Goal: Task Accomplishment & Management: Manage account settings

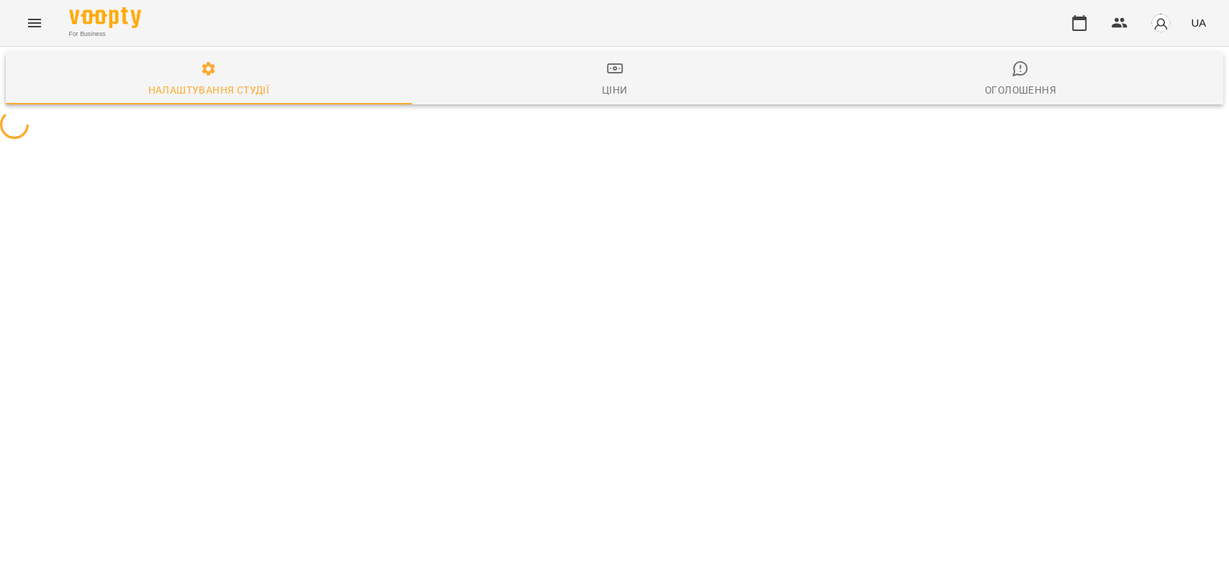
select select "**"
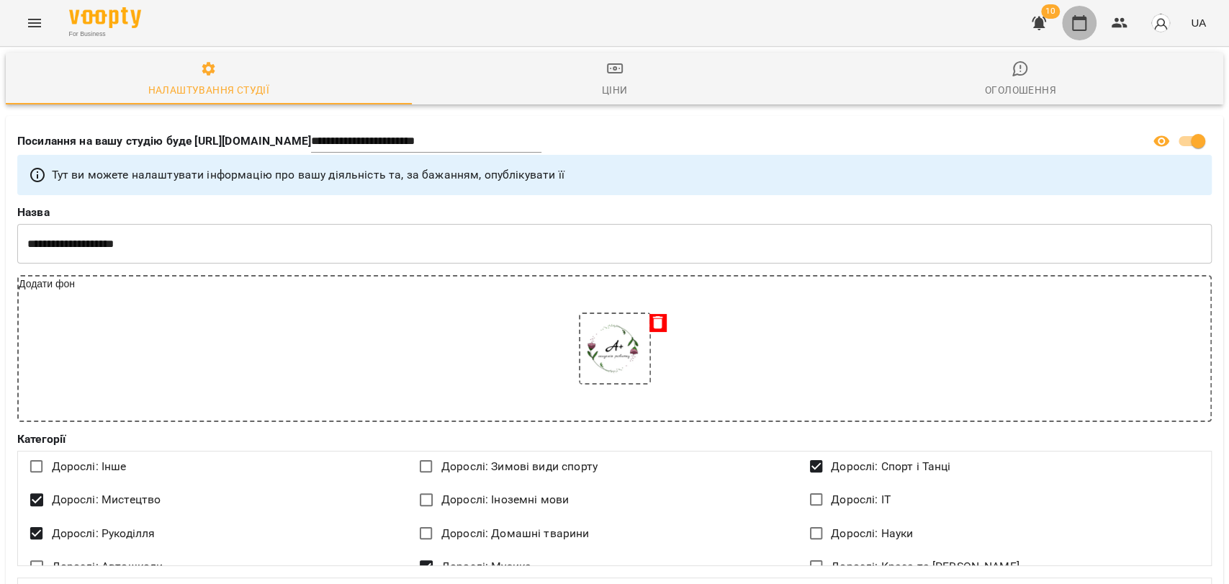
click at [1065, 25] on button "button" at bounding box center [1079, 23] width 35 height 35
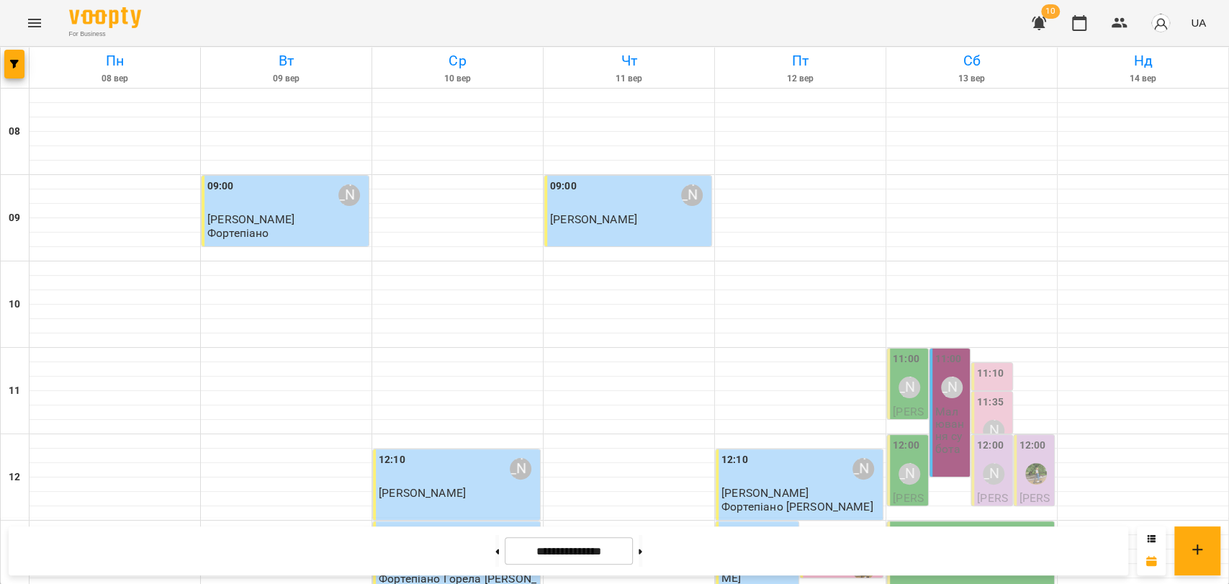
scroll to position [160, 0]
click at [1026, 463] on img "Вікторія Шутіна" at bounding box center [1036, 474] width 22 height 22
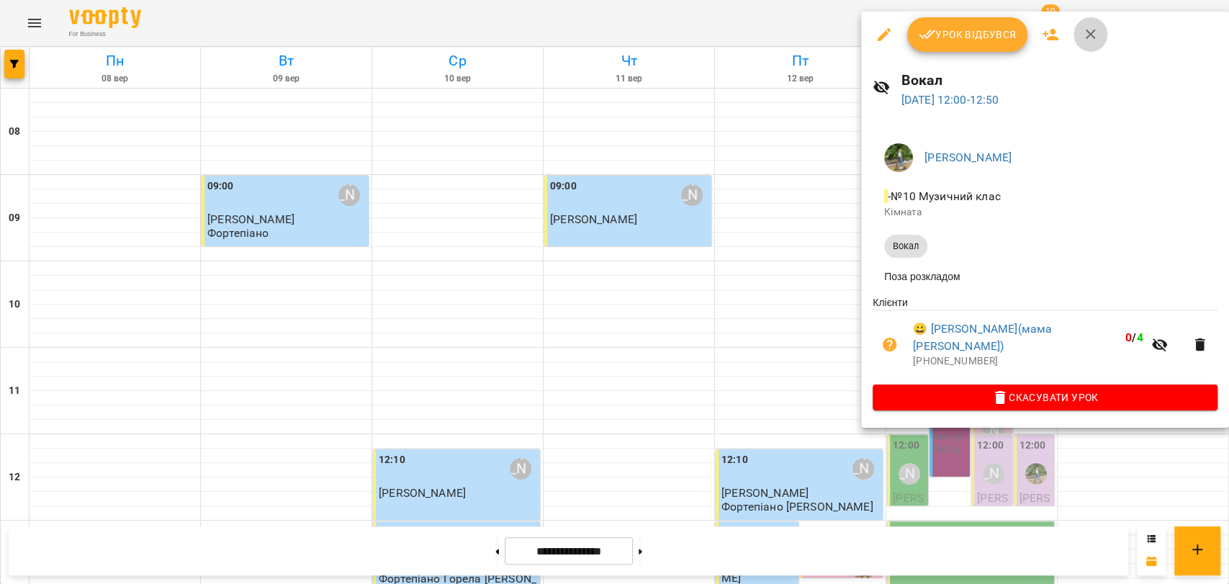
click at [1094, 39] on icon "button" at bounding box center [1090, 34] width 17 height 17
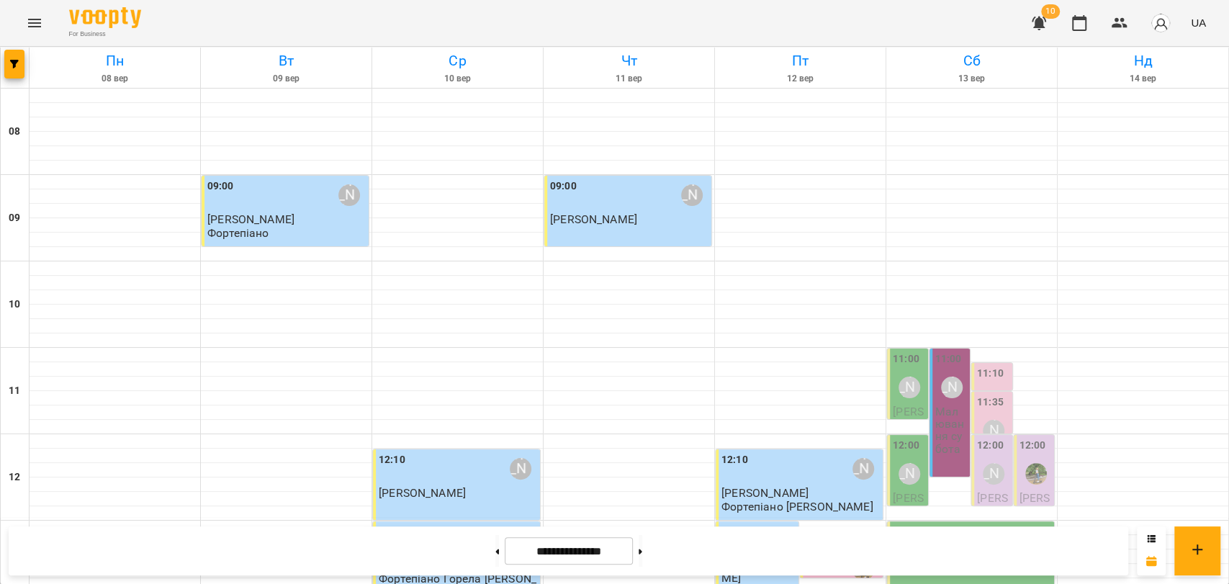
scroll to position [606, 0]
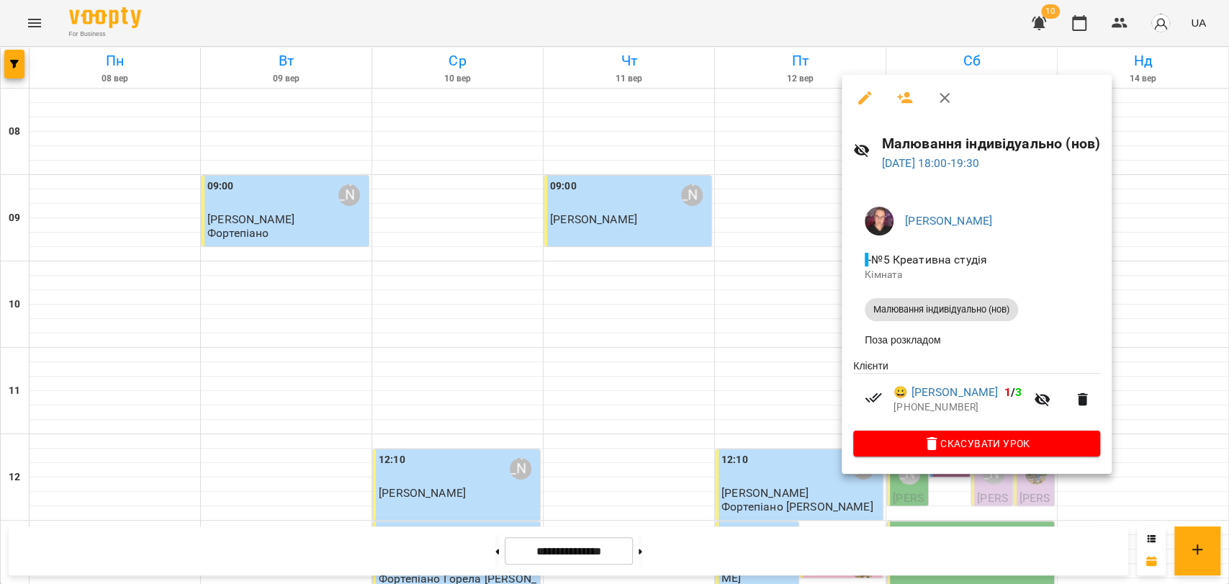
click at [898, 31] on div at bounding box center [614, 292] width 1229 height 584
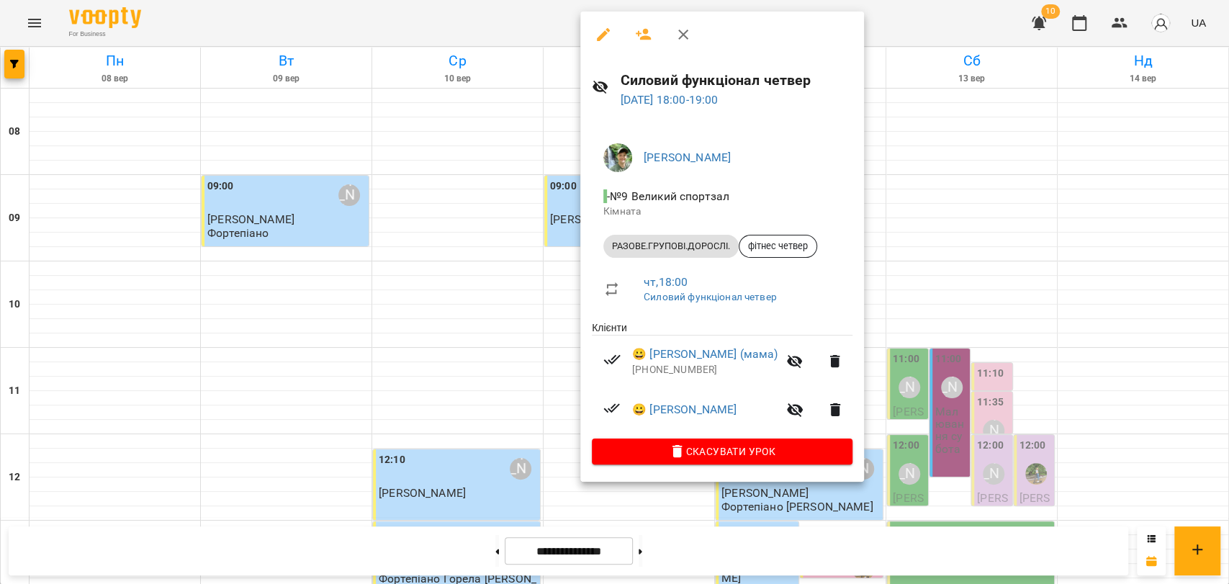
click at [543, 34] on div at bounding box center [614, 292] width 1229 height 584
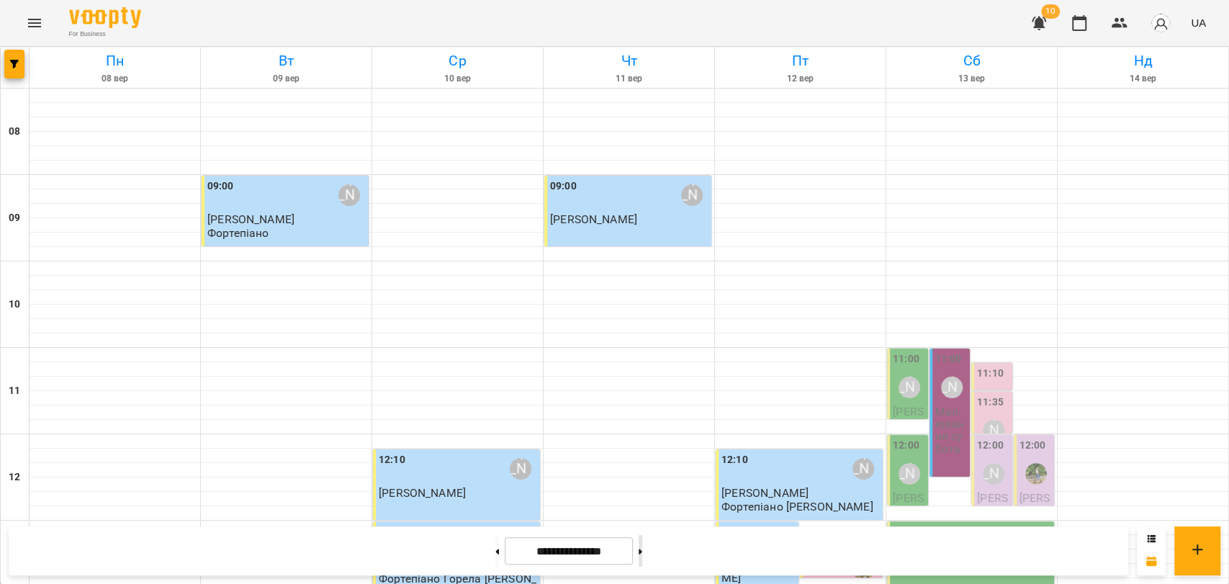
click at [642, 545] on button at bounding box center [641, 551] width 4 height 32
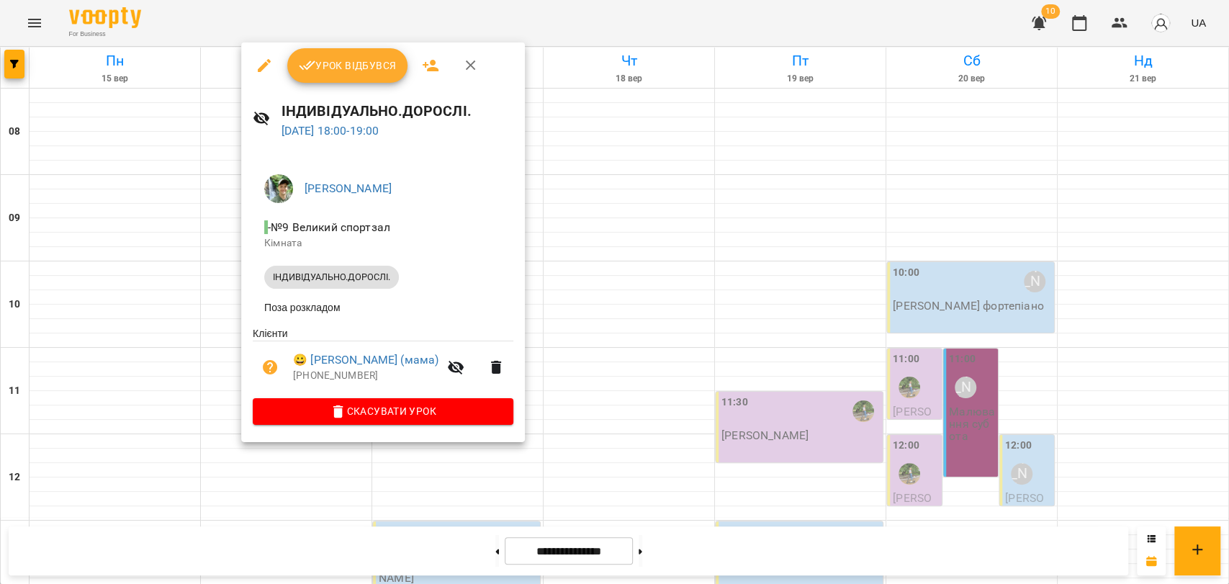
click at [470, 76] on button "button" at bounding box center [471, 65] width 35 height 35
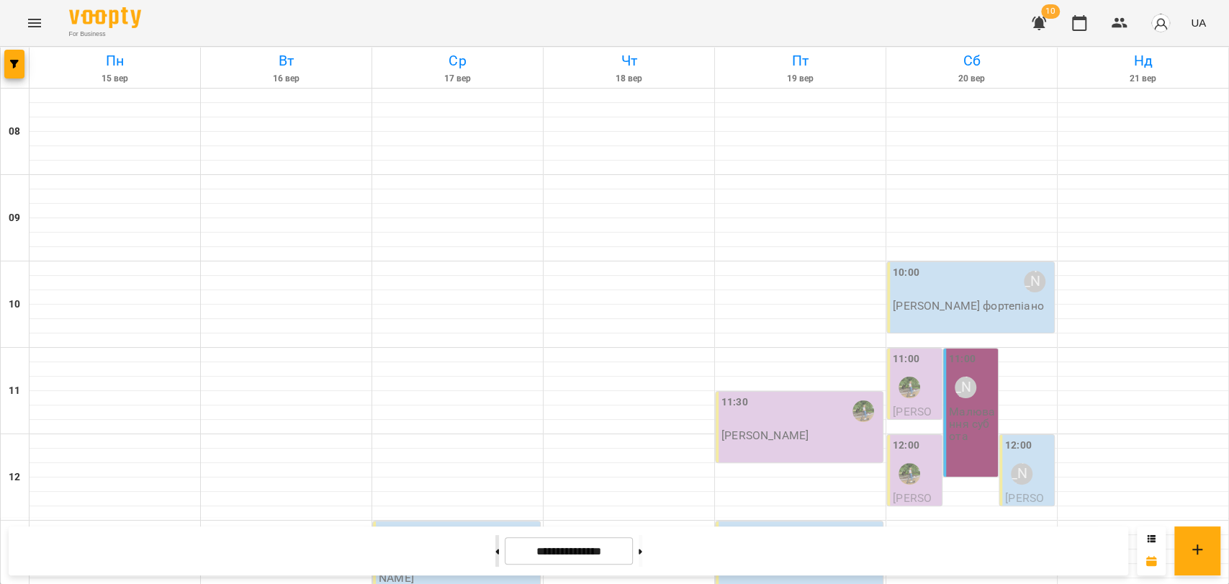
click at [495, 548] on button at bounding box center [497, 551] width 4 height 32
type input "**********"
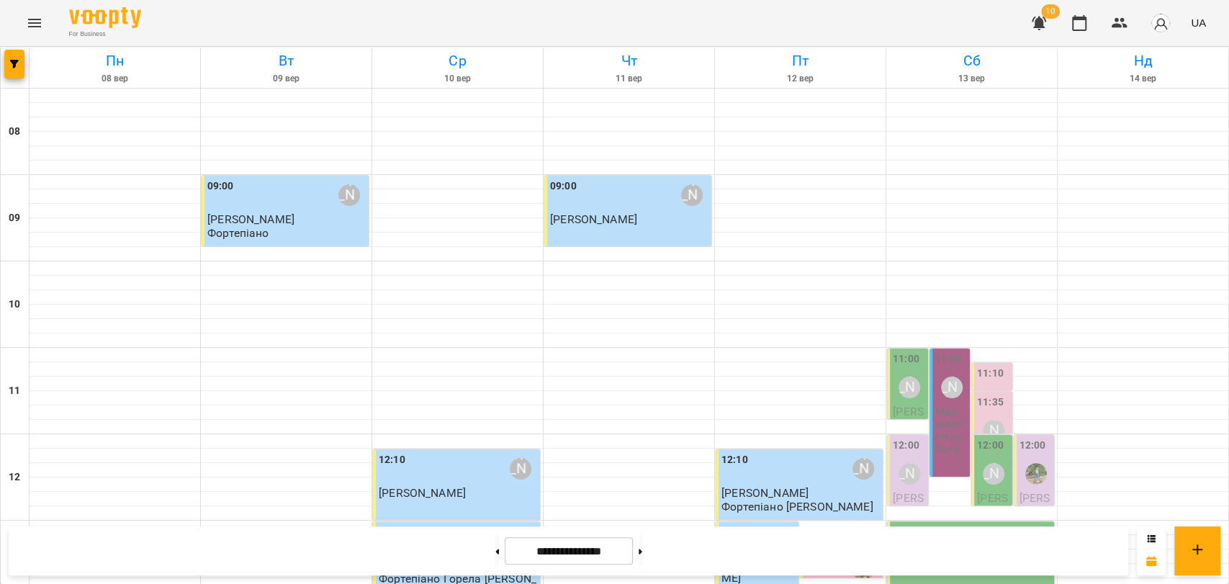
scroll to position [207, 0]
click at [937, 405] on p "Малювання субота" at bounding box center [951, 430] width 32 height 50
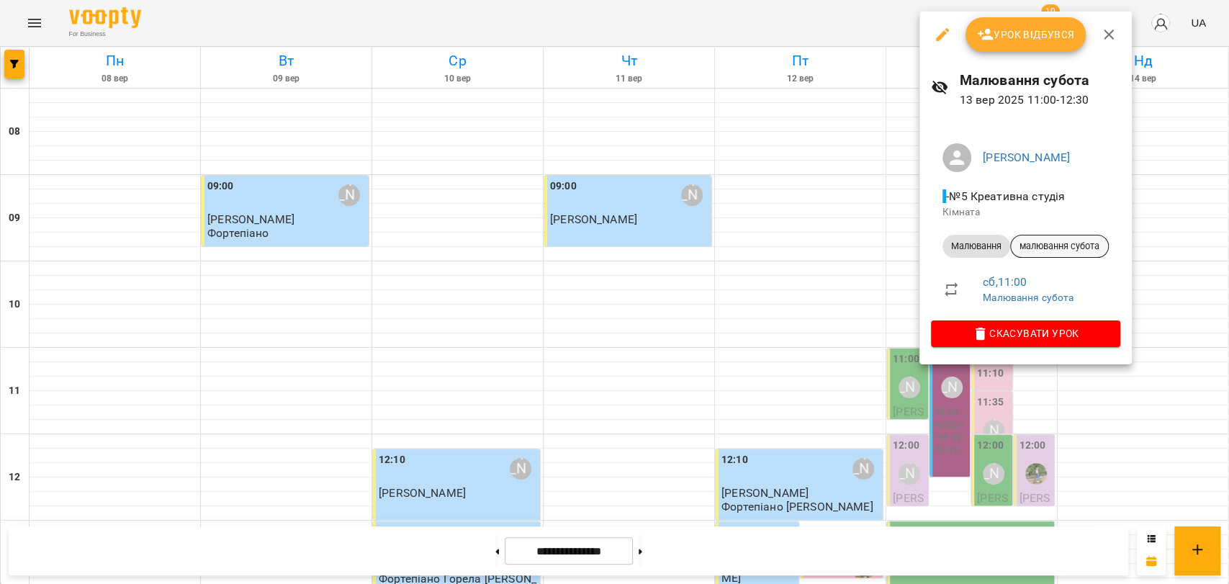
click at [1042, 246] on span "малювання субота" at bounding box center [1059, 246] width 97 height 13
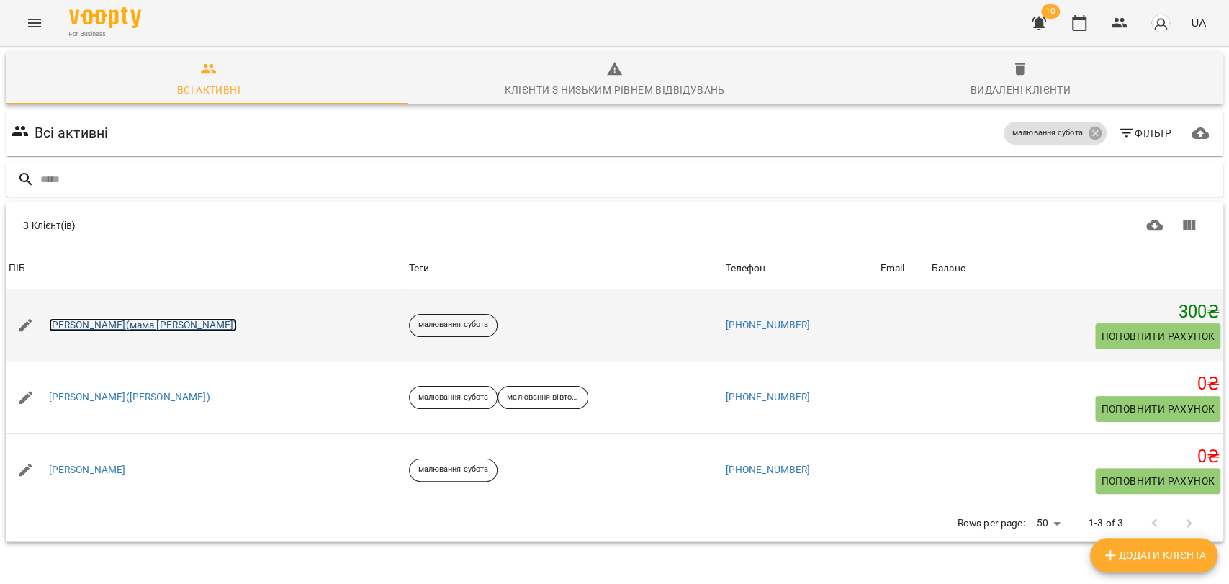
click at [196, 323] on link "[PERSON_NAME](мама [PERSON_NAME])" at bounding box center [143, 325] width 189 height 14
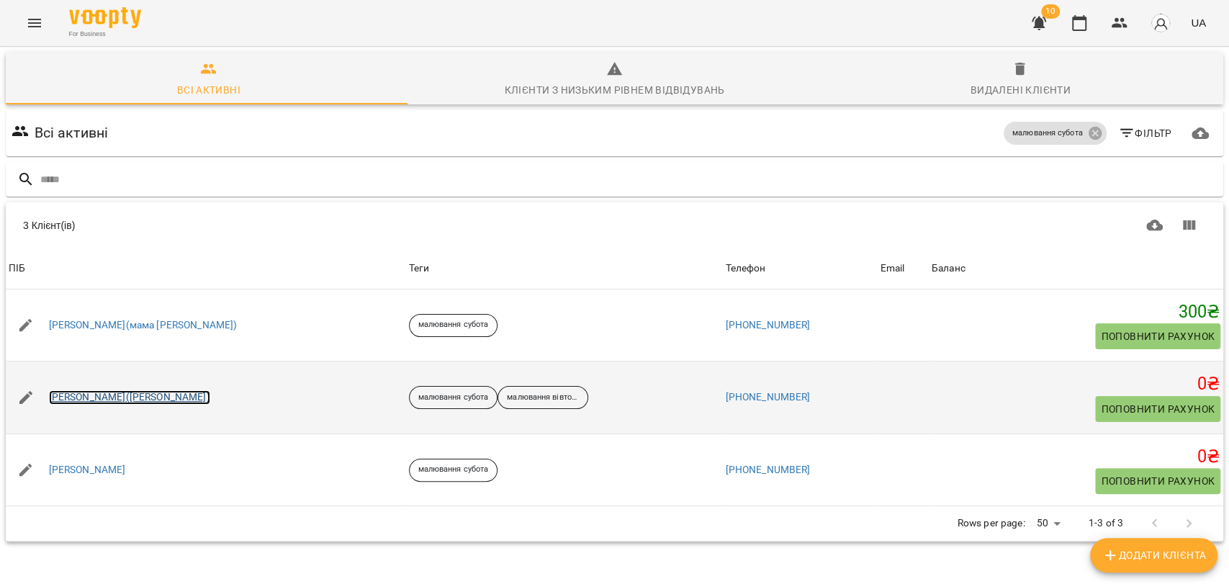
click at [135, 400] on link "[PERSON_NAME]([PERSON_NAME])" at bounding box center [129, 397] width 161 height 14
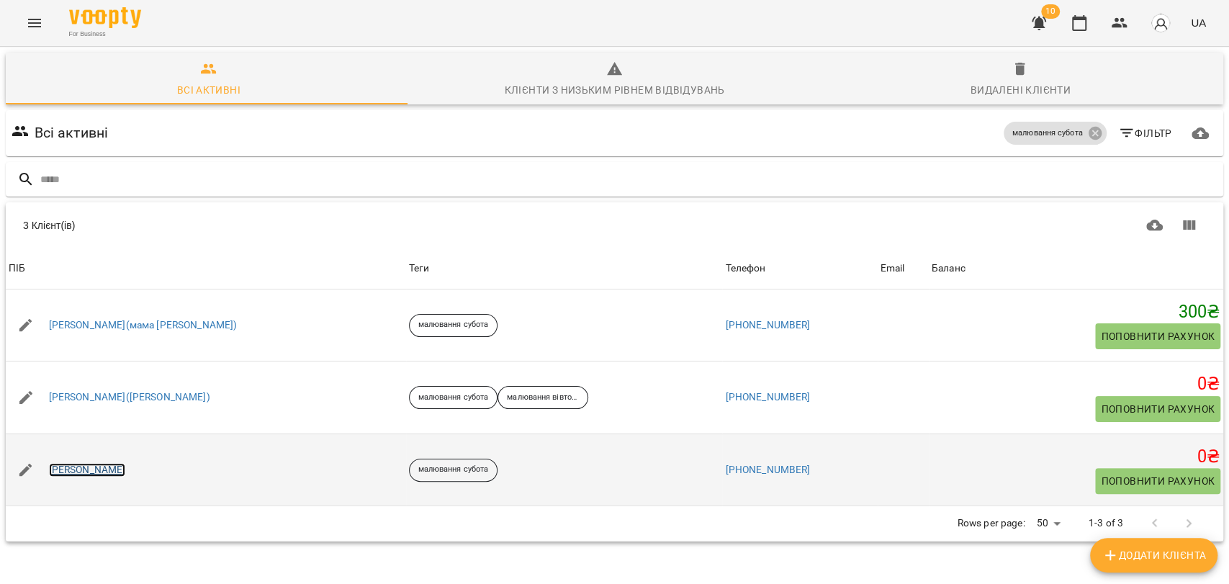
click at [91, 463] on link "[PERSON_NAME]" at bounding box center [87, 470] width 77 height 14
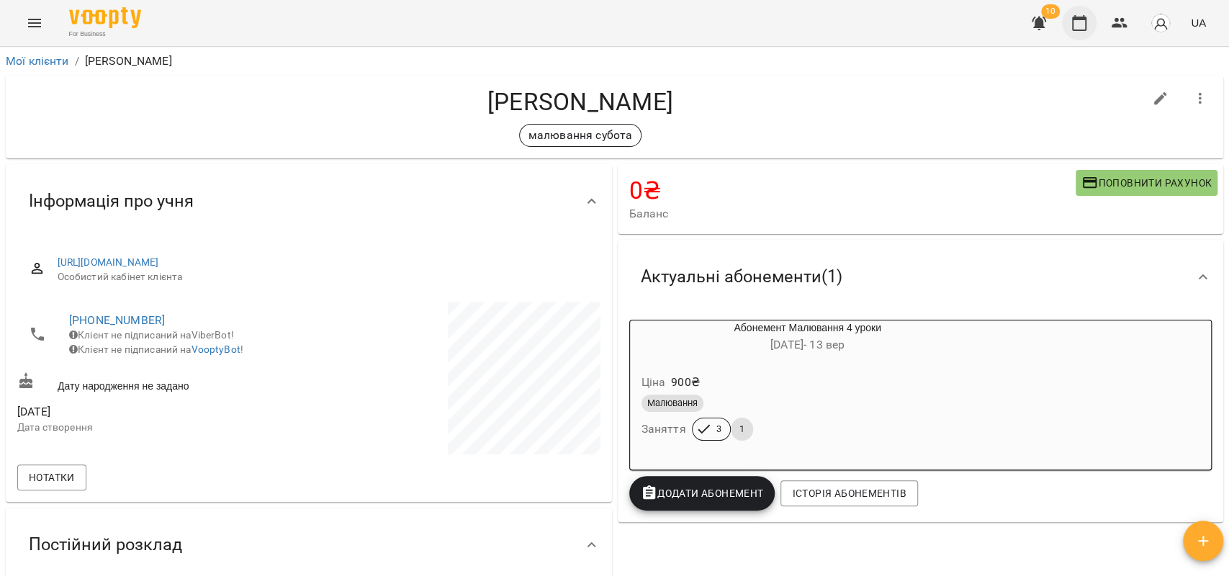
click at [1074, 23] on icon "button" at bounding box center [1078, 22] width 17 height 17
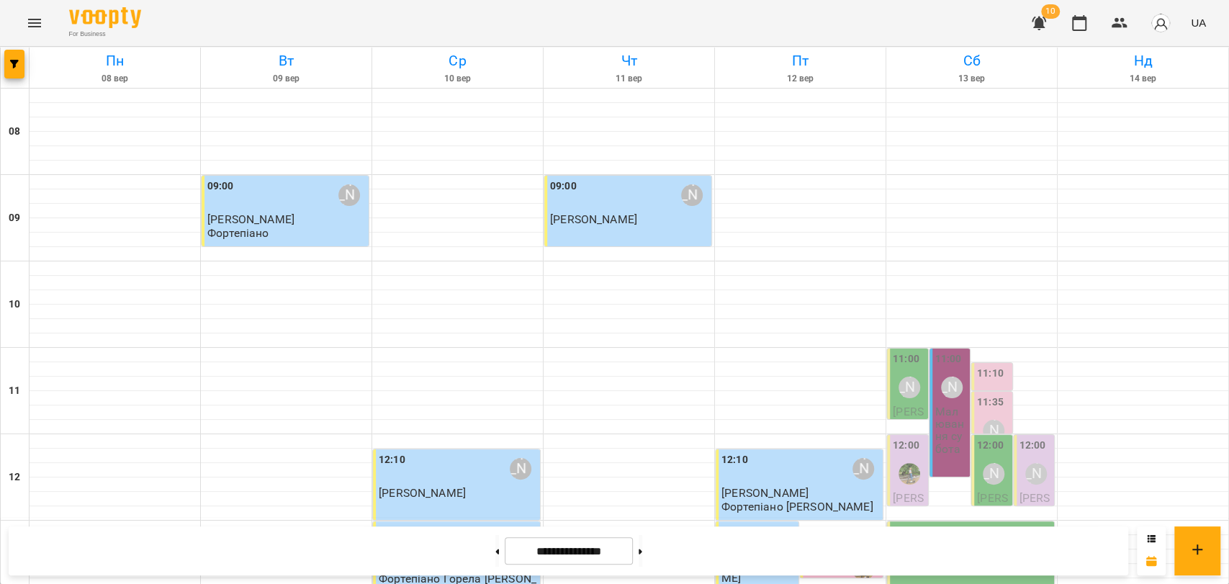
scroll to position [160, 0]
click at [979, 366] on label "11:10" at bounding box center [990, 374] width 27 height 16
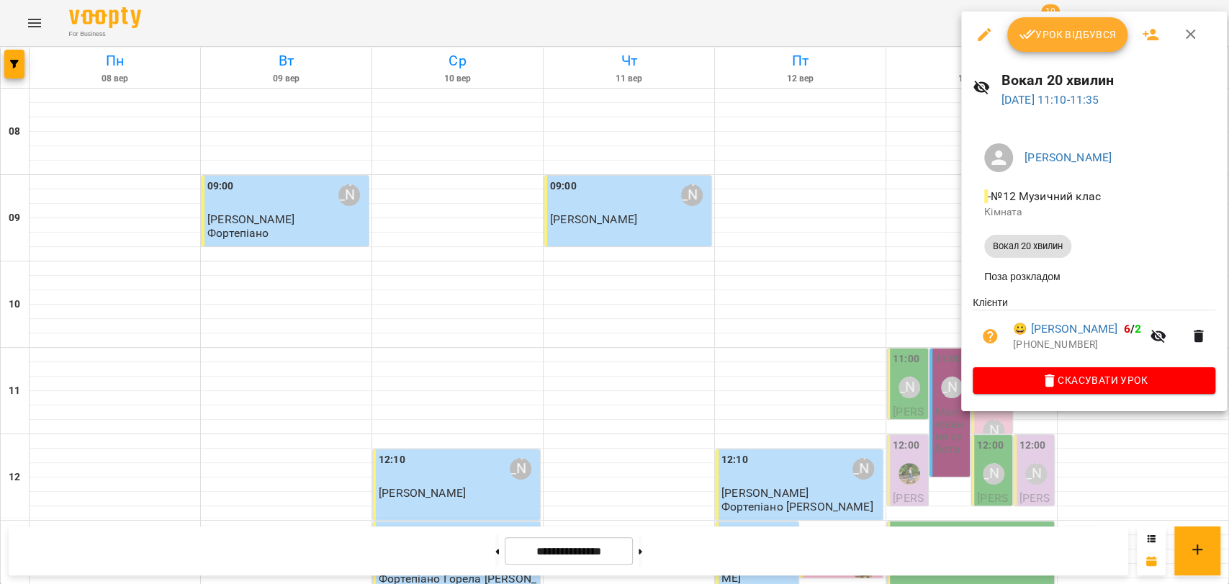
click at [955, 219] on div at bounding box center [614, 292] width 1229 height 584
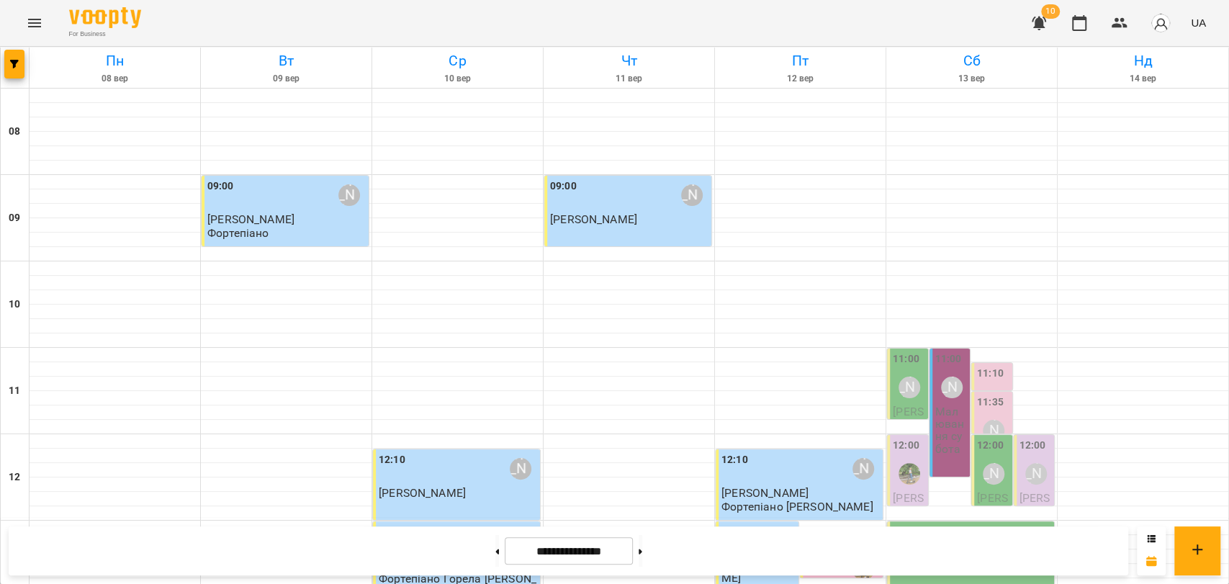
click at [979, 394] on label "11:35" at bounding box center [990, 402] width 27 height 16
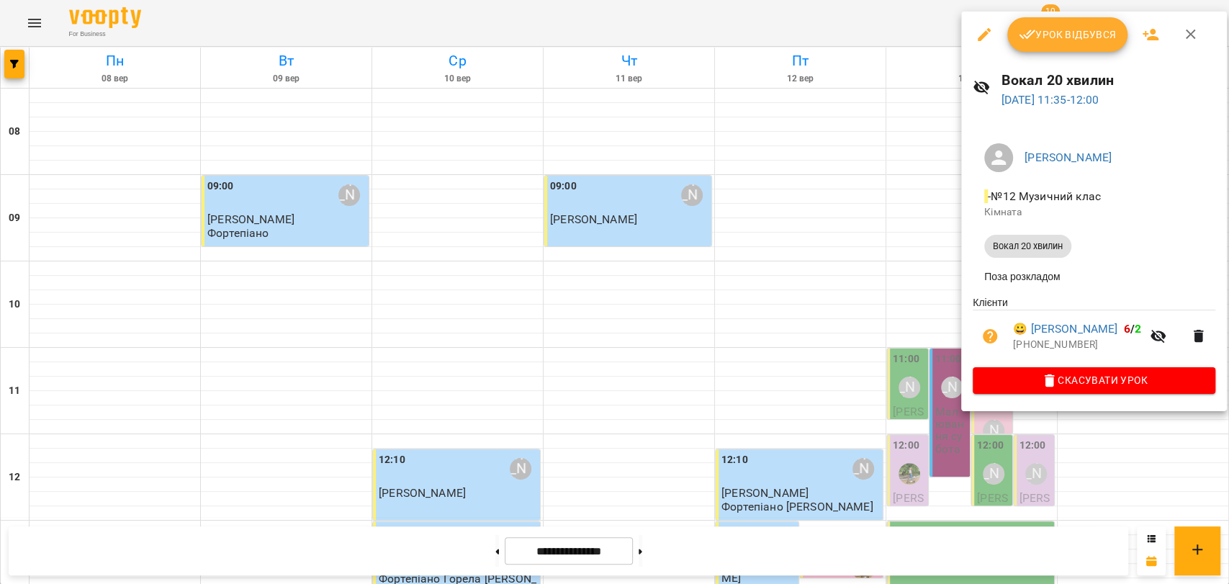
click at [927, 243] on div at bounding box center [614, 292] width 1229 height 584
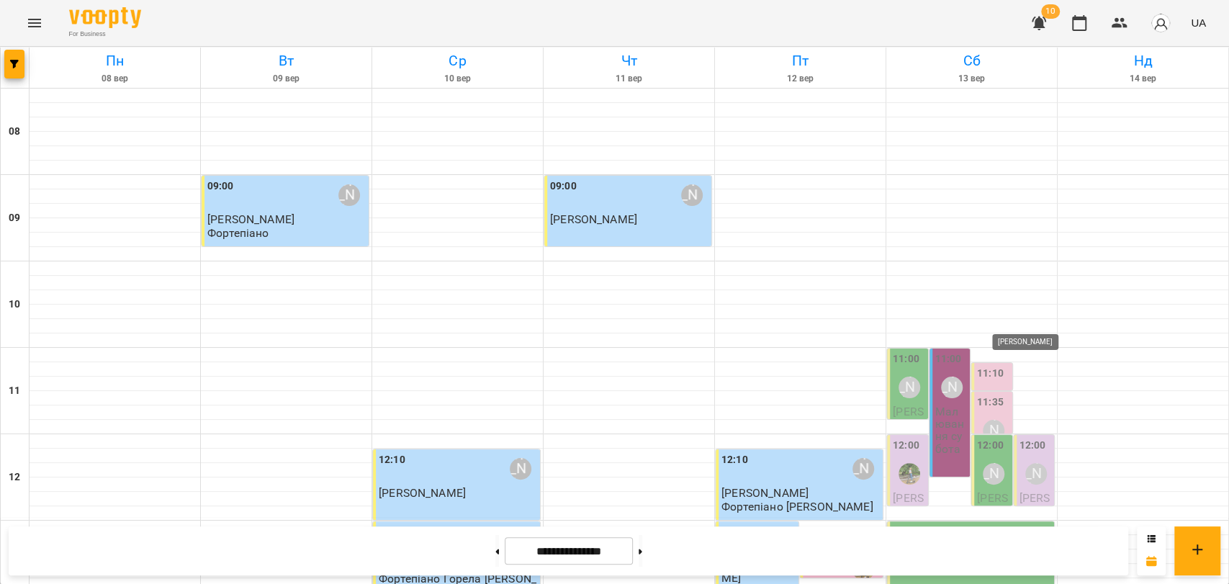
click at [1029, 463] on div "[PERSON_NAME]" at bounding box center [1036, 474] width 22 height 22
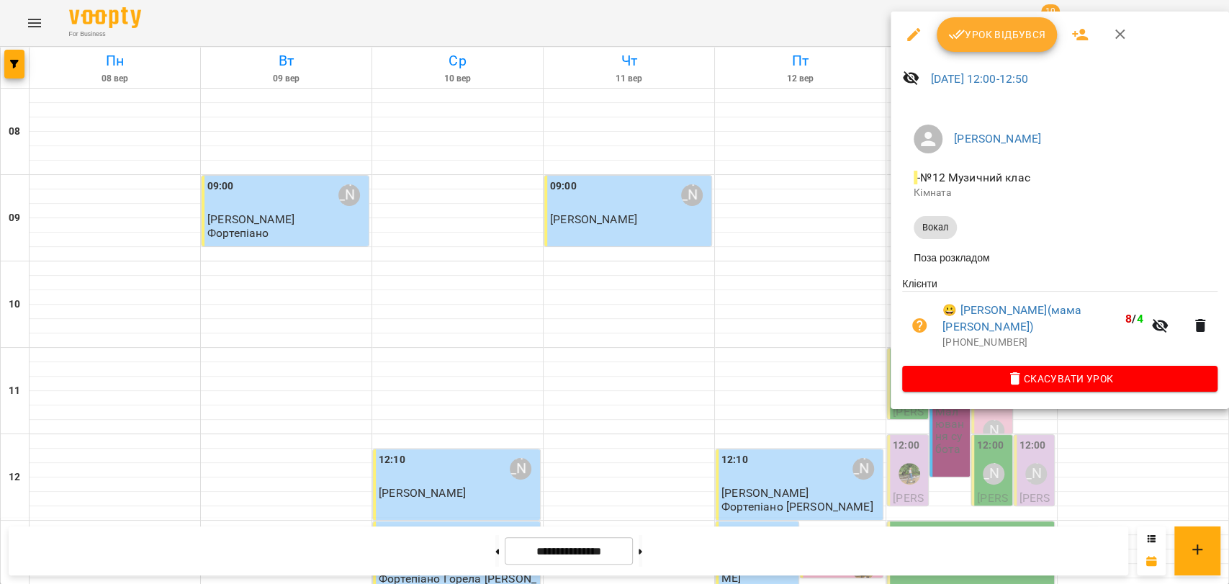
click at [883, 274] on div at bounding box center [614, 292] width 1229 height 584
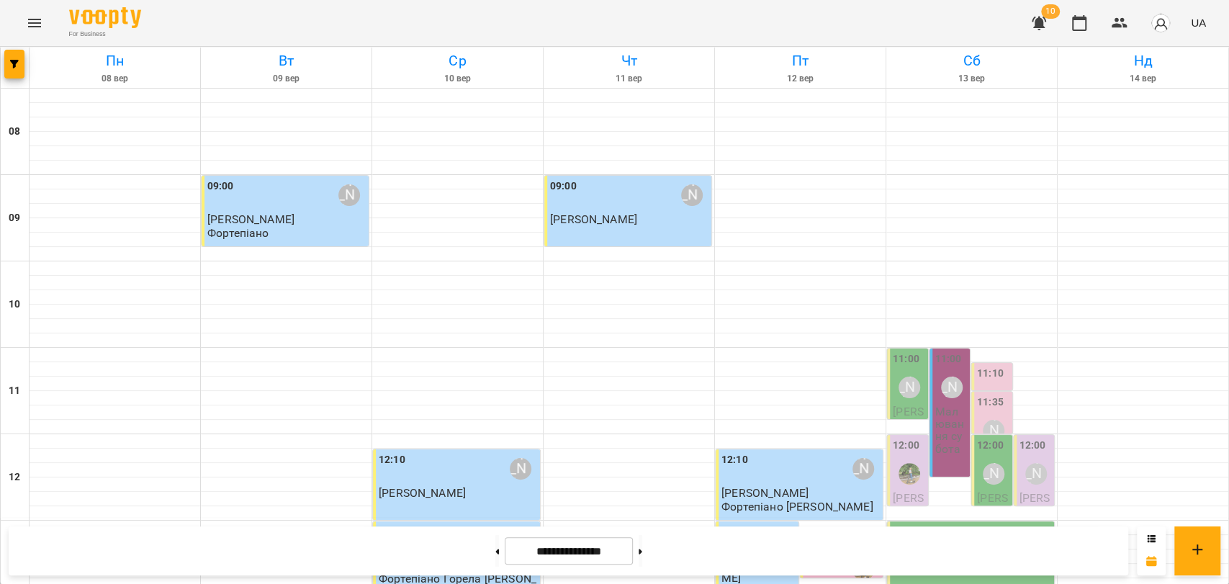
click at [901, 463] on img "Вікторія Шутіна" at bounding box center [909, 474] width 22 height 22
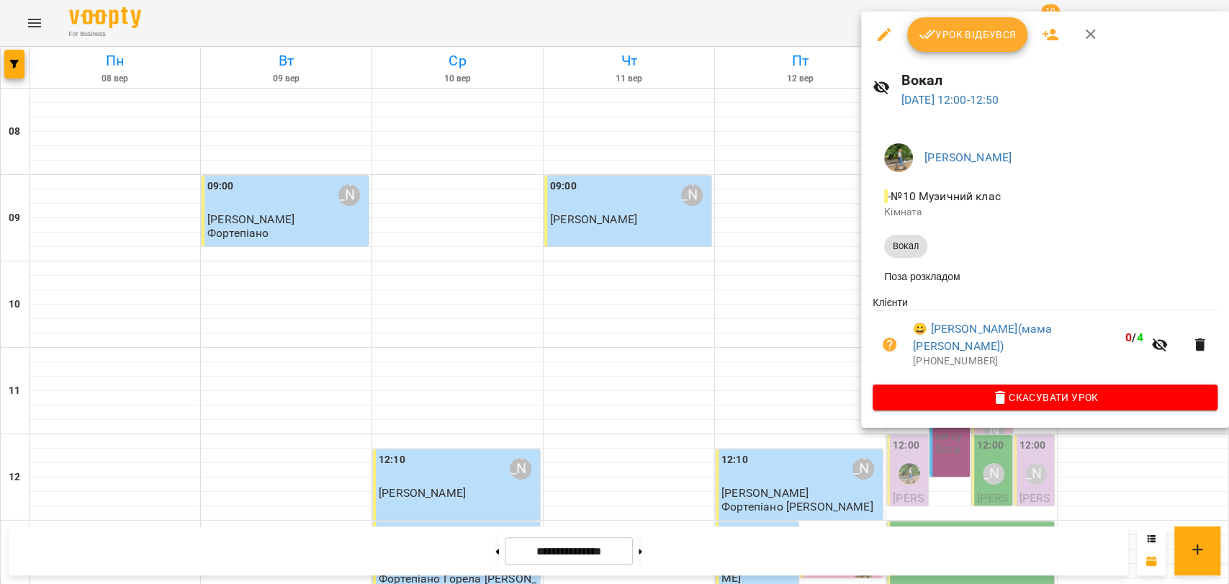
click at [891, 310] on hr at bounding box center [1044, 310] width 345 height 1
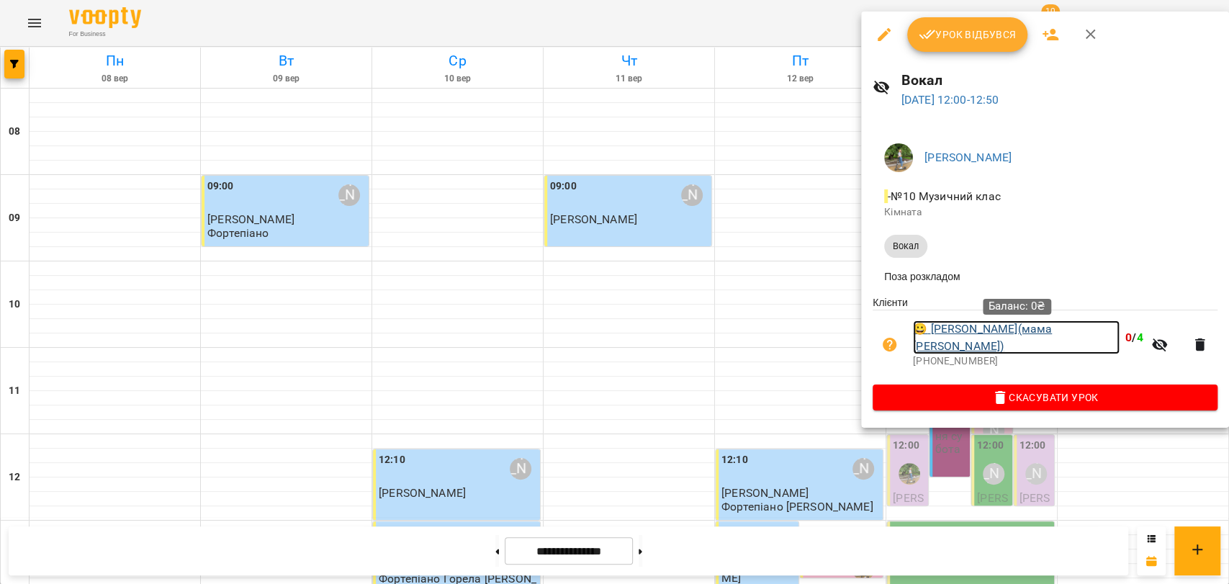
click at [929, 328] on link "😀 Ковальова Єлизавета(мама Альона)" at bounding box center [1016, 337] width 207 height 34
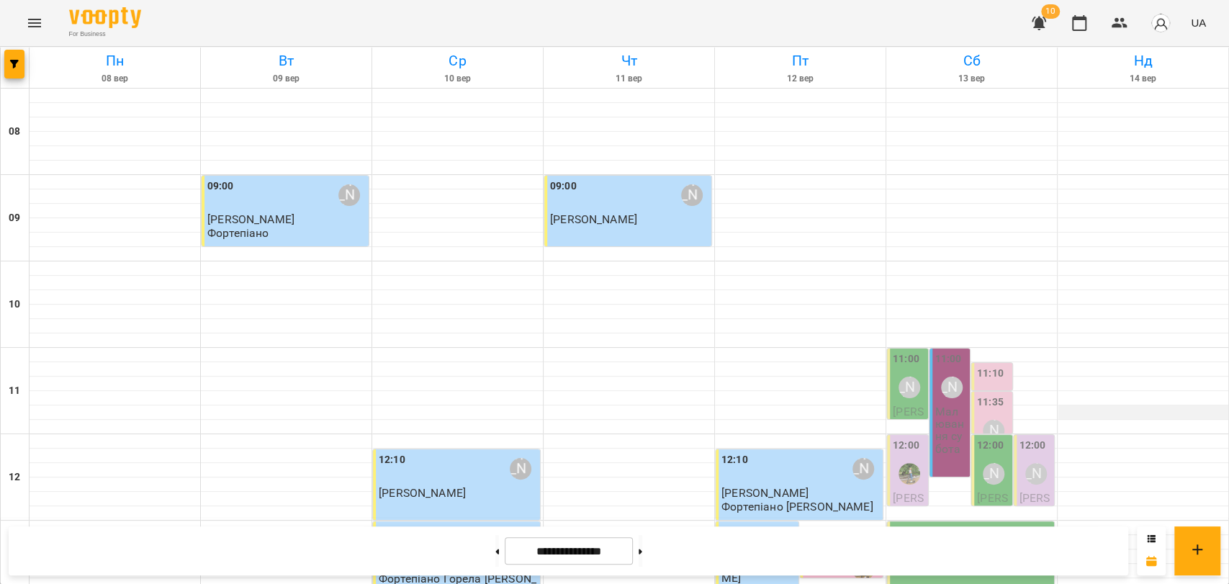
scroll to position [400, 0]
click at [971, 521] on div "13:00 Леонід Мітус Мудрицька Діана" at bounding box center [970, 556] width 167 height 71
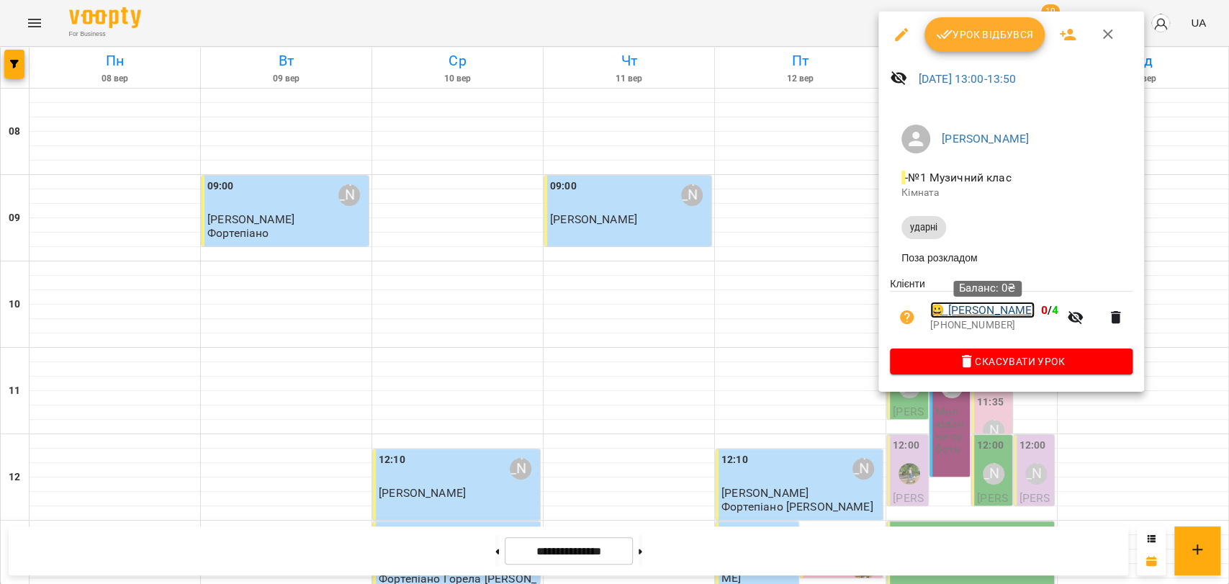
click at [1019, 311] on link "😀 Мудрицька Діана" at bounding box center [982, 310] width 104 height 17
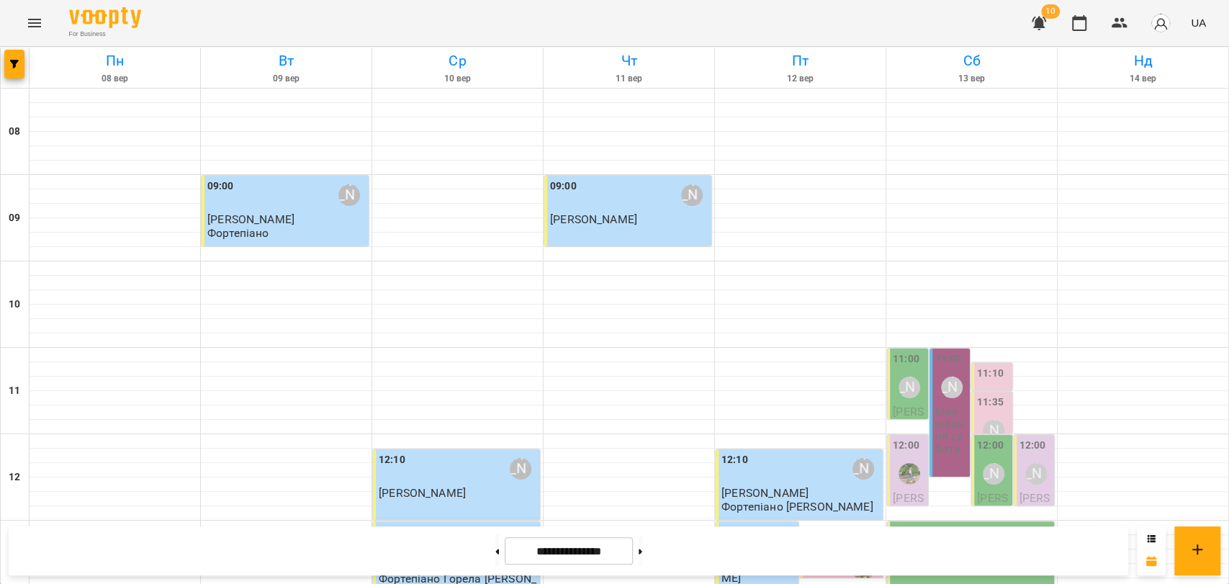
scroll to position [446, 0]
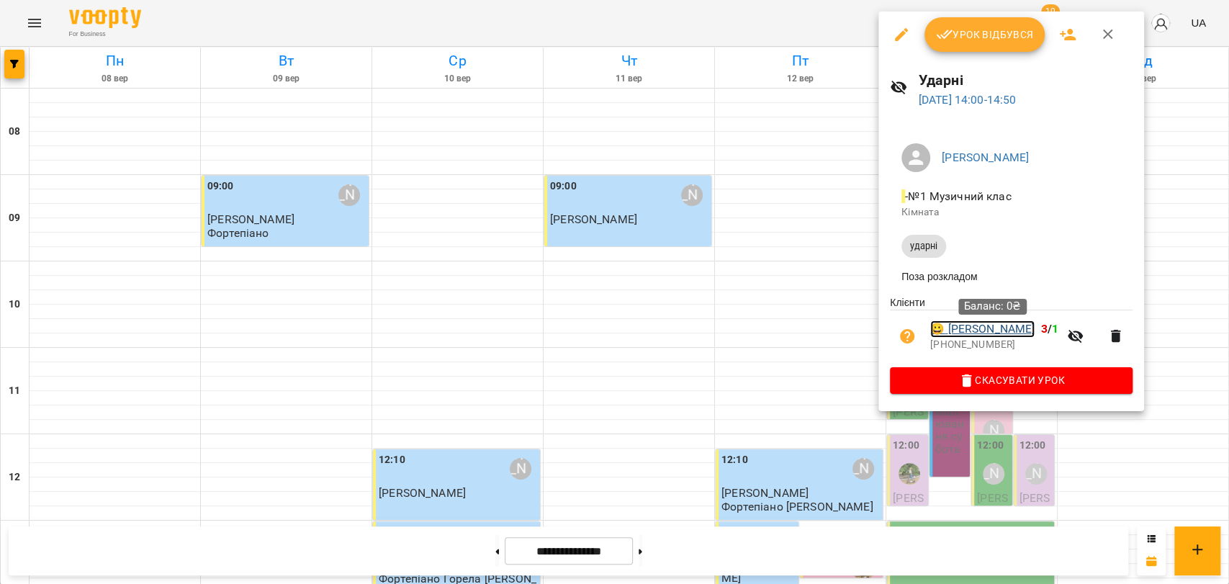
click at [1026, 327] on link "😀 Сиротін Владислав" at bounding box center [982, 328] width 104 height 17
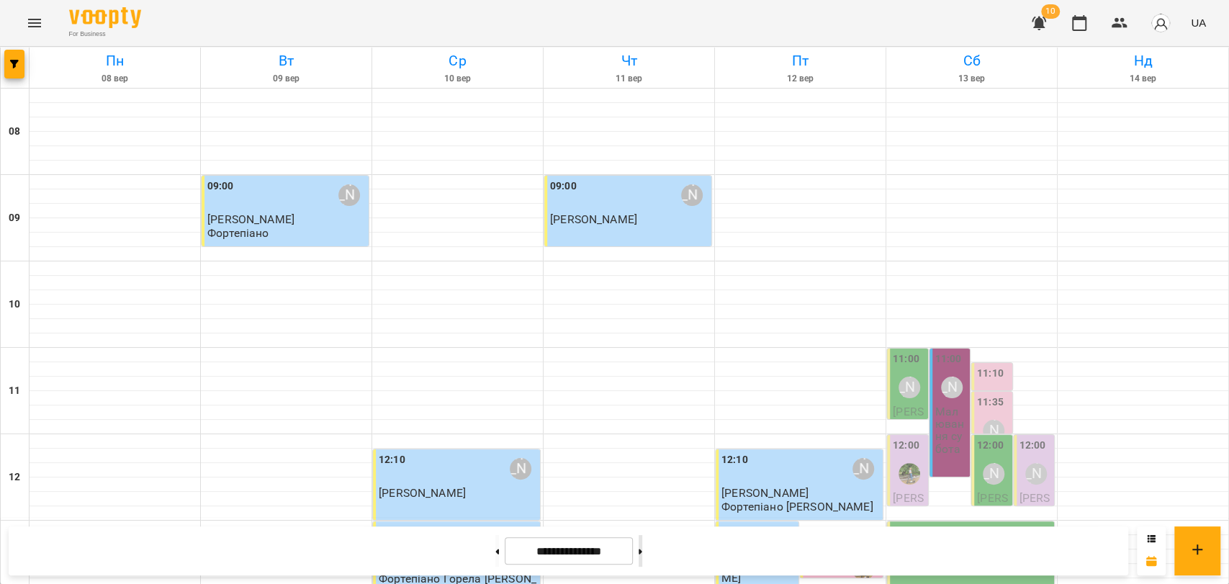
click at [642, 546] on button at bounding box center [641, 551] width 4 height 32
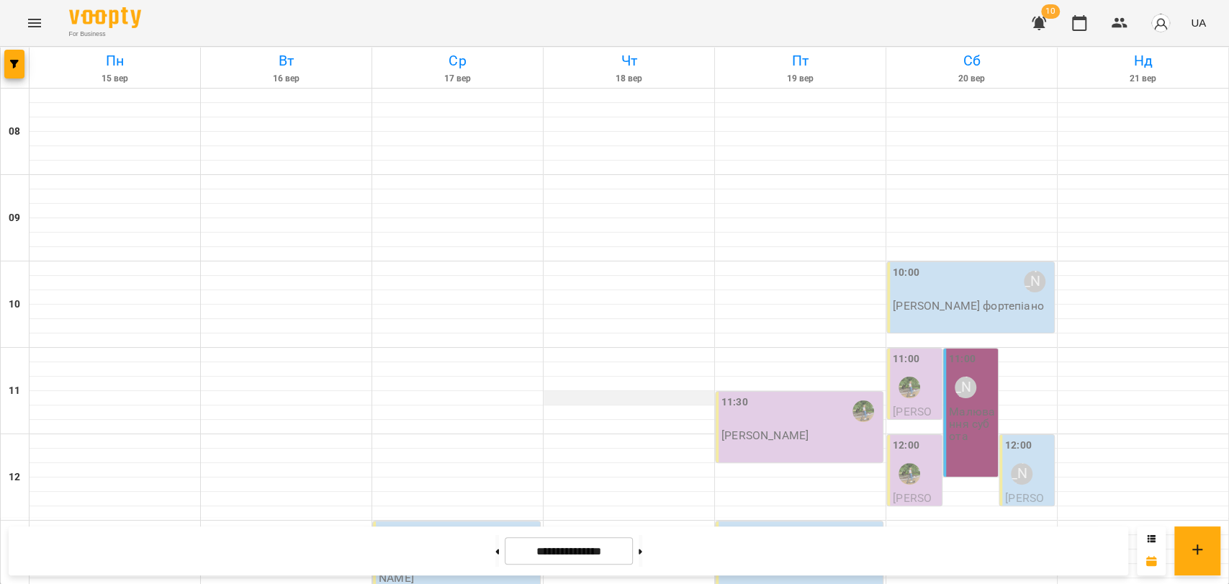
scroll to position [160, 0]
click at [495, 549] on button at bounding box center [497, 551] width 4 height 32
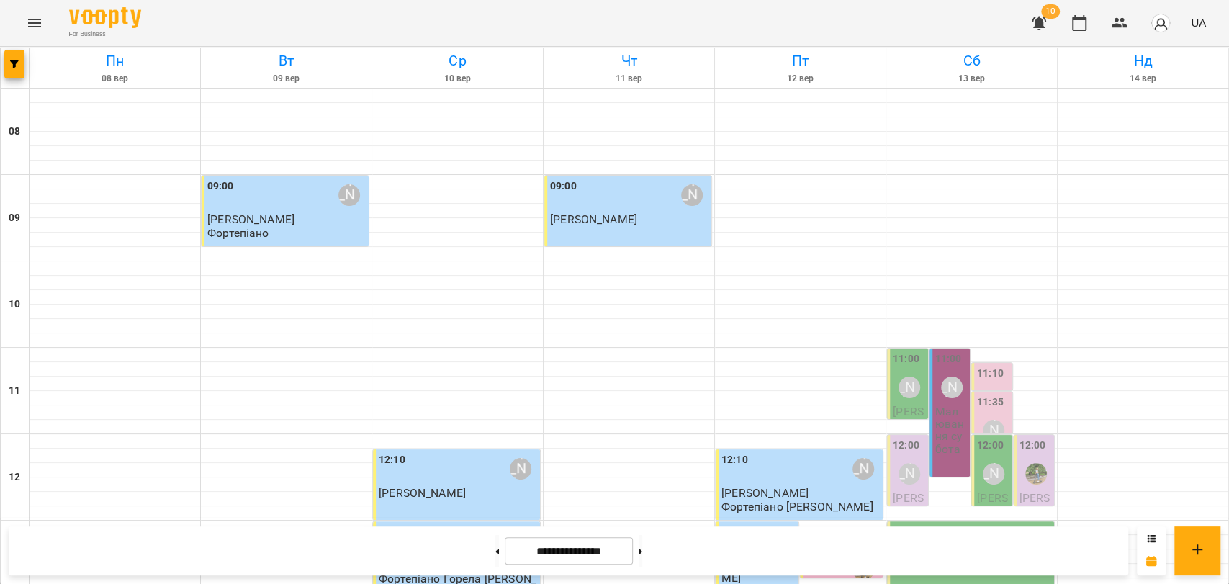
scroll to position [479, 0]
click at [642, 546] on button at bounding box center [641, 551] width 4 height 32
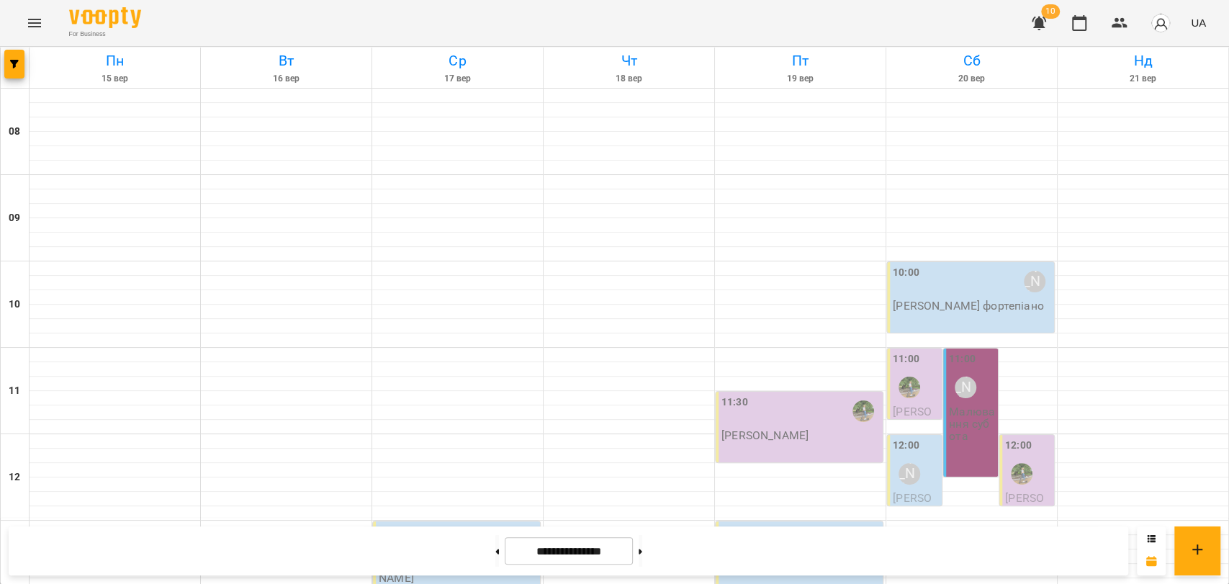
scroll to position [606, 0]
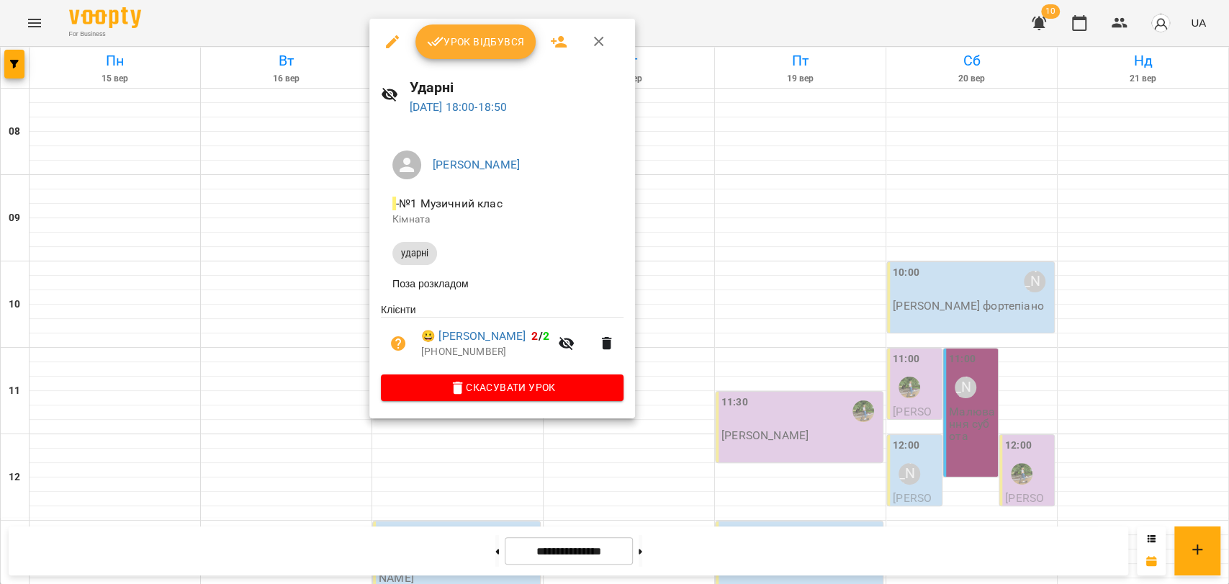
click at [651, 32] on div at bounding box center [614, 292] width 1229 height 584
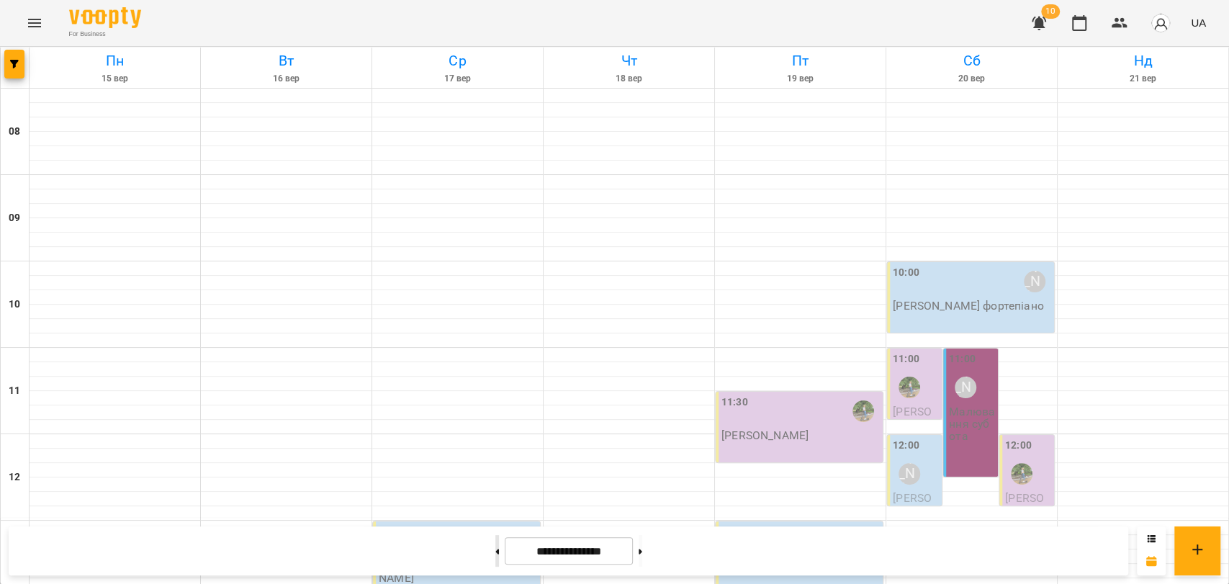
click at [495, 551] on button at bounding box center [497, 551] width 4 height 32
type input "**********"
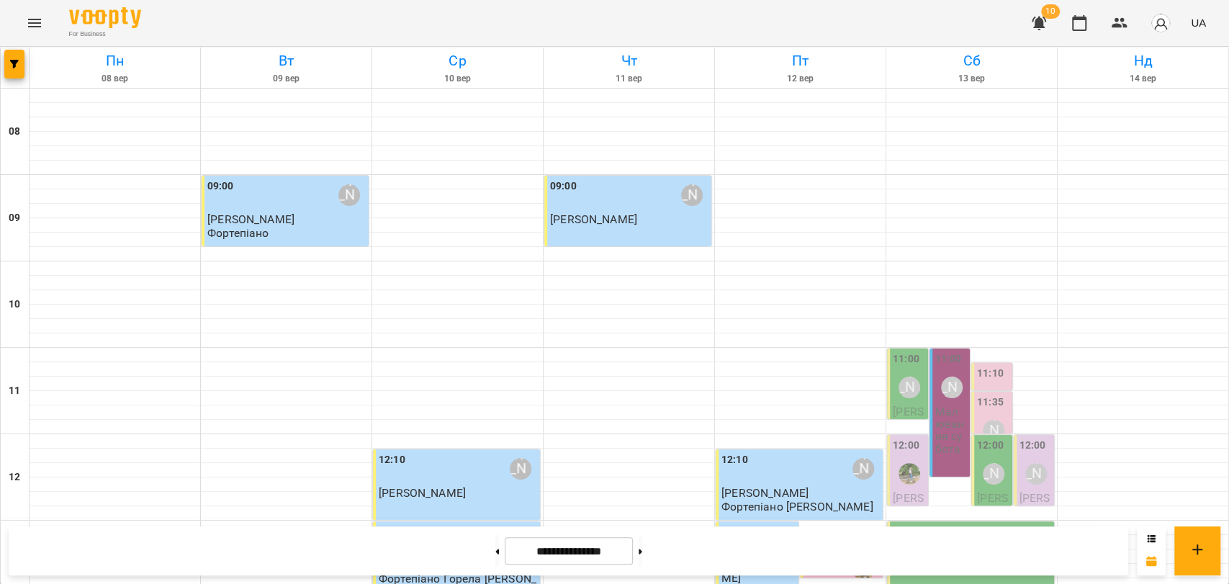
scroll to position [207, 0]
click at [910, 371] on div "[PERSON_NAME]" at bounding box center [909, 387] width 33 height 33
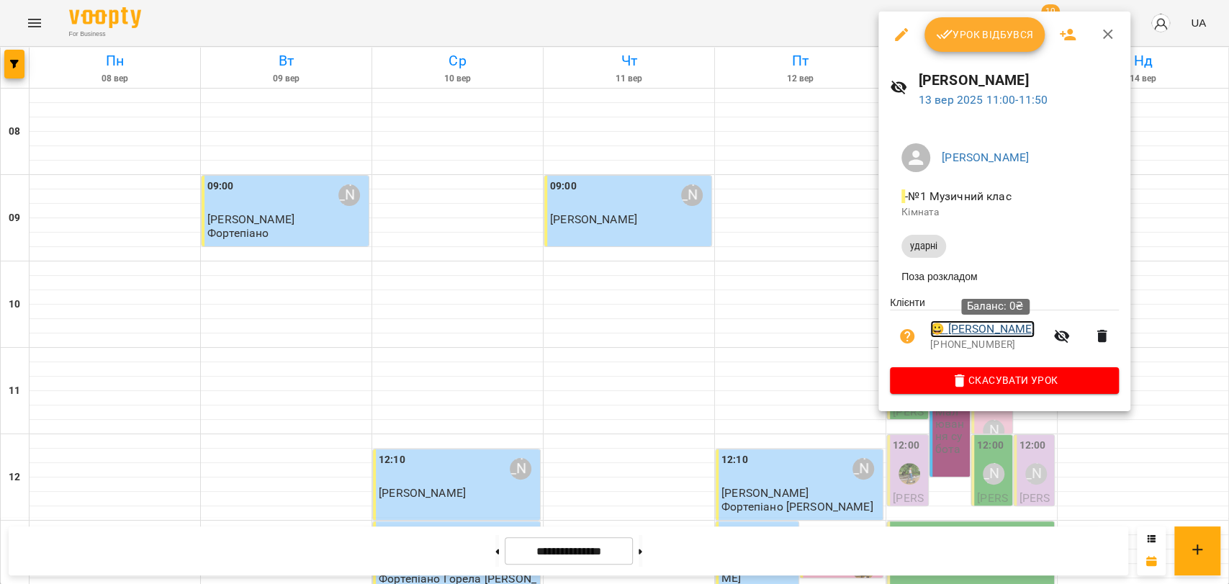
click at [1027, 333] on link "😀 Білоконський Тимур" at bounding box center [982, 328] width 104 height 17
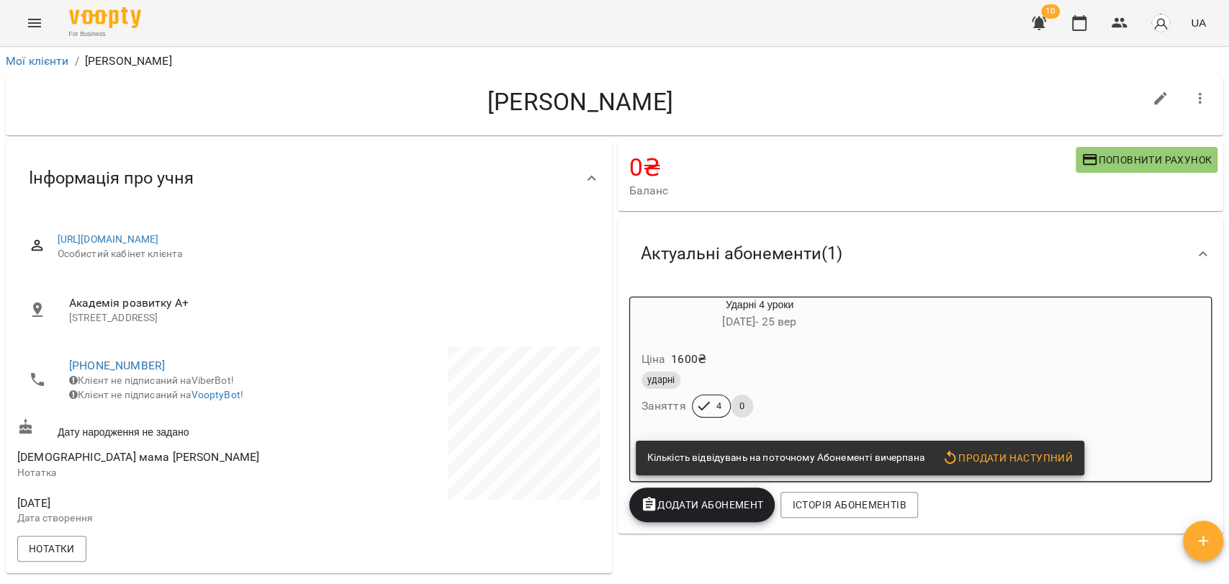
click at [1101, 166] on span "Поповнити рахунок" at bounding box center [1146, 159] width 130 height 17
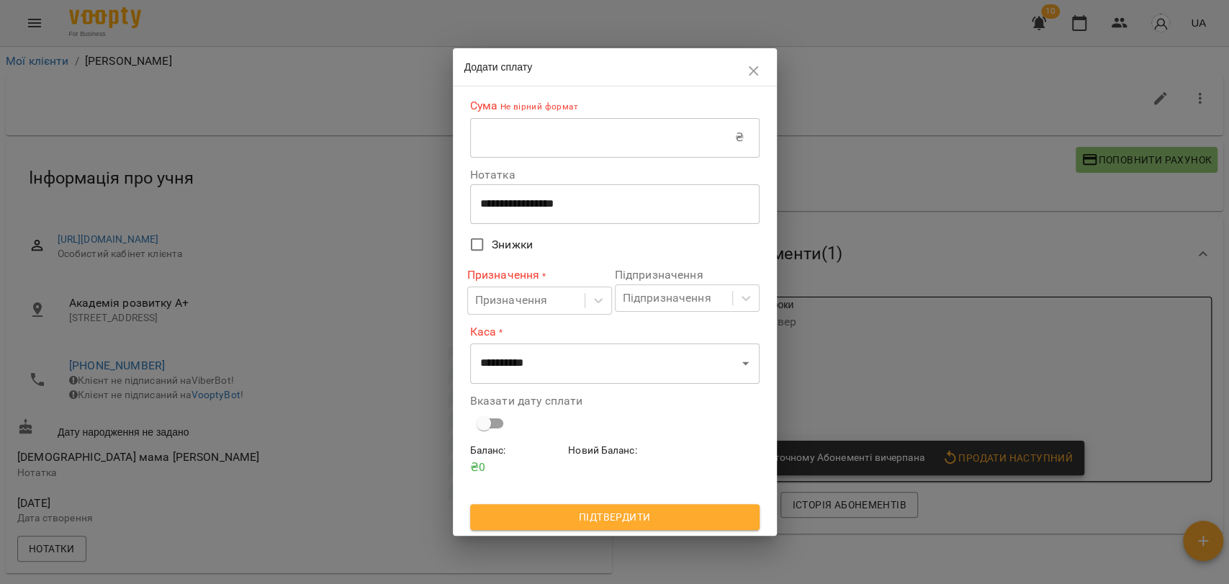
click at [639, 130] on input "text" at bounding box center [602, 137] width 265 height 40
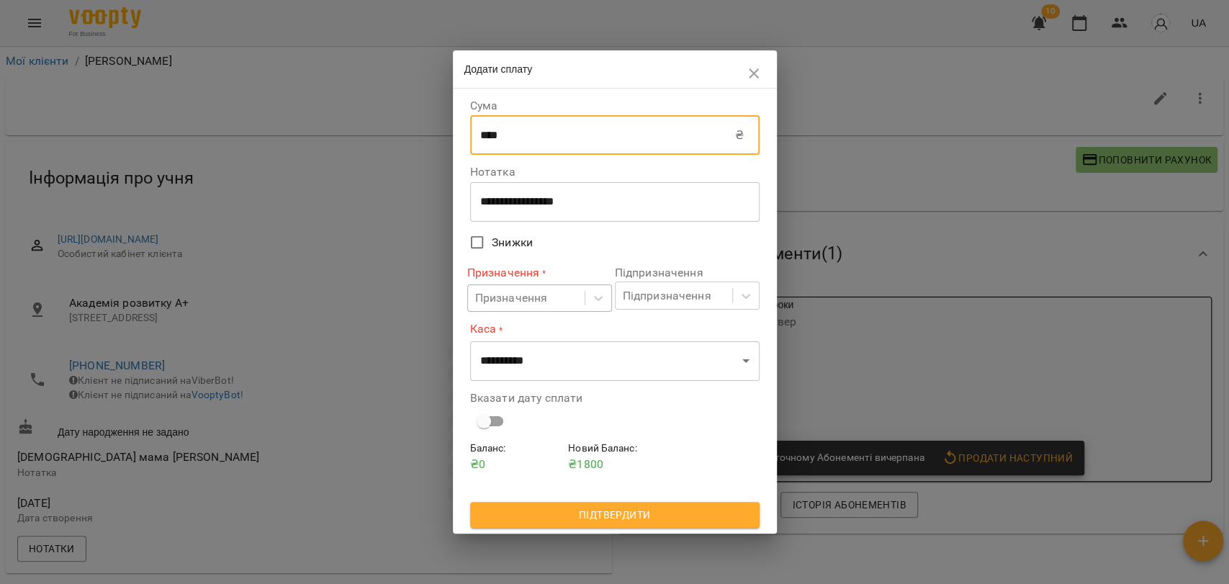
type input "****"
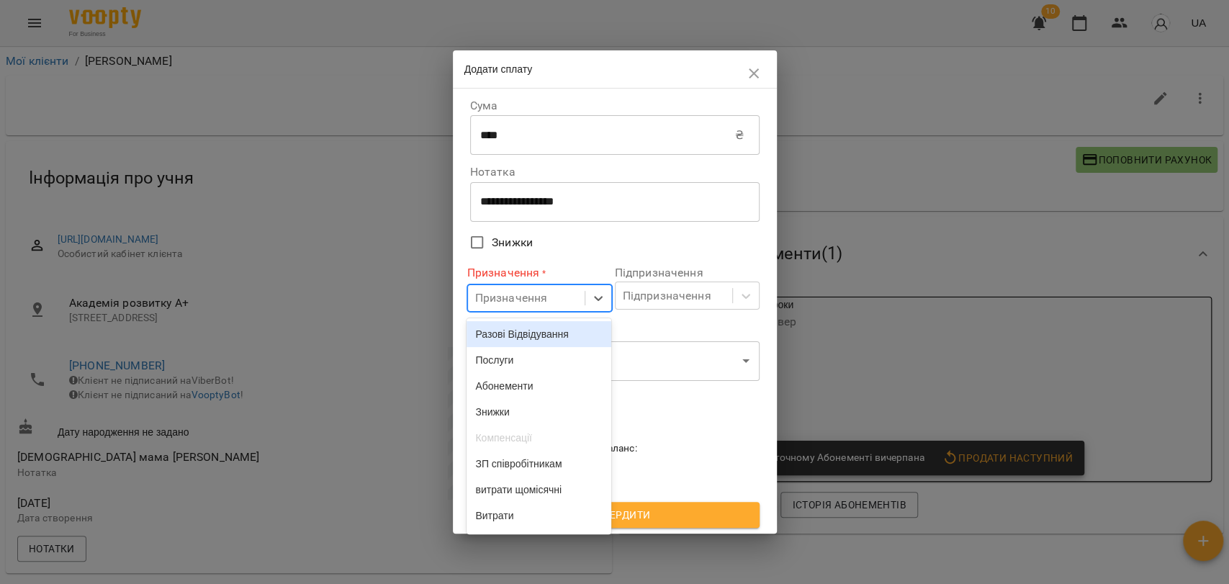
click at [569, 297] on div "Призначення" at bounding box center [526, 298] width 117 height 27
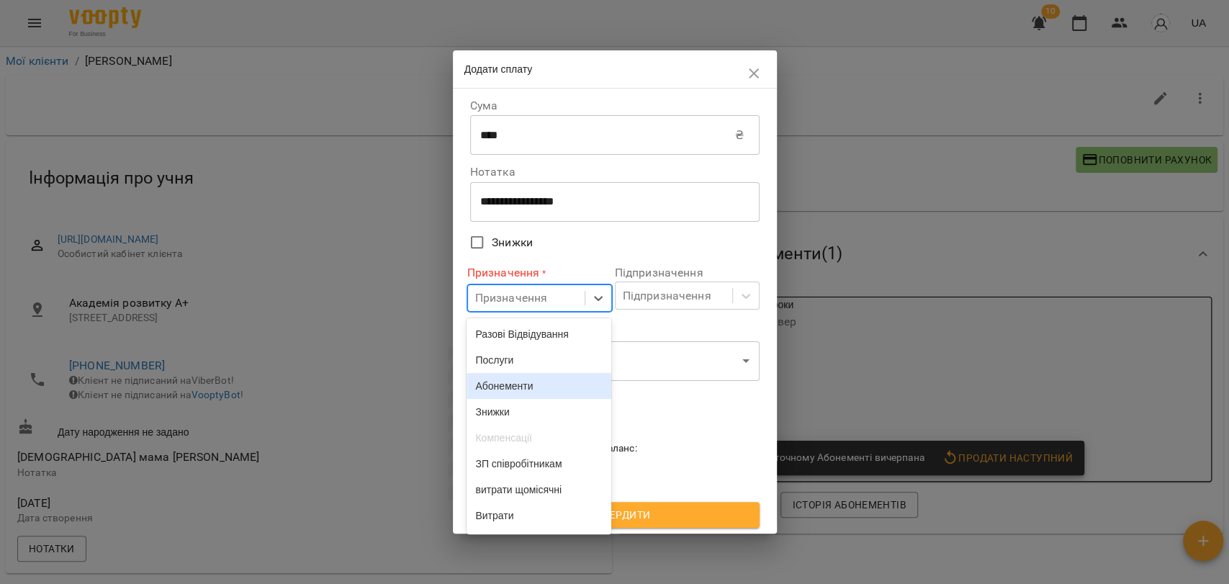
click at [536, 385] on div "Абонементи" at bounding box center [538, 386] width 145 height 26
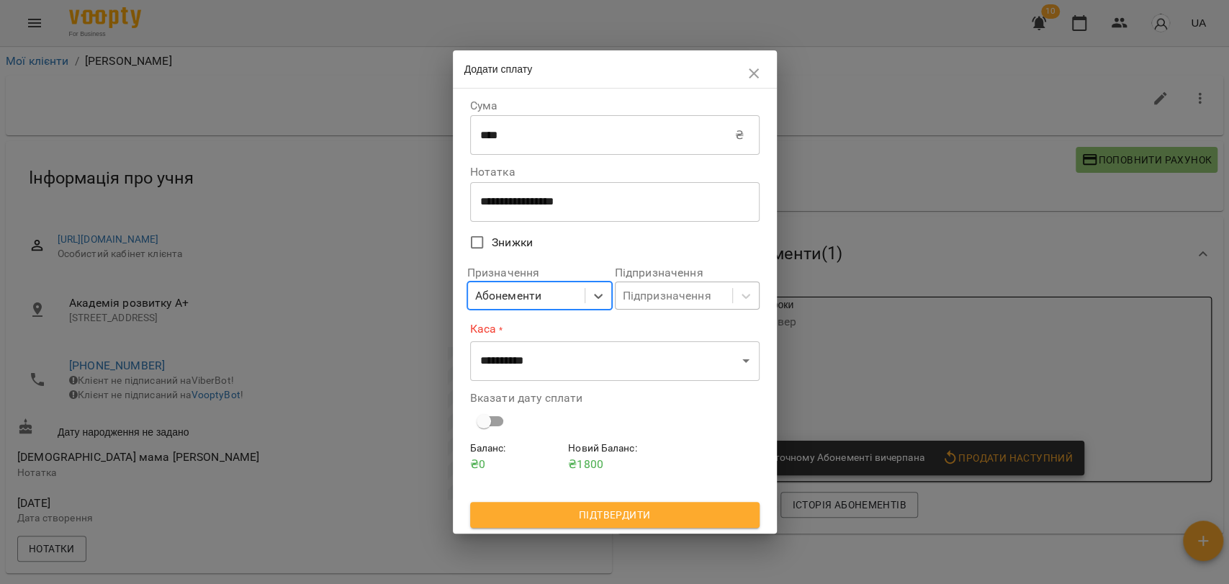
click at [674, 300] on div "Підпризначення" at bounding box center [667, 295] width 89 height 17
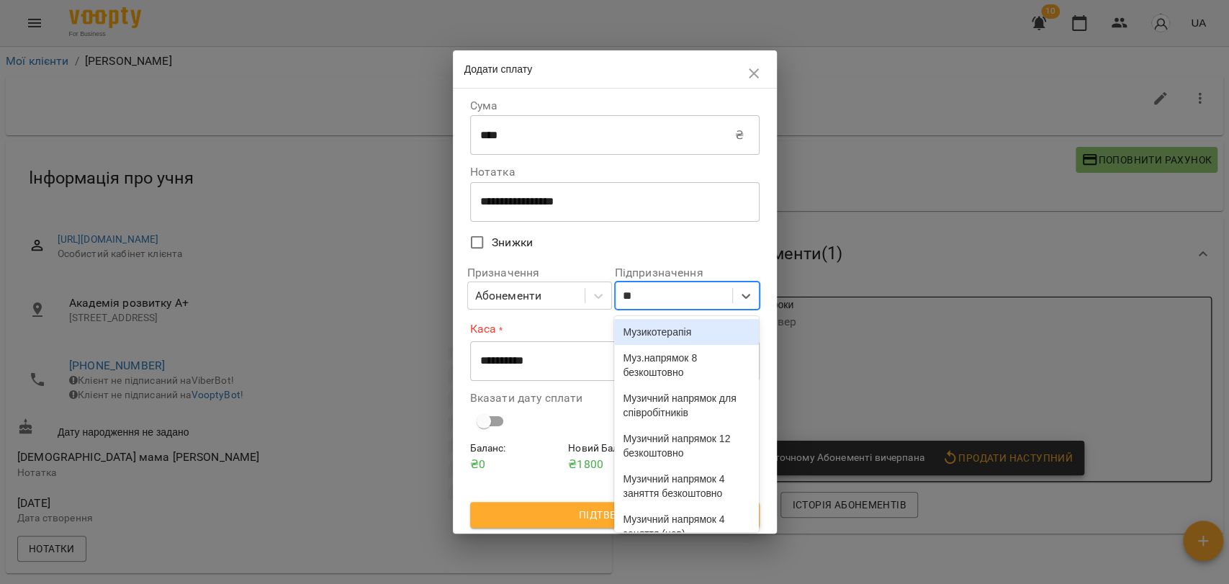
type input "*"
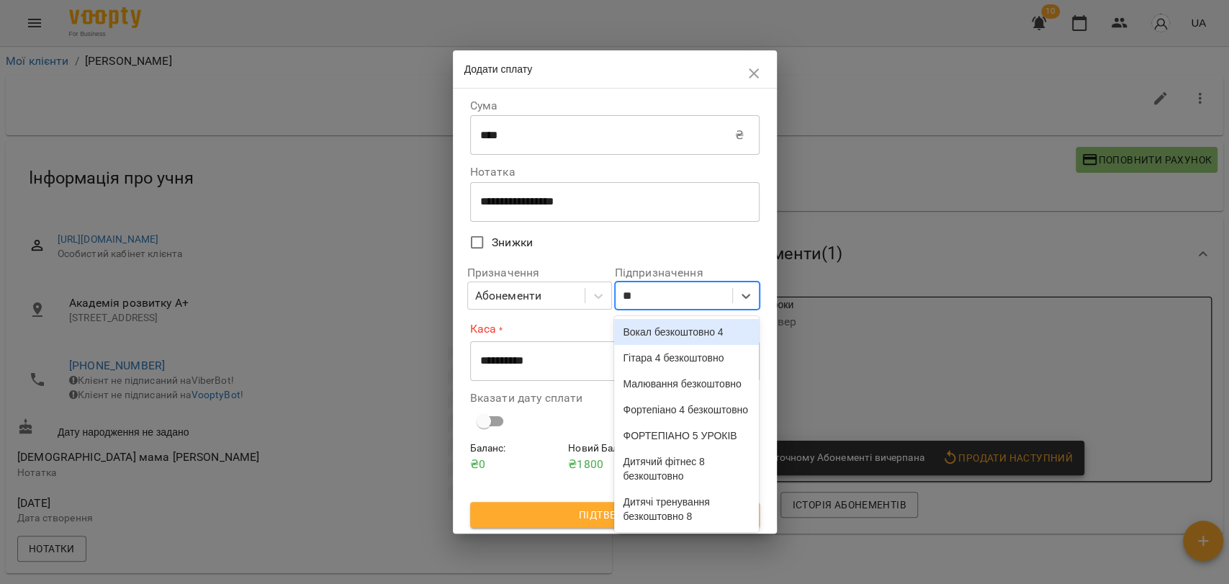
type input "***"
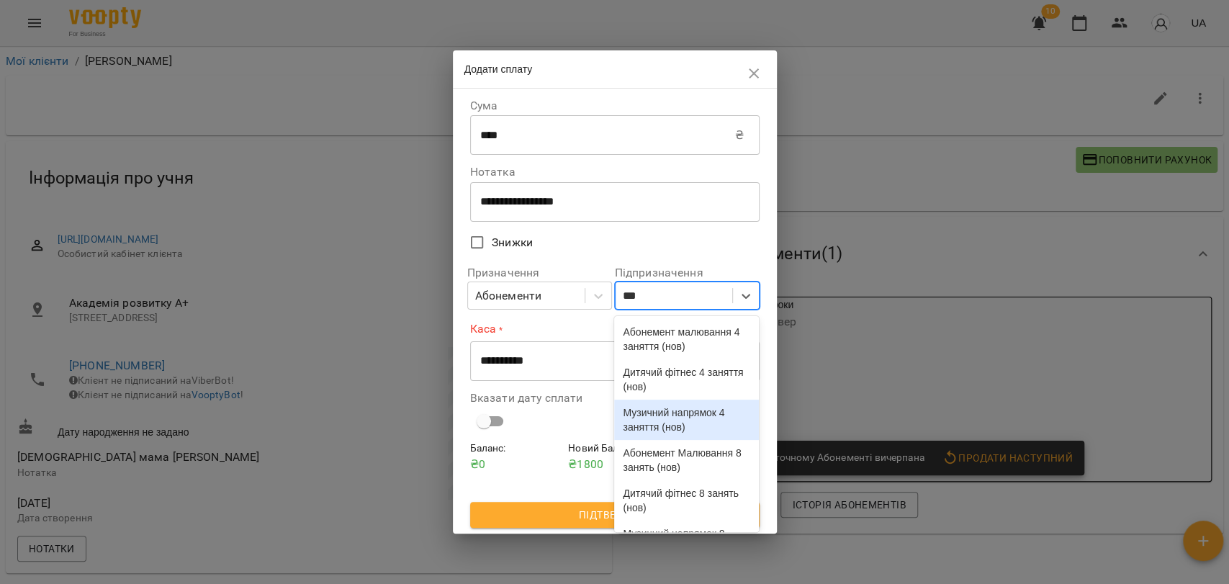
click at [696, 440] on div "Музичний напрямок 4 заняття (нов)" at bounding box center [686, 420] width 145 height 40
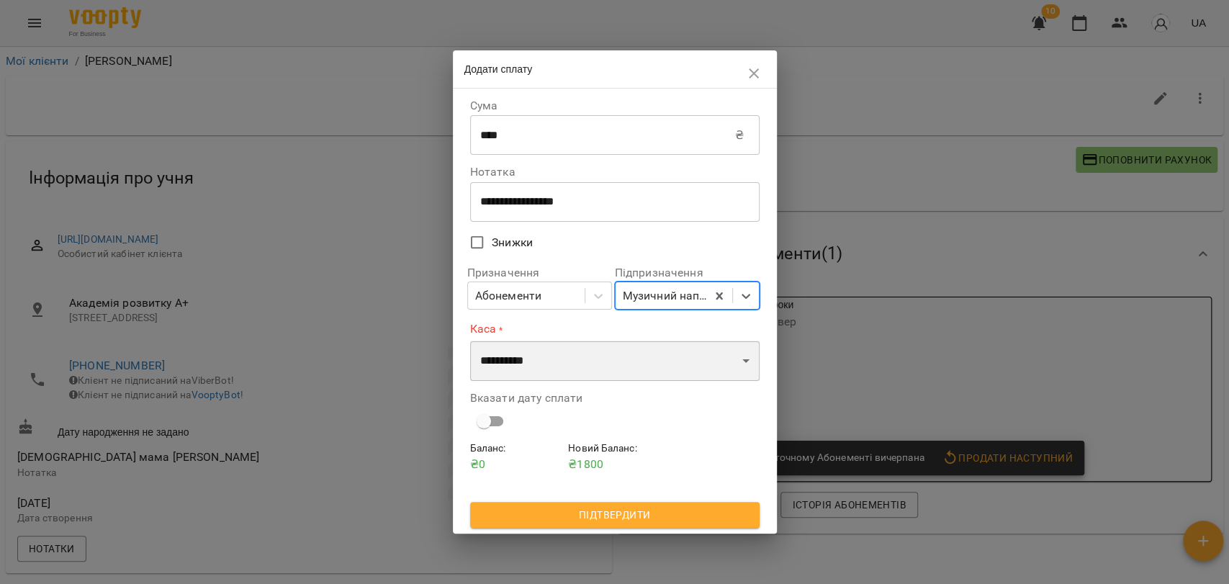
click at [627, 369] on select "**********" at bounding box center [614, 360] width 289 height 40
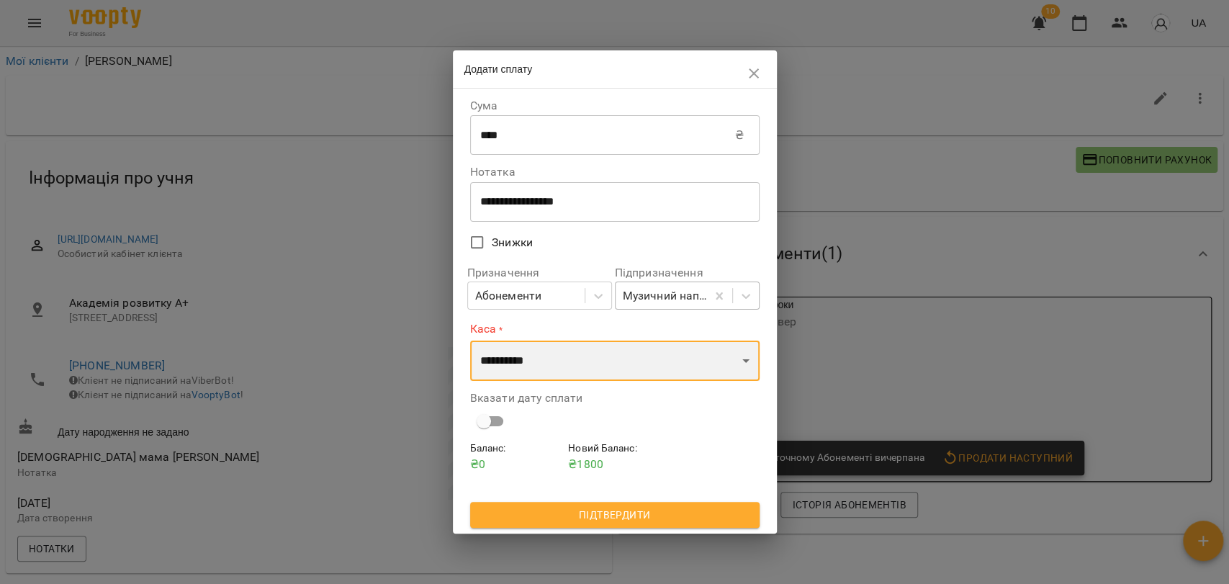
select select "****"
click at [470, 340] on select "**********" at bounding box center [614, 360] width 289 height 40
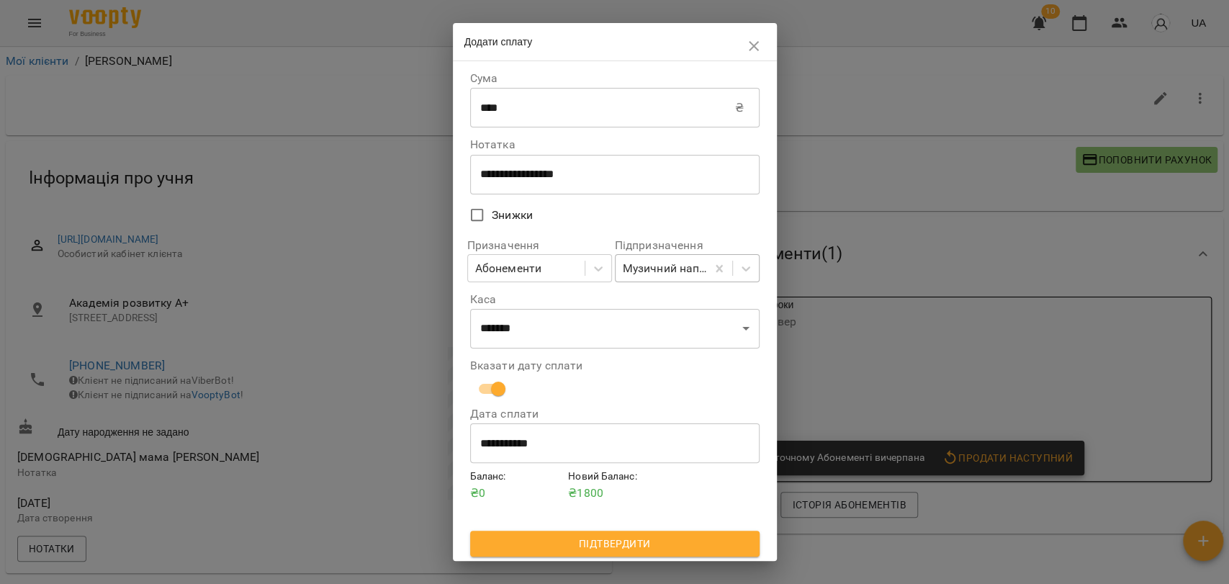
click at [570, 530] on div "Баланс : ₴ 0 Новий Баланс : ₴ 1800" at bounding box center [614, 499] width 295 height 67
click at [570, 541] on span "Підтвердити" at bounding box center [615, 543] width 266 height 17
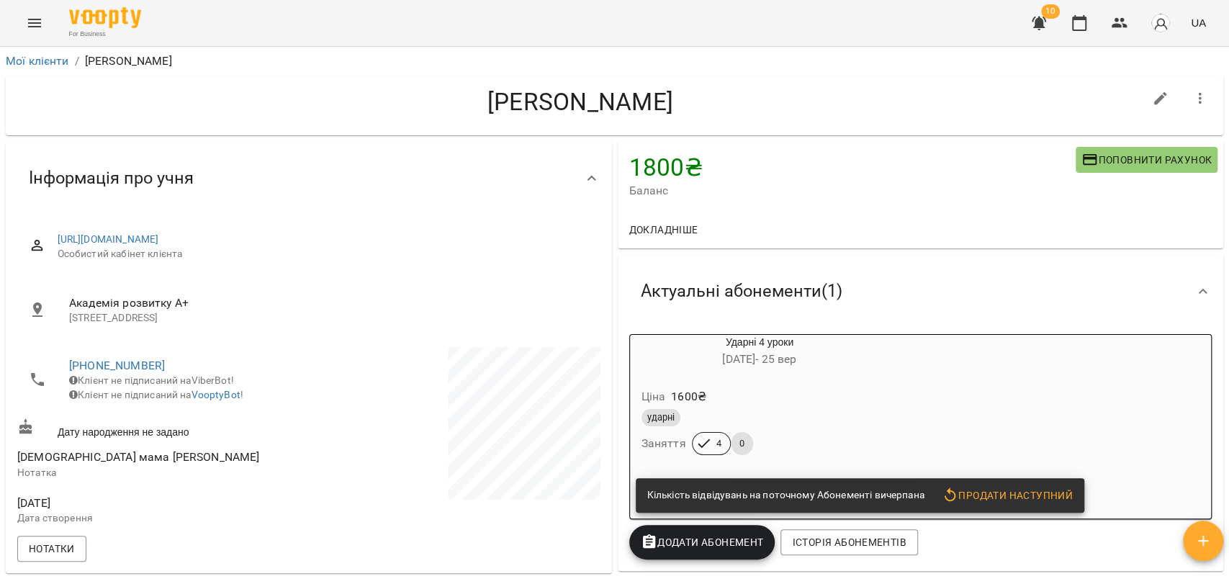
click at [698, 543] on span "Додати Абонемент" at bounding box center [702, 541] width 123 height 17
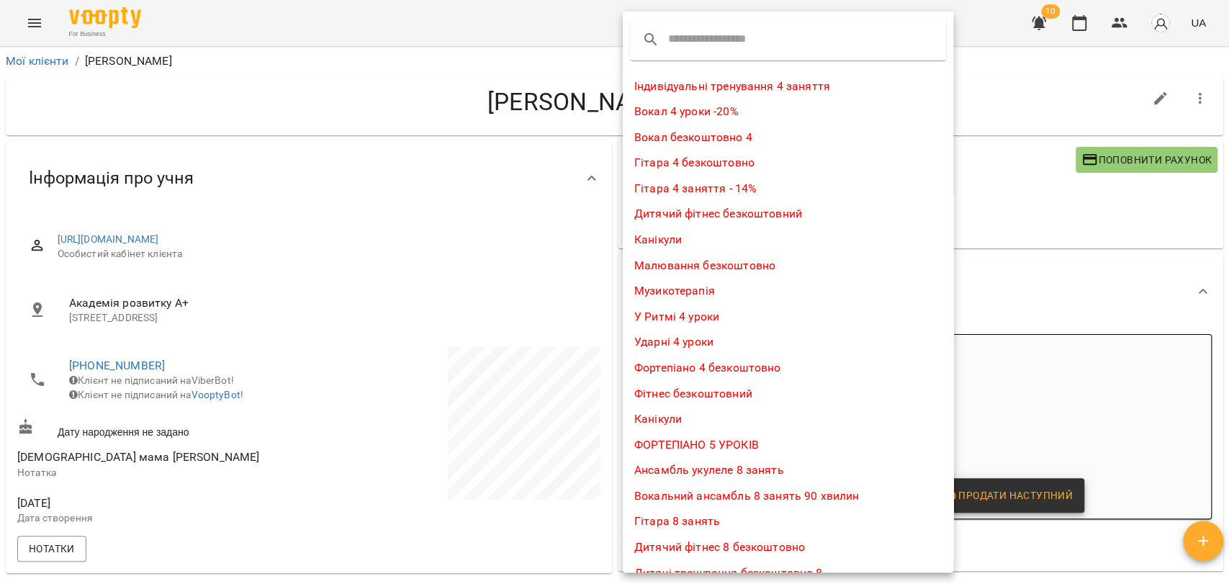
click at [713, 44] on input "text" at bounding box center [725, 39] width 114 height 23
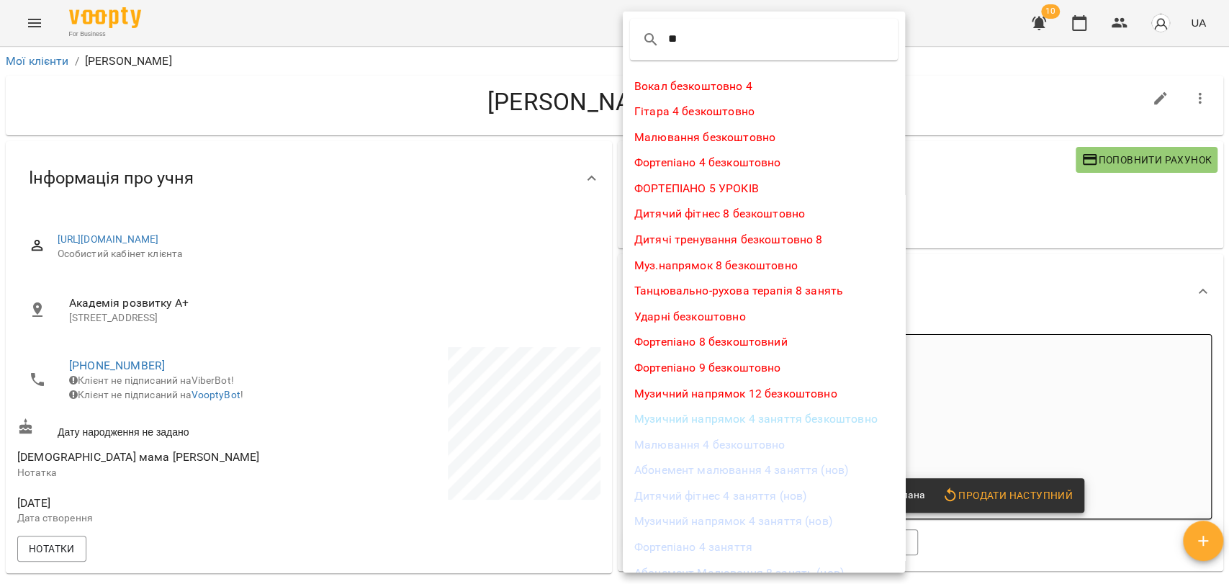
type input "**"
click at [834, 523] on li "Музичний напрямок 4 заняття (нов)" at bounding box center [764, 521] width 282 height 26
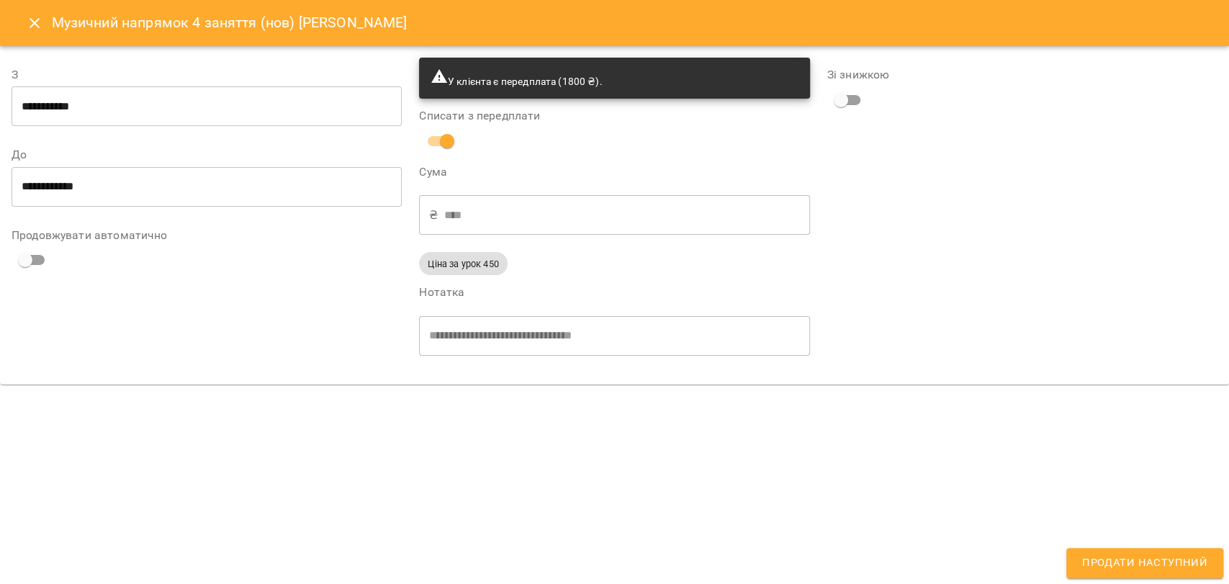
click at [1184, 569] on span "Продати наступний" at bounding box center [1144, 563] width 125 height 19
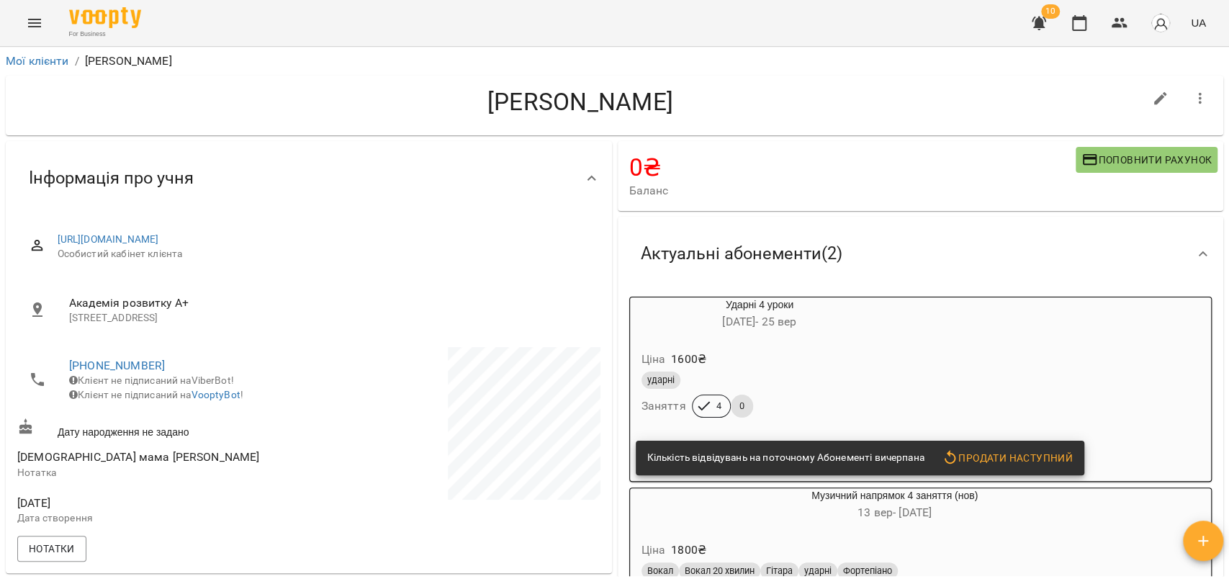
scroll to position [160, 0]
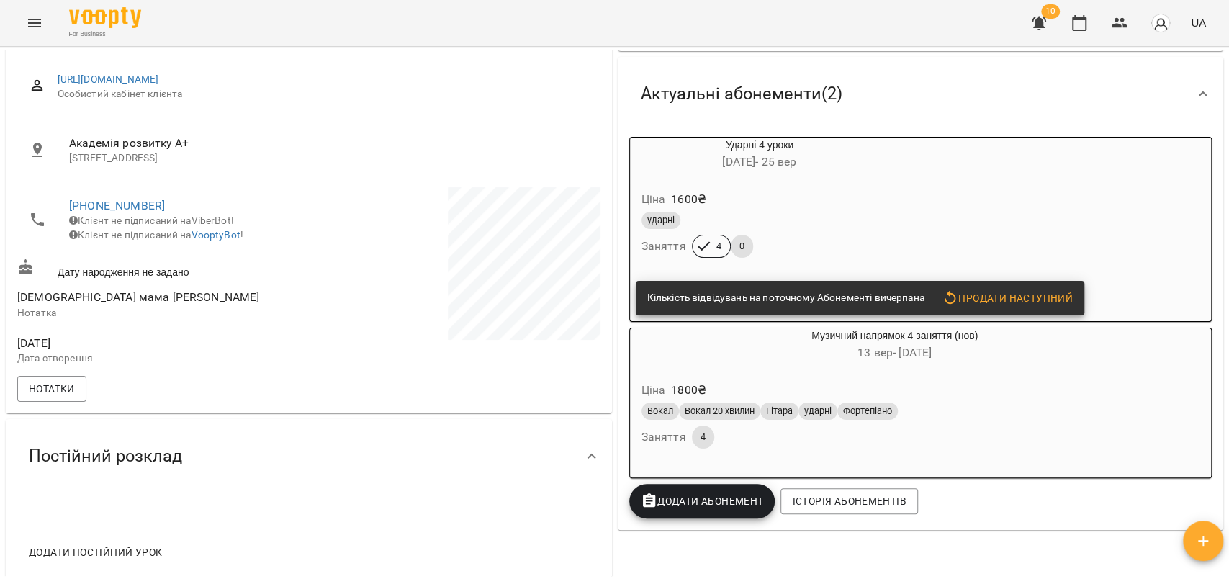
click at [760, 211] on div "ударні" at bounding box center [760, 220] width 243 height 23
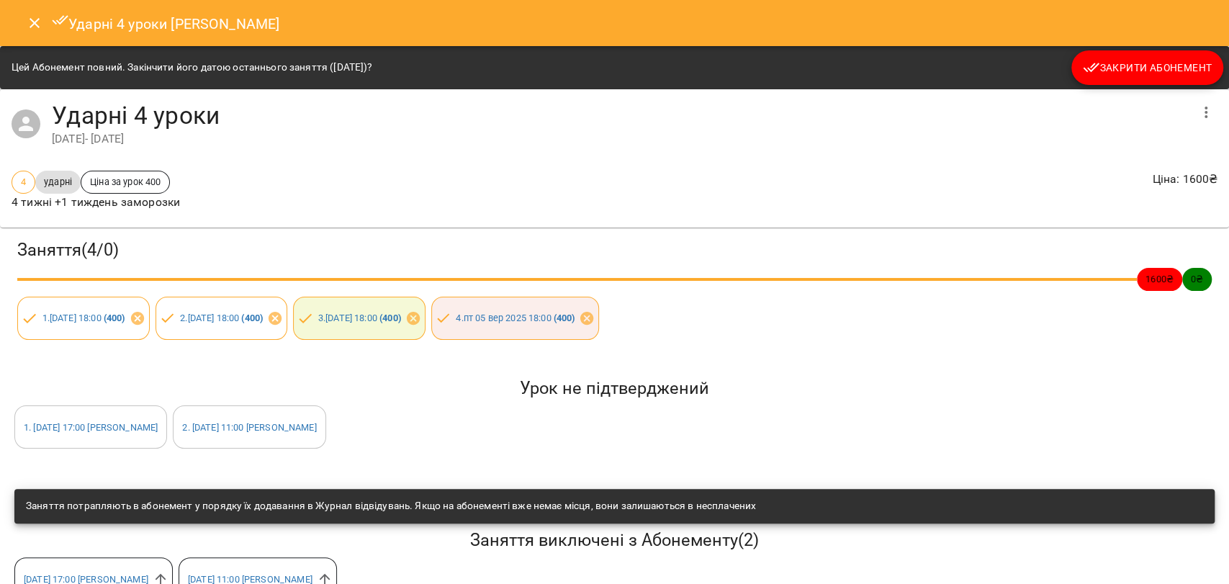
click at [1204, 109] on icon "button" at bounding box center [1205, 113] width 3 height 12
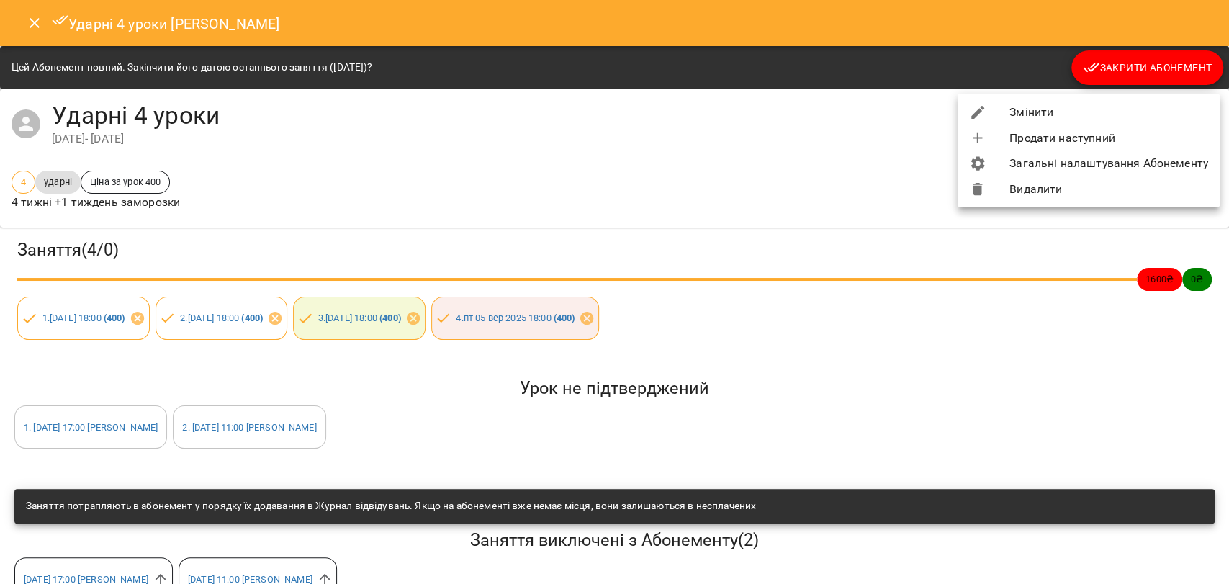
click at [1162, 102] on li "Змінити" at bounding box center [1088, 112] width 262 height 26
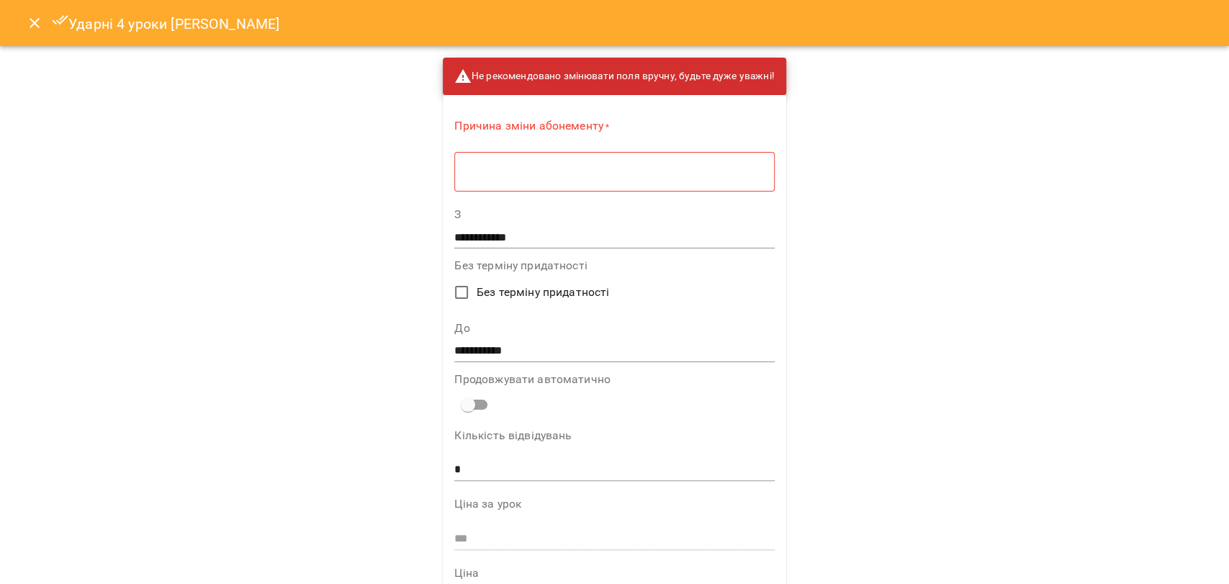
click at [631, 168] on textarea at bounding box center [613, 172] width 299 height 14
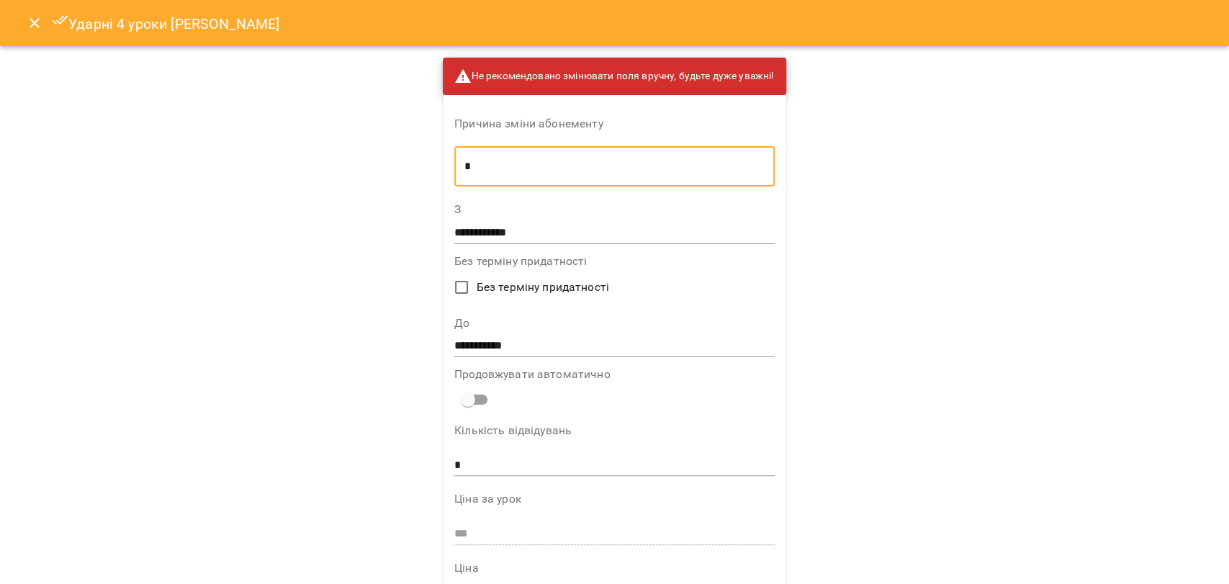
type textarea "*"
click at [508, 343] on input "**********" at bounding box center [614, 346] width 320 height 23
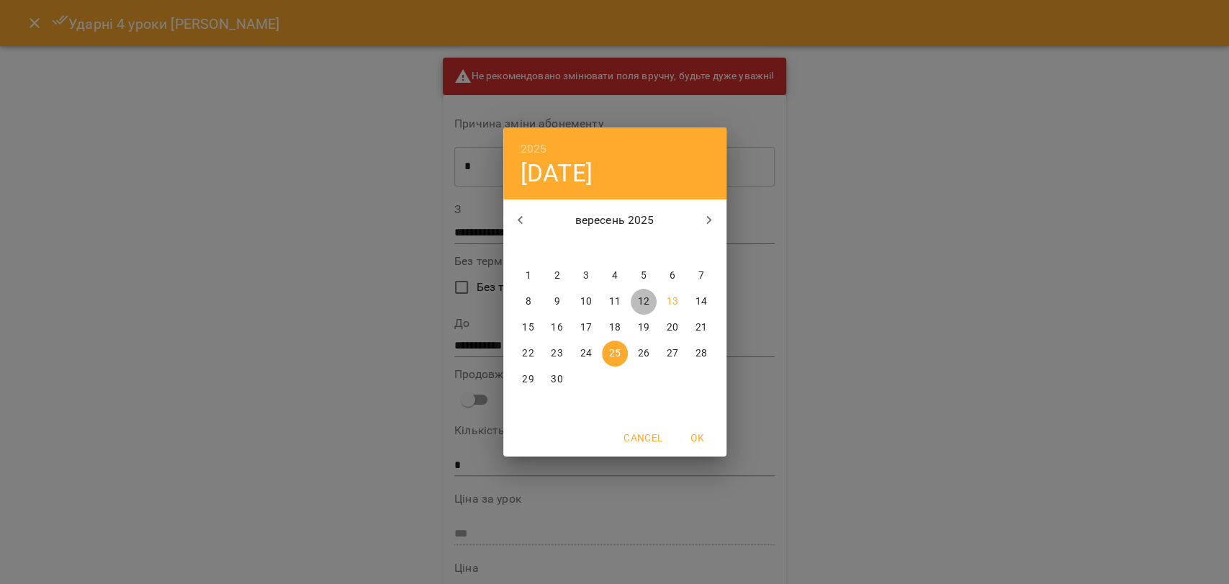
click at [648, 299] on p "12" at bounding box center [643, 301] width 12 height 14
type input "**********"
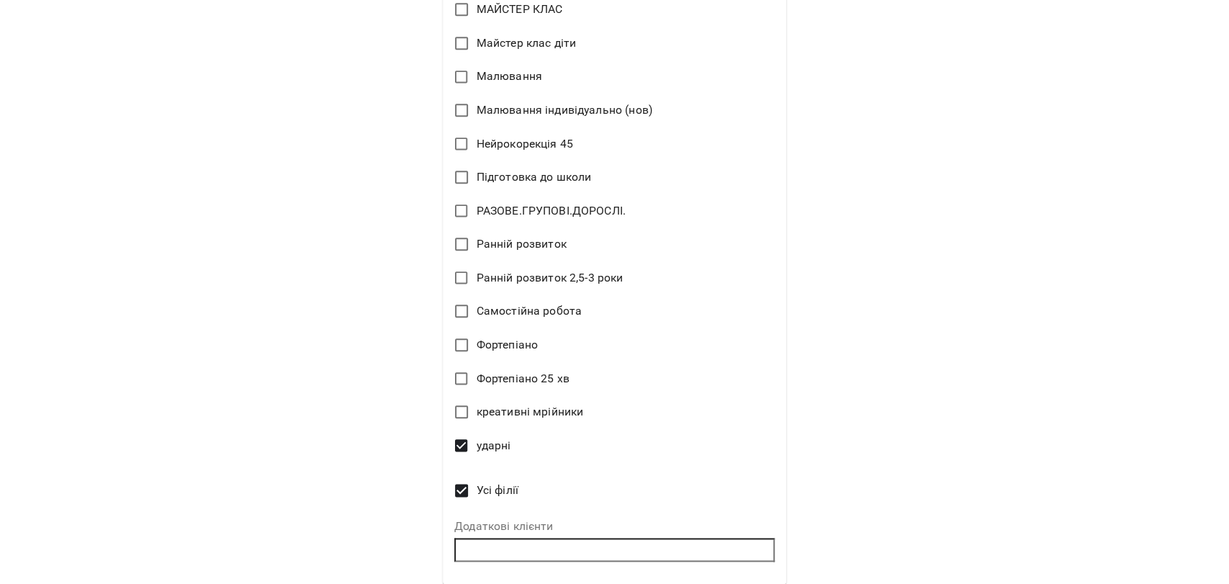
scroll to position [968, 0]
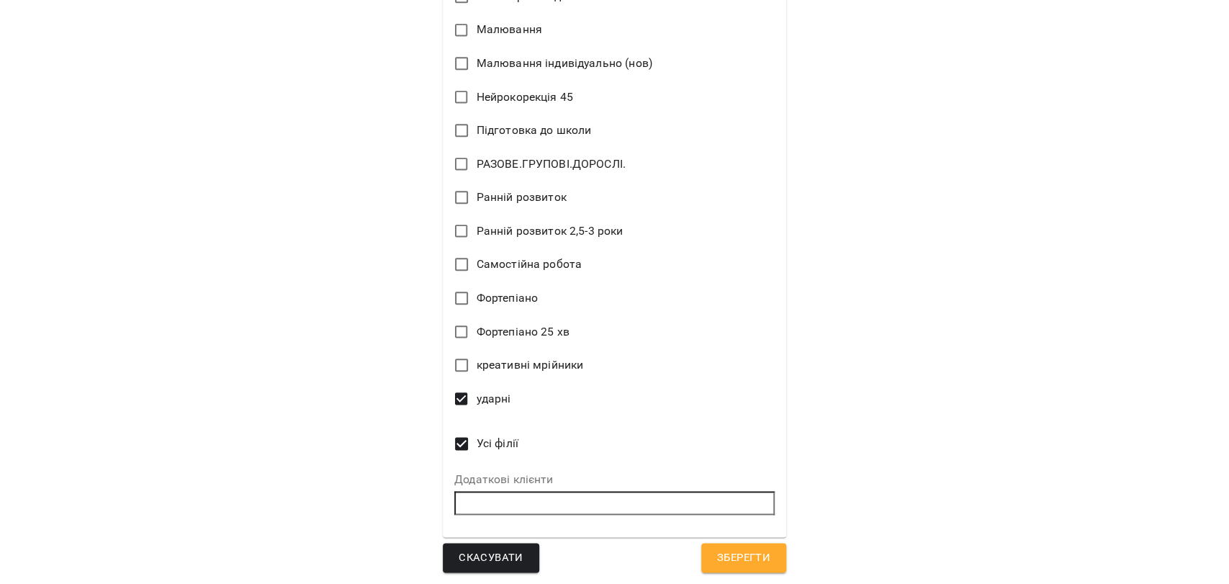
click at [726, 551] on span "Зберегти" at bounding box center [743, 558] width 53 height 19
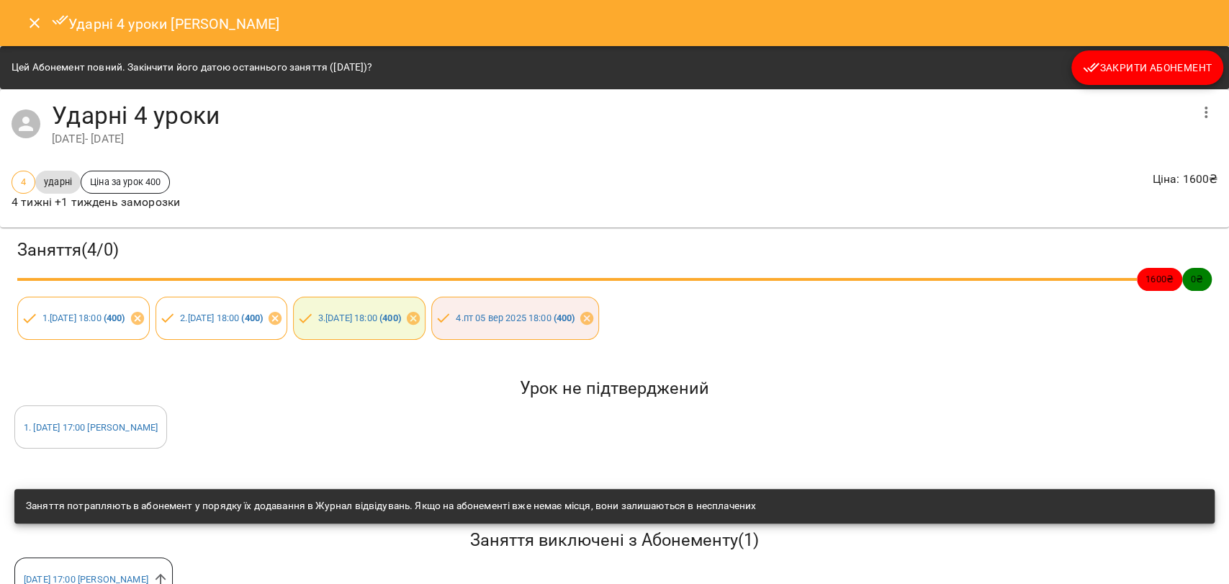
click at [19, 22] on button "Close" at bounding box center [34, 23] width 35 height 35
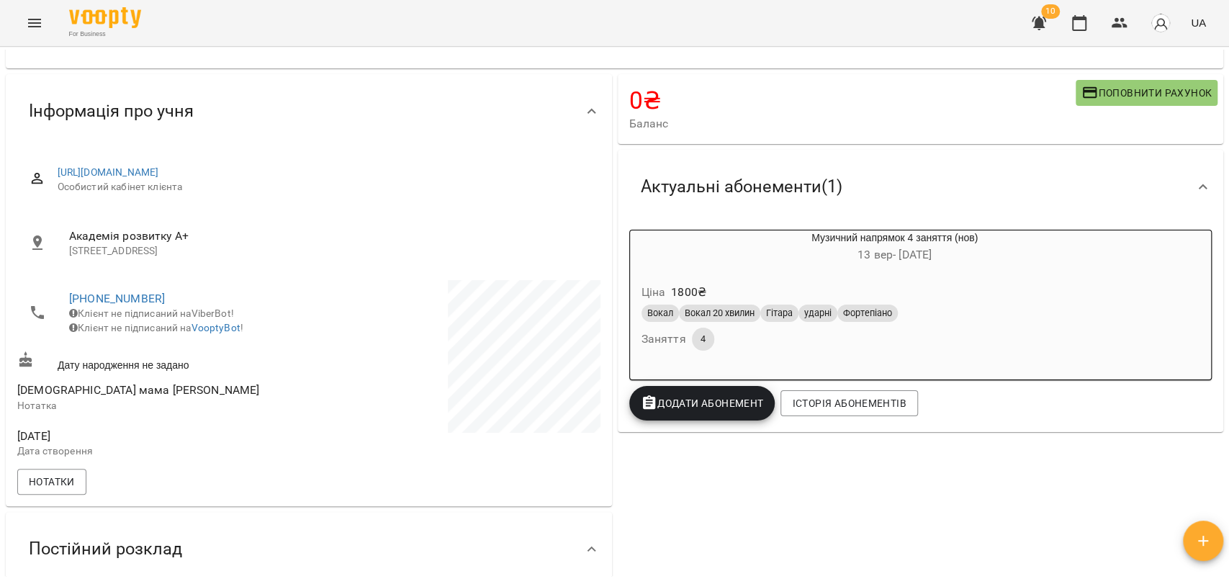
scroll to position [0, 0]
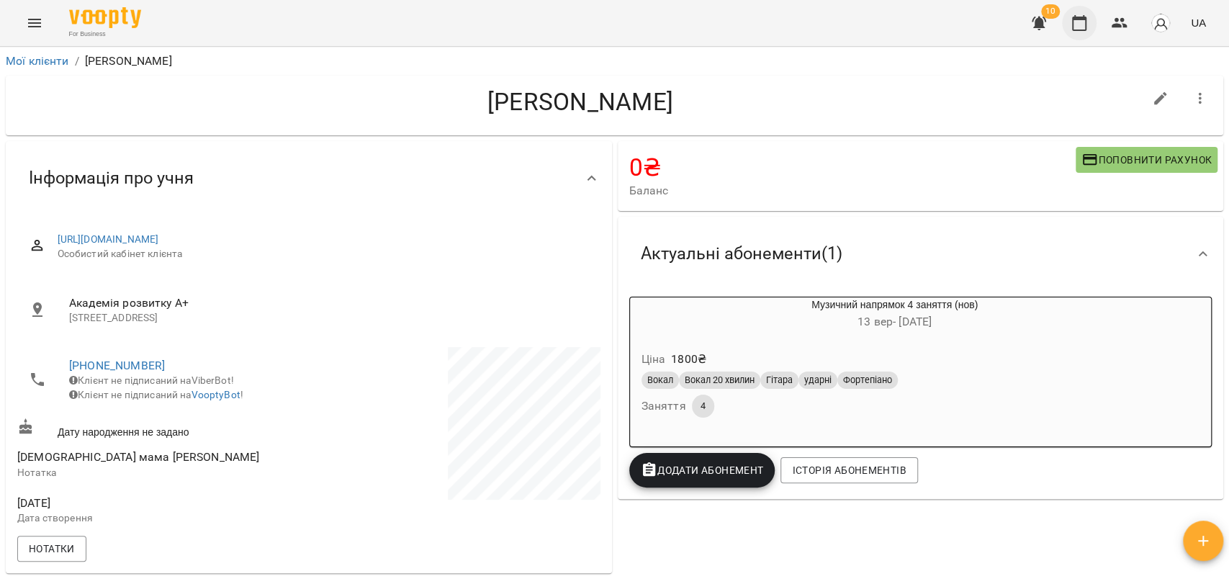
click at [1083, 22] on icon "button" at bounding box center [1078, 22] width 17 height 17
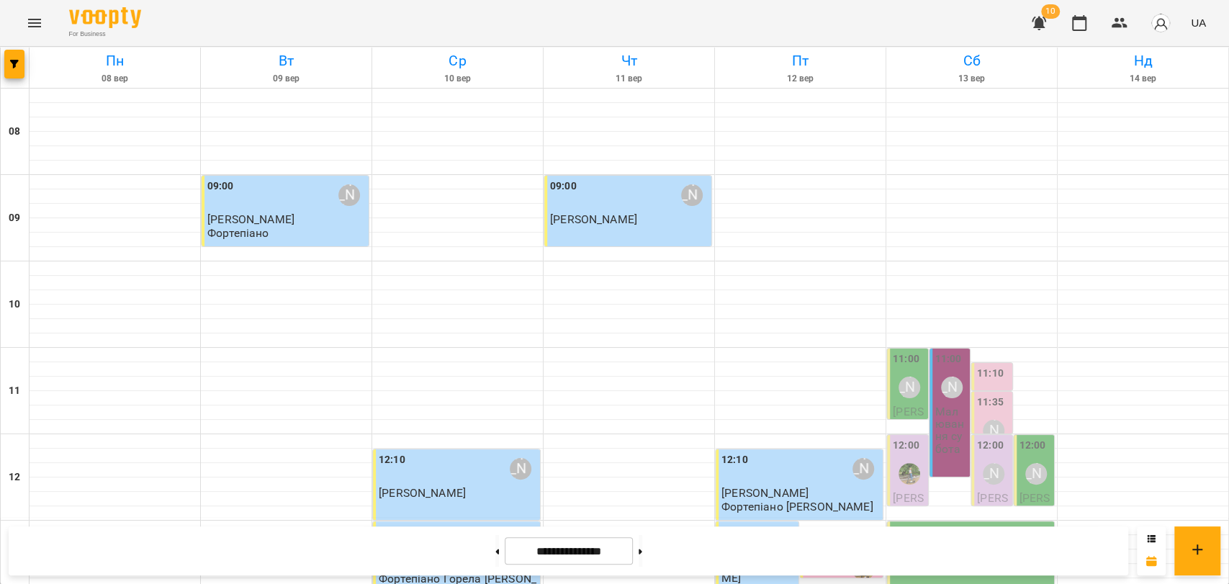
scroll to position [240, 0]
click at [901, 376] on div "[PERSON_NAME]" at bounding box center [909, 387] width 22 height 22
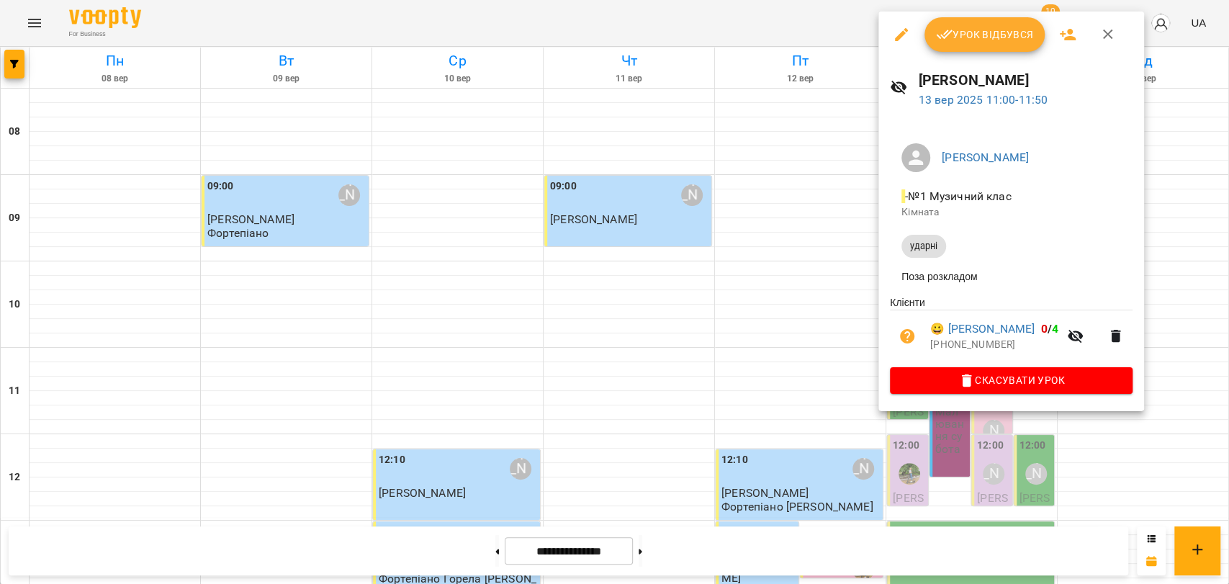
click at [1105, 44] on button "button" at bounding box center [1108, 34] width 35 height 35
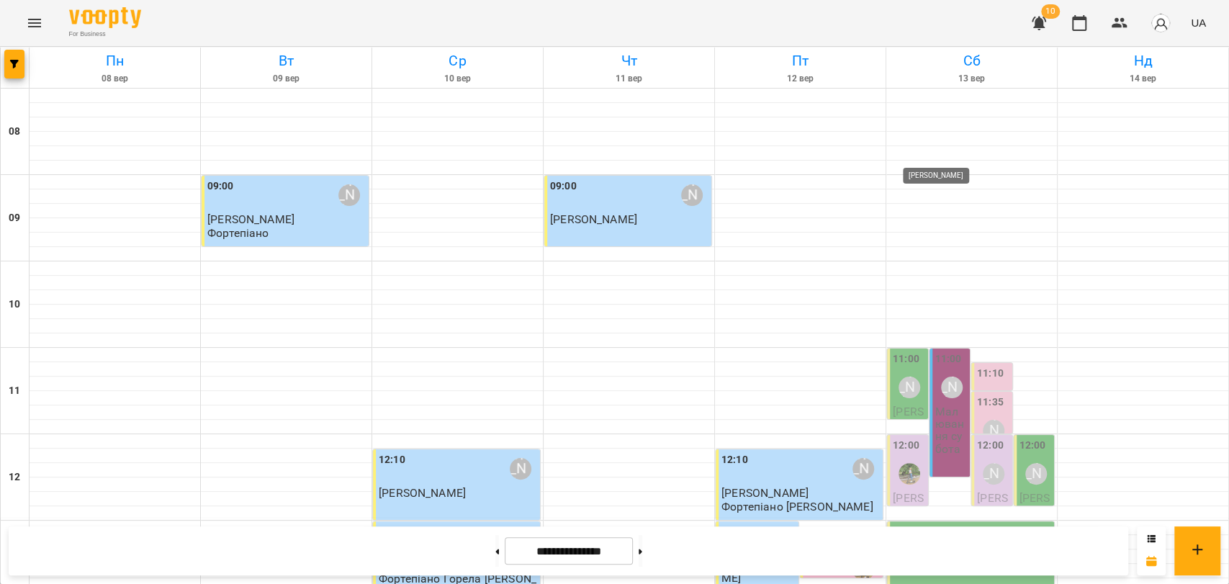
click at [941, 376] on div "[PERSON_NAME]" at bounding box center [952, 387] width 22 height 22
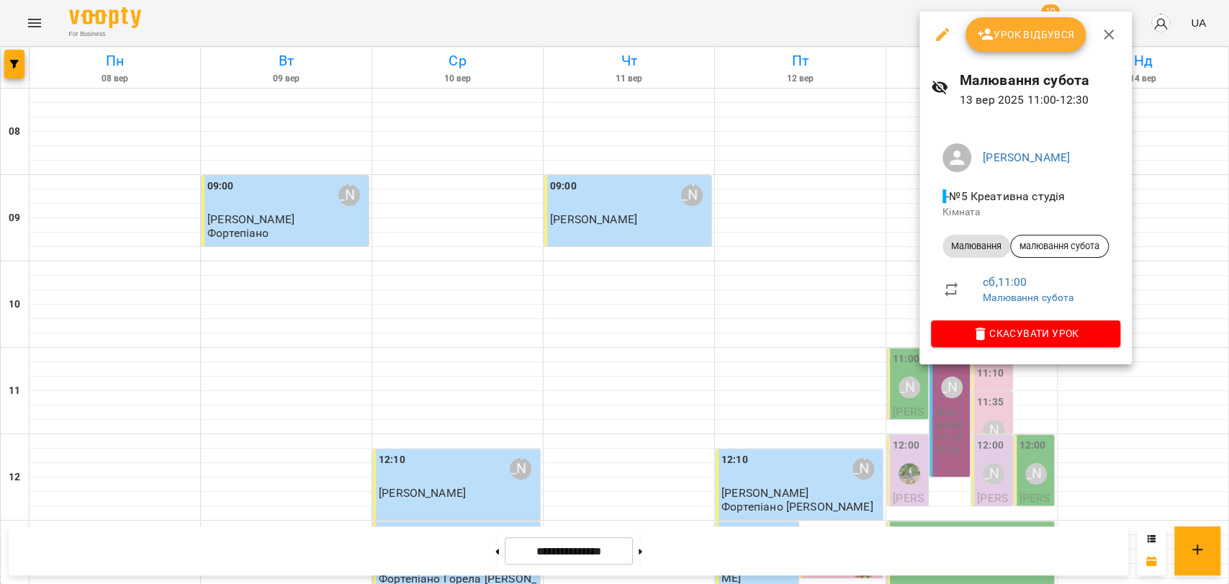
click at [859, 36] on div at bounding box center [614, 292] width 1229 height 584
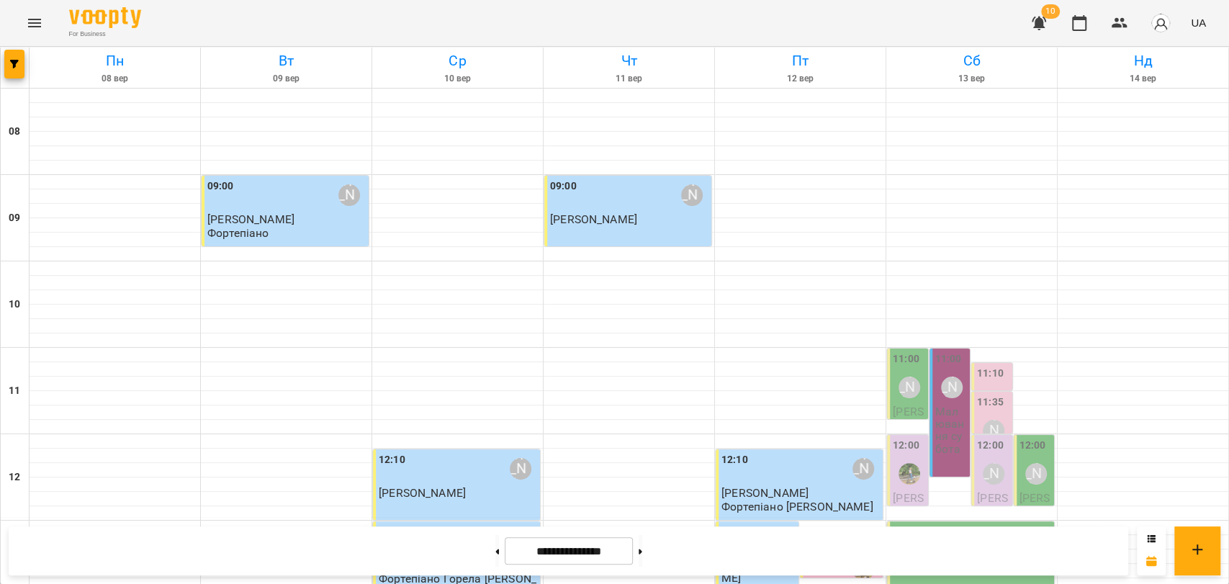
click at [935, 405] on p "Малювання субота" at bounding box center [951, 430] width 32 height 50
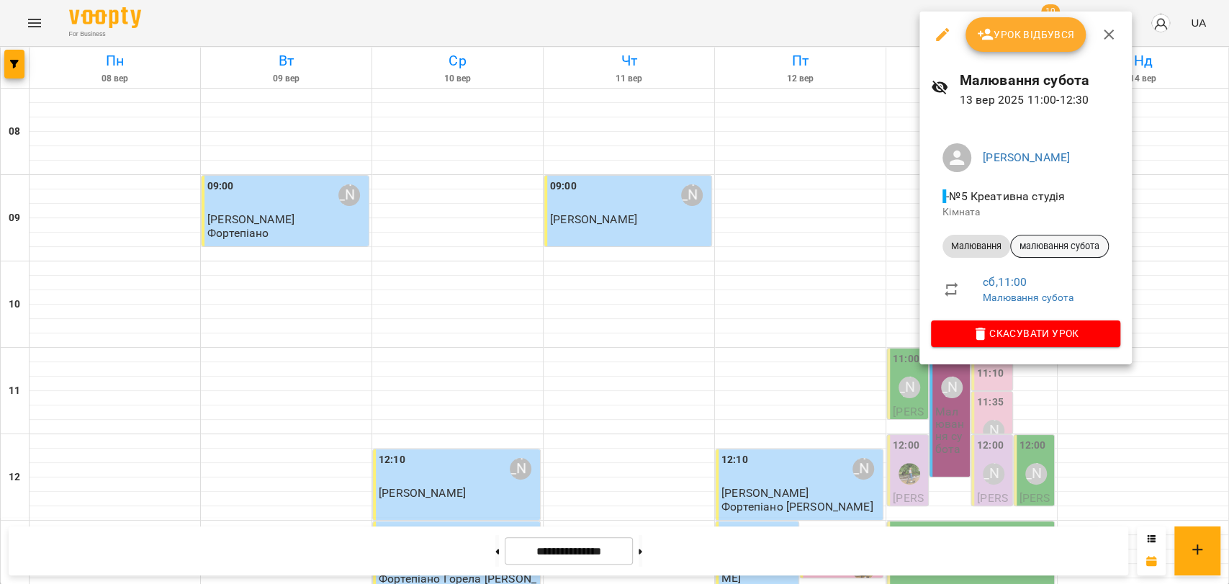
click at [1054, 245] on span "малювання субота" at bounding box center [1059, 246] width 97 height 13
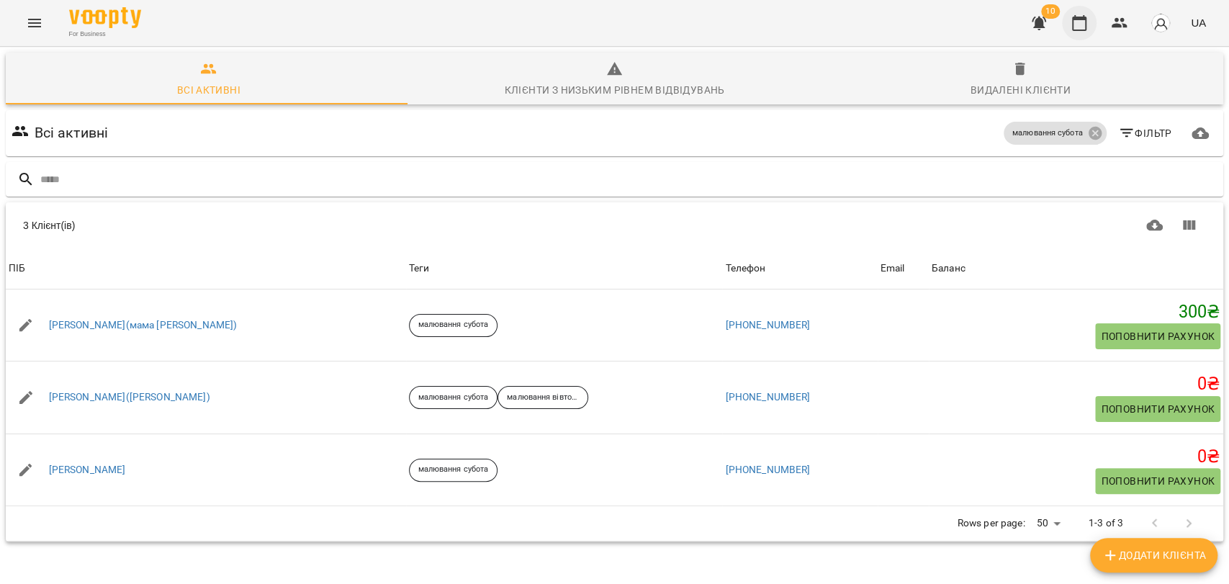
click at [1071, 26] on icon "button" at bounding box center [1078, 22] width 17 height 17
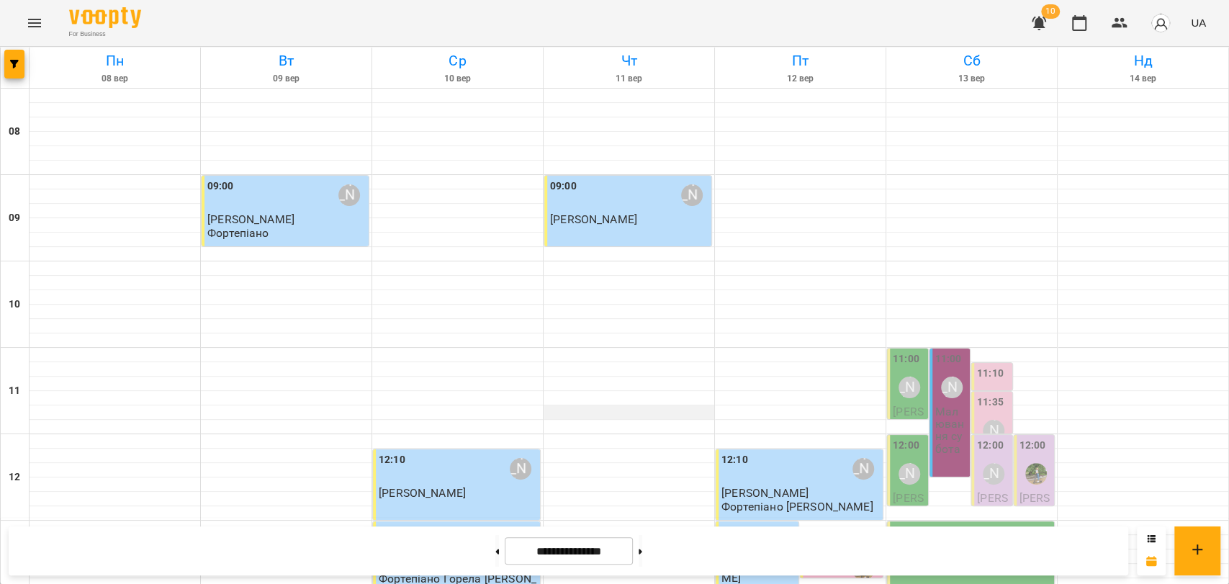
scroll to position [606, 0]
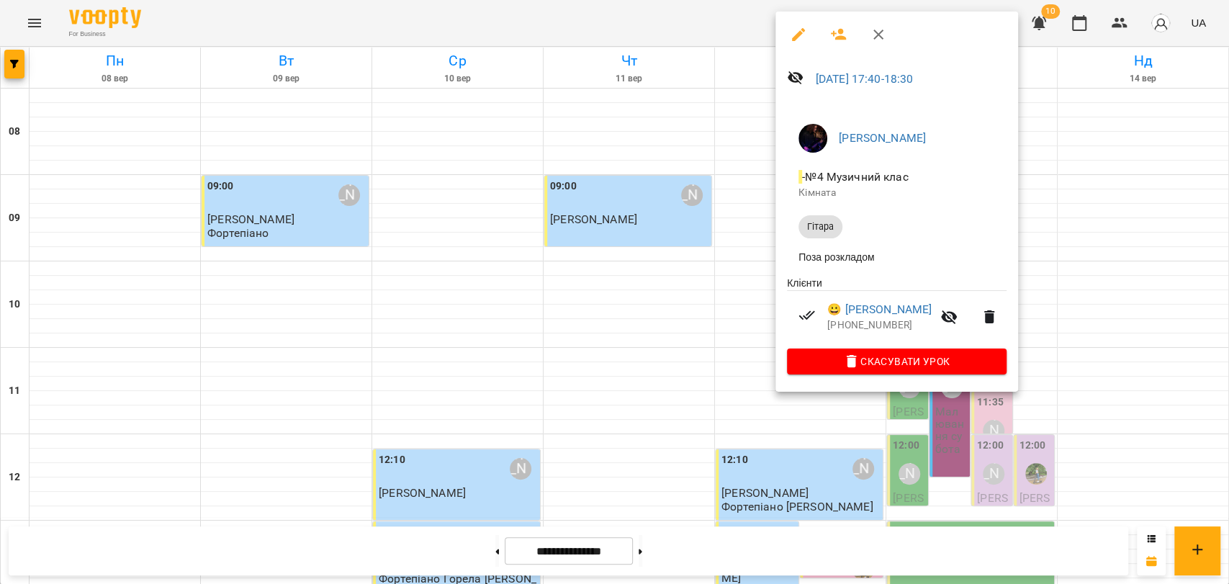
click at [745, 348] on div at bounding box center [614, 292] width 1229 height 584
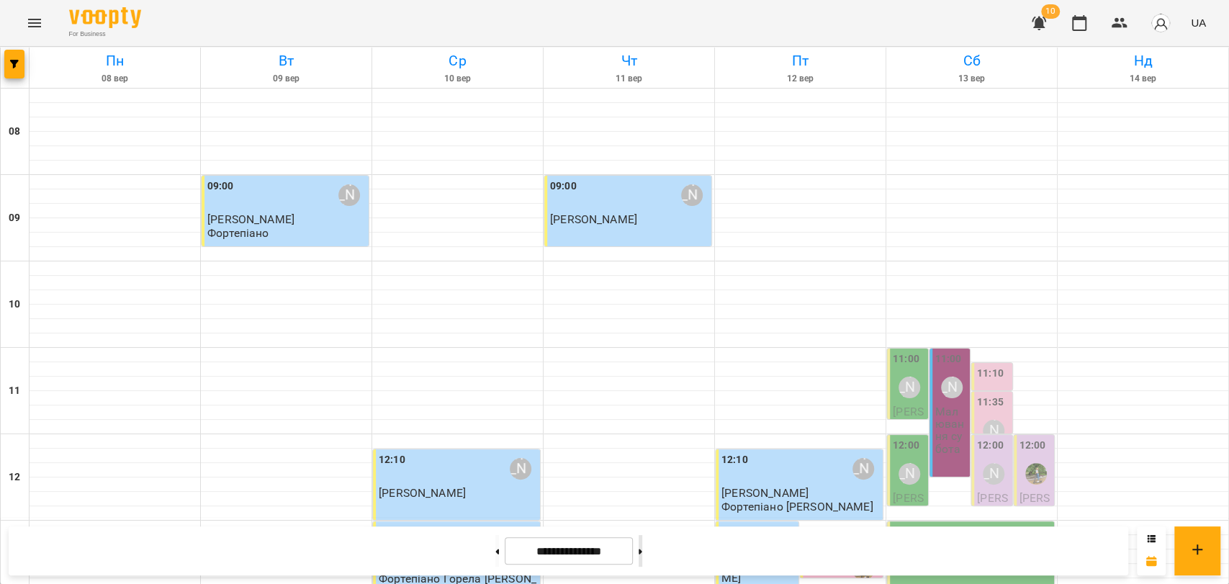
click at [642, 548] on button at bounding box center [641, 551] width 4 height 32
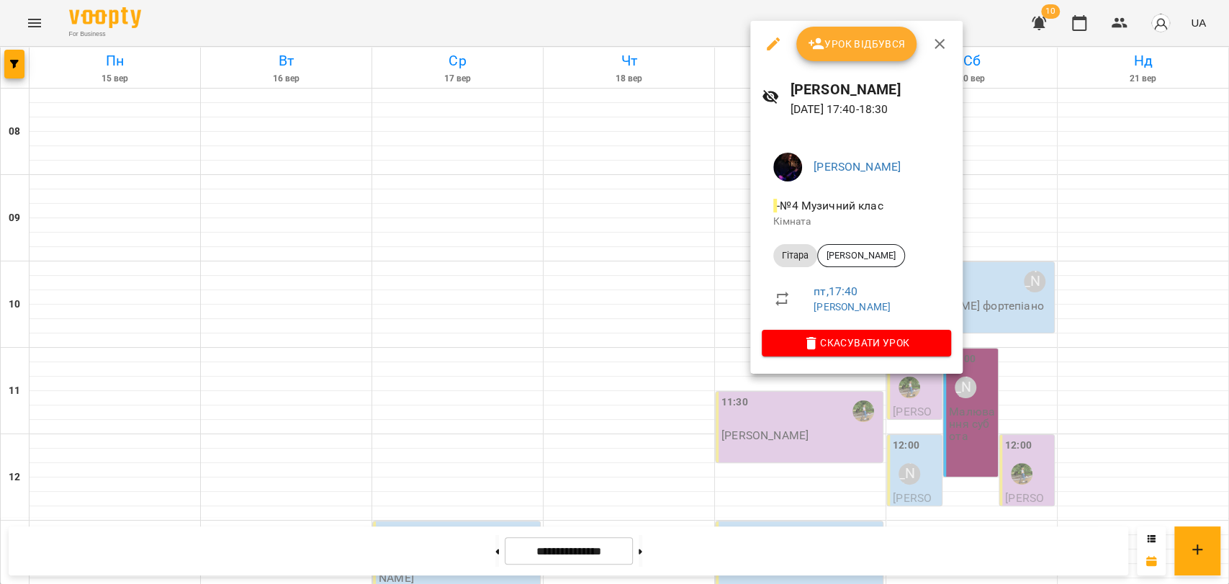
click at [234, 140] on div at bounding box center [614, 292] width 1229 height 584
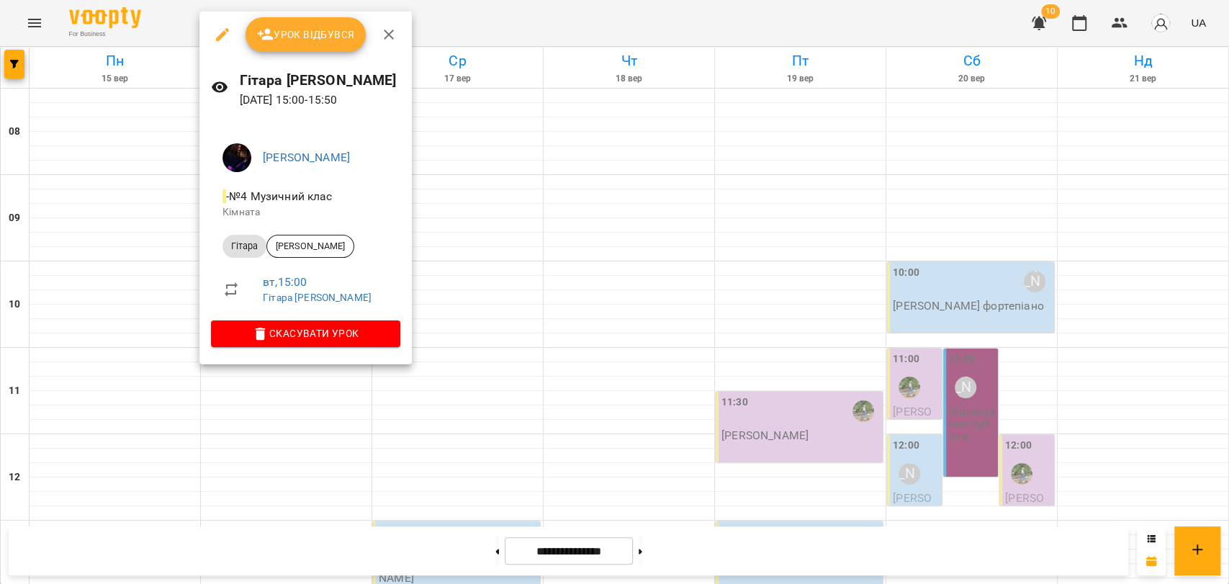
click at [251, 388] on div at bounding box center [614, 292] width 1229 height 584
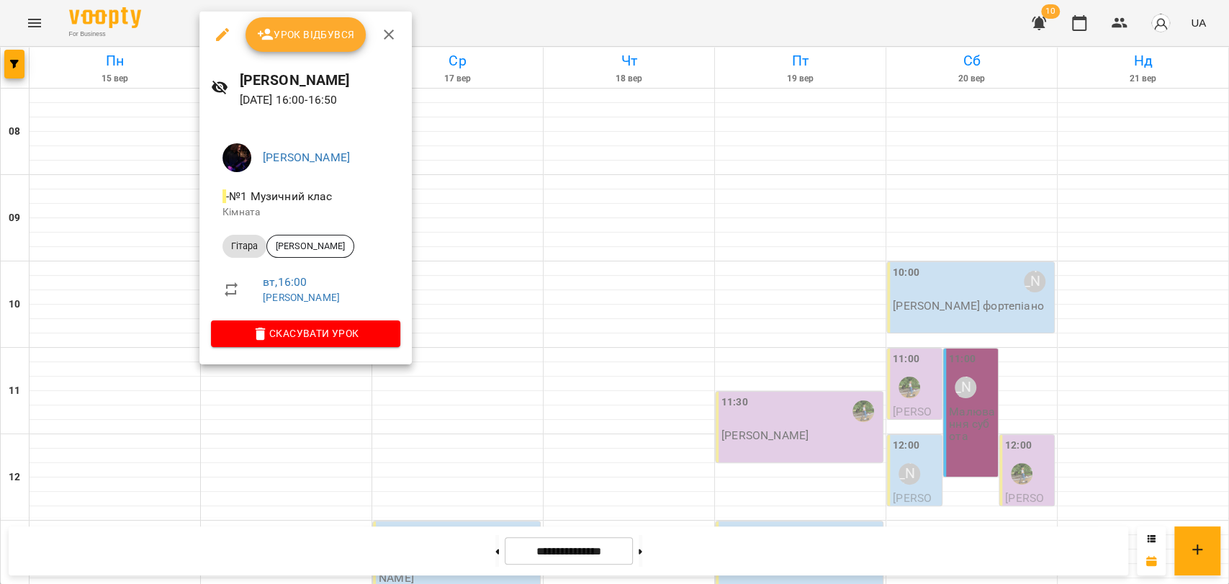
click at [239, 383] on div at bounding box center [614, 292] width 1229 height 584
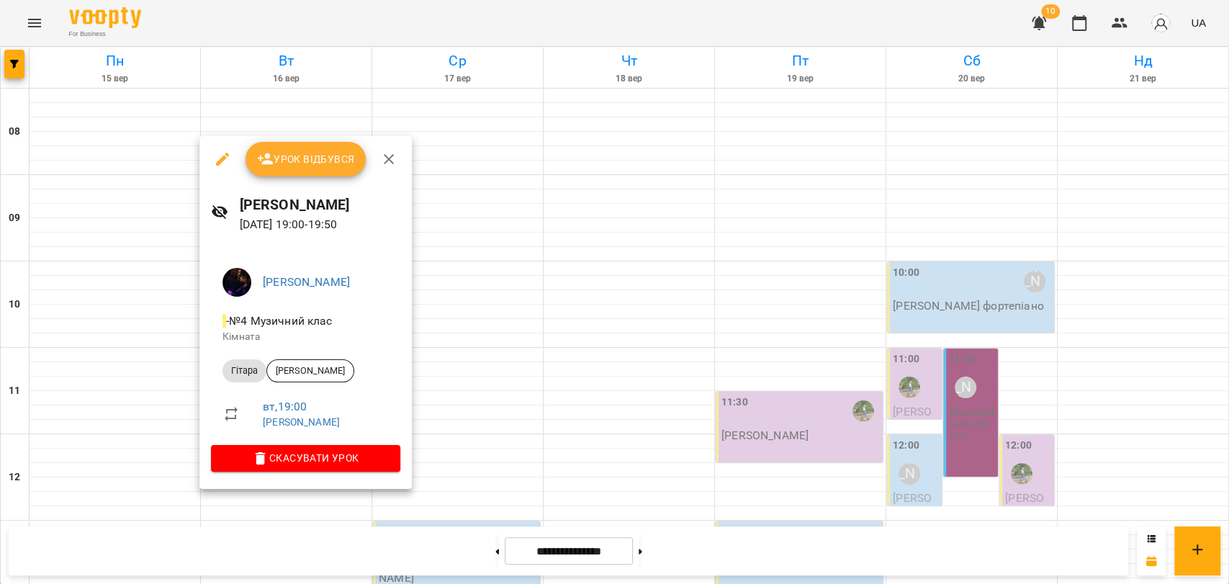
click at [167, 384] on div at bounding box center [614, 292] width 1229 height 584
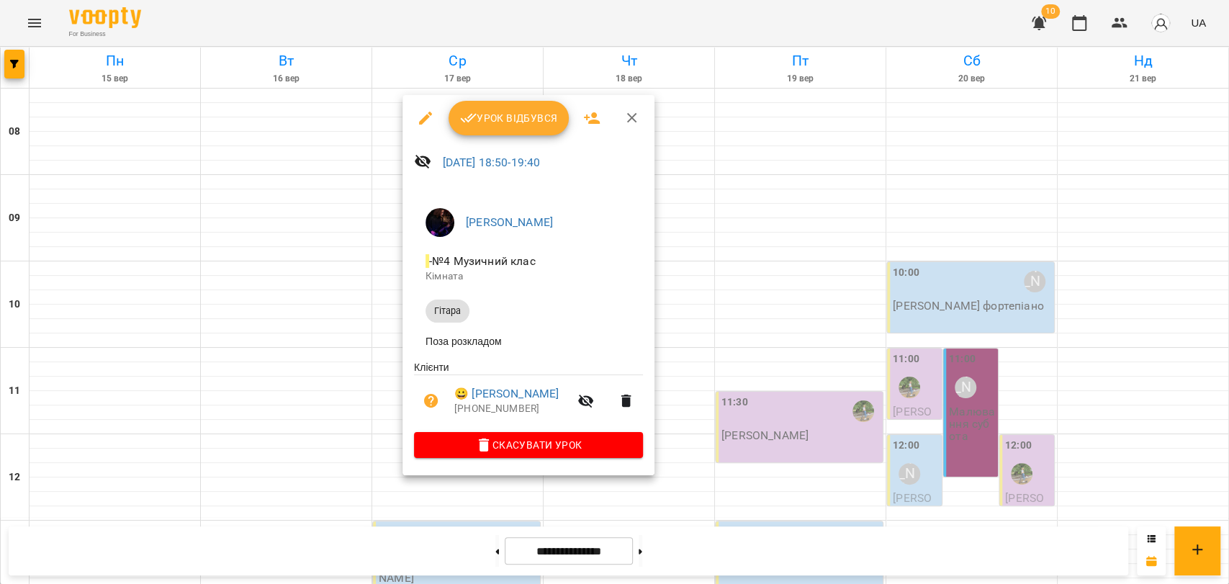
click at [290, 384] on div at bounding box center [614, 292] width 1229 height 584
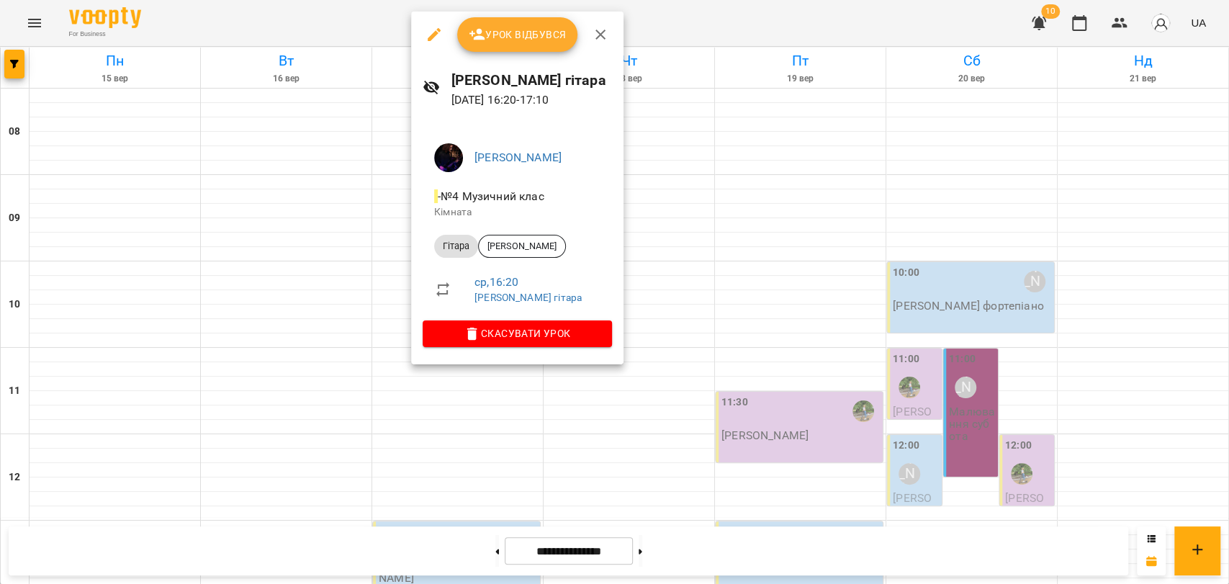
click at [361, 297] on div at bounding box center [614, 292] width 1229 height 584
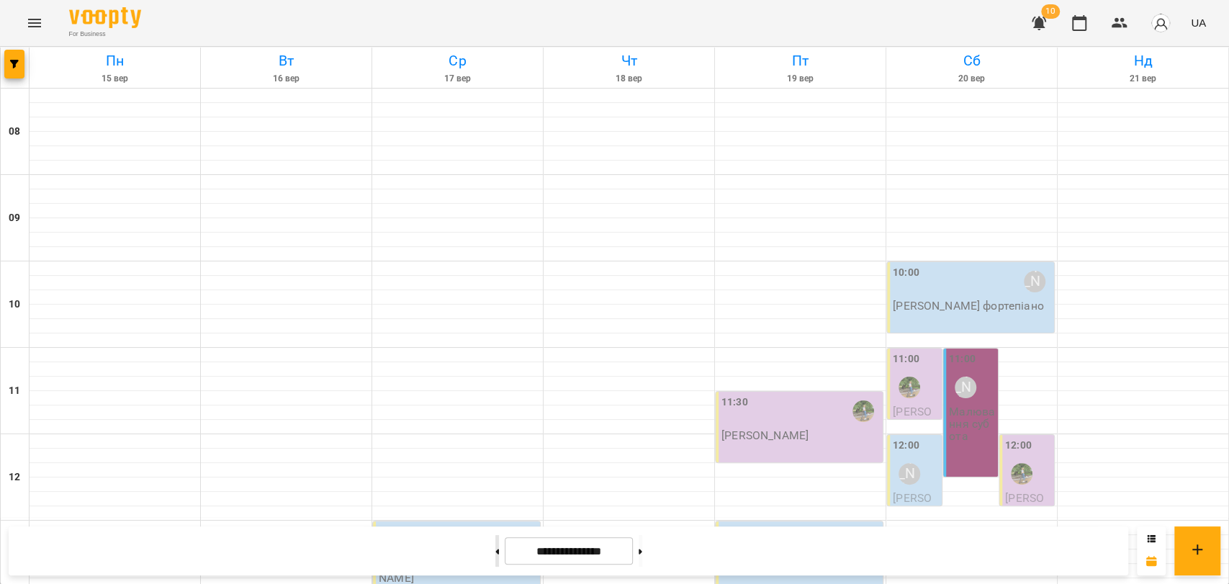
click at [495, 548] on button at bounding box center [497, 551] width 4 height 32
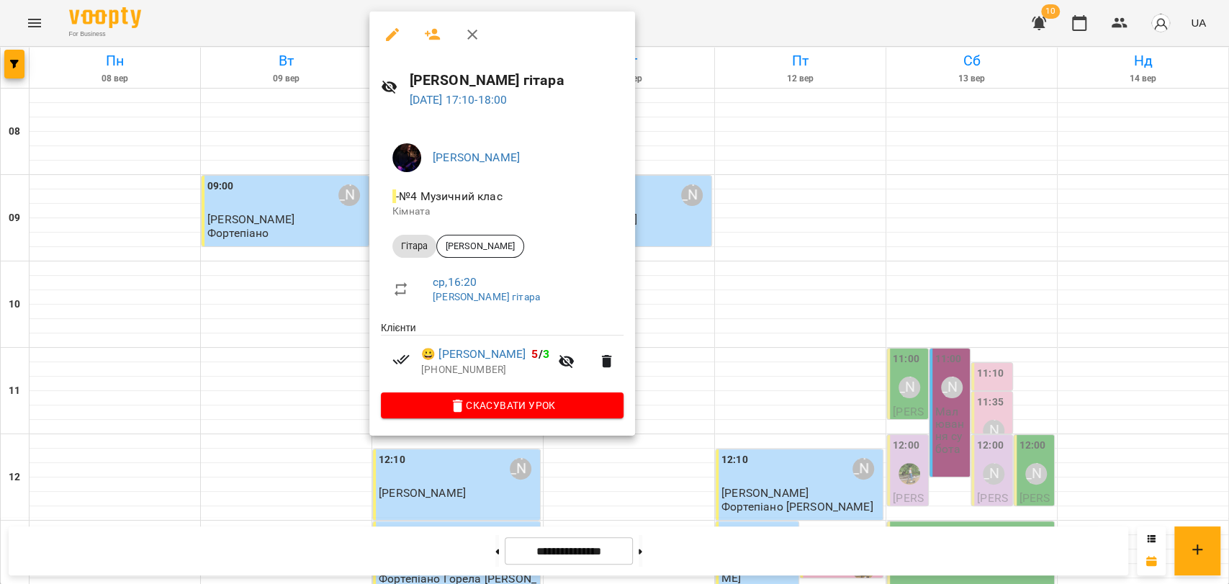
click at [348, 341] on div at bounding box center [614, 292] width 1229 height 584
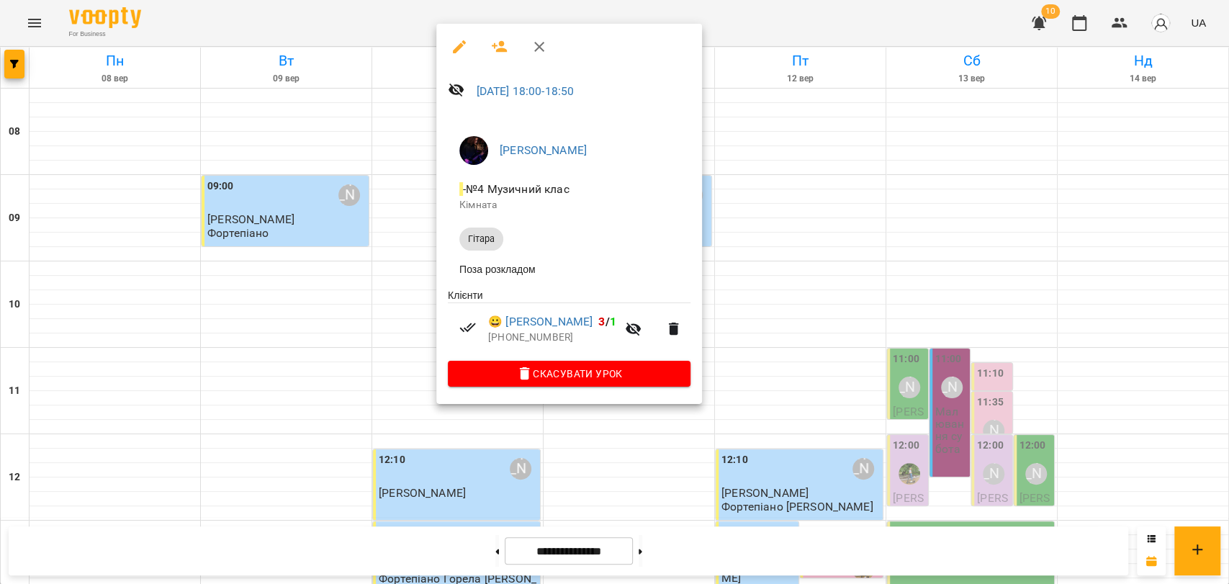
click at [397, 357] on div at bounding box center [614, 292] width 1229 height 584
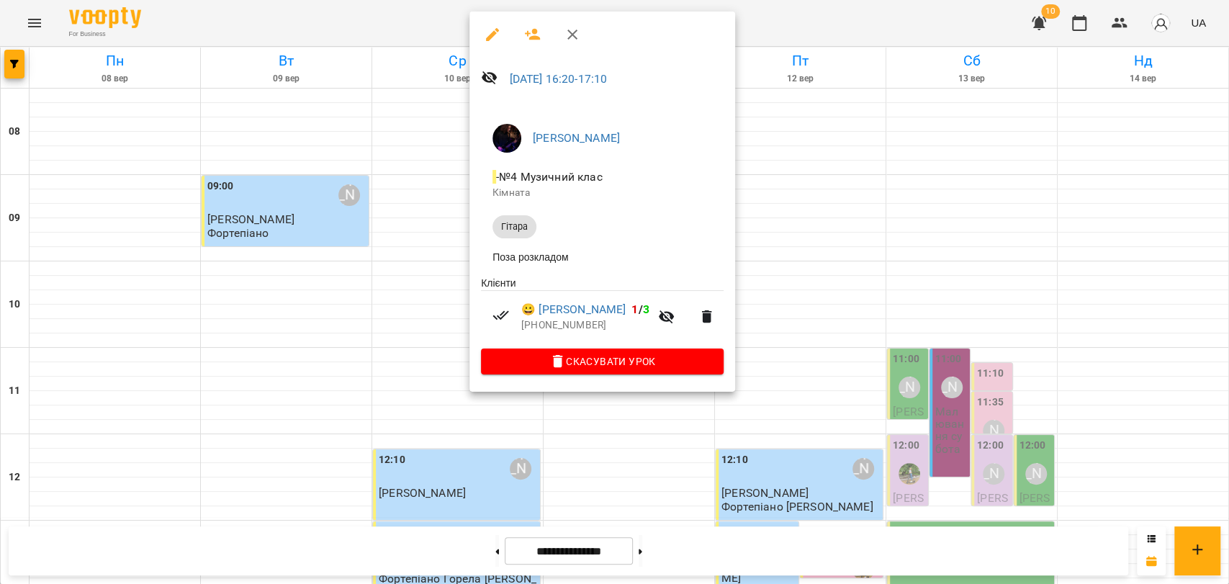
click at [412, 330] on div at bounding box center [614, 292] width 1229 height 584
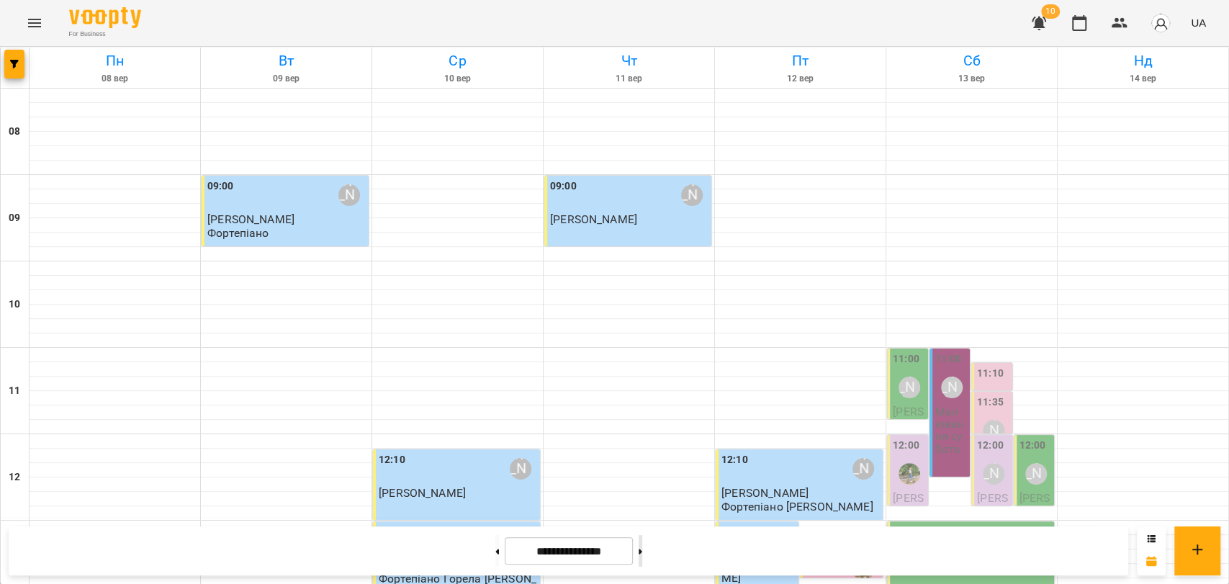
click at [642, 546] on button at bounding box center [641, 551] width 4 height 32
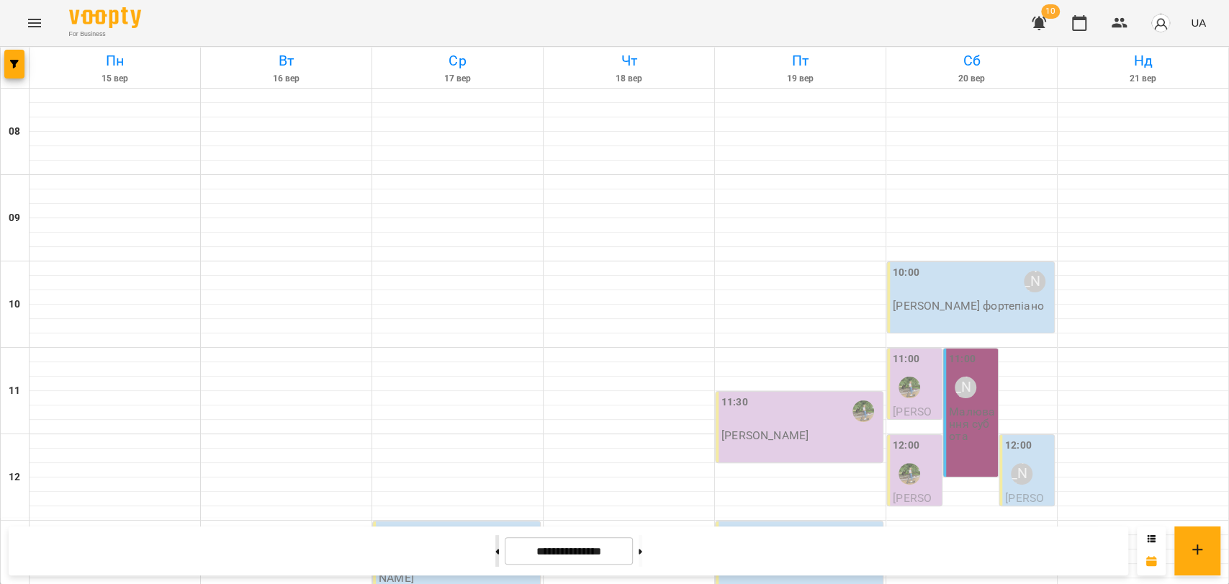
click at [495, 537] on button at bounding box center [497, 551] width 4 height 32
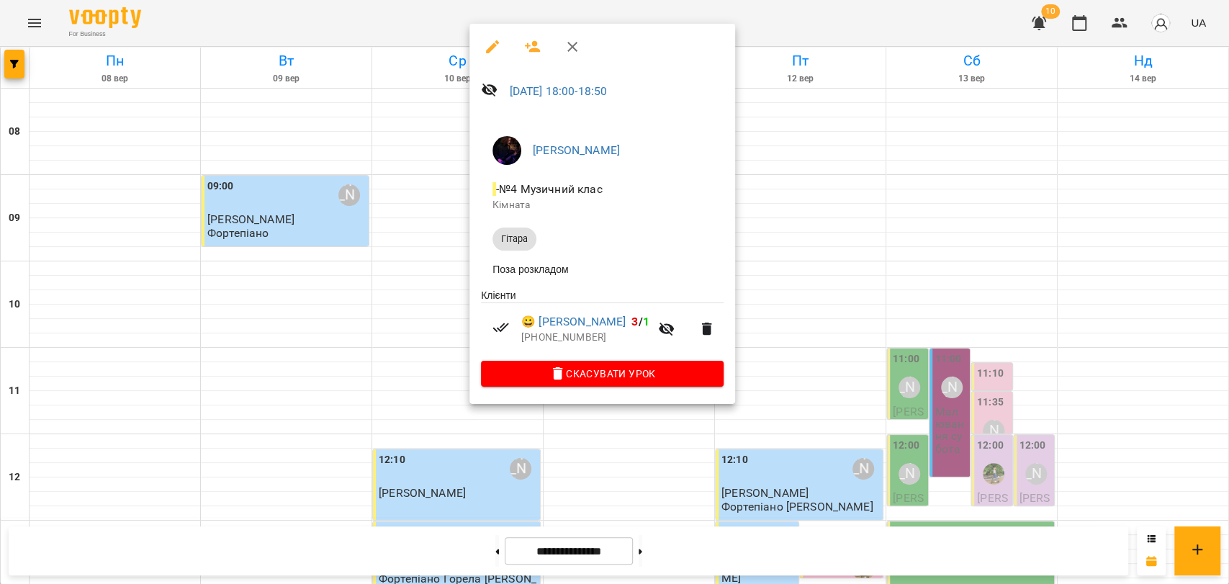
click at [441, 382] on div at bounding box center [614, 292] width 1229 height 584
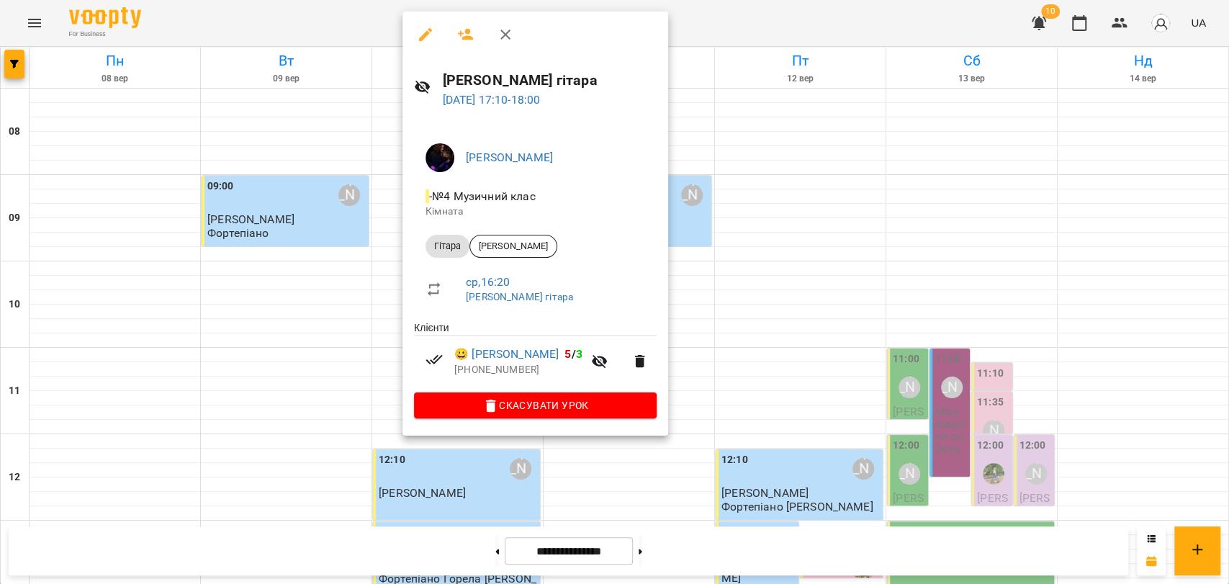
click at [391, 348] on div at bounding box center [614, 292] width 1229 height 584
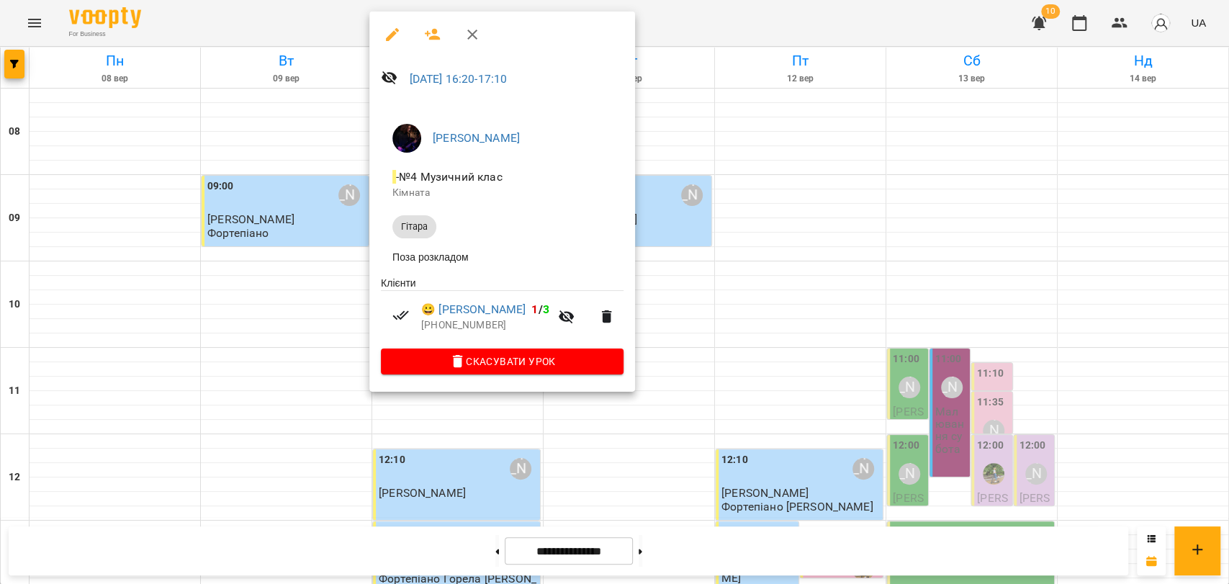
click at [369, 341] on div "Ян Купріянов - №4 Музичний клас Кімната Гітара Поза розкладом Клієнти 😀 Євхимен…" at bounding box center [502, 246] width 266 height 291
click at [478, 541] on div at bounding box center [614, 292] width 1229 height 584
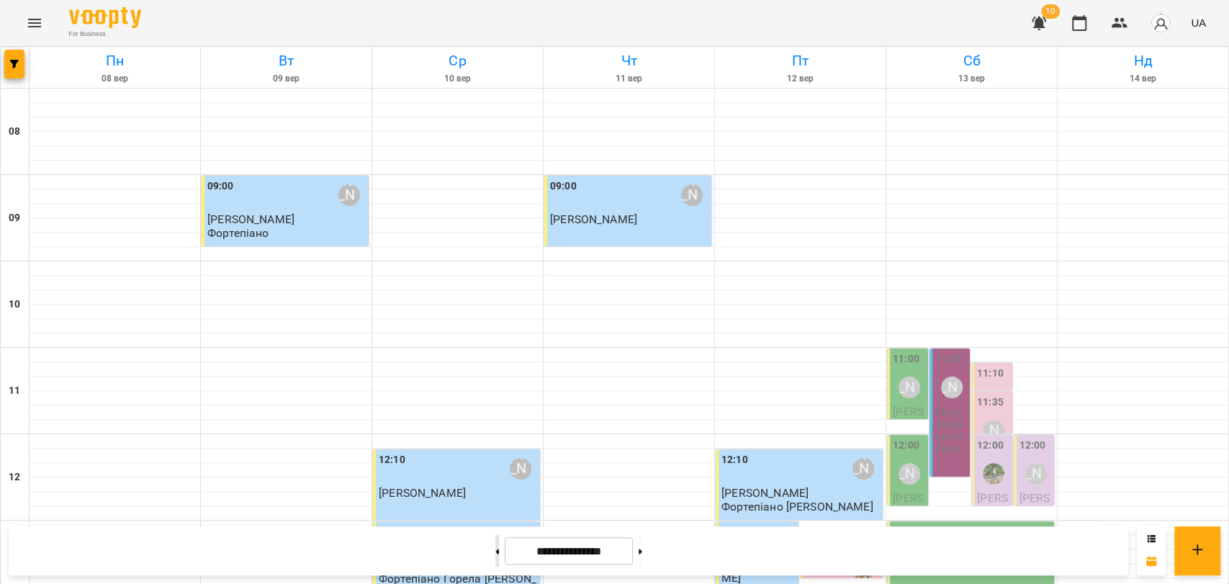
click at [495, 544] on button at bounding box center [497, 551] width 4 height 32
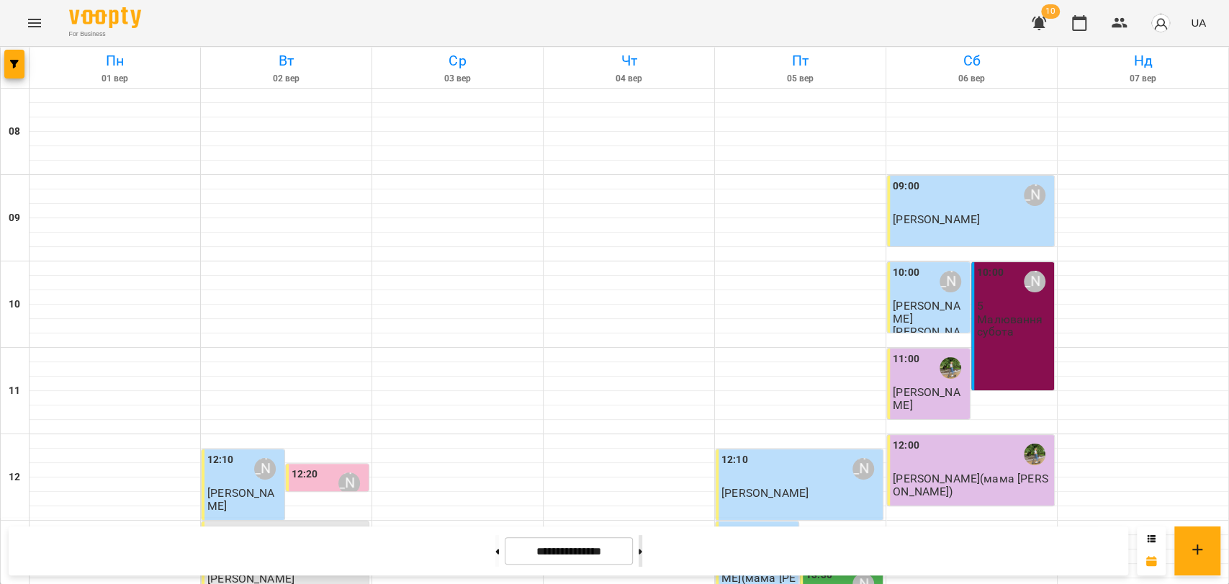
click at [642, 543] on button at bounding box center [641, 551] width 4 height 32
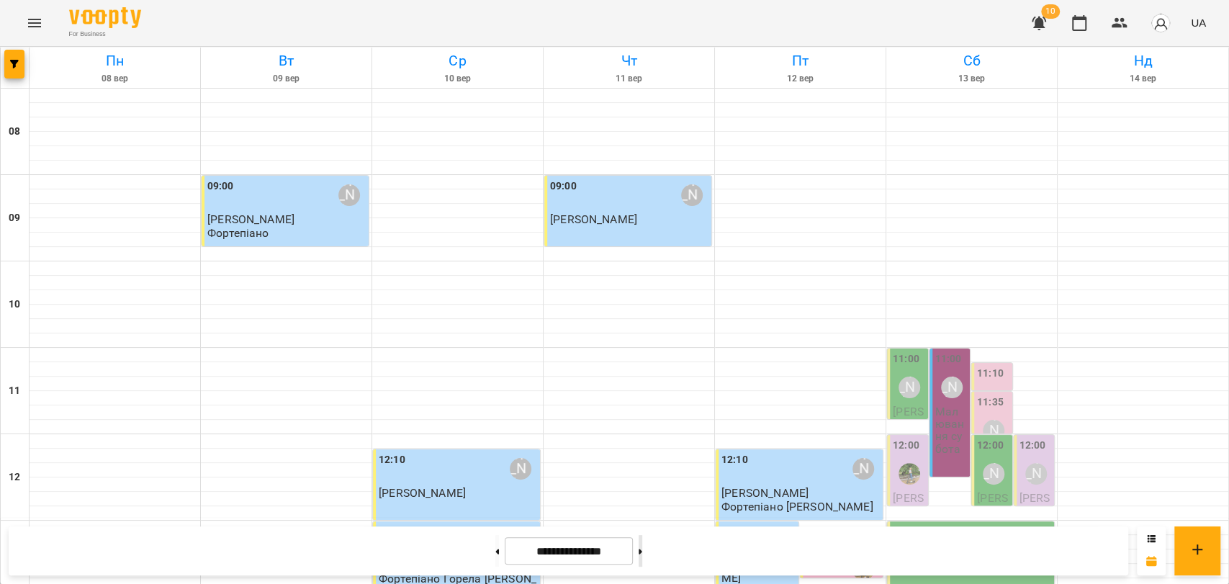
click at [642, 543] on button at bounding box center [641, 551] width 4 height 32
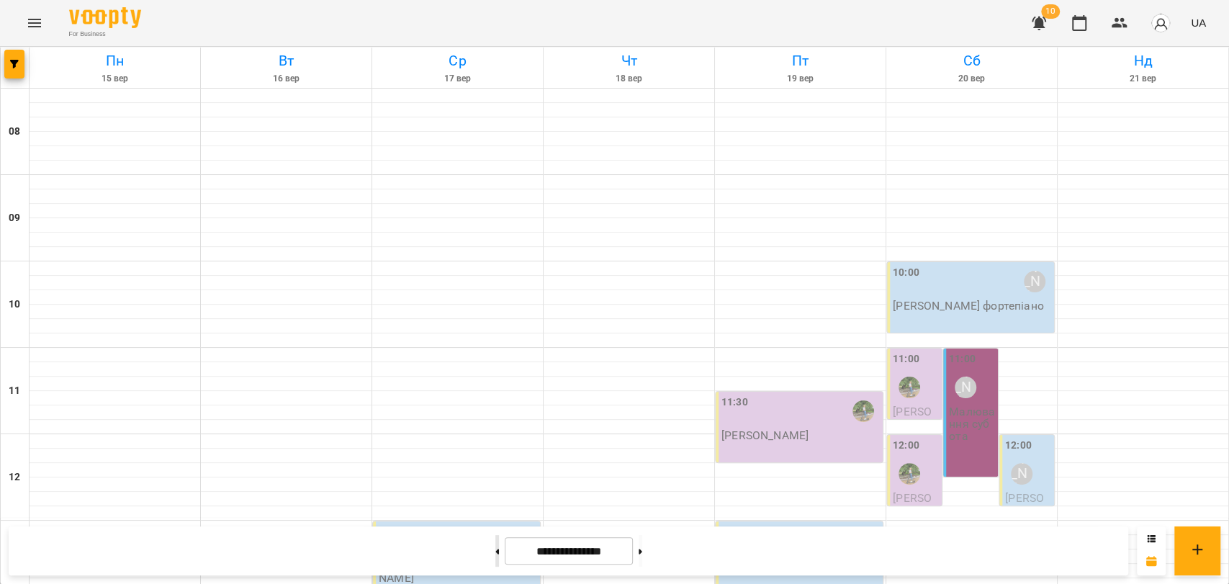
click at [495, 554] on button at bounding box center [497, 551] width 4 height 32
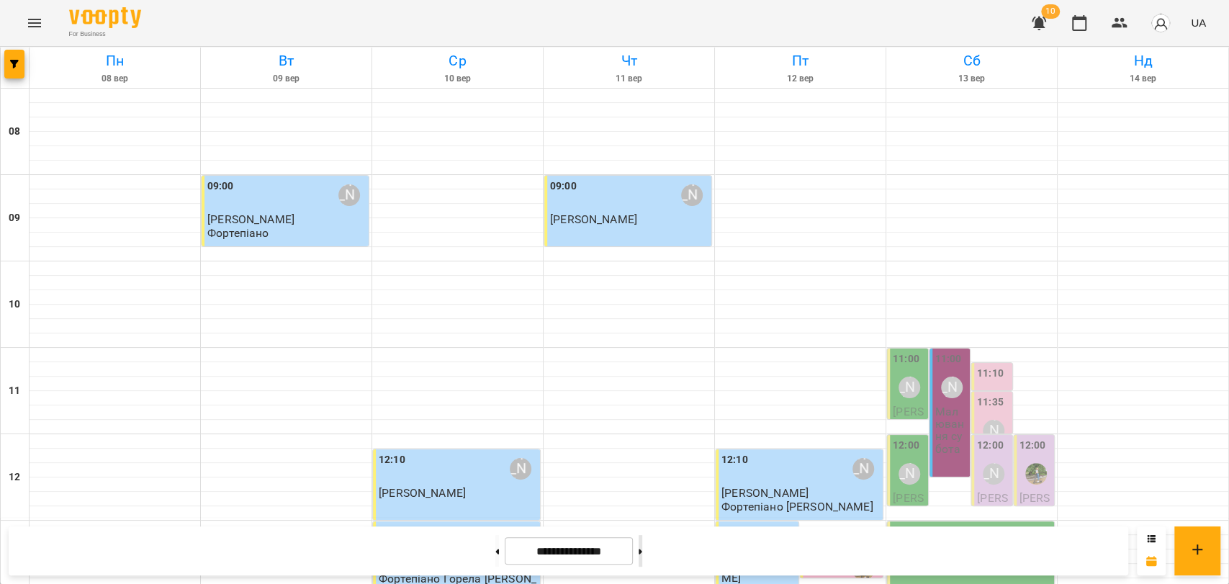
click at [642, 538] on button at bounding box center [641, 551] width 4 height 32
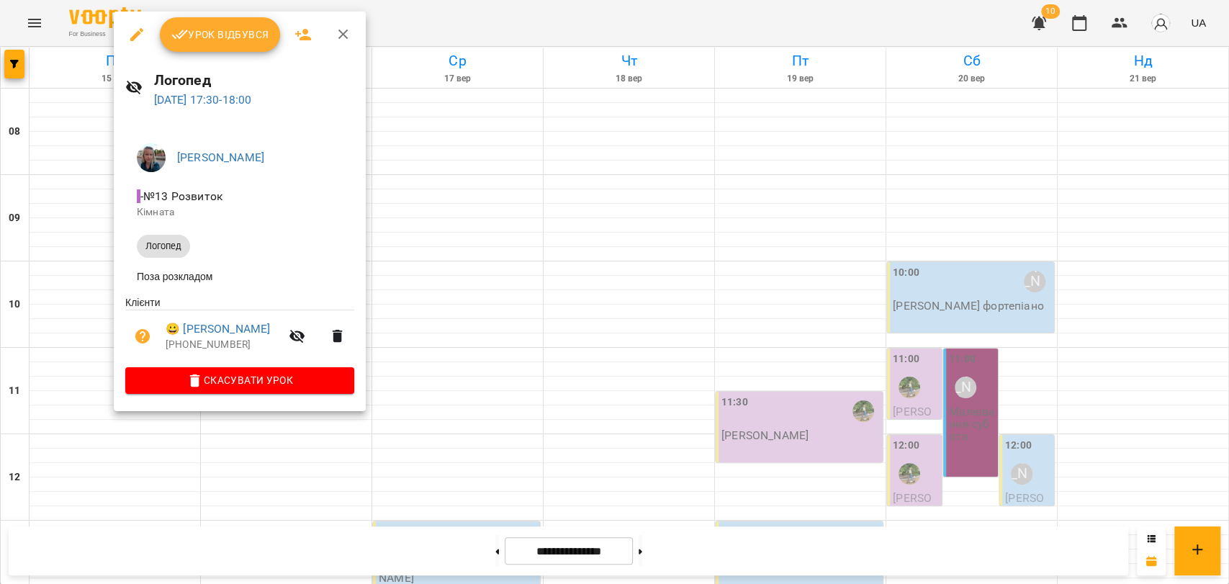
click at [58, 358] on div at bounding box center [614, 292] width 1229 height 584
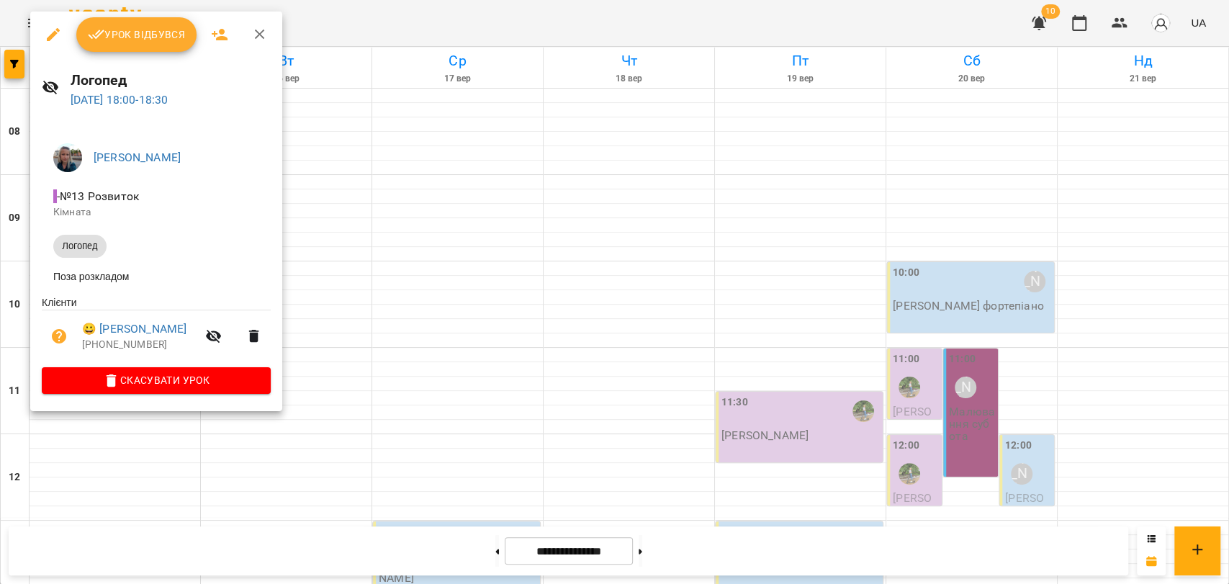
click at [325, 28] on div at bounding box center [614, 292] width 1229 height 584
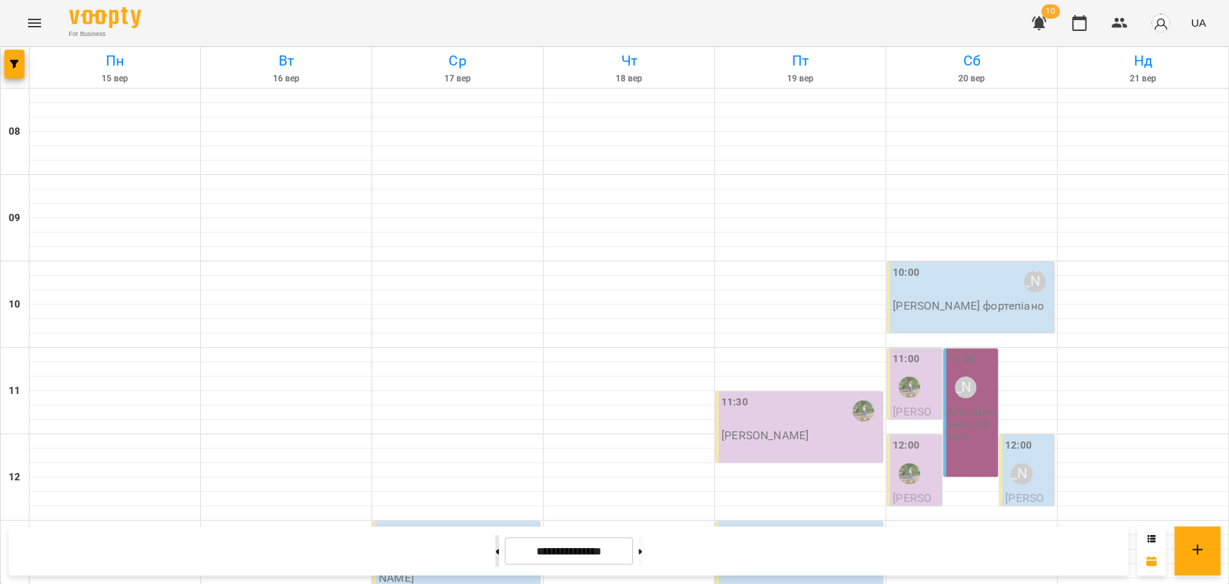
click at [495, 543] on button at bounding box center [497, 551] width 4 height 32
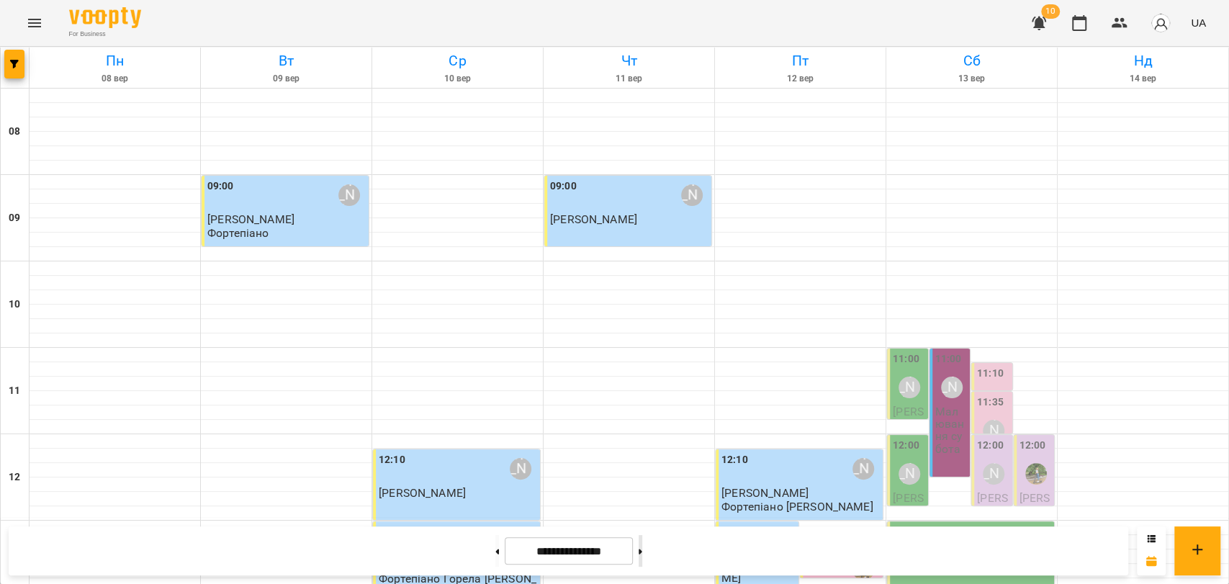
click at [642, 546] on button at bounding box center [641, 551] width 4 height 32
type input "**********"
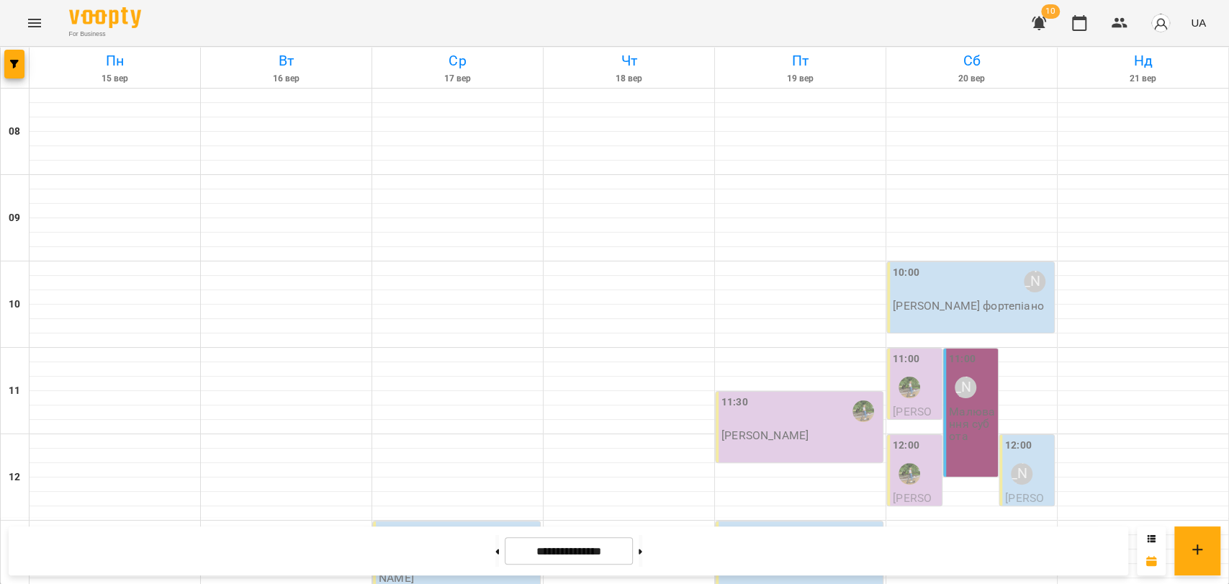
scroll to position [0, 0]
click at [887, 475] on div "12:00 Ковальова Єлизавета(мама Альона) Вокал" at bounding box center [914, 509] width 55 height 148
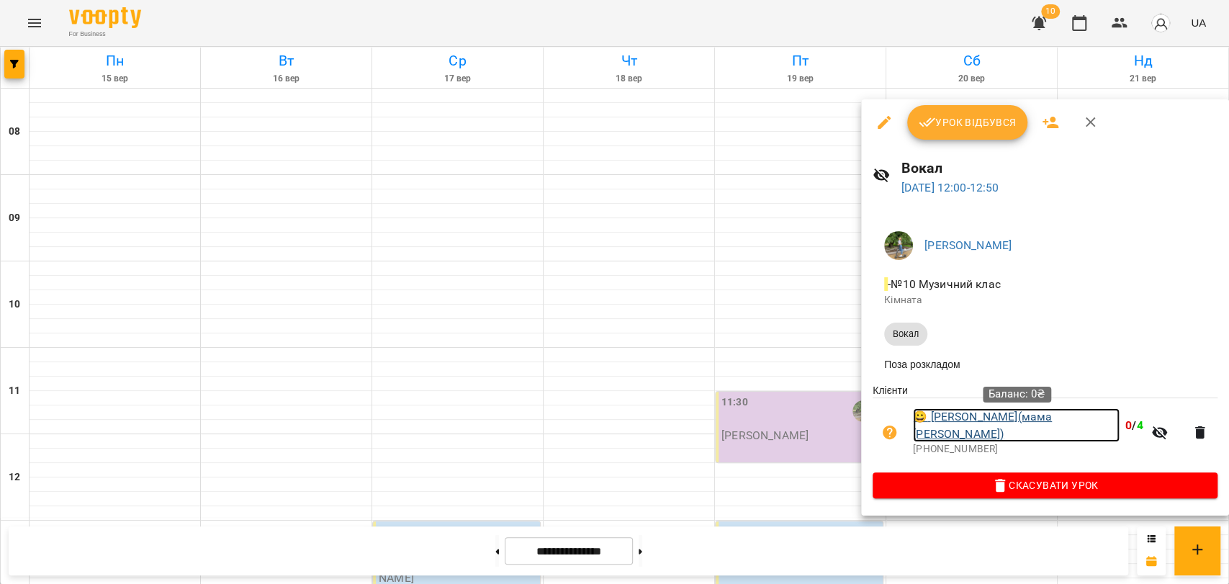
click at [962, 427] on link "😀 Ковальова Єлизавета(мама Альона)" at bounding box center [1016, 425] width 207 height 34
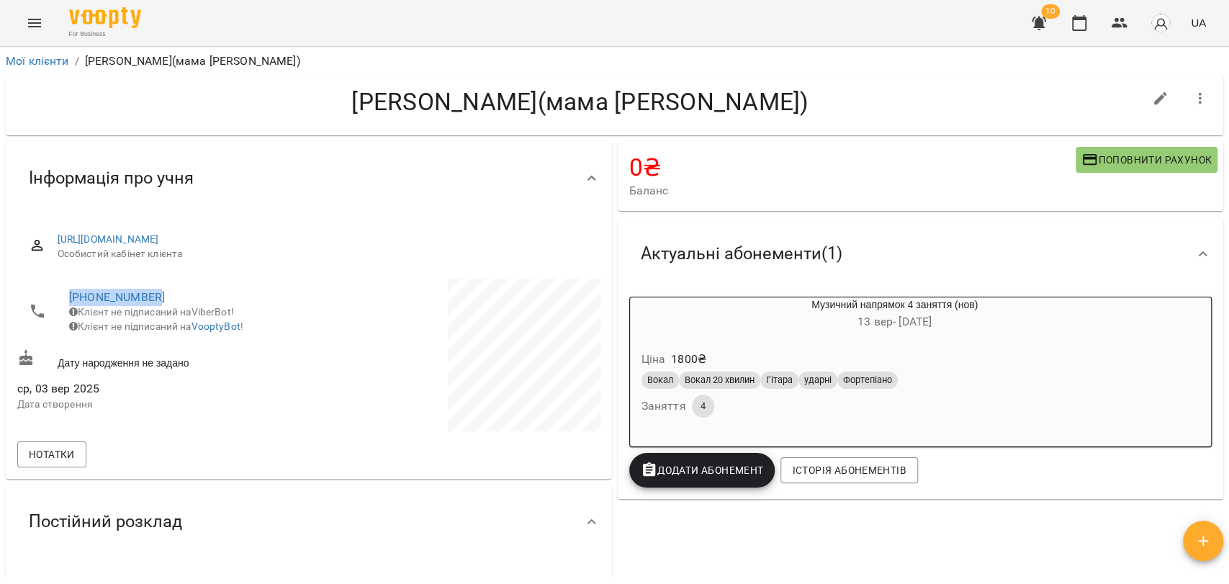
drag, startPoint x: 189, startPoint y: 302, endPoint x: 0, endPoint y: 305, distance: 189.3
click at [0, 305] on div "**********" at bounding box center [614, 339] width 1229 height 584
copy link "+380975084354"
click at [1081, 30] on icon "button" at bounding box center [1079, 23] width 14 height 16
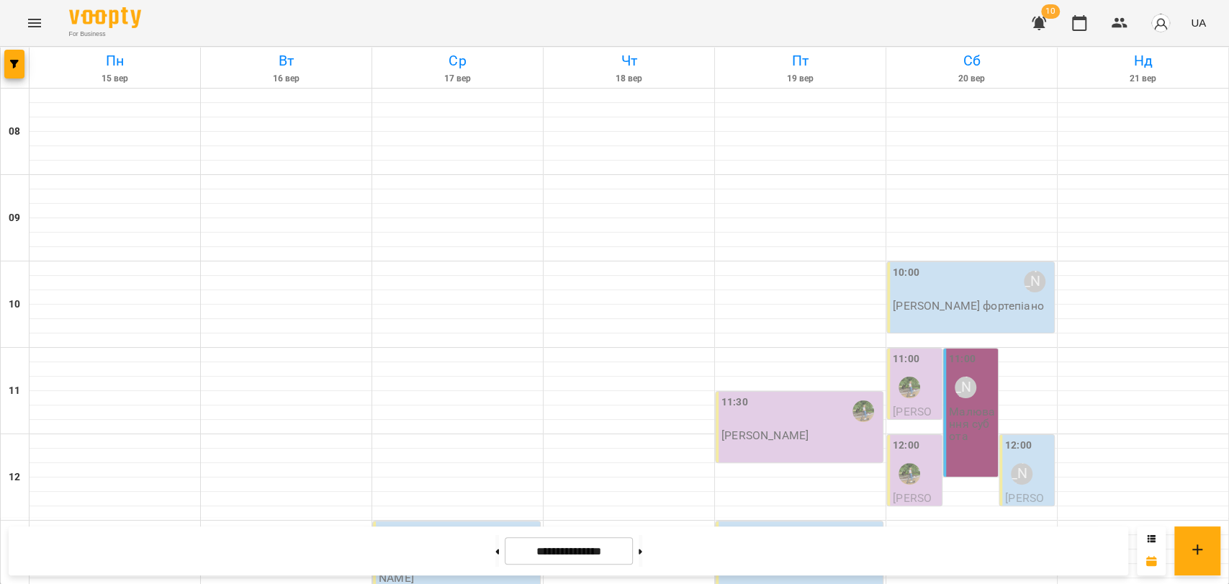
scroll to position [80, 0]
click at [495, 551] on button at bounding box center [497, 551] width 4 height 32
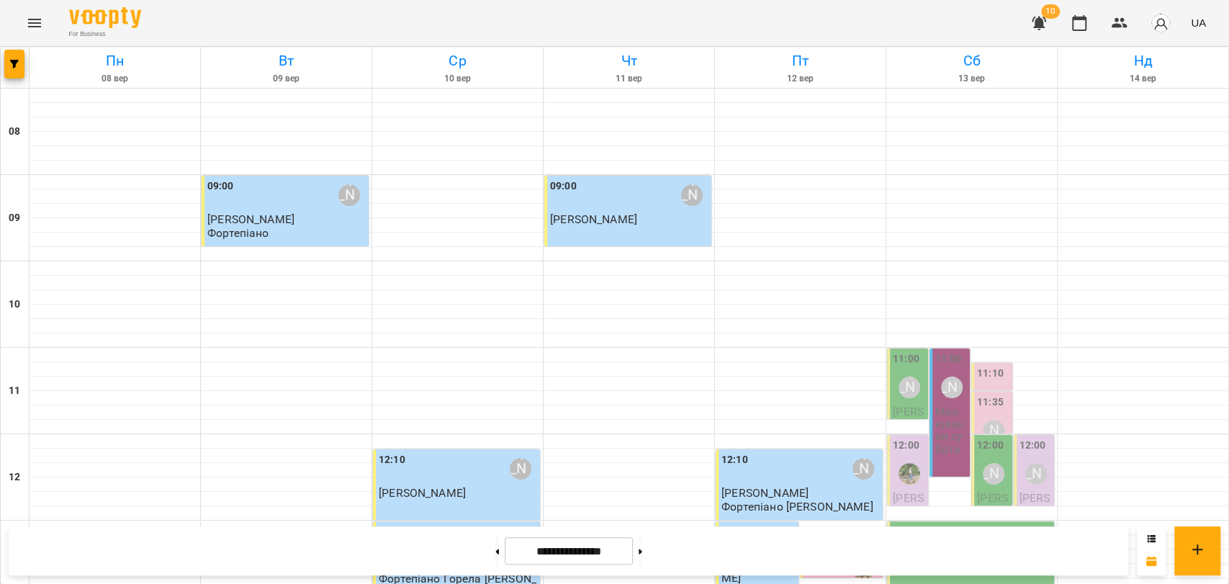
click at [984, 366] on div "11:10" at bounding box center [990, 375] width 27 height 19
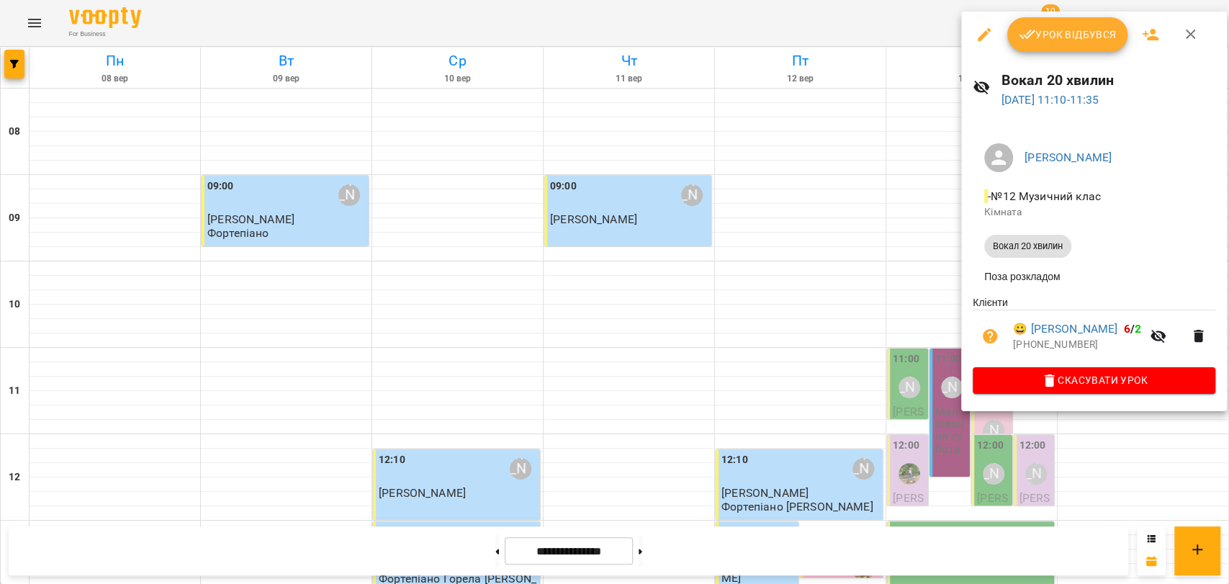
click at [1186, 35] on icon "button" at bounding box center [1190, 34] width 17 height 17
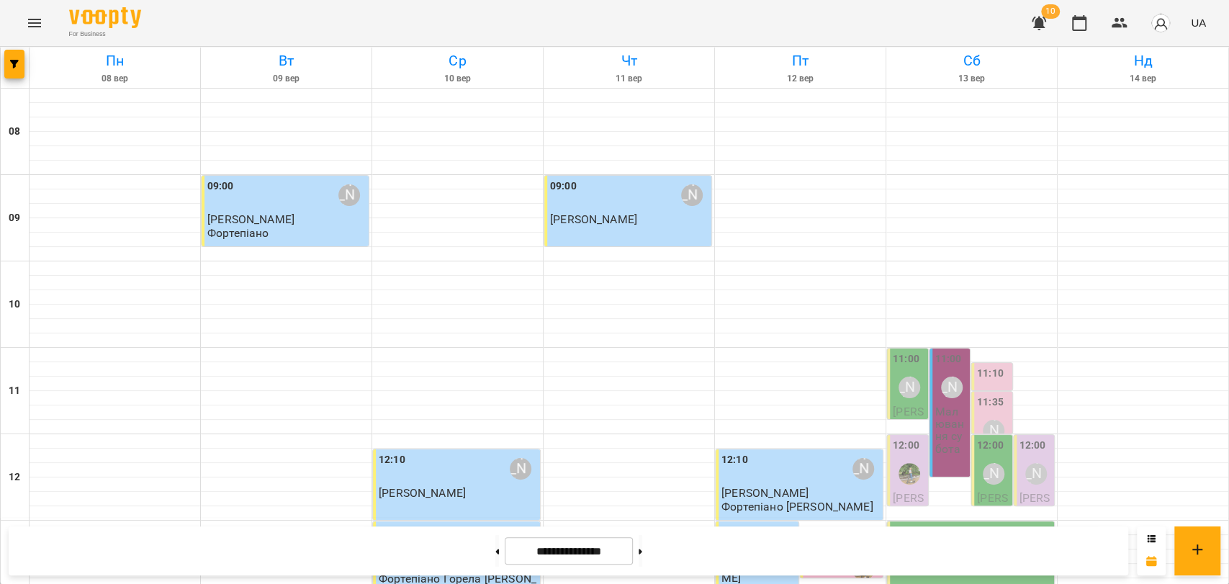
click at [980, 394] on label "11:35" at bounding box center [990, 402] width 27 height 16
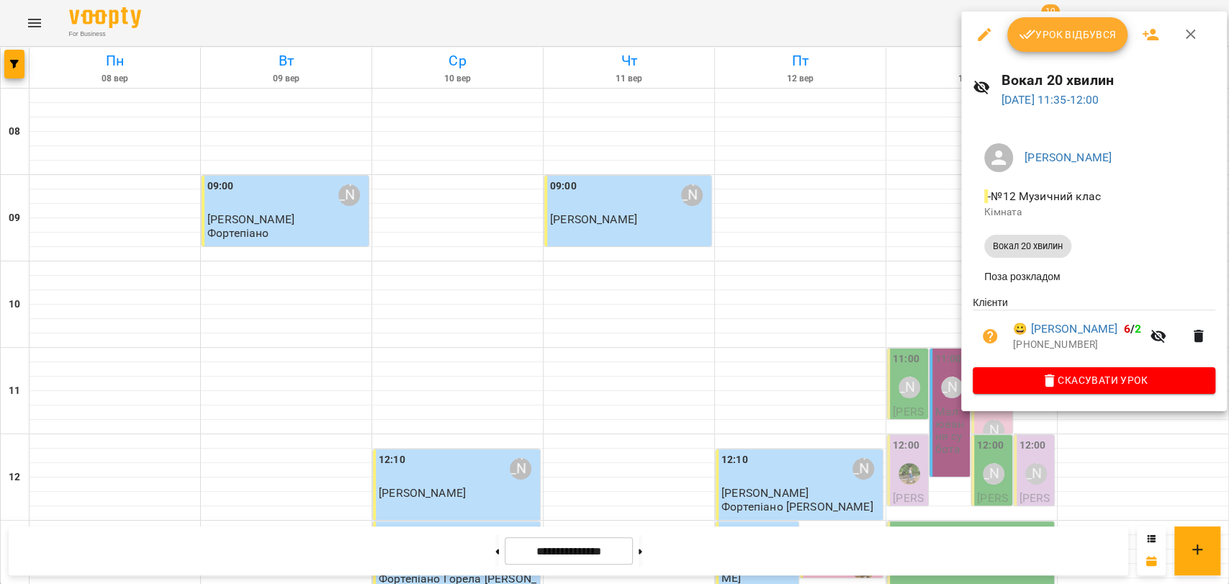
click at [1188, 39] on icon "button" at bounding box center [1190, 34] width 17 height 17
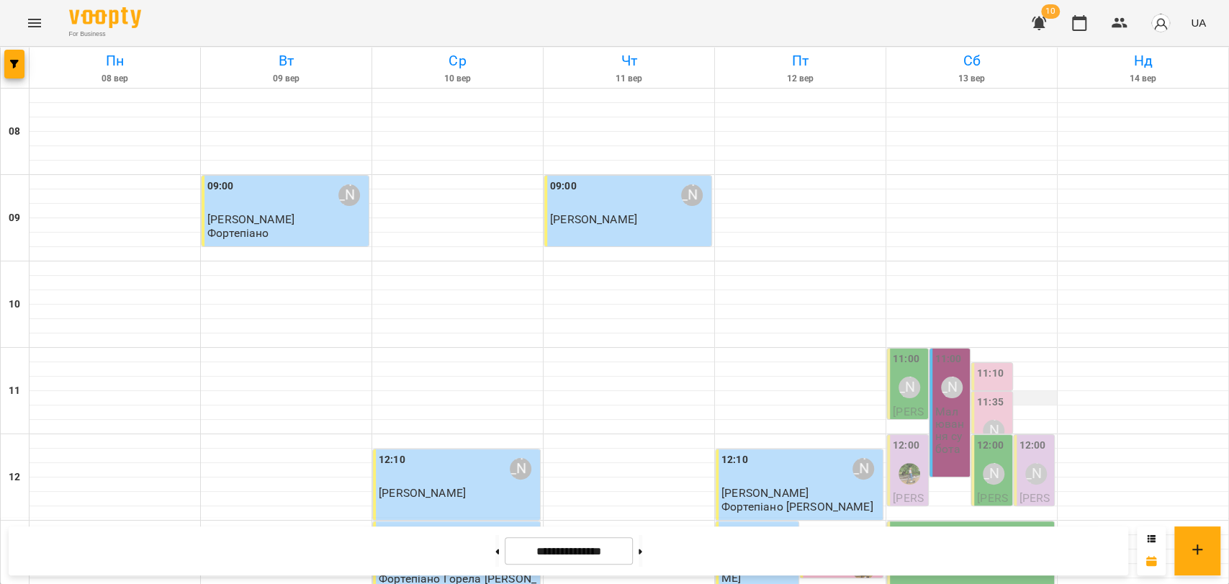
scroll to position [320, 0]
click at [642, 548] on button at bounding box center [641, 551] width 4 height 32
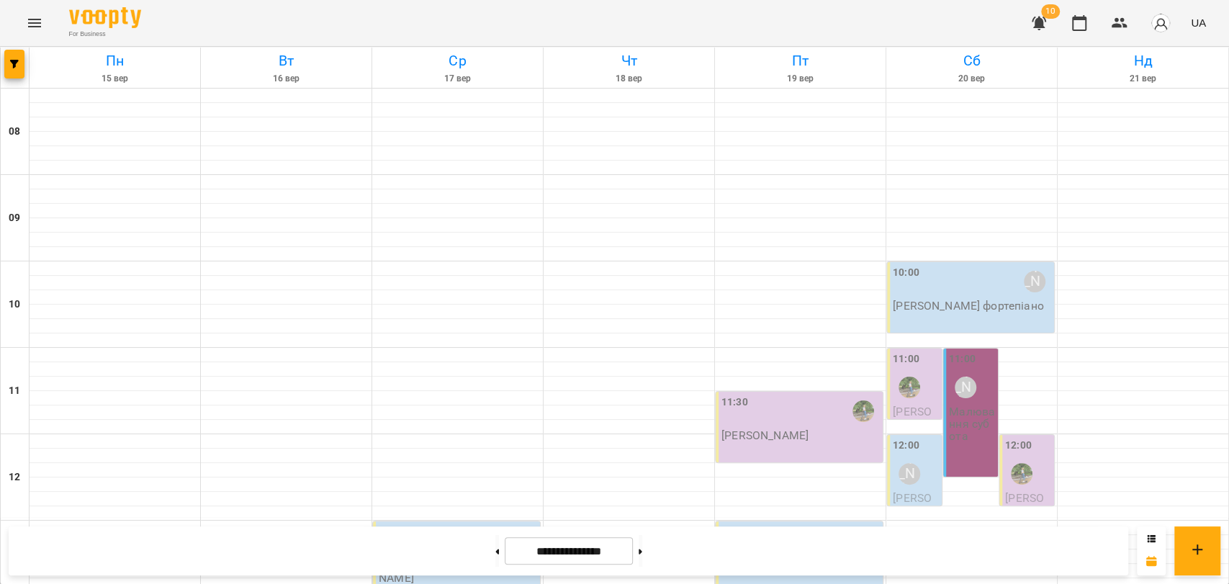
scroll to position [479, 0]
click at [495, 535] on button at bounding box center [497, 551] width 4 height 32
type input "**********"
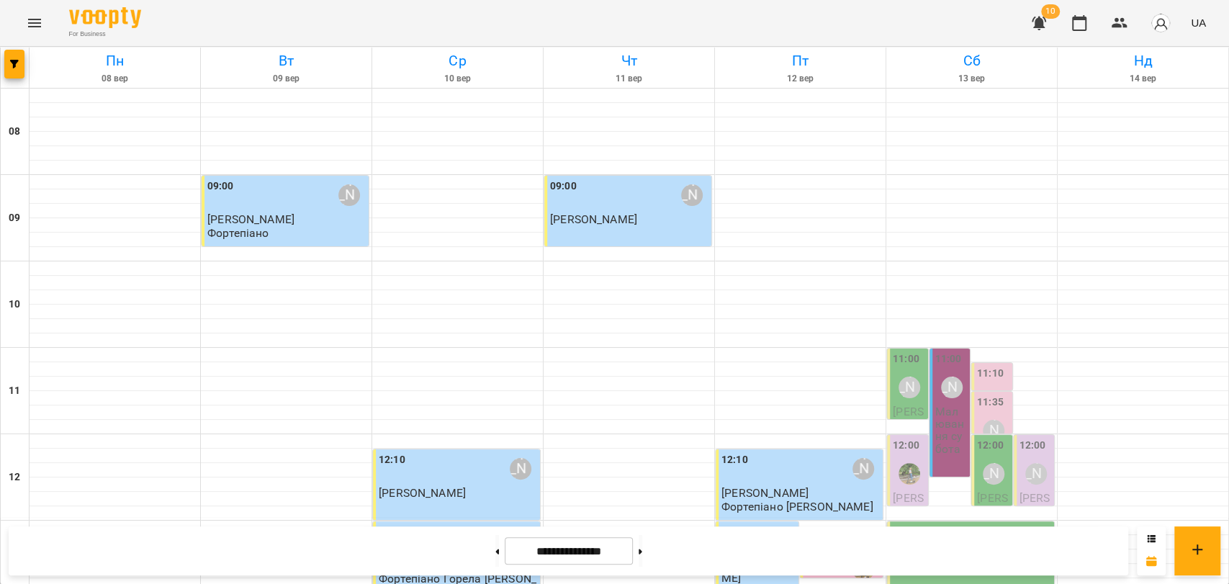
scroll to position [240, 0]
click at [947, 376] on div "[PERSON_NAME]" at bounding box center [952, 387] width 22 height 22
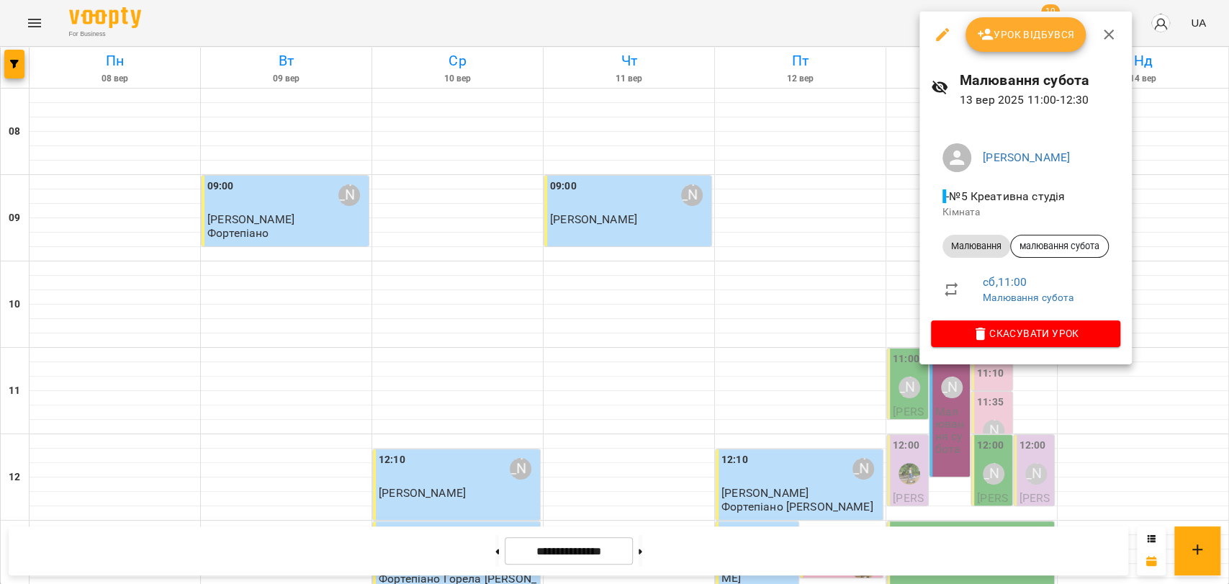
click at [1102, 42] on icon "button" at bounding box center [1108, 34] width 17 height 17
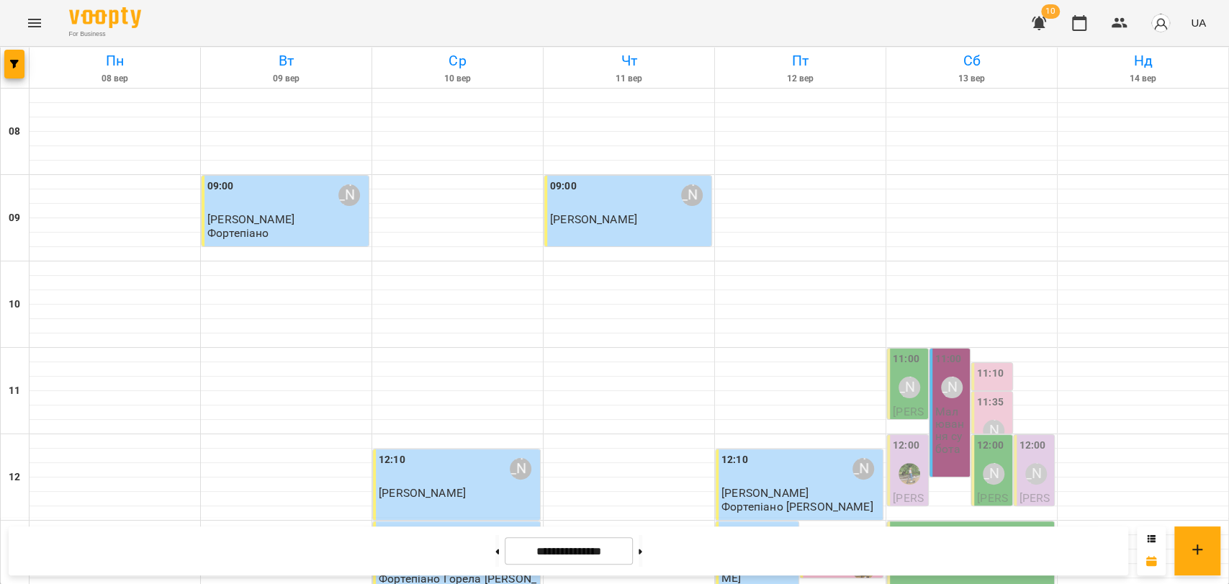
scroll to position [127, 0]
click at [977, 366] on label "11:10" at bounding box center [990, 374] width 27 height 16
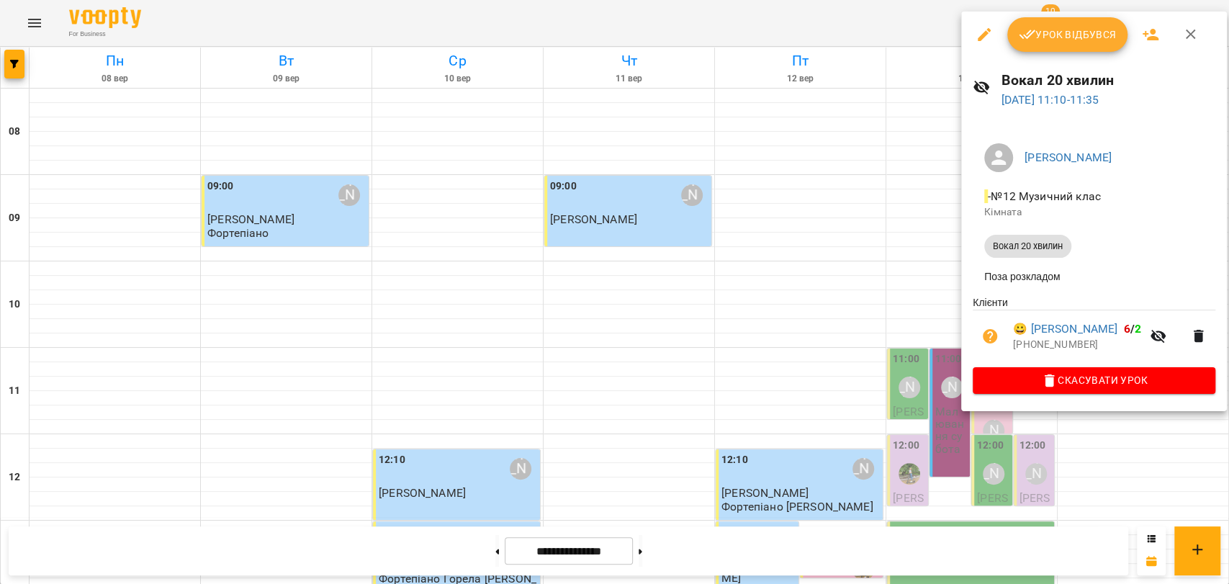
click at [1195, 42] on button "button" at bounding box center [1190, 34] width 35 height 35
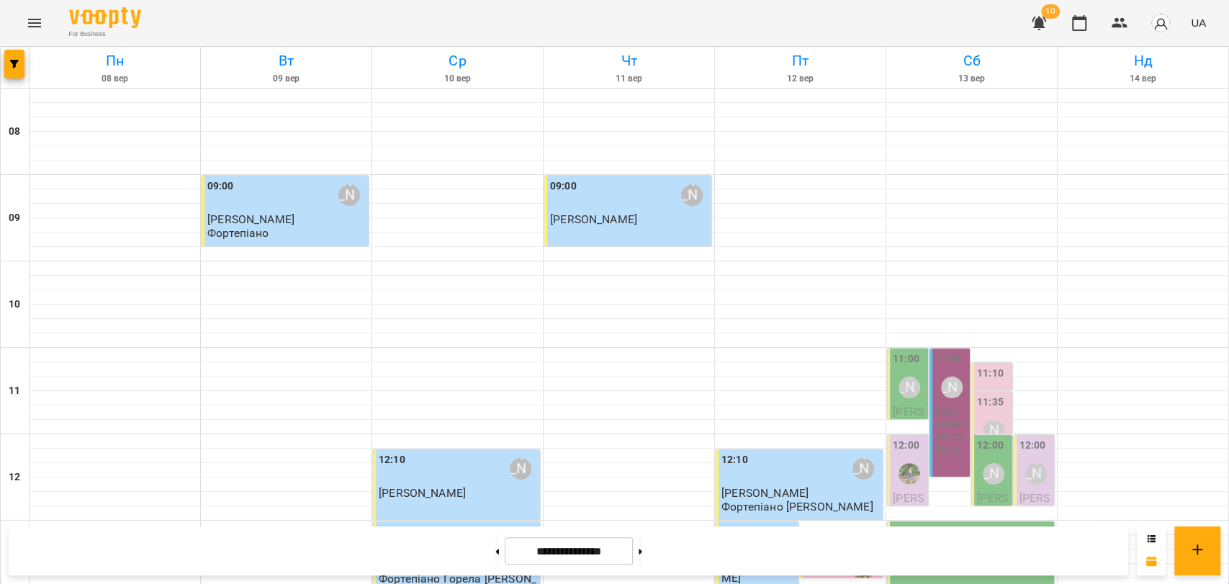
click at [982, 366] on label "11:10" at bounding box center [990, 374] width 27 height 16
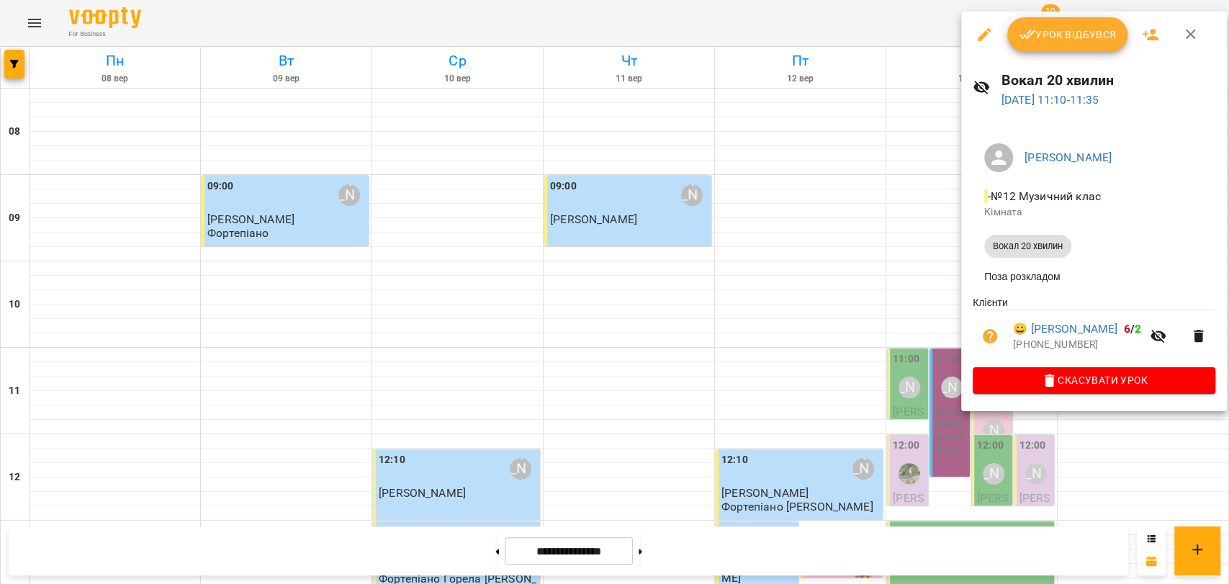
click at [1080, 37] on span "Урок відбувся" at bounding box center [1068, 34] width 98 height 17
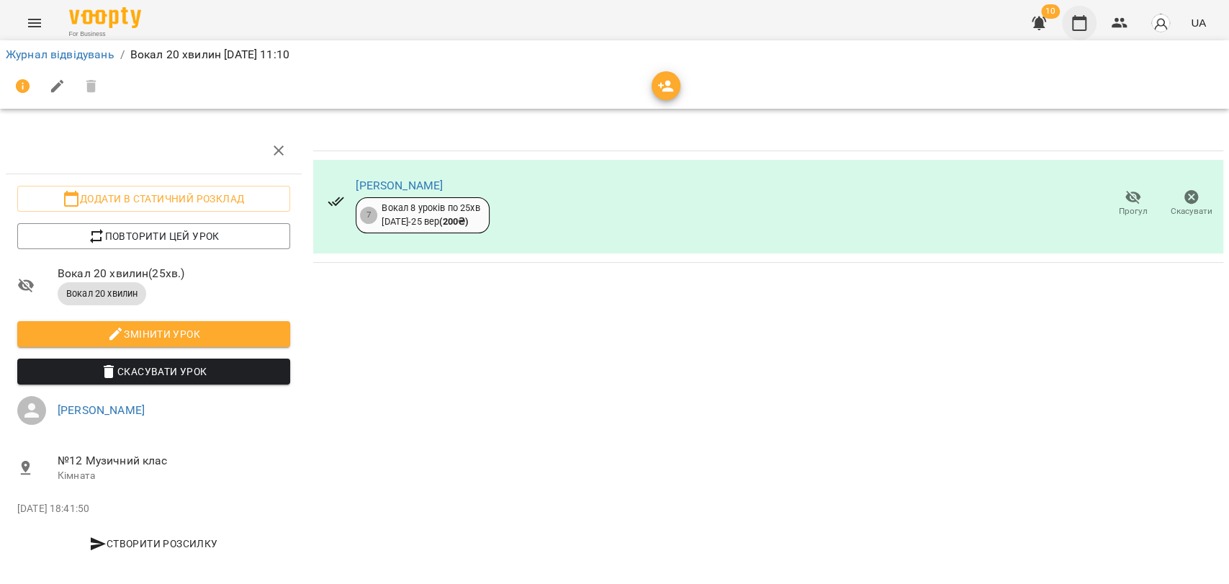
click at [1080, 30] on icon "button" at bounding box center [1079, 23] width 14 height 16
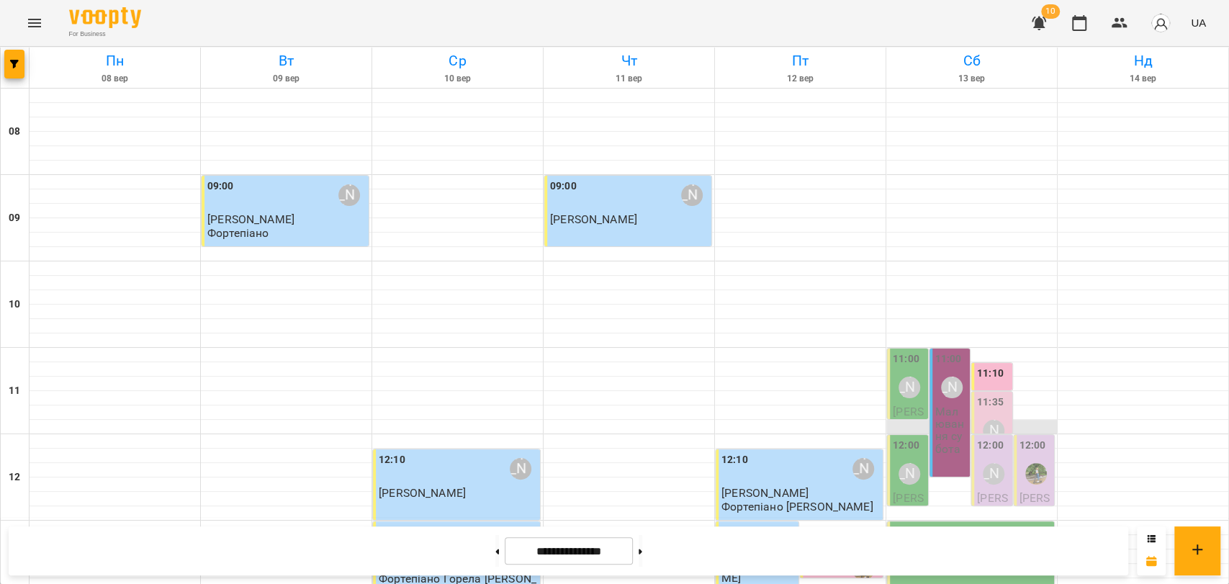
scroll to position [240, 0]
click at [996, 366] on div "11:10 Вікторія Ященко" at bounding box center [993, 392] width 32 height 53
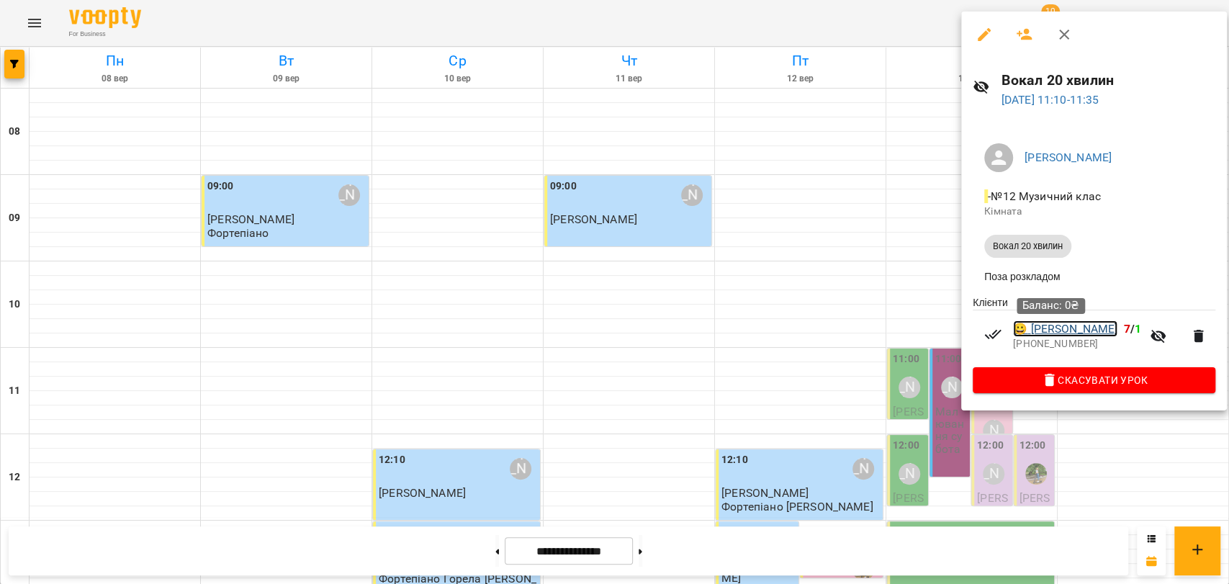
click at [1078, 331] on link "😀 Хитун Єва" at bounding box center [1065, 328] width 104 height 17
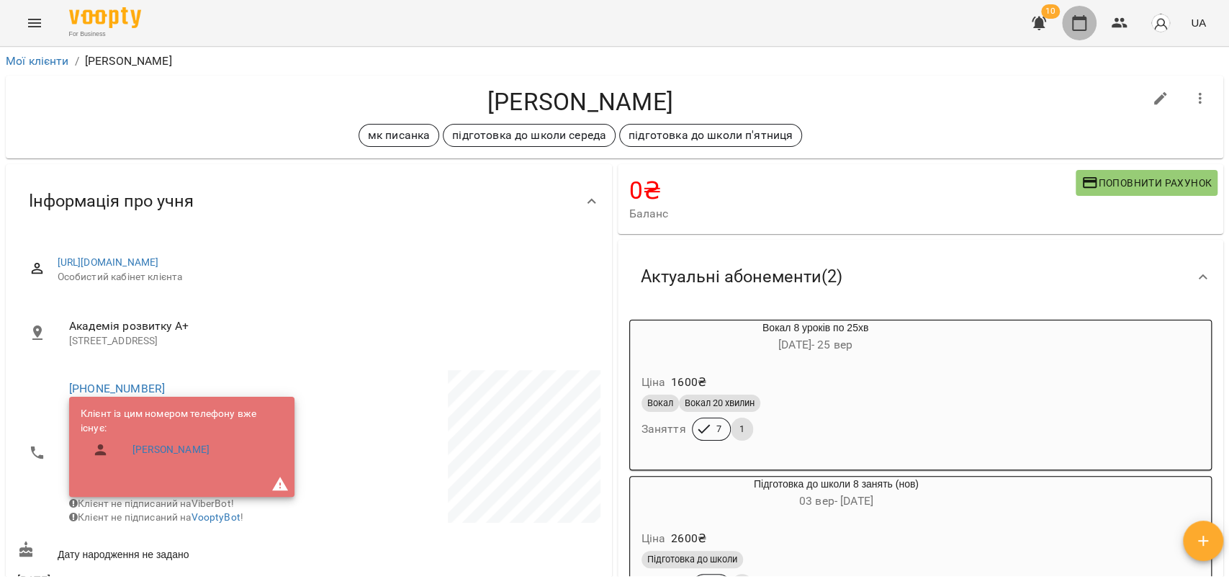
click at [1076, 35] on button "button" at bounding box center [1079, 23] width 35 height 35
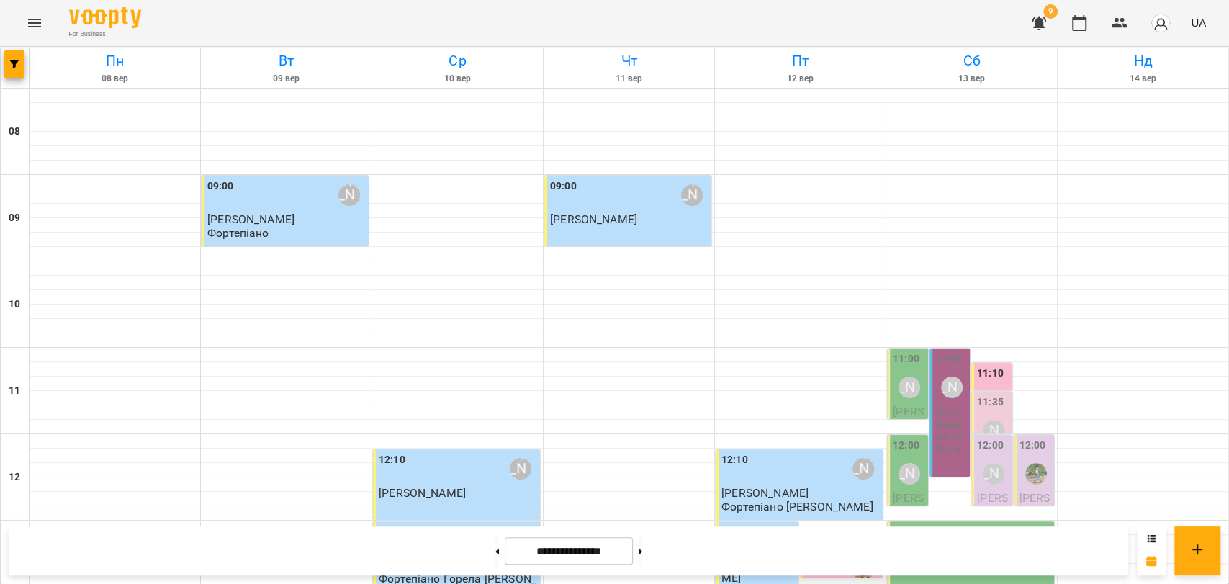
scroll to position [127, 0]
click at [898, 376] on div "[PERSON_NAME]" at bounding box center [909, 387] width 22 height 22
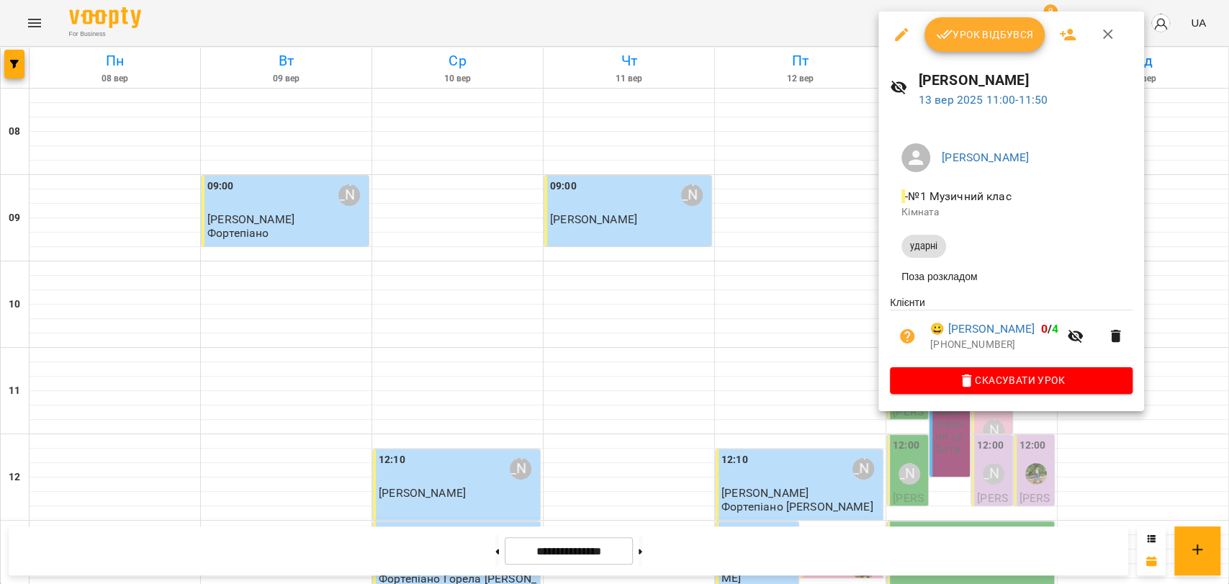
click at [1103, 42] on icon "button" at bounding box center [1107, 34] width 17 height 17
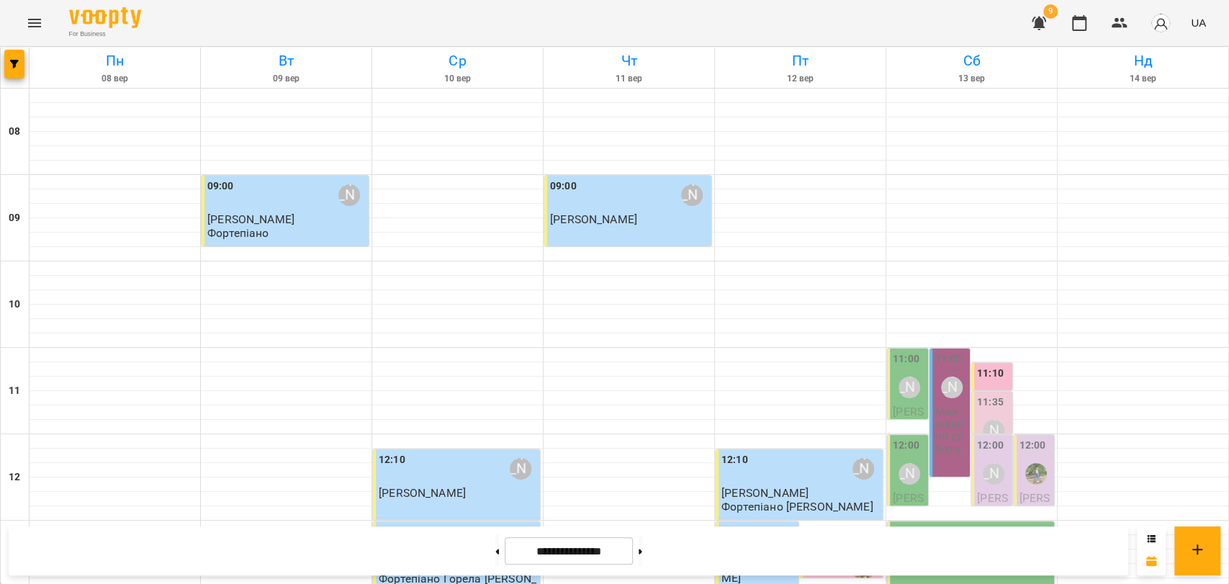
click at [1010, 73] on h6 "13 вер" at bounding box center [971, 79] width 166 height 14
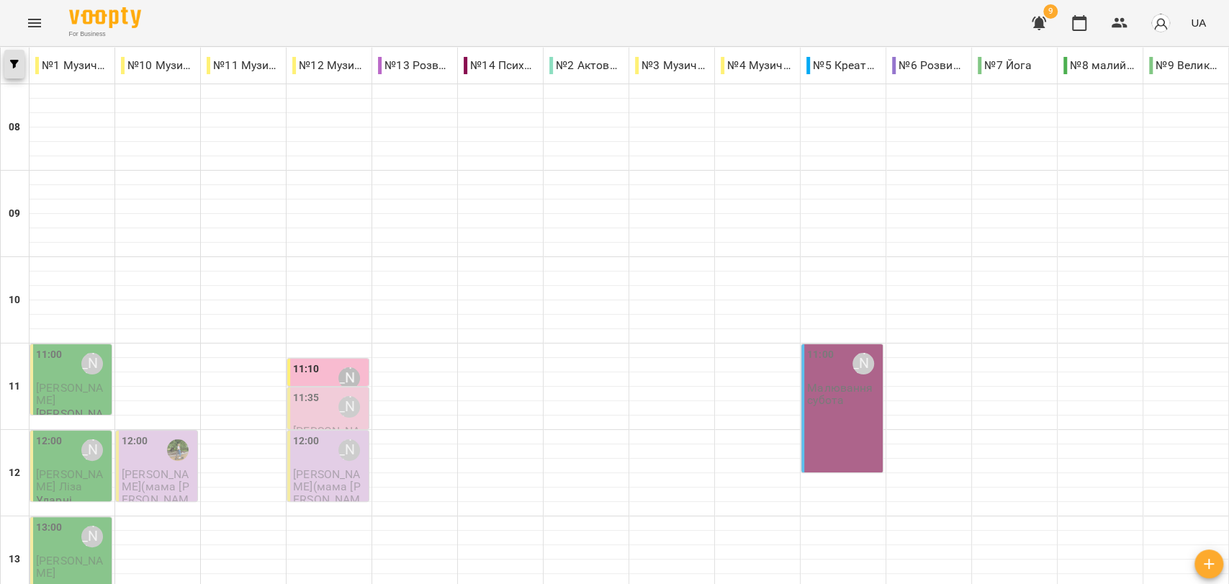
click at [11, 60] on icon "button" at bounding box center [14, 64] width 9 height 9
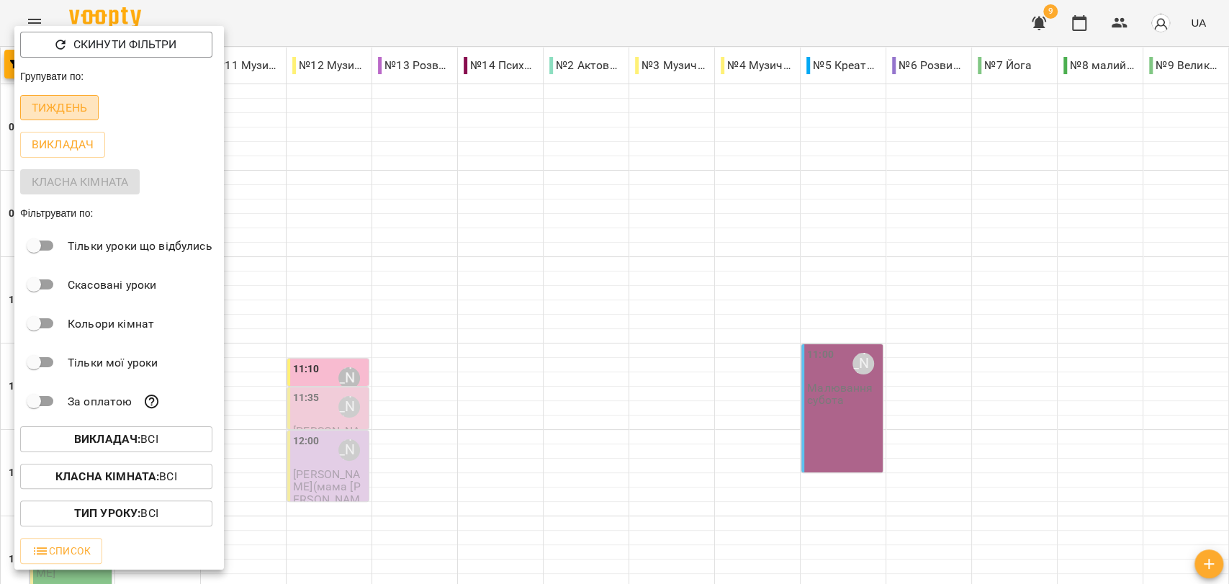
click at [80, 109] on p "Тиждень" at bounding box center [59, 107] width 55 height 17
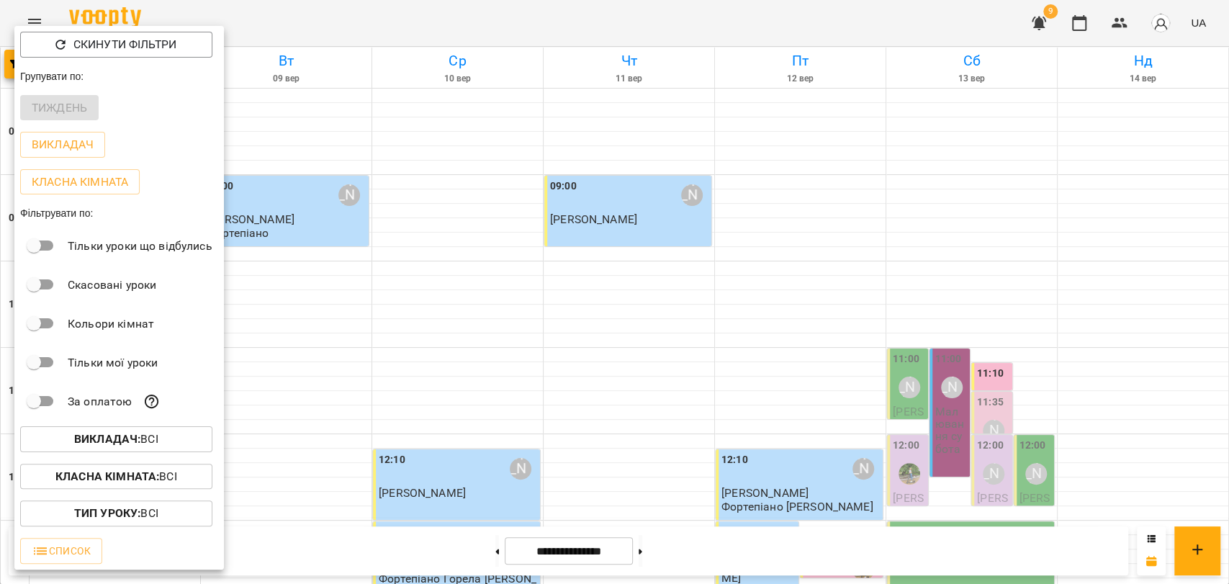
click at [509, 13] on div at bounding box center [614, 292] width 1229 height 584
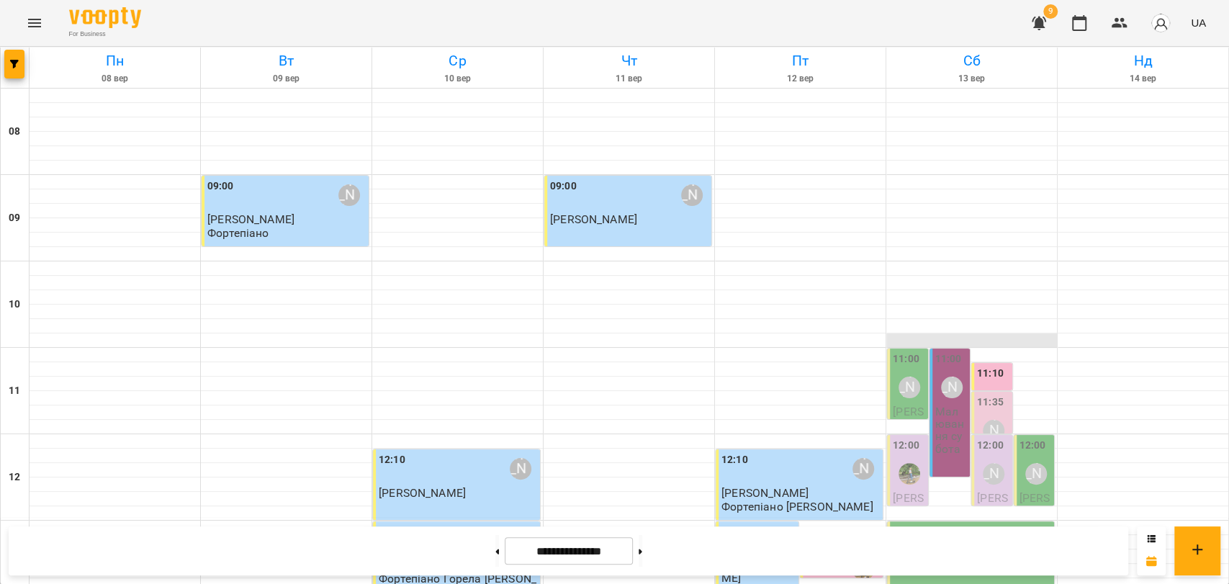
scroll to position [240, 0]
click at [905, 371] on div "[PERSON_NAME]" at bounding box center [909, 387] width 33 height 33
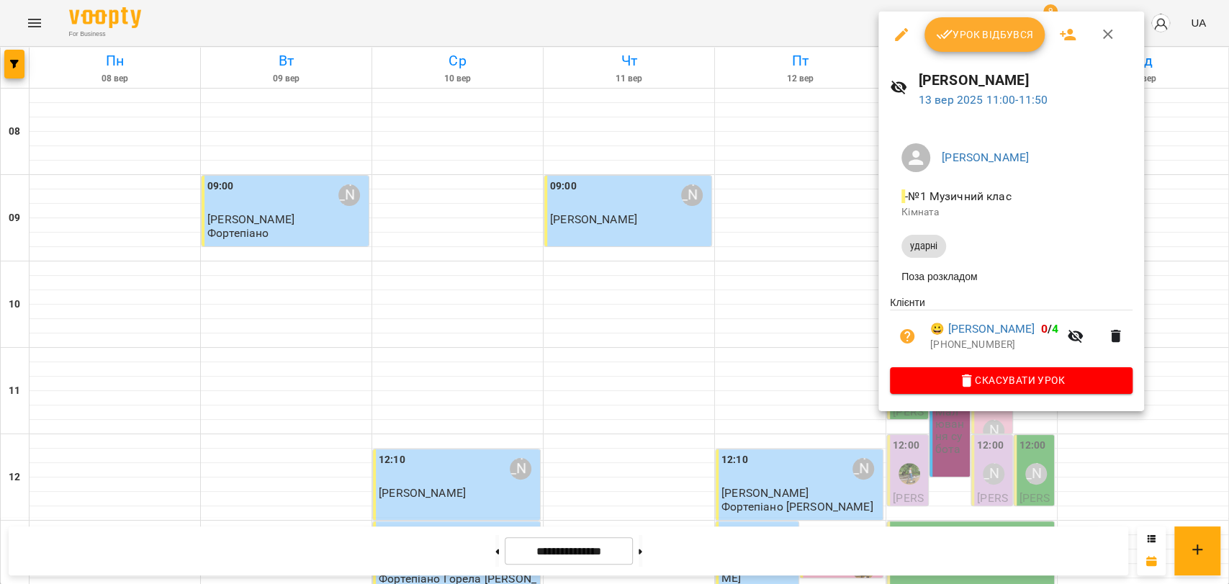
click at [959, 35] on span "Урок відбувся" at bounding box center [985, 34] width 98 height 17
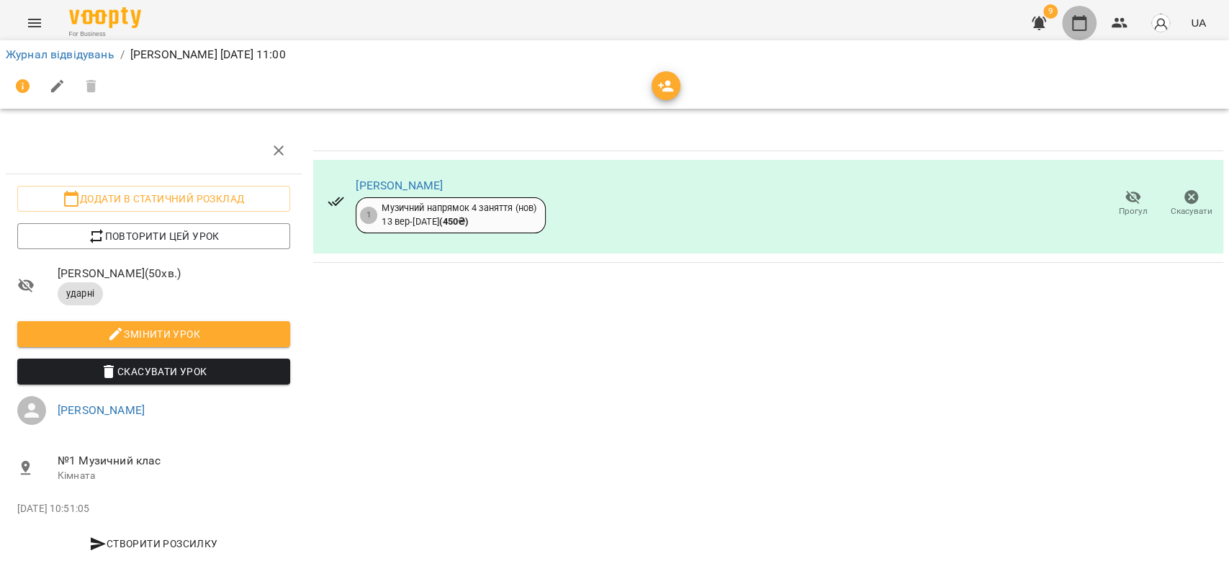
click at [1074, 17] on icon "button" at bounding box center [1079, 23] width 14 height 16
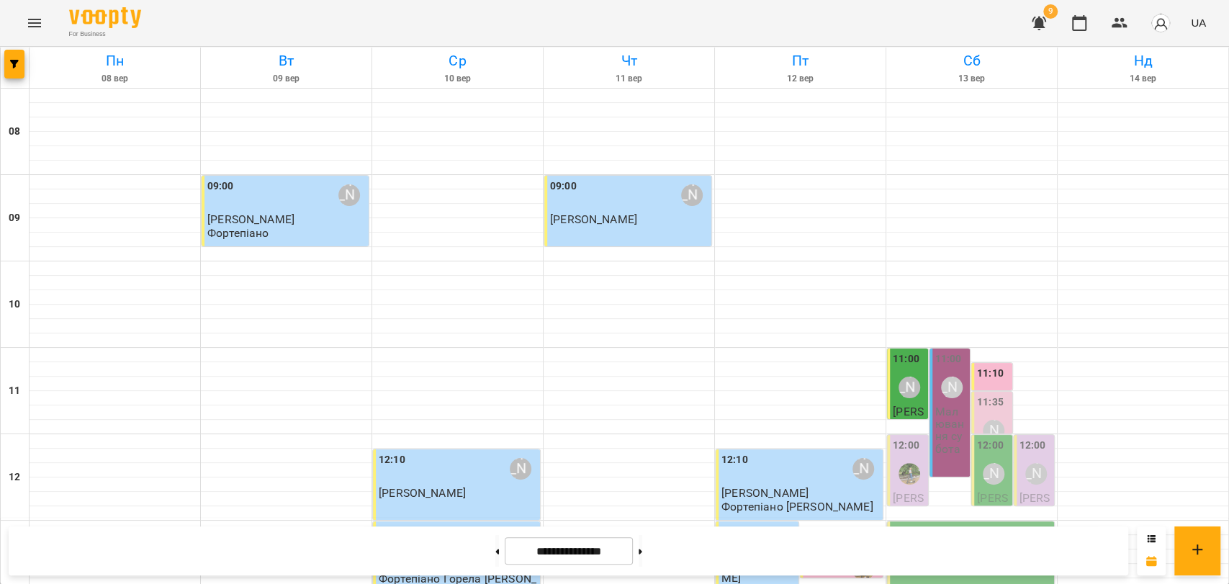
scroll to position [160, 0]
click at [977, 394] on div "11:35 Вікторія Ященко" at bounding box center [993, 420] width 32 height 53
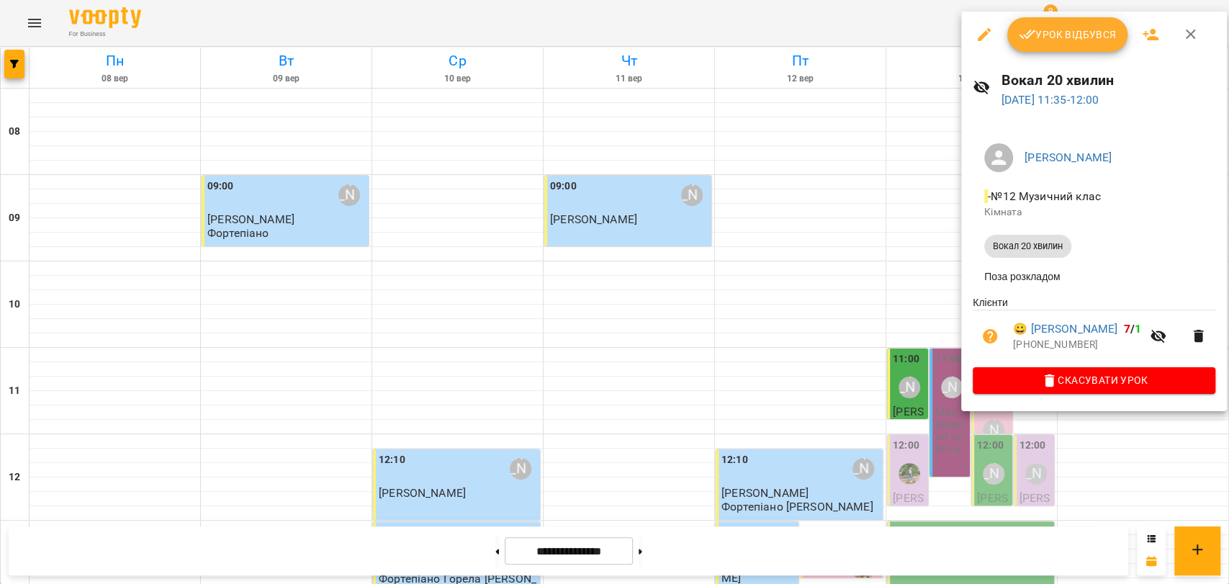
click at [1190, 45] on button "button" at bounding box center [1190, 34] width 35 height 35
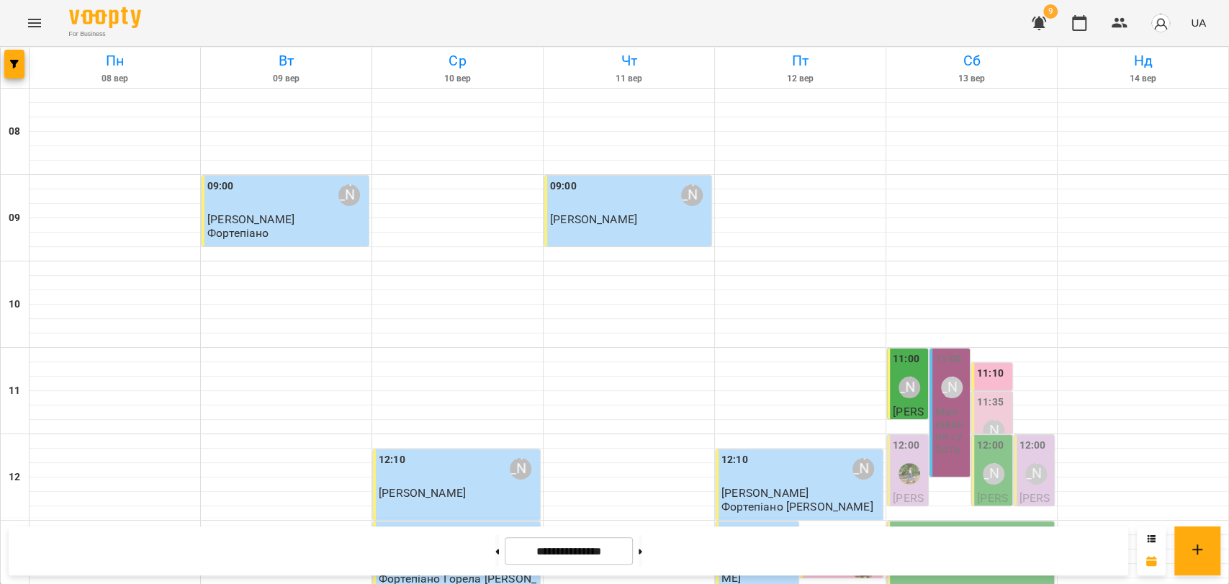
scroll to position [559, 0]
click at [642, 537] on button at bounding box center [641, 551] width 4 height 32
type input "**********"
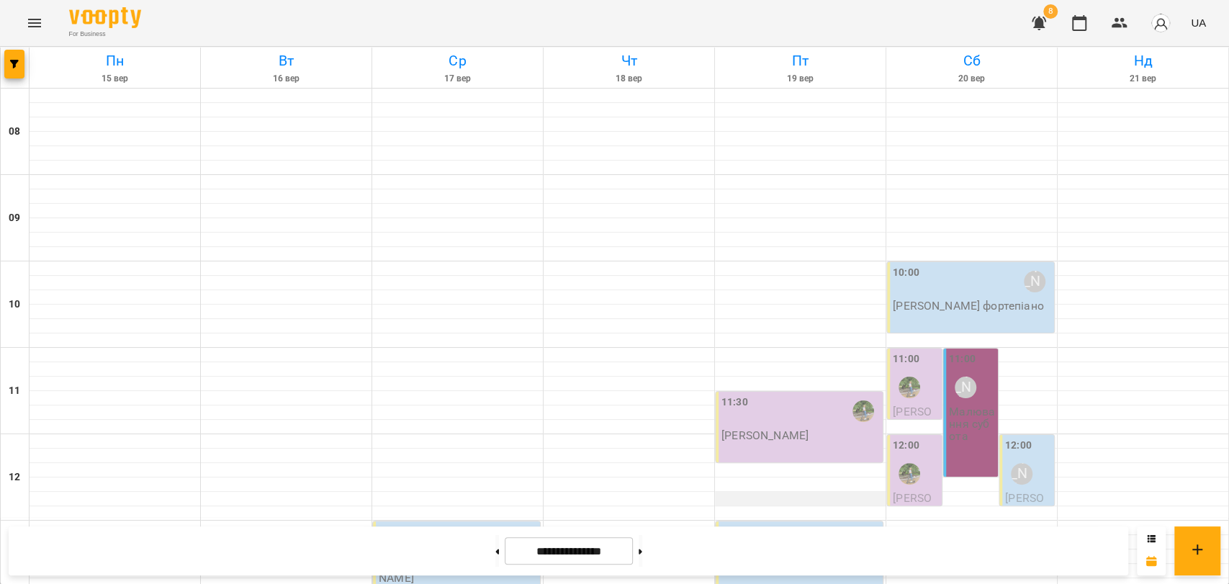
scroll to position [0, 0]
click at [495, 546] on button at bounding box center [497, 551] width 4 height 32
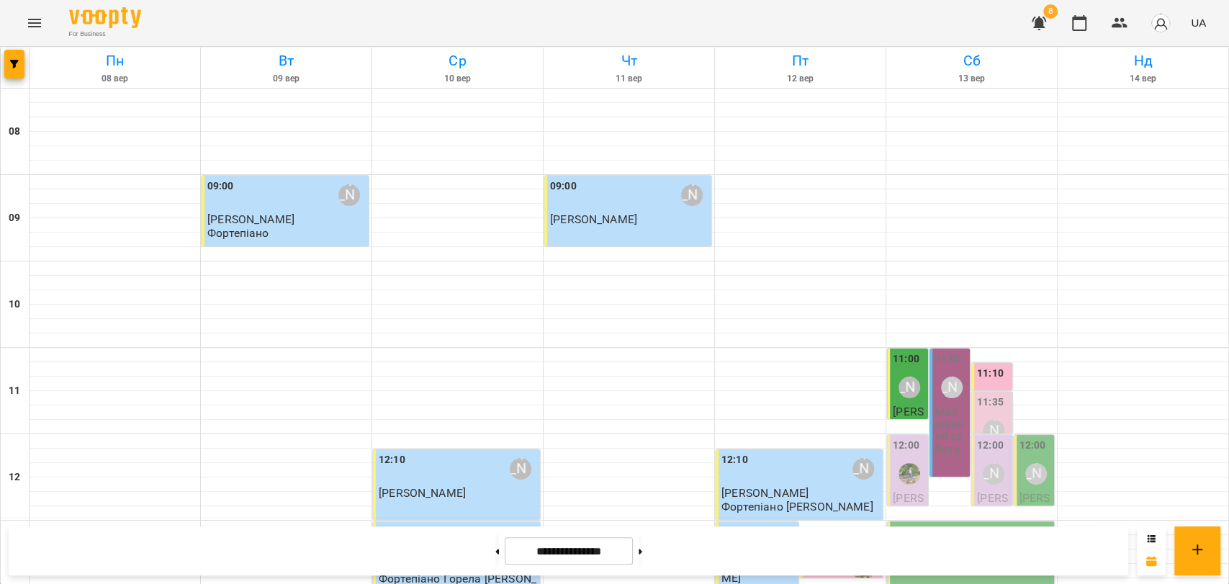
click at [905, 371] on div "[PERSON_NAME]" at bounding box center [909, 387] width 33 height 33
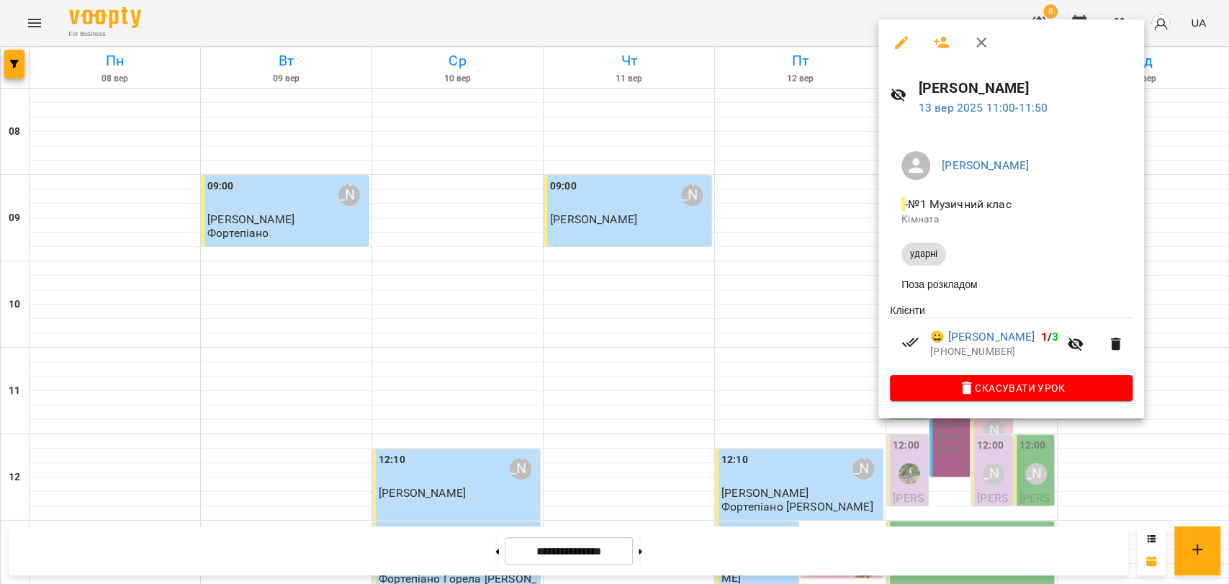
click at [857, 471] on div at bounding box center [614, 292] width 1229 height 584
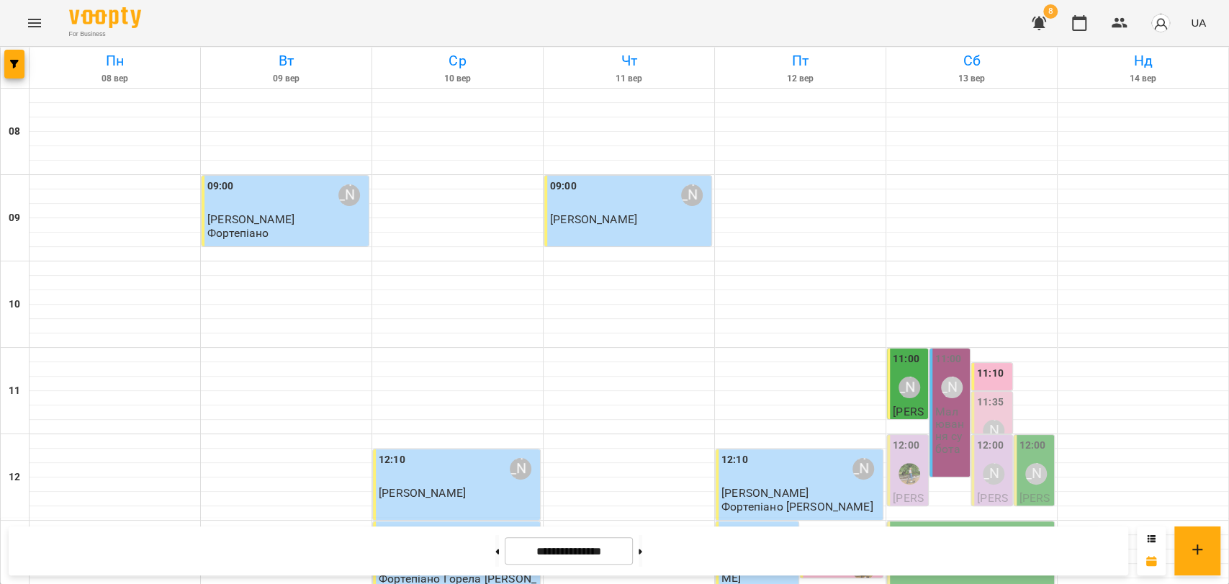
scroll to position [606, 0]
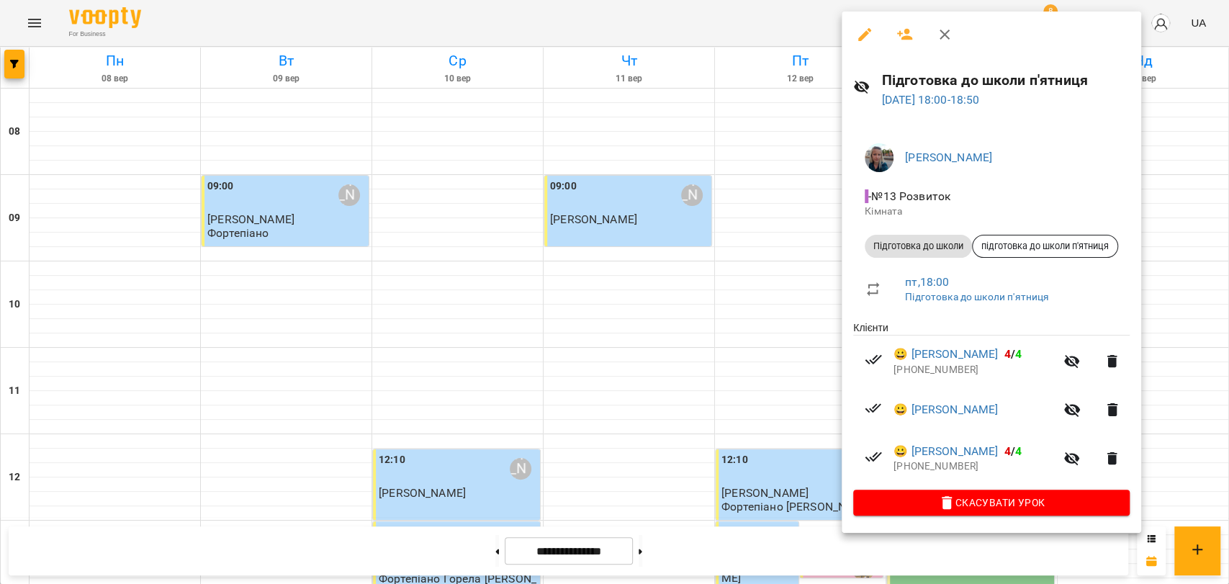
click at [615, 27] on div at bounding box center [614, 292] width 1229 height 584
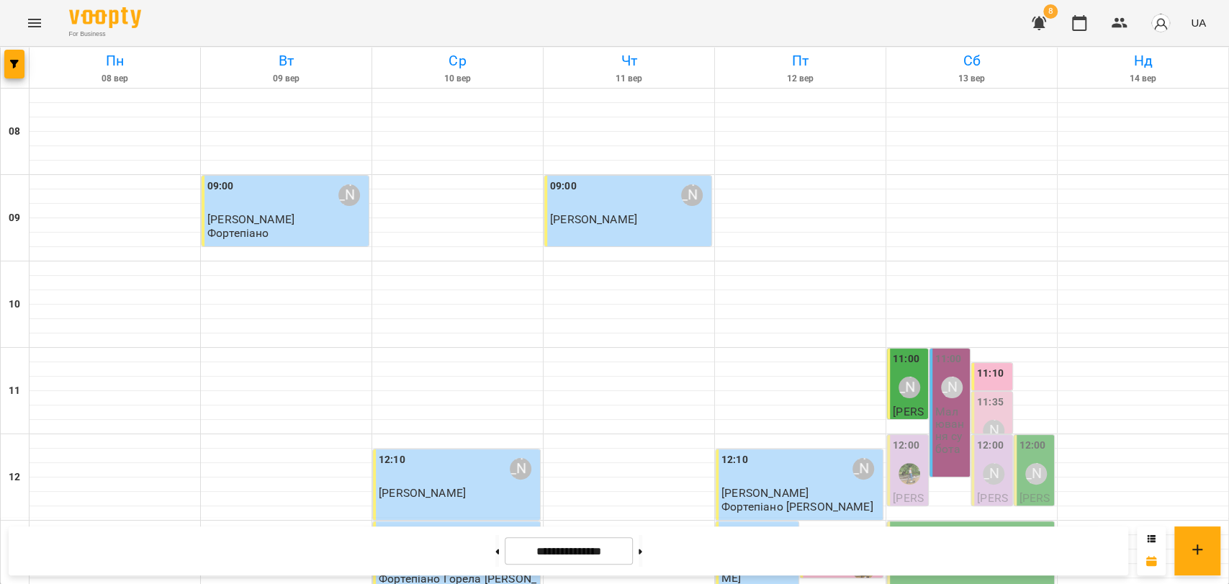
scroll to position [127, 0]
click at [642, 540] on button at bounding box center [641, 551] width 4 height 32
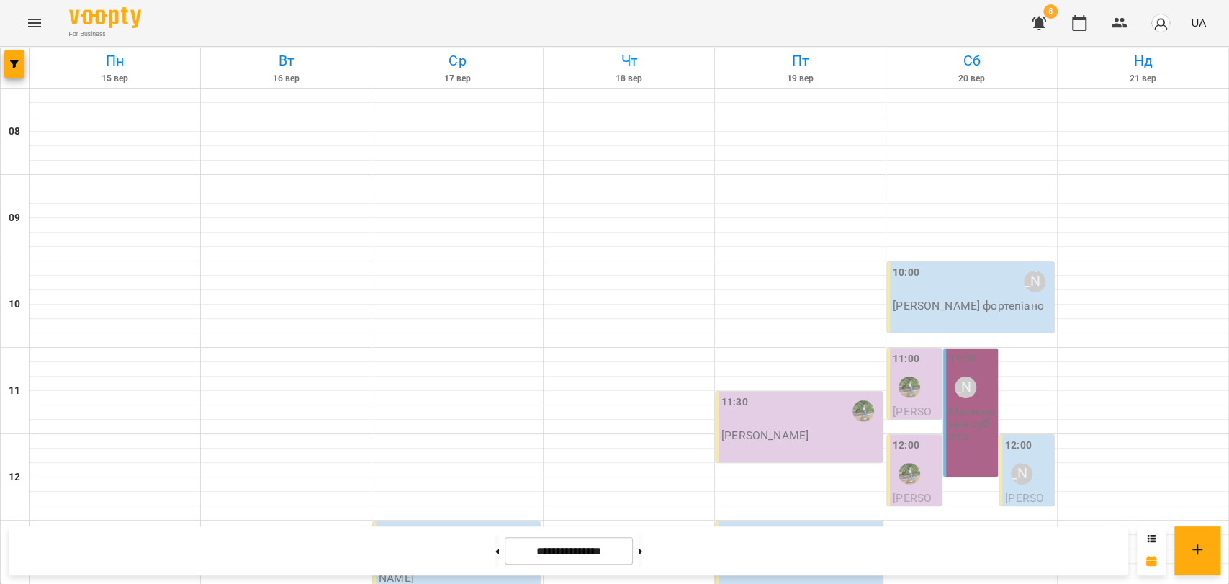
scroll to position [606, 0]
click at [495, 556] on button at bounding box center [497, 551] width 4 height 32
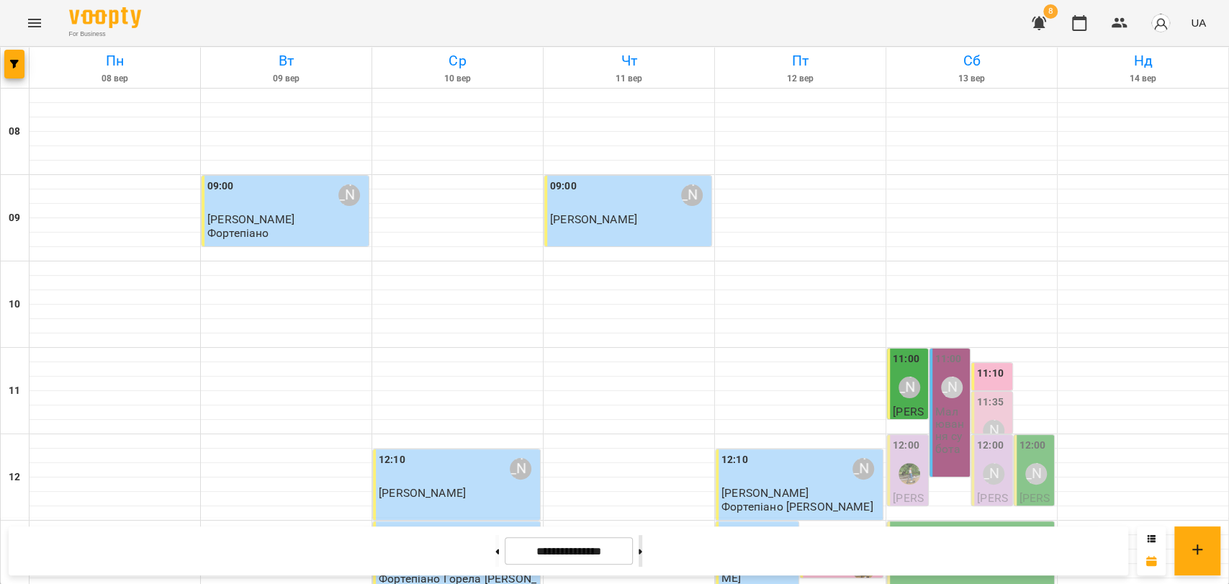
click at [642, 551] on button at bounding box center [641, 551] width 4 height 32
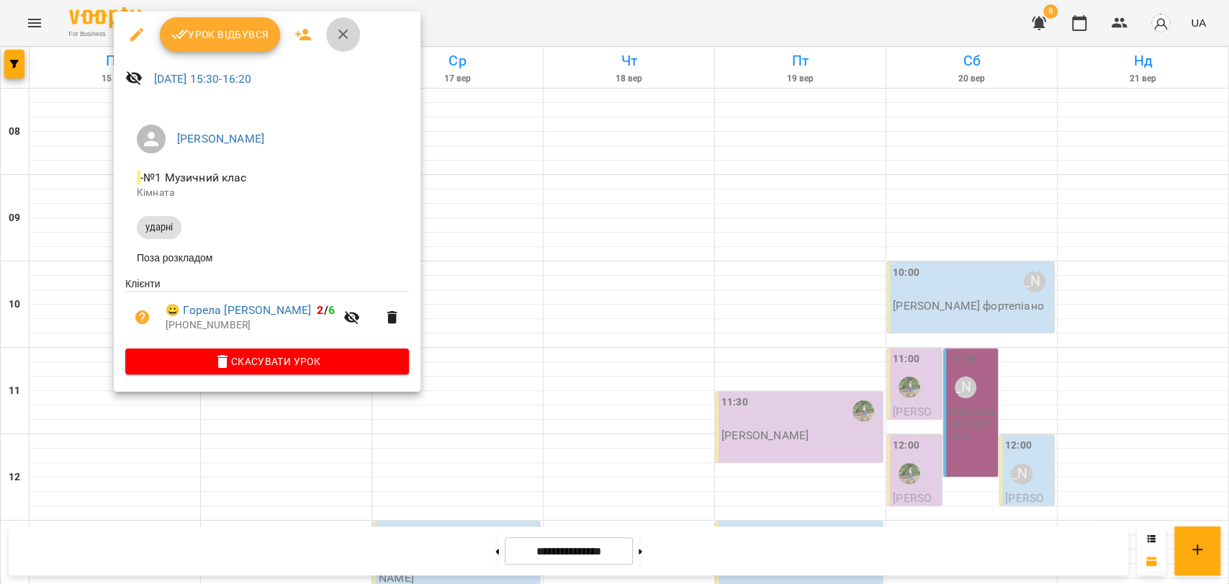
click at [339, 30] on icon "button" at bounding box center [343, 34] width 17 height 17
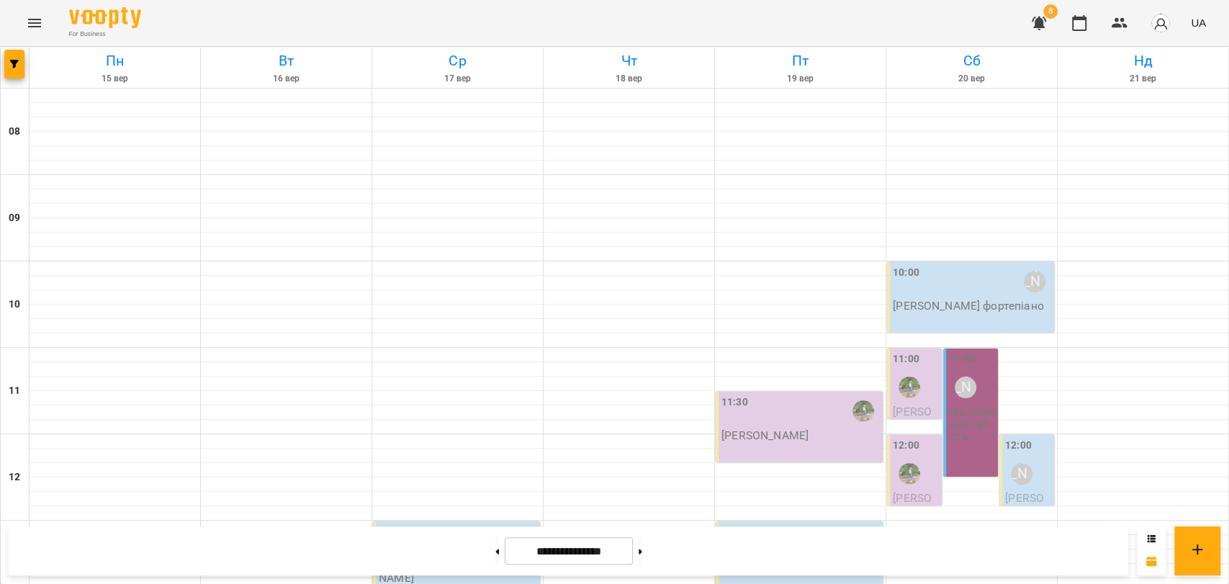
scroll to position [127, 0]
click at [495, 560] on button at bounding box center [497, 551] width 4 height 32
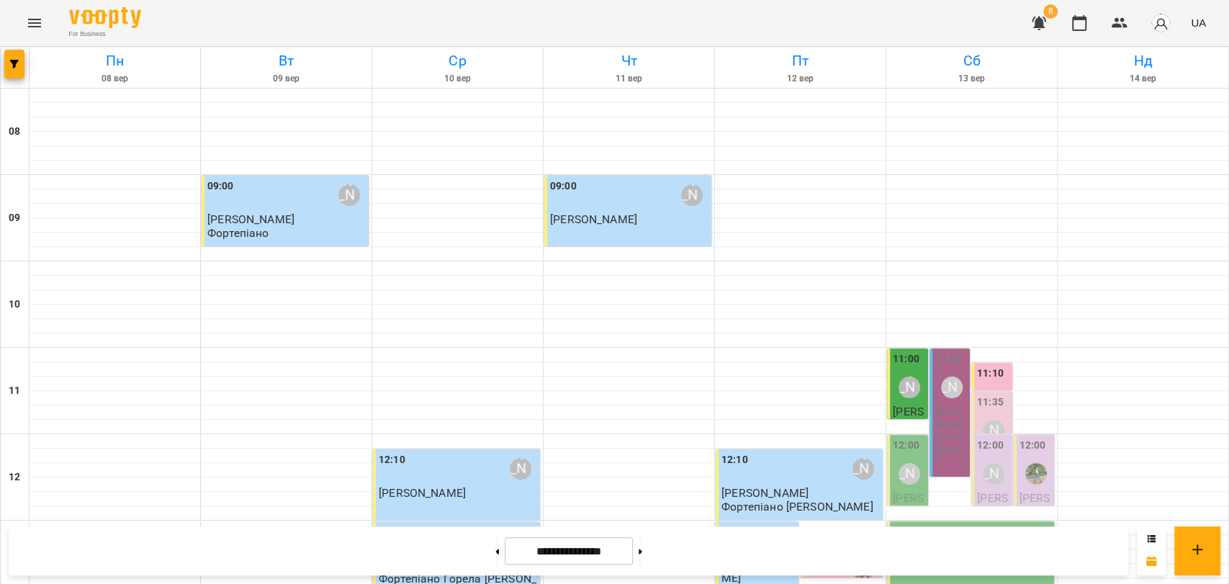
scroll to position [207, 0]
click at [642, 538] on button at bounding box center [641, 551] width 4 height 32
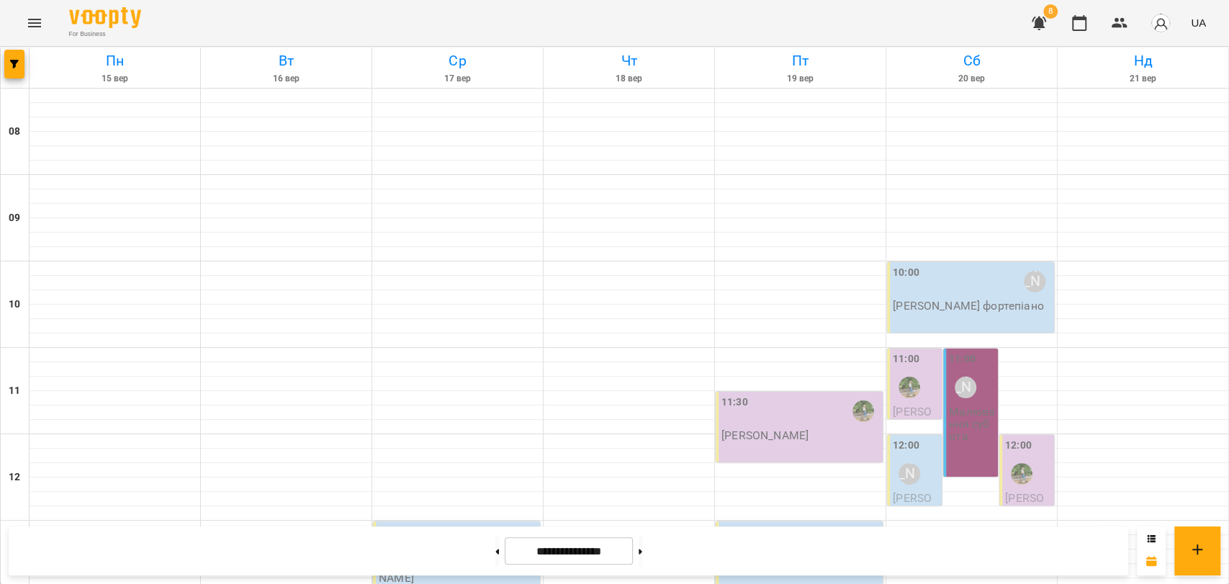
scroll to position [559, 0]
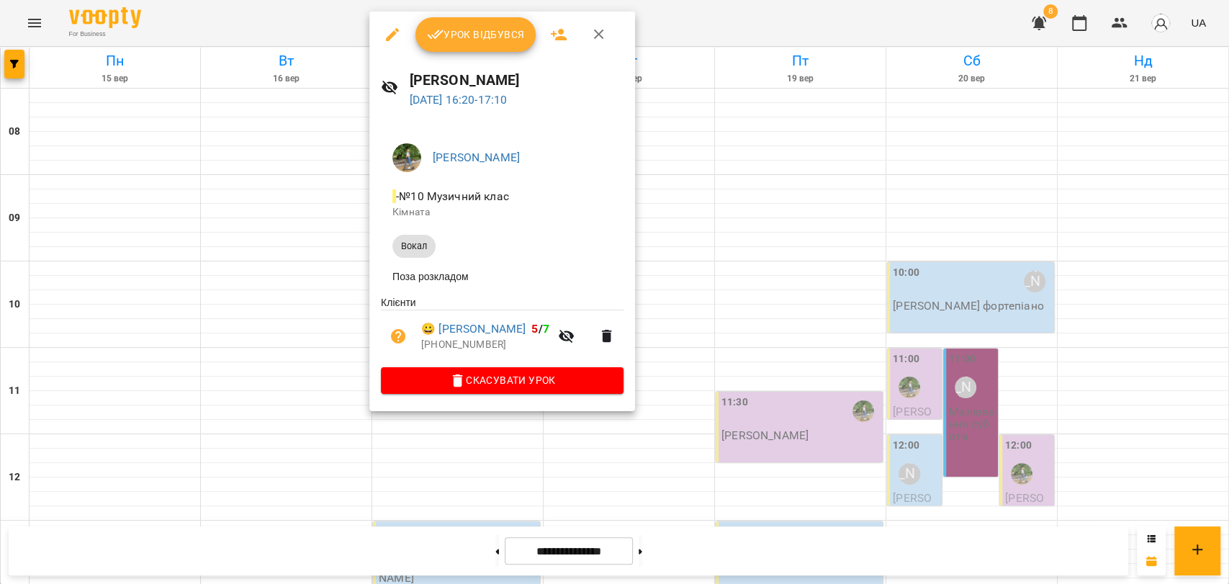
click at [599, 22] on button "button" at bounding box center [599, 34] width 35 height 35
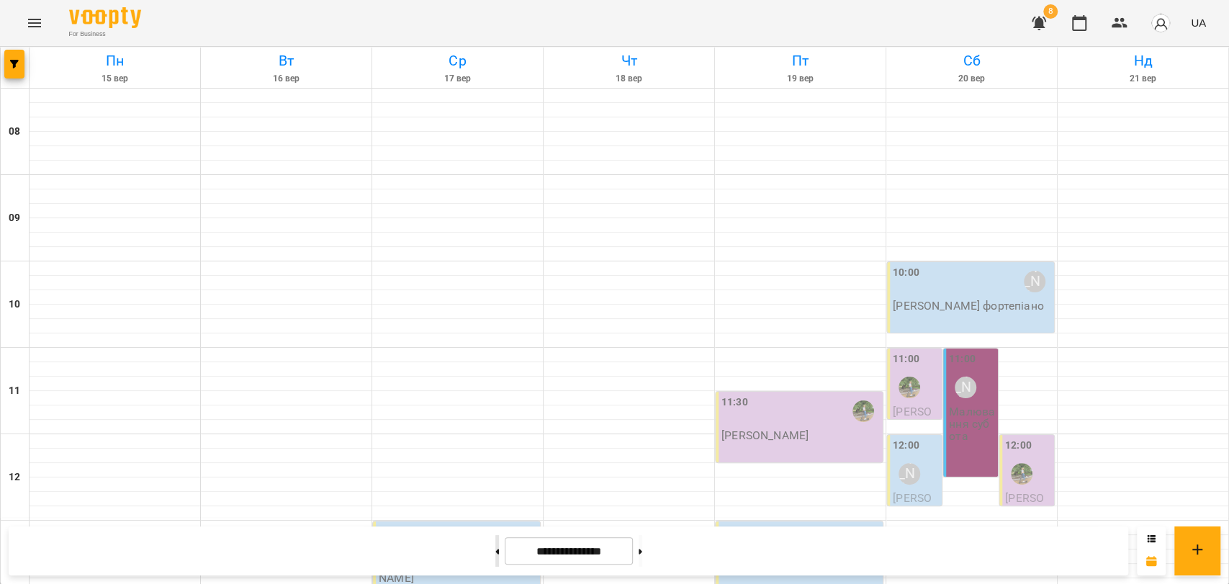
click at [495, 550] on button at bounding box center [497, 551] width 4 height 32
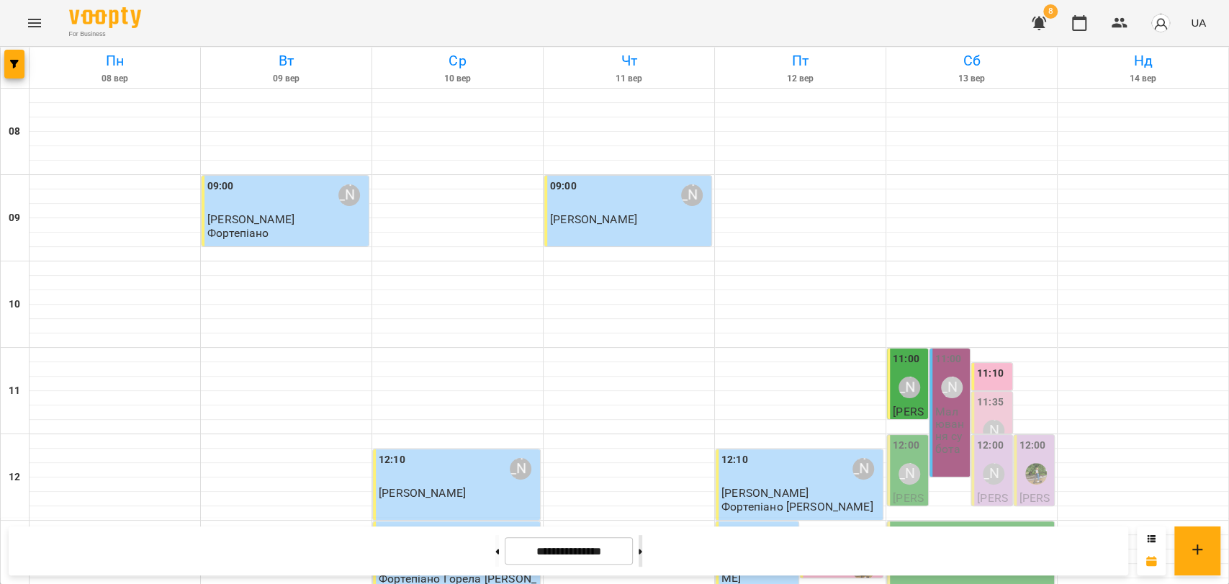
click at [642, 549] on button at bounding box center [641, 551] width 4 height 32
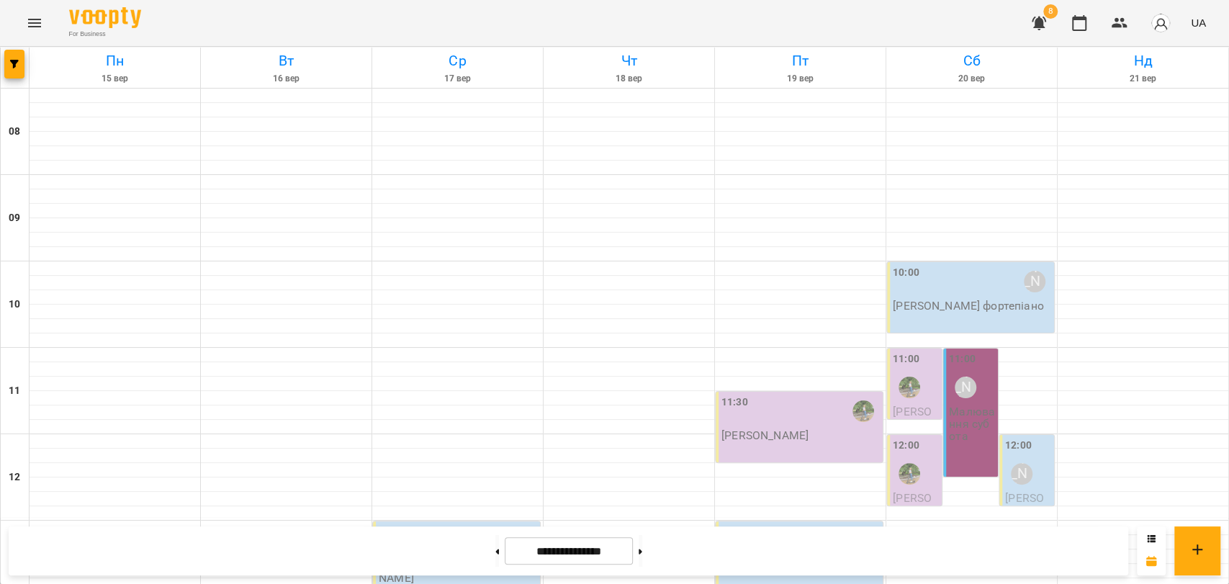
scroll to position [240, 0]
click at [495, 549] on button at bounding box center [497, 551] width 4 height 32
type input "**********"
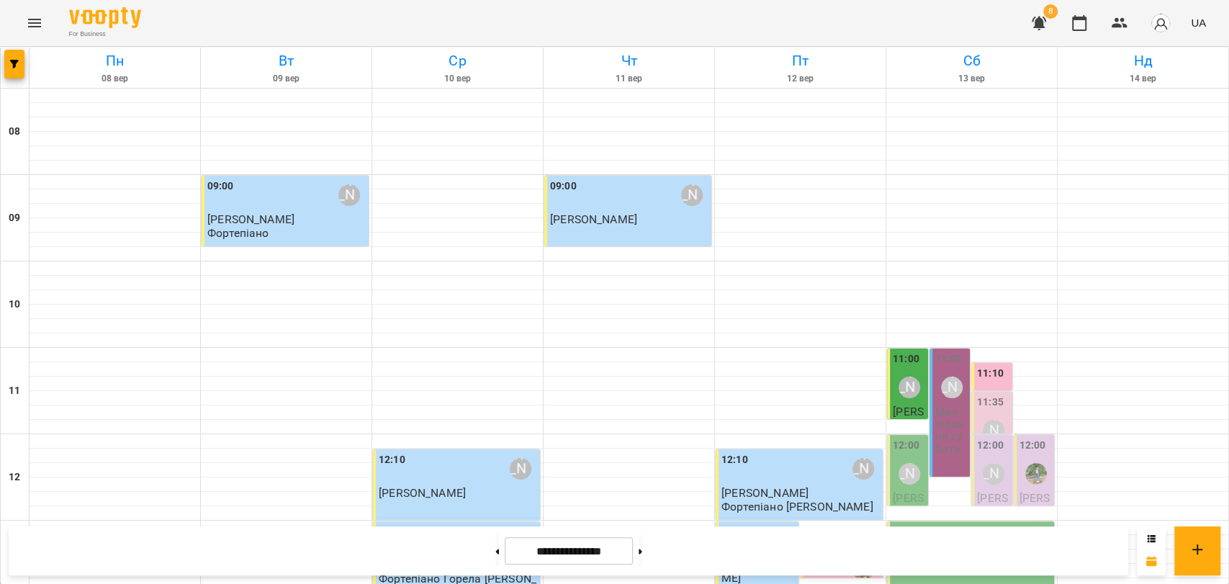
scroll to position [0, 0]
click at [992, 397] on label "11:35" at bounding box center [990, 402] width 27 height 16
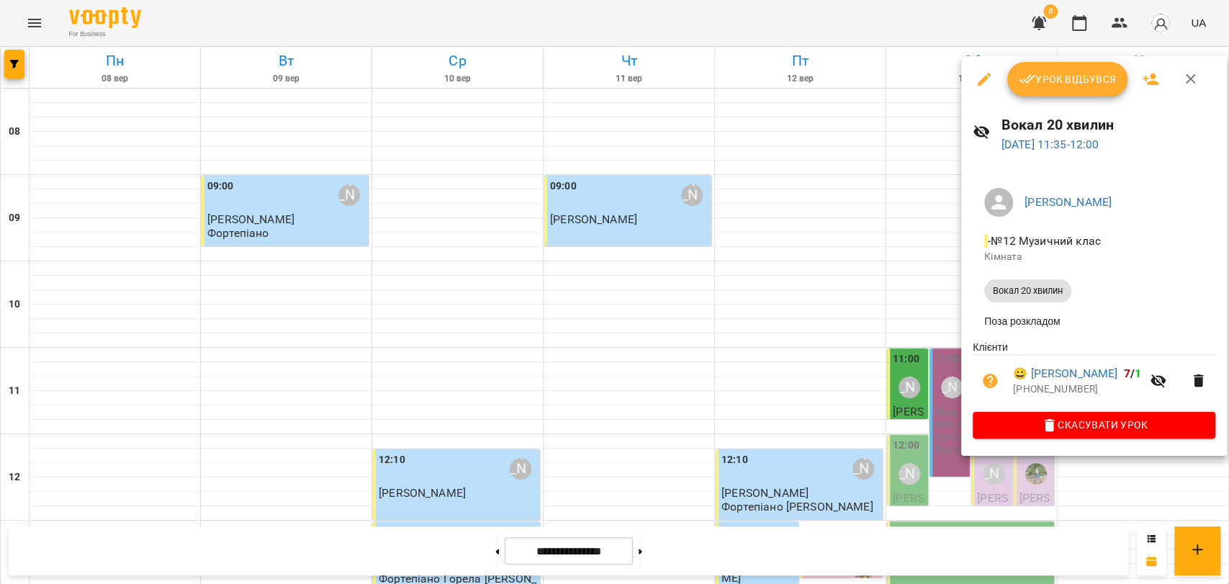
click at [1065, 86] on span "Урок відбувся" at bounding box center [1068, 79] width 98 height 17
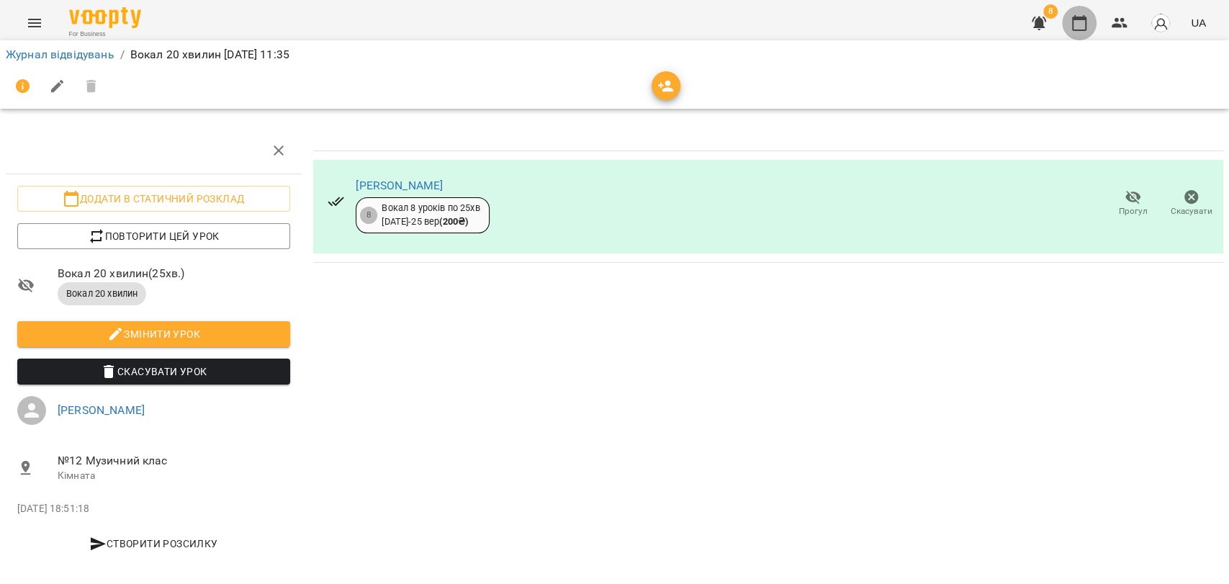
click at [1081, 35] on button "button" at bounding box center [1079, 23] width 35 height 35
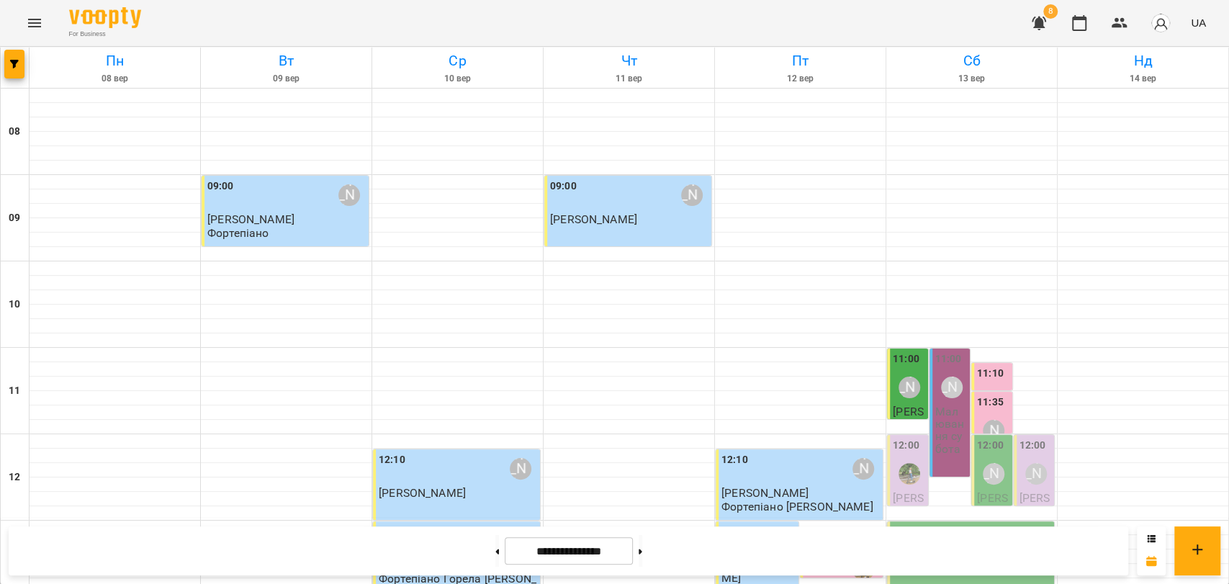
scroll to position [160, 0]
click at [985, 394] on label "11:35" at bounding box center [990, 402] width 27 height 16
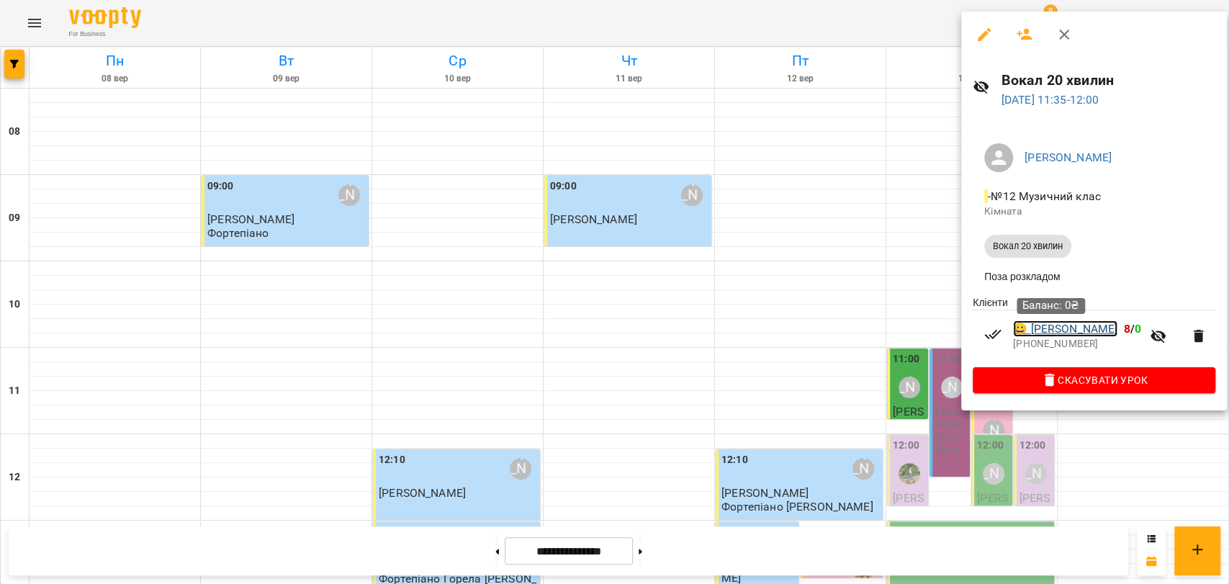
click at [1067, 330] on link "😀 Хитун Єва" at bounding box center [1065, 328] width 104 height 17
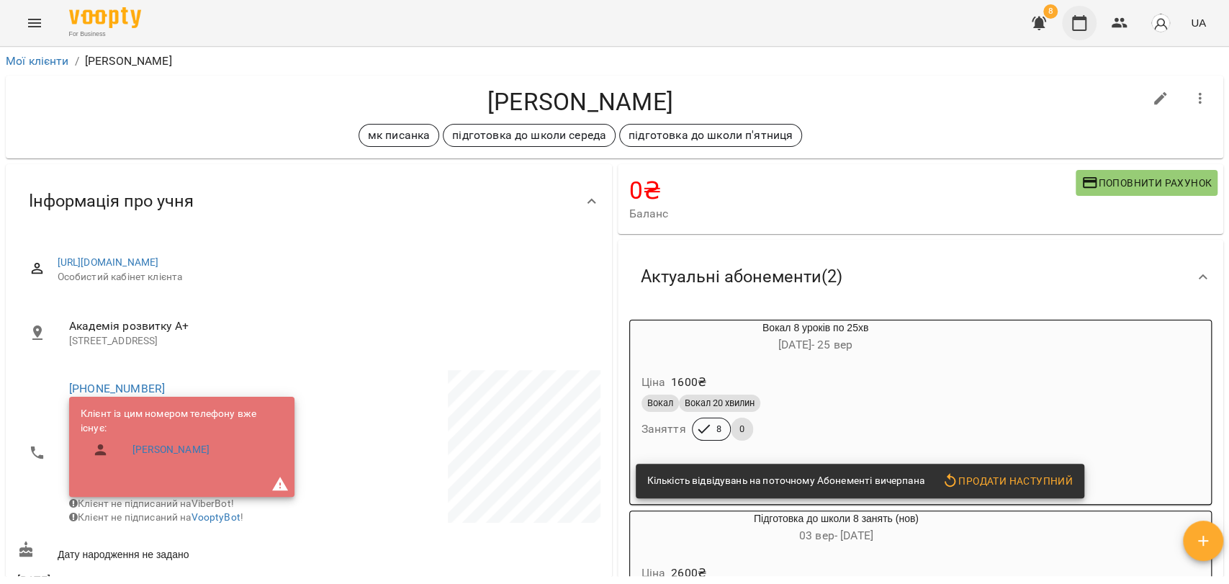
click at [1082, 27] on icon "button" at bounding box center [1078, 22] width 17 height 17
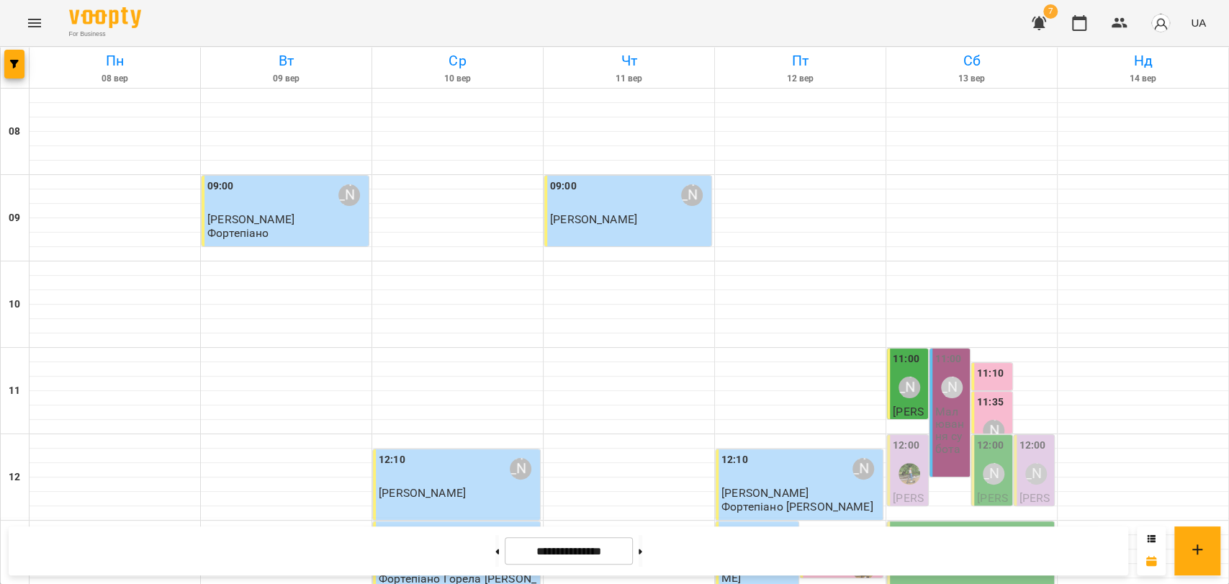
scroll to position [160, 0]
click at [942, 351] on label "11:00" at bounding box center [948, 359] width 27 height 16
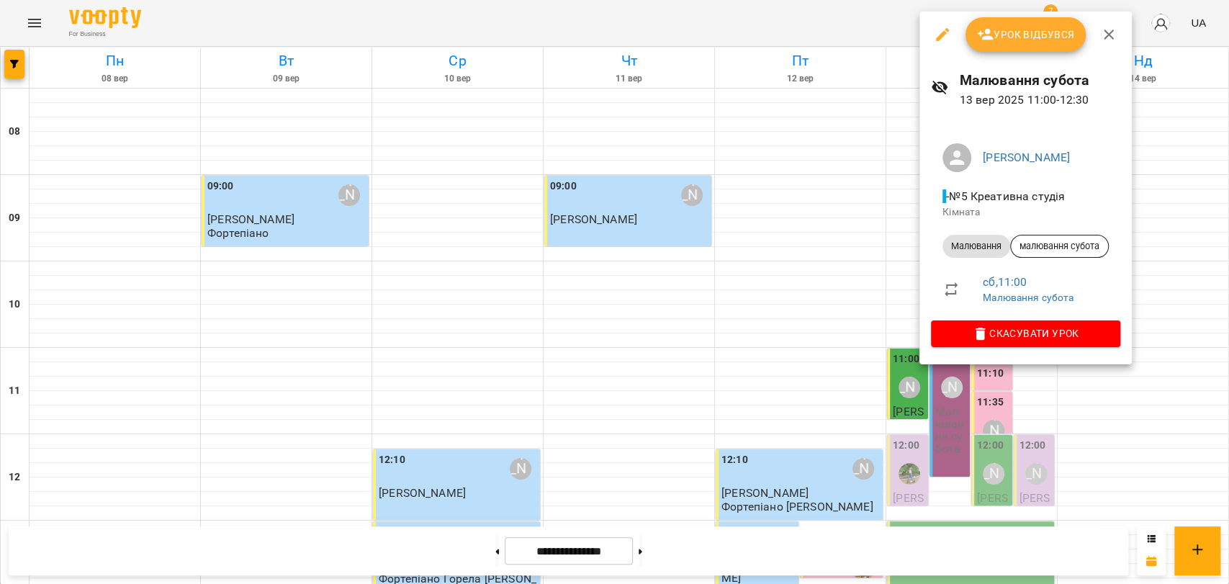
click at [1109, 42] on button "button" at bounding box center [1108, 34] width 35 height 35
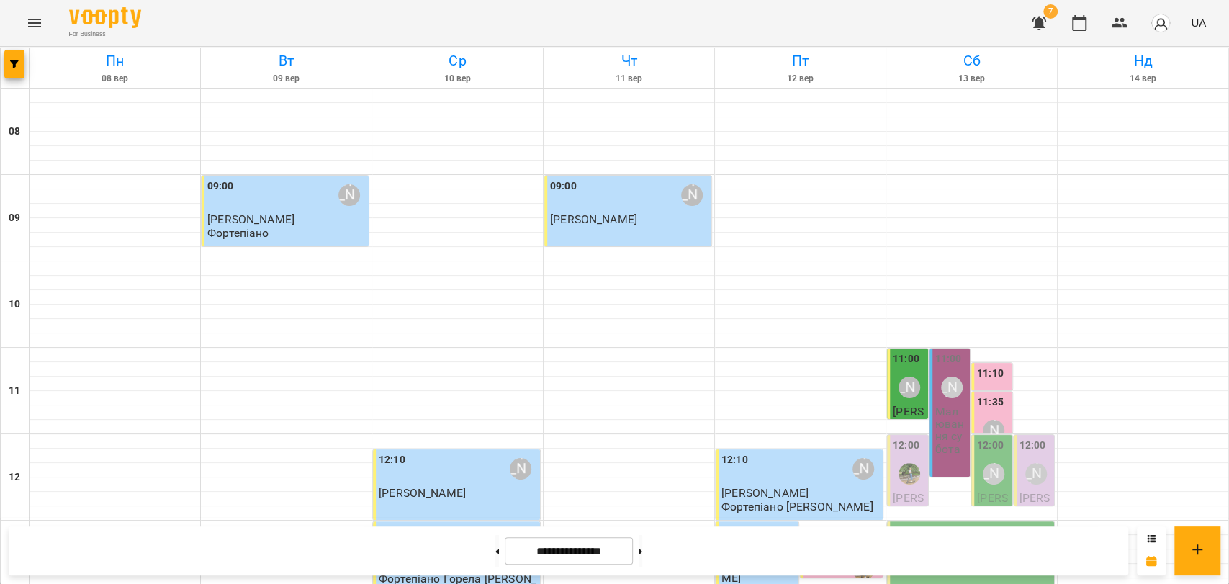
scroll to position [240, 0]
click at [942, 376] on div "[PERSON_NAME]" at bounding box center [952, 387] width 22 height 22
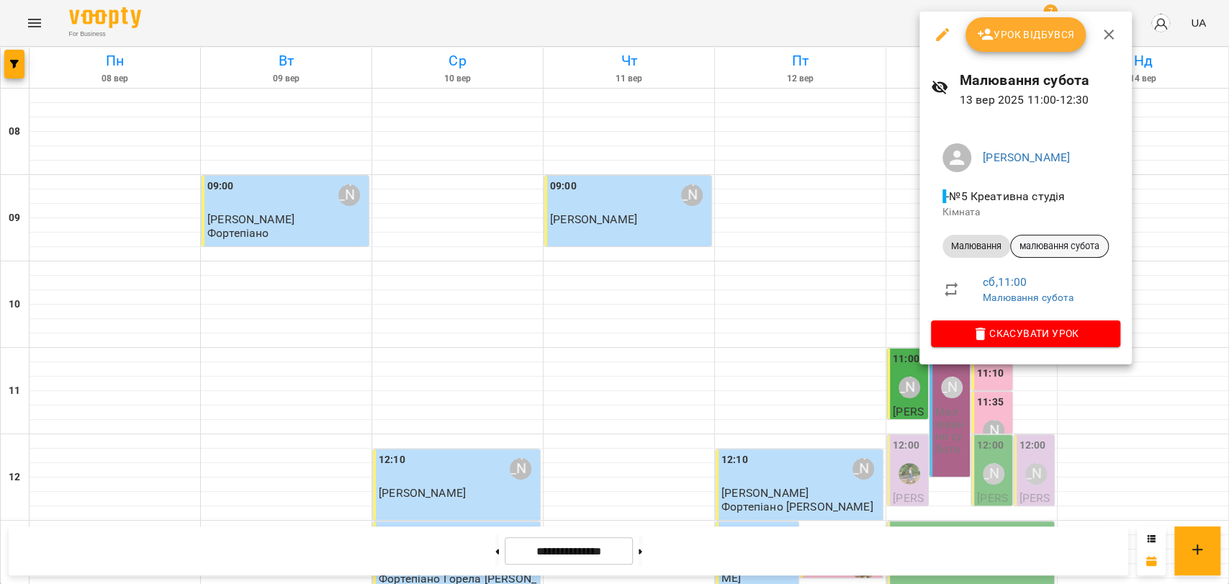
click at [1082, 238] on div "малювання субота" at bounding box center [1059, 246] width 99 height 23
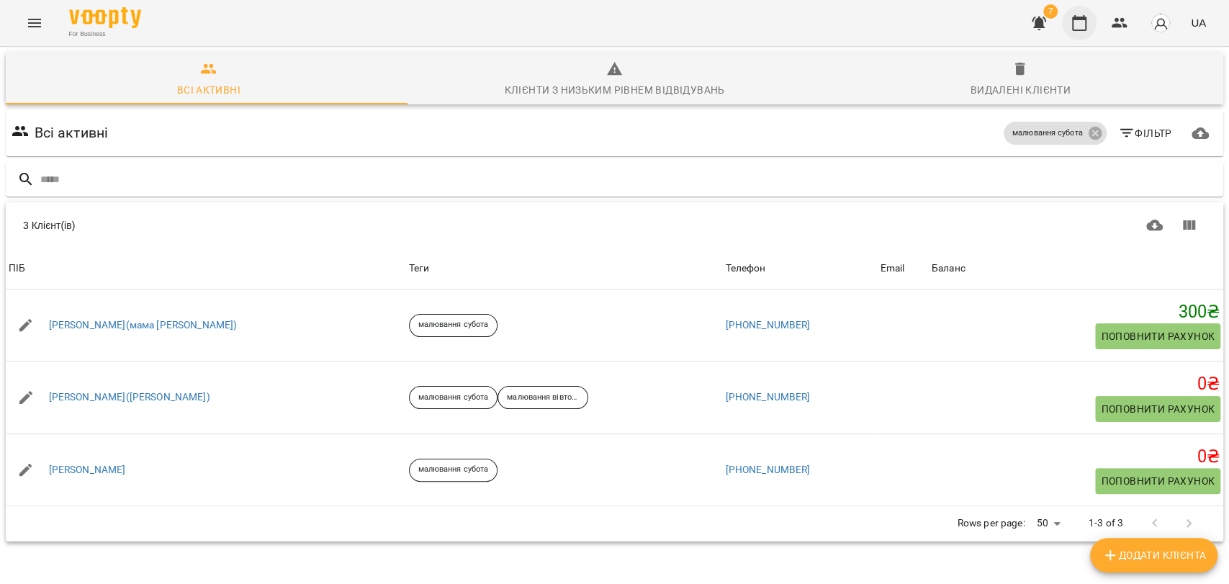
click at [1084, 32] on button "button" at bounding box center [1079, 23] width 35 height 35
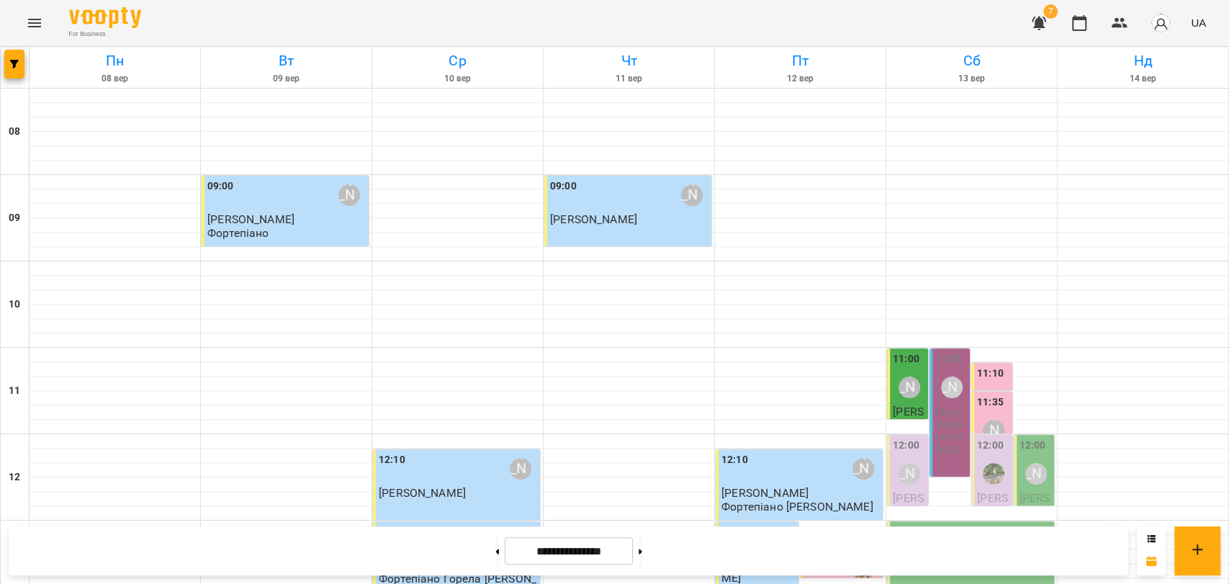
scroll to position [160, 0]
click at [642, 535] on button at bounding box center [641, 551] width 4 height 32
type input "**********"
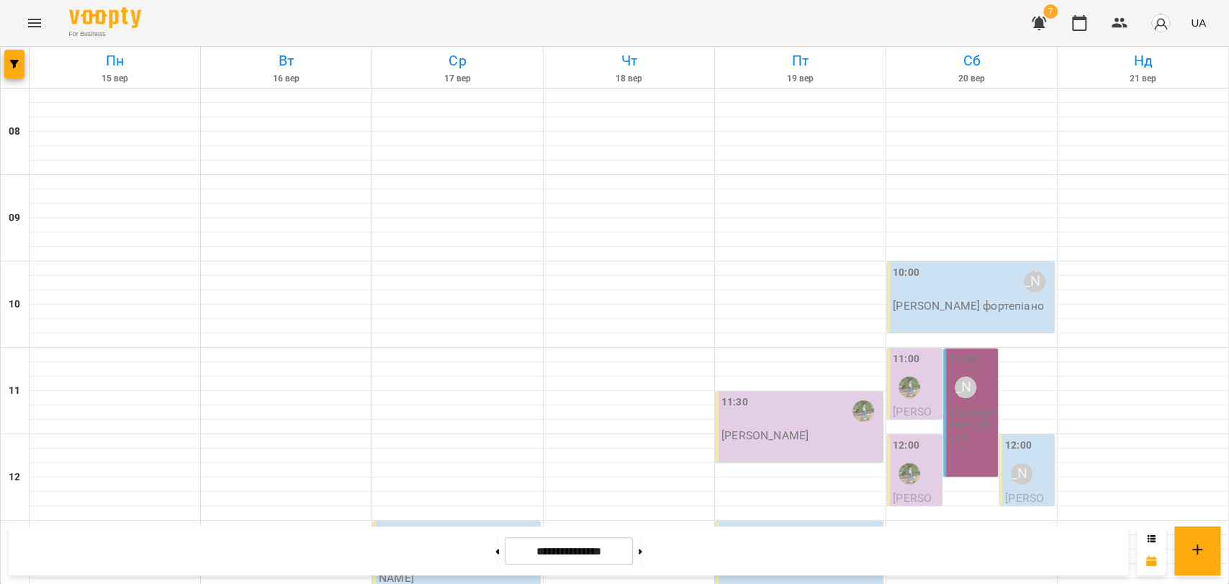
scroll to position [240, 0]
click at [952, 405] on p "Малювання субота" at bounding box center [972, 423] width 46 height 37
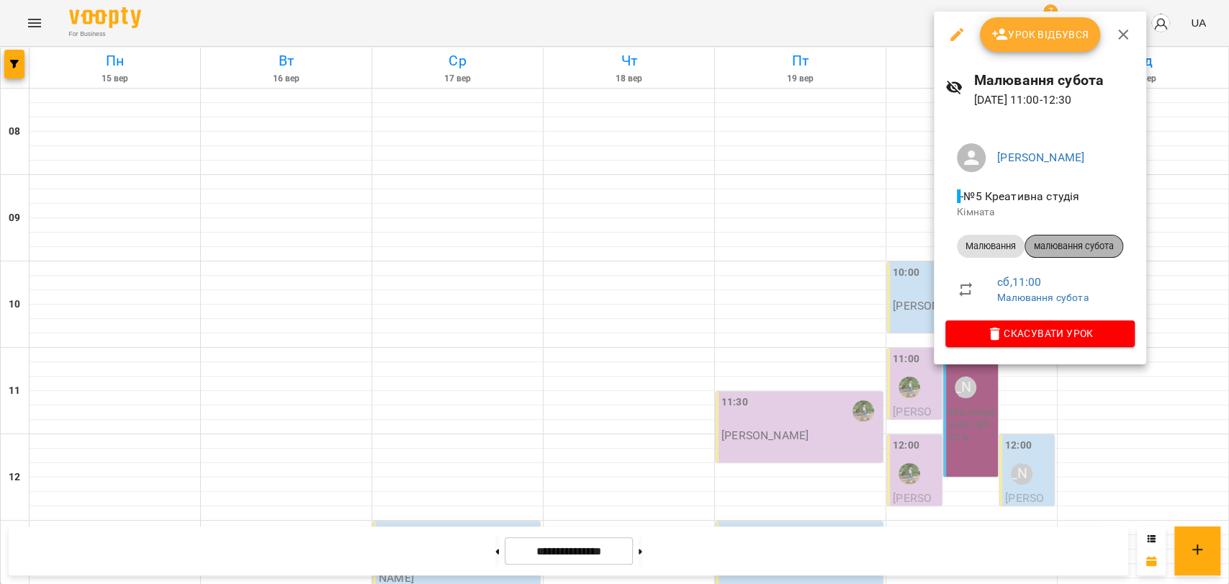
click at [1050, 249] on span "малювання субота" at bounding box center [1073, 246] width 97 height 13
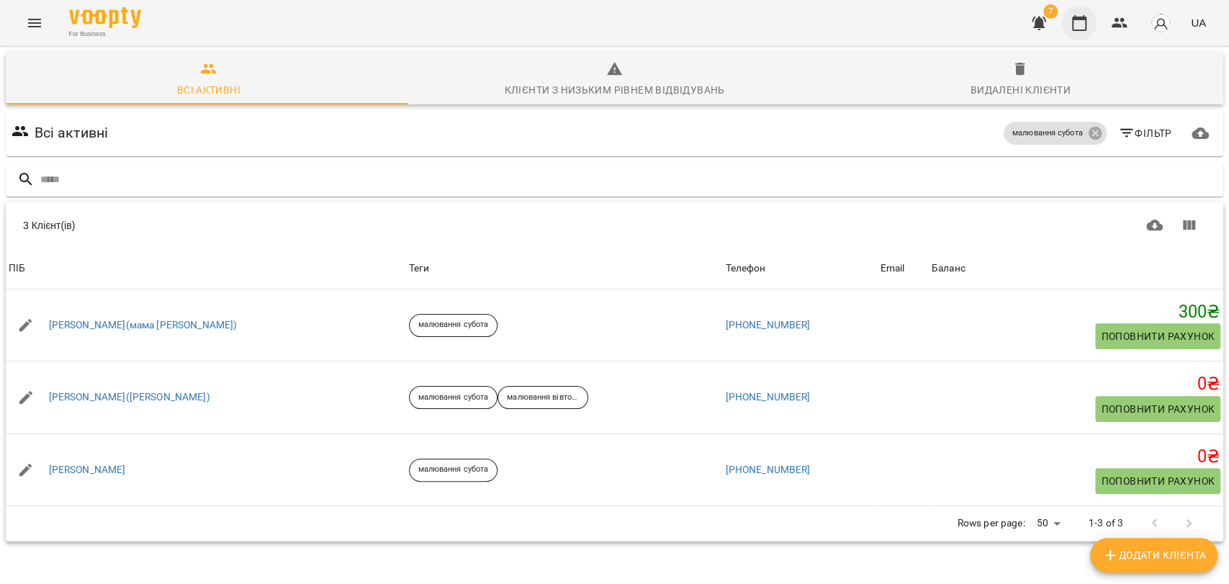
click at [1088, 19] on button "button" at bounding box center [1079, 23] width 35 height 35
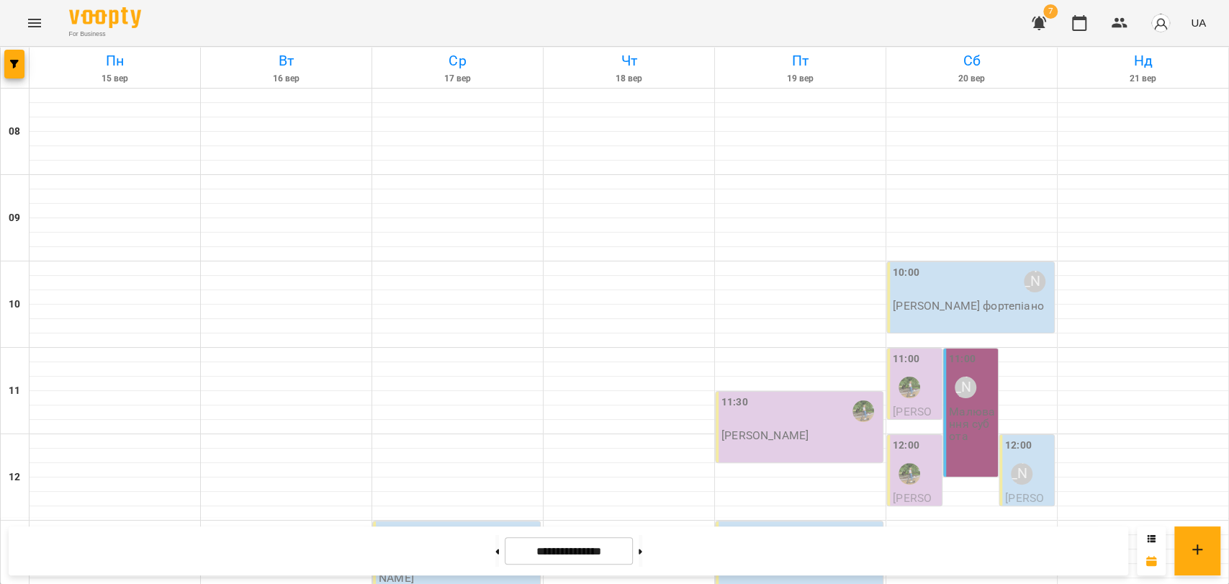
scroll to position [240, 0]
click at [495, 560] on button at bounding box center [497, 551] width 4 height 32
type input "**********"
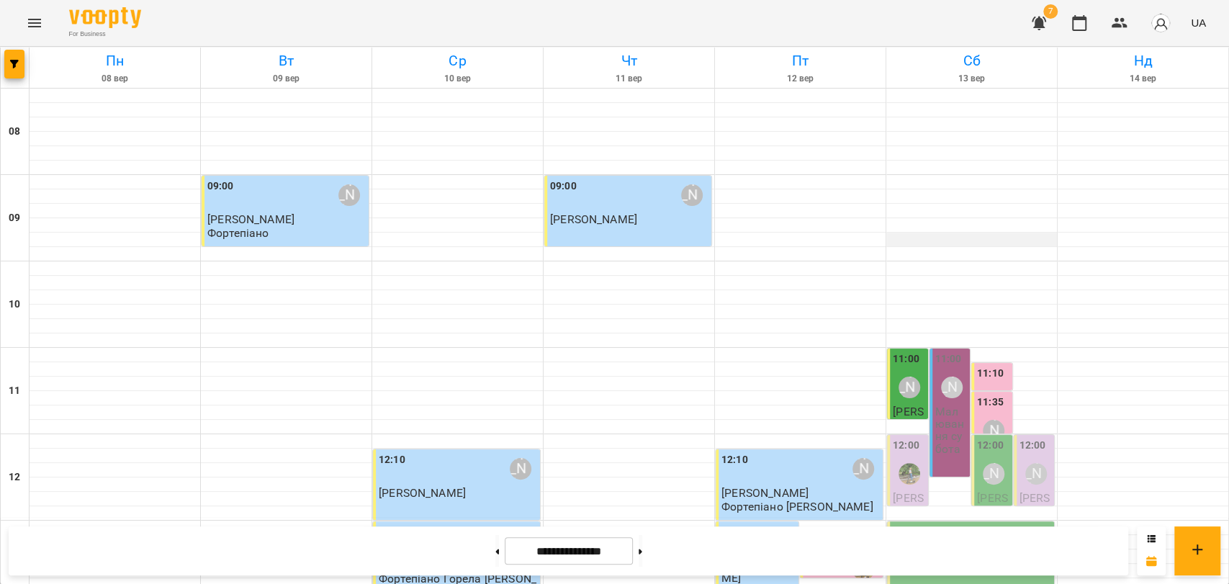
scroll to position [160, 0]
click at [943, 405] on p "Малювання субота" at bounding box center [951, 430] width 32 height 50
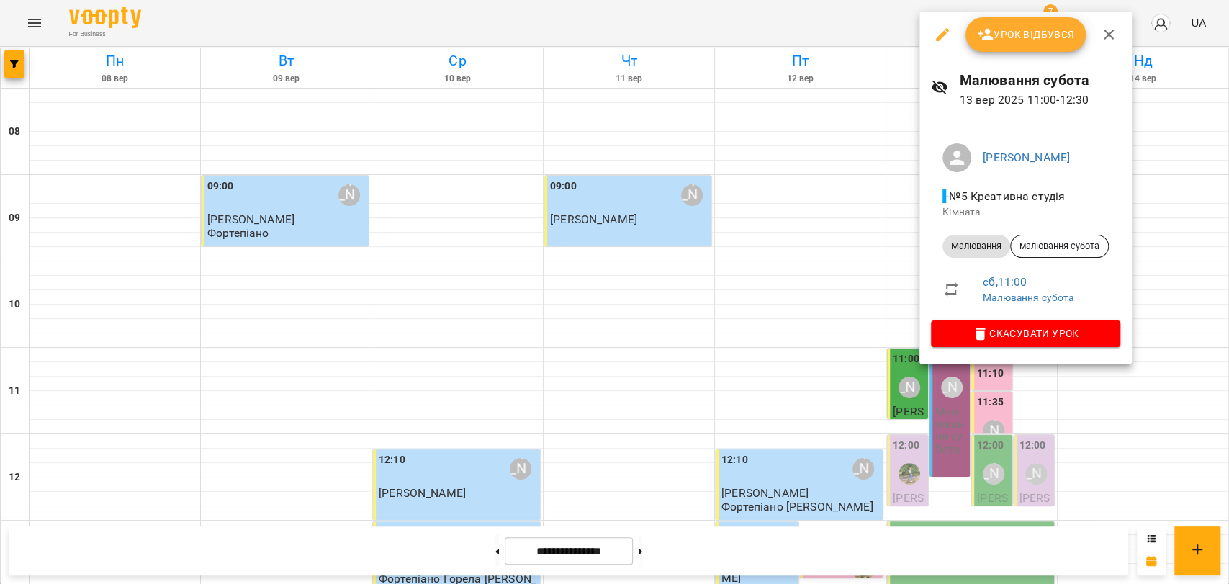
click at [1021, 48] on button "Урок відбувся" at bounding box center [1025, 34] width 121 height 35
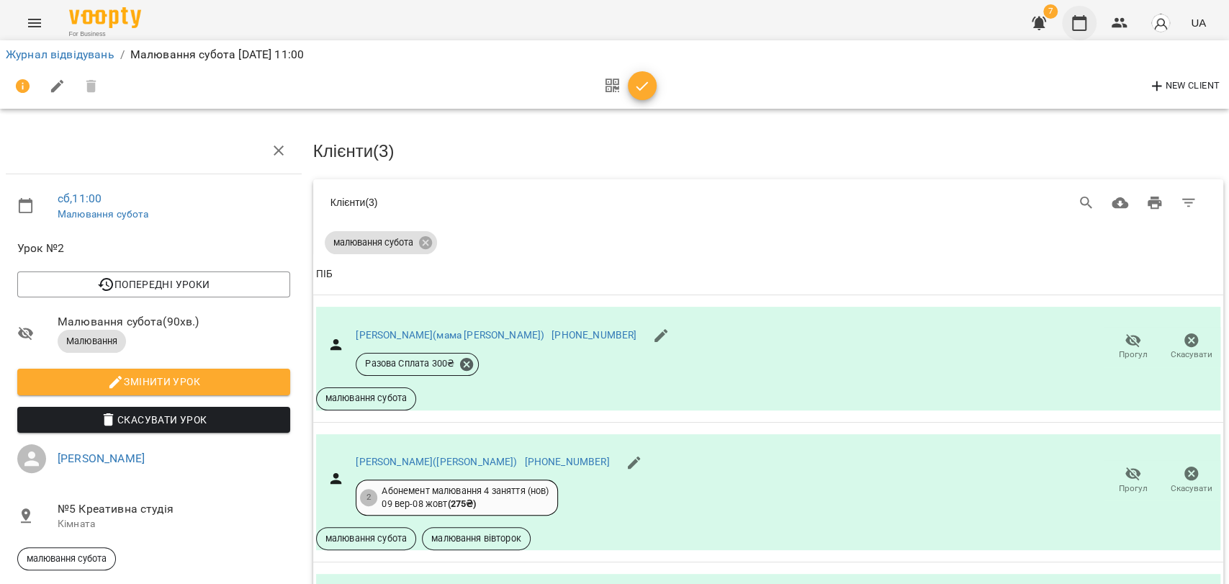
click at [1078, 30] on icon "button" at bounding box center [1079, 23] width 14 height 16
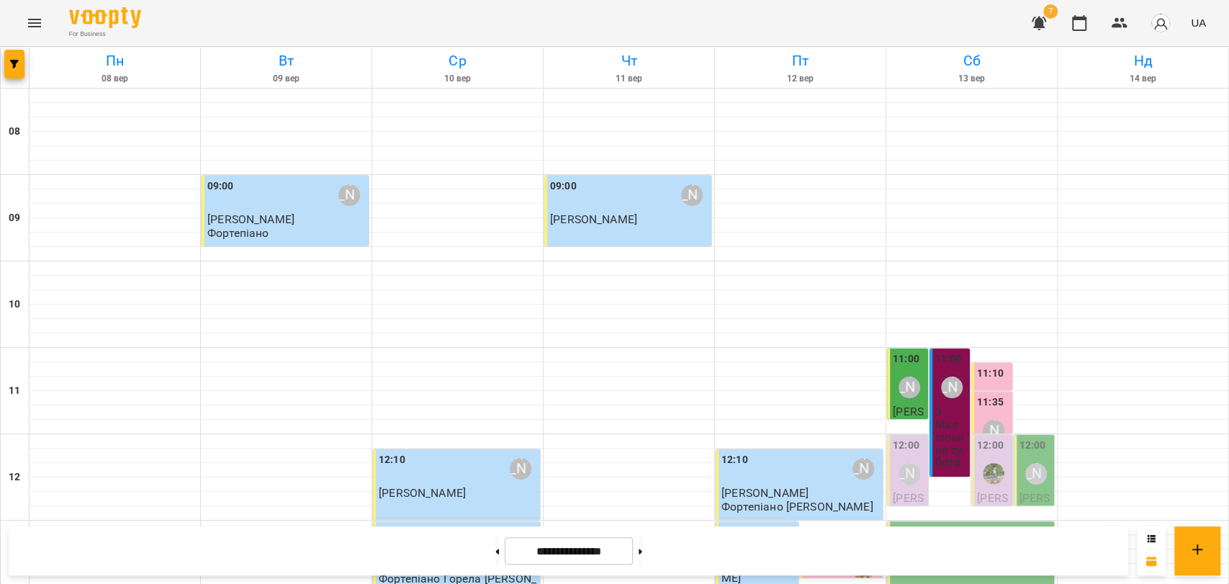
scroll to position [80, 0]
click at [950, 376] on div "[PERSON_NAME]" at bounding box center [952, 387] width 22 height 22
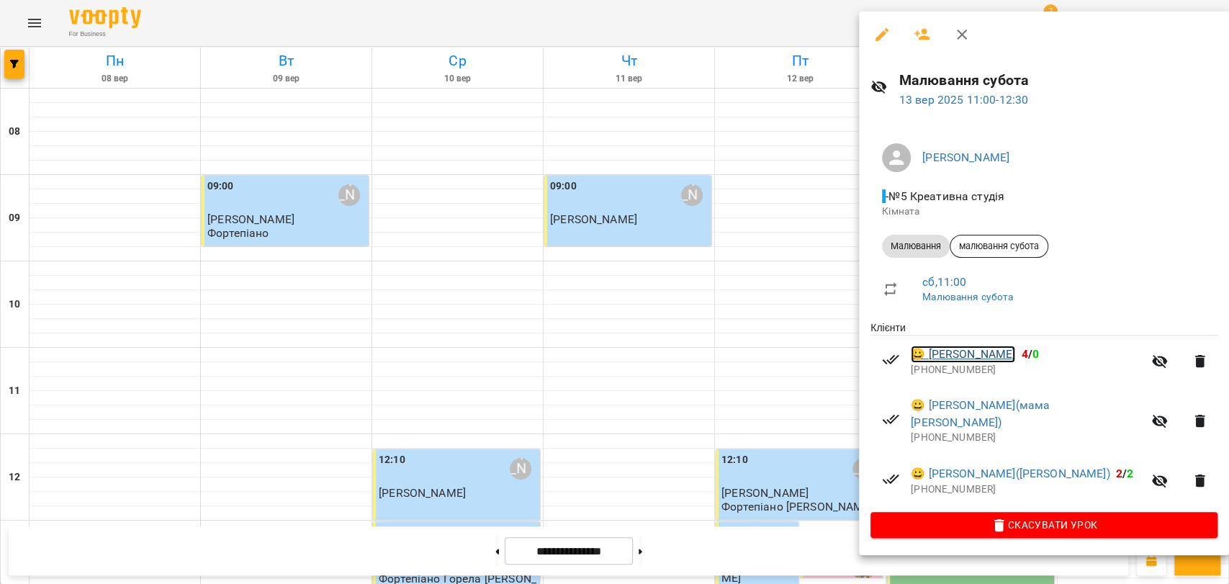
click at [1015, 351] on link "😀 Мартиненко Даніїл" at bounding box center [963, 354] width 104 height 17
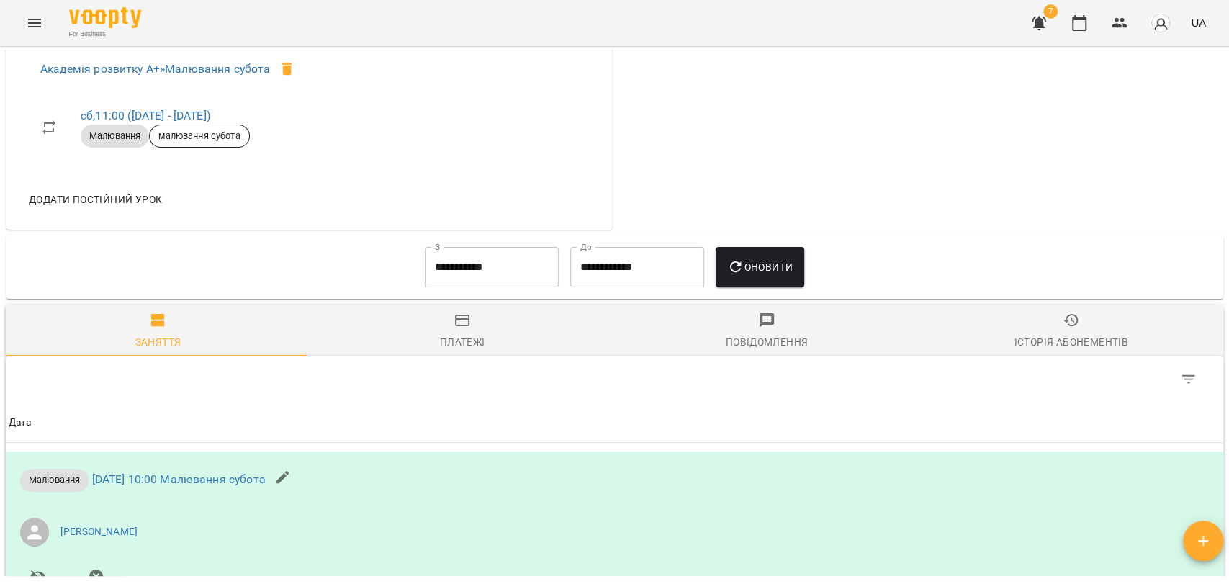
scroll to position [720, 0]
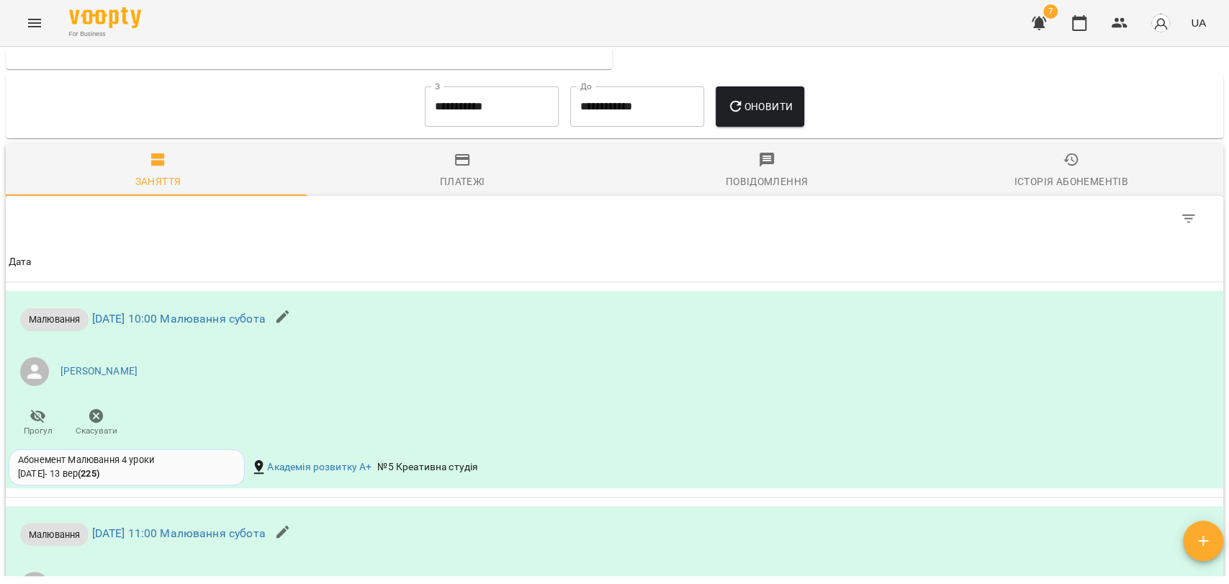
click at [1076, 158] on span "Історія абонементів" at bounding box center [1070, 170] width 287 height 39
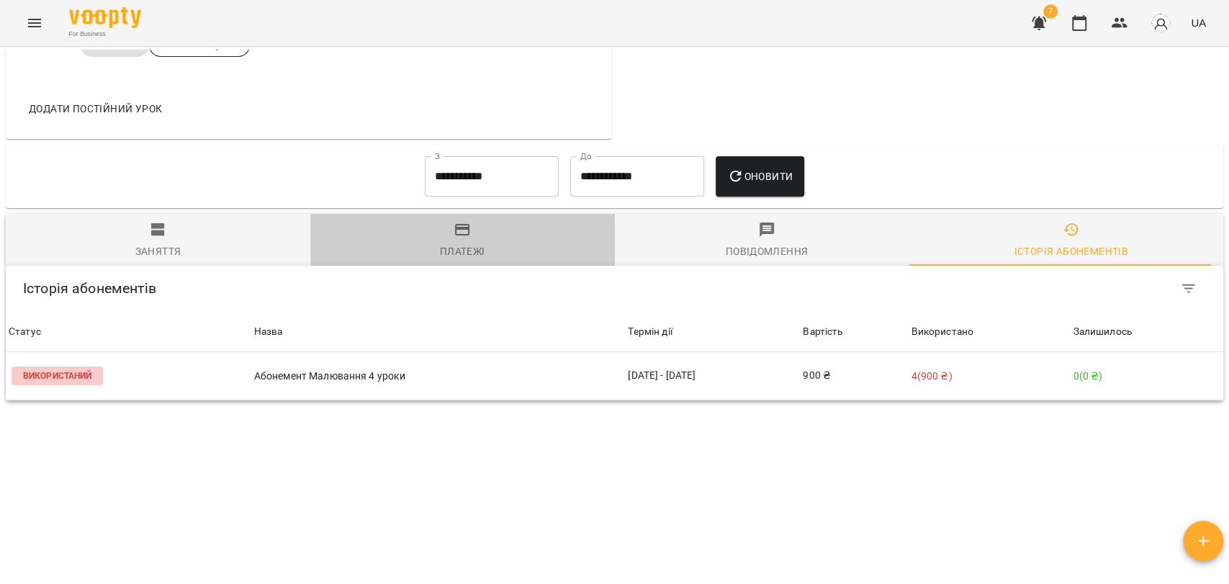
click at [507, 224] on span "Платежі" at bounding box center [462, 240] width 287 height 39
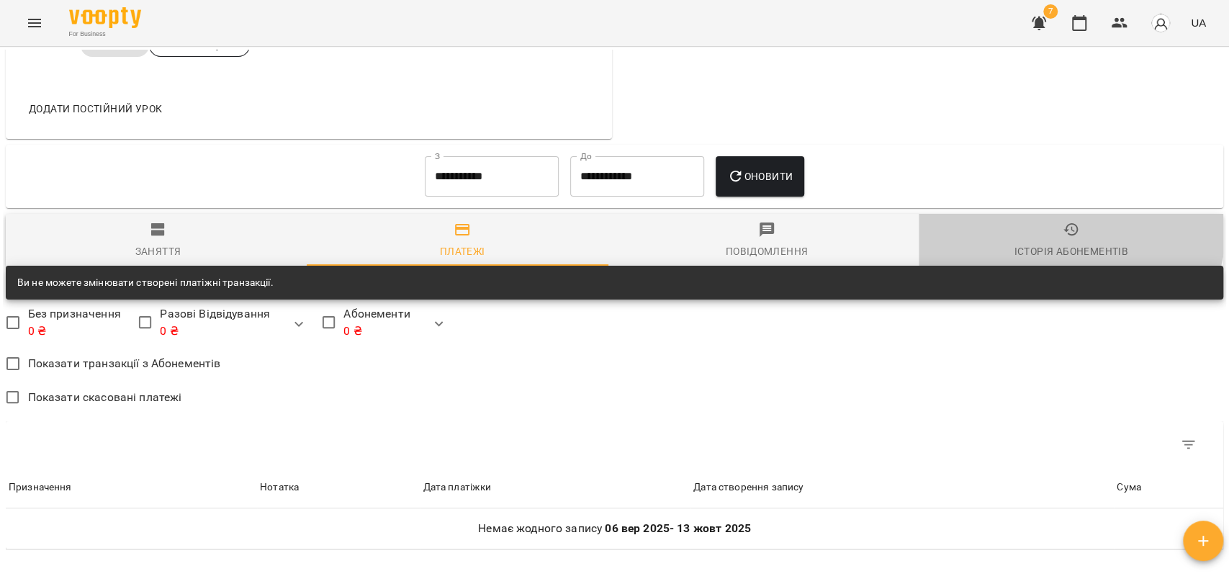
click at [1048, 224] on span "Історія абонементів" at bounding box center [1070, 240] width 287 height 39
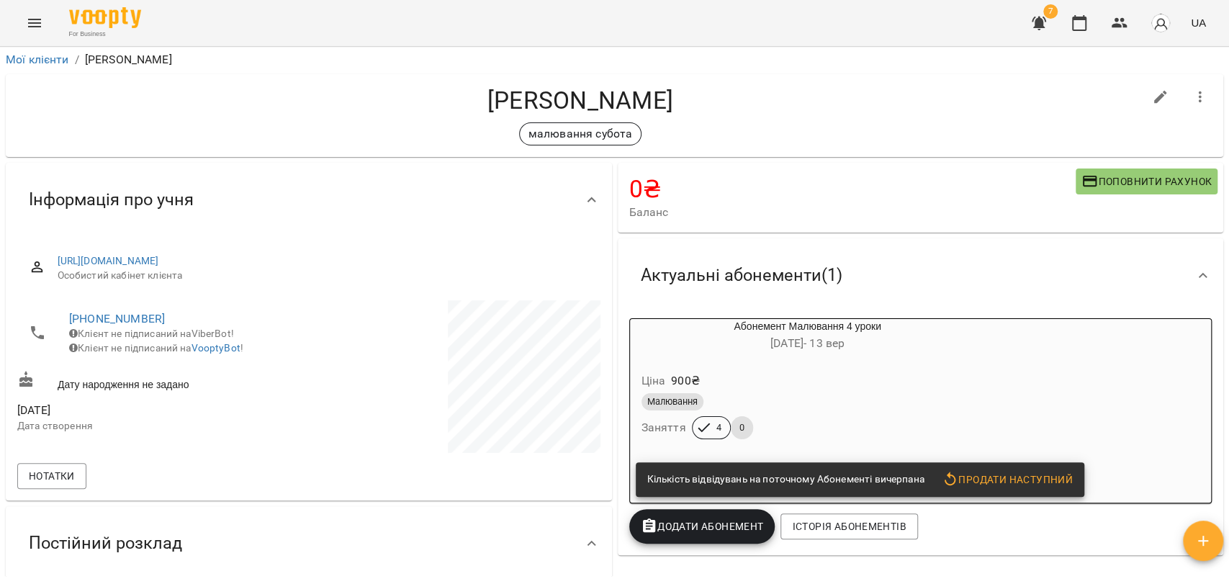
scroll to position [0, 0]
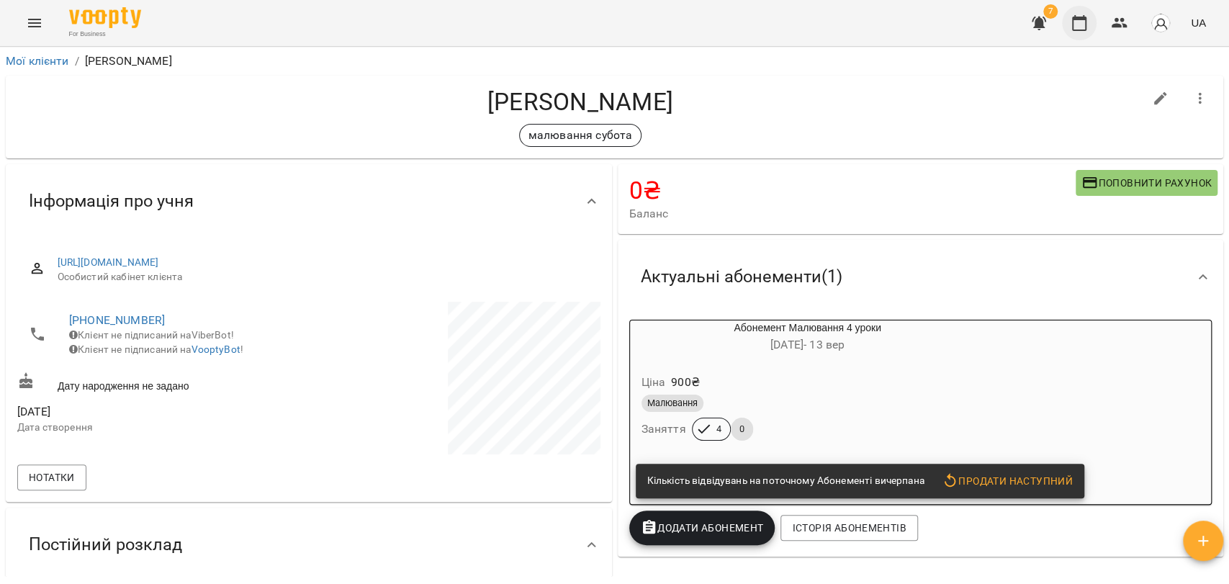
click at [1078, 29] on icon "button" at bounding box center [1078, 22] width 17 height 17
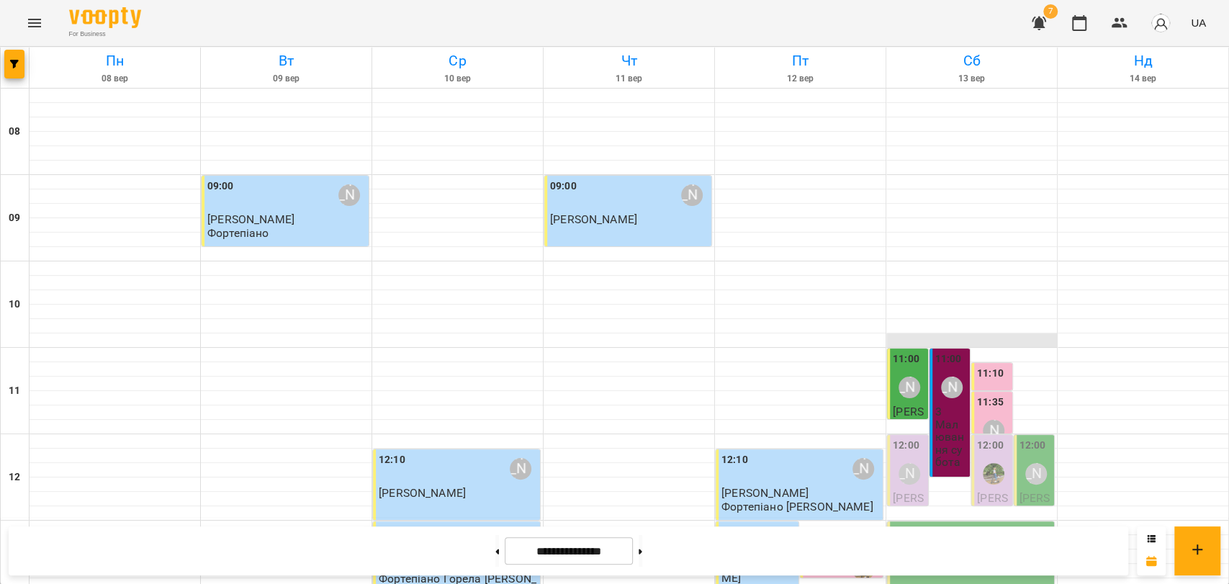
scroll to position [320, 0]
click at [935, 418] on p "Малювання субота" at bounding box center [951, 443] width 32 height 50
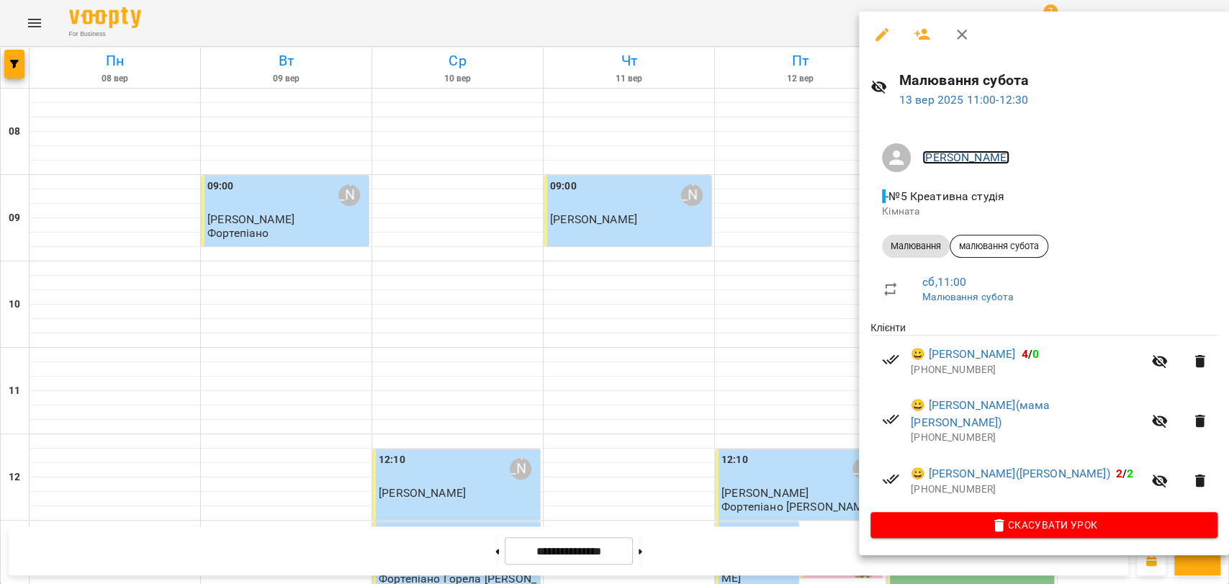
click at [992, 157] on link "[PERSON_NAME]" at bounding box center [965, 157] width 87 height 14
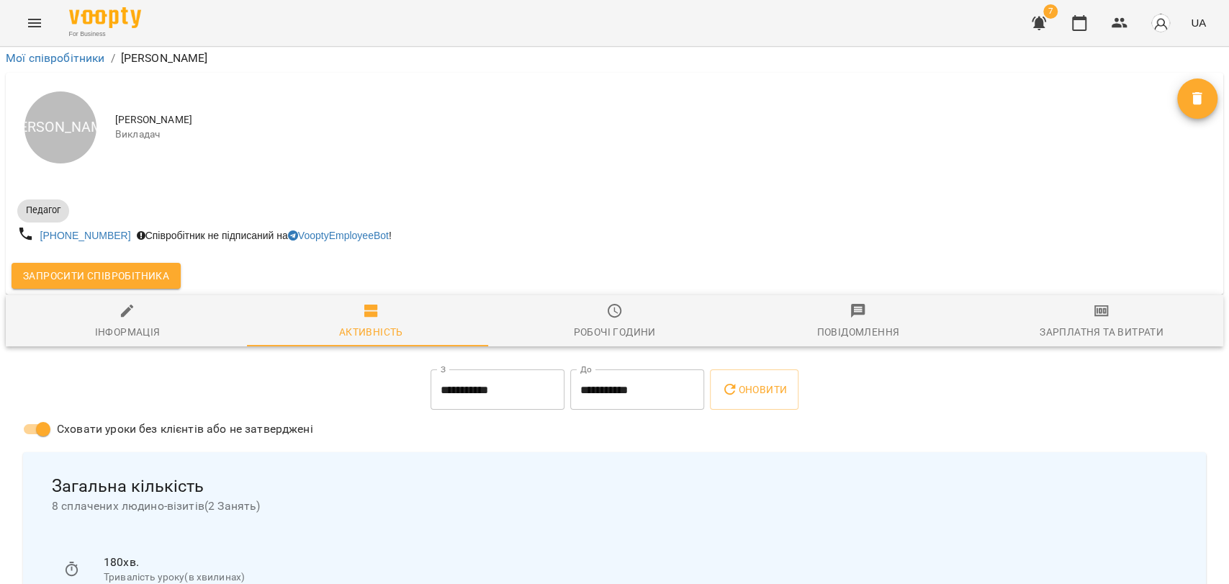
scroll to position [160, 0]
click at [1100, 323] on div "Зарплатня та Витрати" at bounding box center [1101, 331] width 124 height 17
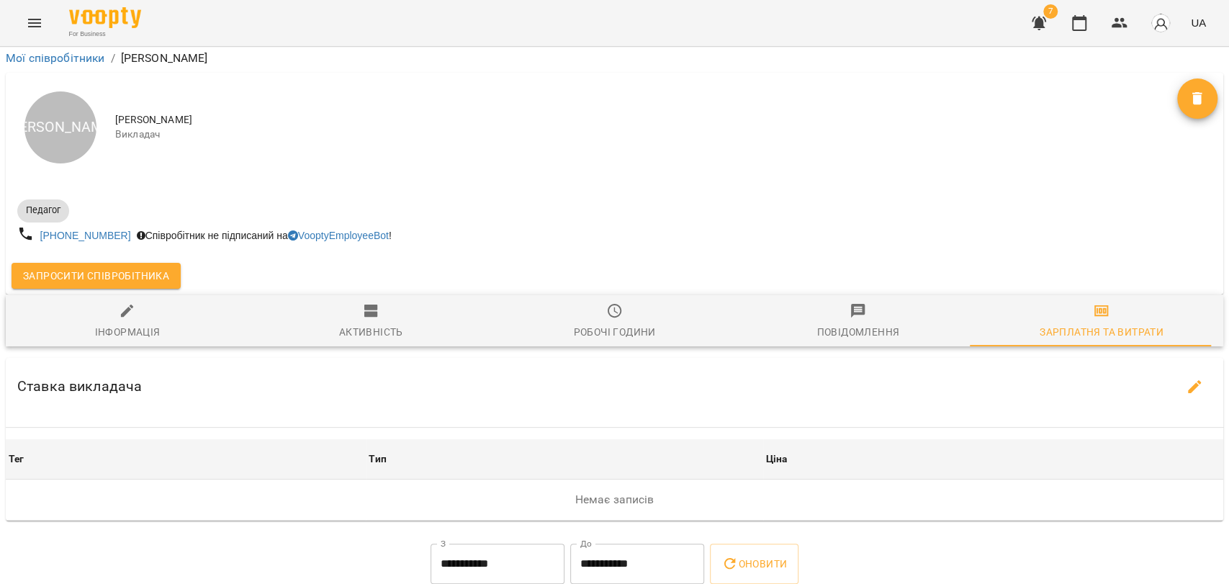
scroll to position [130, 0]
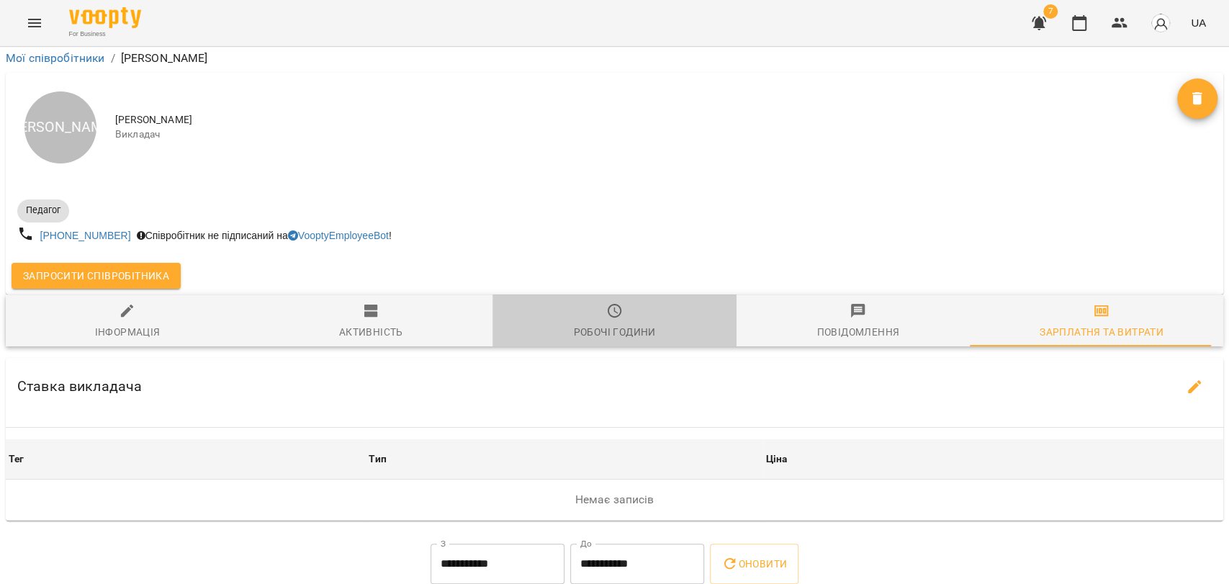
click at [641, 323] on div "Робочі години" at bounding box center [614, 331] width 82 height 17
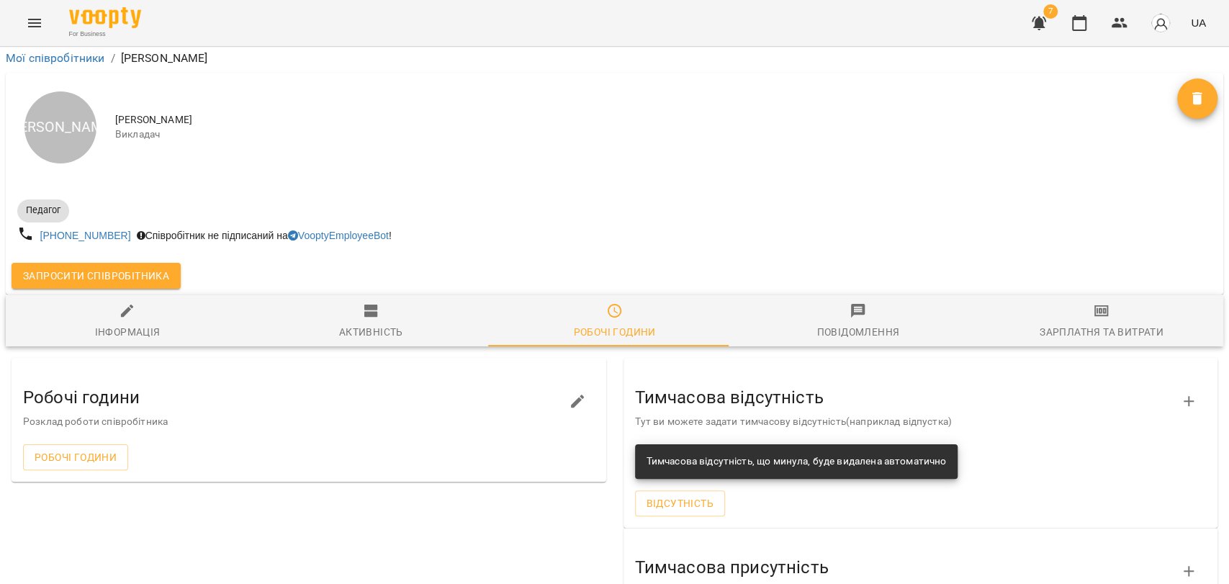
click at [392, 323] on div "Активність" at bounding box center [371, 331] width 64 height 17
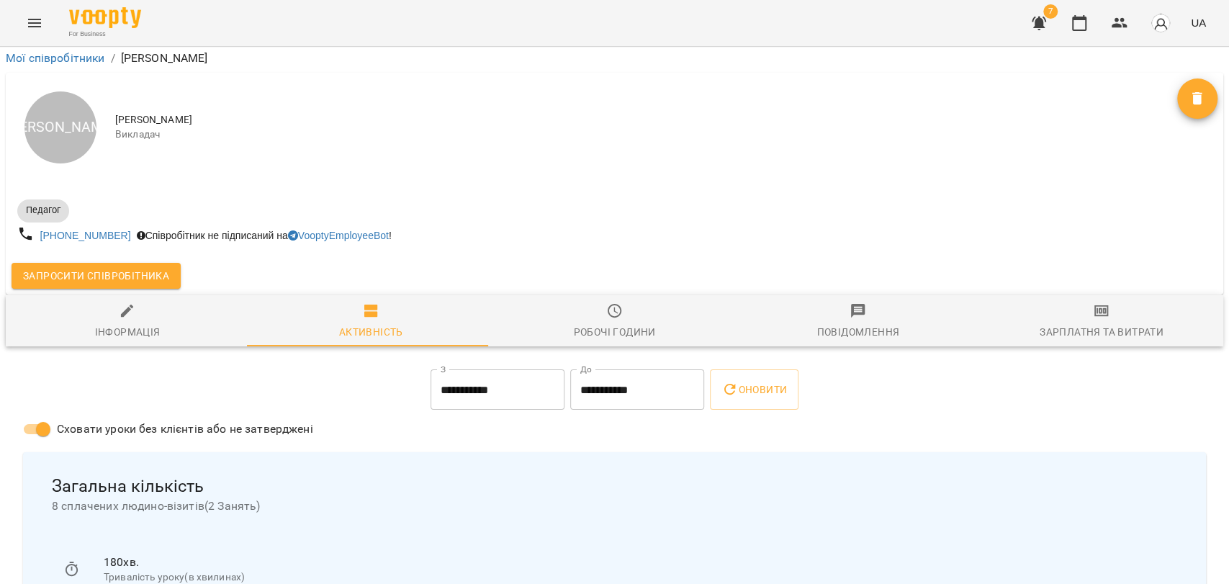
click at [112, 323] on div "Інформація" at bounding box center [128, 331] width 66 height 17
select select "**"
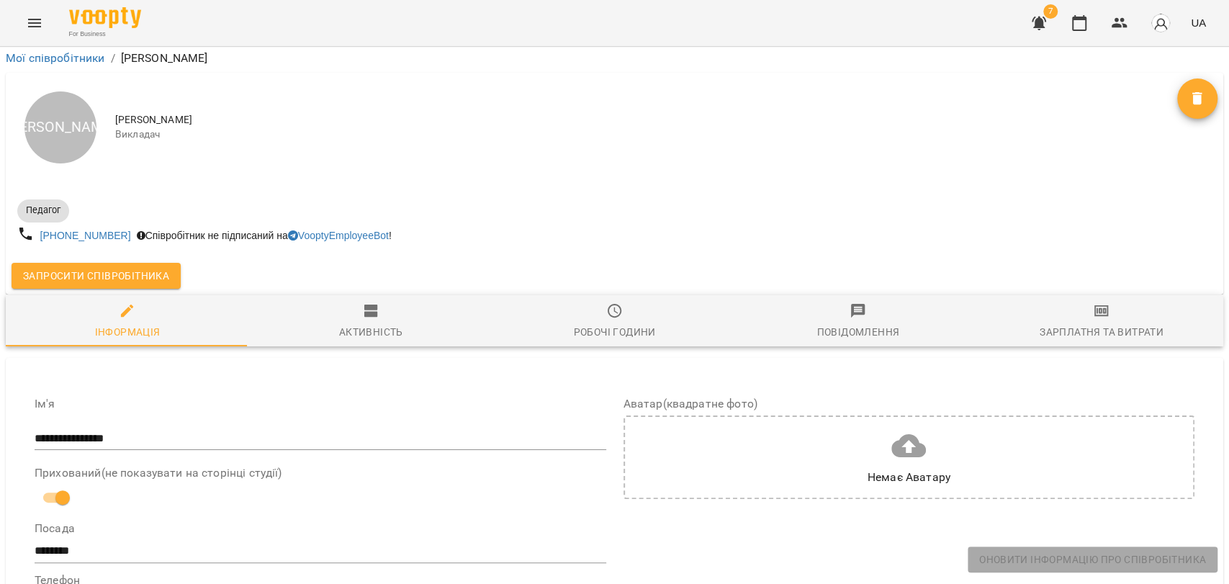
click at [366, 294] on button "Активність" at bounding box center [370, 320] width 243 height 52
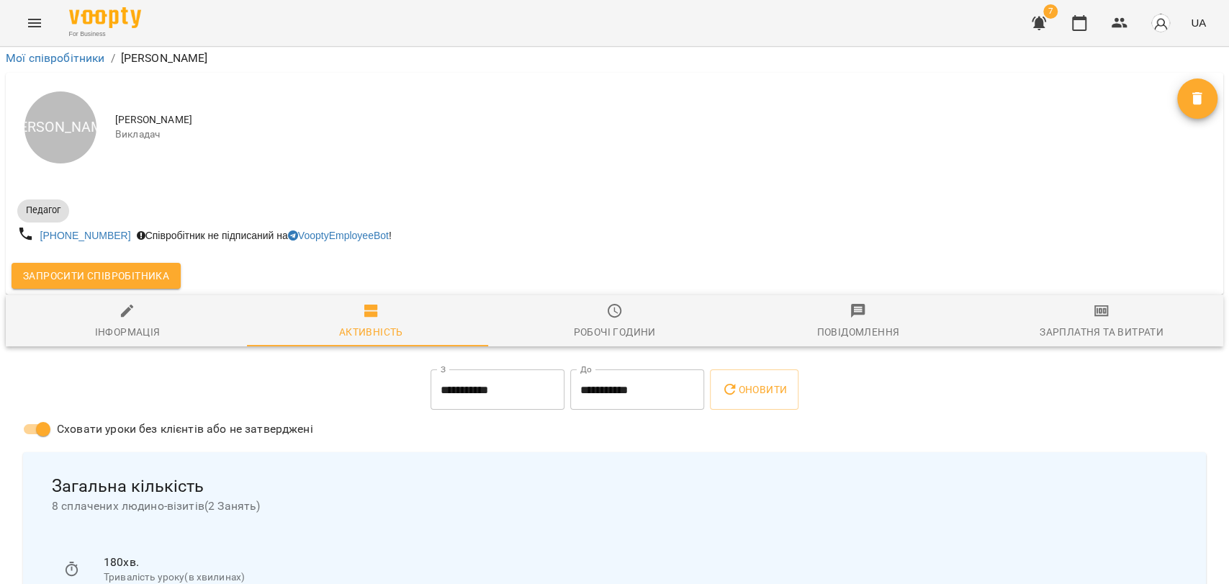
scroll to position [289, 0]
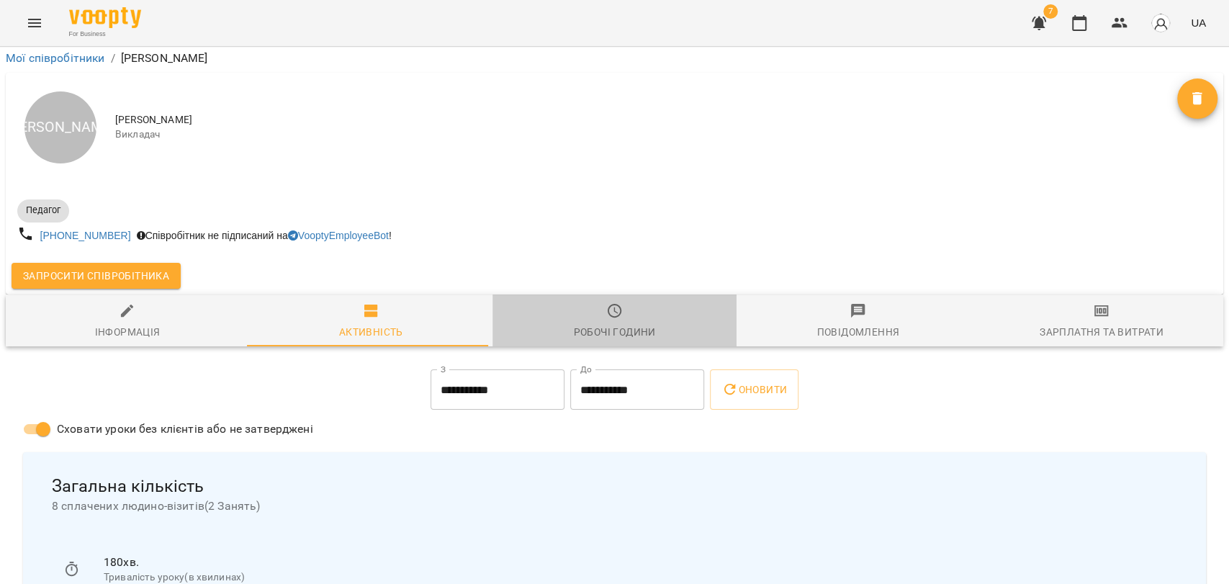
click at [680, 302] on span "Робочі години" at bounding box center [614, 321] width 226 height 39
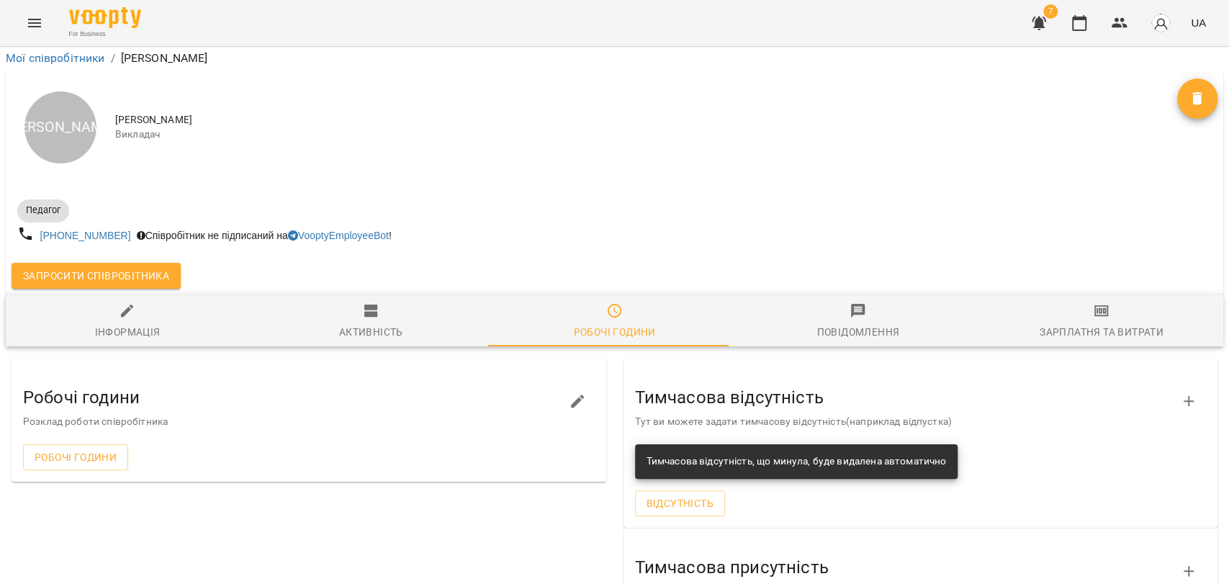
click at [880, 294] on button "Повідомлення" at bounding box center [857, 320] width 243 height 52
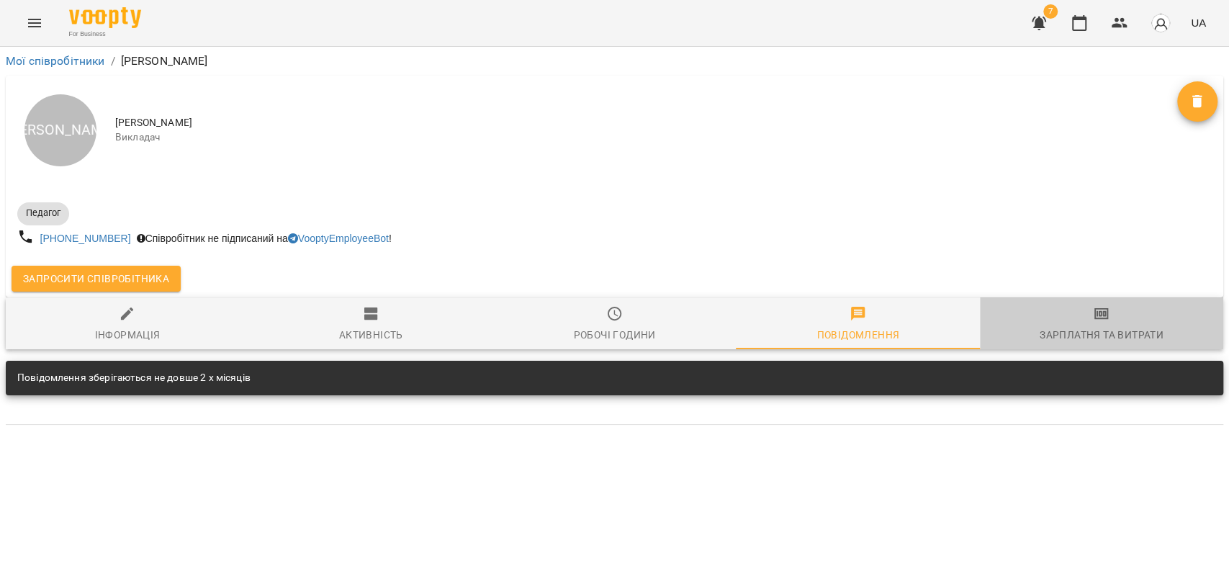
click at [1075, 333] on div "Зарплатня та Витрати" at bounding box center [1101, 334] width 124 height 17
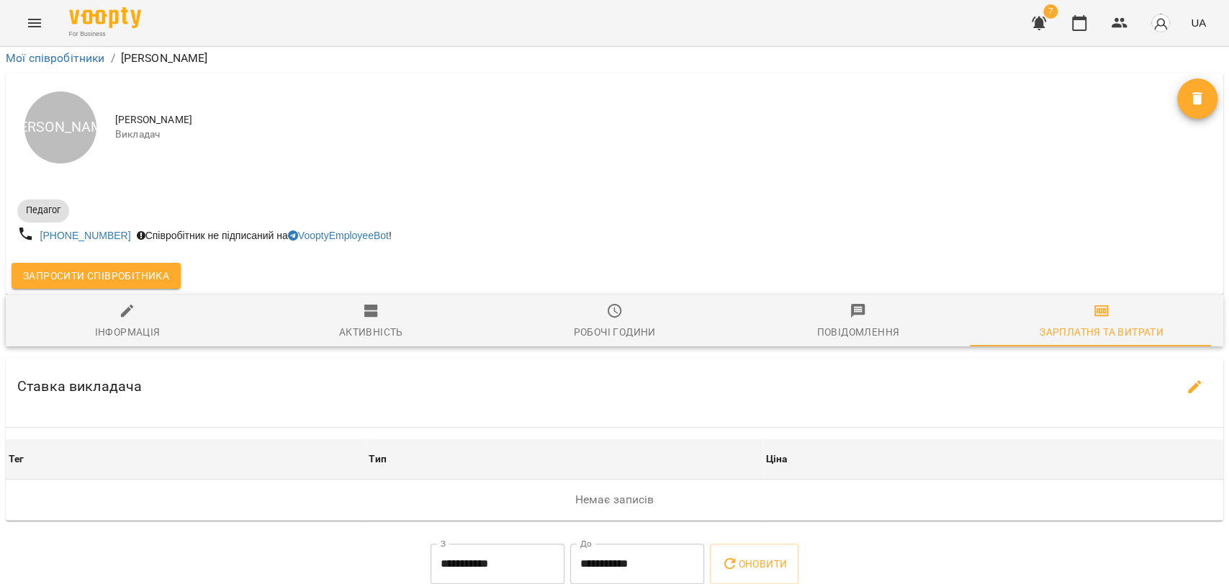
scroll to position [50, 0]
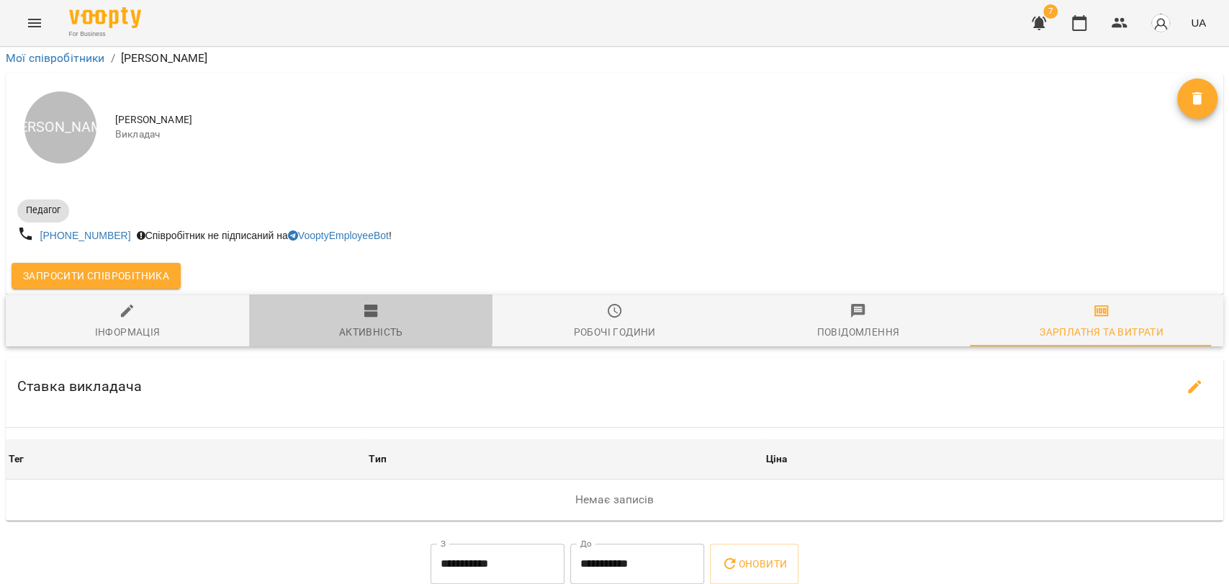
click at [363, 302] on icon "button" at bounding box center [371, 310] width 17 height 17
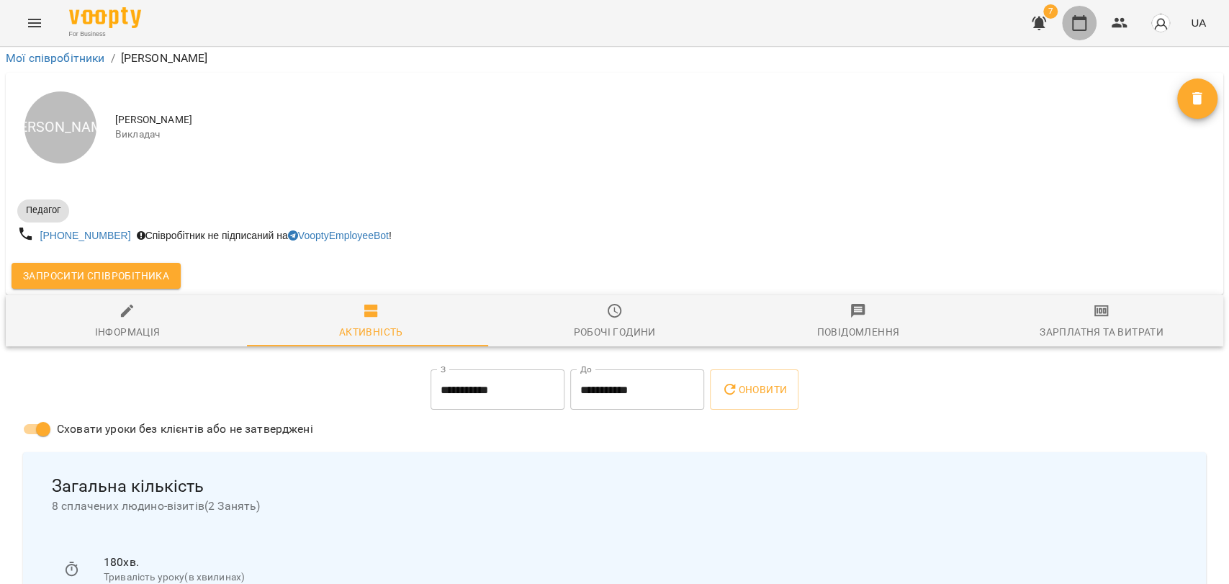
click at [1078, 30] on icon "button" at bounding box center [1079, 23] width 14 height 16
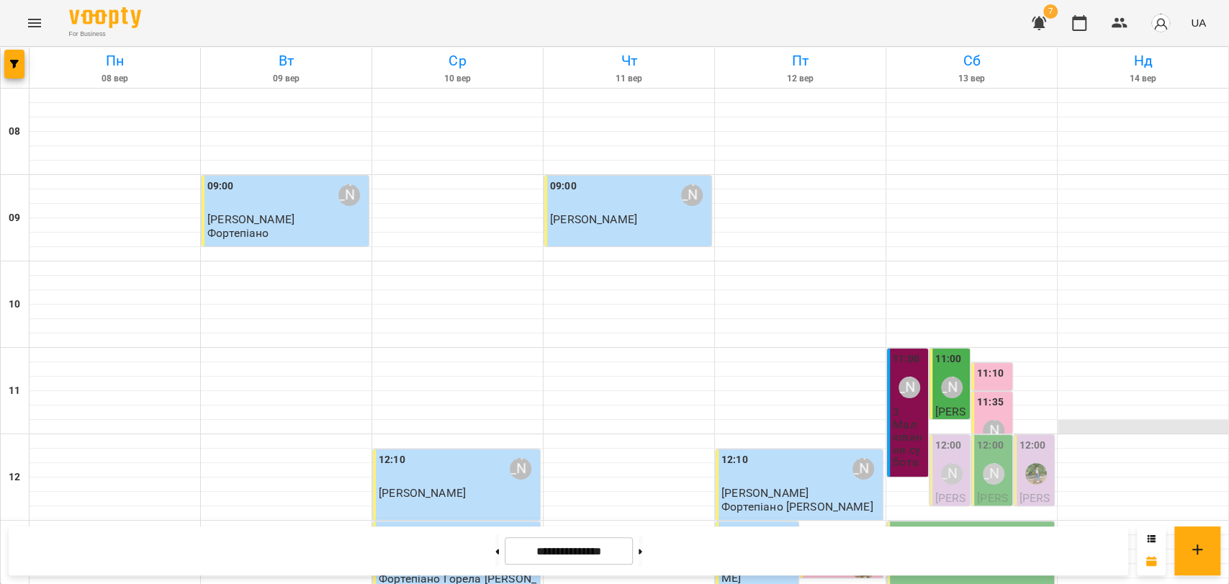
scroll to position [240, 0]
click at [908, 405] on p "3" at bounding box center [909, 411] width 32 height 12
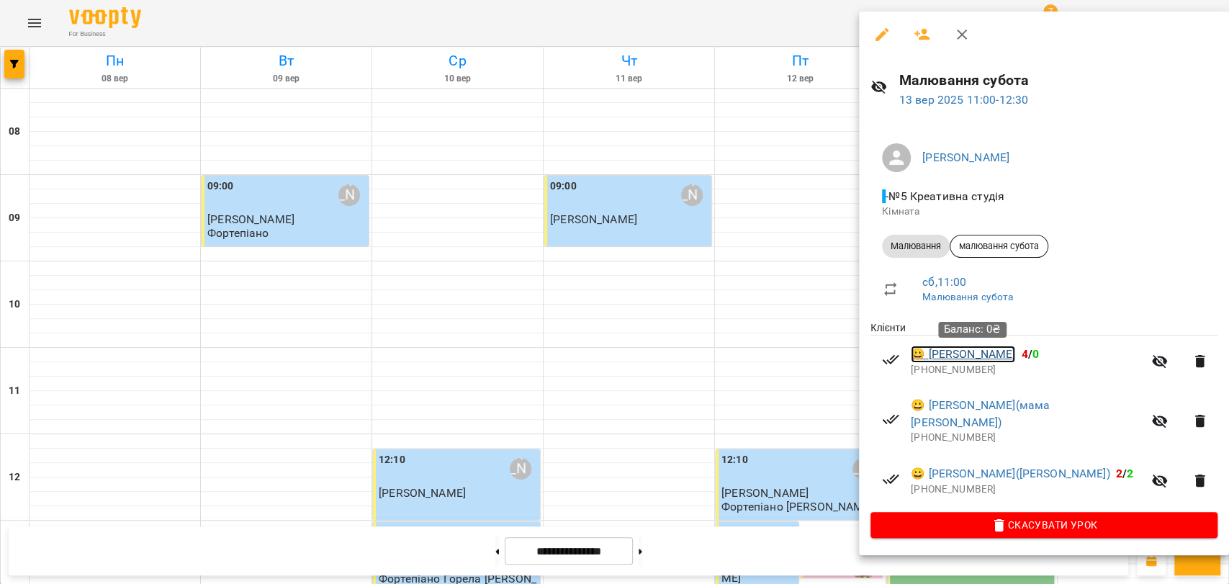
click at [1015, 351] on link "😀 Мартиненко Даніїл" at bounding box center [963, 354] width 104 height 17
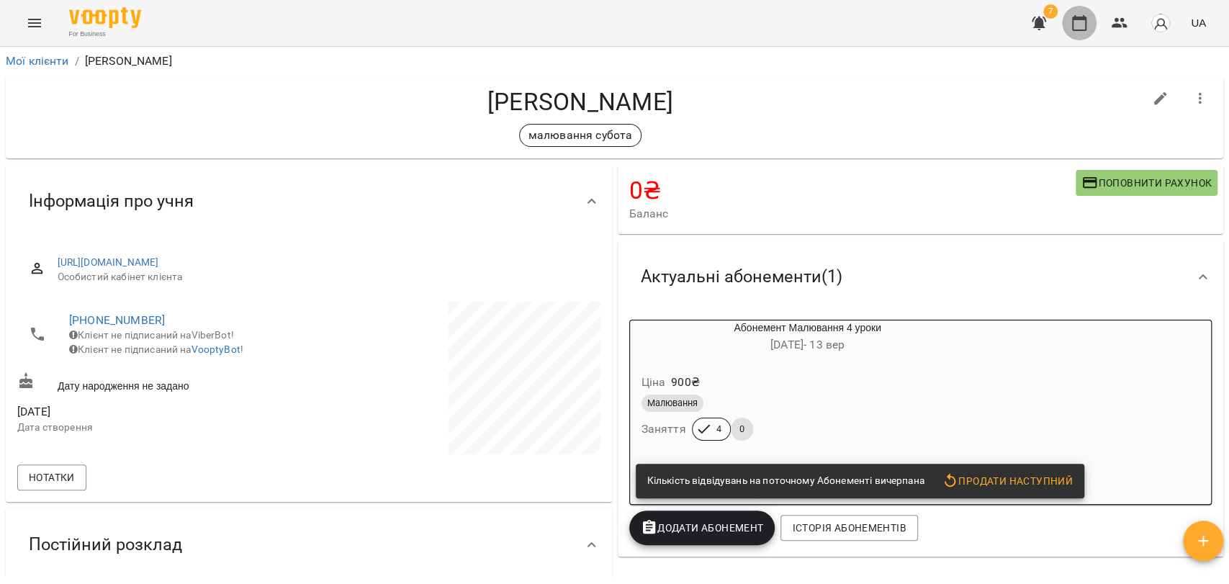
click at [1086, 24] on icon "button" at bounding box center [1079, 23] width 14 height 16
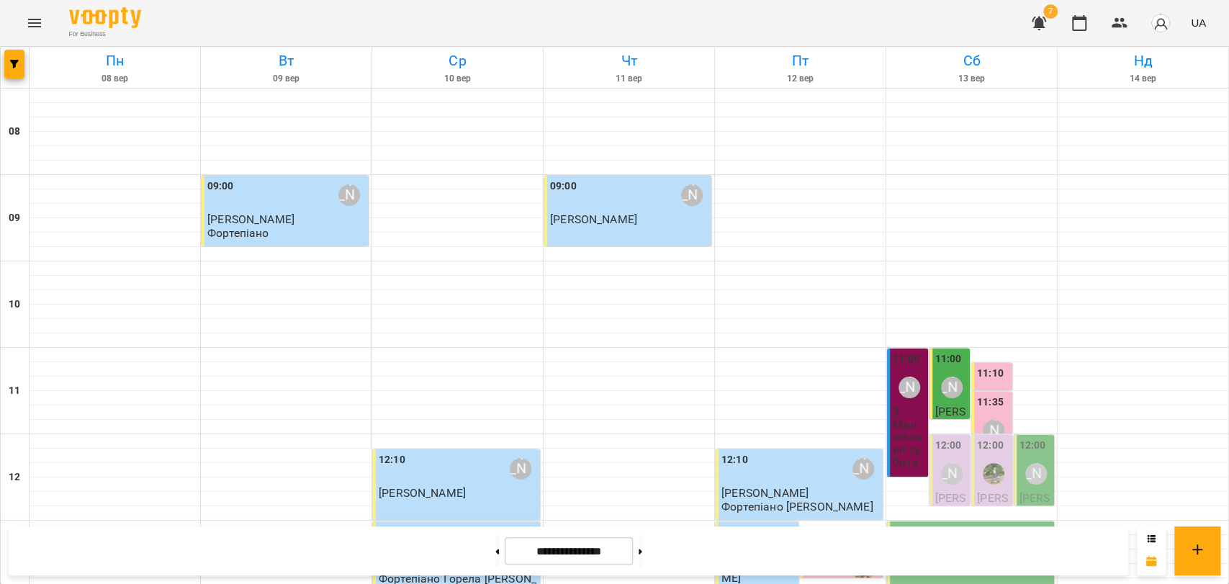
scroll to position [240, 0]
click at [42, 19] on icon "Menu" at bounding box center [34, 22] width 17 height 17
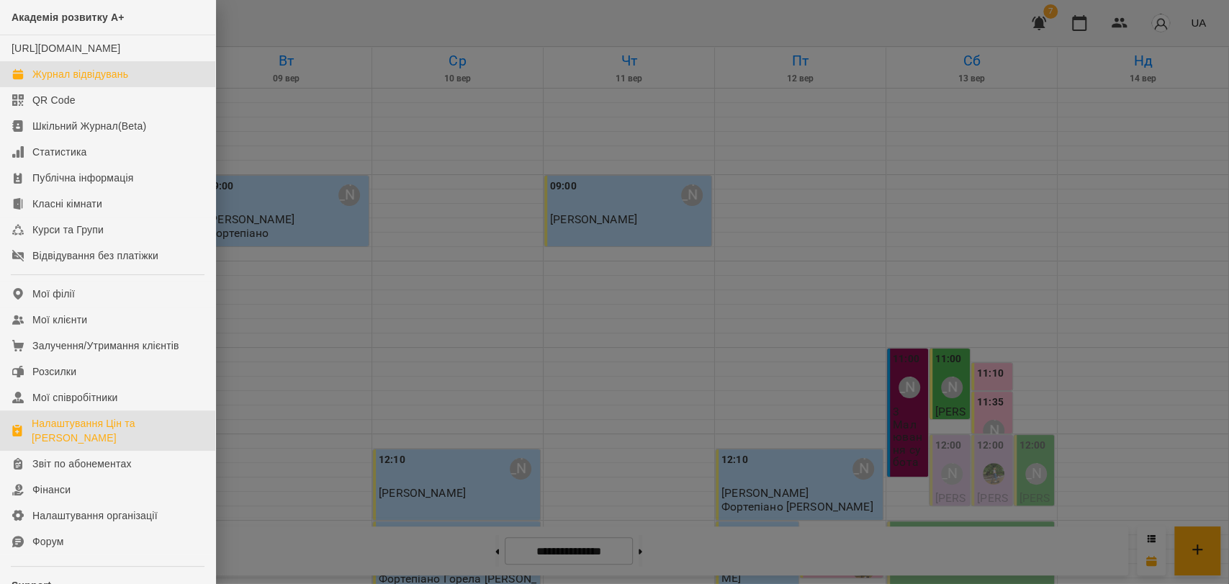
click at [41, 445] on div "Налаштування Цін та [PERSON_NAME]" at bounding box center [118, 430] width 172 height 29
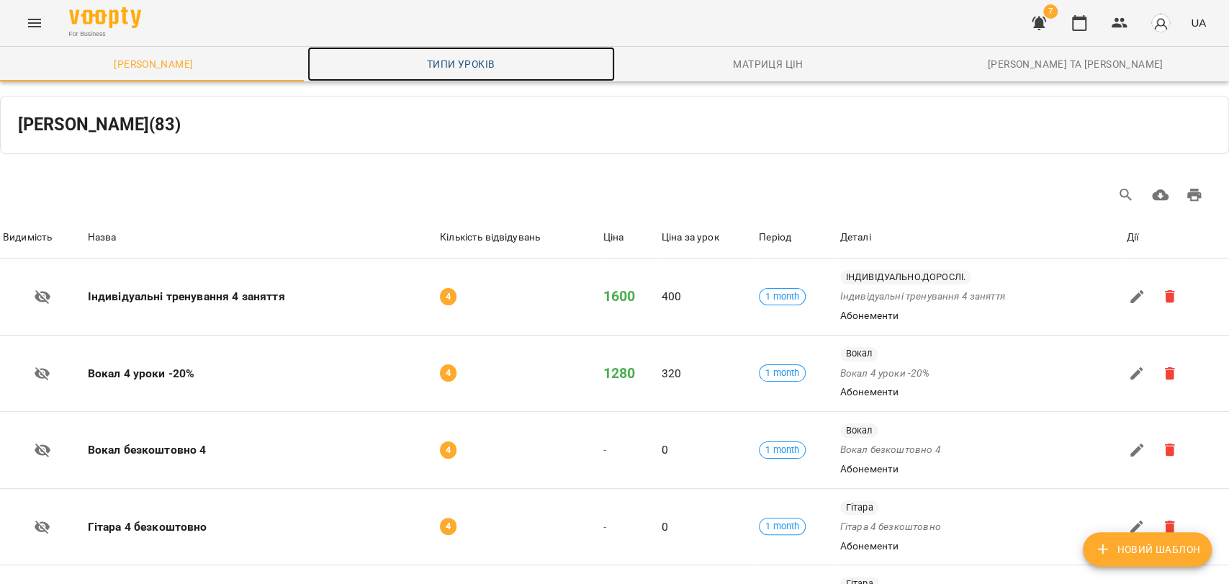
click at [474, 51] on link "Типи уроків" at bounding box center [460, 64] width 307 height 35
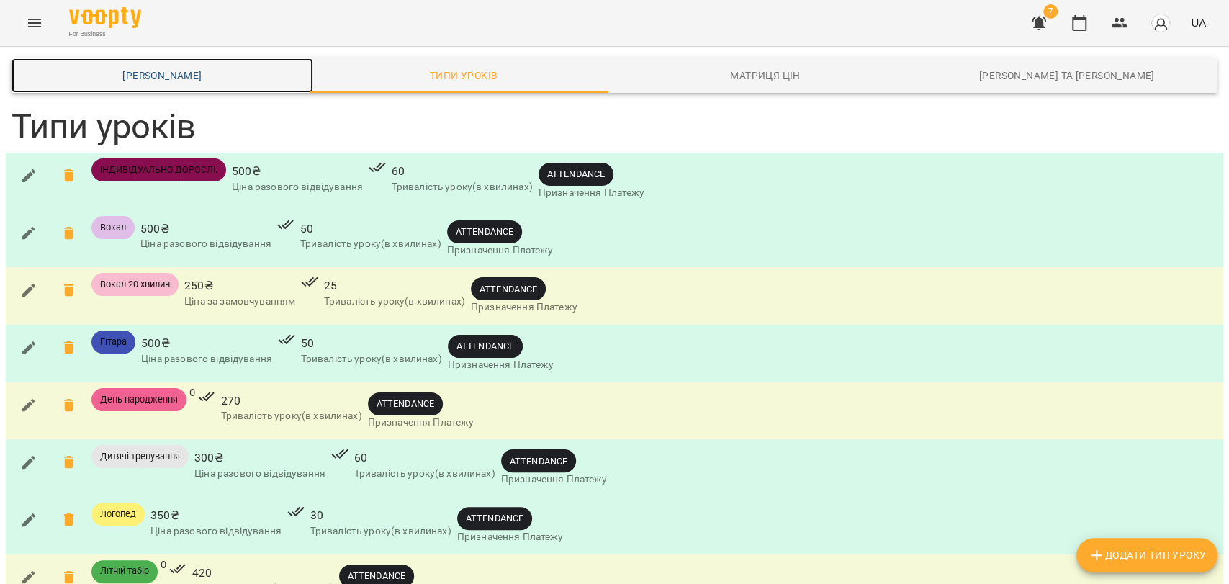
click at [253, 79] on span "Шаблони Абонементів" at bounding box center [162, 75] width 284 height 17
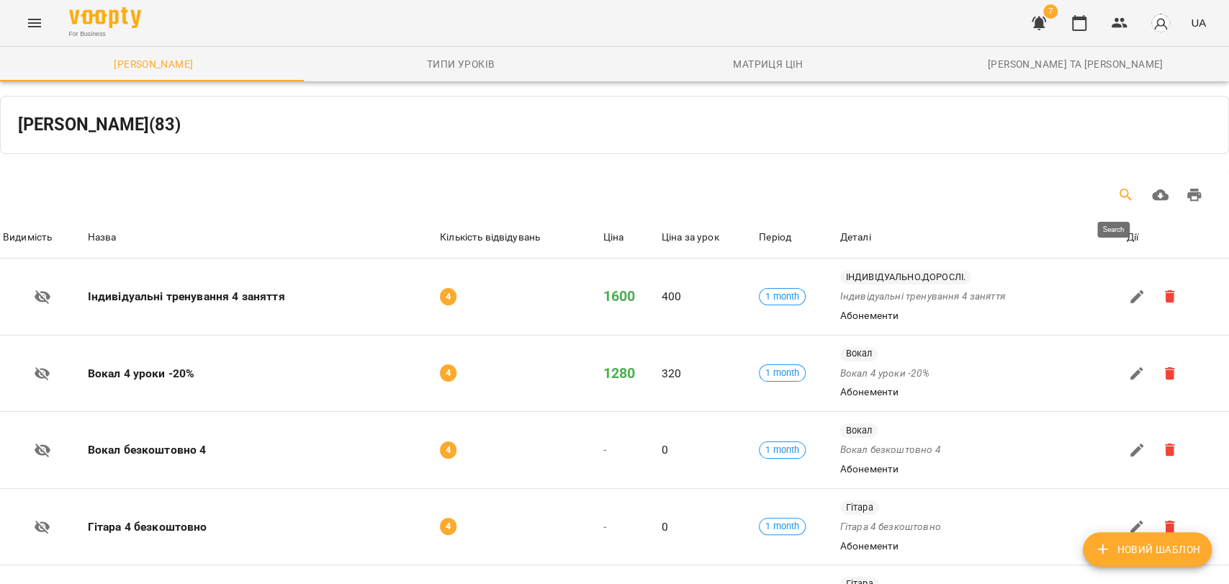
click at [1109, 186] on button "Search" at bounding box center [1126, 195] width 35 height 35
click at [144, 194] on input "Table Toolbar" at bounding box center [112, 195] width 144 height 18
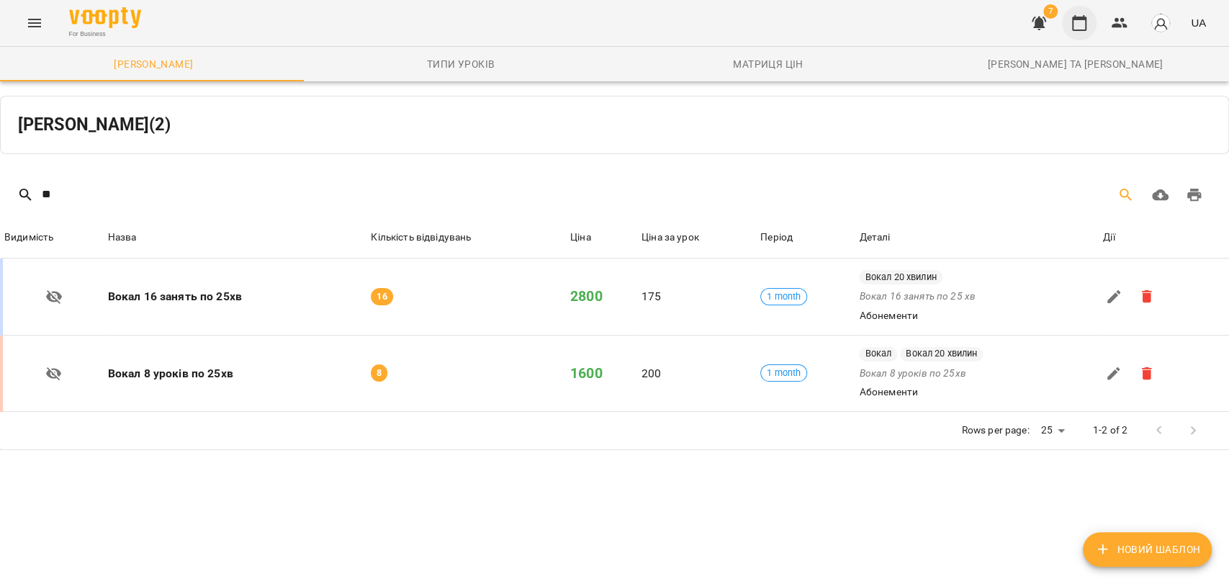
type input "**"
click at [1083, 24] on icon "button" at bounding box center [1078, 22] width 17 height 17
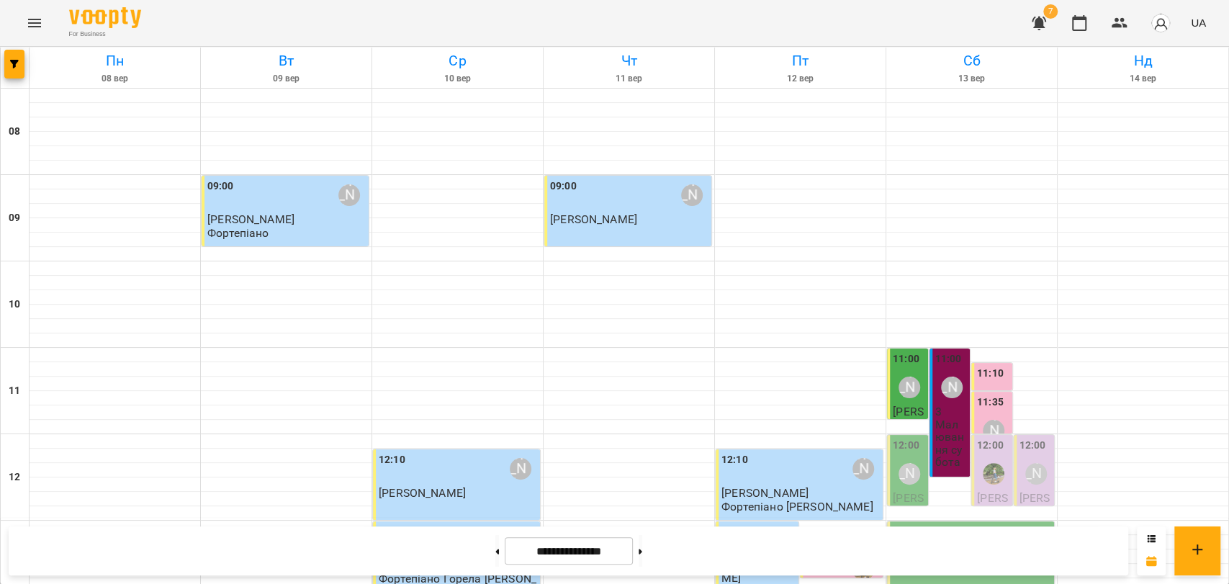
click at [896, 374] on div "[PERSON_NAME]" at bounding box center [909, 387] width 33 height 33
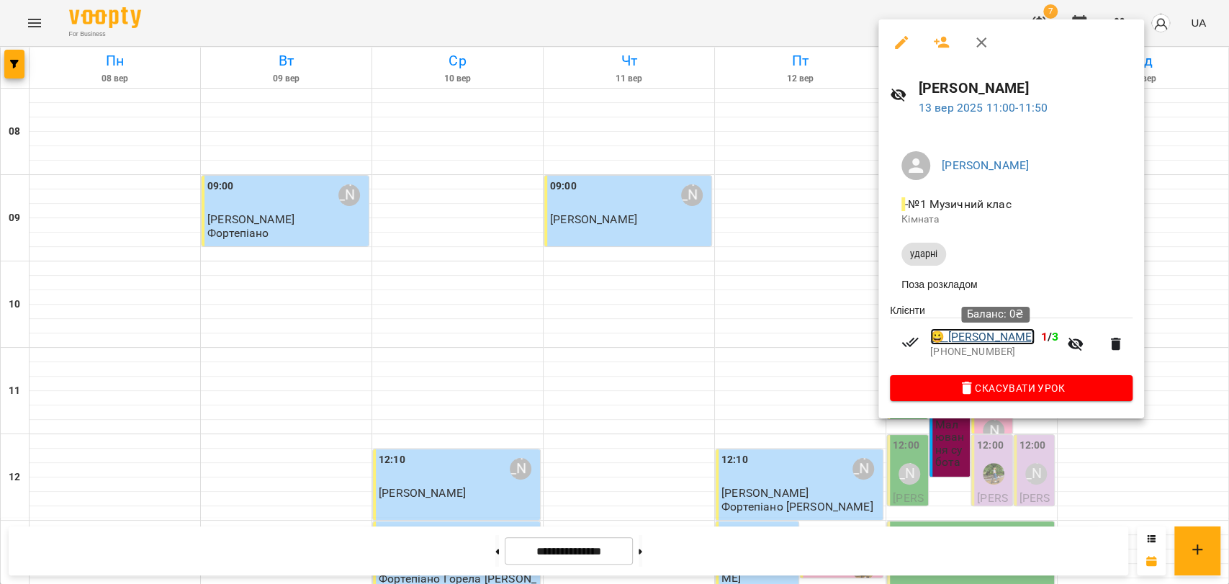
click at [985, 340] on link "😀 Білоконський Тимур" at bounding box center [982, 336] width 104 height 17
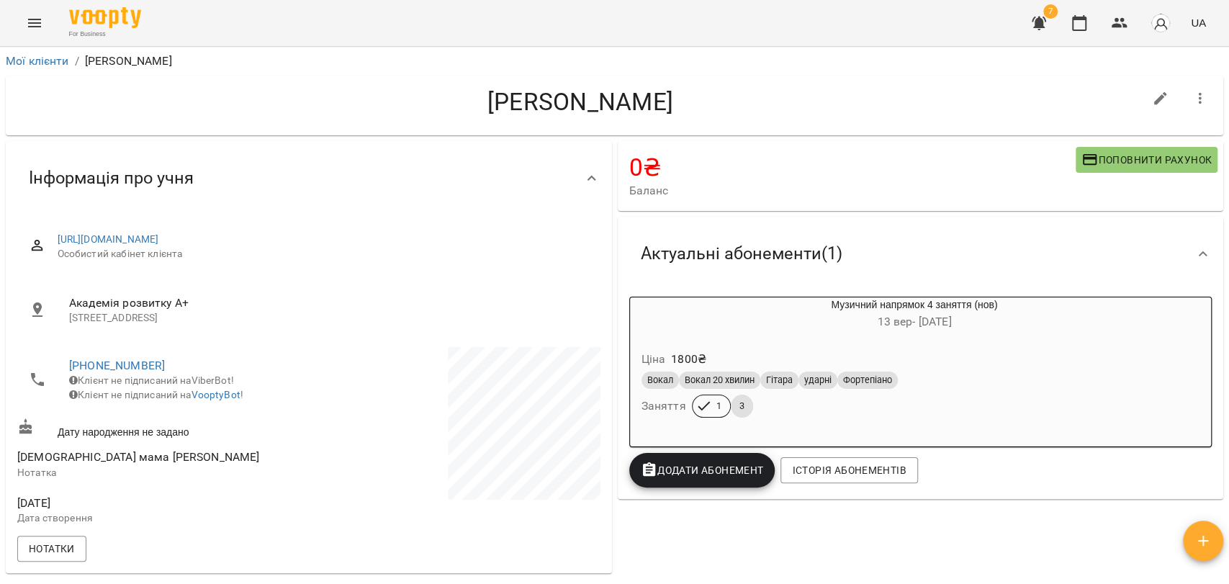
click at [864, 334] on div "Музичний напрямок 4 заняття (нов) 13 вер - 12 жовт" at bounding box center [914, 314] width 575 height 40
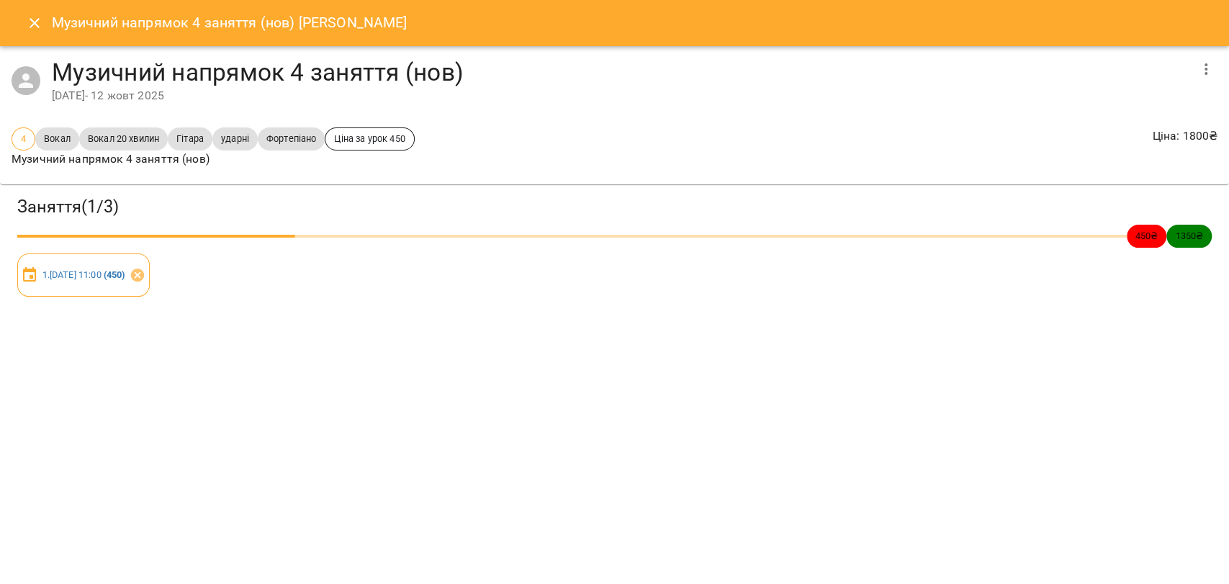
click at [1207, 76] on icon "button" at bounding box center [1205, 68] width 17 height 17
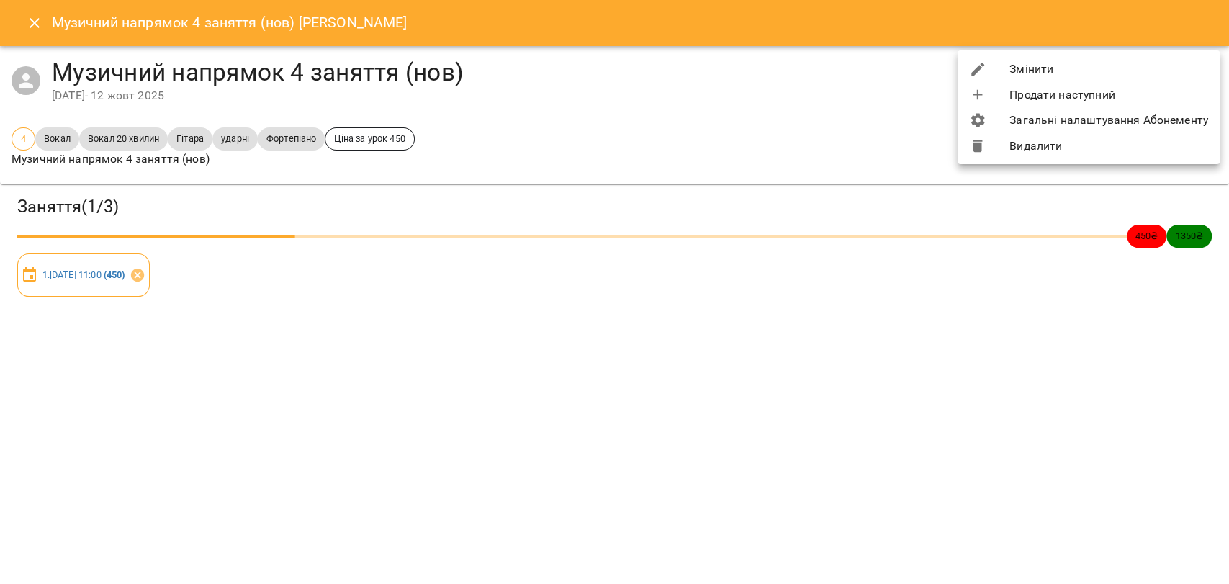
click at [1091, 61] on li "Змінити" at bounding box center [1088, 69] width 262 height 26
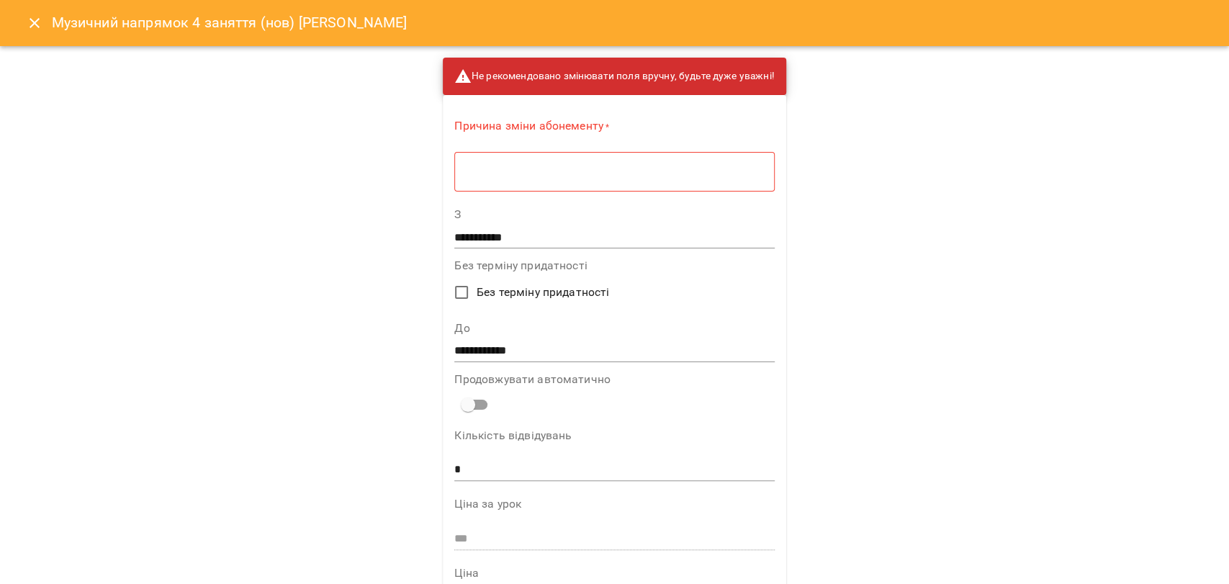
click at [674, 188] on div "* ​" at bounding box center [614, 171] width 320 height 40
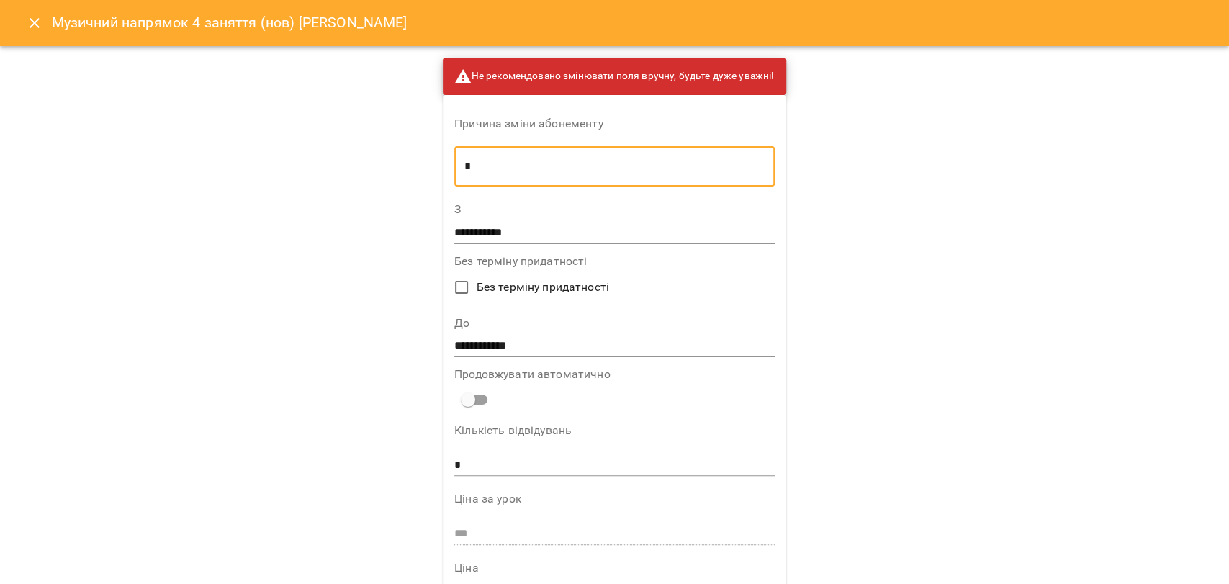
type textarea "*"
click at [533, 238] on input "**********" at bounding box center [614, 232] width 320 height 23
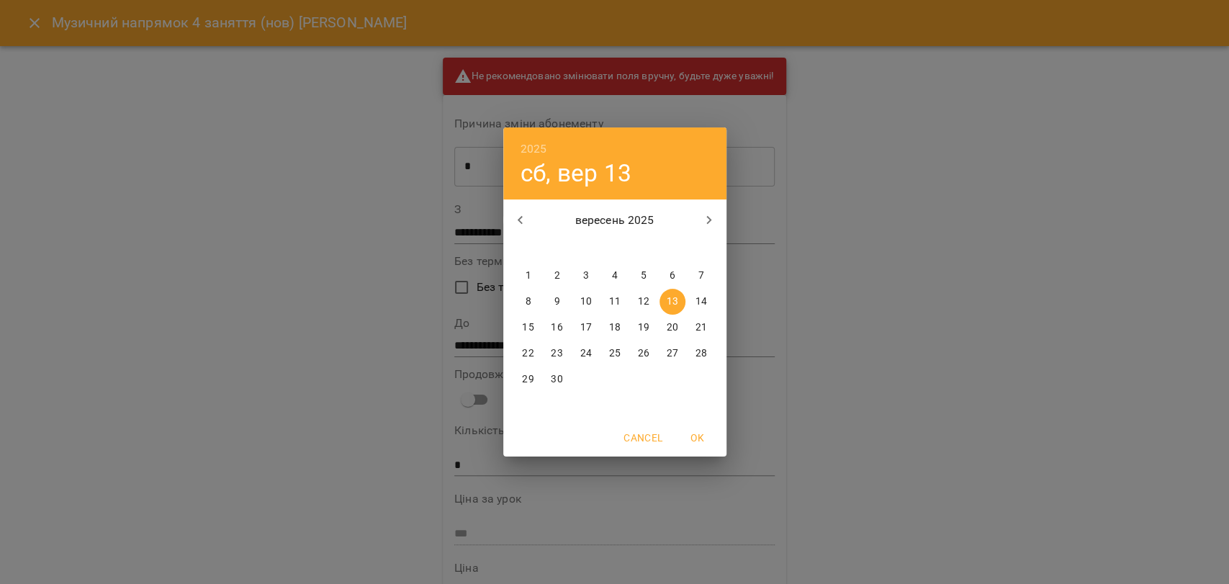
click at [588, 301] on p "10" at bounding box center [585, 301] width 12 height 14
type input "**********"
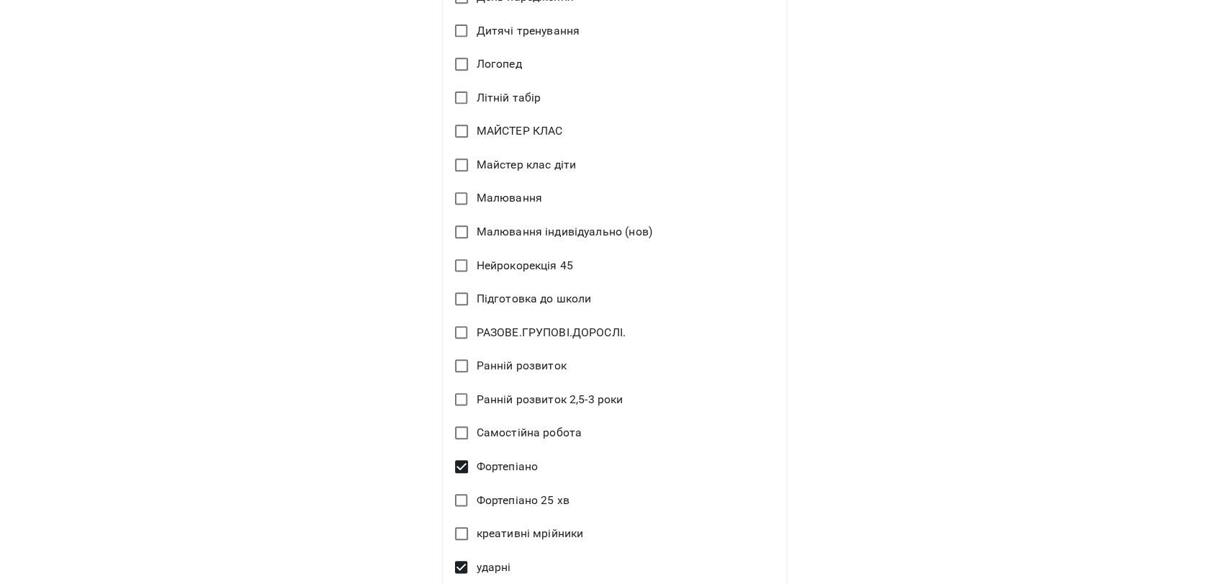
scroll to position [968, 0]
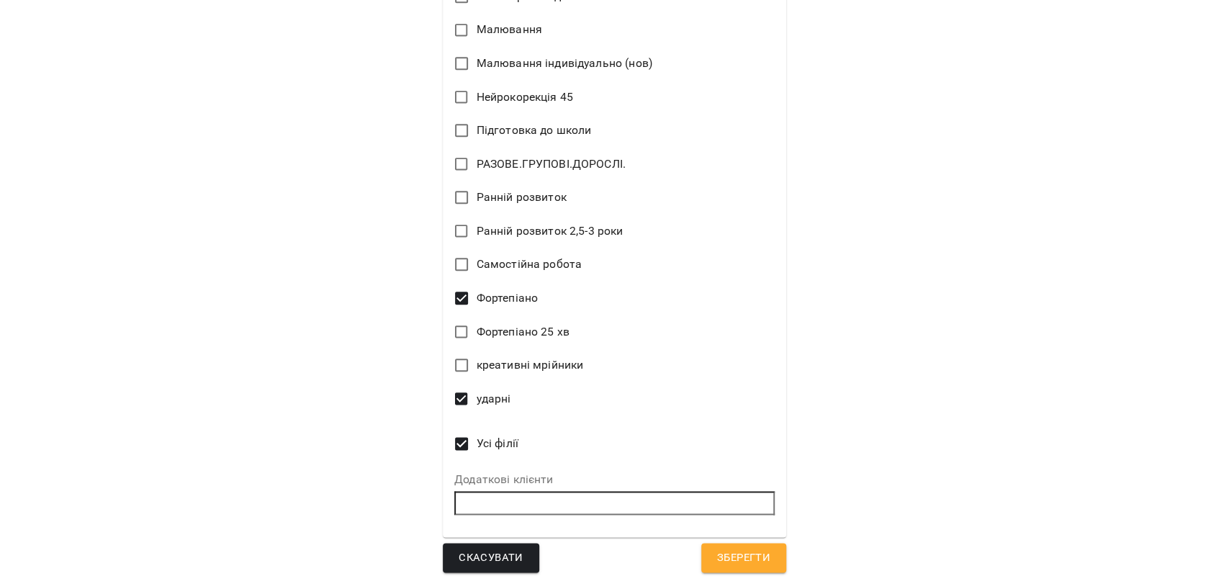
click at [725, 552] on span "Зберегти" at bounding box center [743, 558] width 53 height 19
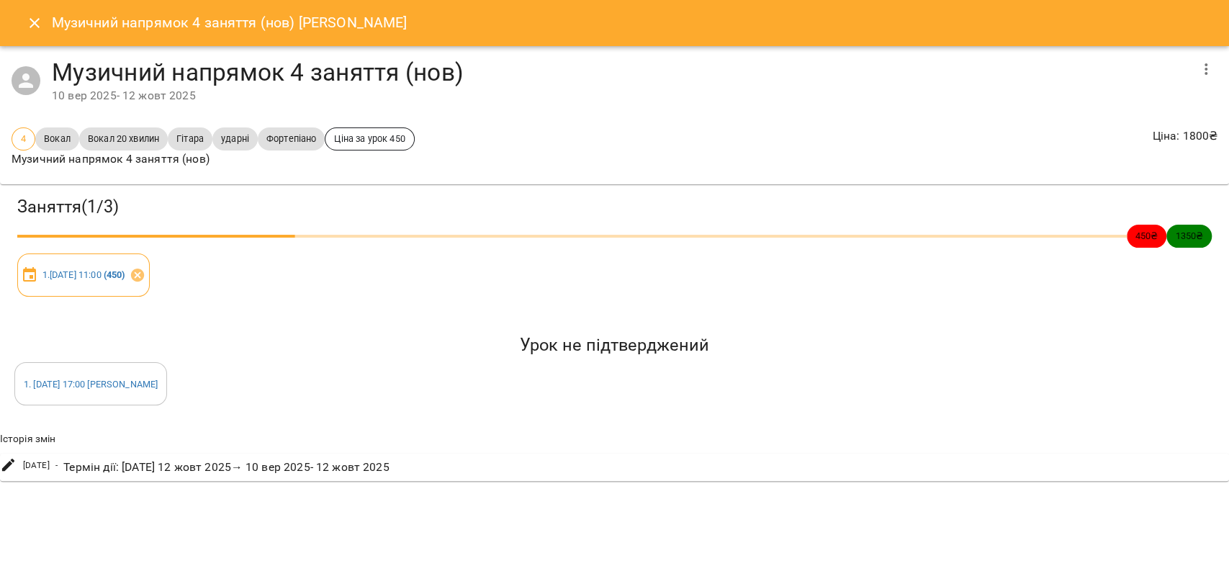
click at [30, 22] on icon "Close" at bounding box center [34, 22] width 17 height 17
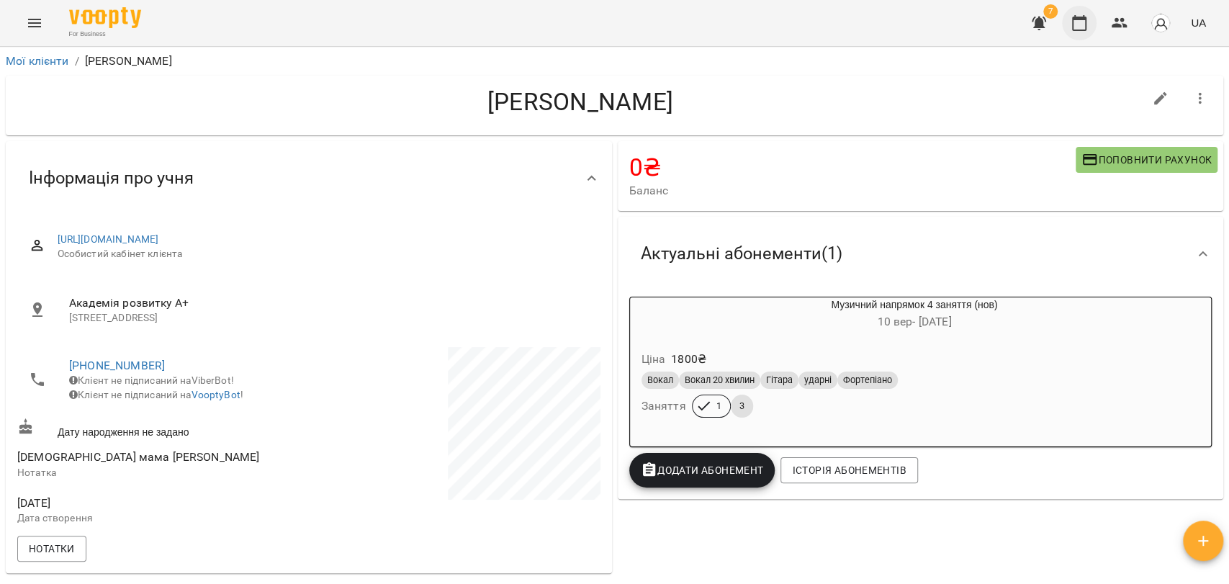
click at [1080, 29] on icon "button" at bounding box center [1078, 22] width 17 height 17
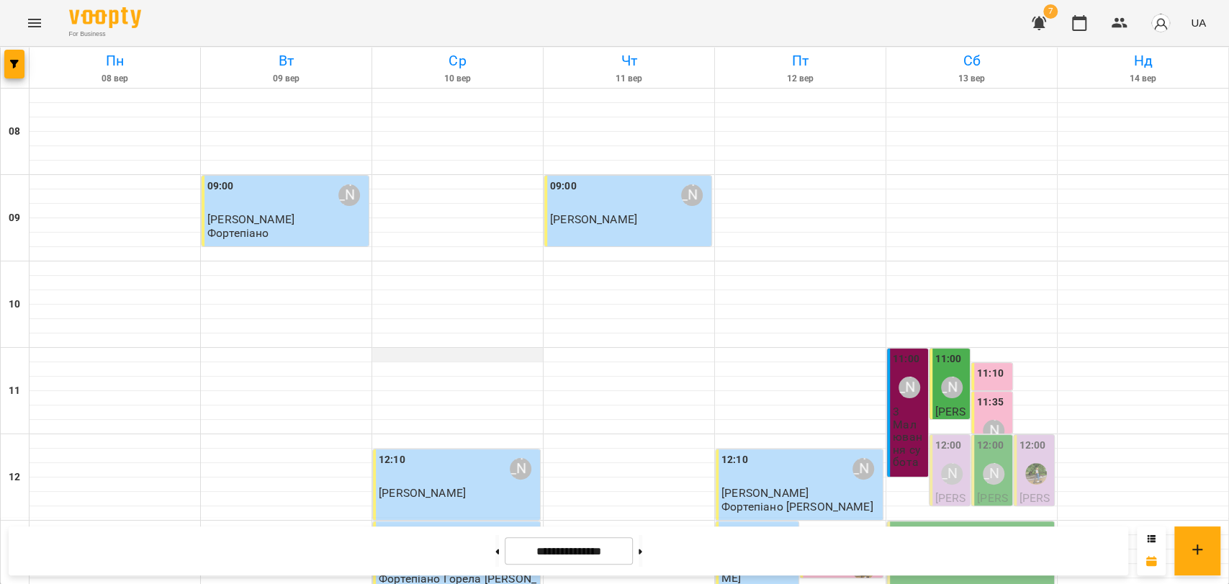
scroll to position [606, 0]
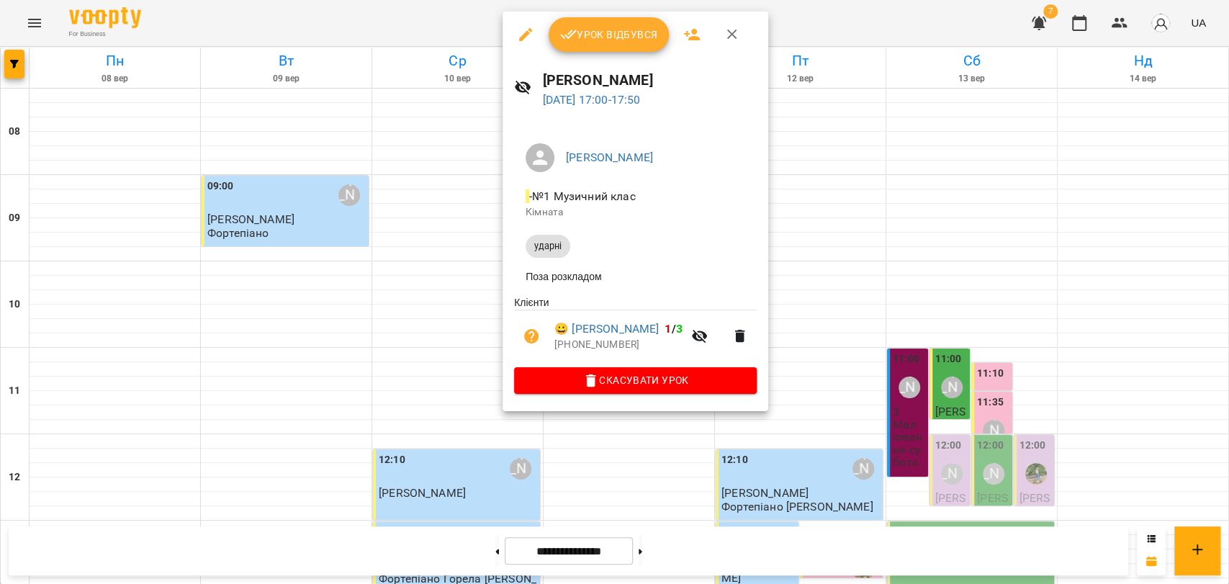
click at [612, 38] on span "Урок відбувся" at bounding box center [609, 34] width 98 height 17
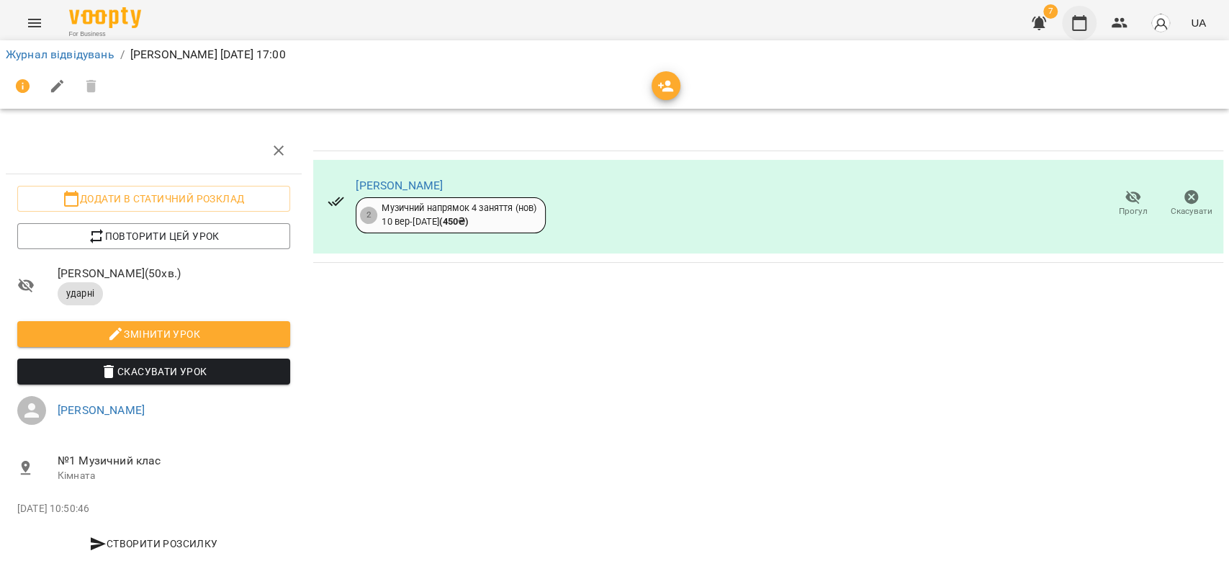
click at [1077, 24] on icon "button" at bounding box center [1078, 22] width 17 height 17
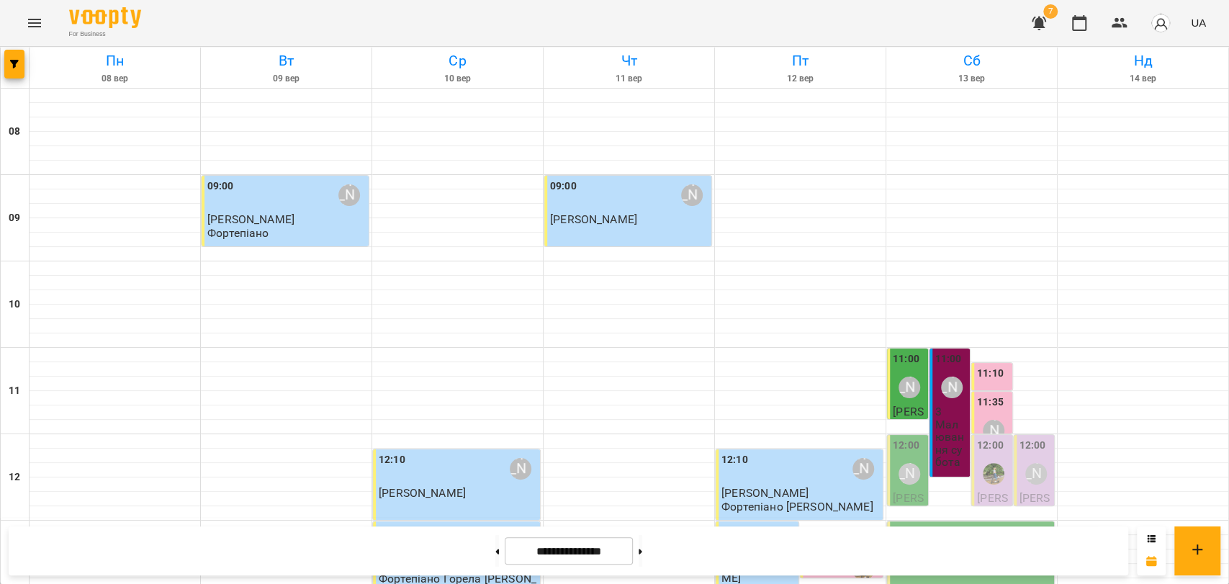
click at [911, 364] on div "11:00 Леонід Мітус" at bounding box center [909, 377] width 32 height 53
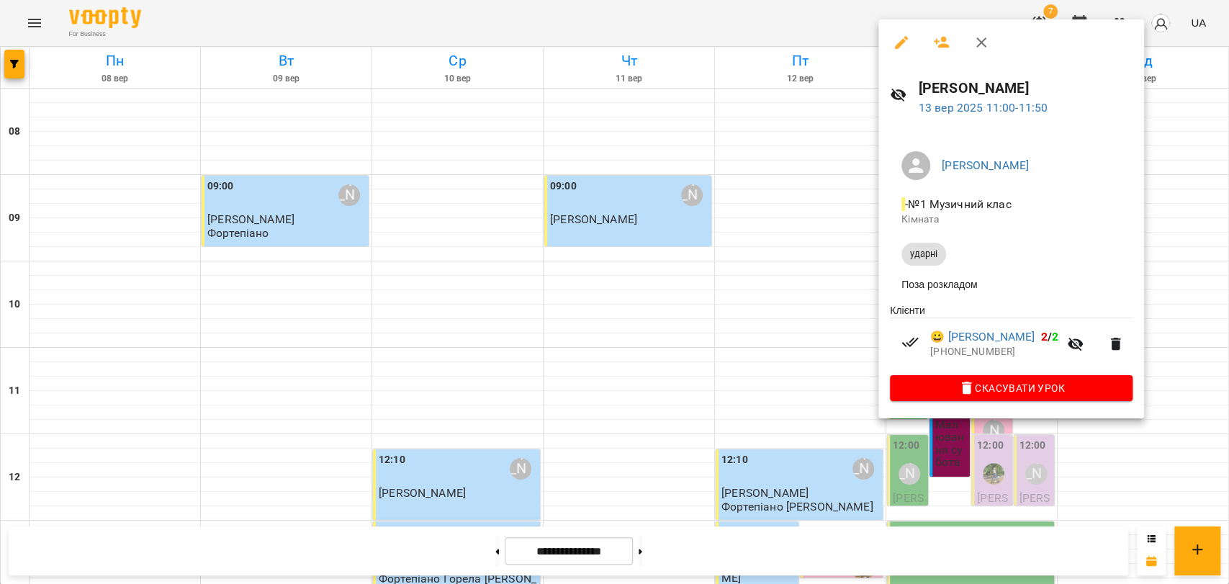
click at [834, 24] on div at bounding box center [614, 292] width 1229 height 584
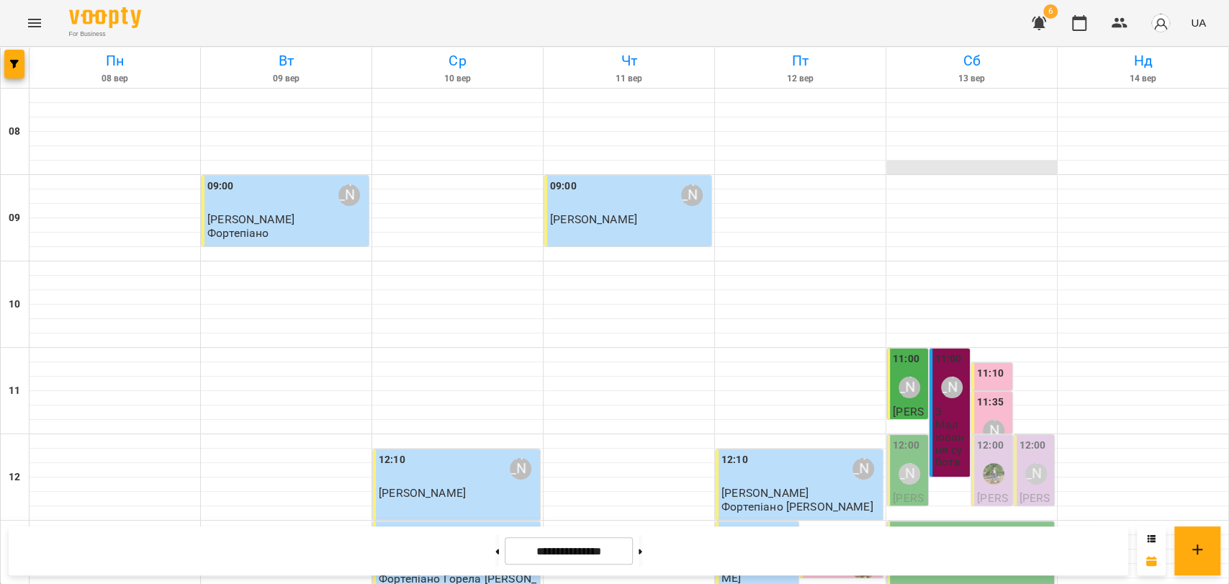
scroll to position [160, 0]
click at [1025, 463] on div "[PERSON_NAME]" at bounding box center [1036, 474] width 22 height 22
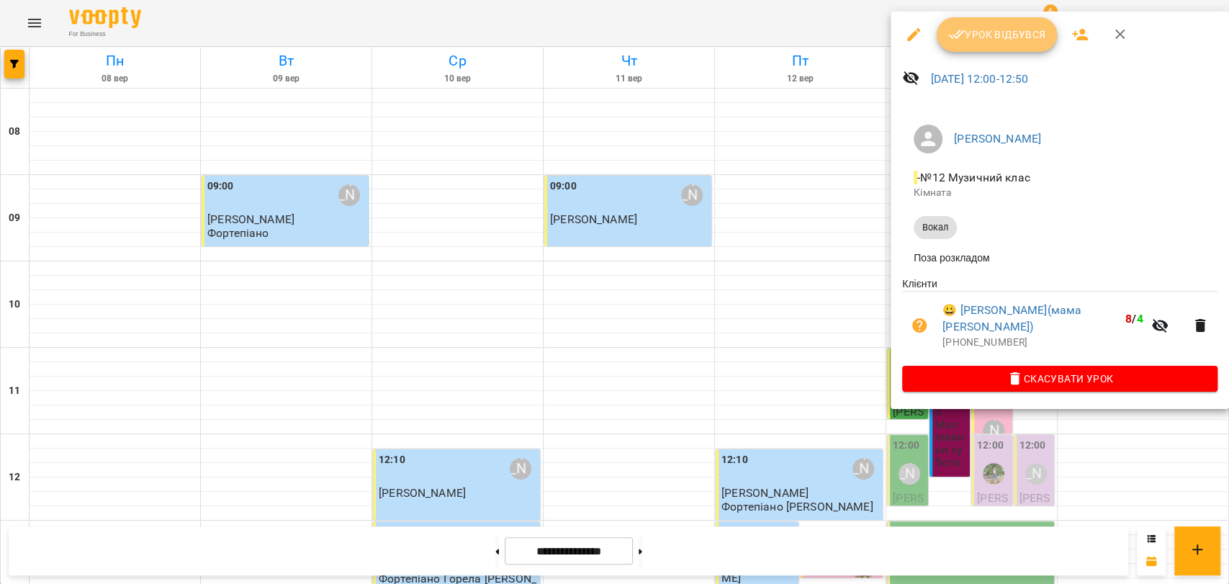
click at [988, 40] on span "Урок відбувся" at bounding box center [997, 34] width 98 height 17
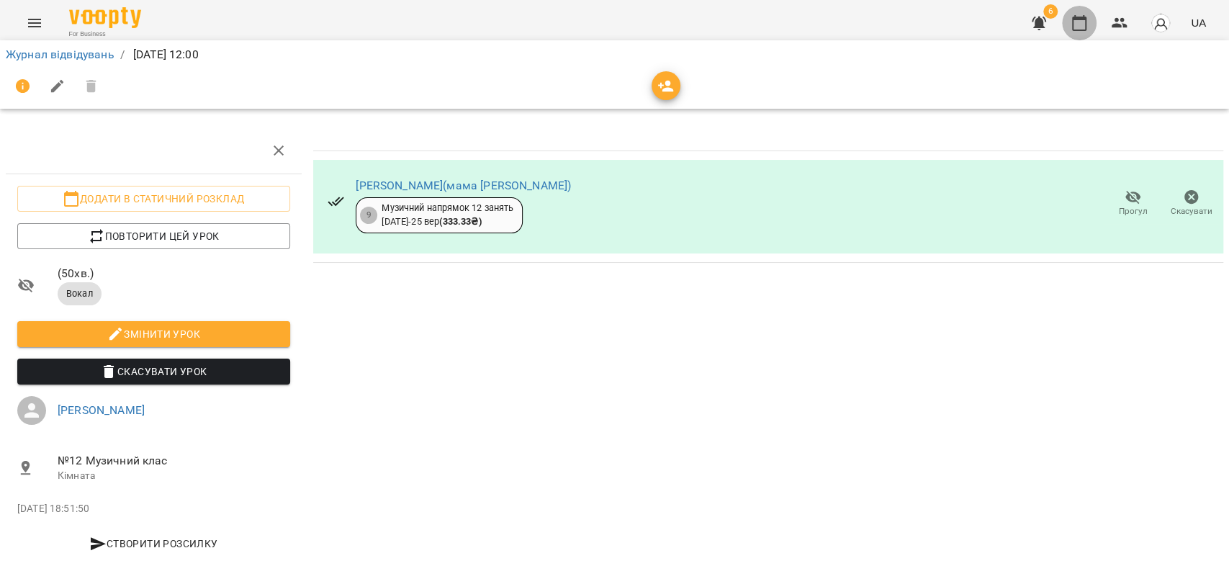
click at [1083, 23] on icon "button" at bounding box center [1078, 22] width 17 height 17
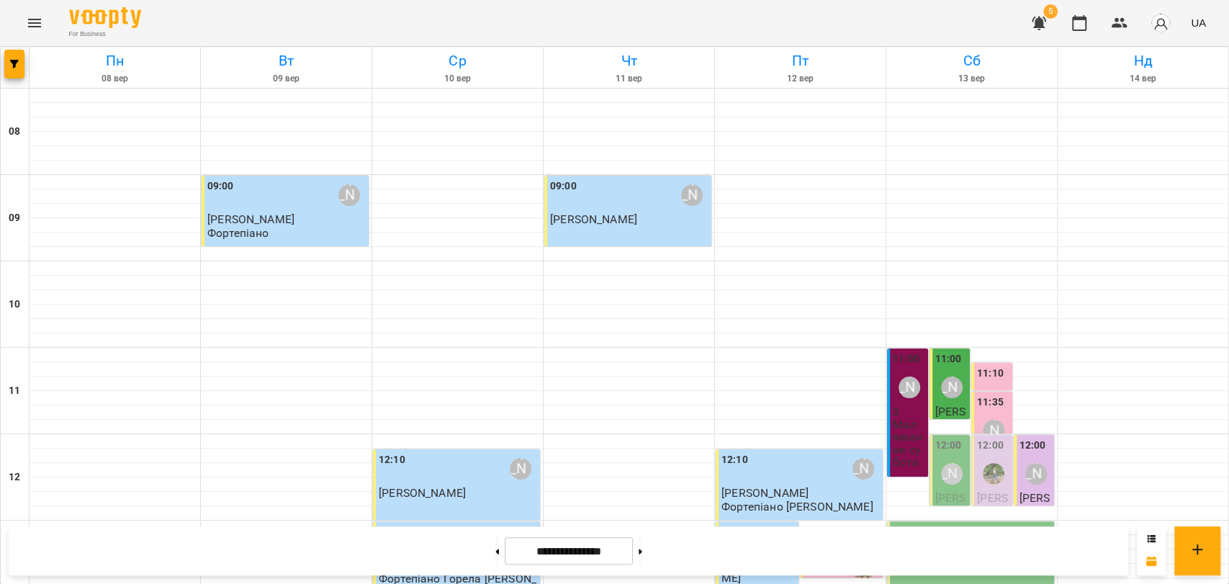
scroll to position [240, 0]
click at [978, 438] on div "12:00" at bounding box center [990, 447] width 27 height 19
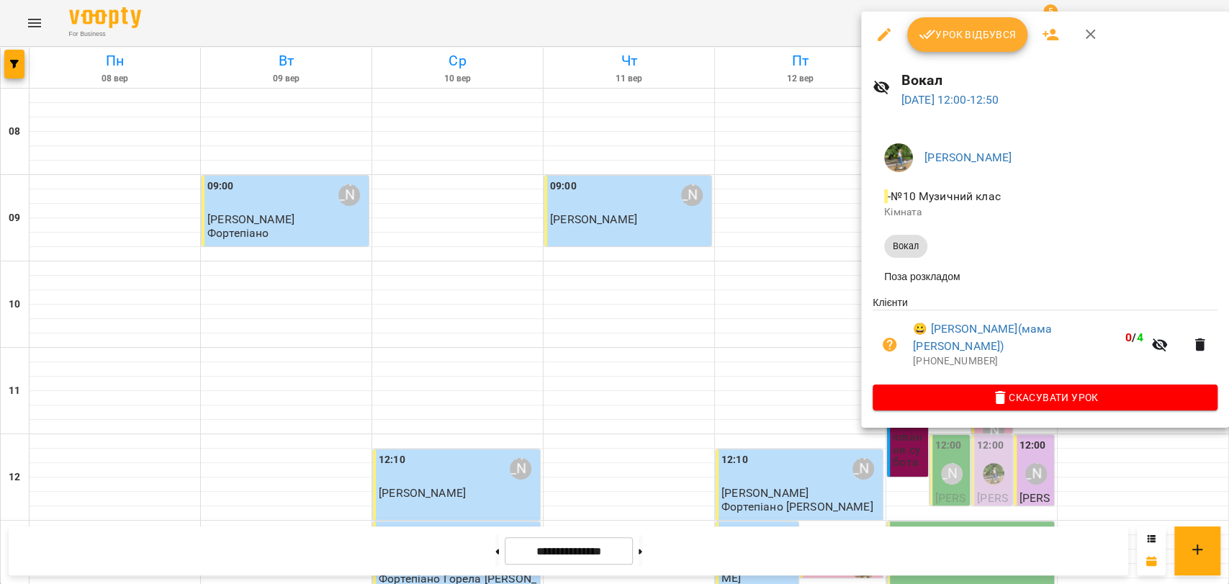
click at [964, 34] on span "Урок відбувся" at bounding box center [968, 34] width 98 height 17
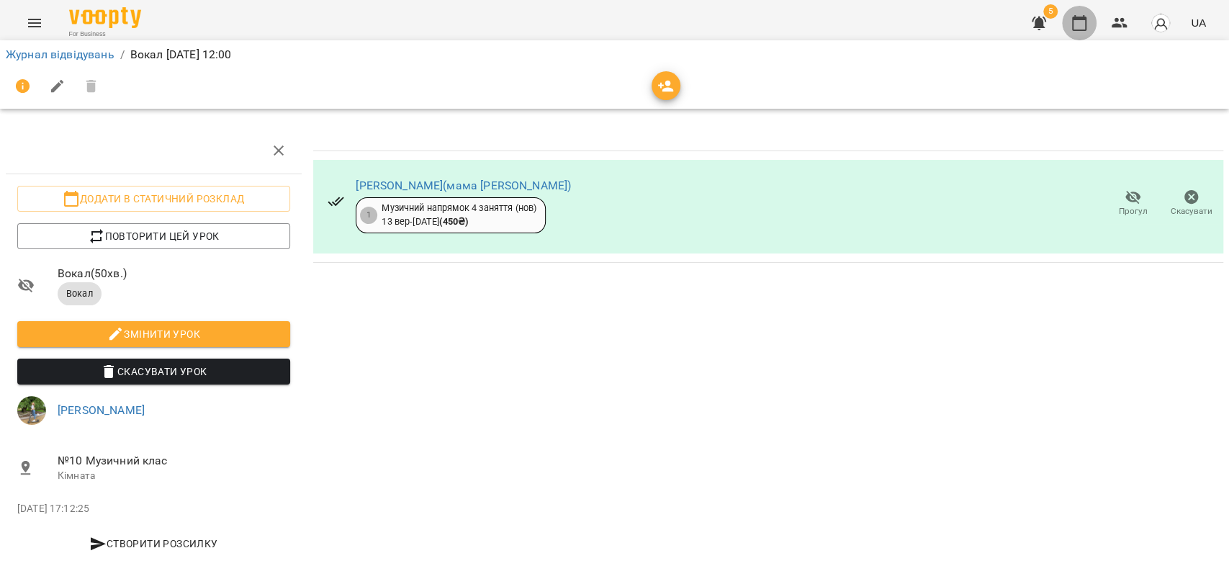
click at [1077, 22] on icon "button" at bounding box center [1078, 22] width 17 height 17
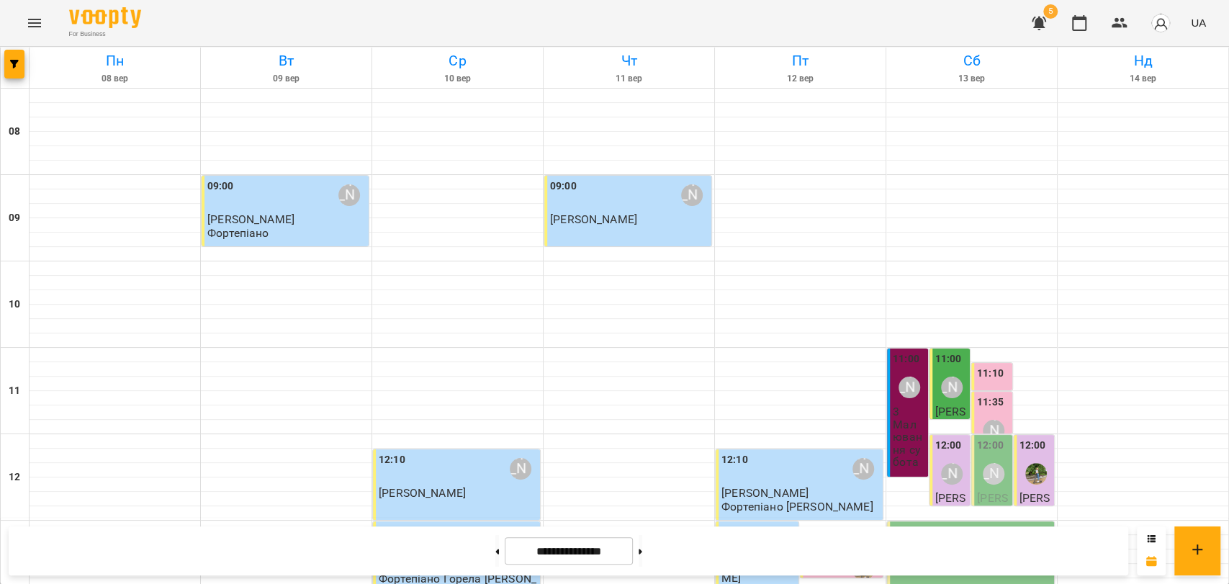
scroll to position [240, 0]
click at [988, 463] on div "[PERSON_NAME]" at bounding box center [994, 474] width 22 height 22
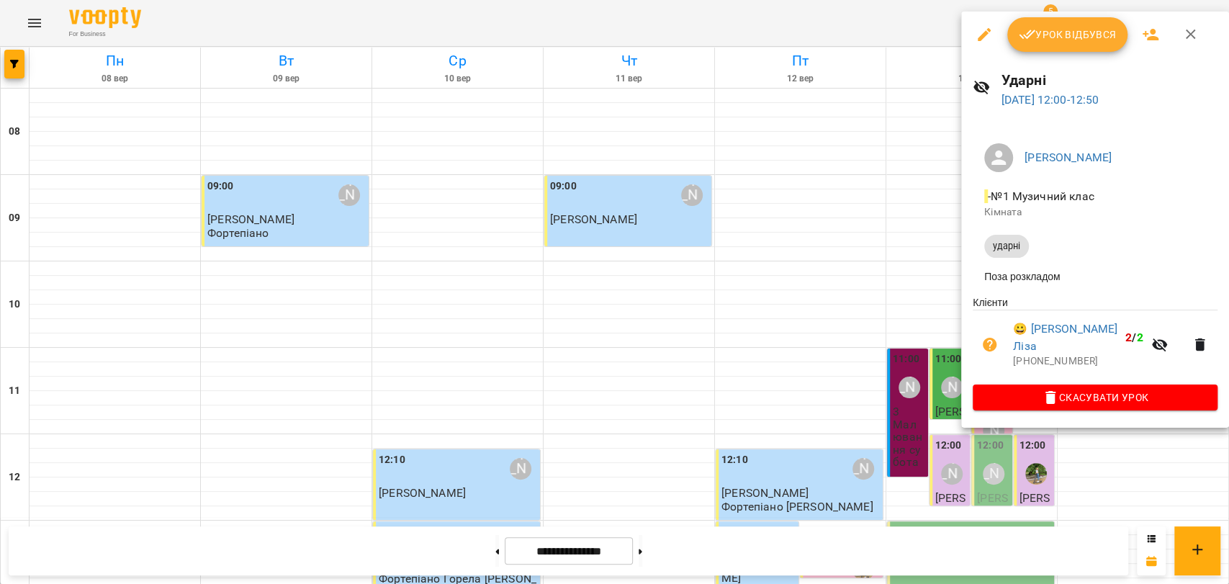
click at [1060, 35] on span "Урок відбувся" at bounding box center [1068, 34] width 98 height 17
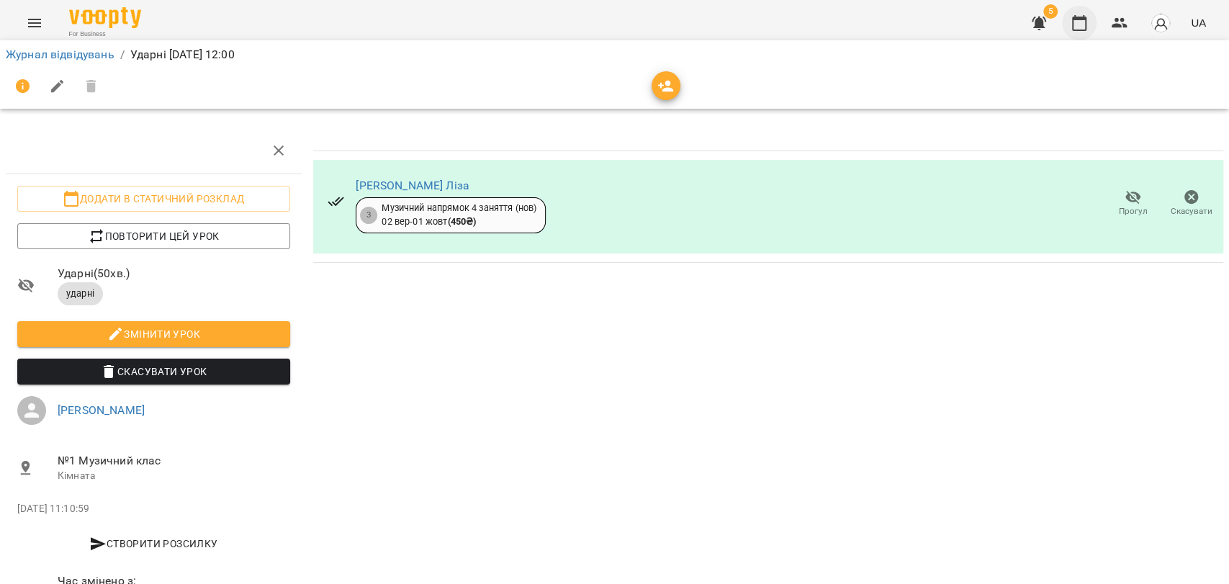
click at [1085, 24] on icon "button" at bounding box center [1078, 22] width 17 height 17
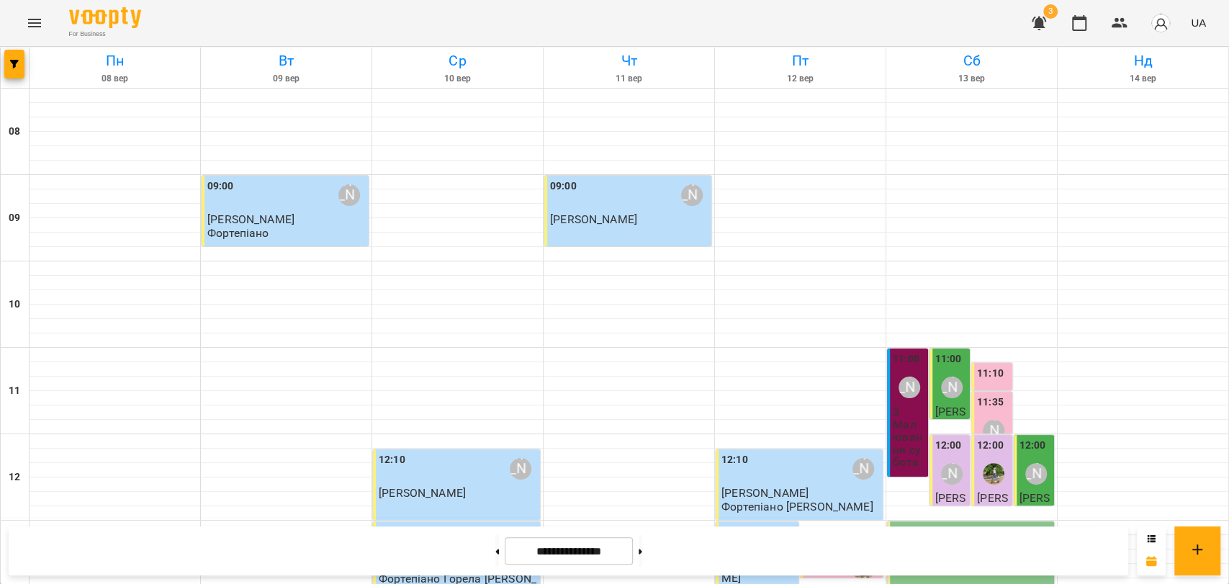
scroll to position [606, 0]
click at [642, 543] on button at bounding box center [641, 551] width 4 height 32
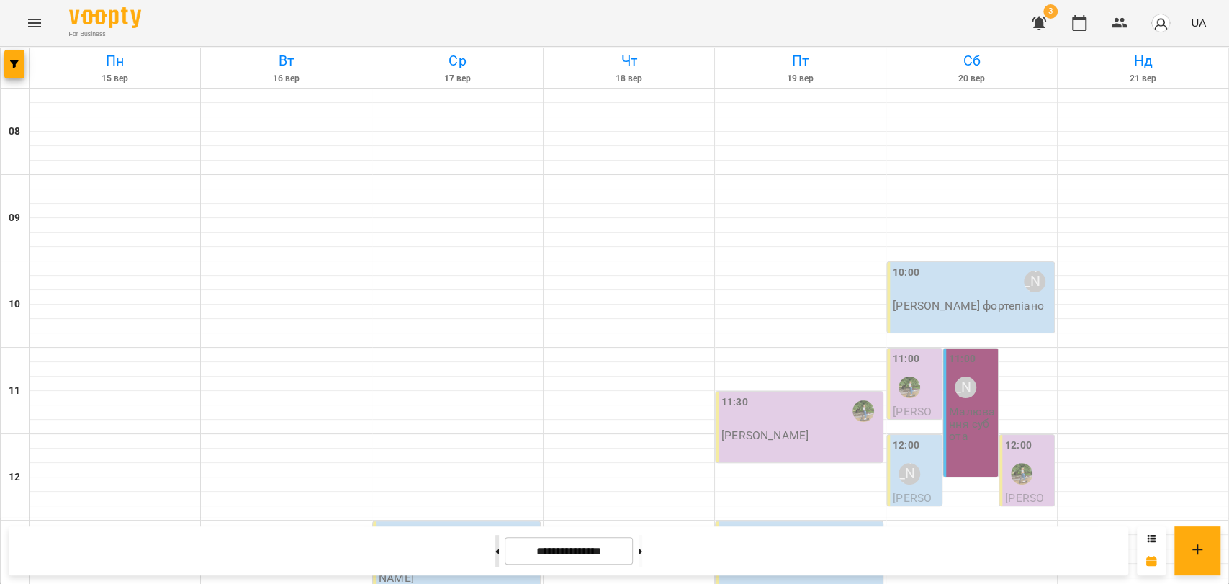
click at [495, 555] on button at bounding box center [497, 551] width 4 height 32
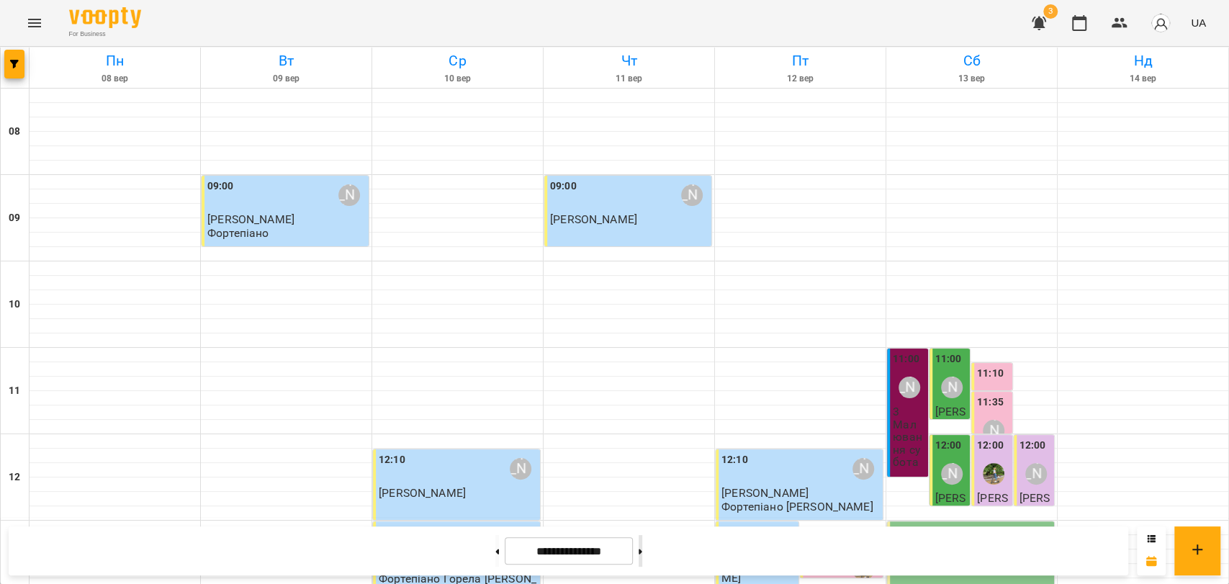
click at [642, 560] on button at bounding box center [641, 551] width 4 height 32
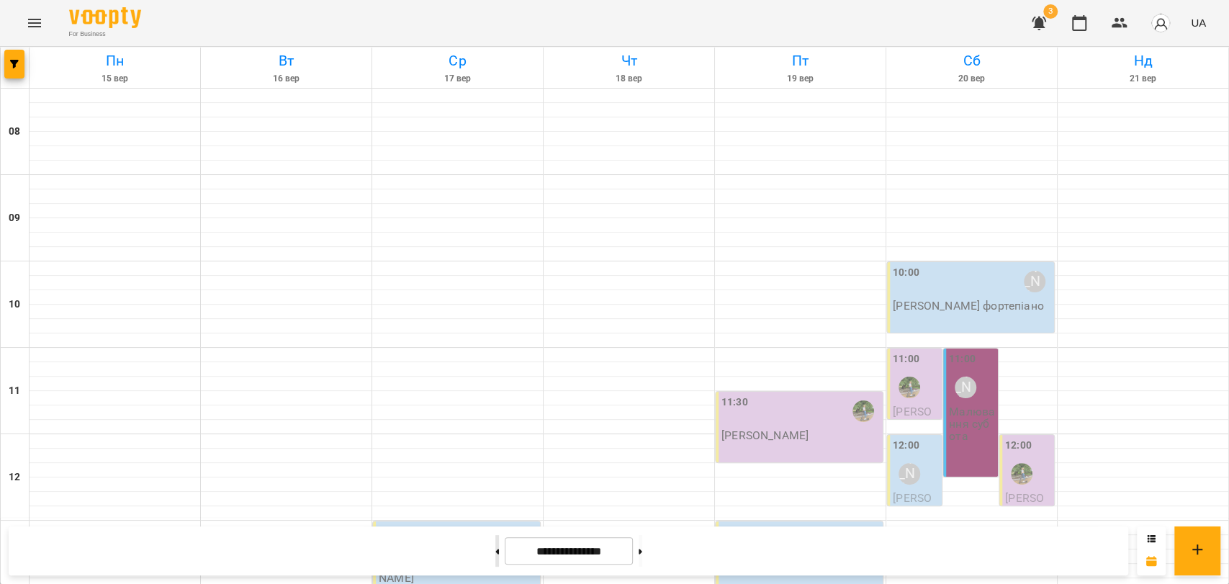
click at [495, 554] on button at bounding box center [497, 551] width 4 height 32
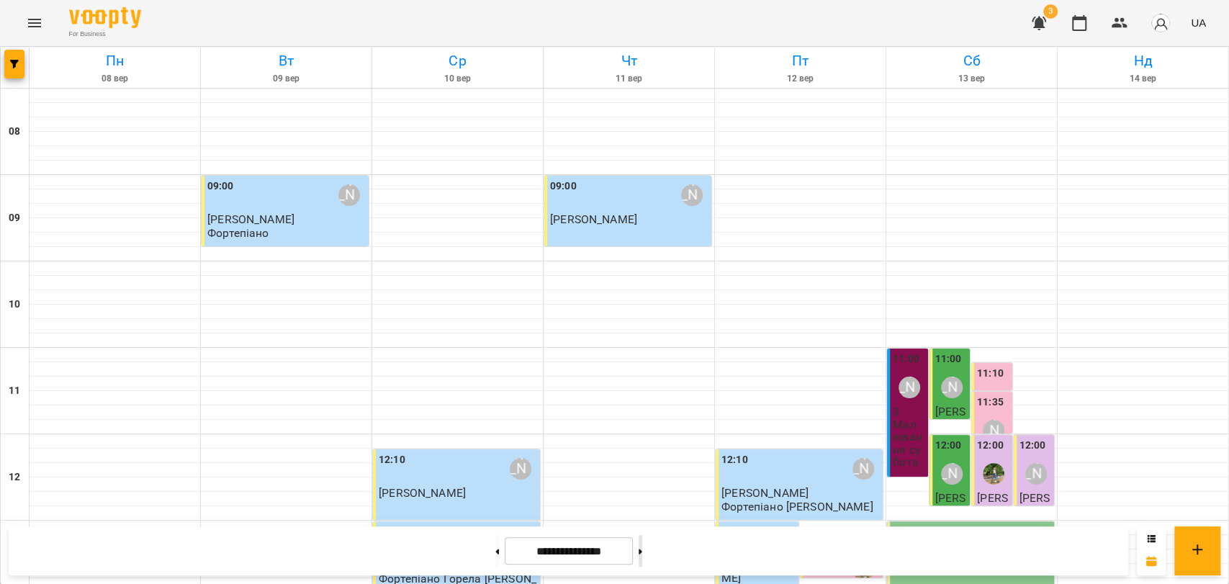
click at [642, 549] on button at bounding box center [641, 551] width 4 height 32
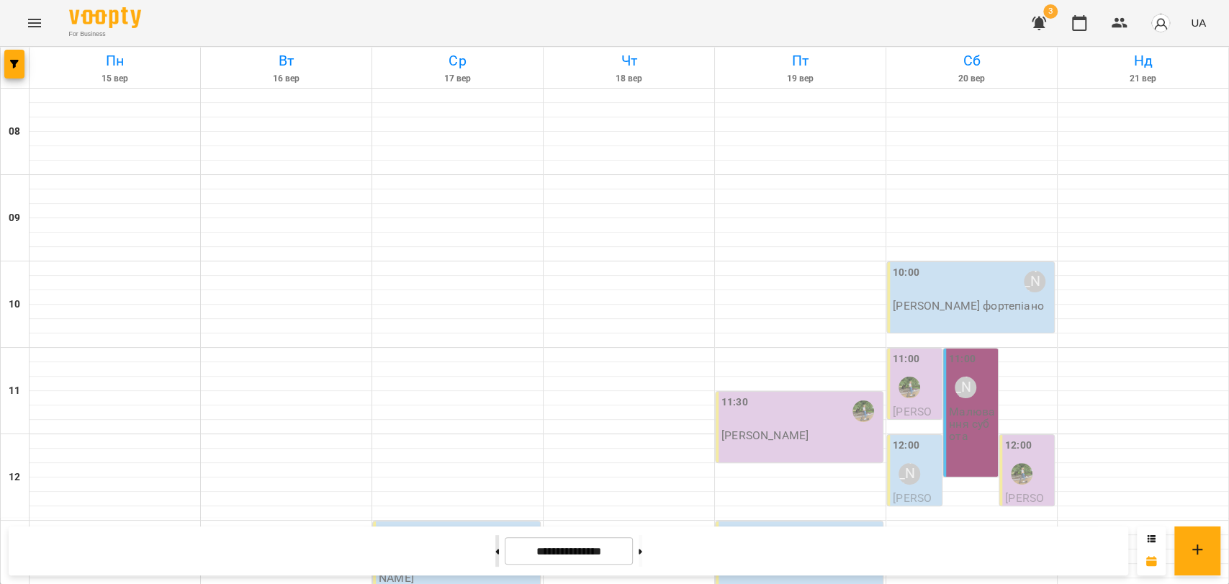
click at [495, 546] on button at bounding box center [497, 551] width 4 height 32
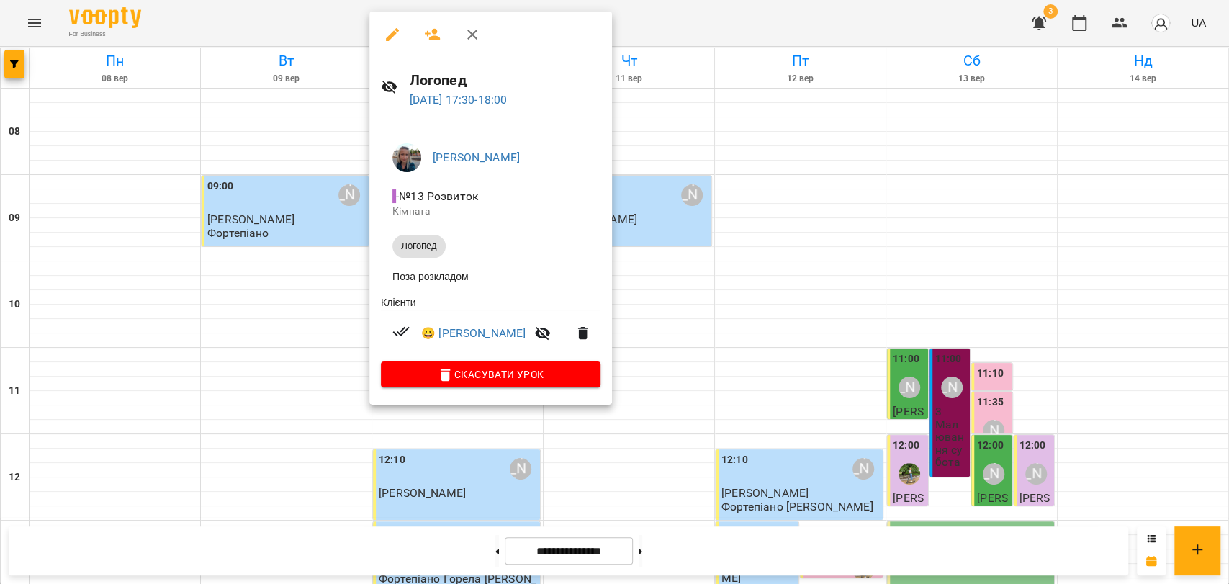
click at [656, 35] on div at bounding box center [614, 292] width 1229 height 584
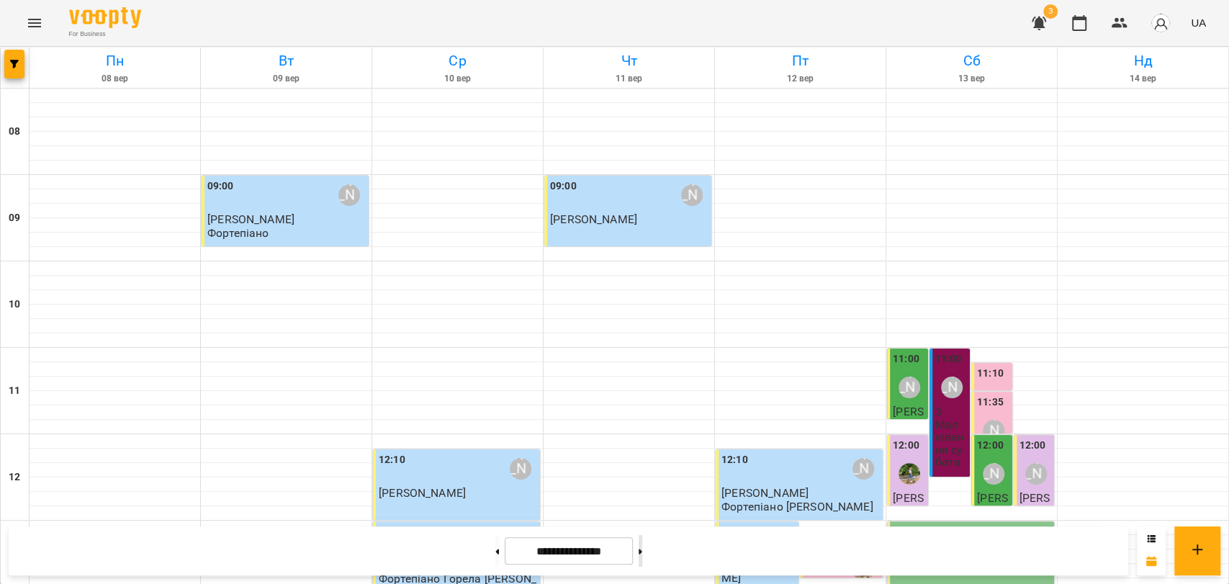
click at [642, 549] on button at bounding box center [641, 551] width 4 height 32
type input "**********"
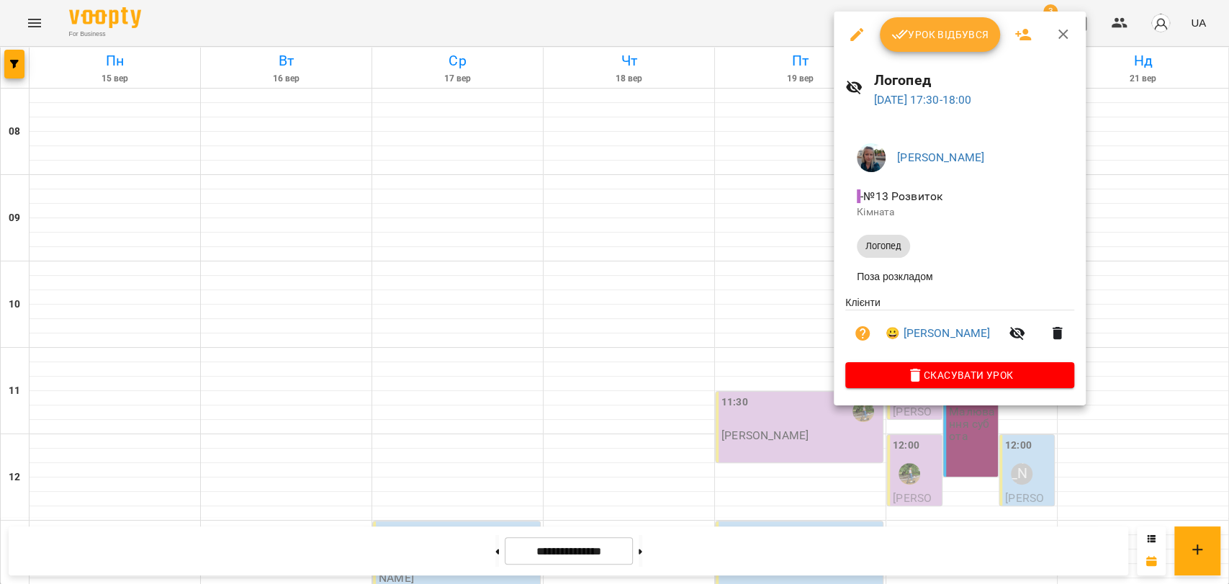
click at [1059, 40] on icon "button" at bounding box center [1063, 34] width 17 height 17
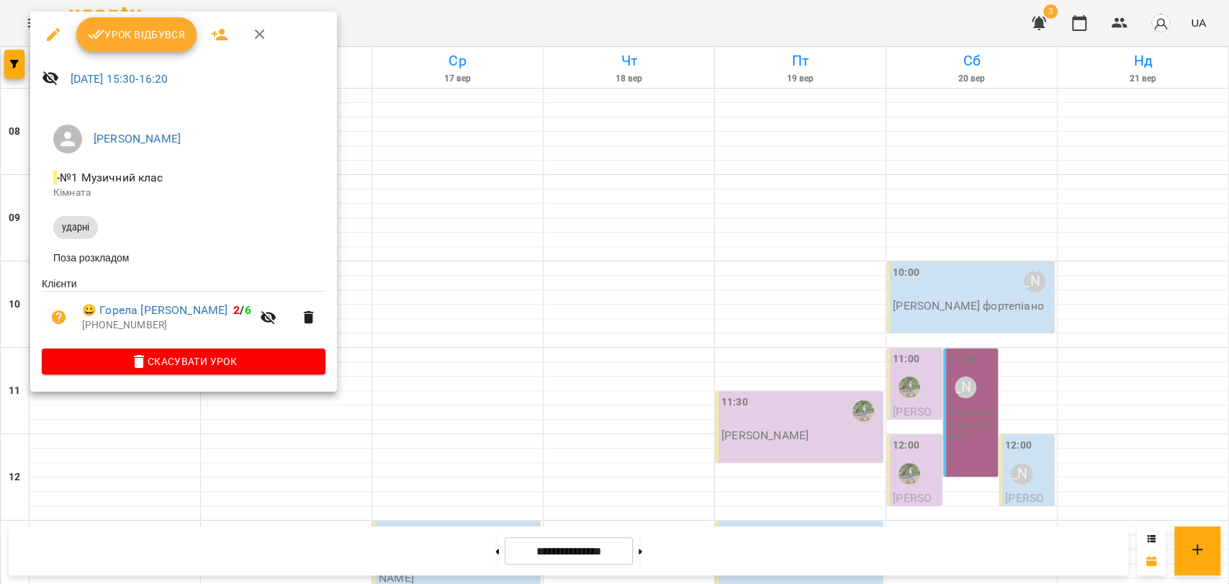
click at [266, 40] on icon "button" at bounding box center [259, 34] width 17 height 17
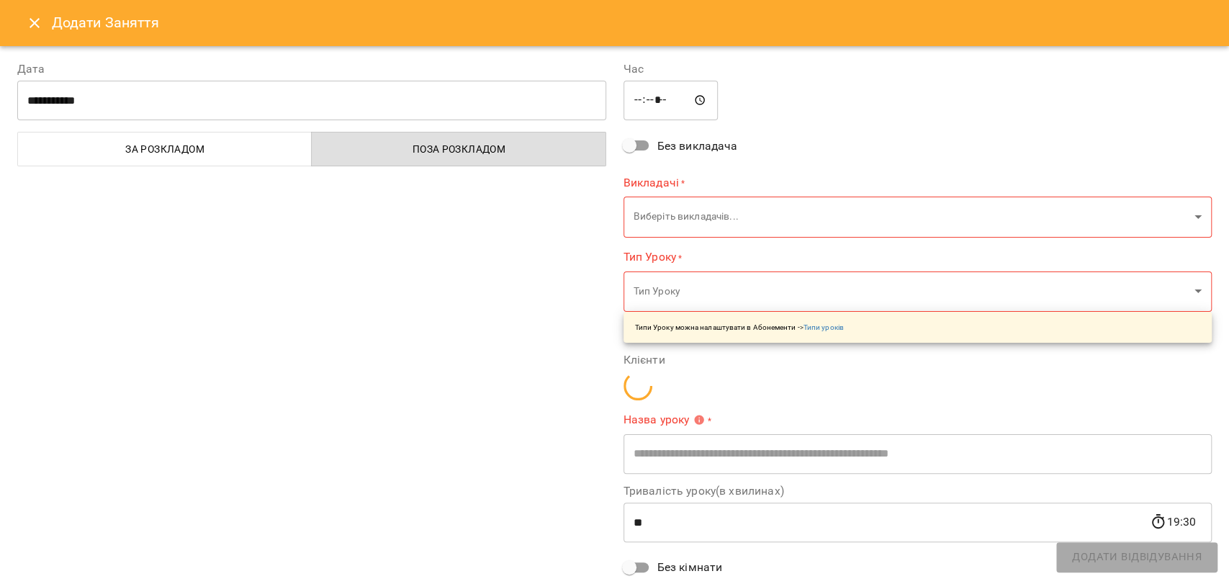
type input "**********"
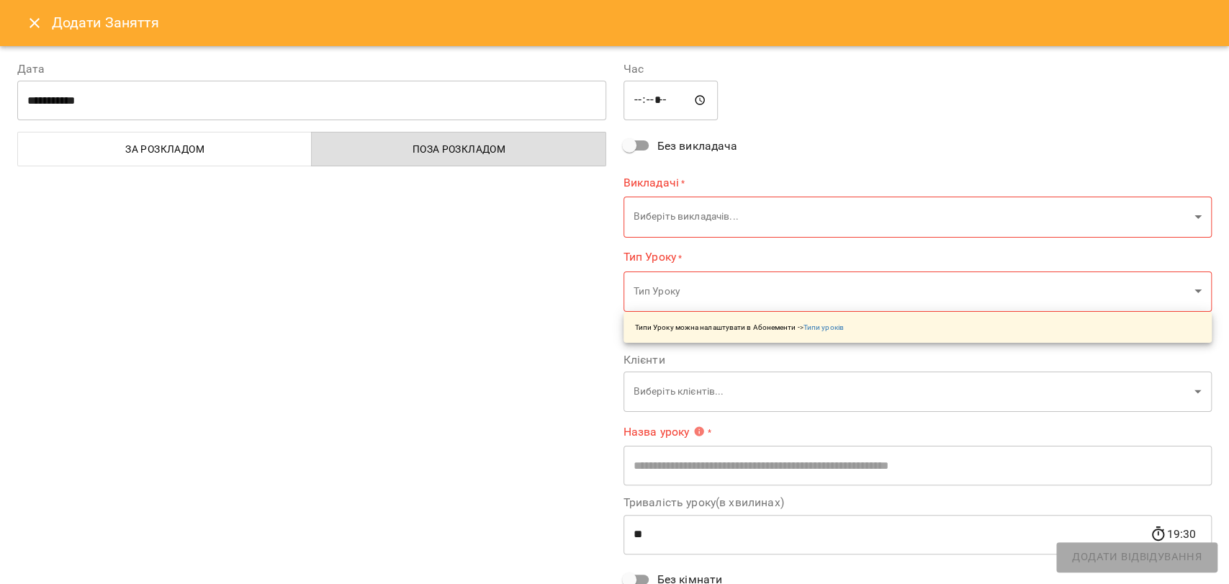
click at [53, 25] on h6 "Додати Заняття" at bounding box center [632, 23] width 1160 height 22
click at [27, 24] on icon "Close" at bounding box center [34, 22] width 17 height 17
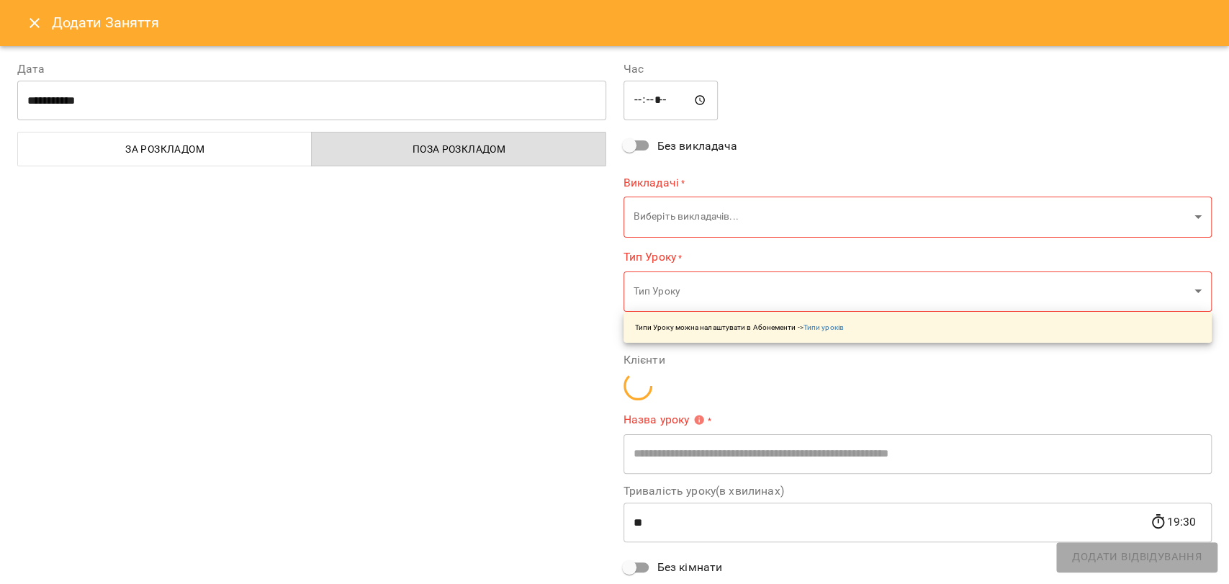
type input "**********"
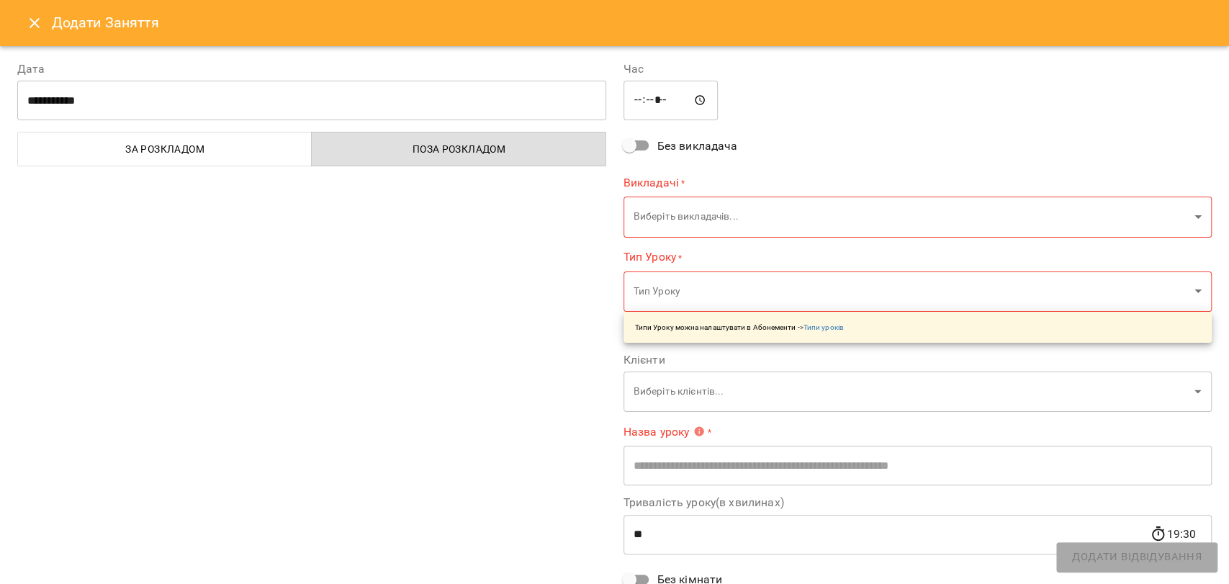
click at [634, 99] on input "*****" at bounding box center [670, 101] width 95 height 40
type input "*****"
click at [696, 222] on body "For Business 3 UA Пн 15 вер Вт 16 вер Ср 17 вер Чт 18 вер Пт 19 вер Сб 20 вер Н…" at bounding box center [614, 595] width 1229 height 1190
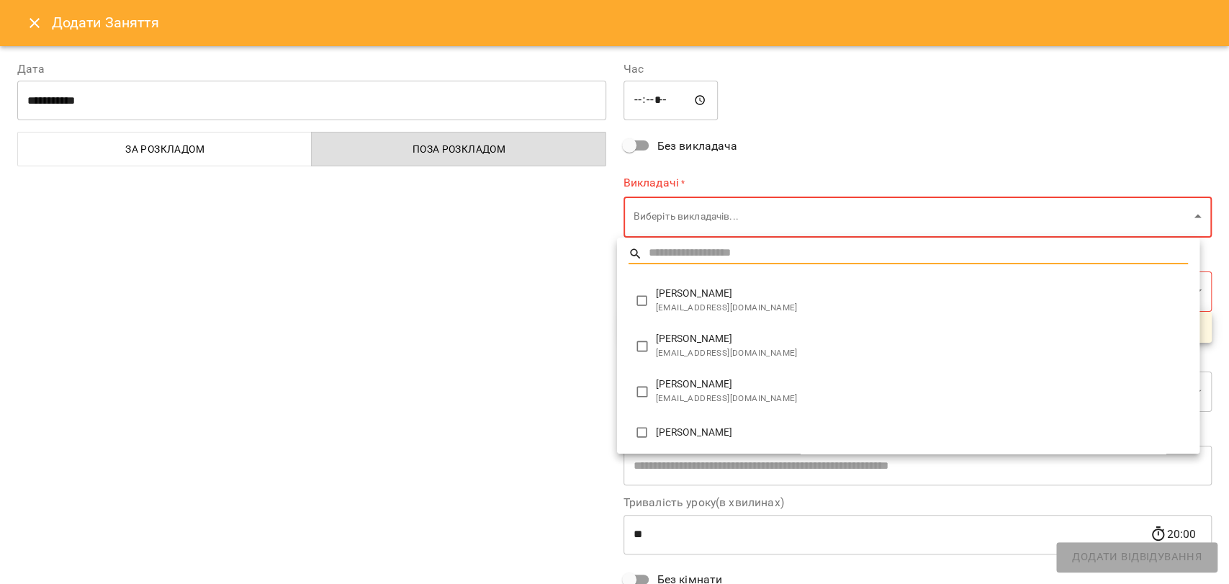
click at [595, 307] on div at bounding box center [614, 292] width 1229 height 584
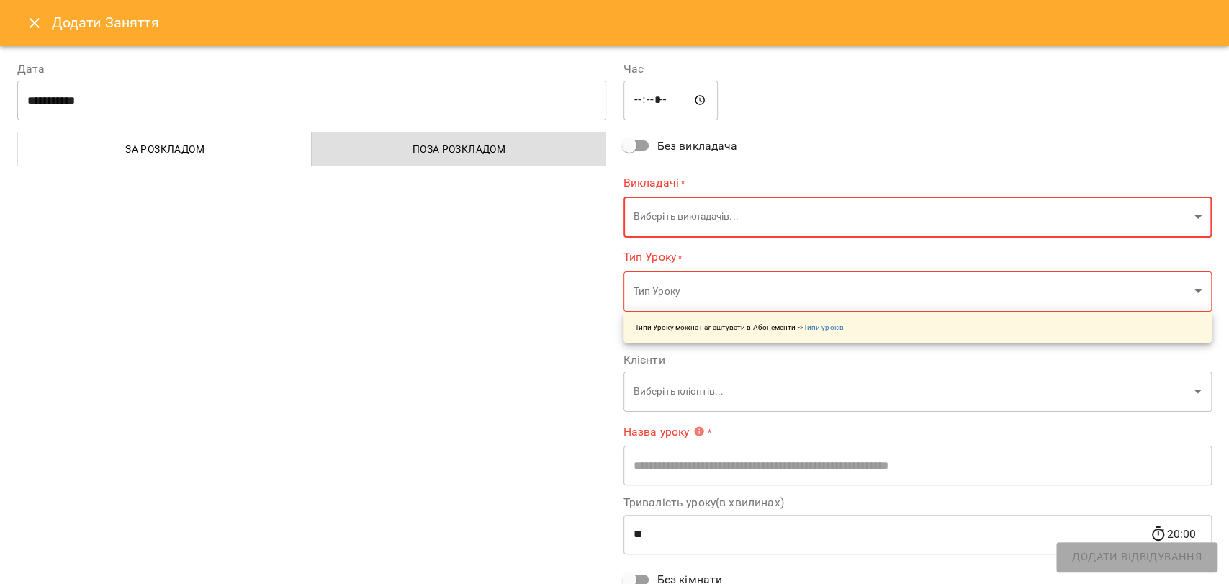
click at [660, 217] on body "For Business 3 UA Пн 15 вер Вт 16 вер Ср 17 вер Чт 18 вер Пт 19 вер Сб 20 вер Н…" at bounding box center [614, 595] width 1229 height 1190
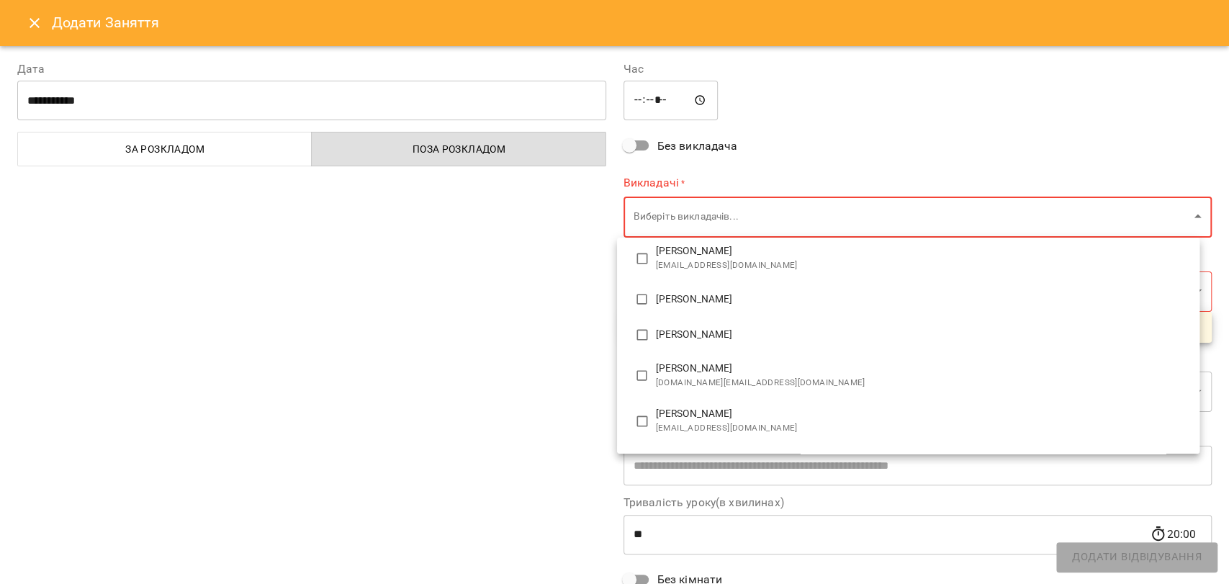
scroll to position [160, 0]
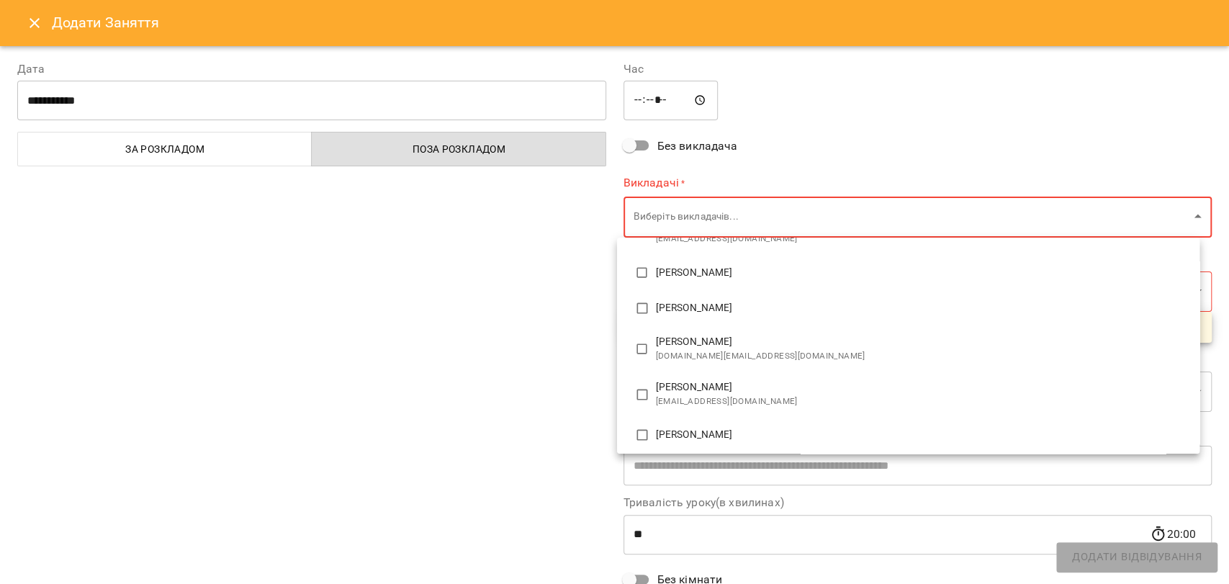
click at [37, 31] on div at bounding box center [614, 292] width 1229 height 584
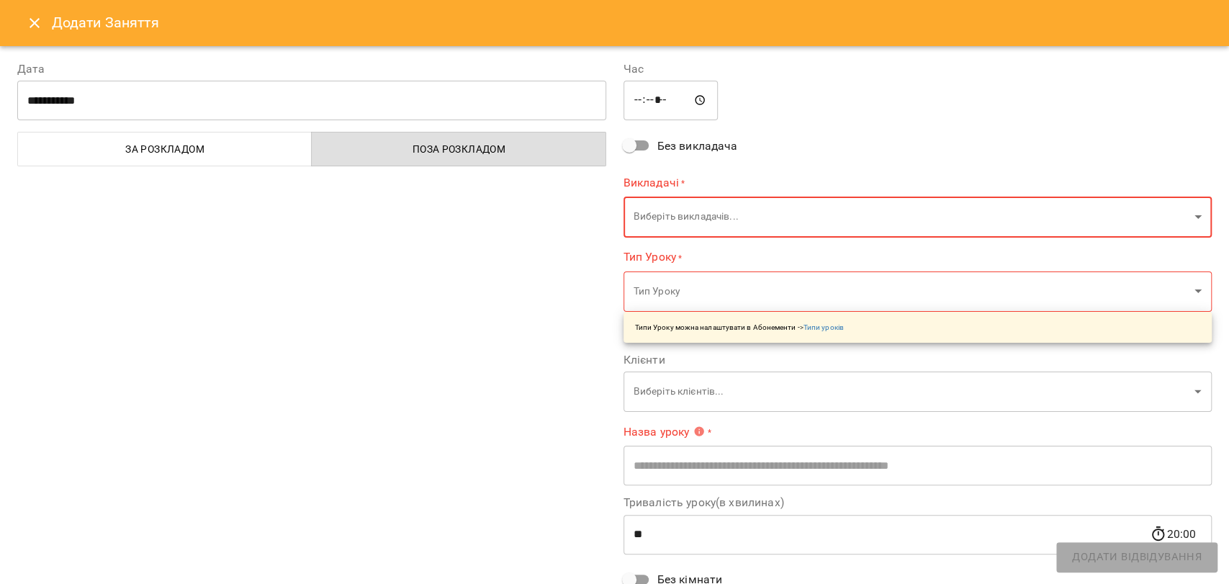
click at [30, 24] on icon "Close" at bounding box center [34, 22] width 17 height 17
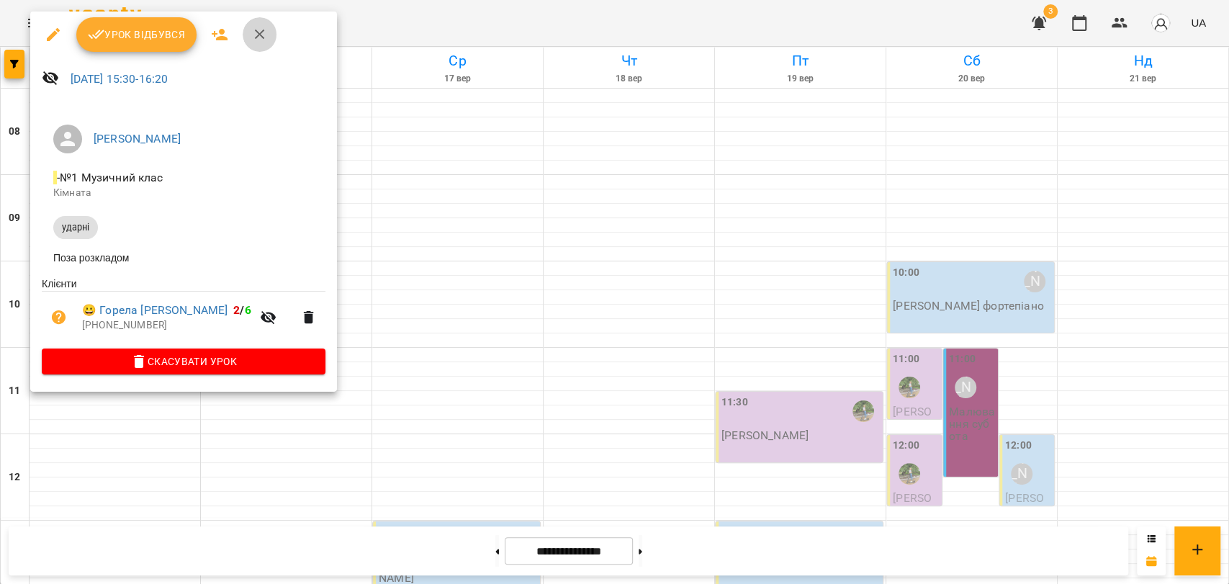
click at [253, 37] on icon "button" at bounding box center [259, 34] width 17 height 17
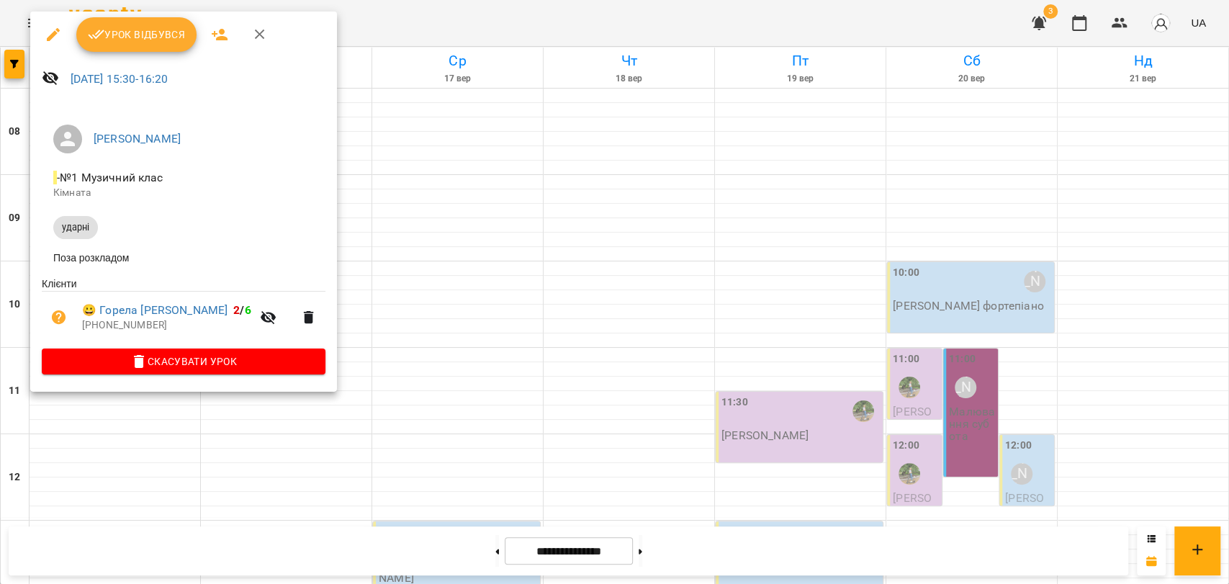
click at [260, 40] on icon "button" at bounding box center [259, 34] width 17 height 17
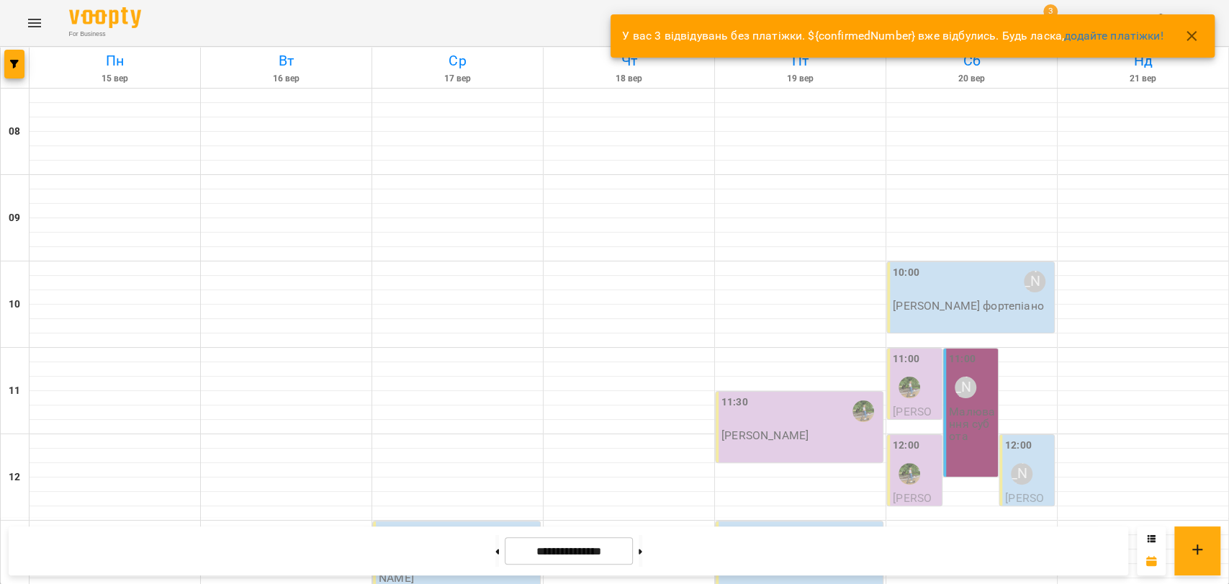
scroll to position [286, 0]
click at [495, 543] on button at bounding box center [497, 551] width 4 height 32
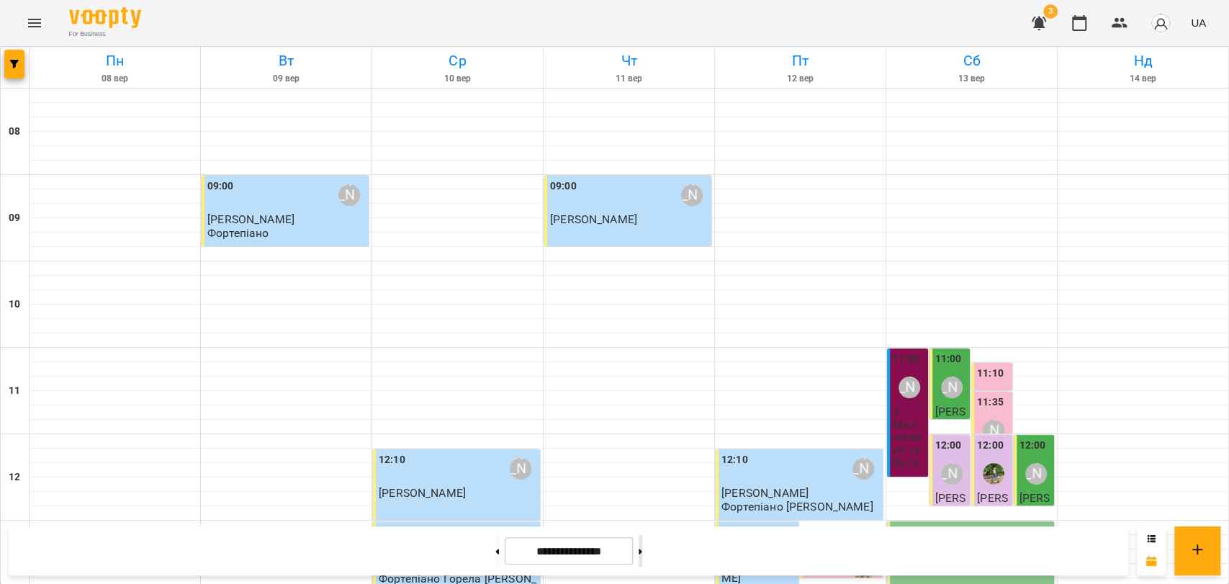
click at [642, 547] on button at bounding box center [641, 551] width 4 height 32
type input "**********"
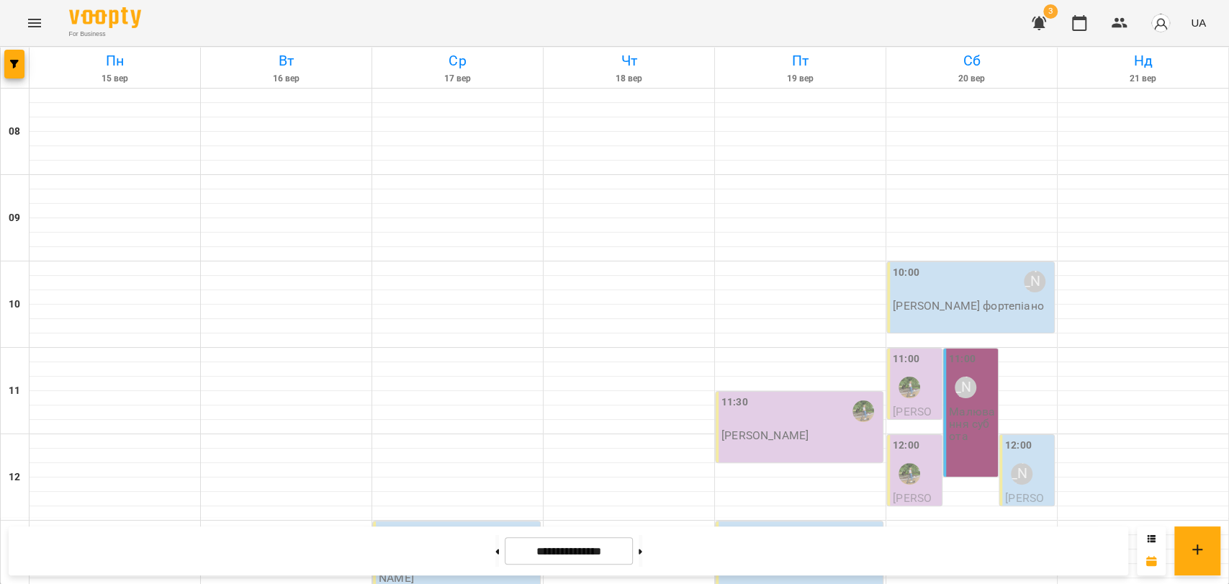
scroll to position [606, 0]
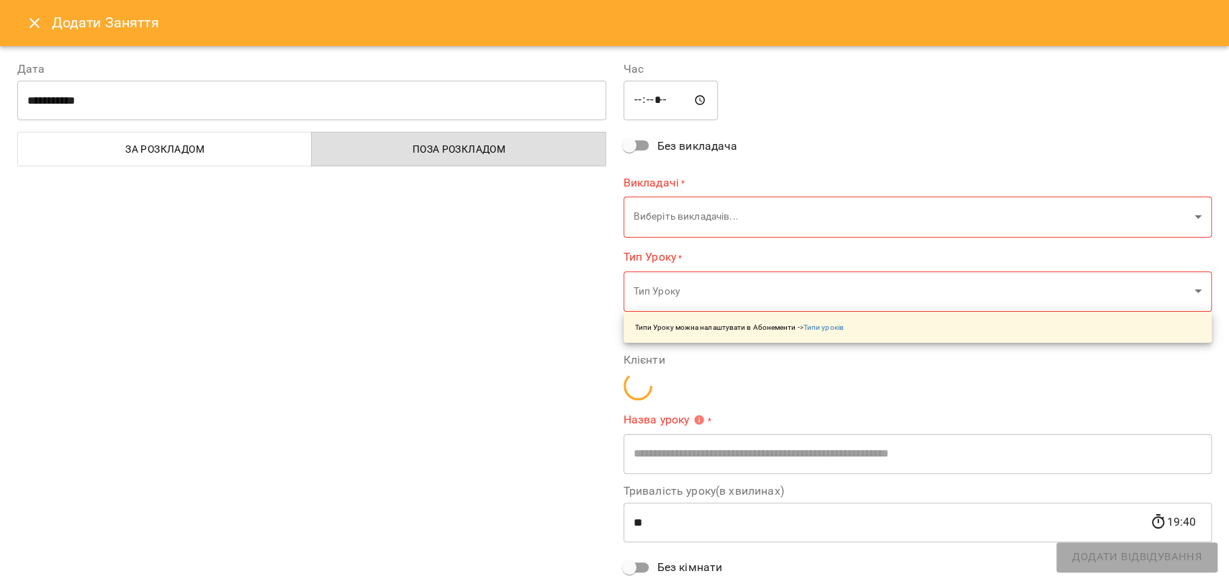
type input "**********"
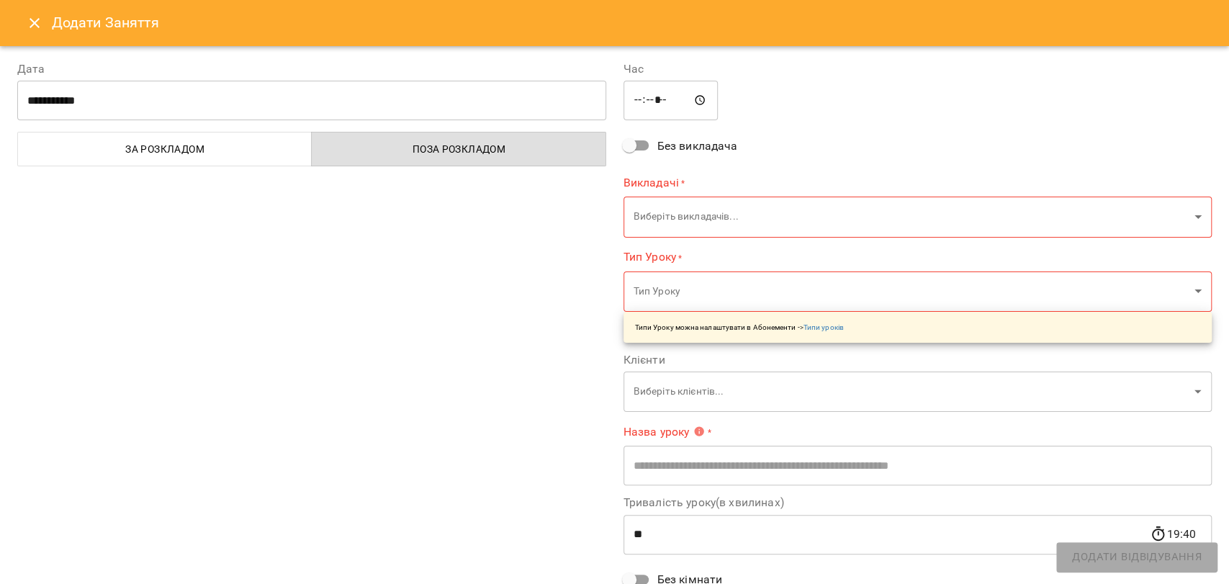
click at [27, 28] on icon "Close" at bounding box center [34, 22] width 17 height 17
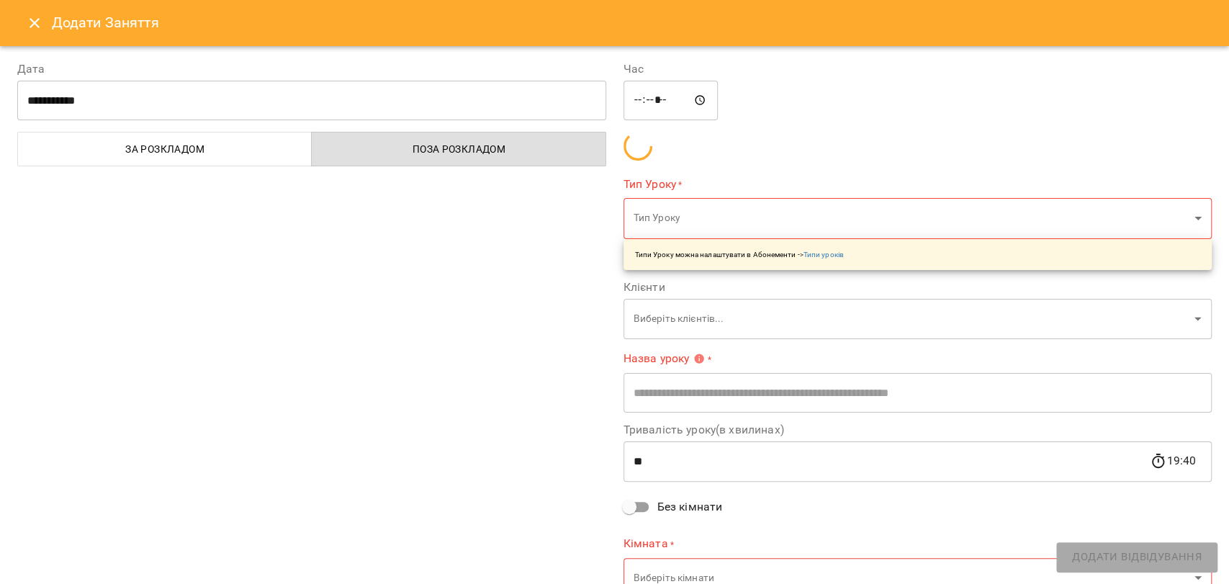
type input "**********"
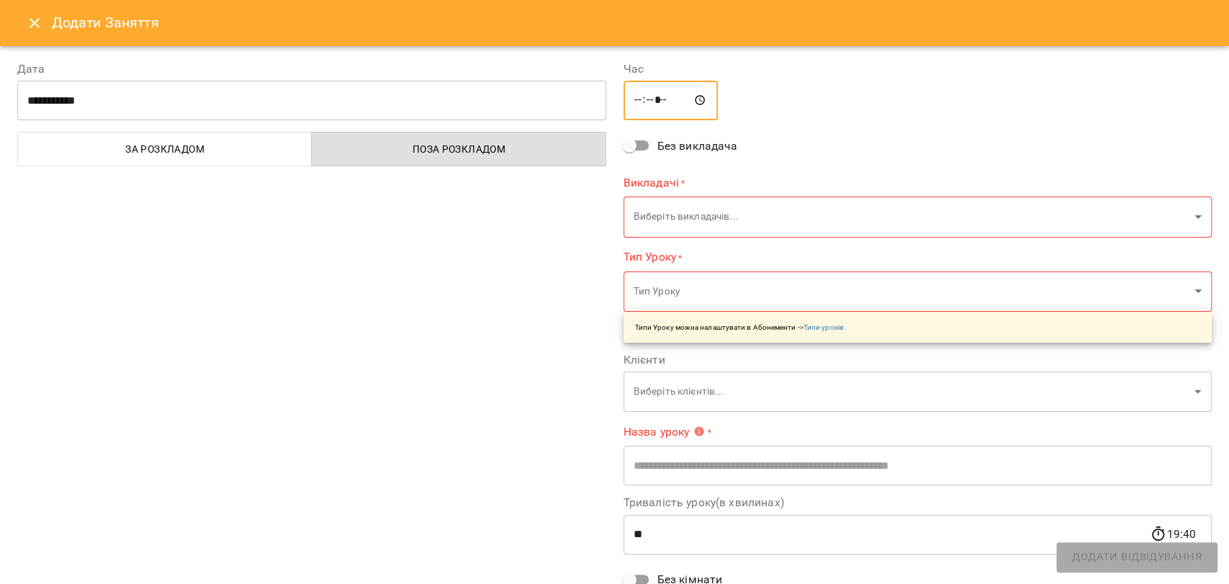
click at [651, 102] on input "*****" at bounding box center [670, 101] width 95 height 40
type input "*****"
click at [695, 217] on body "For Business 3 UA Пн 15 вер Вт 16 вер Ср 17 вер Чт 18 вер Пт 19 вер Сб 20 вер Н…" at bounding box center [614, 595] width 1229 height 1190
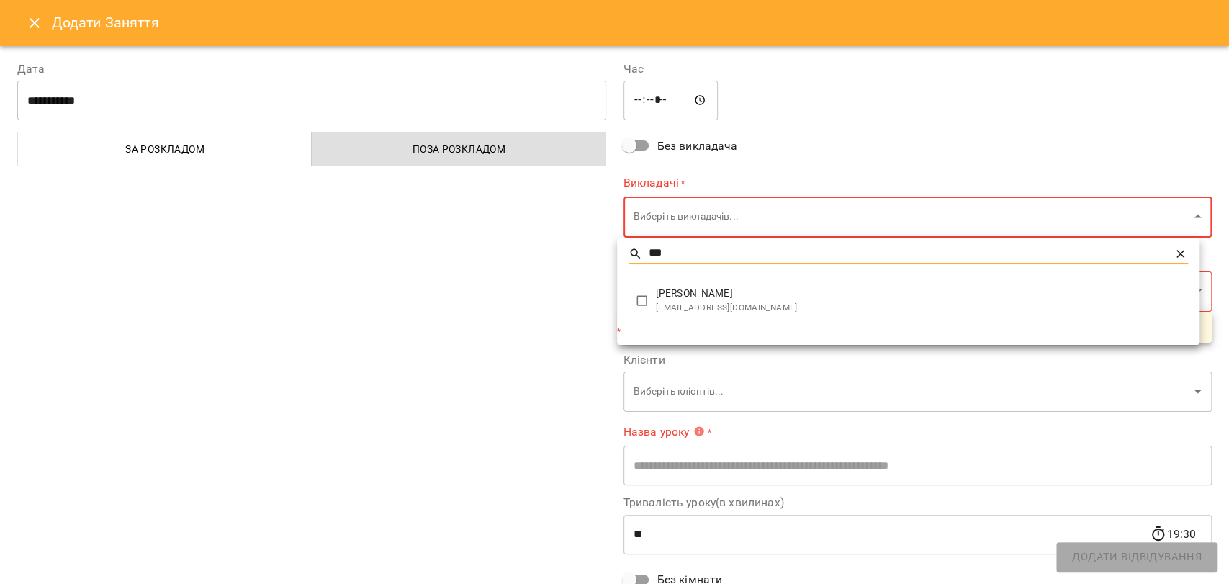
type input "***"
type input "******"
type input "**"
type input "**********"
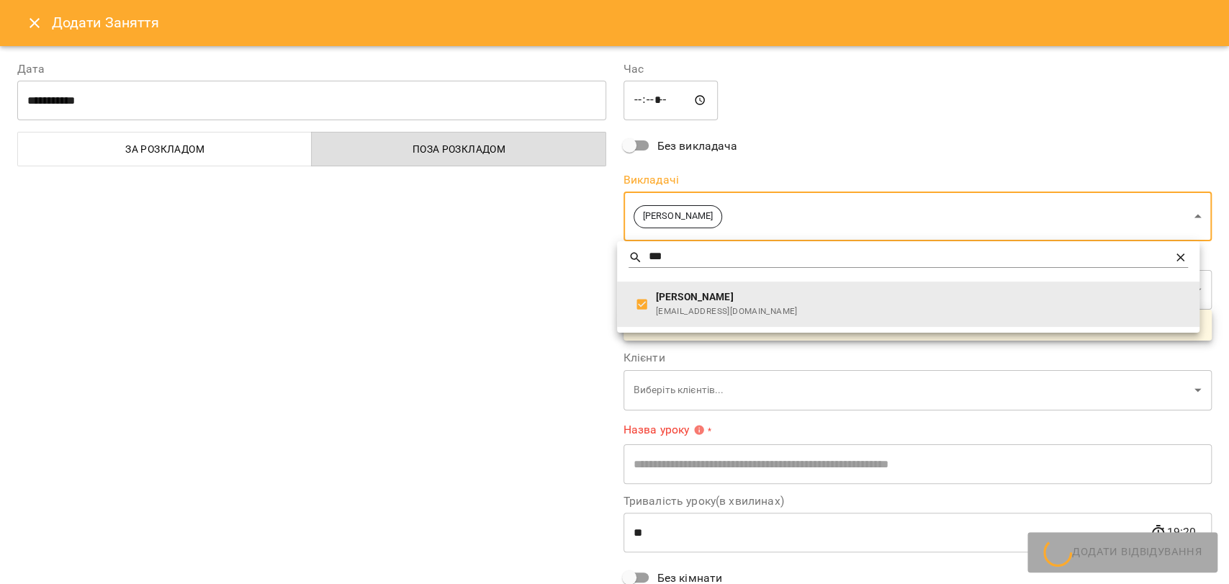
click at [529, 279] on div at bounding box center [614, 292] width 1229 height 584
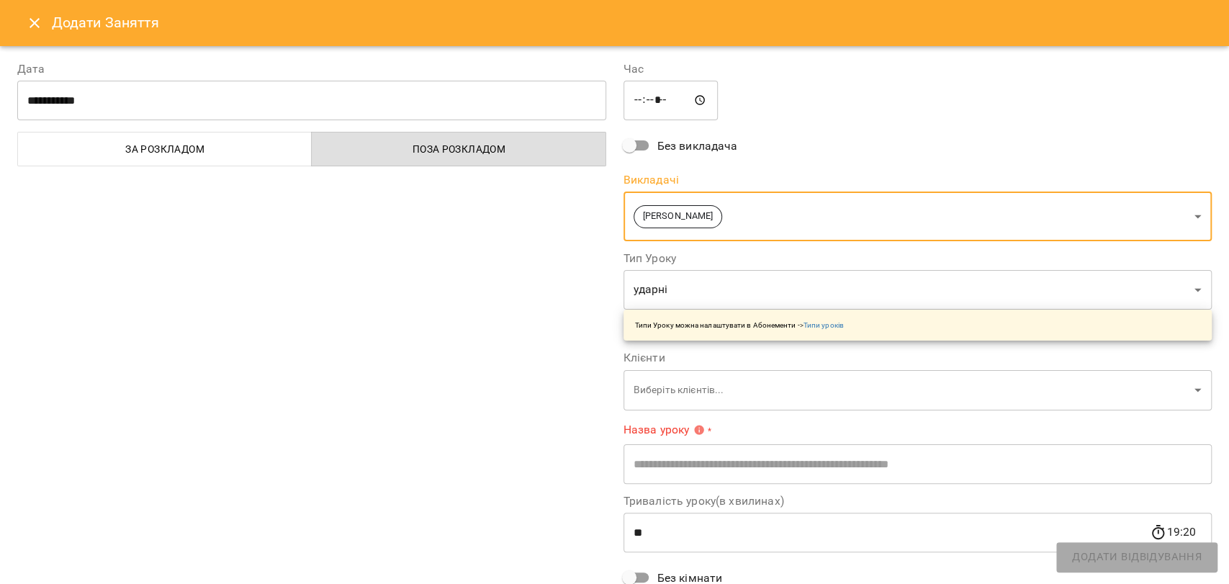
click at [689, 392] on body "For Business 3 UA Пн 15 вер Вт 16 вер Ср 17 вер Чт 18 вер Пт 19 вер Сб 20 вер Н…" at bounding box center [614, 595] width 1229 height 1190
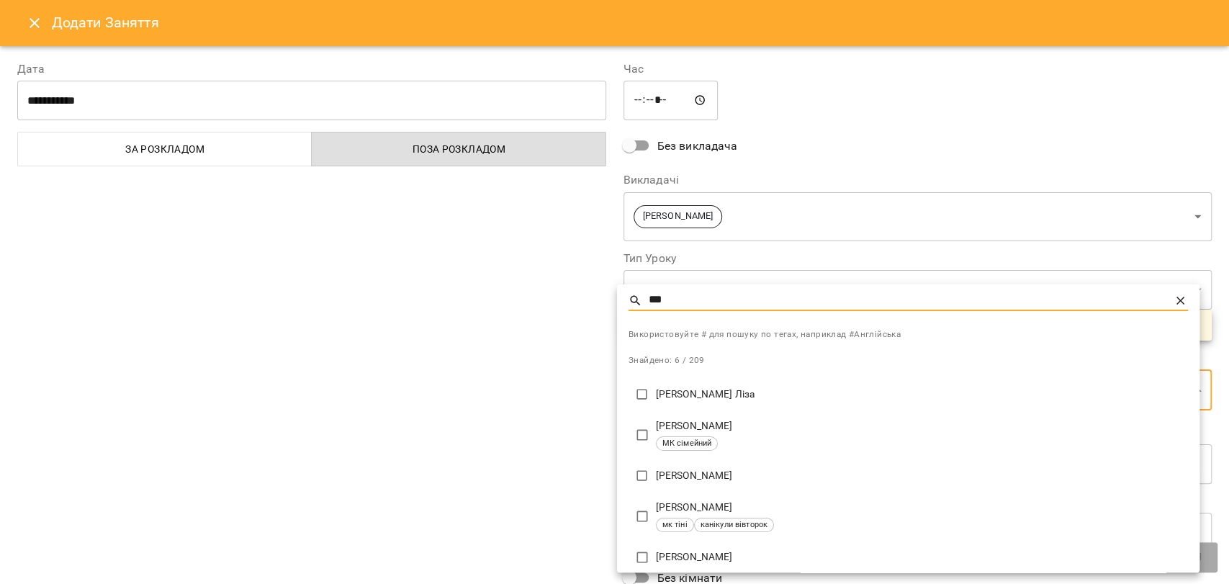
type input "***"
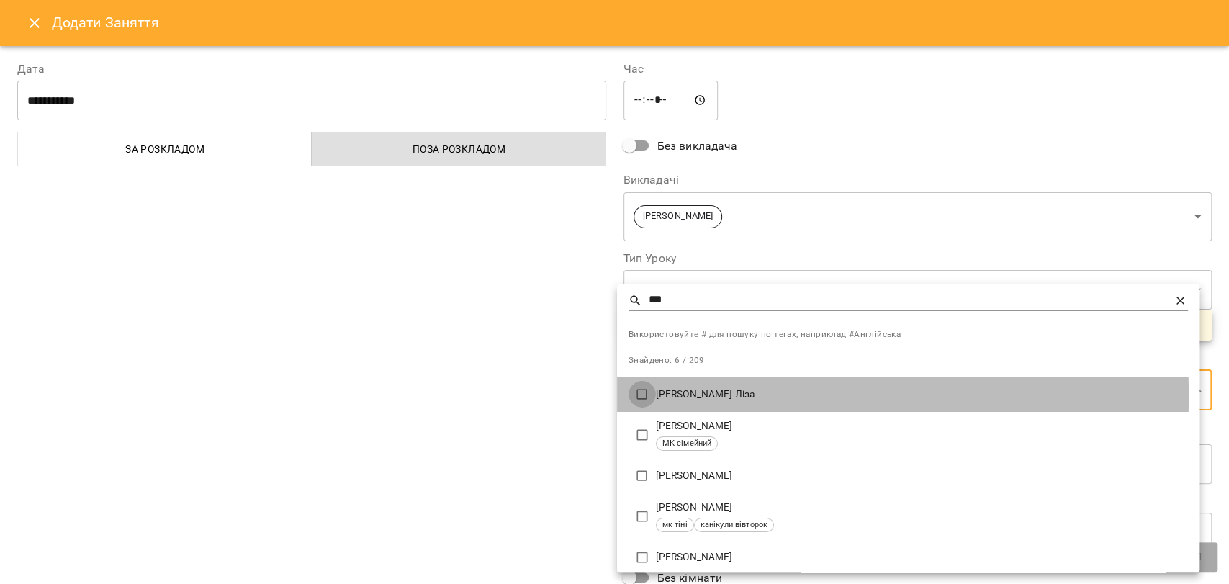
type input "**********"
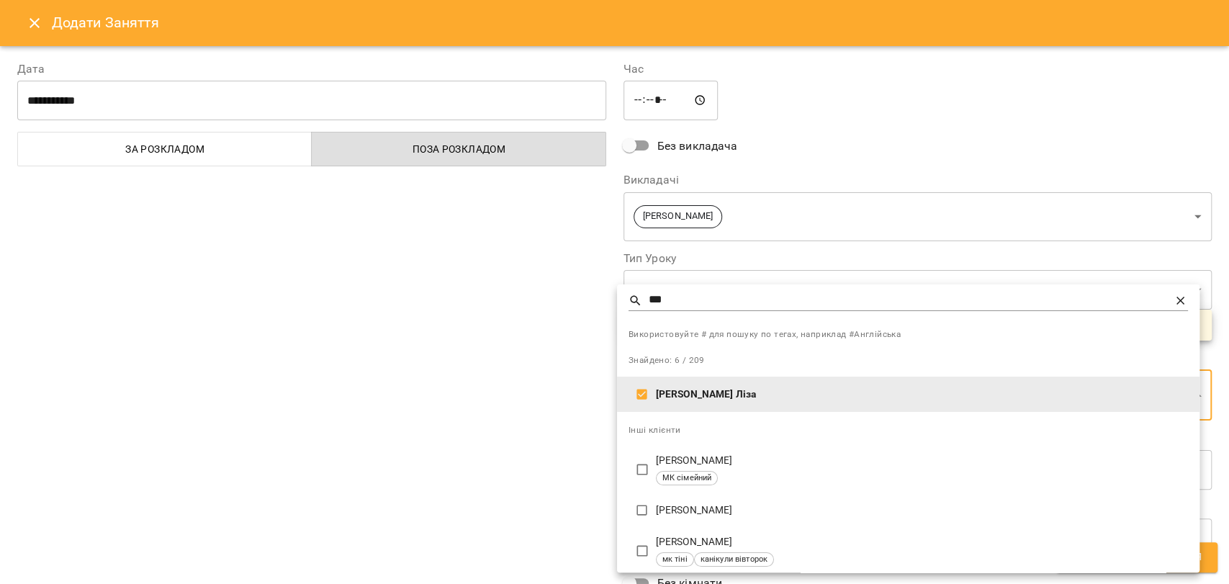
click at [559, 385] on div at bounding box center [614, 292] width 1229 height 584
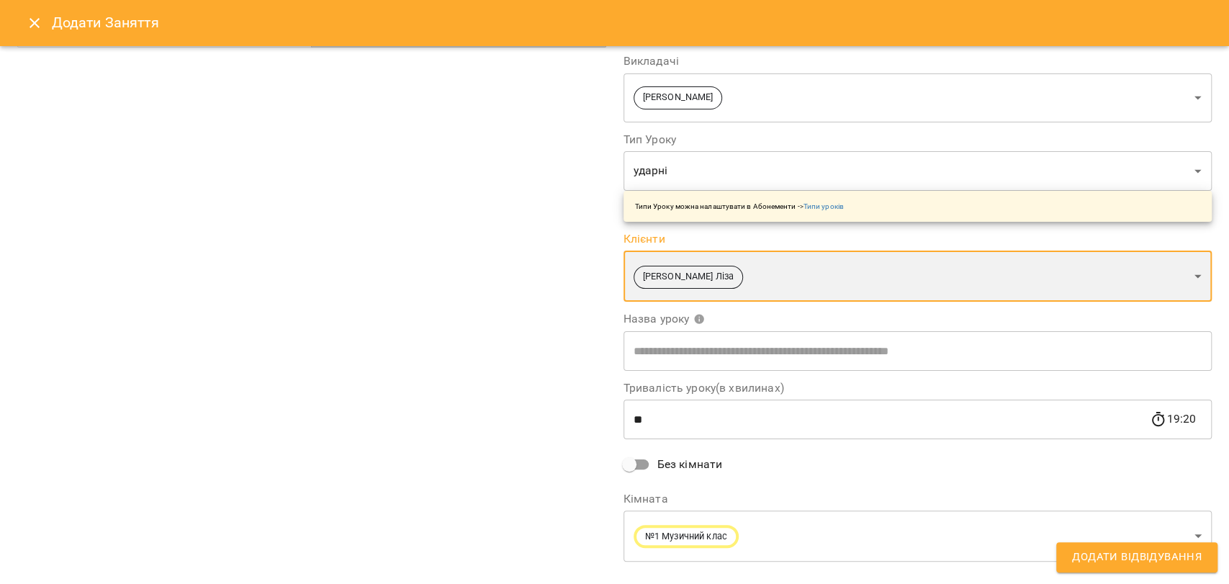
scroll to position [145, 0]
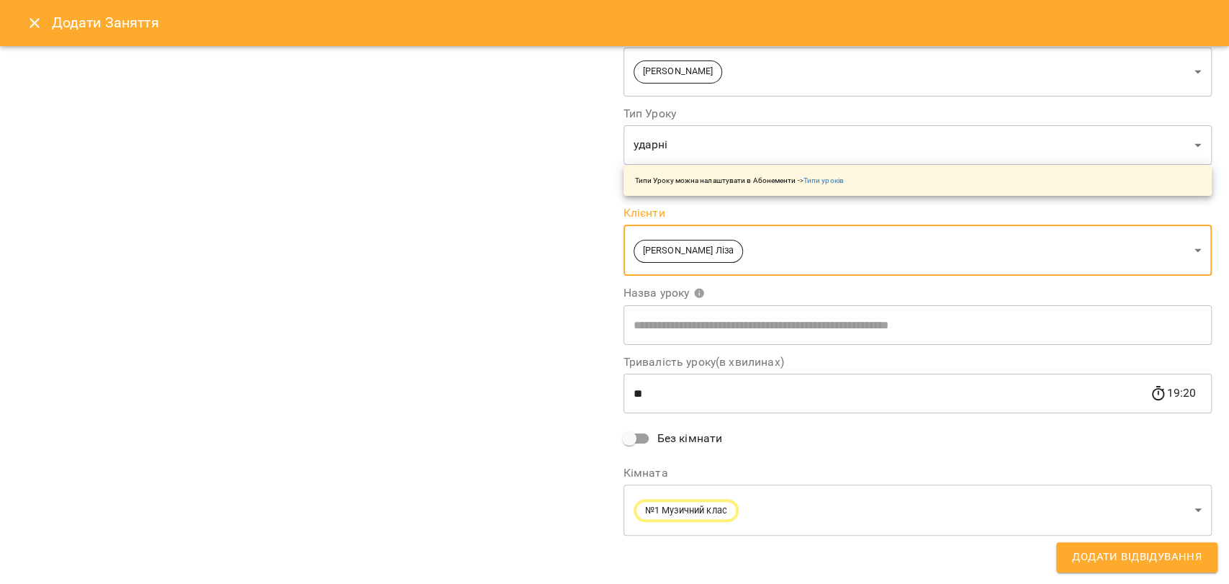
click at [692, 332] on input "text" at bounding box center [917, 324] width 589 height 40
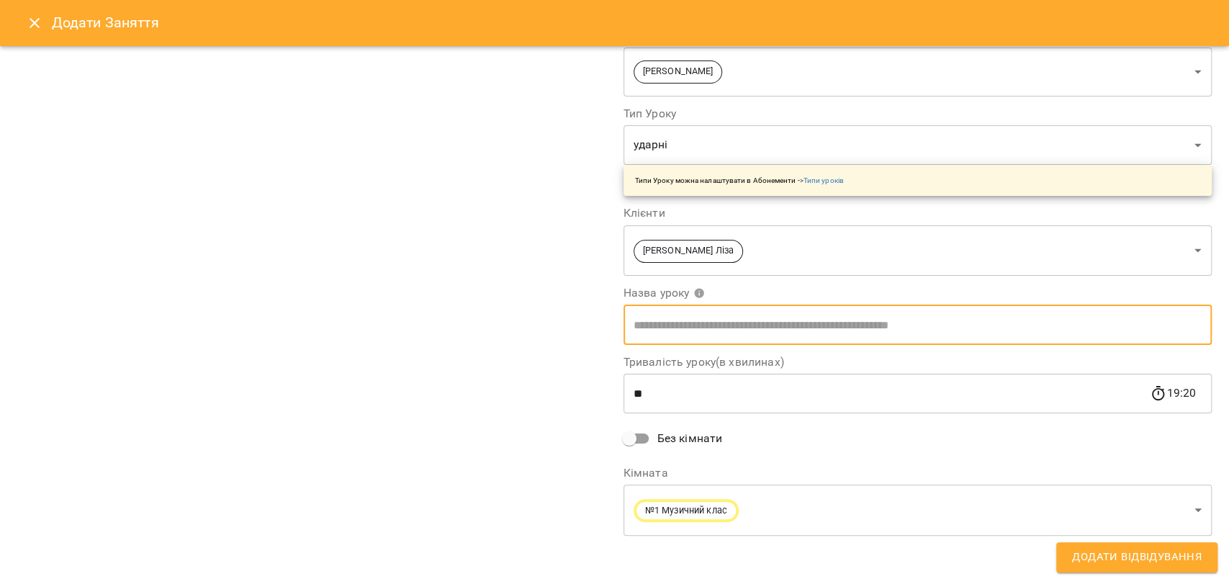
type input "******"
click at [1125, 553] on span "Додати Відвідування" at bounding box center [1137, 557] width 130 height 19
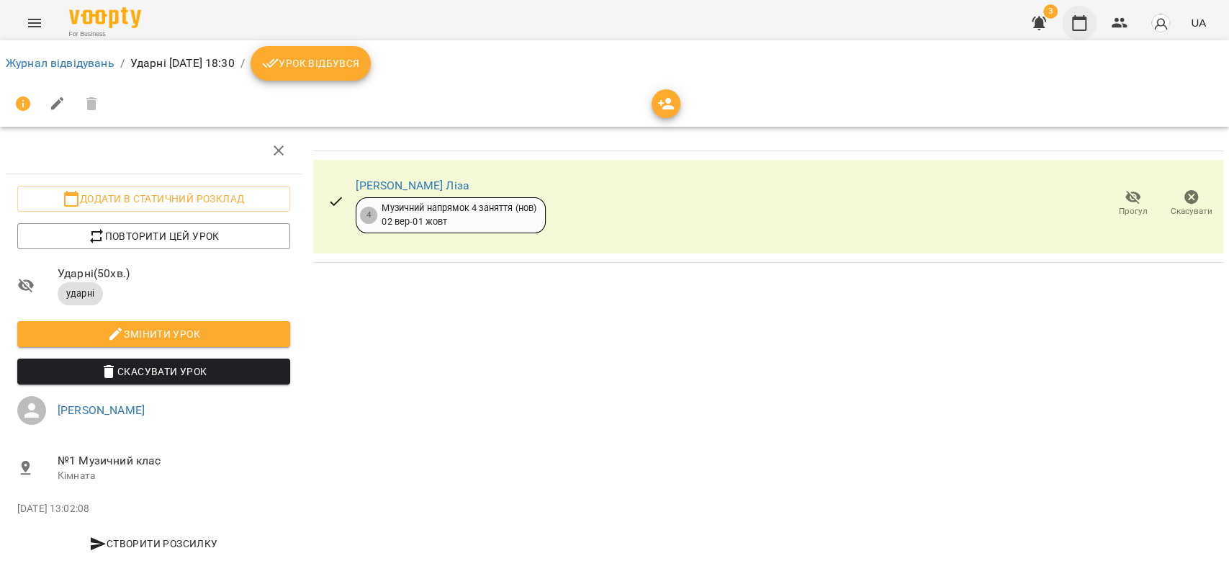
click at [1081, 23] on icon "button" at bounding box center [1078, 22] width 17 height 17
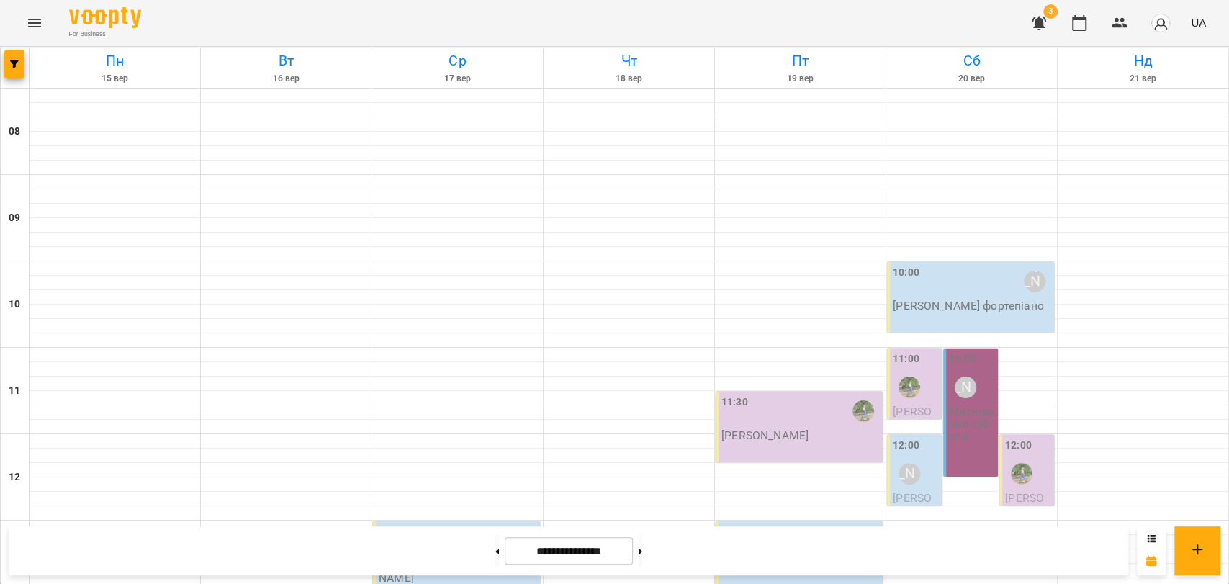
scroll to position [559, 0]
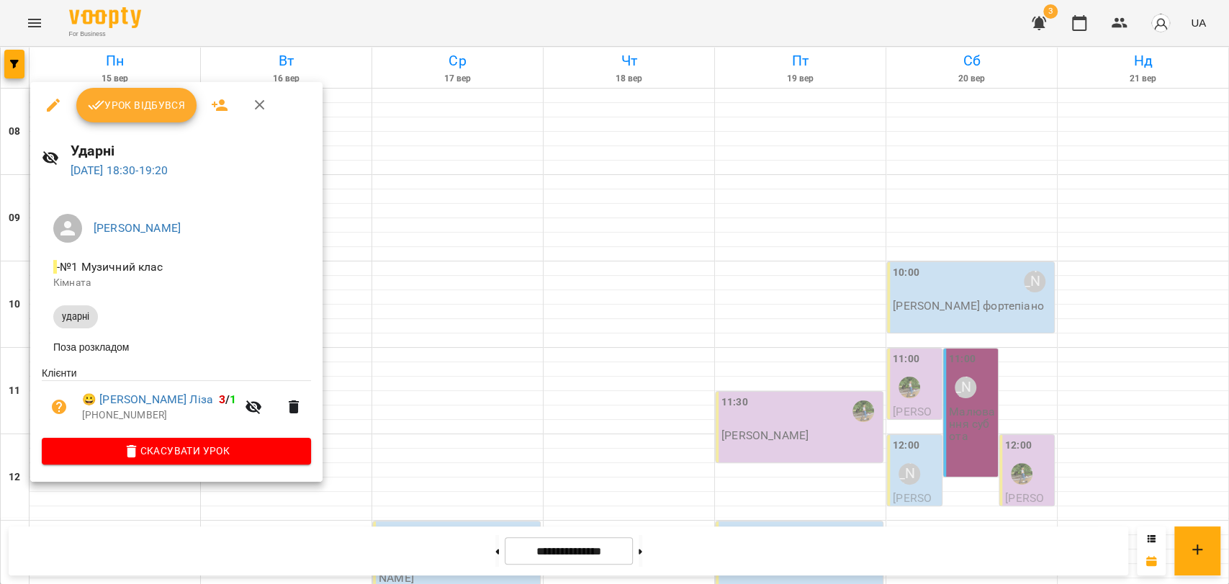
click at [361, 12] on div at bounding box center [614, 292] width 1229 height 584
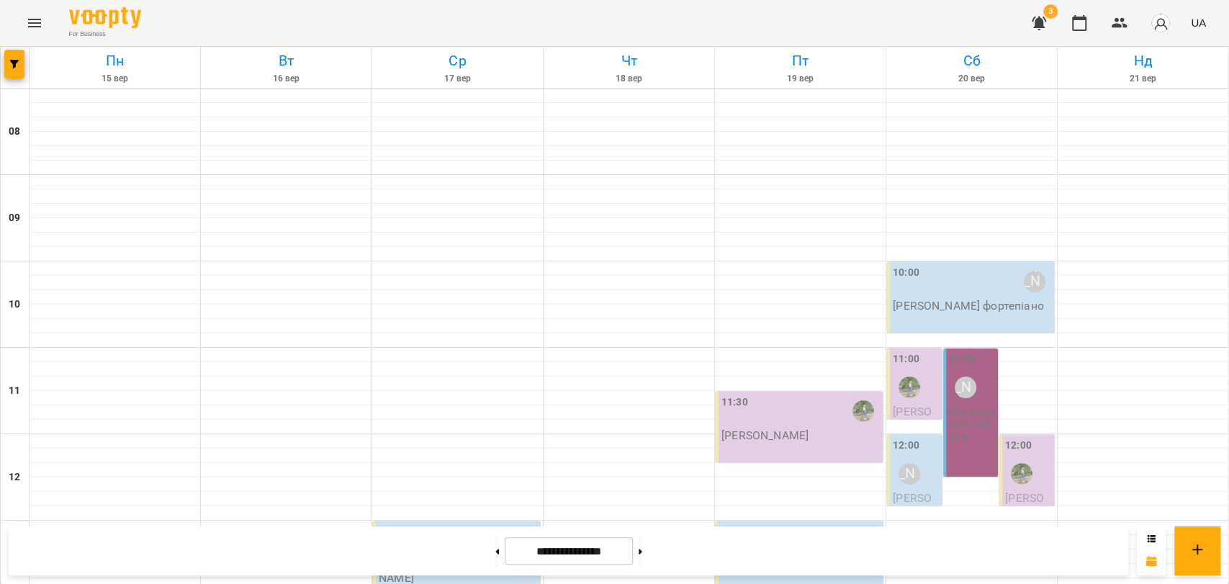
scroll to position [320, 0]
click at [495, 543] on button at bounding box center [497, 551] width 4 height 32
type input "**********"
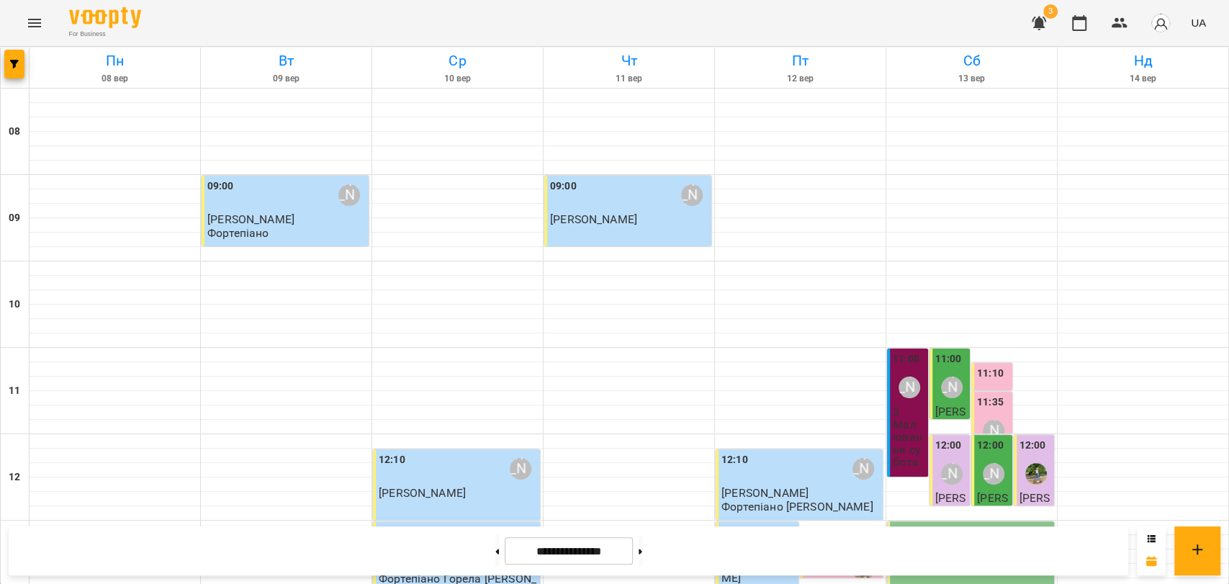
scroll to position [606, 0]
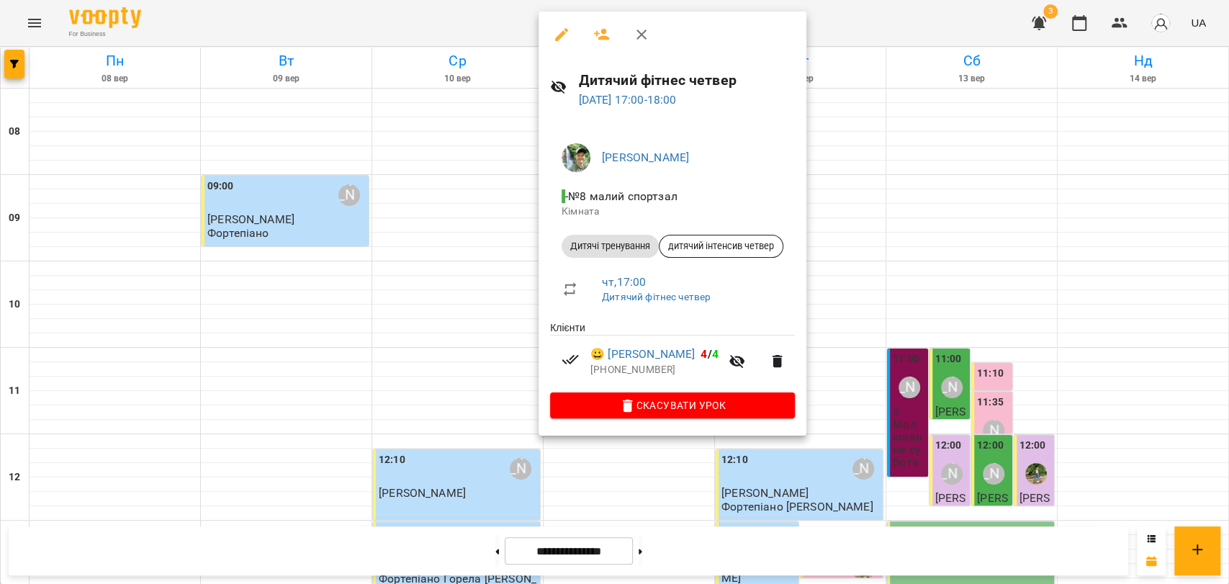
drag, startPoint x: 827, startPoint y: 13, endPoint x: 820, endPoint y: 23, distance: 12.4
click at [827, 13] on div at bounding box center [614, 292] width 1229 height 584
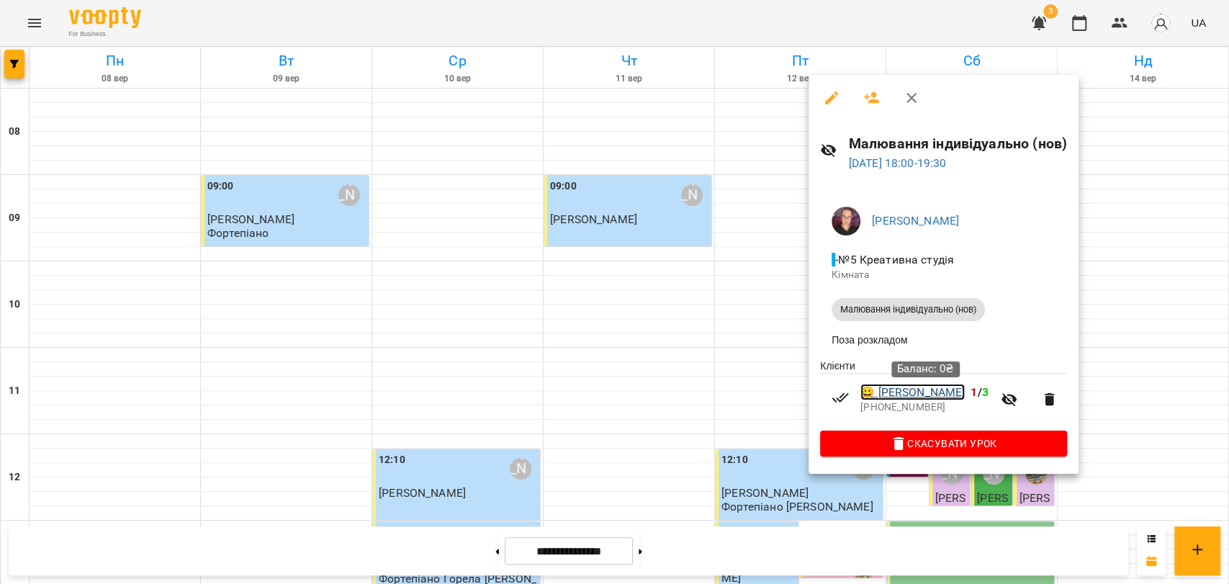
click at [955, 388] on link "😀 Стадникова Валерія" at bounding box center [912, 392] width 104 height 17
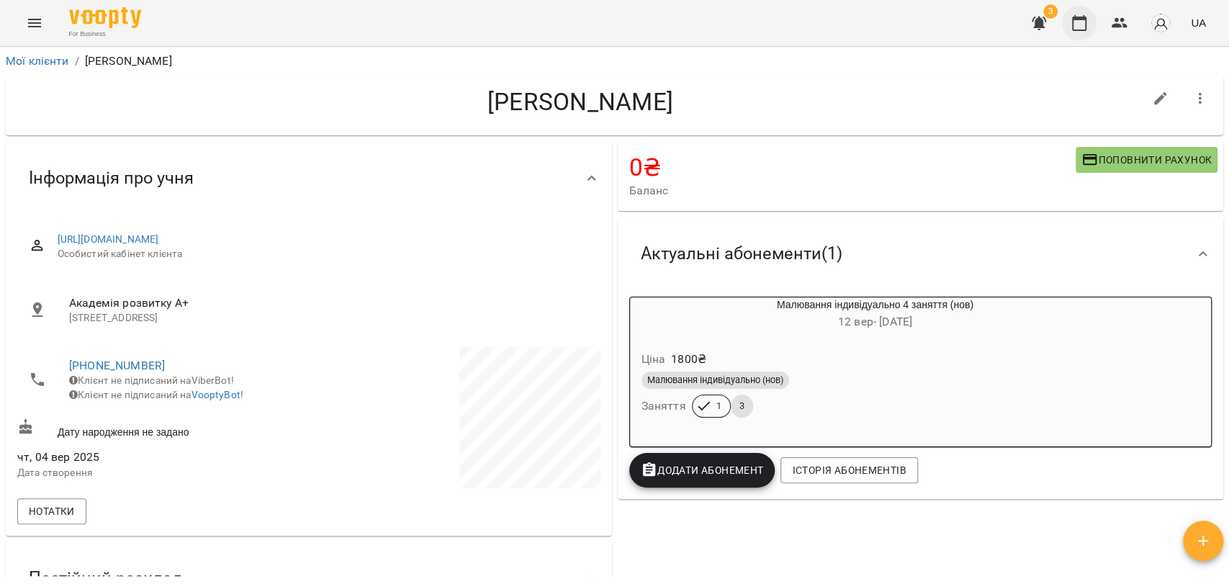
click at [1095, 16] on div "3 UA" at bounding box center [1116, 22] width 190 height 37
click at [1094, 15] on button "button" at bounding box center [1079, 23] width 35 height 35
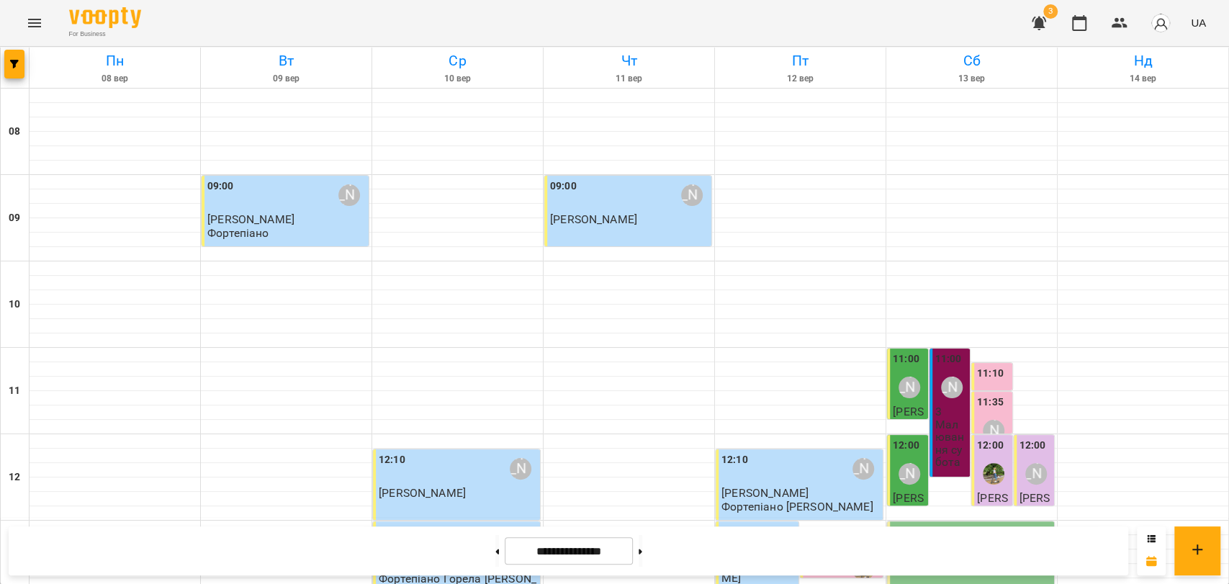
scroll to position [559, 0]
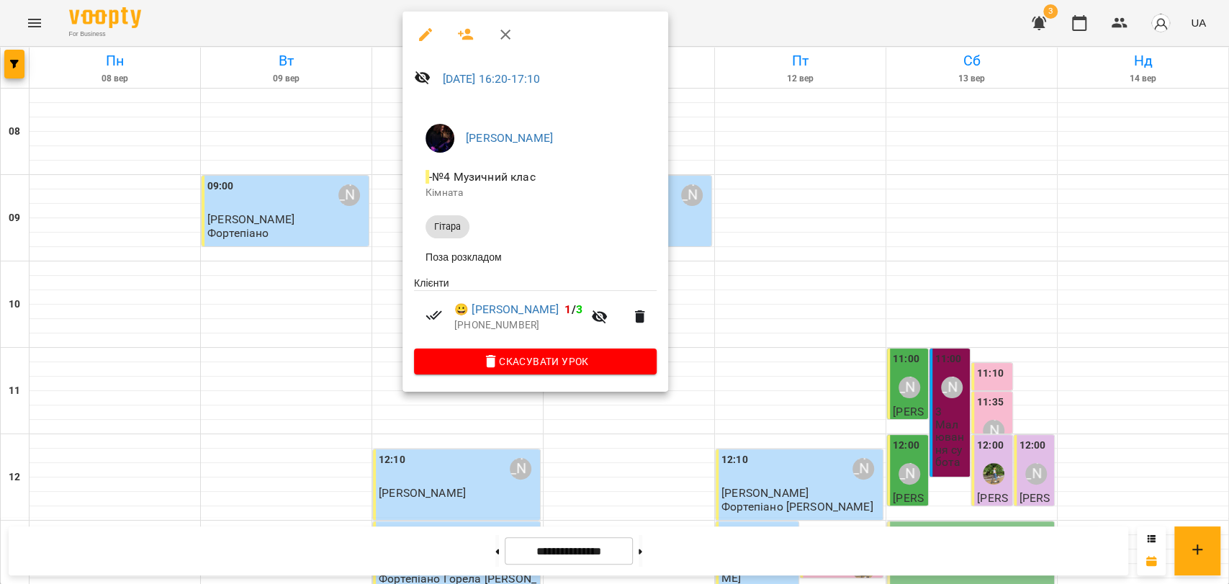
click at [389, 274] on div at bounding box center [614, 292] width 1229 height 584
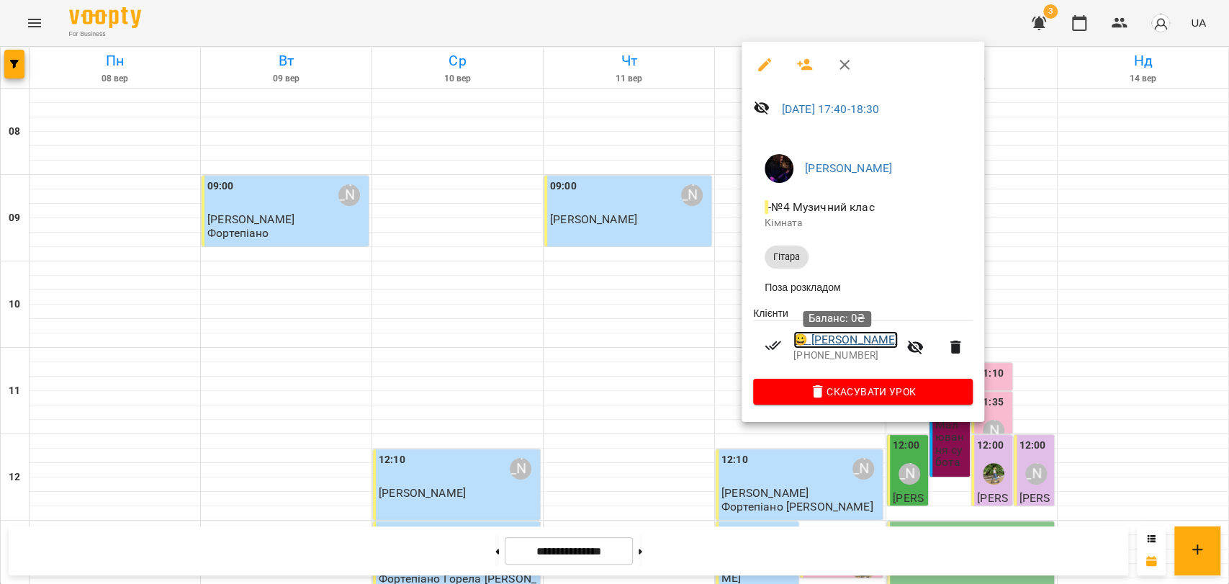
click at [862, 348] on link "😀 Гусев Данііл" at bounding box center [845, 339] width 104 height 17
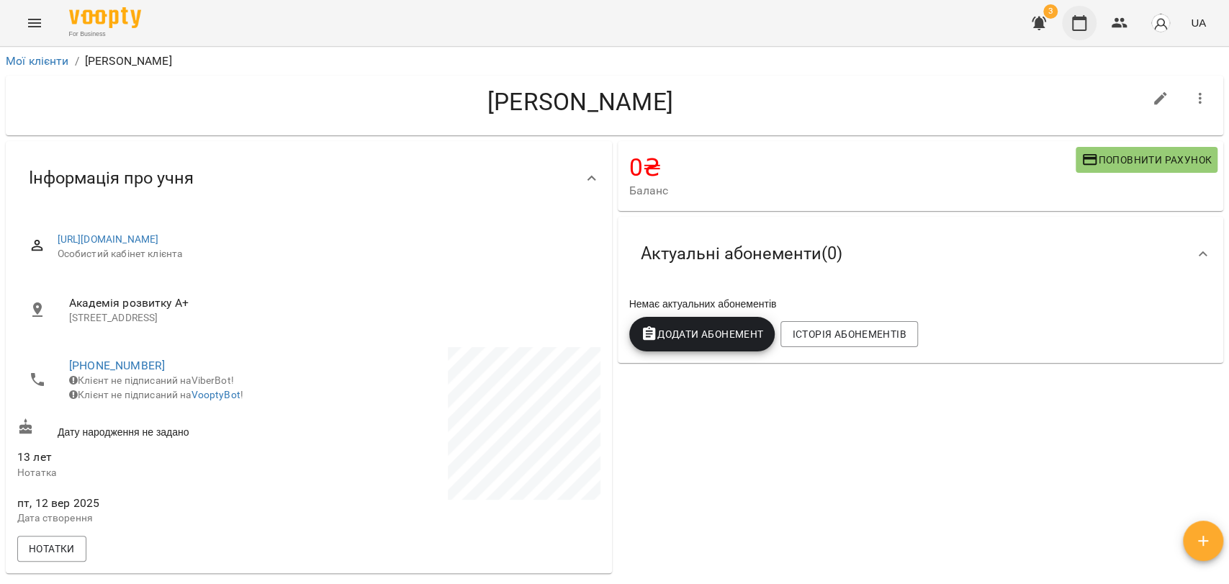
click at [1073, 13] on button "button" at bounding box center [1079, 23] width 35 height 35
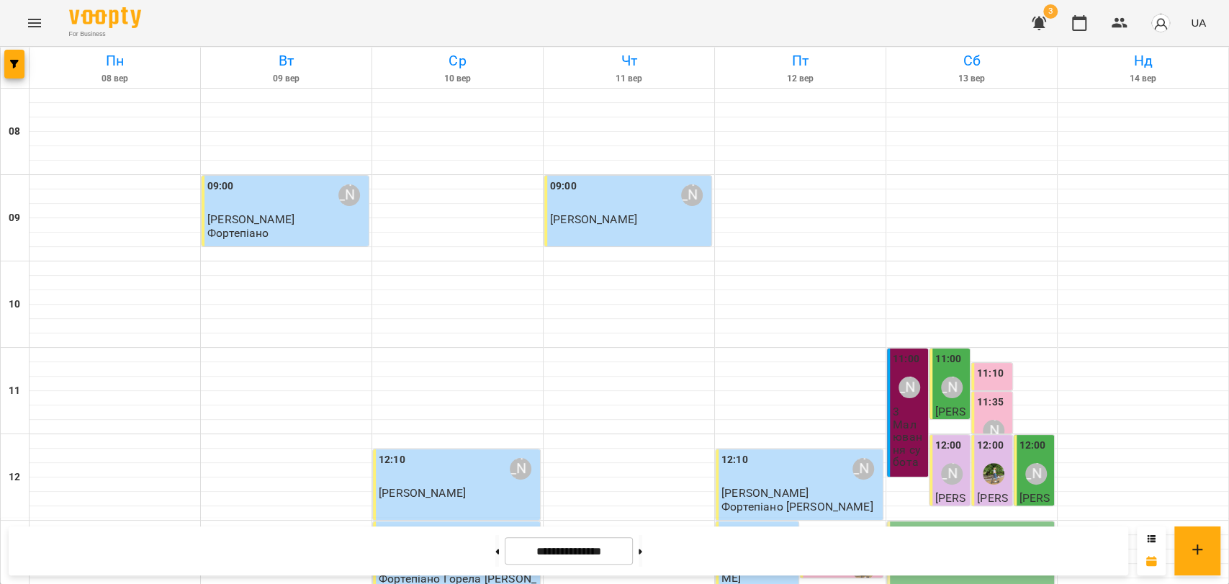
scroll to position [606, 0]
click at [642, 552] on icon at bounding box center [641, 552] width 4 height 6
type input "**********"
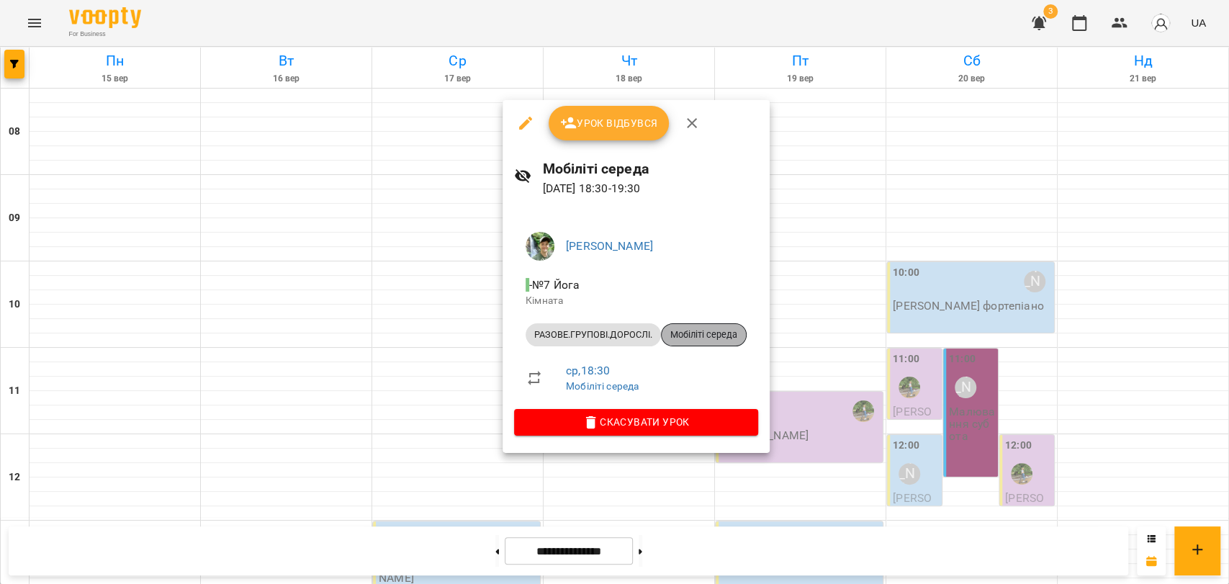
click at [689, 334] on span "Мобіліті середа" at bounding box center [704, 334] width 84 height 13
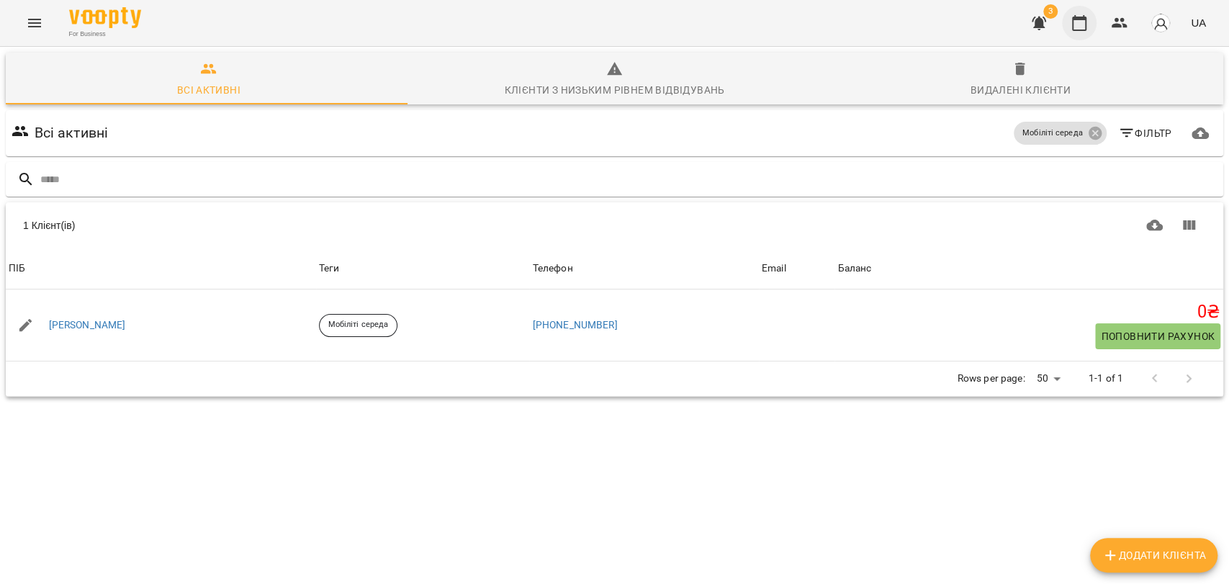
click at [1092, 24] on button "button" at bounding box center [1079, 23] width 35 height 35
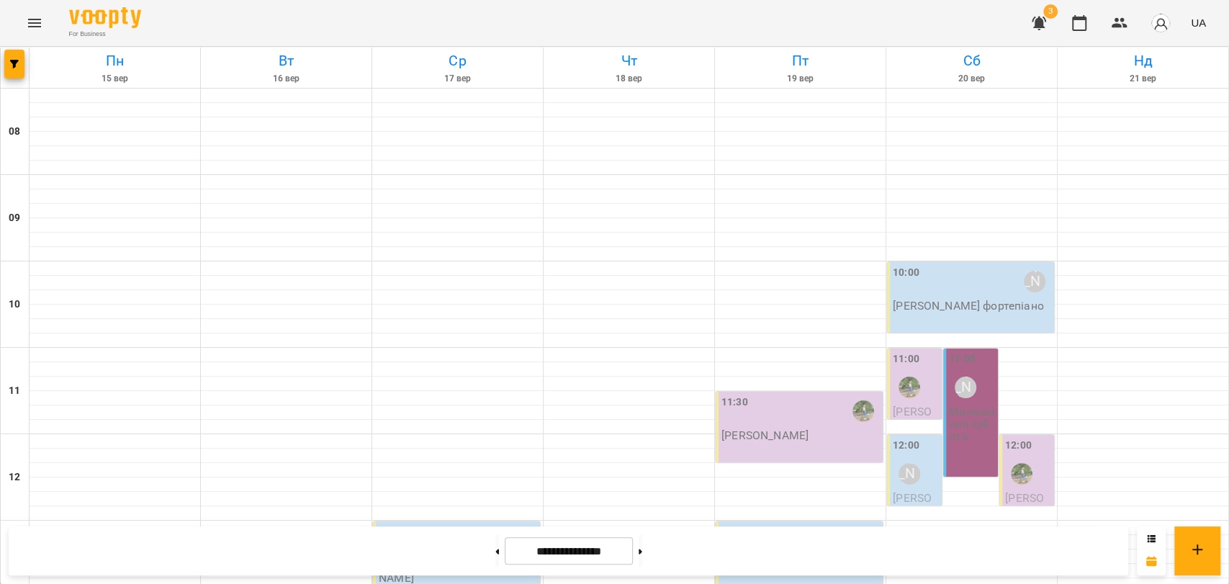
scroll to position [606, 0]
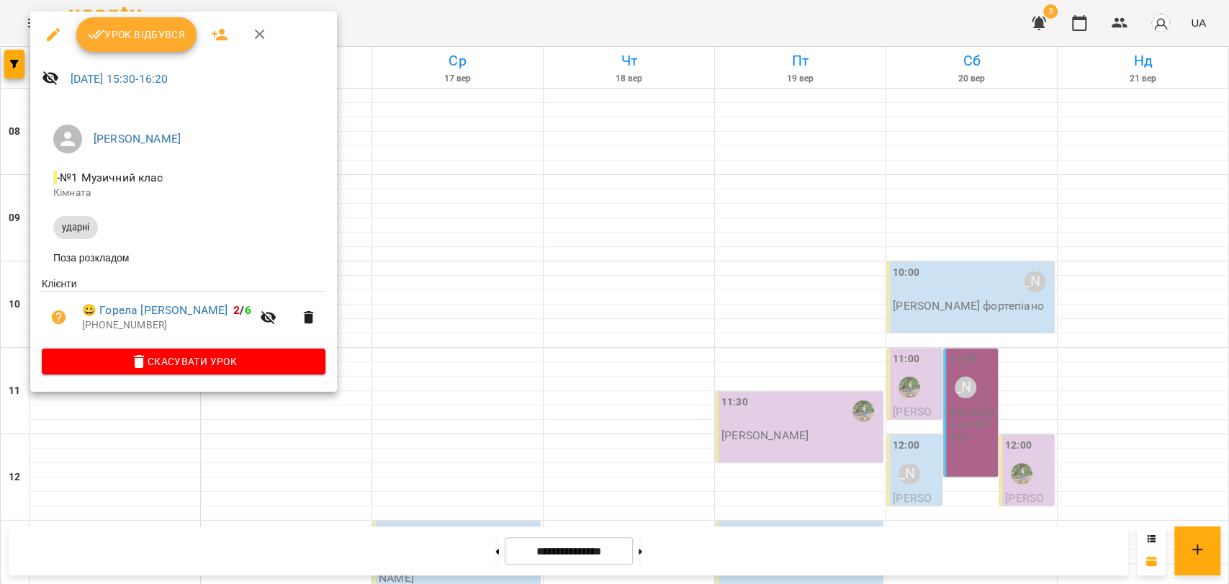
click at [265, 38] on icon "button" at bounding box center [259, 34] width 17 height 17
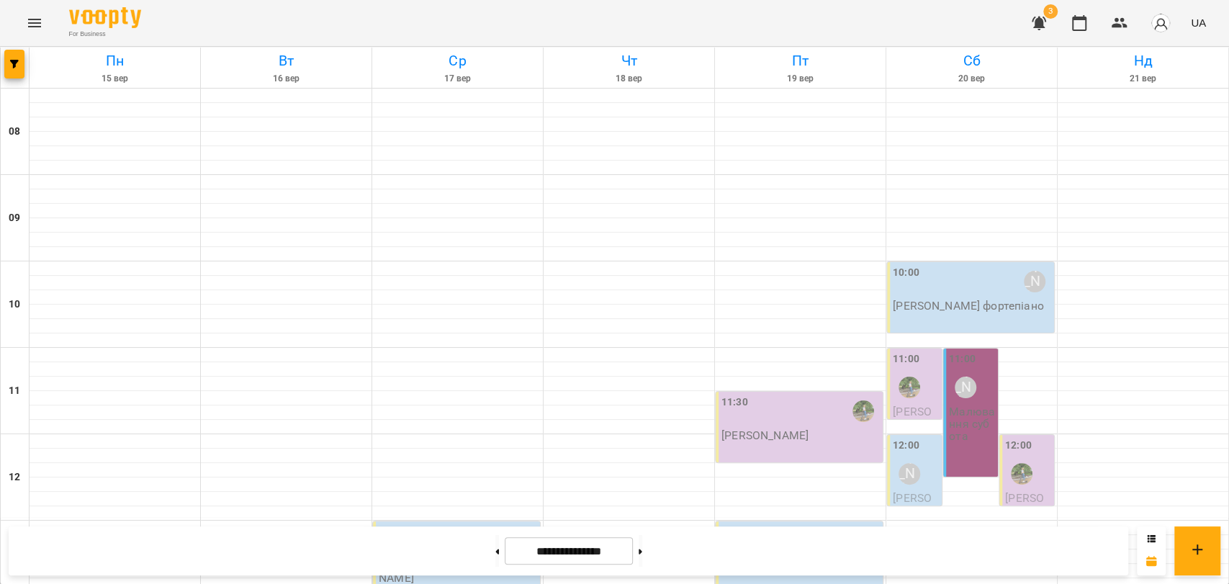
scroll to position [127, 0]
click at [495, 546] on button at bounding box center [497, 551] width 4 height 32
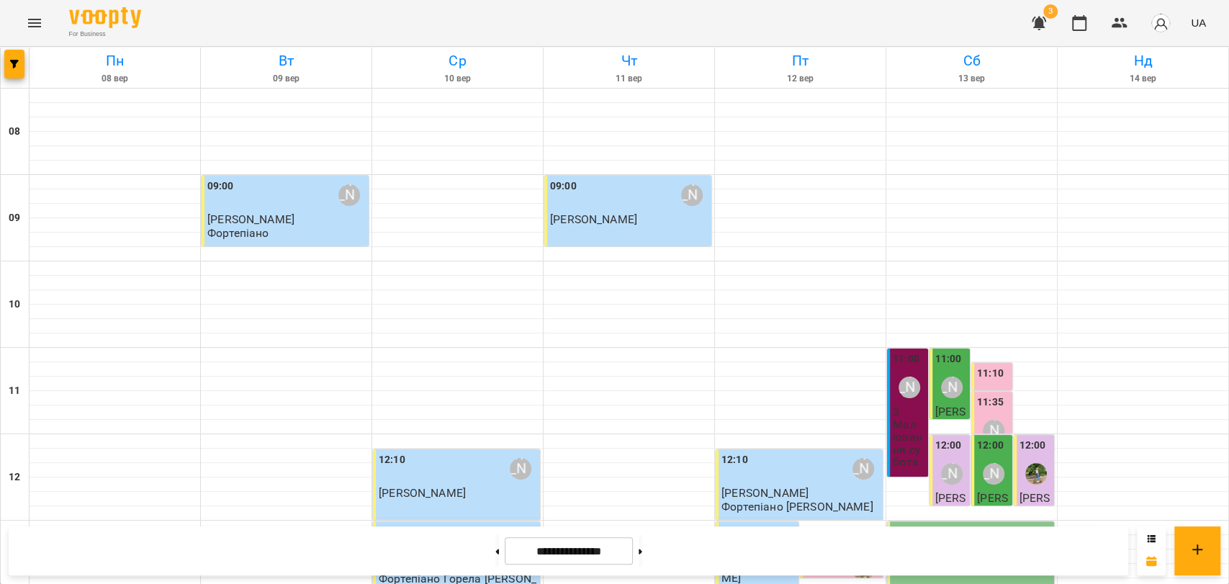
scroll to position [606, 0]
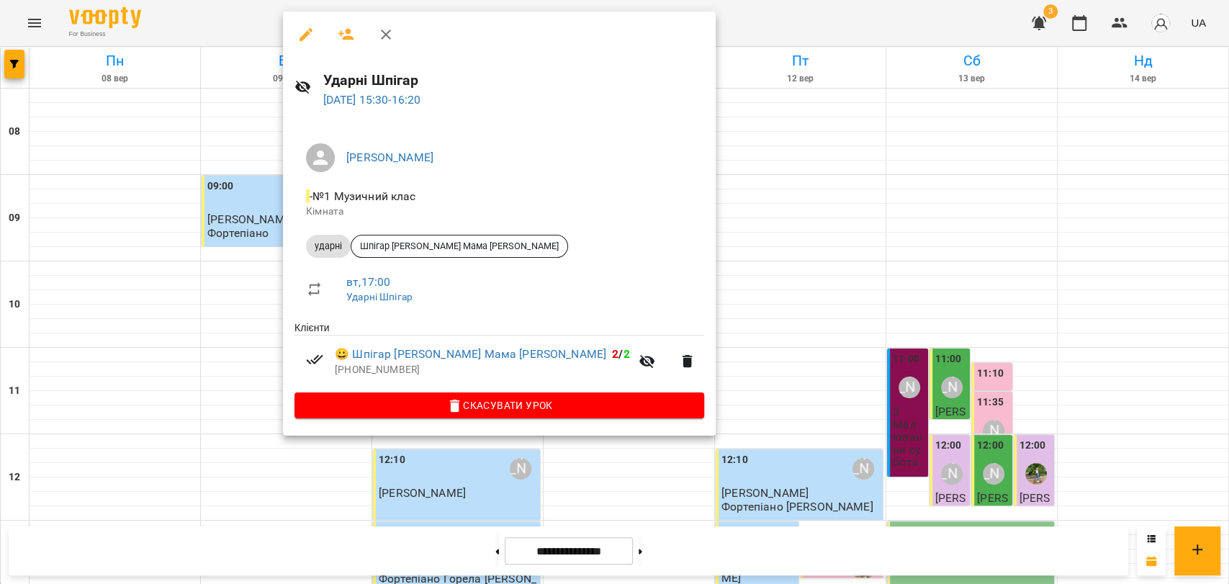
click at [389, 28] on icon "button" at bounding box center [385, 34] width 17 height 17
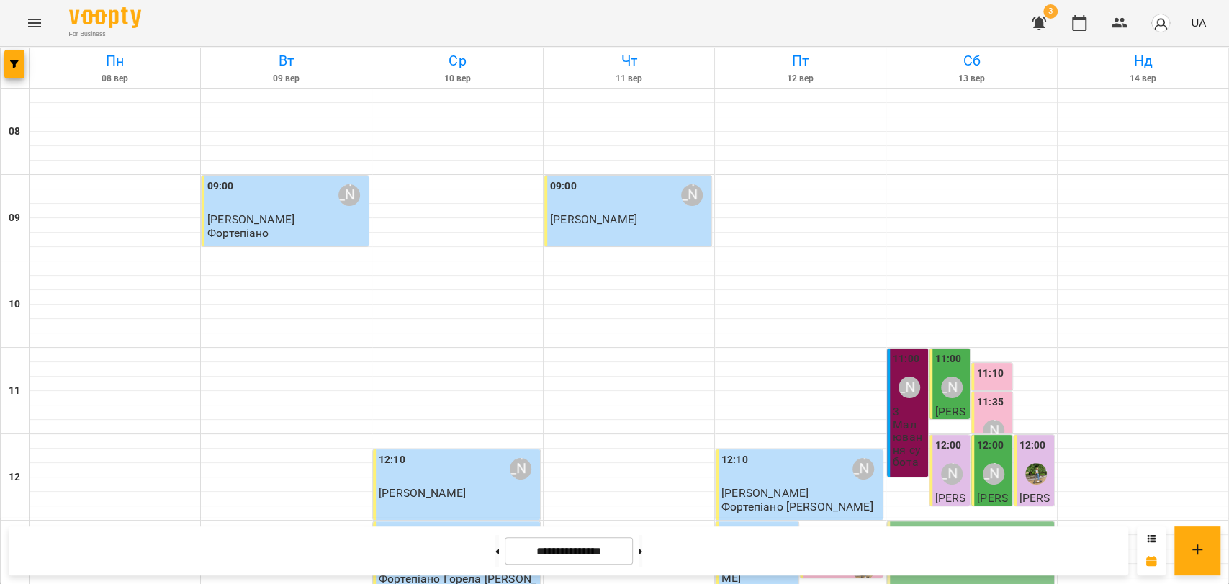
scroll to position [446, 0]
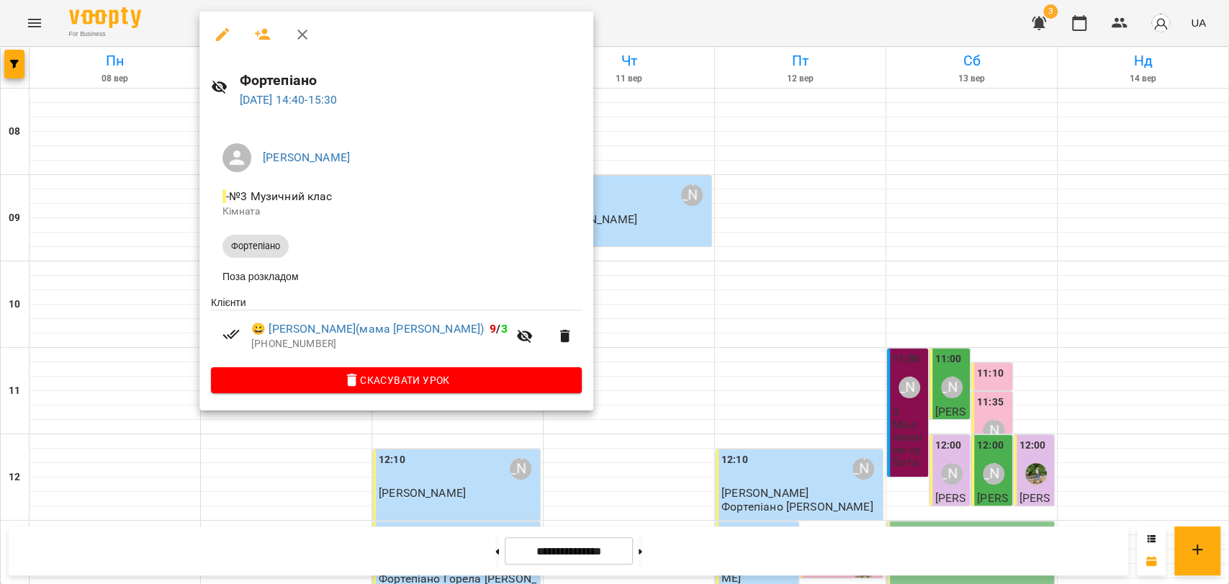
click at [625, 37] on div at bounding box center [614, 292] width 1229 height 584
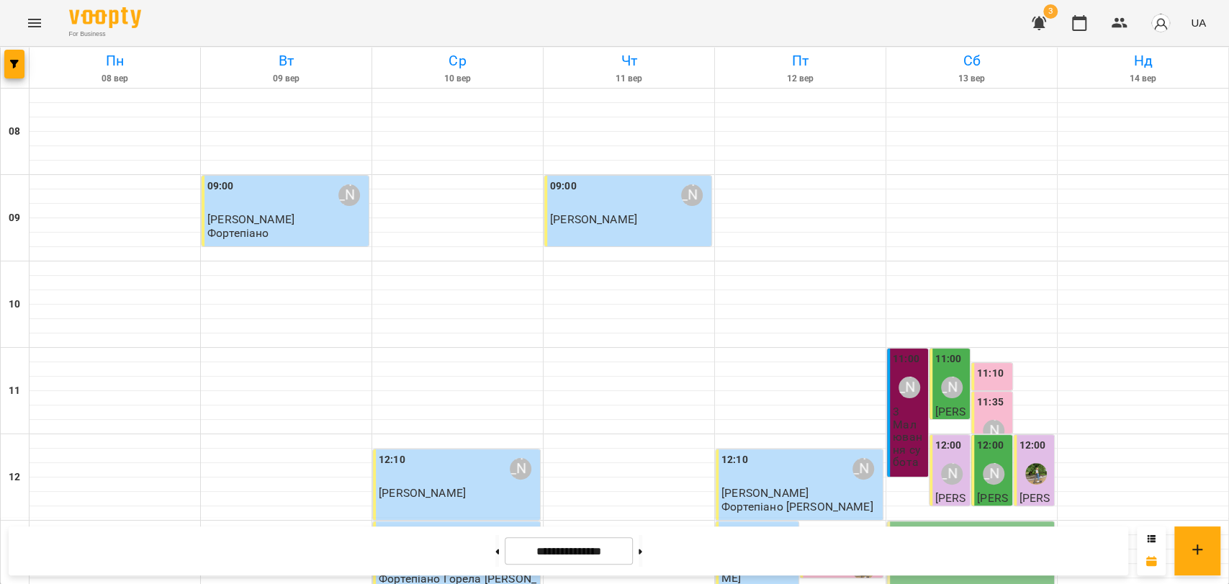
scroll to position [606, 0]
click at [642, 547] on button at bounding box center [641, 551] width 4 height 32
type input "**********"
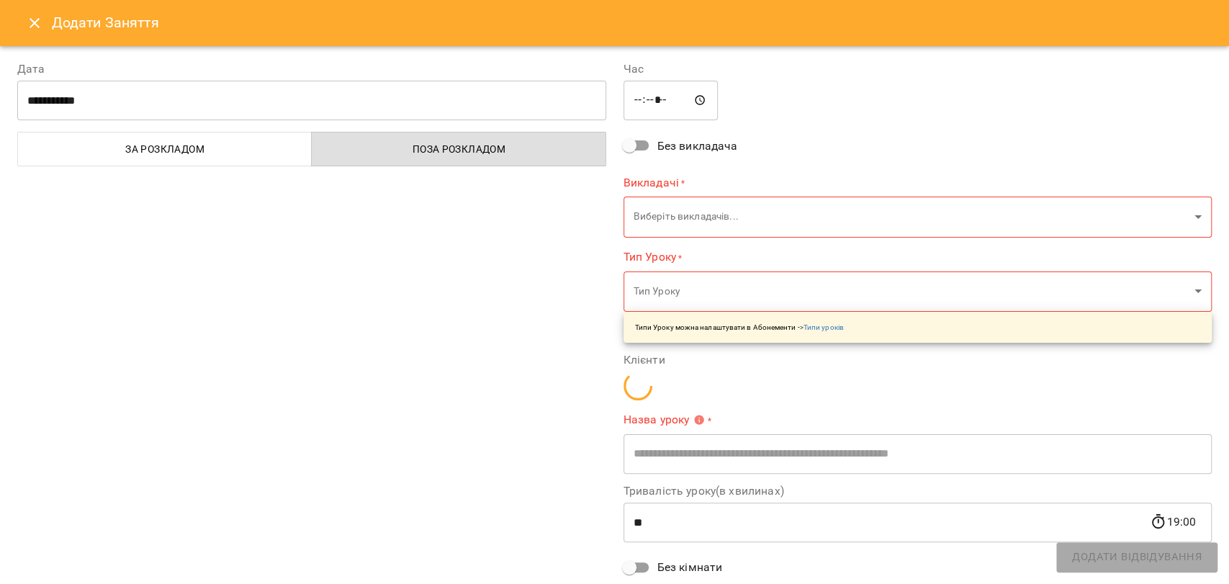
type input "**********"
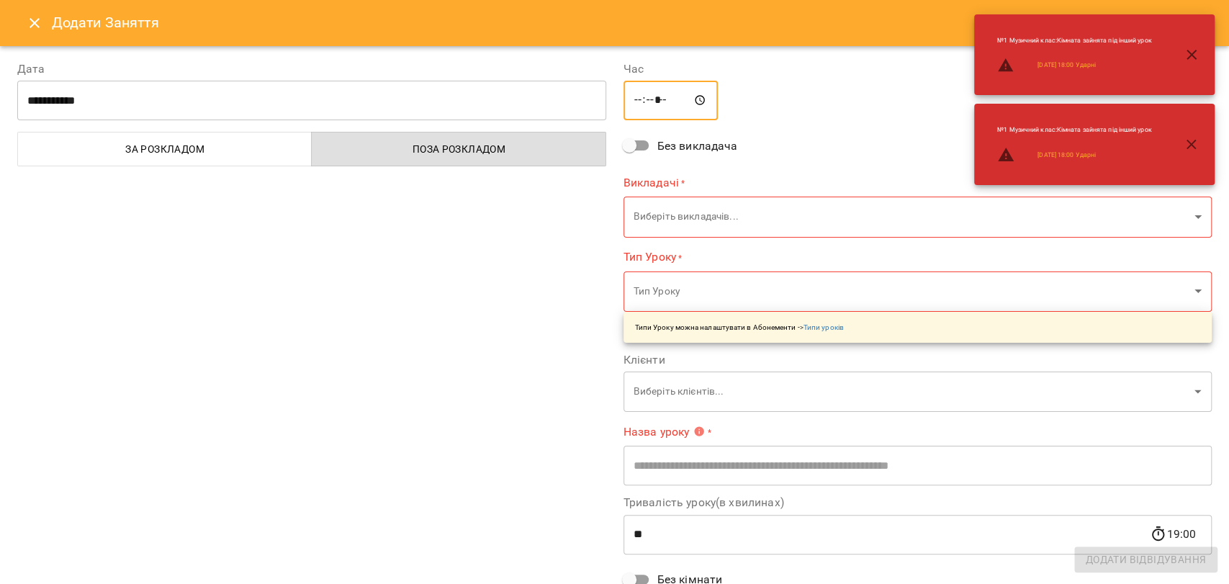
click at [633, 99] on input "*****" at bounding box center [670, 101] width 95 height 40
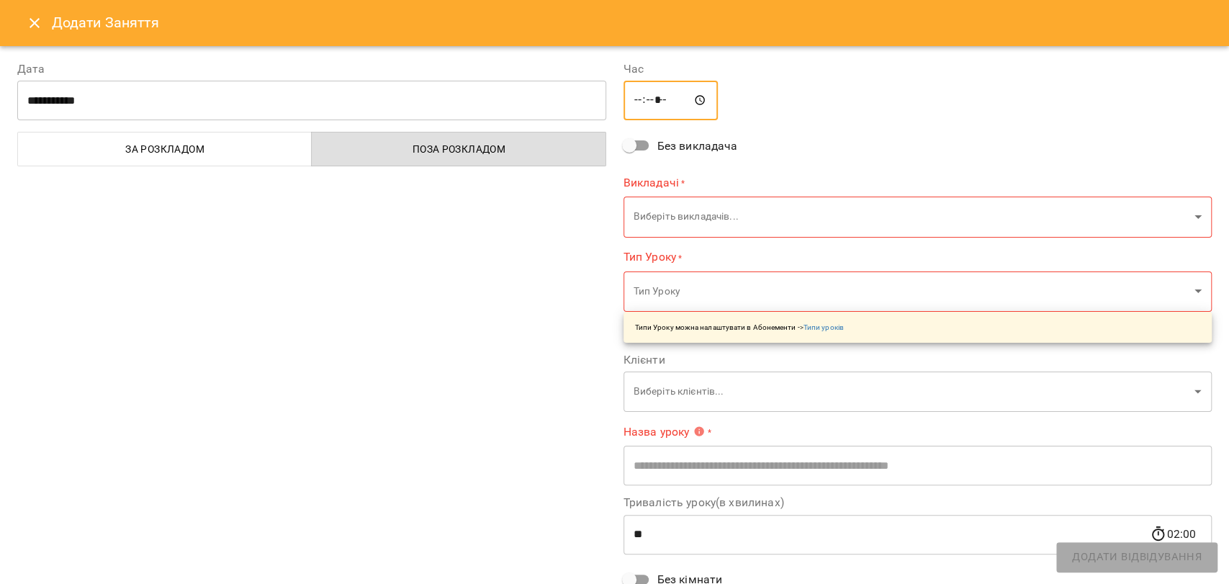
type input "*****"
click at [685, 221] on body "For Business 3 UA Пн 15 вер Вт 16 вер Ср 17 вер Чт 18 вер Пт 19 вер Сб 20 вер Н…" at bounding box center [614, 595] width 1229 height 1190
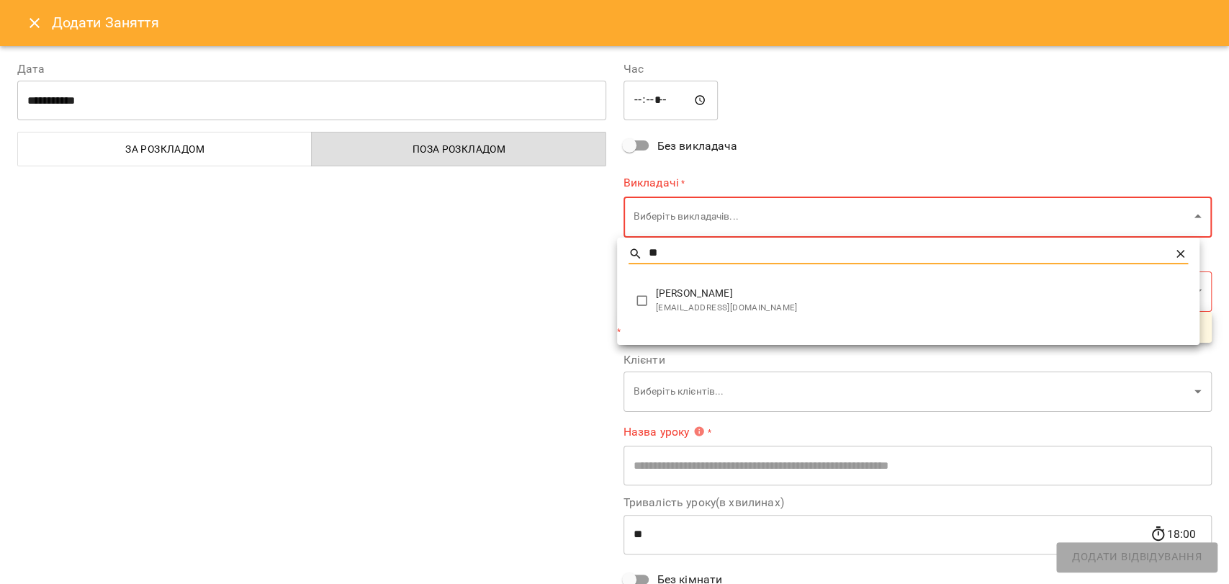
type input "**"
type input "**********"
type input "******"
type input "**"
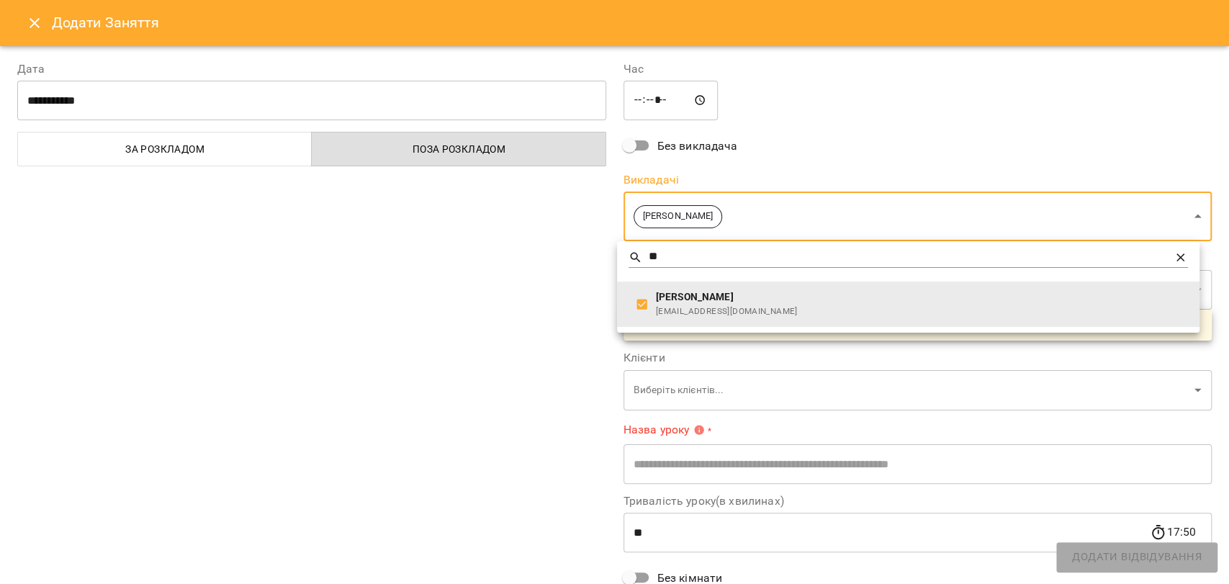
click at [568, 280] on div at bounding box center [614, 292] width 1229 height 584
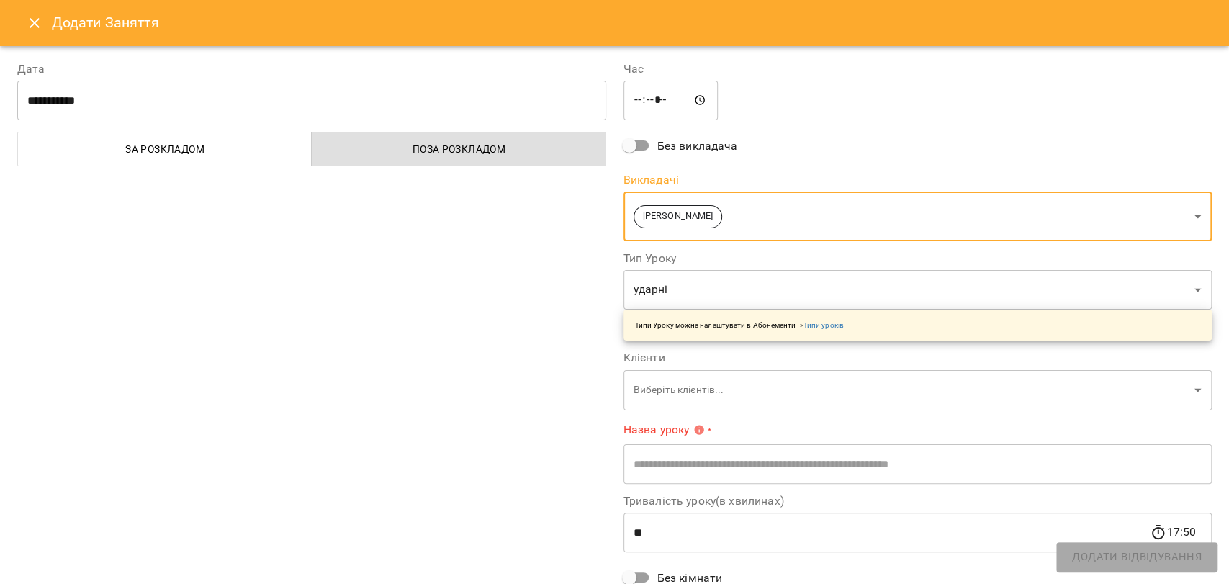
click at [671, 386] on body "For Business 3 UA Пн 15 вер Вт 16 вер Ср 17 вер Чт 18 вер Пт 19 вер Сб 20 вер Н…" at bounding box center [614, 595] width 1229 height 1190
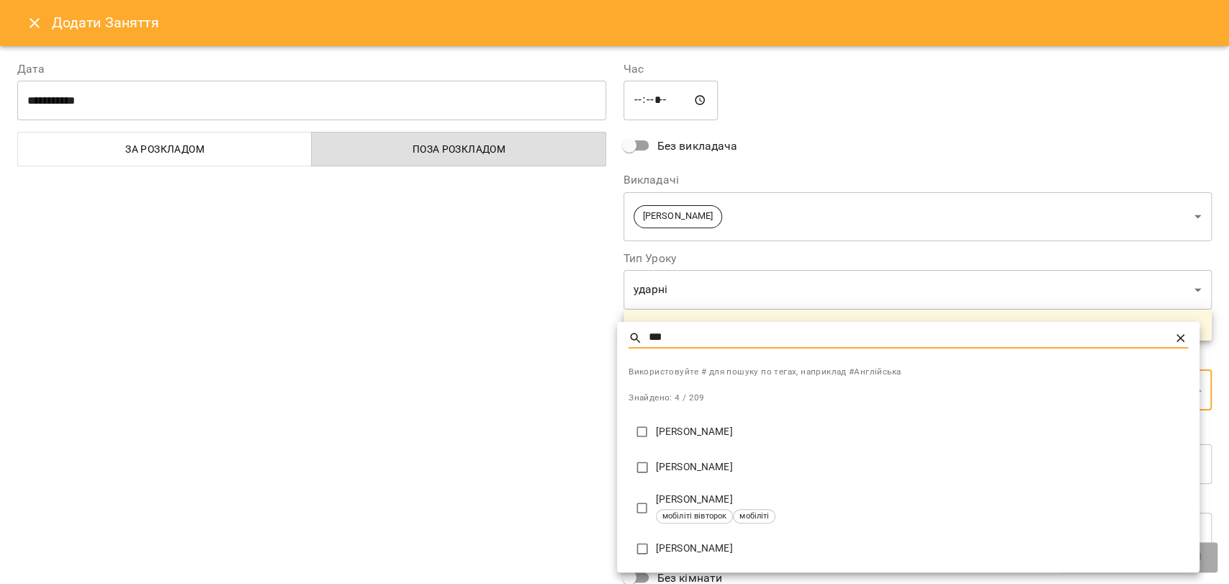
type input "***"
type input "**********"
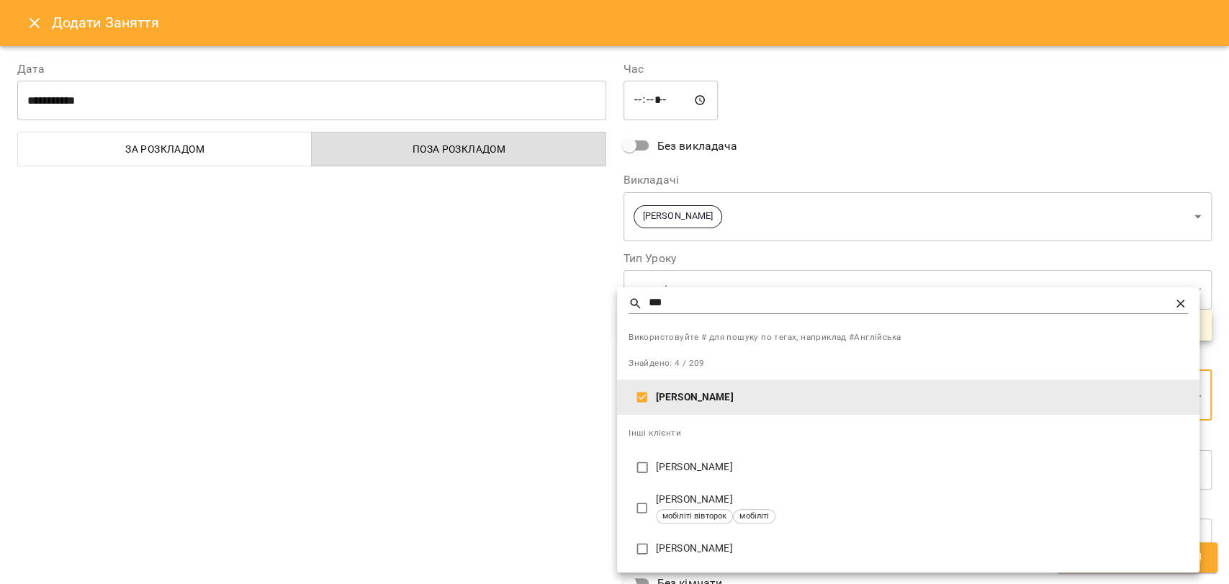
click at [554, 448] on div at bounding box center [614, 292] width 1229 height 584
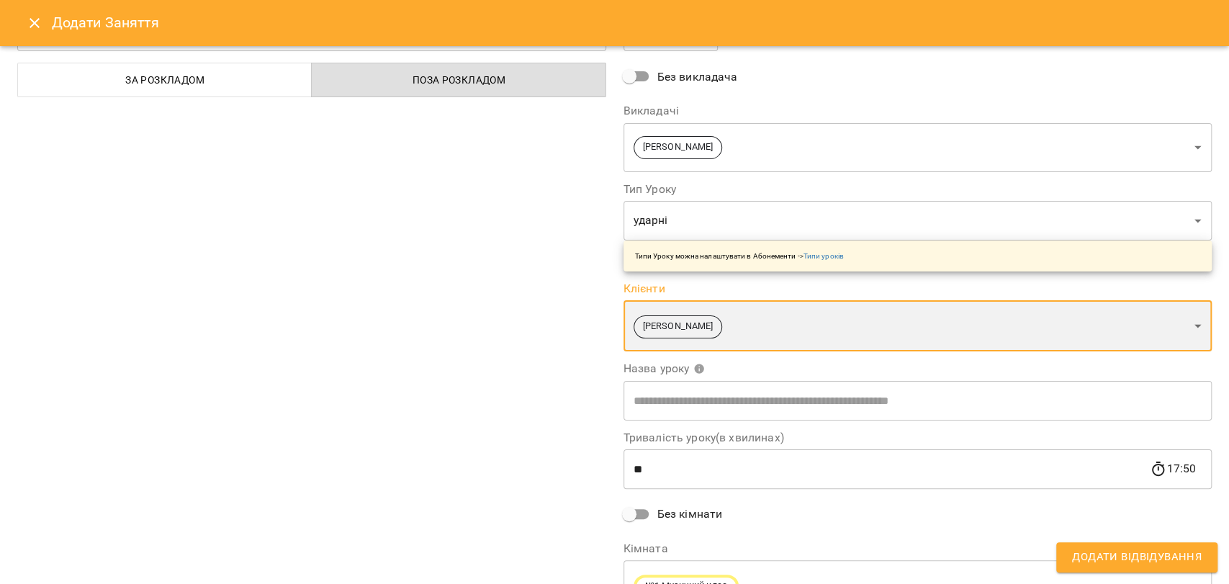
scroll to position [145, 0]
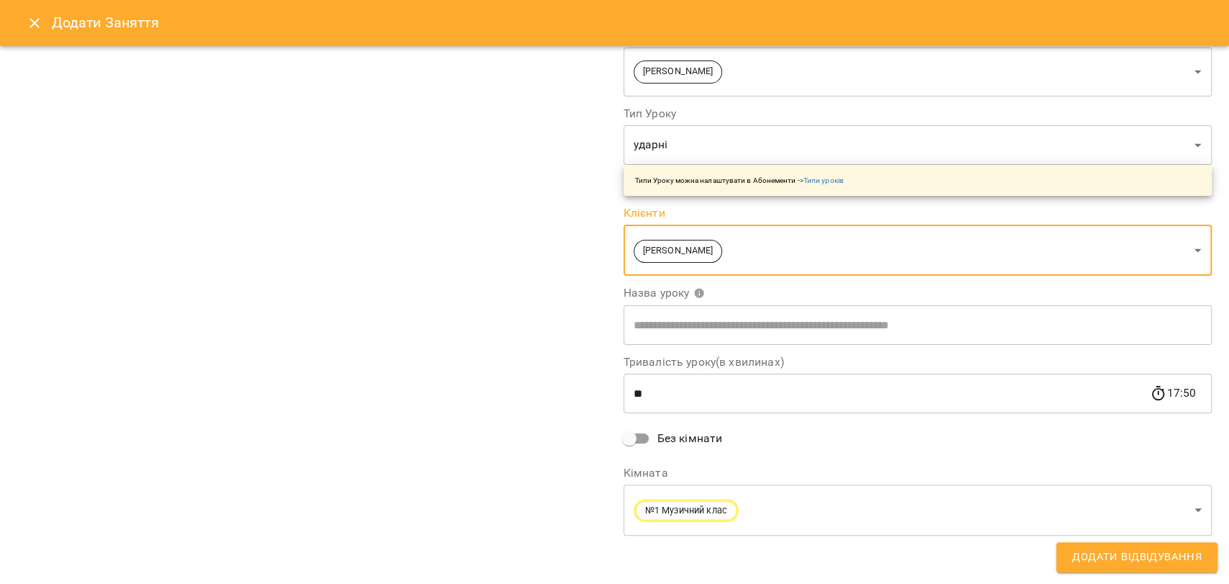
click at [664, 319] on input "text" at bounding box center [917, 324] width 589 height 40
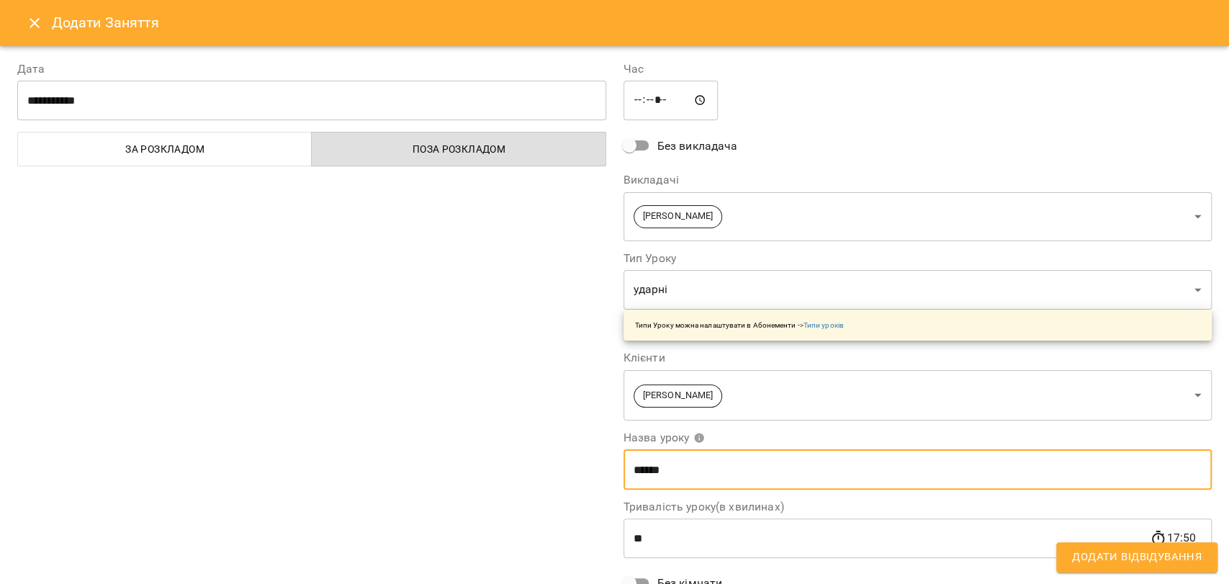
scroll to position [145, 0]
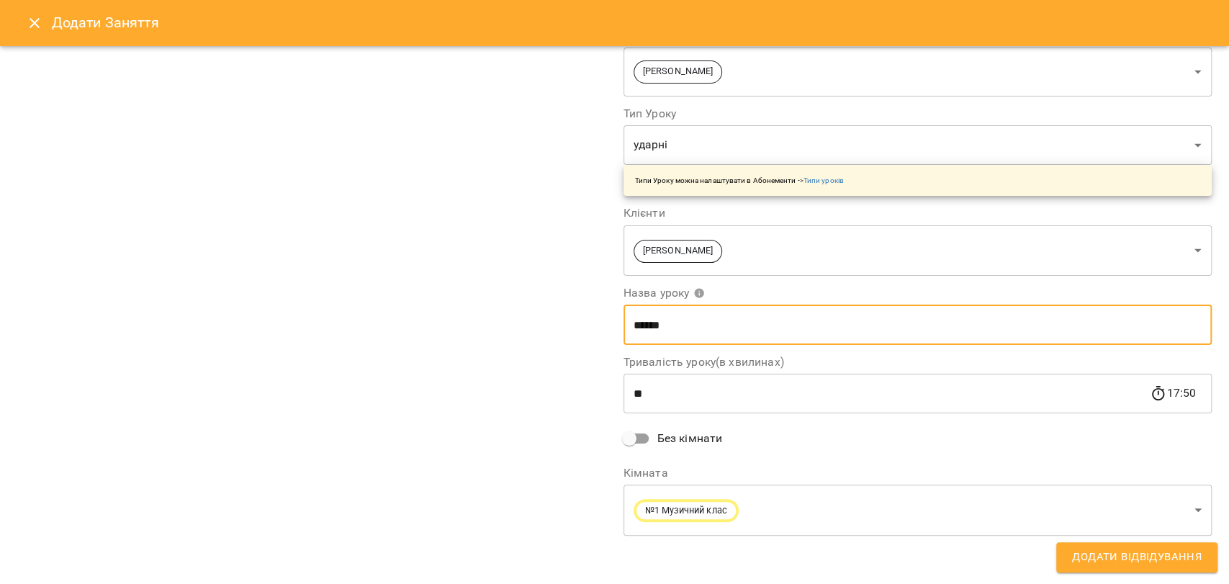
click at [1111, 573] on div "**********" at bounding box center [615, 242] width 1212 height 686
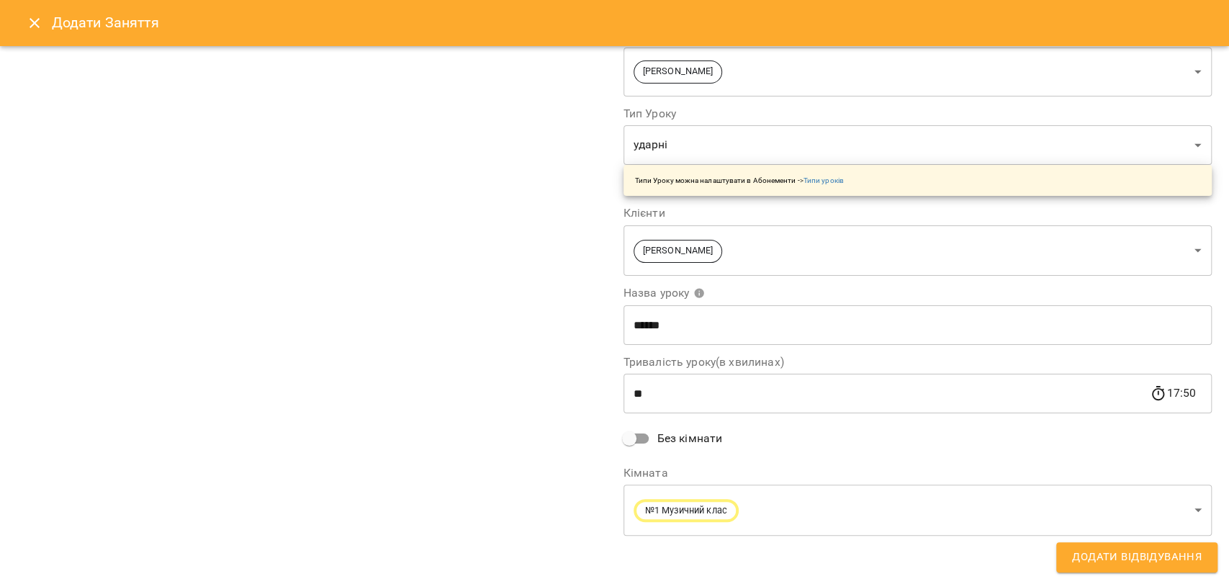
click at [1111, 560] on span "Додати Відвідування" at bounding box center [1137, 557] width 130 height 19
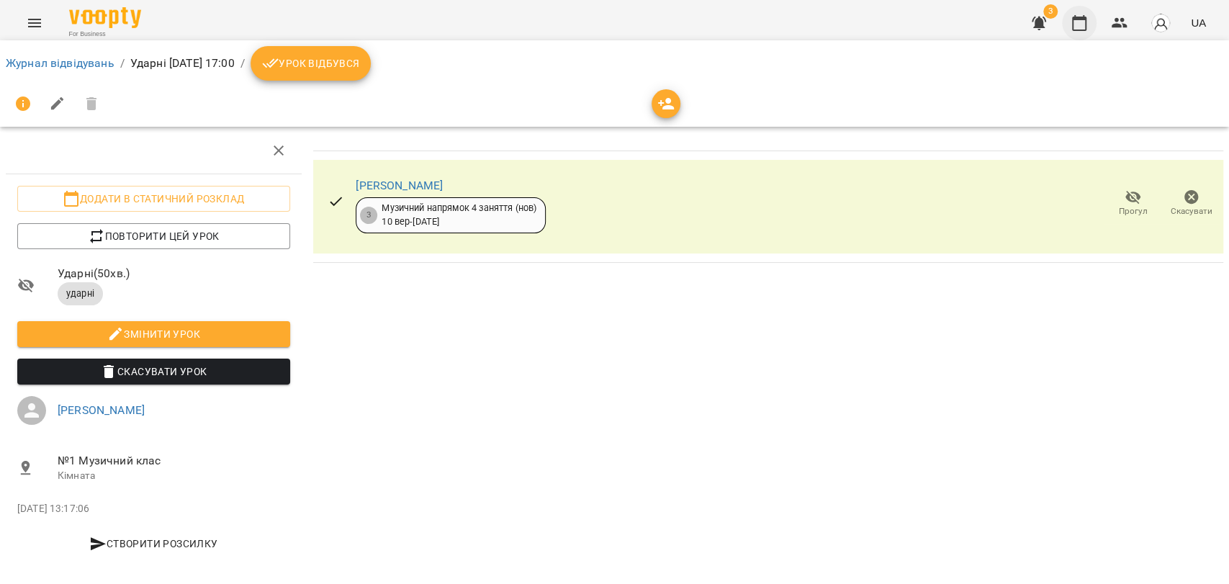
click at [1083, 24] on icon "button" at bounding box center [1078, 22] width 17 height 17
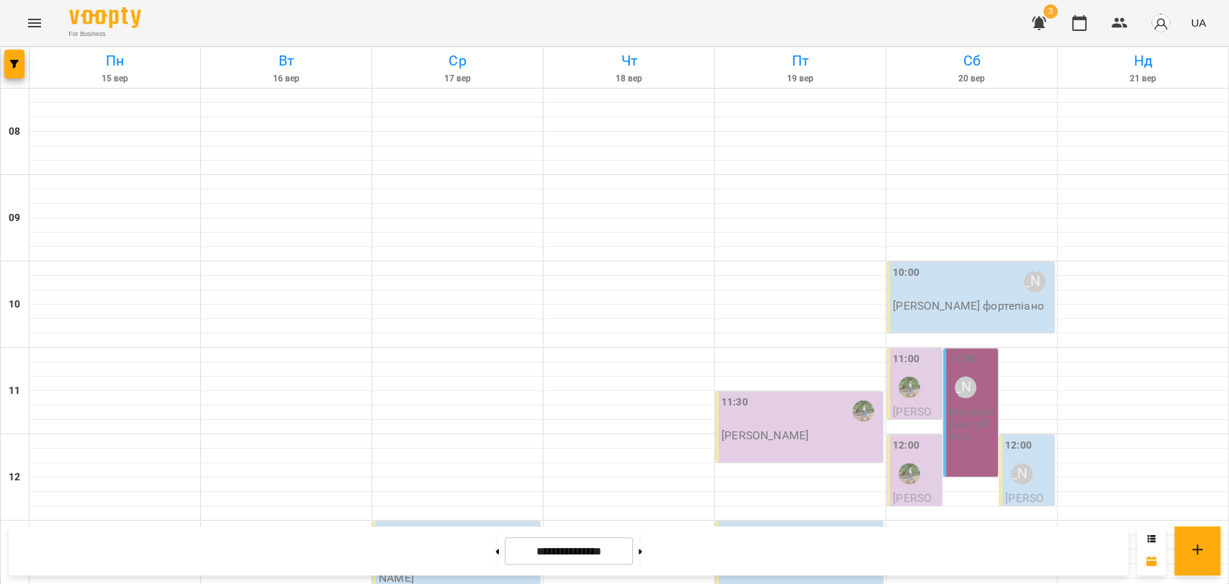
scroll to position [606, 0]
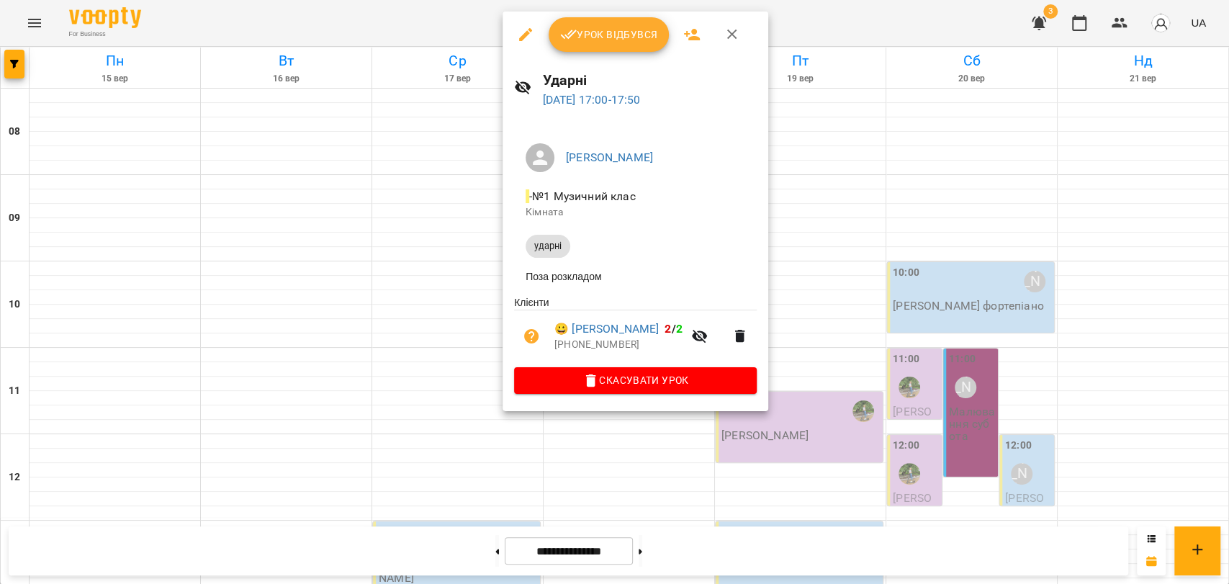
click at [430, 36] on div at bounding box center [614, 292] width 1229 height 584
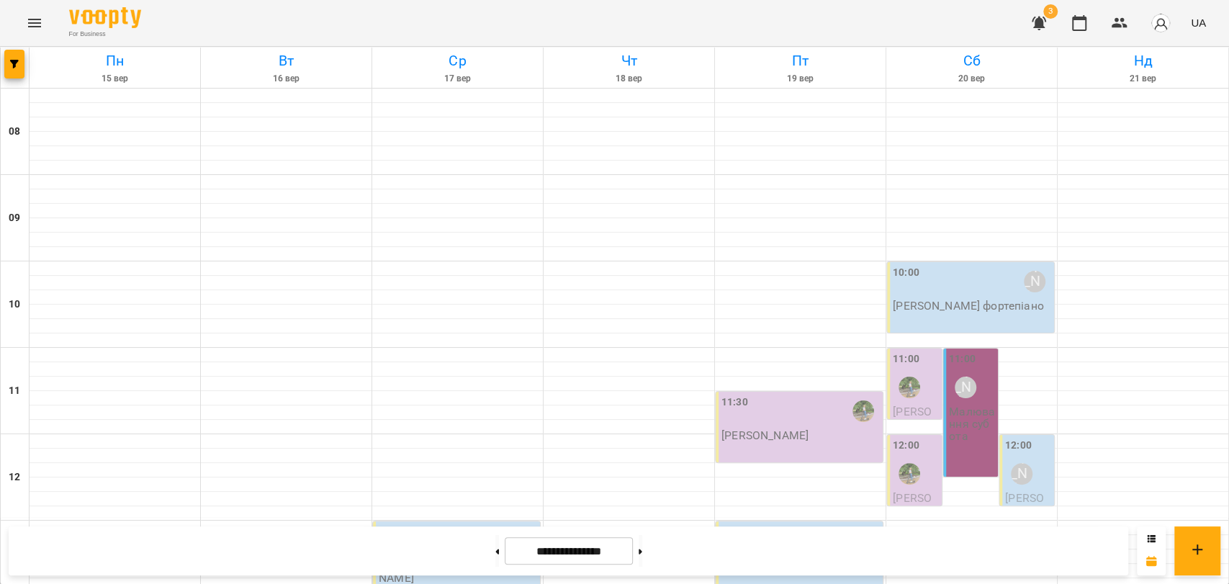
scroll to position [127, 0]
click at [495, 546] on button at bounding box center [497, 551] width 4 height 32
type input "**********"
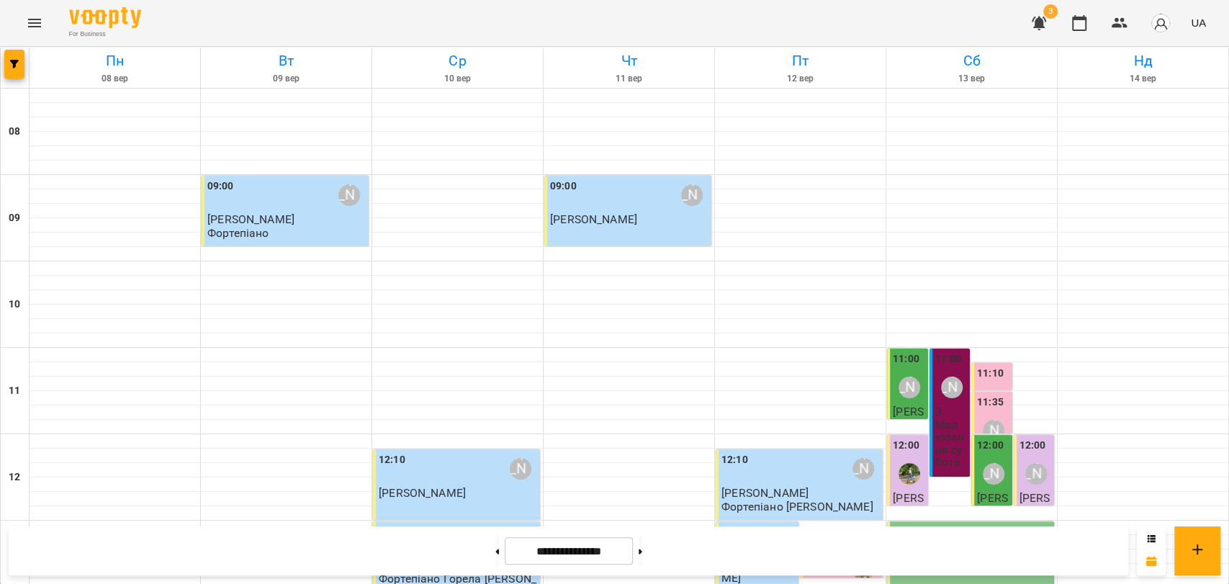
scroll to position [320, 0]
click at [824, 553] on div "13:20" at bounding box center [843, 569] width 74 height 33
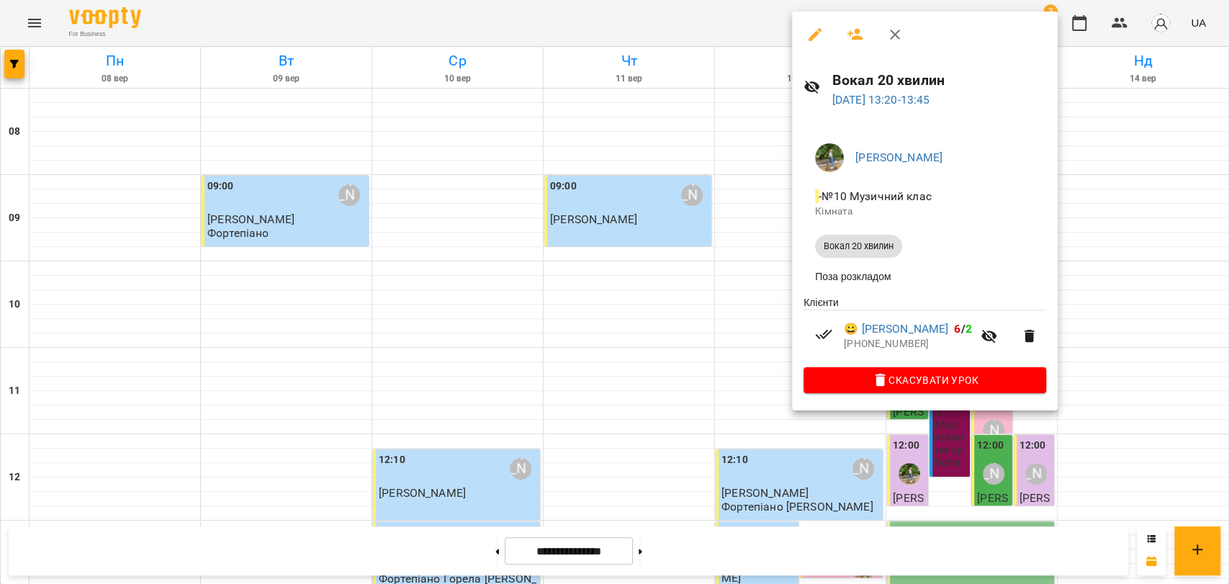
click at [897, 38] on icon "button" at bounding box center [894, 34] width 17 height 17
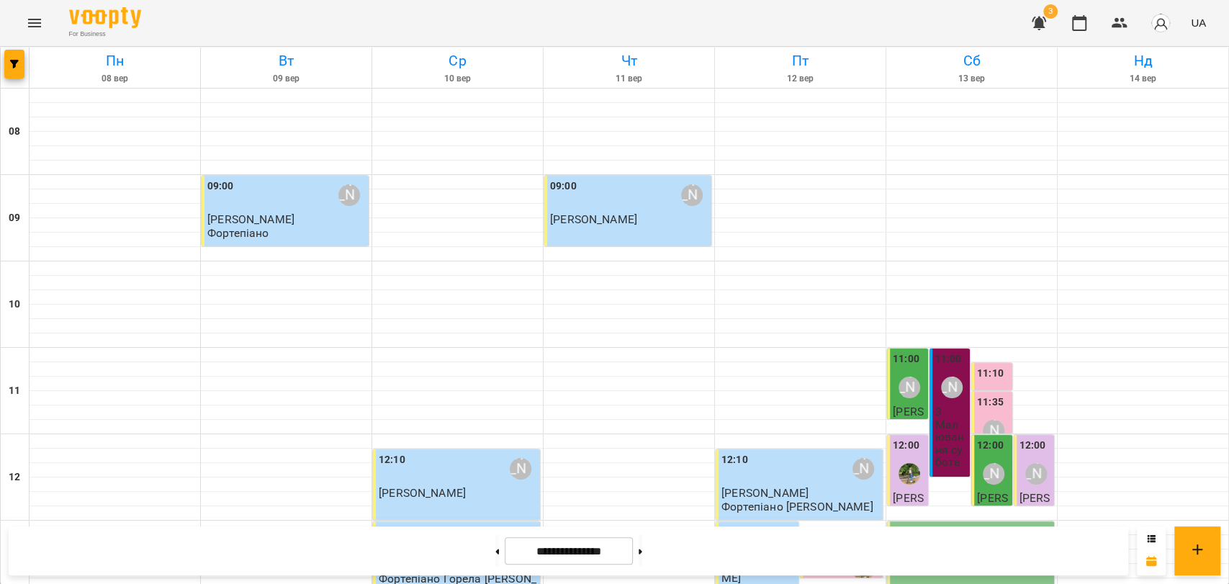
scroll to position [606, 0]
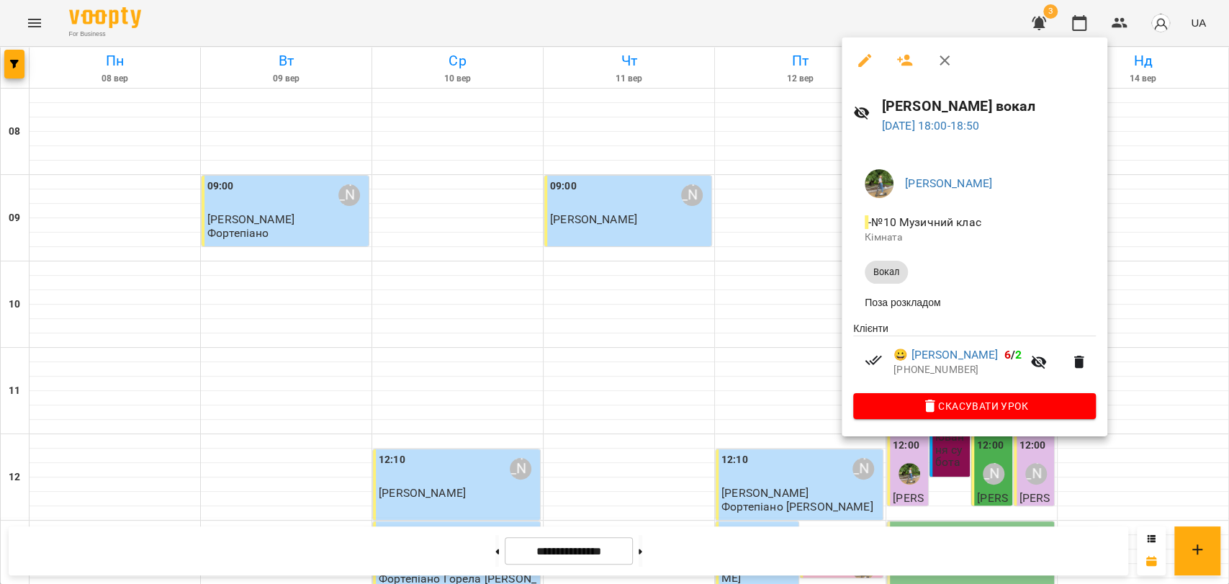
click at [815, 351] on div at bounding box center [614, 292] width 1229 height 584
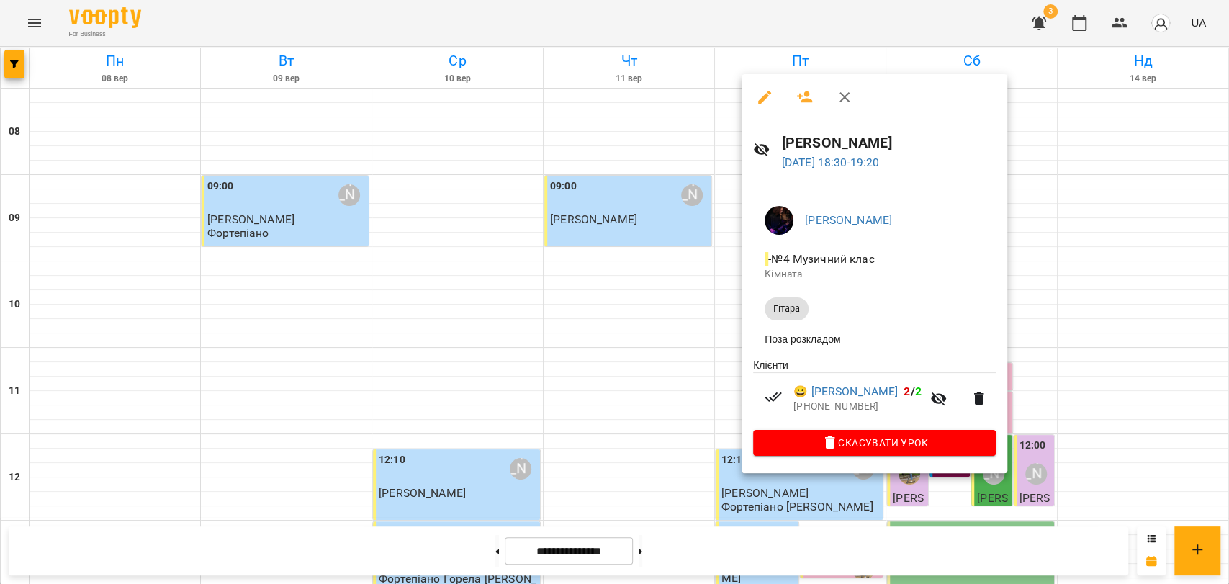
click at [737, 382] on div at bounding box center [614, 292] width 1229 height 584
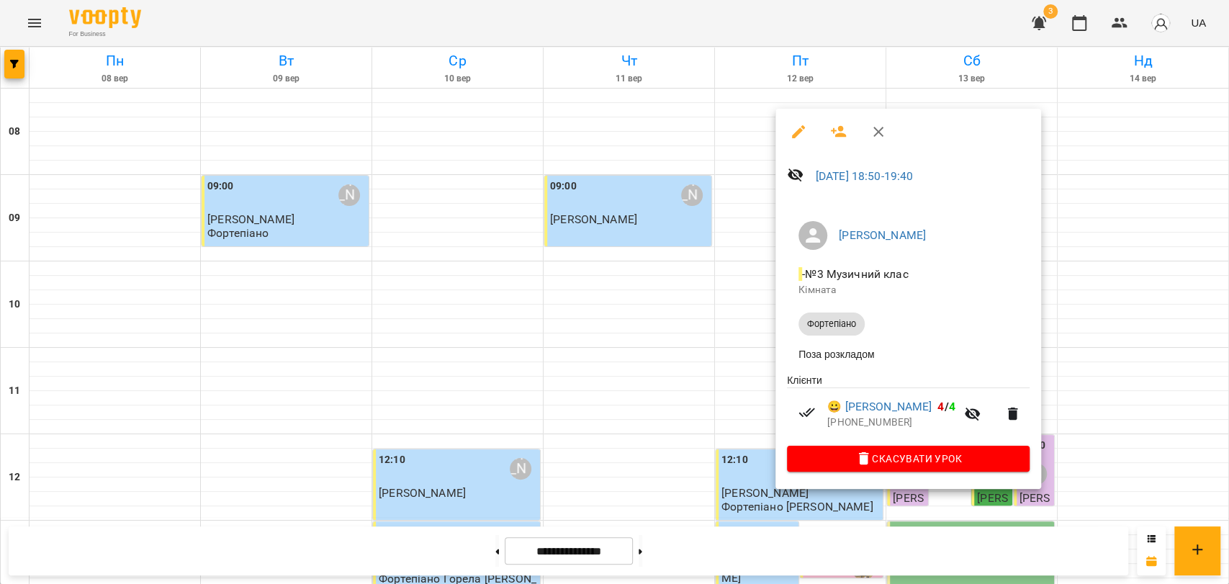
click at [744, 346] on div at bounding box center [614, 292] width 1229 height 584
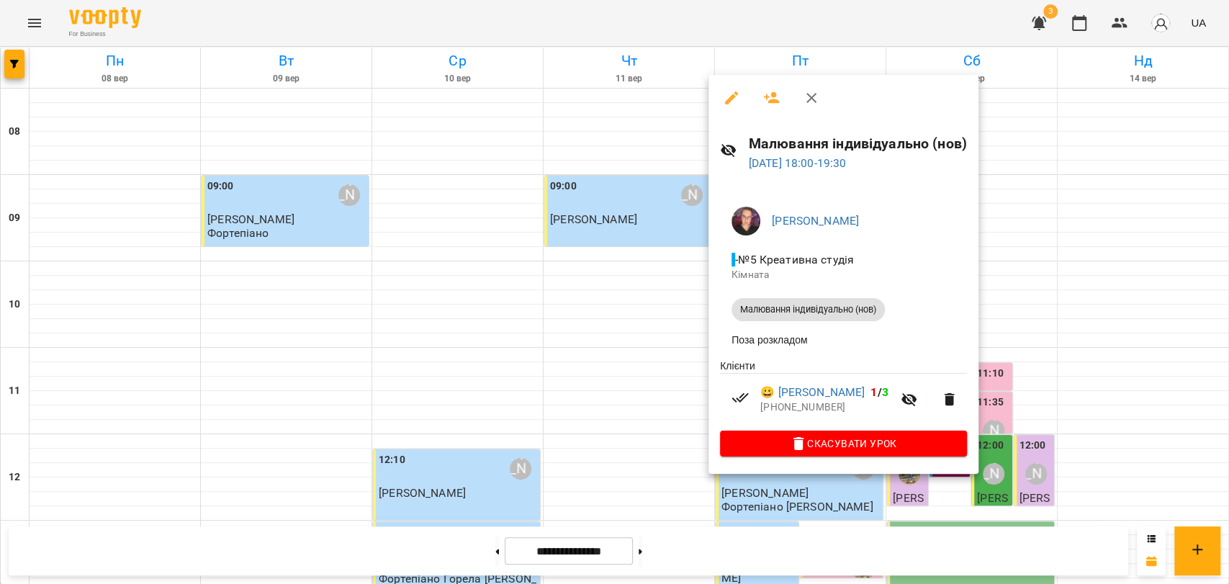
click at [699, 370] on div at bounding box center [614, 292] width 1229 height 584
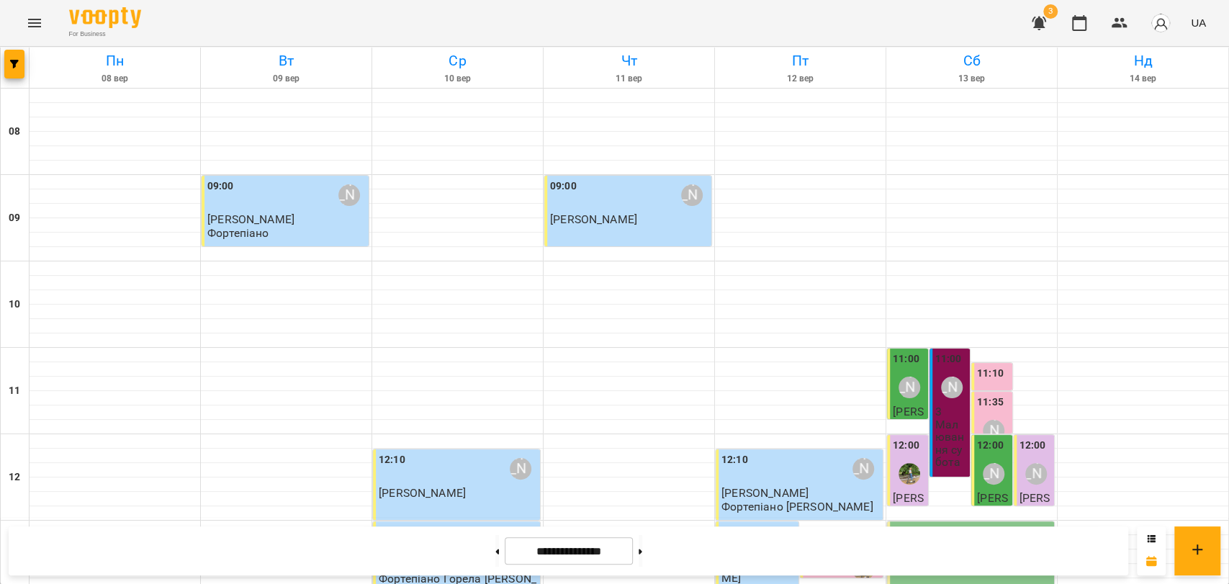
scroll to position [366, 0]
click at [980, 524] on div "13:00 [PERSON_NAME]" at bounding box center [972, 540] width 158 height 33
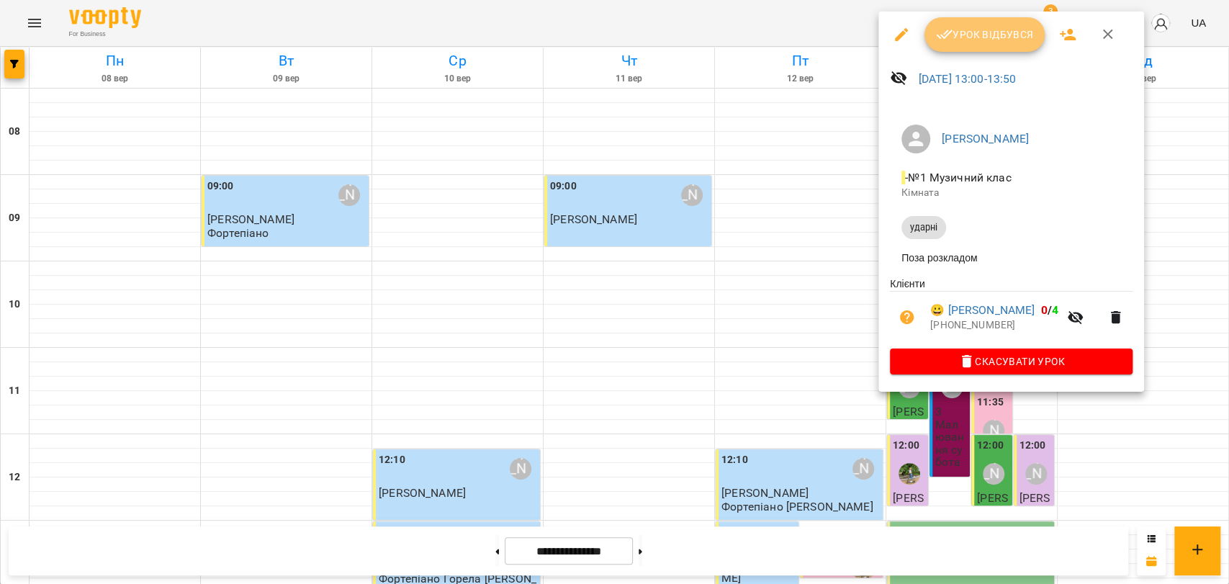
click at [993, 42] on span "Урок відбувся" at bounding box center [985, 34] width 98 height 17
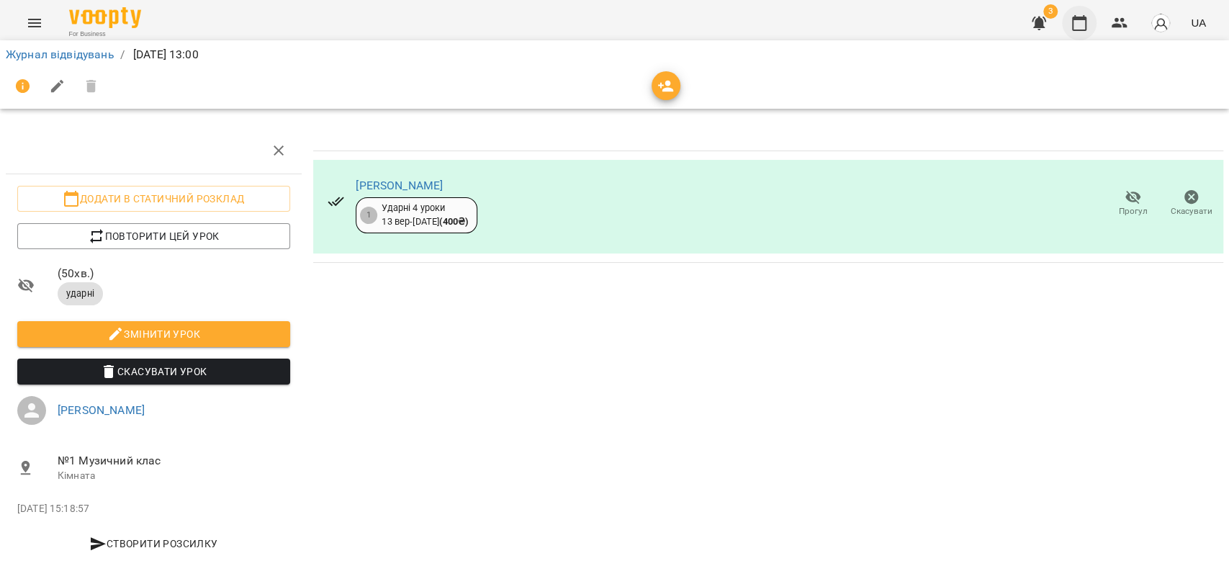
click at [1075, 30] on icon "button" at bounding box center [1078, 22] width 17 height 17
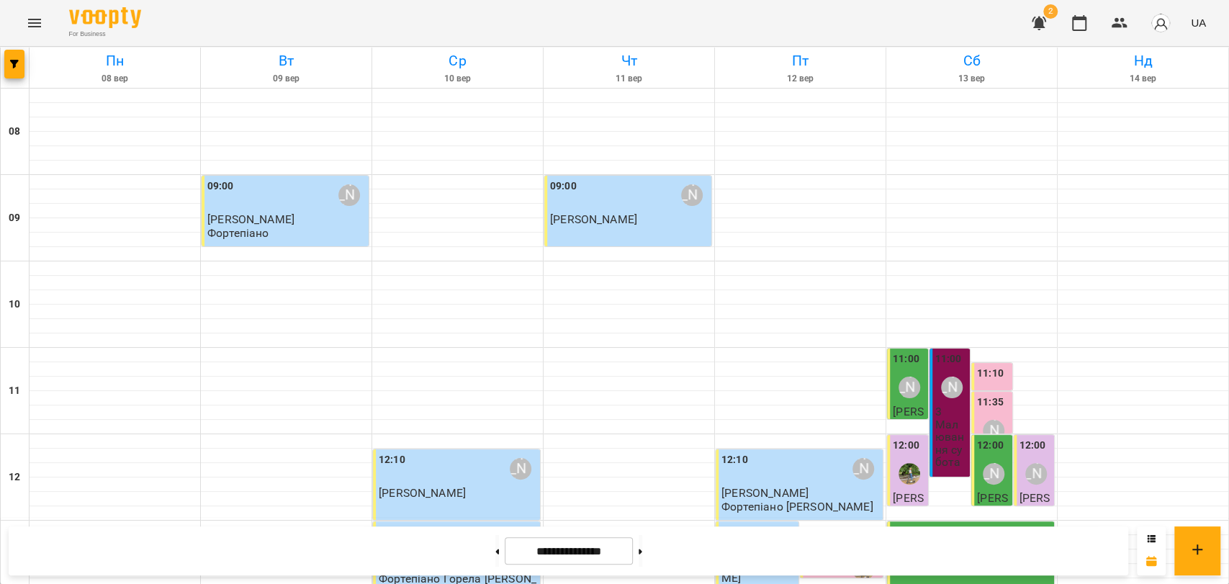
scroll to position [559, 0]
click at [642, 547] on button at bounding box center [641, 551] width 4 height 32
type input "**********"
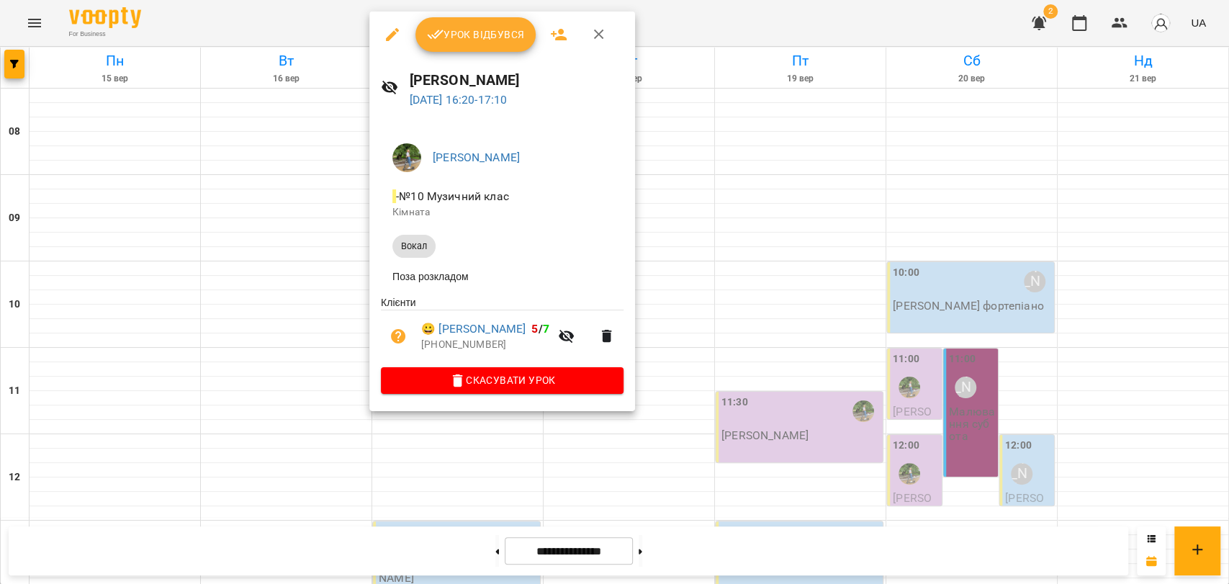
drag, startPoint x: 143, startPoint y: 328, endPoint x: 140, endPoint y: 315, distance: 12.6
click at [143, 325] on div at bounding box center [614, 292] width 1229 height 584
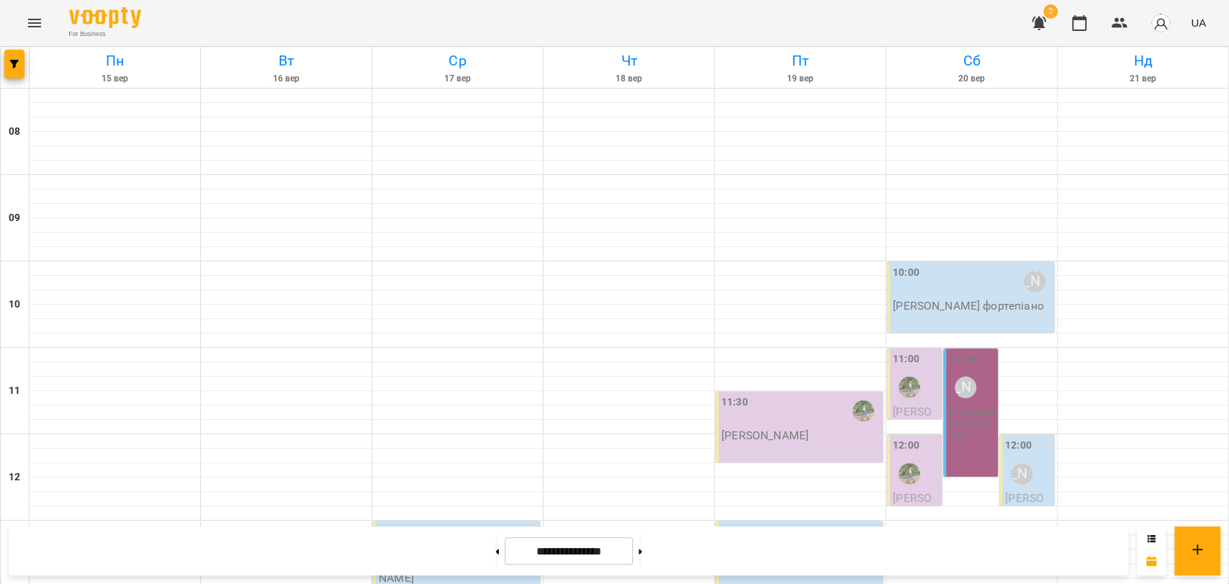
scroll to position [606, 0]
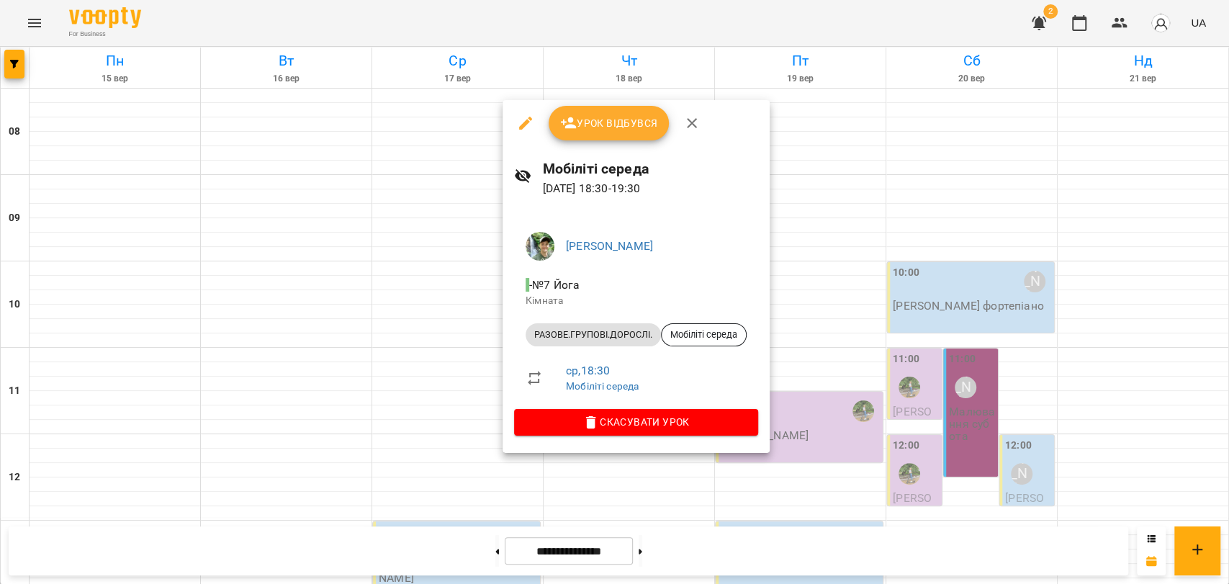
click at [687, 109] on button "button" at bounding box center [691, 123] width 35 height 35
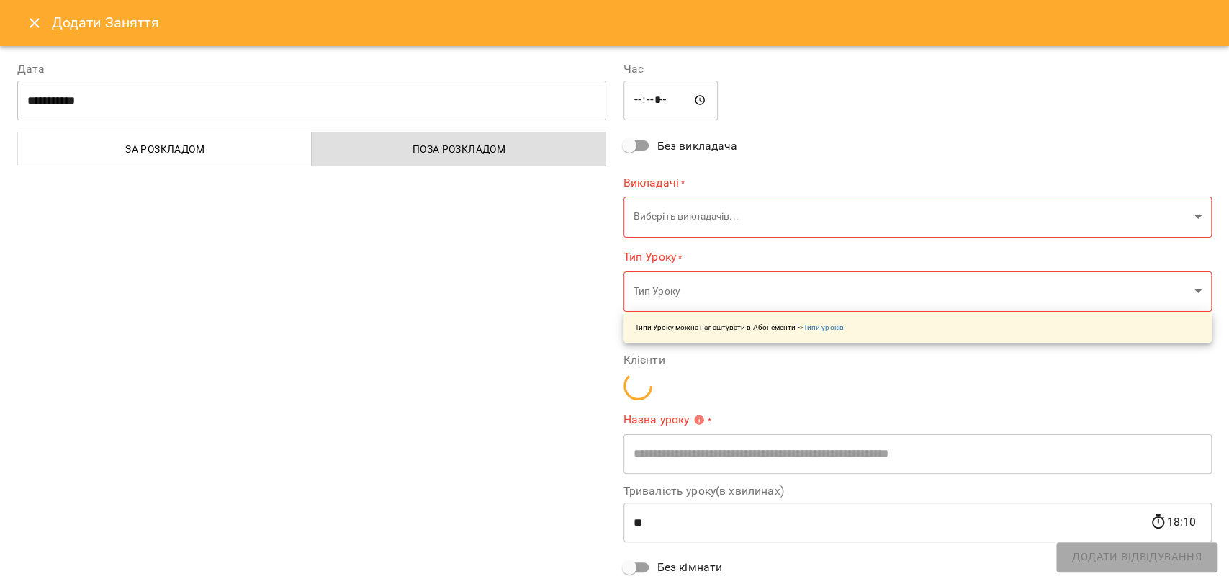
type input "**********"
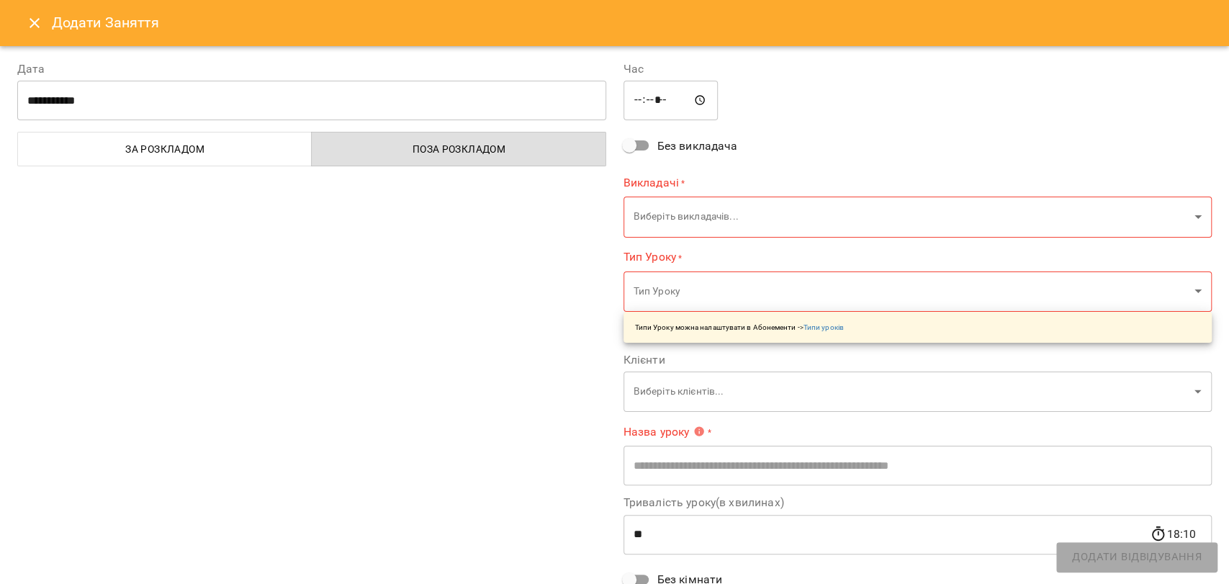
click at [34, 26] on icon "Close" at bounding box center [34, 22] width 17 height 17
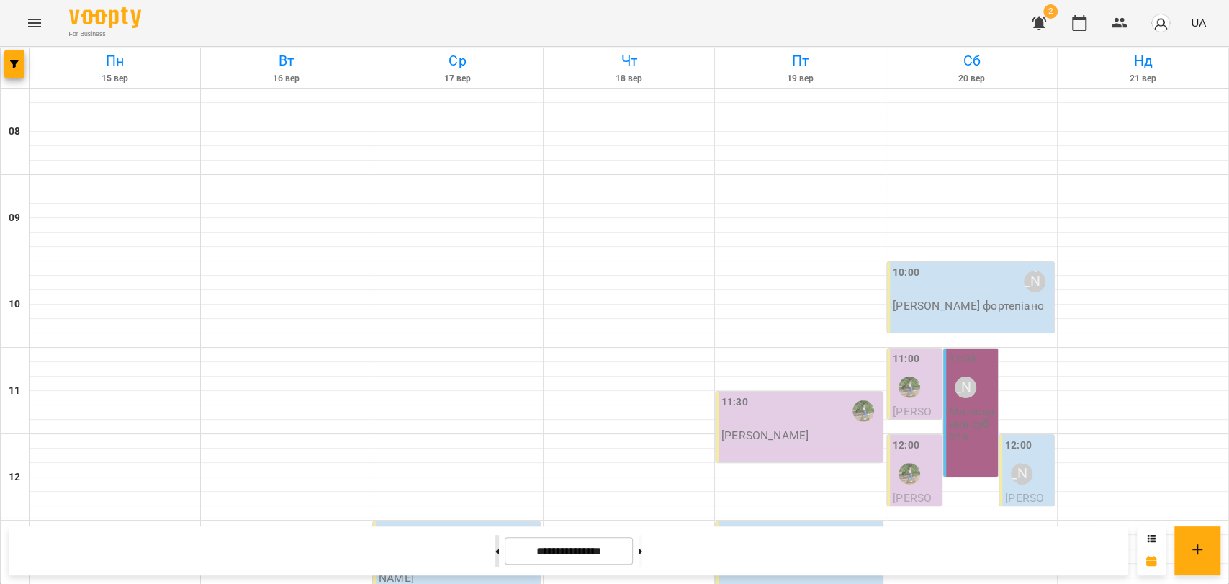
click at [495, 556] on button at bounding box center [497, 551] width 4 height 32
type input "**********"
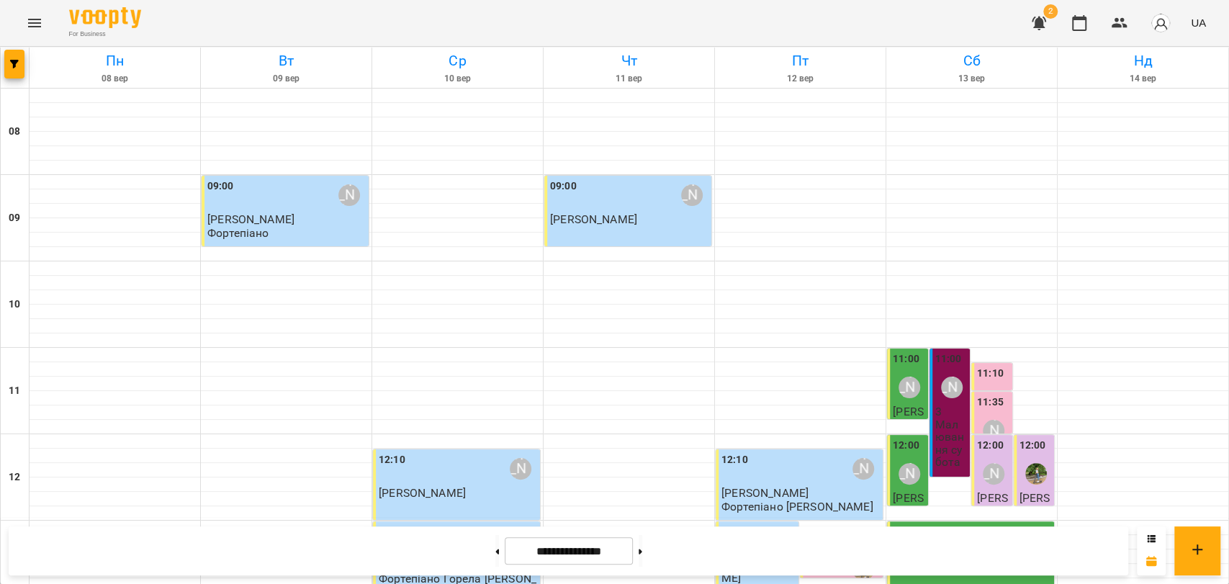
scroll to position [286, 0]
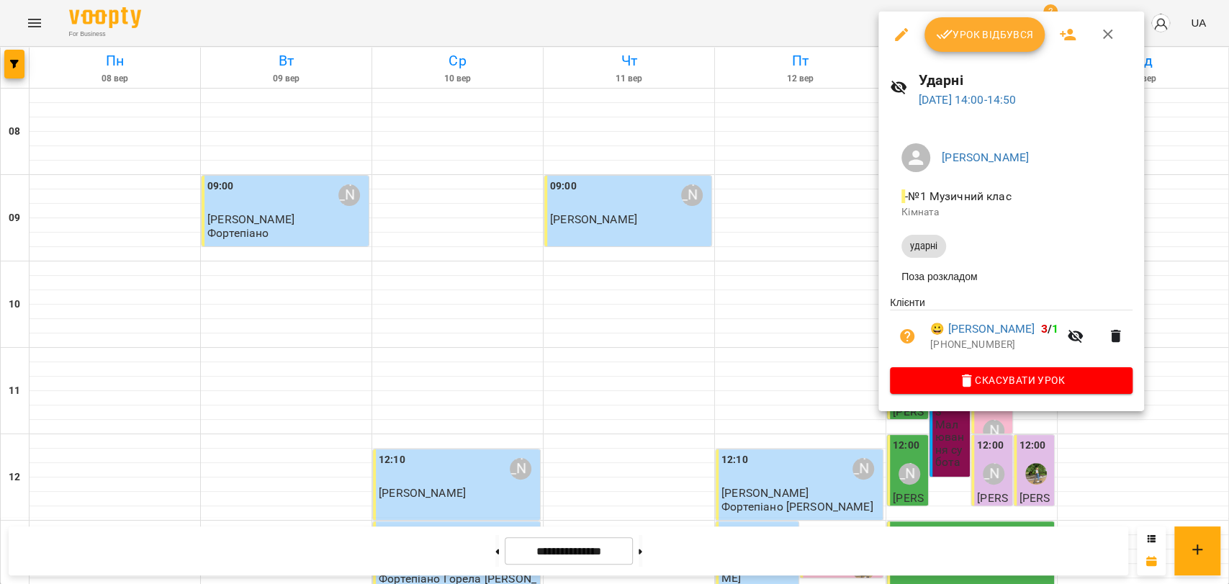
click at [986, 37] on span "Урок відбувся" at bounding box center [985, 34] width 98 height 17
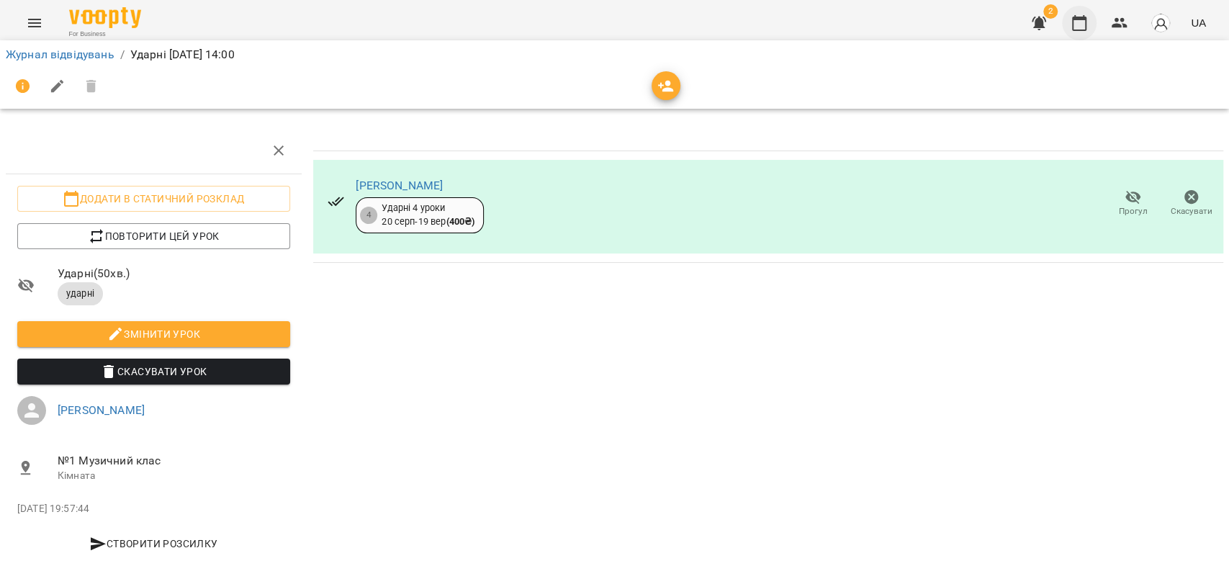
click at [1087, 30] on icon "button" at bounding box center [1078, 22] width 17 height 17
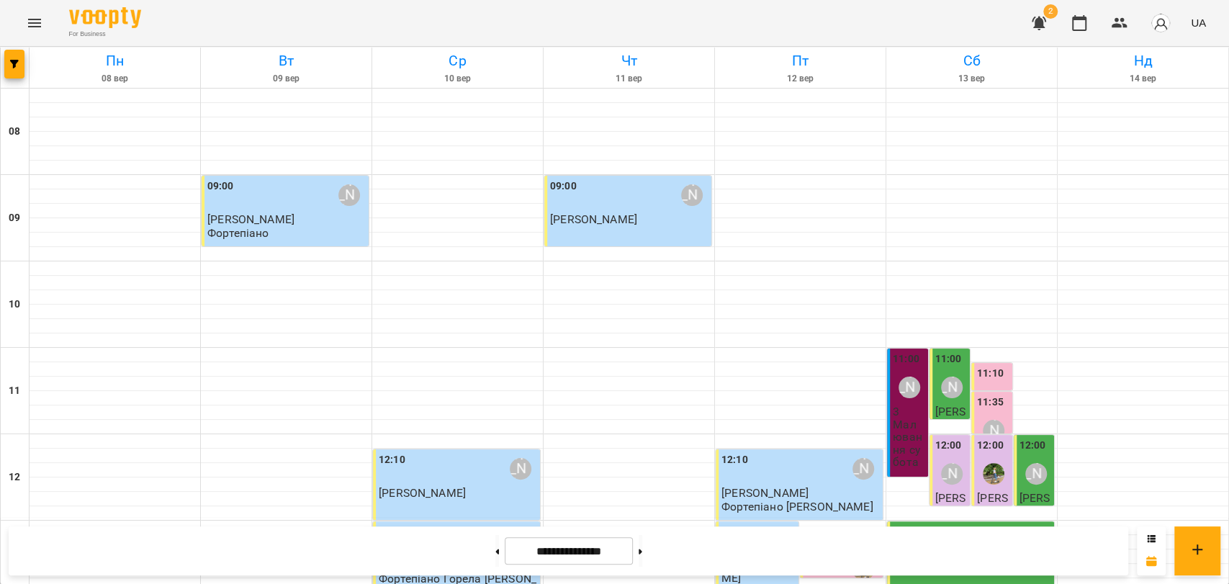
scroll to position [606, 0]
click at [642, 554] on button at bounding box center [641, 551] width 4 height 32
type input "**********"
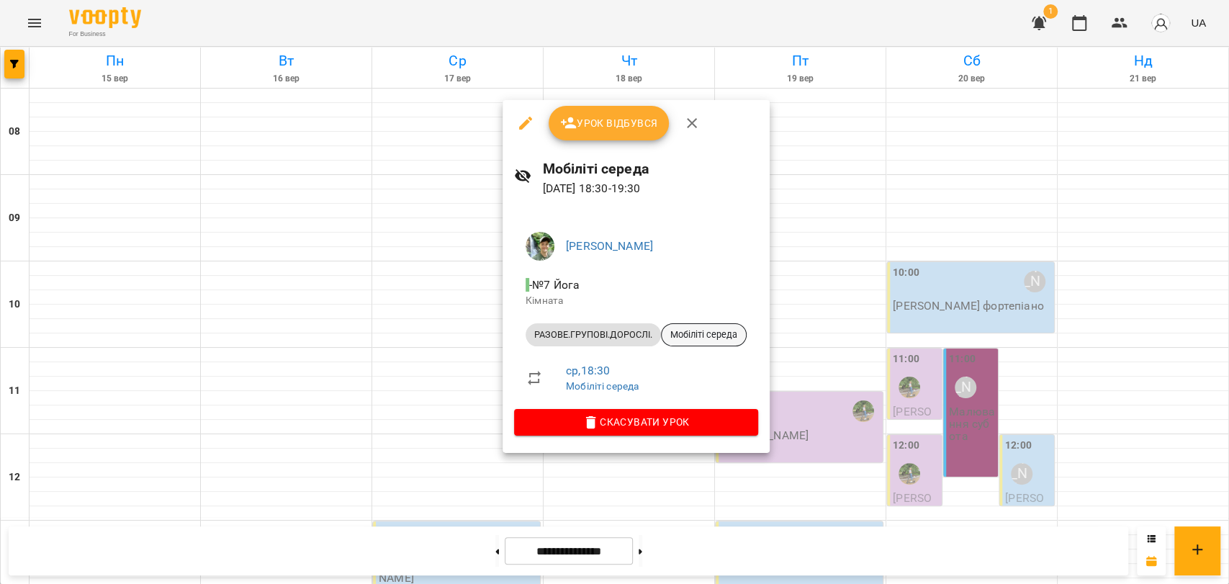
click at [695, 330] on span "Мобіліті середа" at bounding box center [704, 334] width 84 height 13
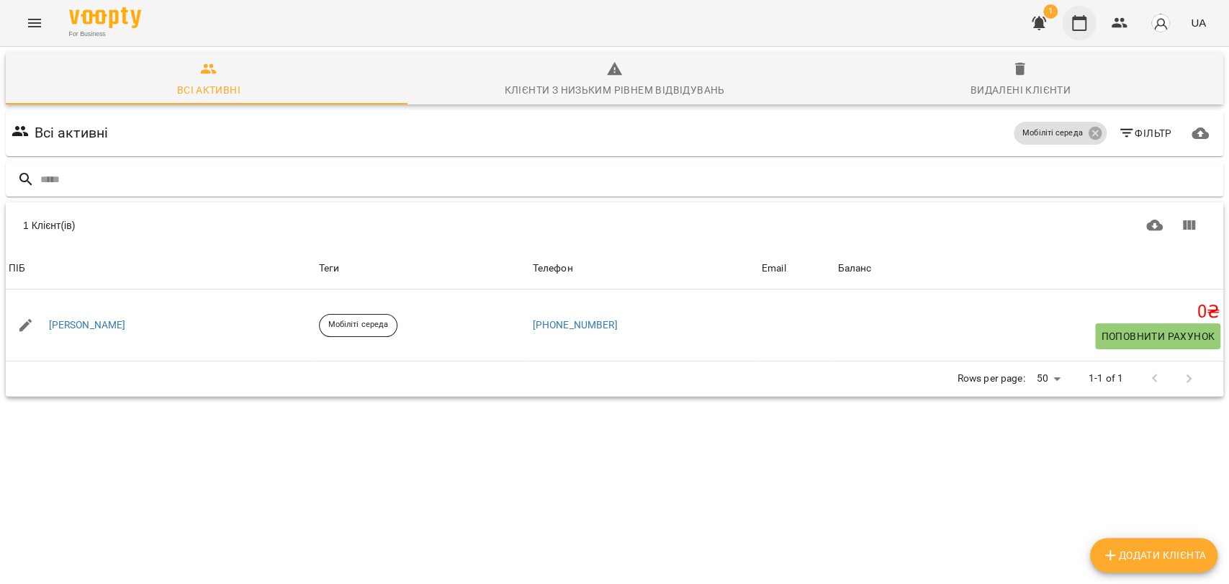
click at [1089, 23] on button "button" at bounding box center [1079, 23] width 35 height 35
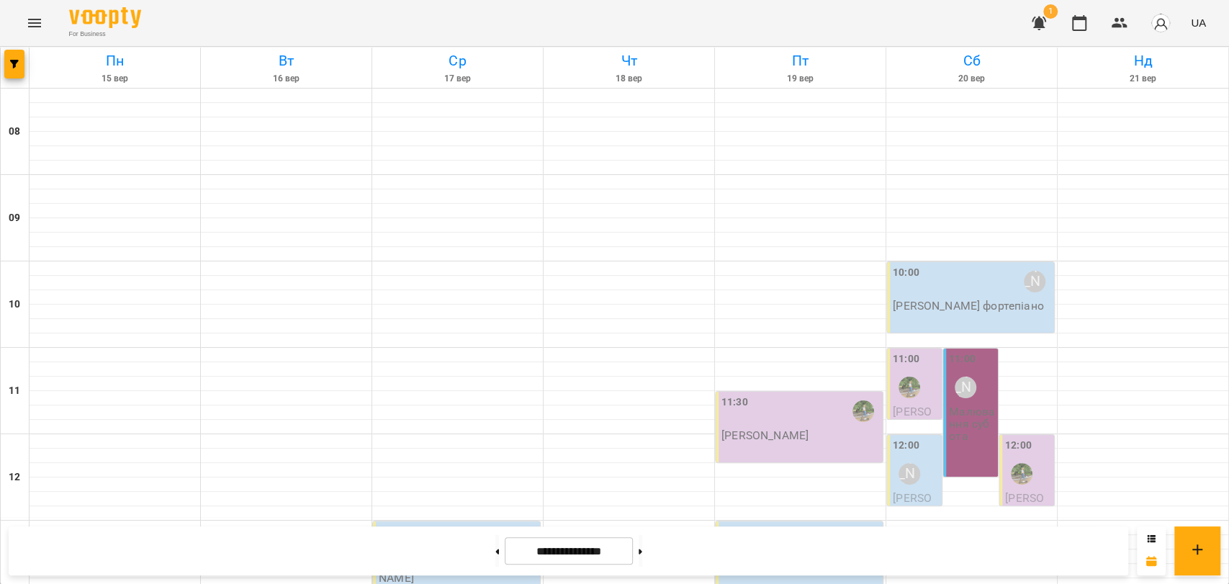
scroll to position [606, 0]
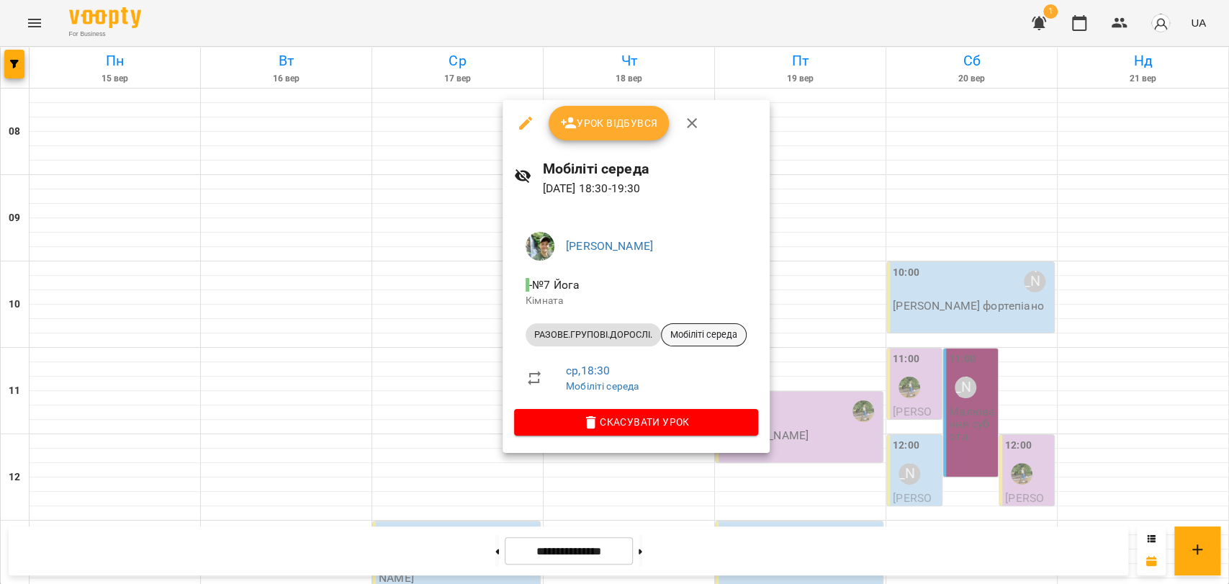
click at [713, 339] on span "Мобіліті середа" at bounding box center [704, 334] width 84 height 13
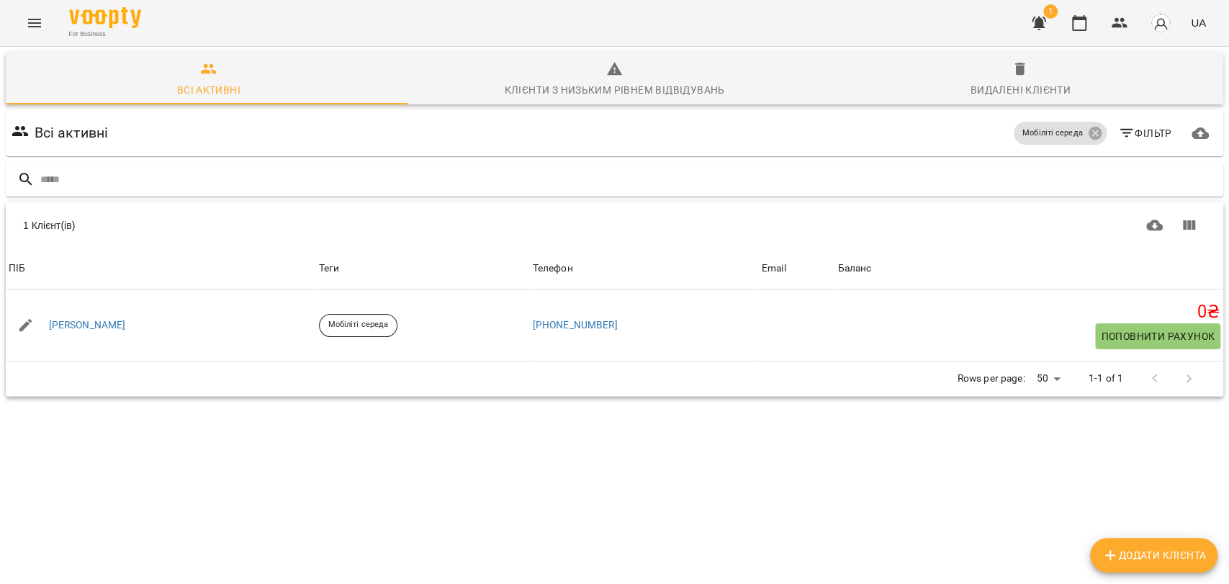
click at [1065, 35] on div "1 UA" at bounding box center [1116, 22] width 190 height 37
click at [1073, 24] on icon "button" at bounding box center [1079, 23] width 14 height 16
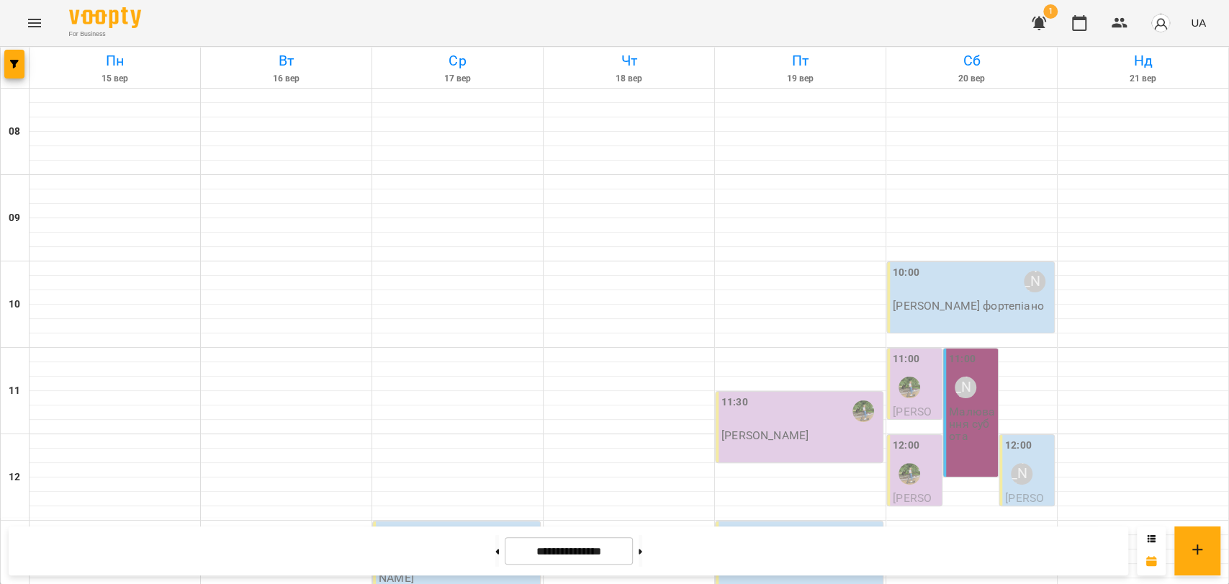
scroll to position [606, 0]
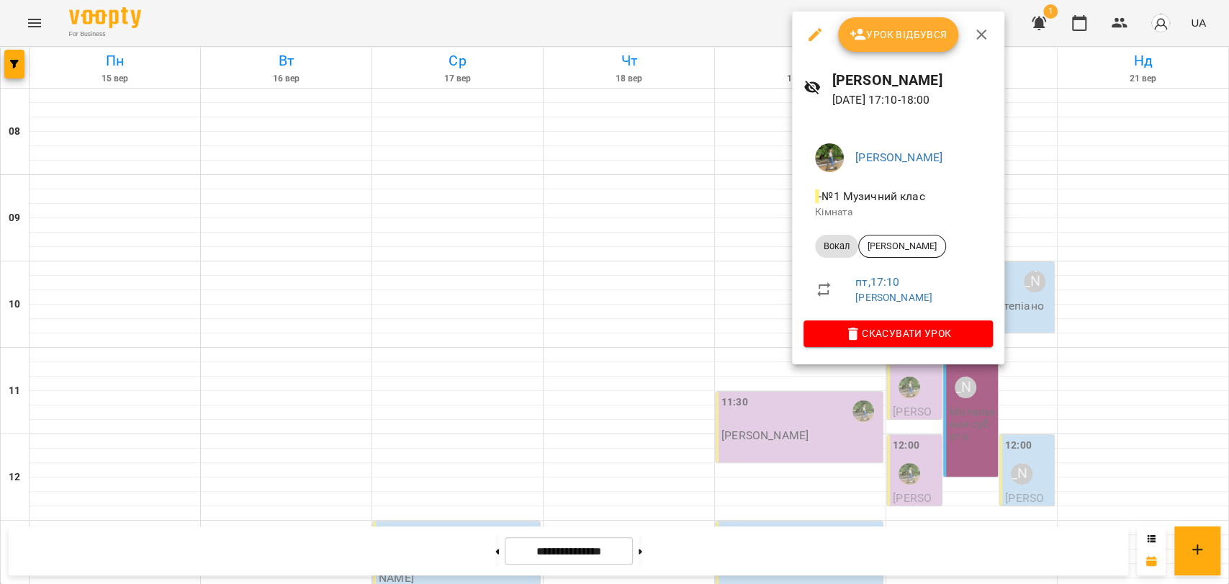
click at [759, 289] on div at bounding box center [614, 292] width 1229 height 584
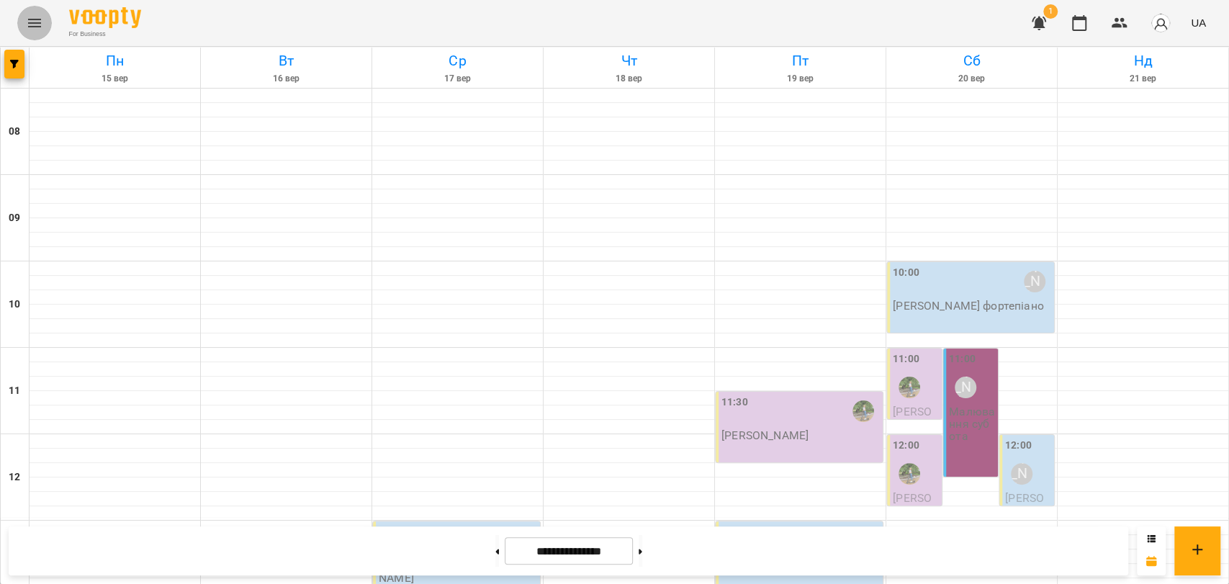
click at [32, 30] on icon "Menu" at bounding box center [34, 22] width 17 height 17
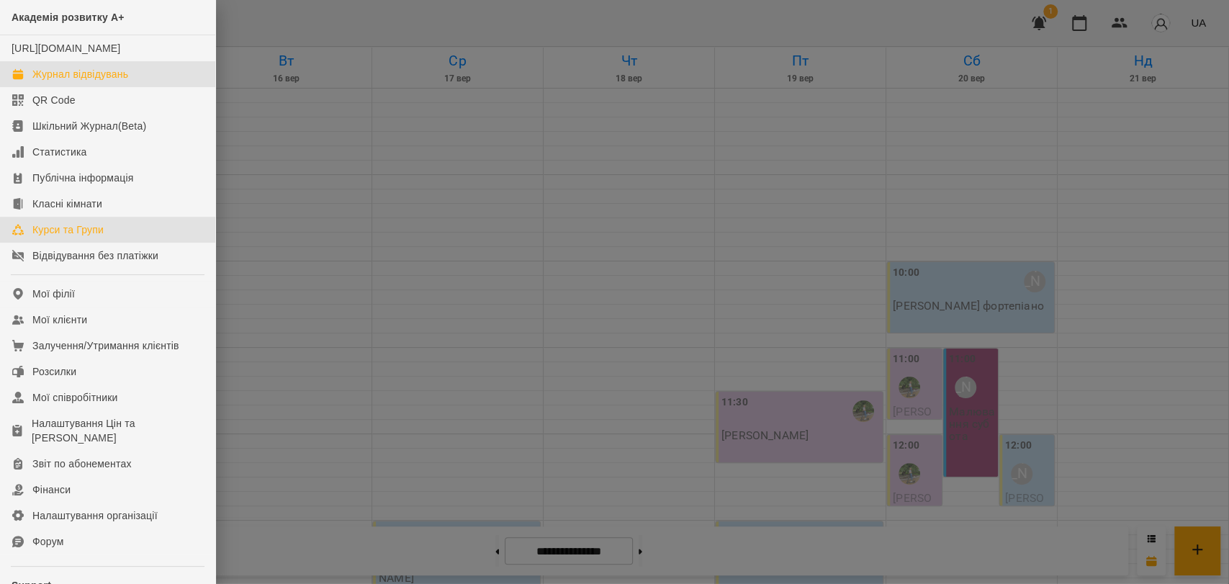
click at [111, 243] on link "Курси та Групи" at bounding box center [107, 230] width 215 height 26
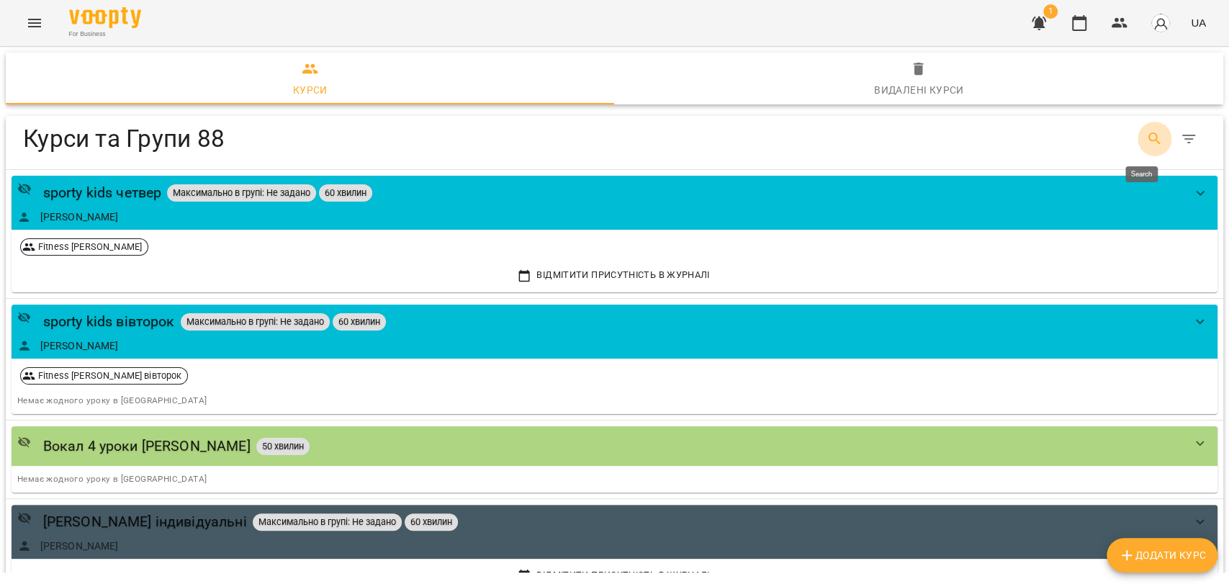
click at [1146, 143] on icon "Search" at bounding box center [1154, 138] width 17 height 17
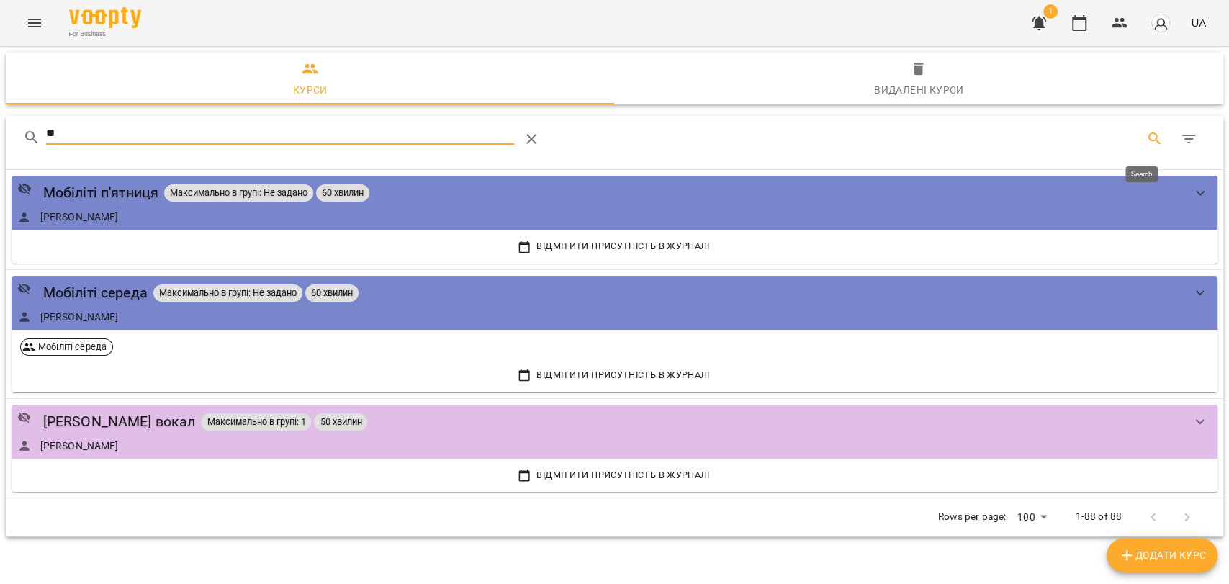
type input "***"
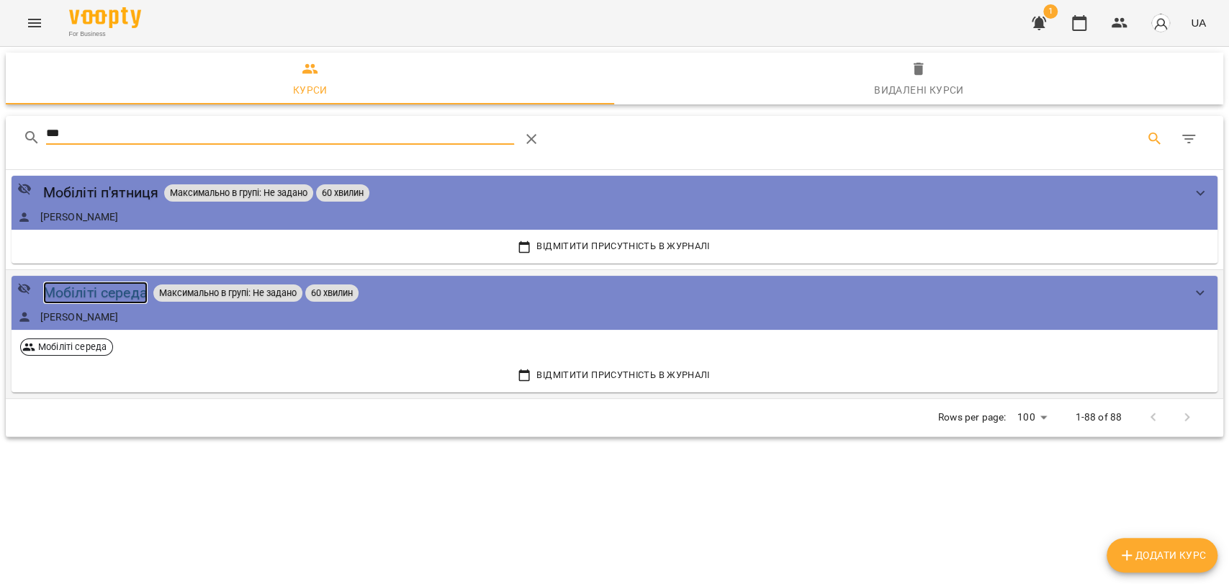
click at [135, 288] on div "Мобіліті середа" at bounding box center [95, 292] width 104 height 22
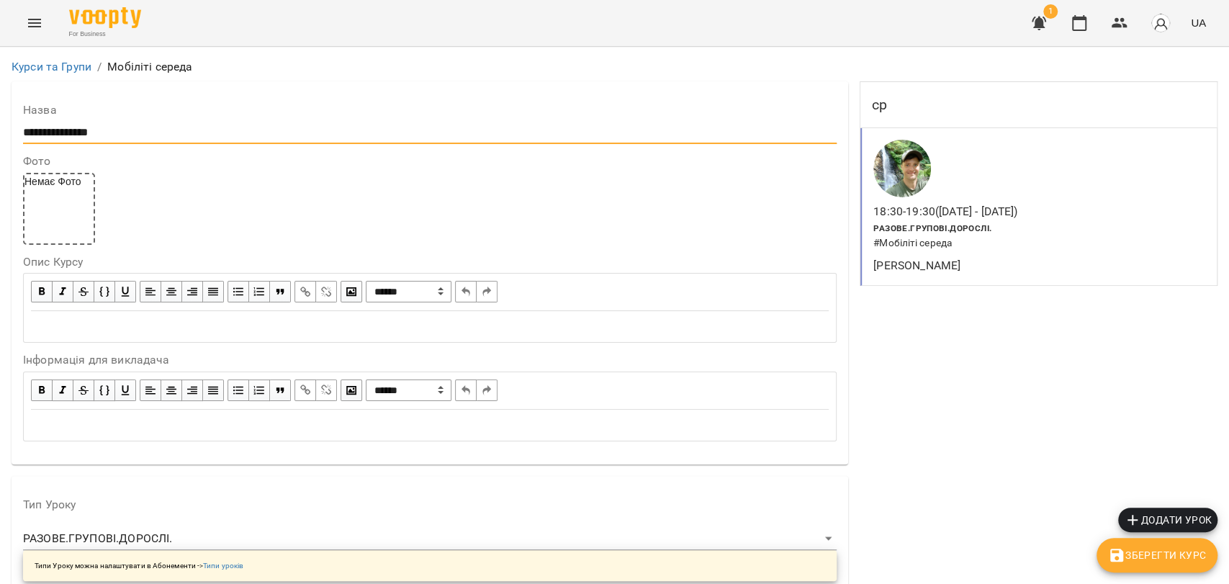
drag, startPoint x: 155, startPoint y: 138, endPoint x: 69, endPoint y: 138, distance: 86.4
click at [69, 138] on input "**********" at bounding box center [429, 132] width 813 height 23
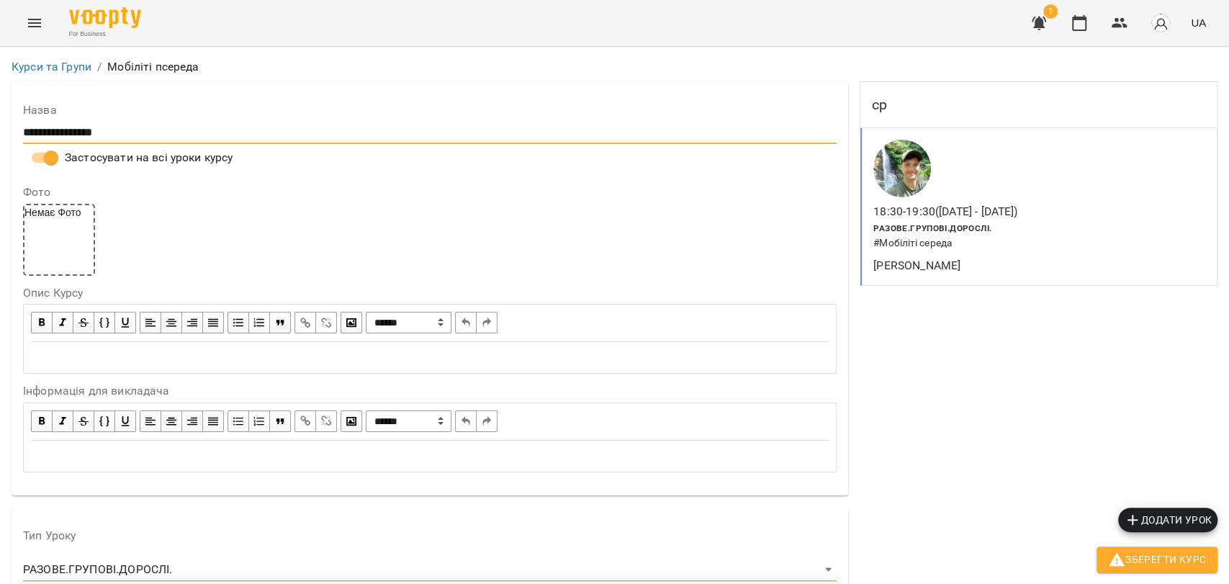
click at [166, 122] on input "**********" at bounding box center [429, 132] width 813 height 23
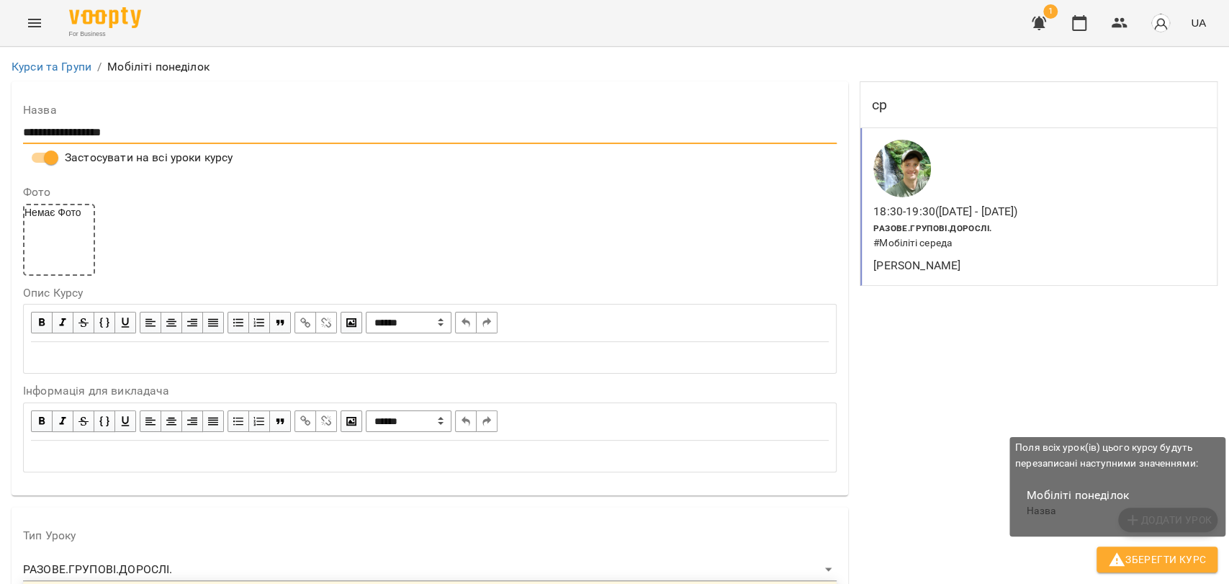
type input "**********"
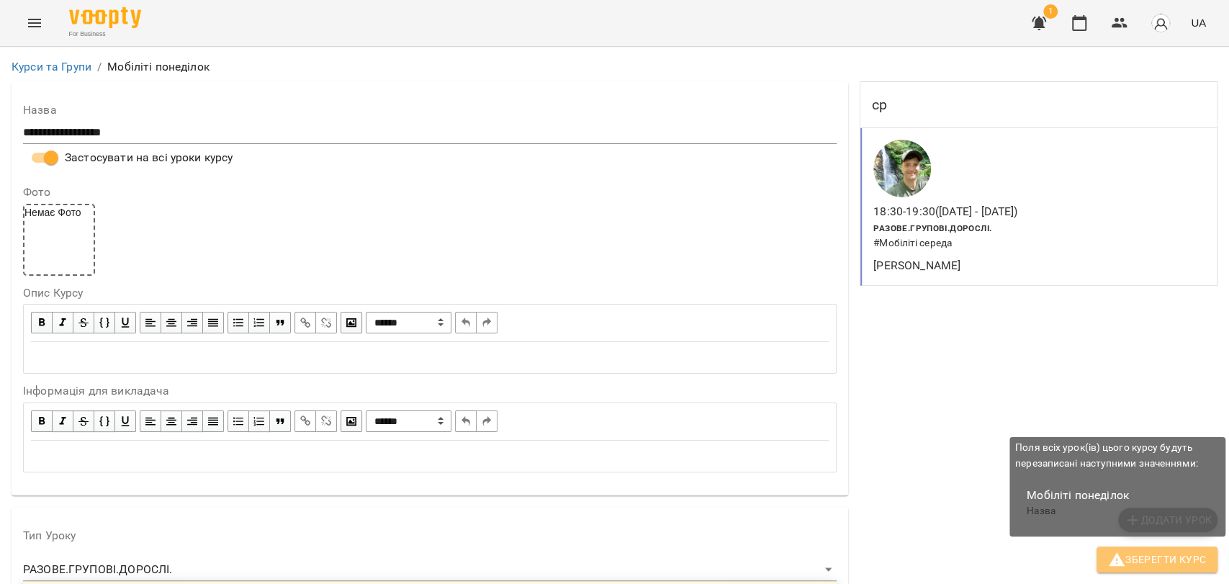
click at [1165, 561] on span "Зберегти Курс" at bounding box center [1157, 559] width 98 height 17
click at [1182, 559] on span "Зберегти Курс" at bounding box center [1157, 559] width 98 height 17
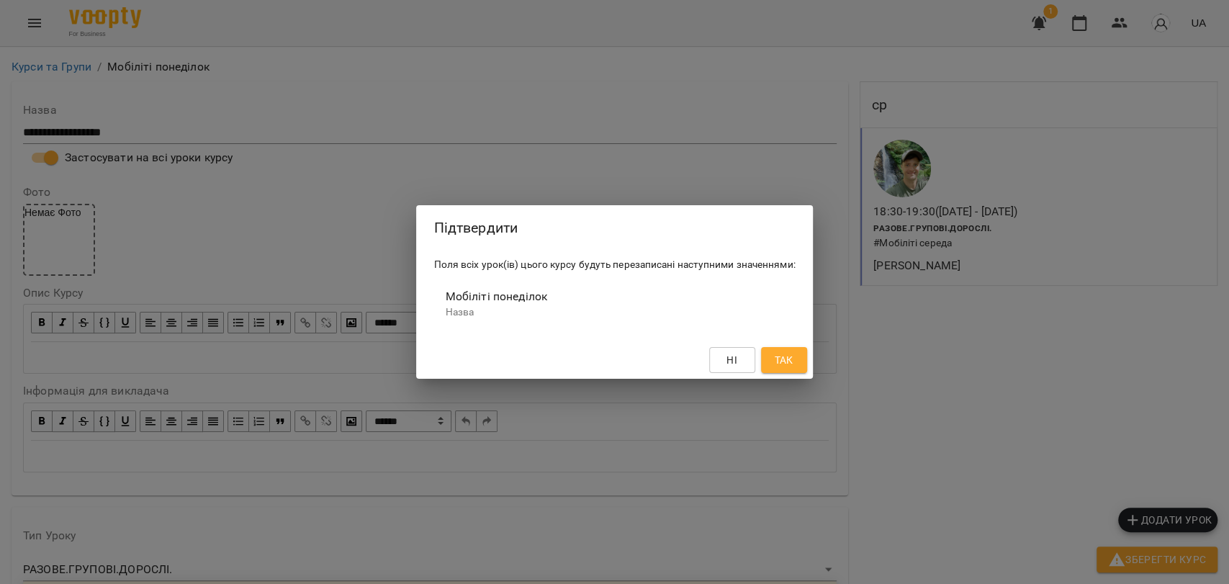
click at [786, 353] on span "Так" at bounding box center [783, 359] width 19 height 17
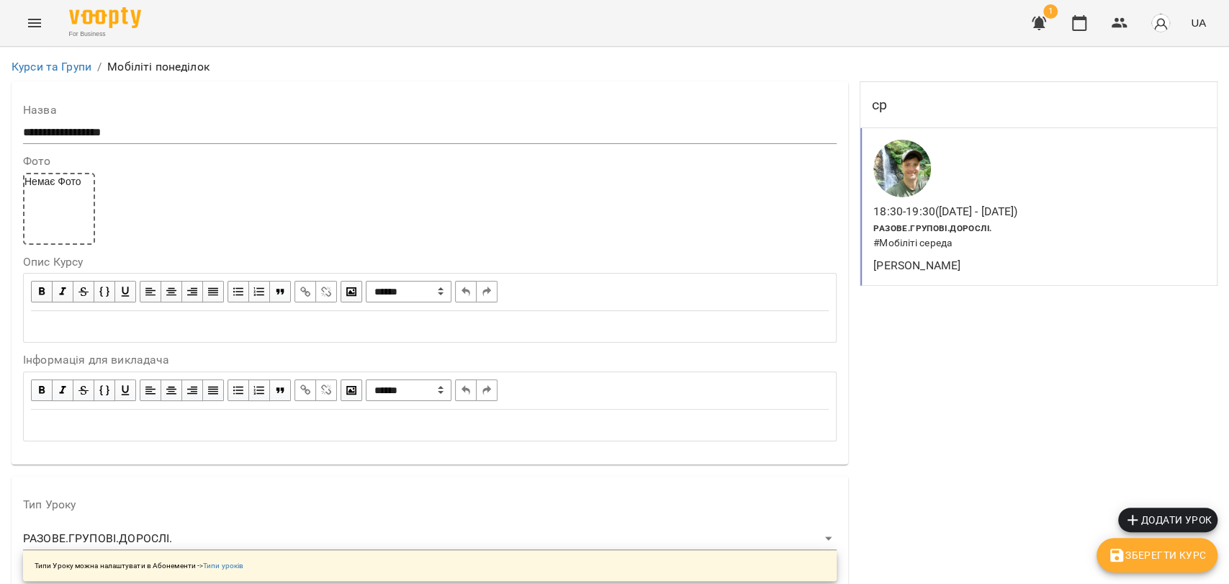
scroll to position [1119, 0]
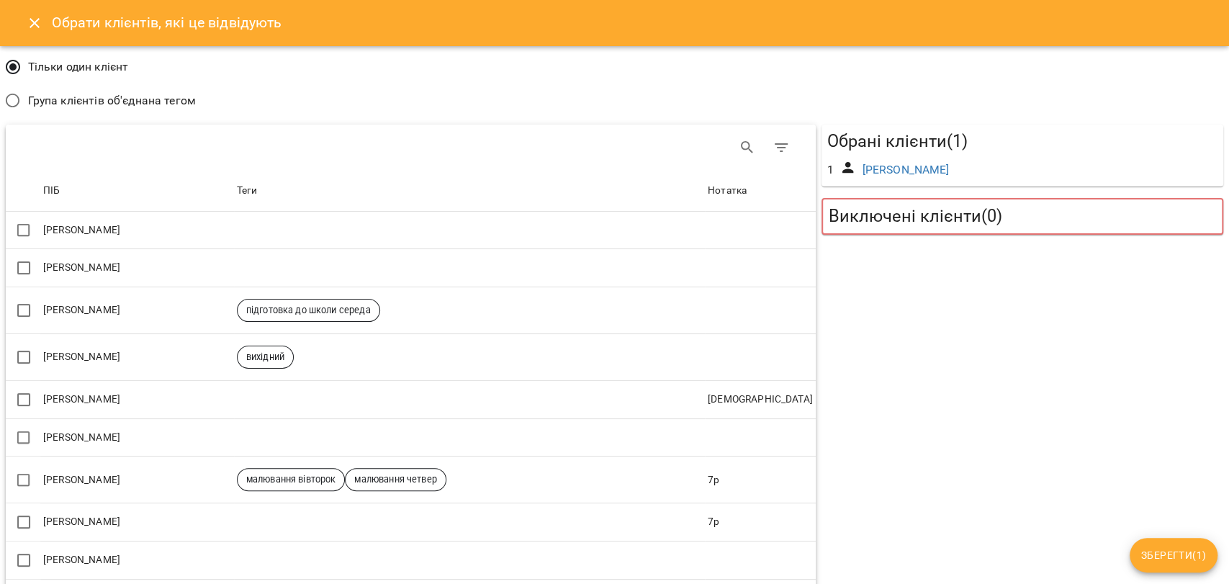
click at [125, 103] on span "Група клієнтів об'єднана тегом" at bounding box center [112, 100] width 168 height 17
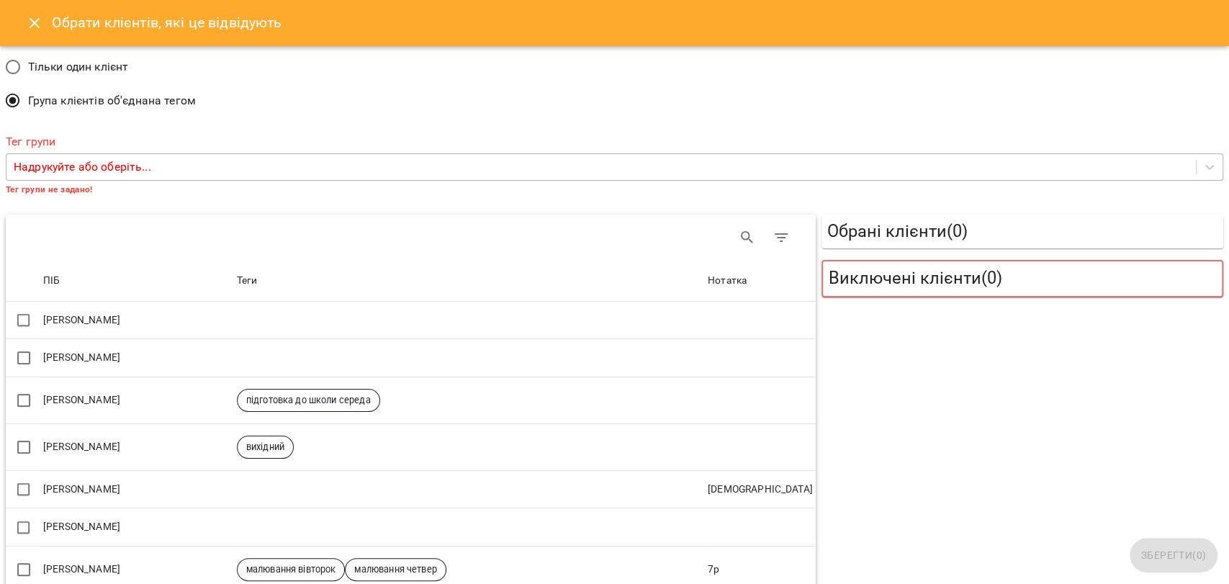
click at [691, 167] on div "Надрукуйте або оберіть..." at bounding box center [600, 167] width 1189 height 27
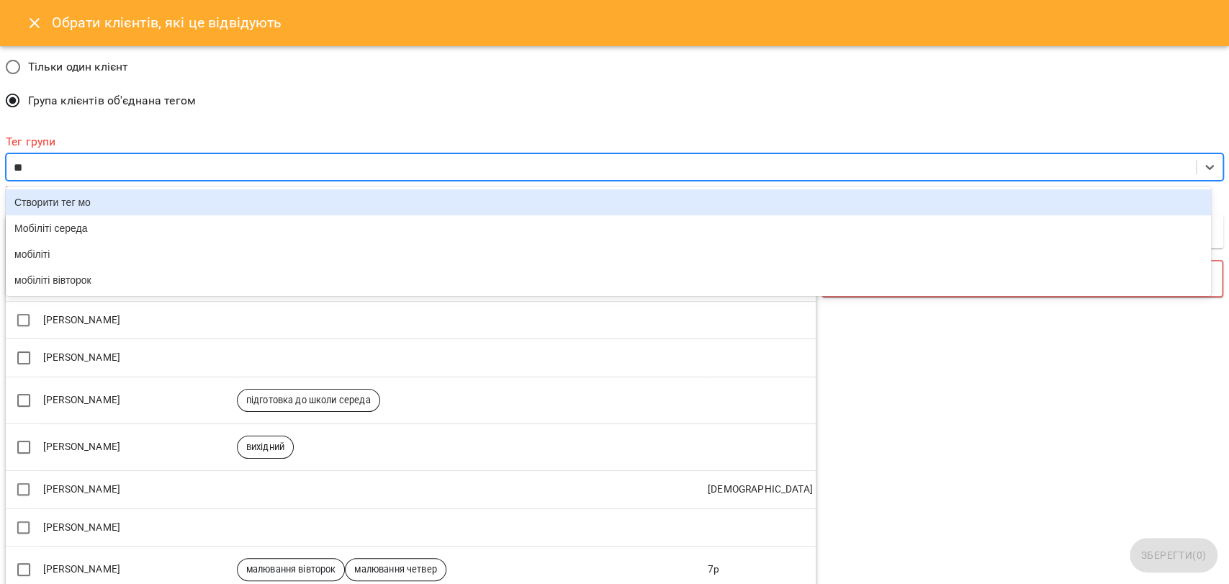
type input "***"
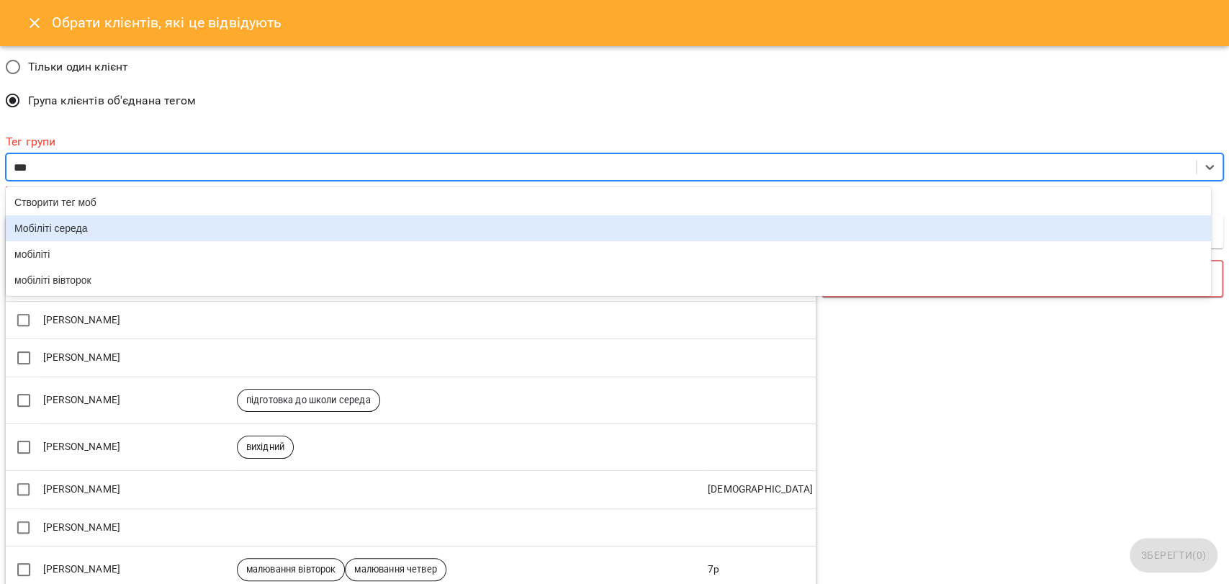
click at [127, 232] on div "Мобіліті середа" at bounding box center [608, 228] width 1205 height 26
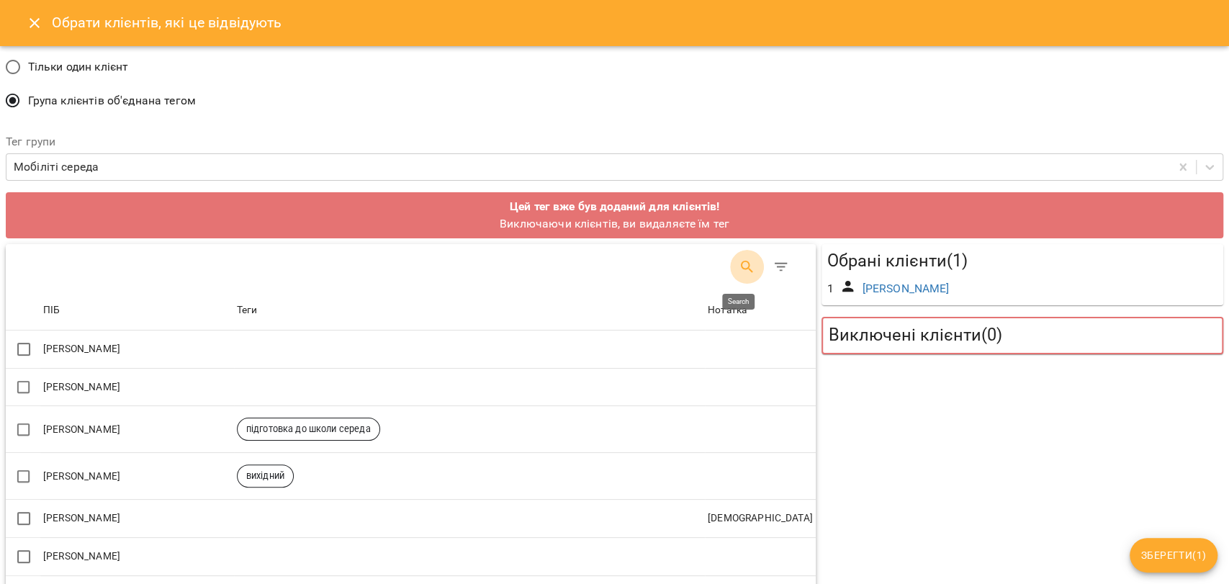
click at [739, 270] on icon "Search" at bounding box center [747, 266] width 17 height 17
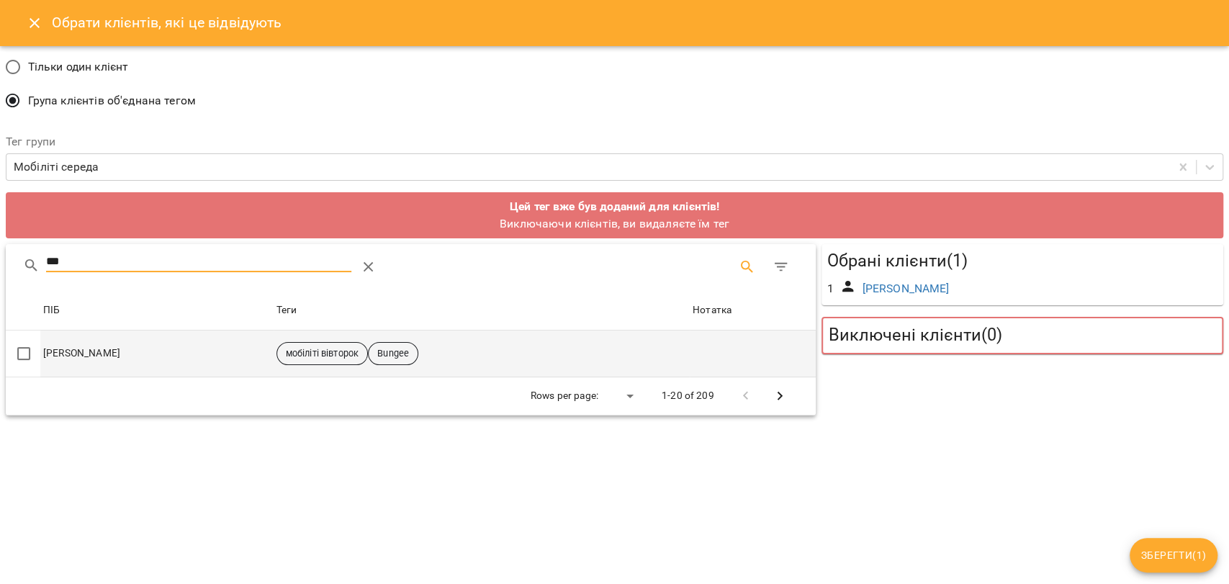
type input "***"
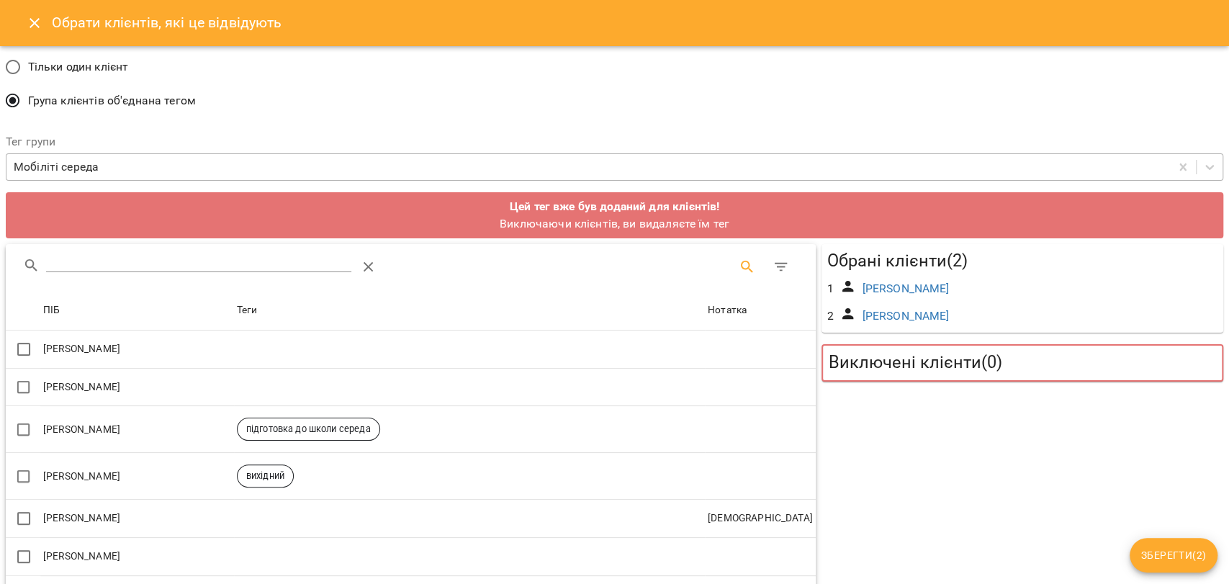
click at [132, 174] on div "Мобіліті середа" at bounding box center [587, 167] width 1163 height 27
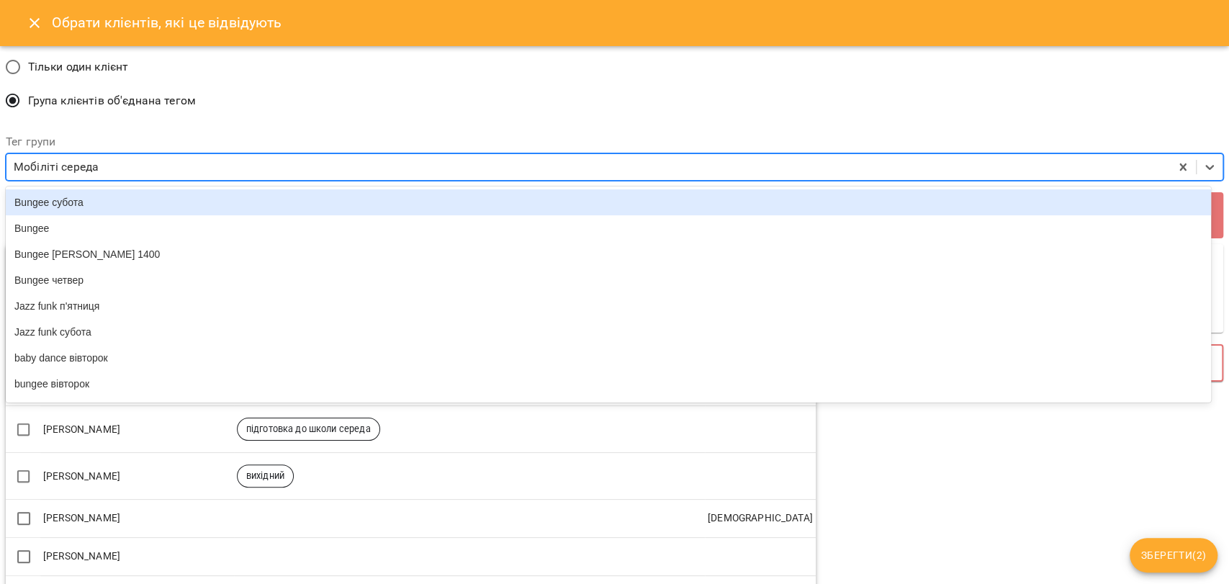
click at [132, 173] on div "Мобіліті середа" at bounding box center [587, 167] width 1163 height 27
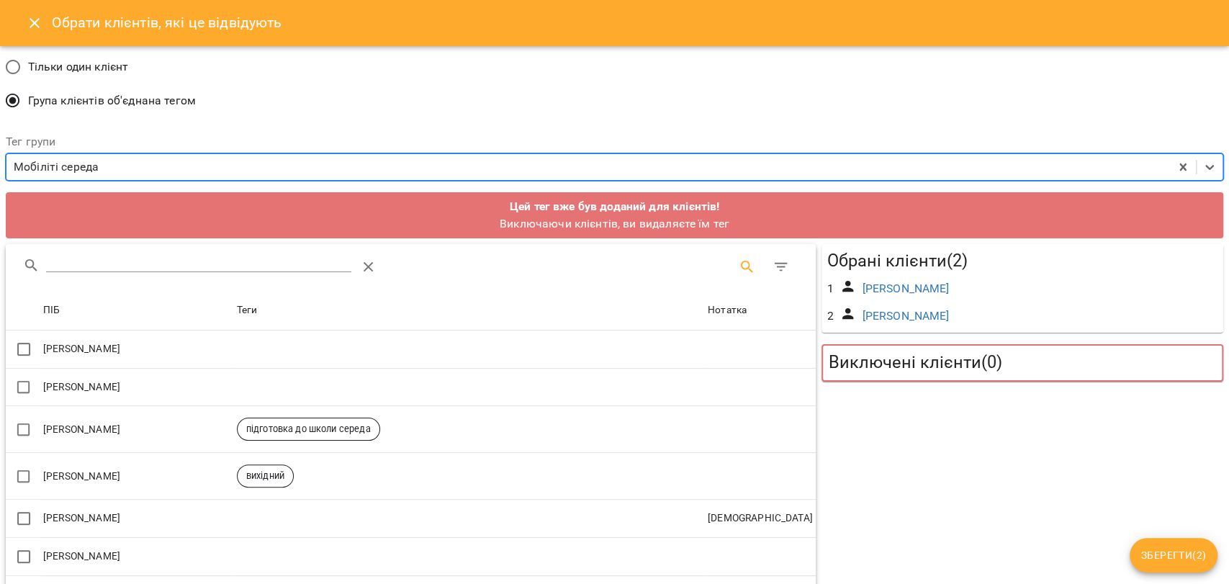
click at [122, 168] on div "Мобіліті середа" at bounding box center [587, 167] width 1163 height 27
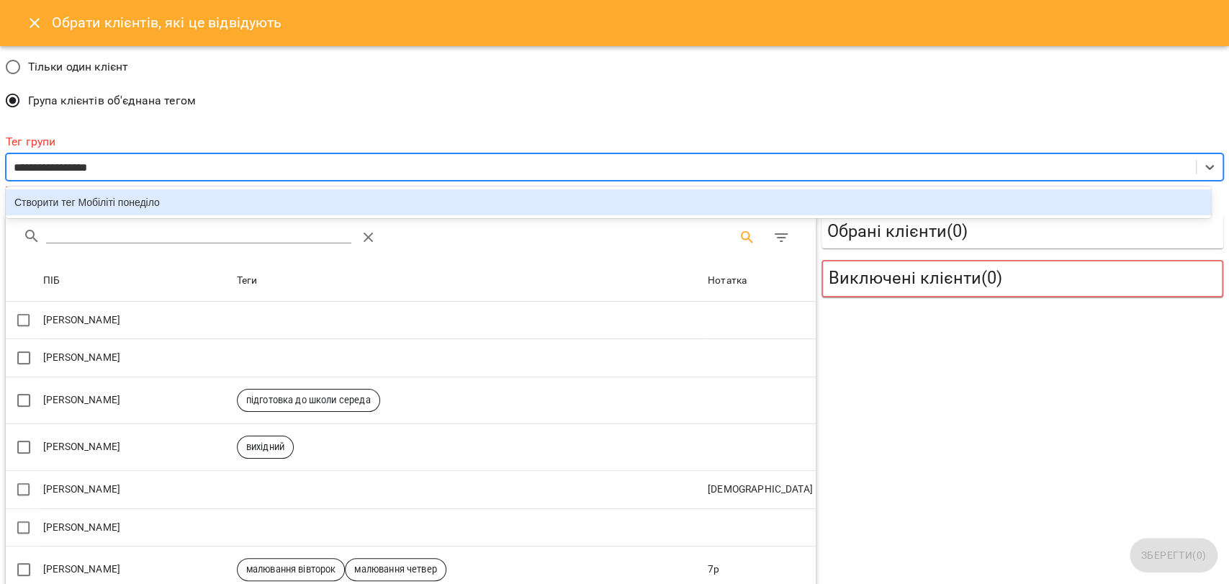
type input "**********"
click at [239, 204] on div "Створити тег Мобіліті понеділок" at bounding box center [608, 202] width 1205 height 26
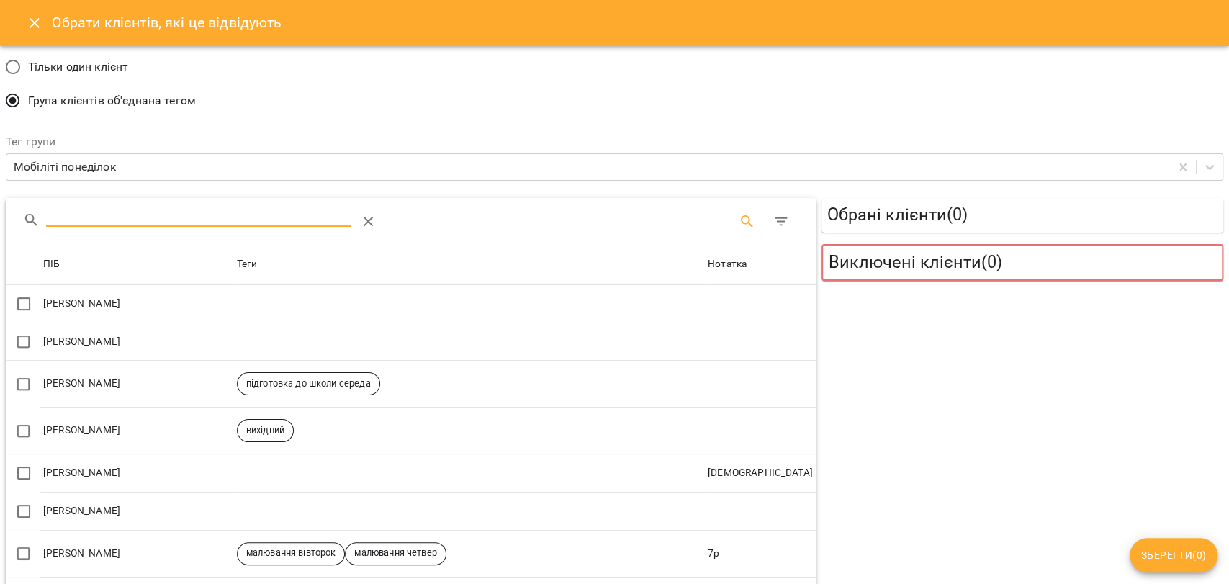
drag, startPoint x: 227, startPoint y: 220, endPoint x: 243, endPoint y: 212, distance: 17.1
click at [227, 219] on input "Search" at bounding box center [198, 215] width 305 height 23
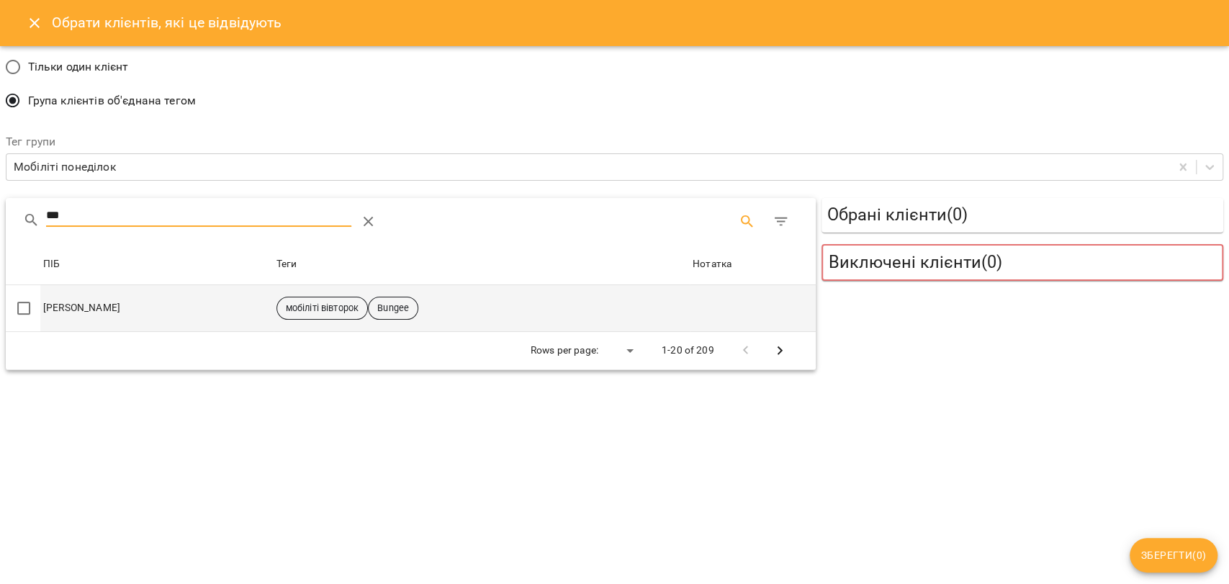
type input "***"
click at [90, 305] on td "[PERSON_NAME]" at bounding box center [156, 308] width 233 height 47
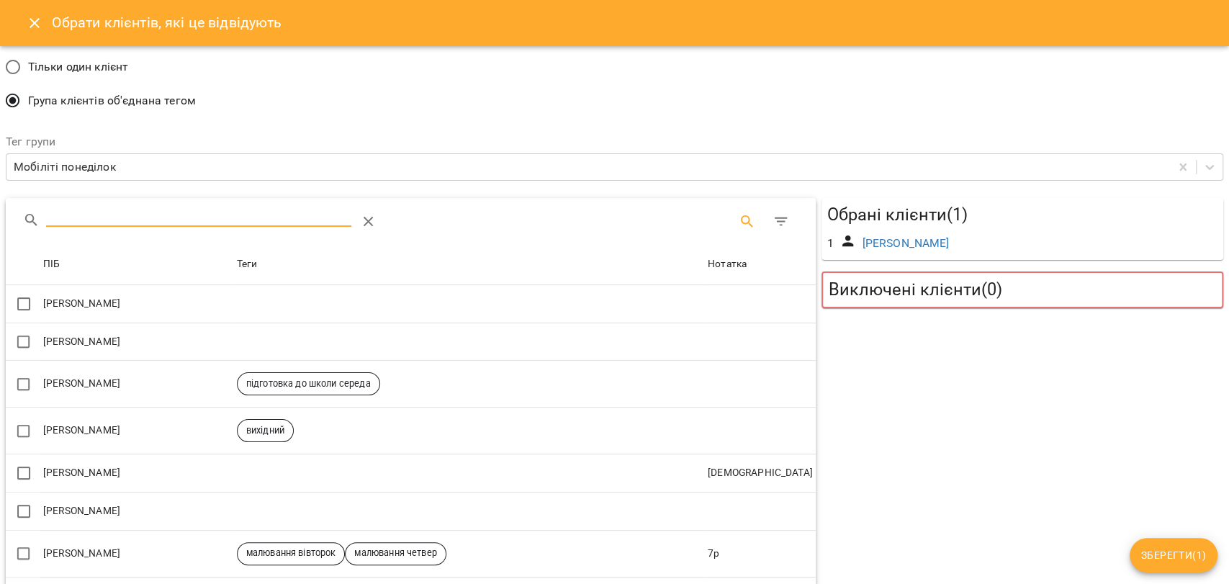
drag, startPoint x: 107, startPoint y: 218, endPoint x: 98, endPoint y: 222, distance: 9.7
click at [107, 217] on input "Search" at bounding box center [198, 215] width 305 height 23
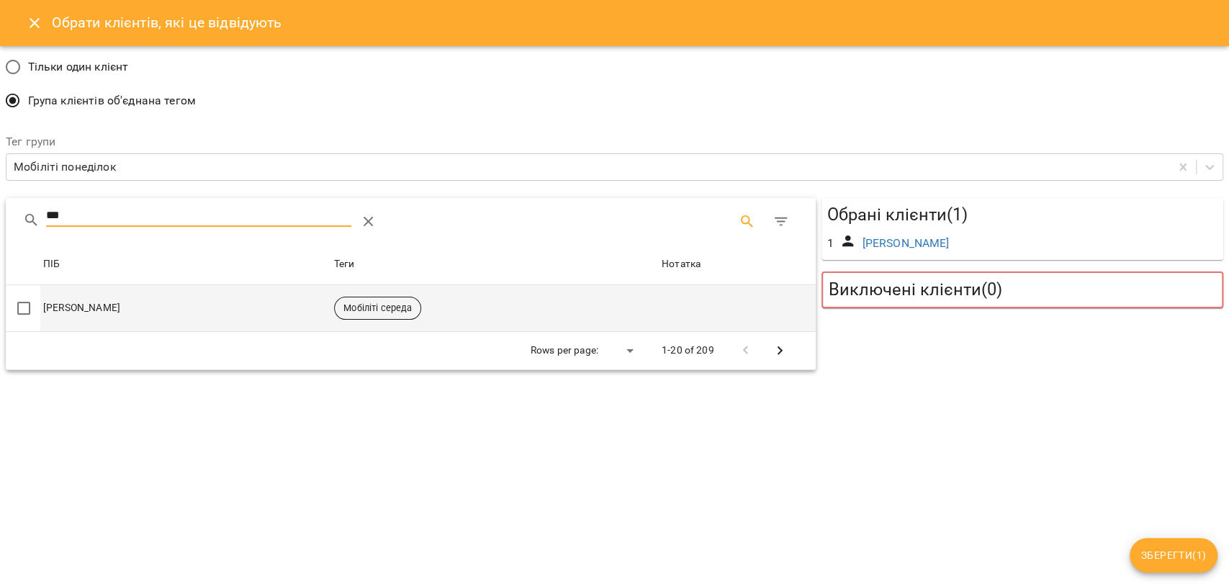
type input "***"
click at [79, 319] on td "[PERSON_NAME]" at bounding box center [185, 308] width 291 height 47
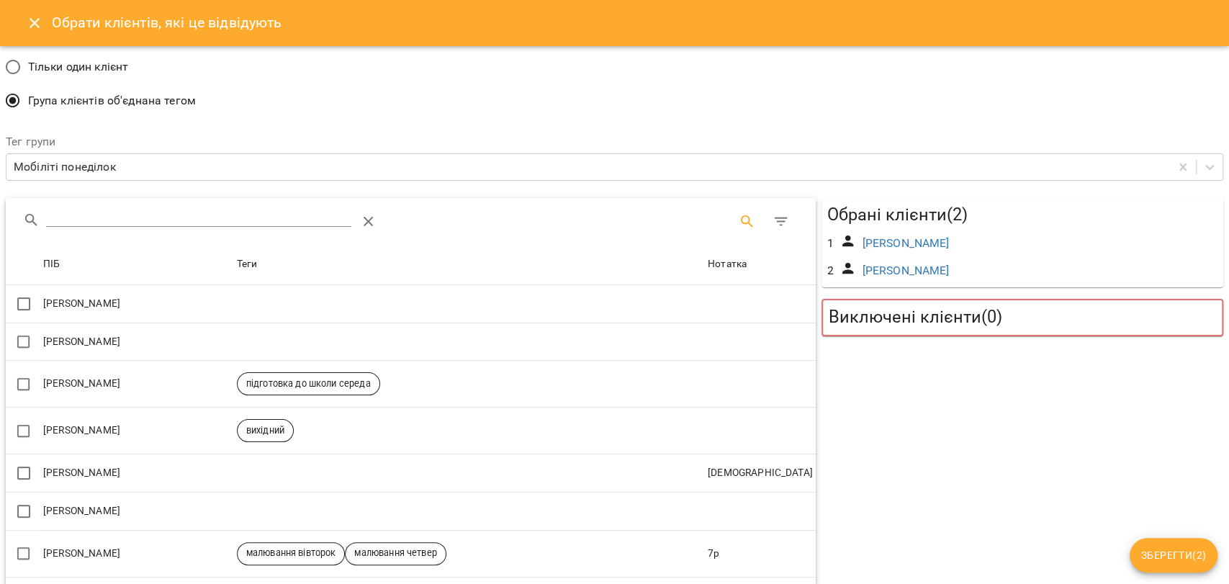
click at [1183, 550] on span "Зберегти ( 2 )" at bounding box center [1173, 554] width 65 height 17
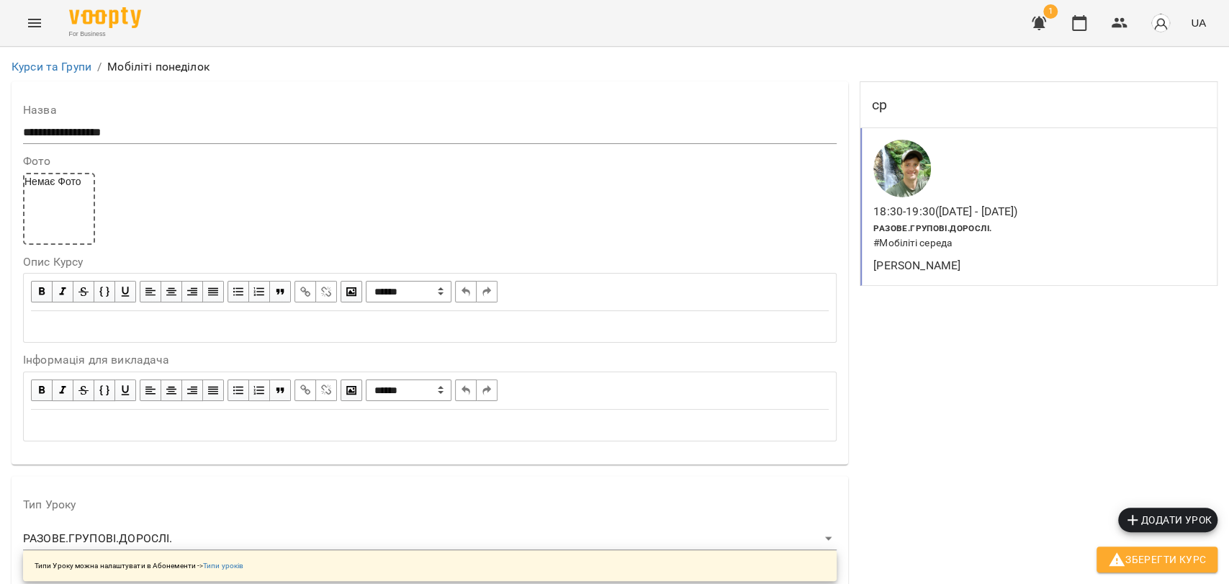
click at [1183, 556] on span "Зберегти Курс" at bounding box center [1157, 559] width 98 height 17
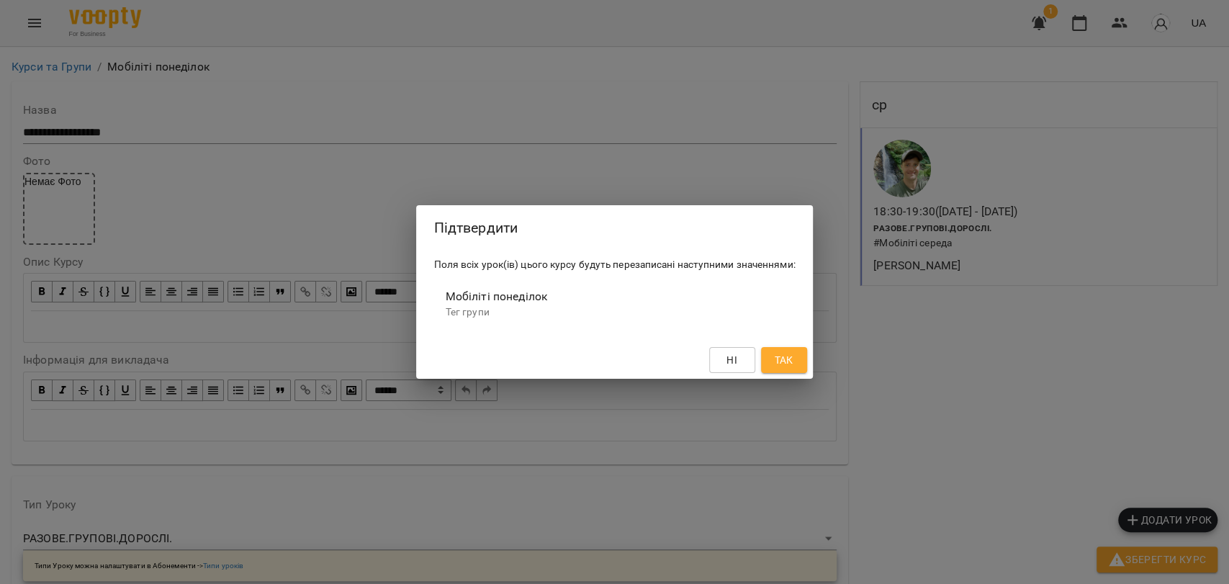
click at [789, 358] on span "Так" at bounding box center [783, 359] width 19 height 17
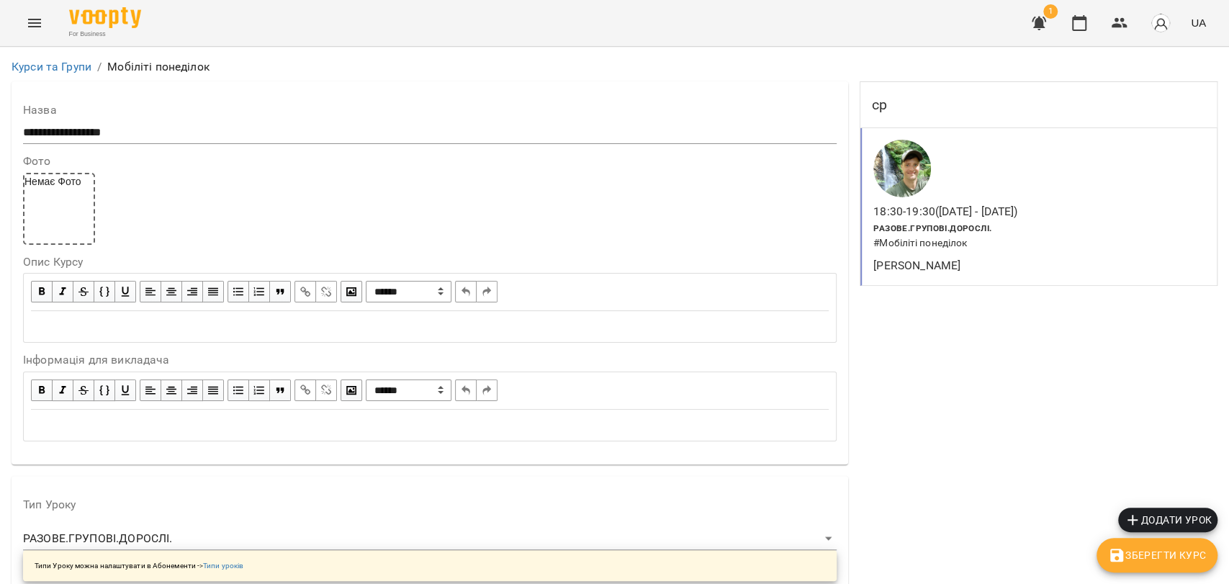
scroll to position [0, 0]
click at [970, 189] on div at bounding box center [945, 168] width 150 height 63
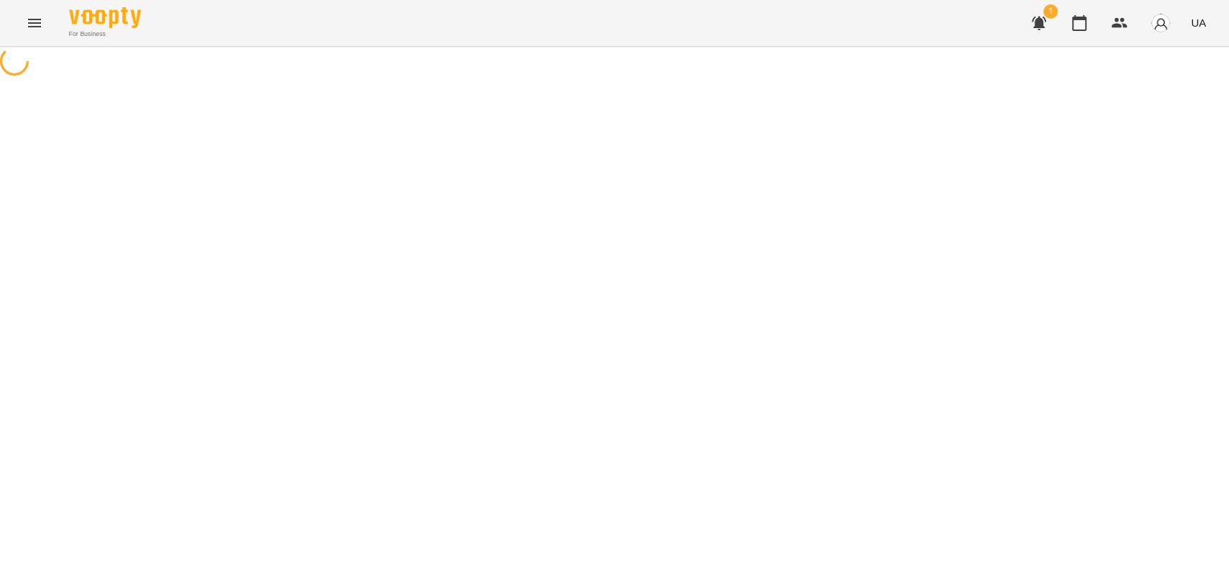
select select "*"
select select "**********"
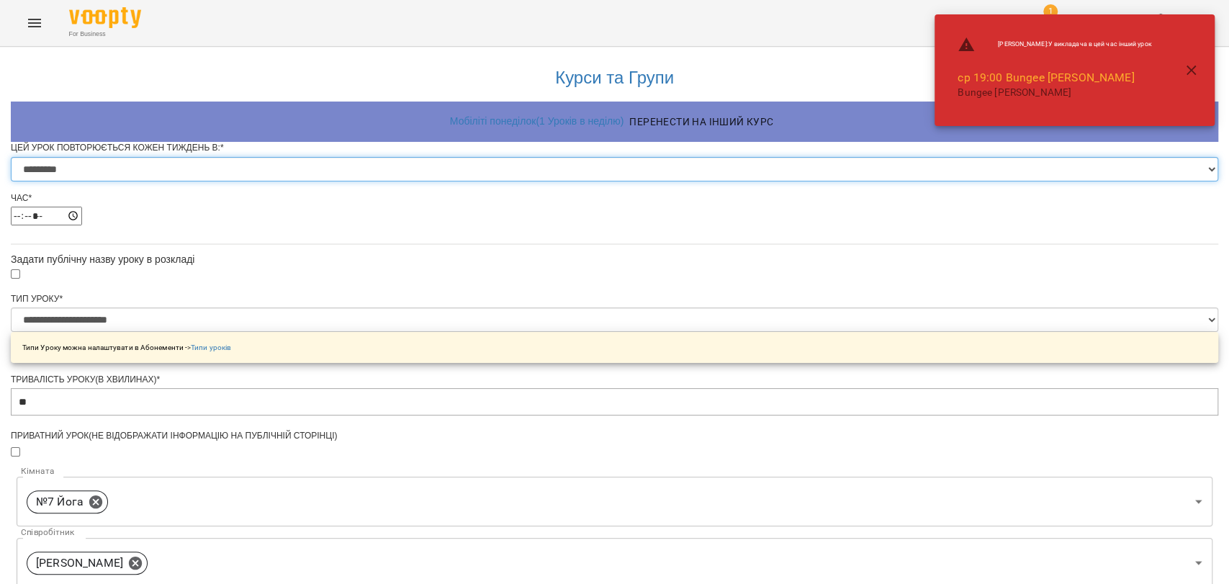
click at [494, 181] on select "********* ******** ****** ****** ******** ****** ******" at bounding box center [614, 169] width 1207 height 24
select select "*"
click at [435, 181] on select "********* ******** ****** ****** ******** ****** ******" at bounding box center [614, 169] width 1207 height 24
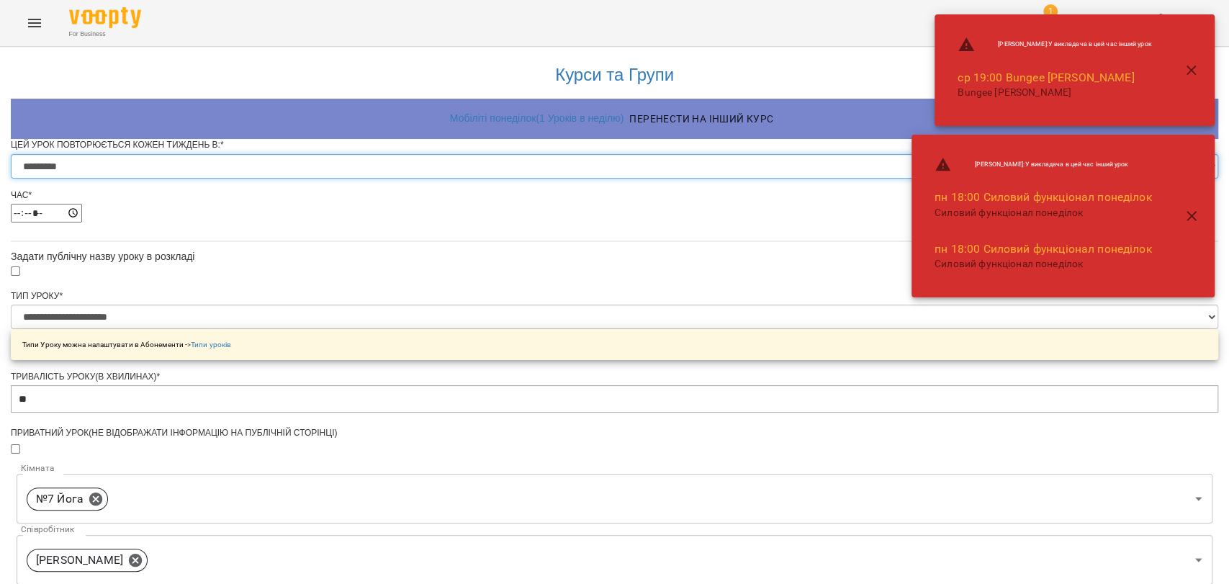
scroll to position [635, 0]
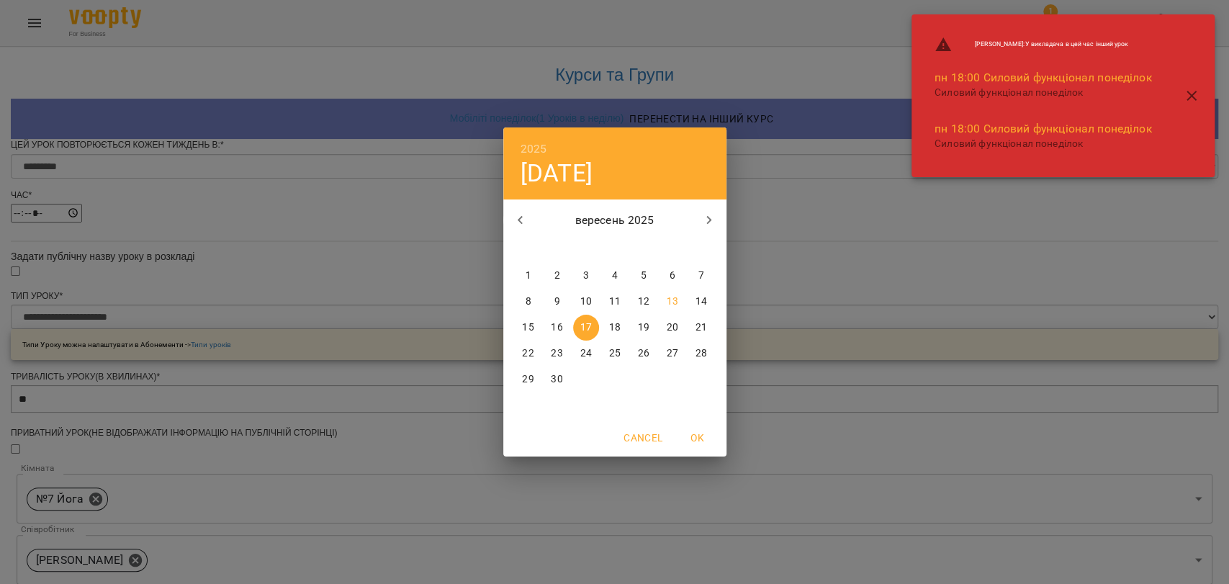
click at [531, 322] on p "15" at bounding box center [528, 327] width 12 height 14
type input "**********"
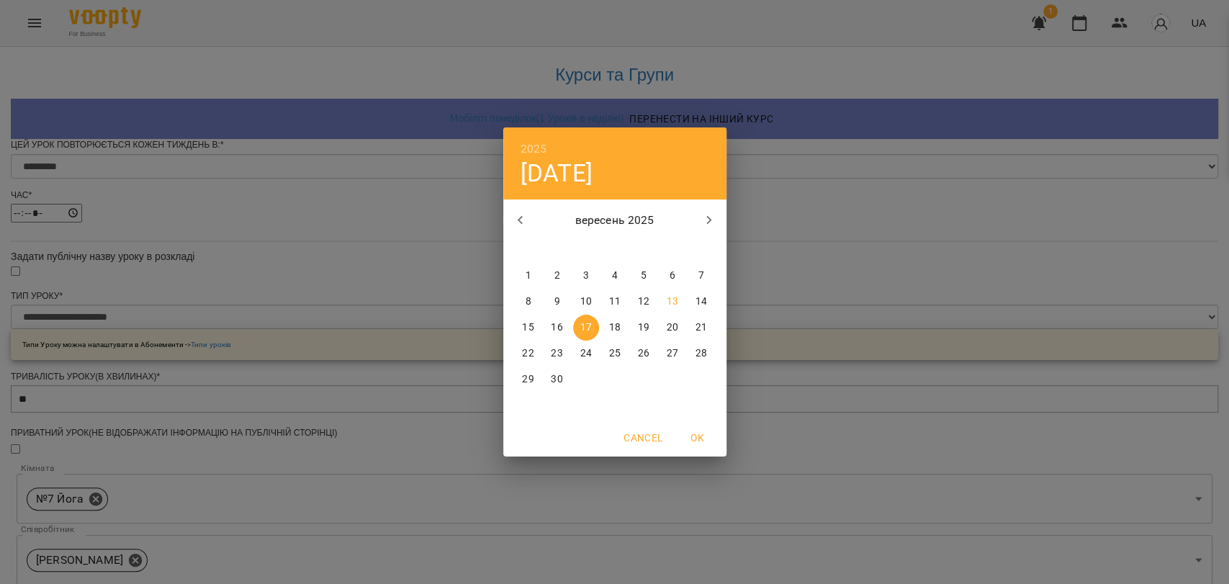
click at [528, 326] on p "15" at bounding box center [528, 327] width 12 height 14
type input "**********"
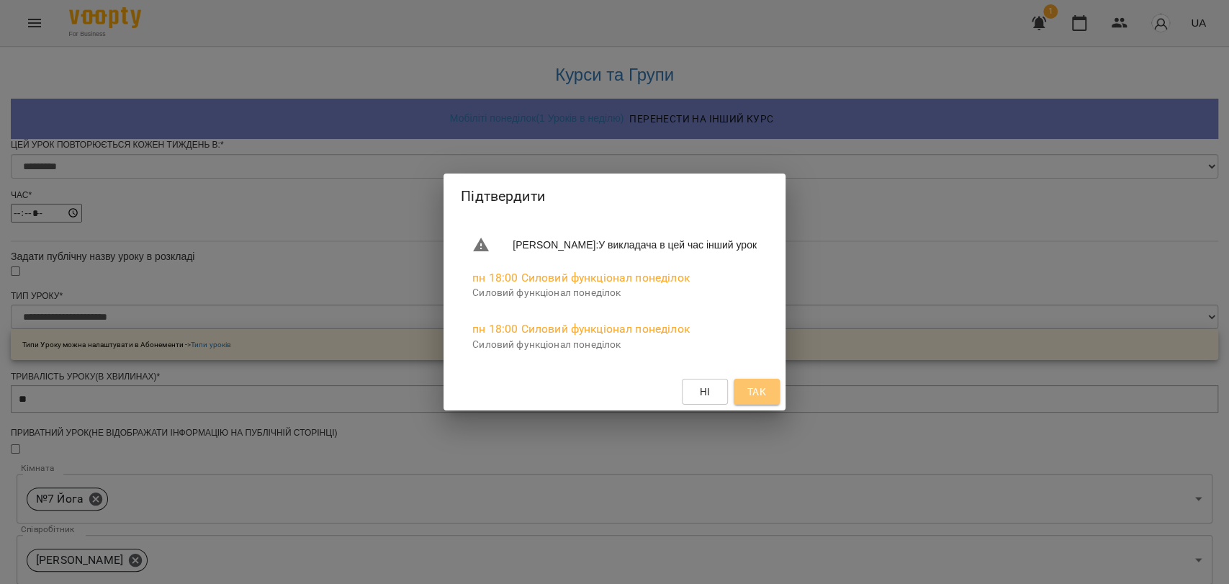
click at [780, 395] on button "Так" at bounding box center [757, 392] width 46 height 26
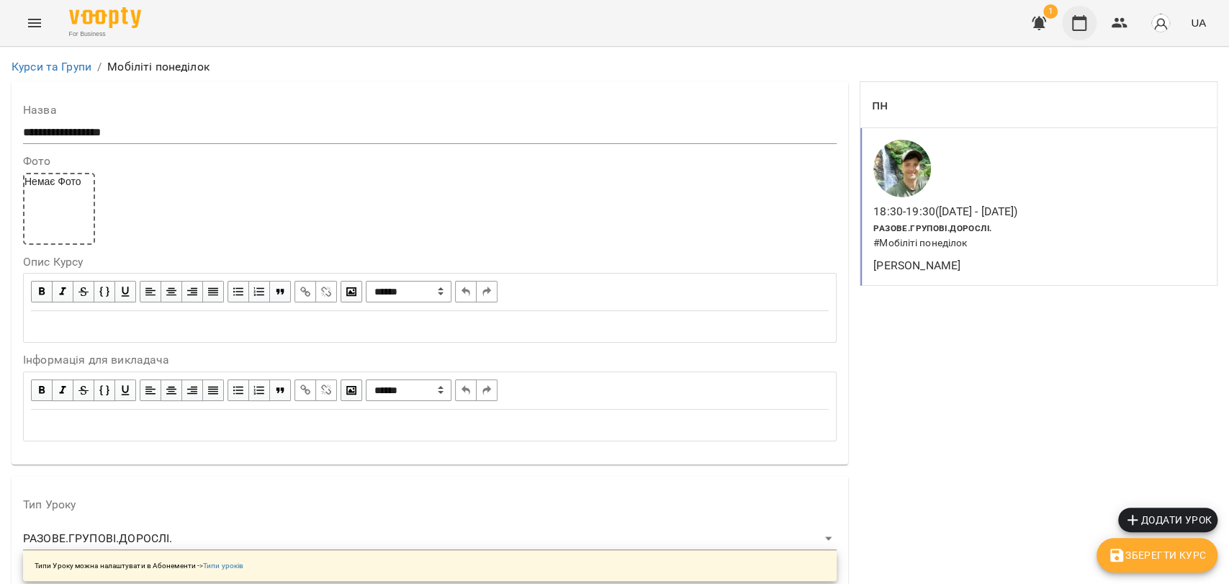
click at [1077, 30] on icon "button" at bounding box center [1079, 23] width 14 height 16
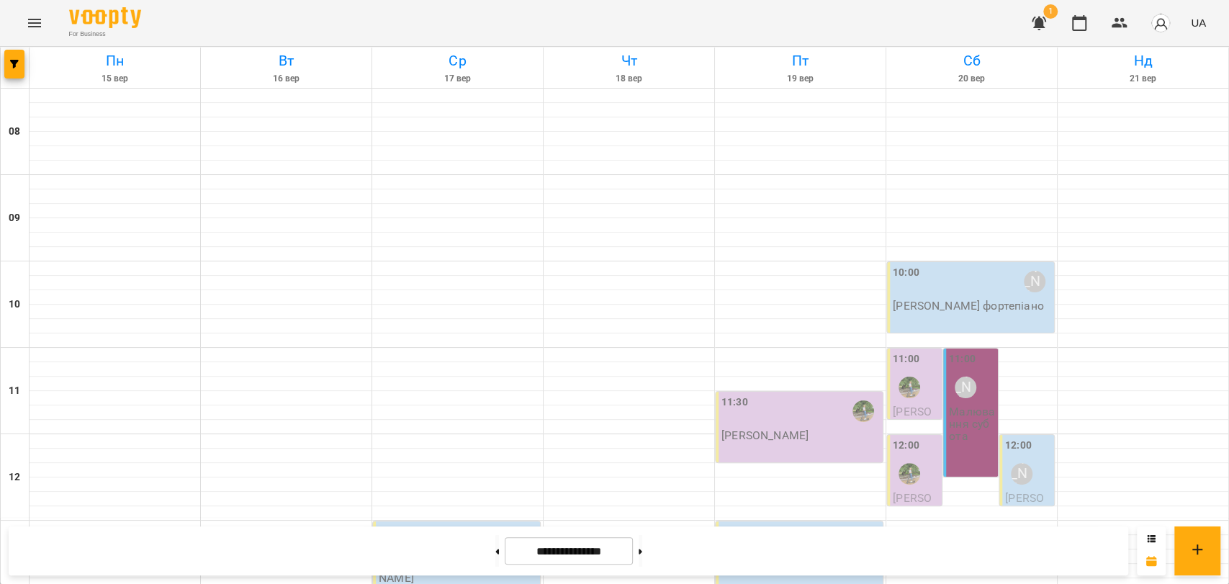
scroll to position [606, 0]
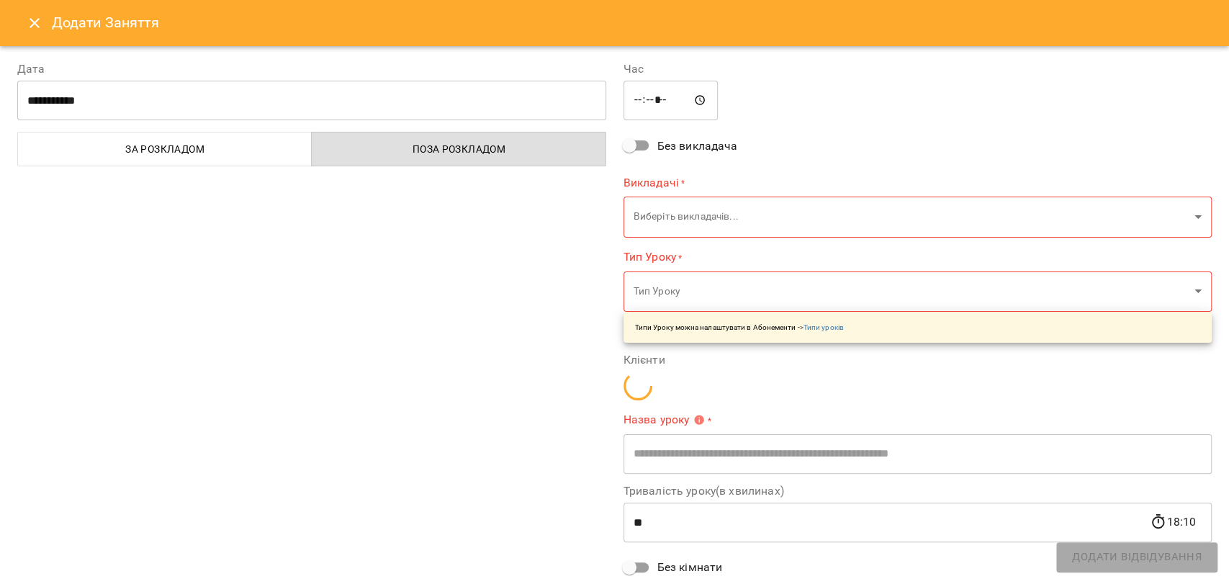
type input "**********"
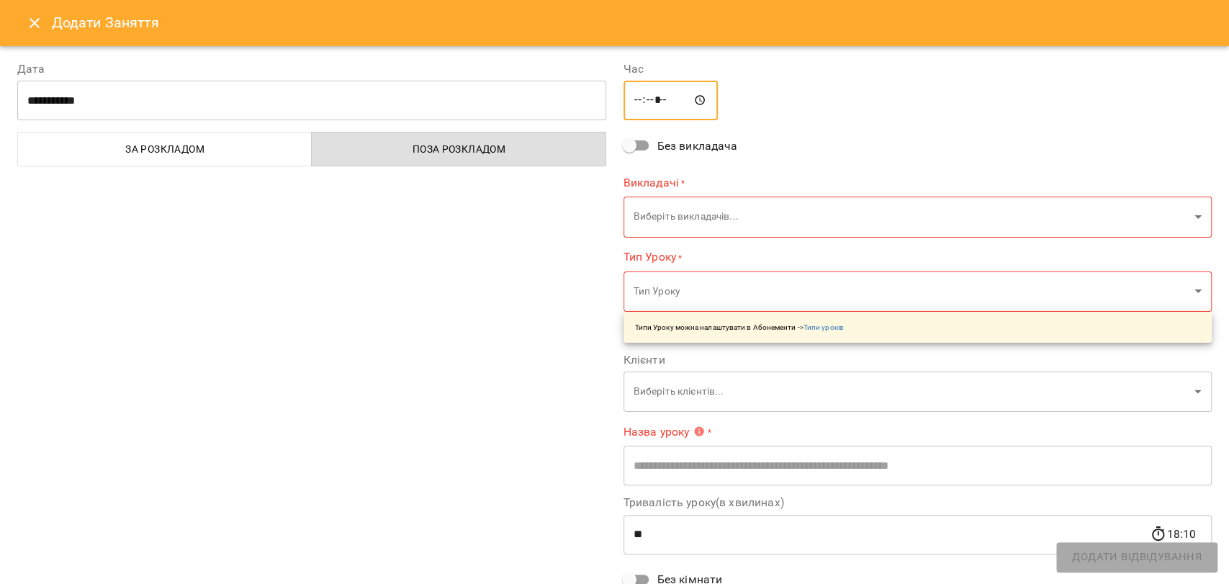
click at [636, 102] on input "*****" at bounding box center [670, 101] width 95 height 40
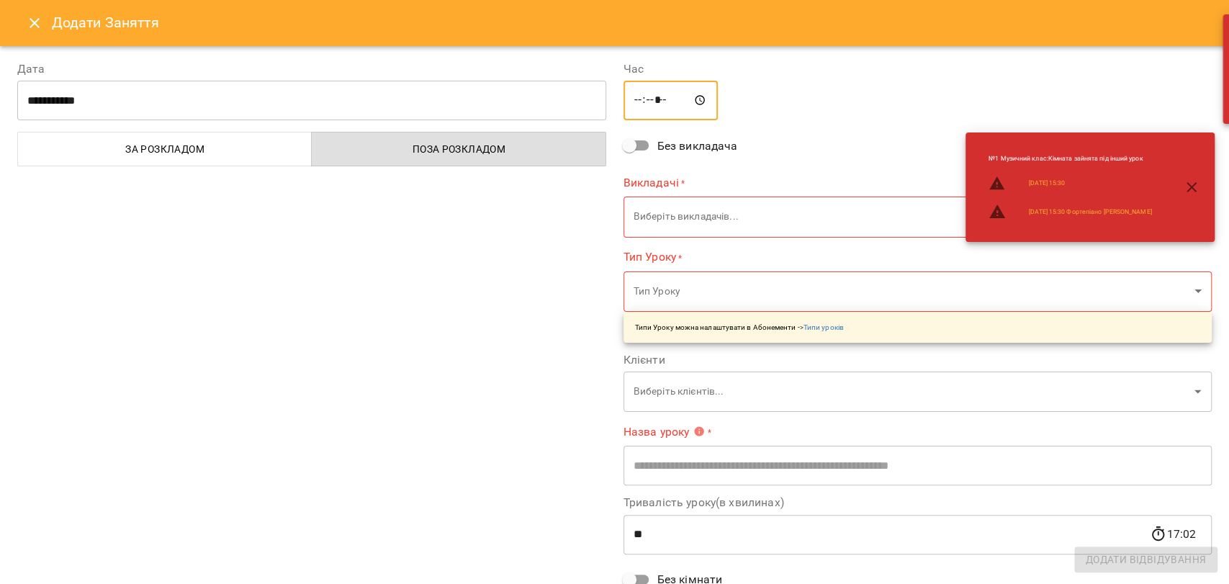
type input "*****"
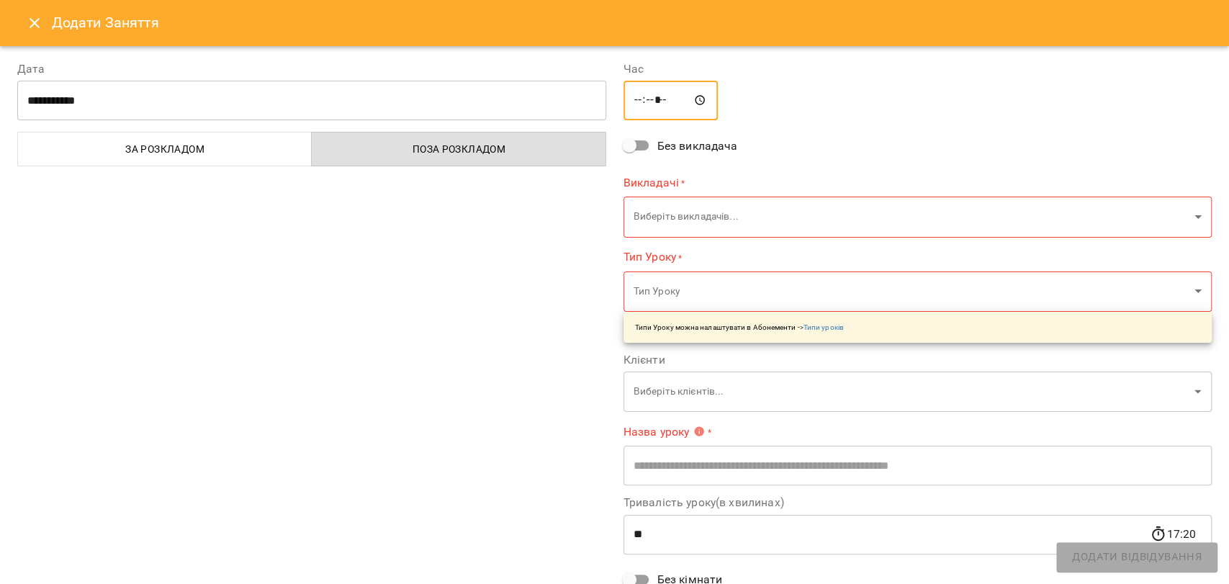
click at [690, 216] on body "For Business 1 UA [DATE] [DATE] [DATE] [DATE] [DATE] [DATE] Нд [DATE] 09 10 11 …" at bounding box center [614, 595] width 1229 height 1190
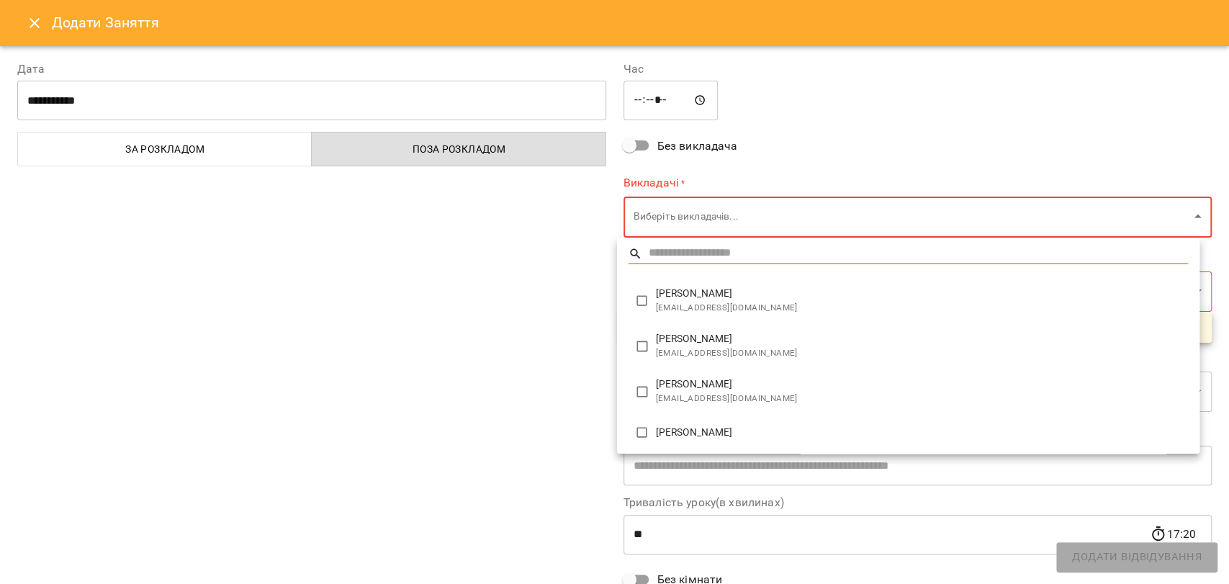
click at [704, 334] on span "[PERSON_NAME]" at bounding box center [922, 339] width 532 height 14
type input "**********"
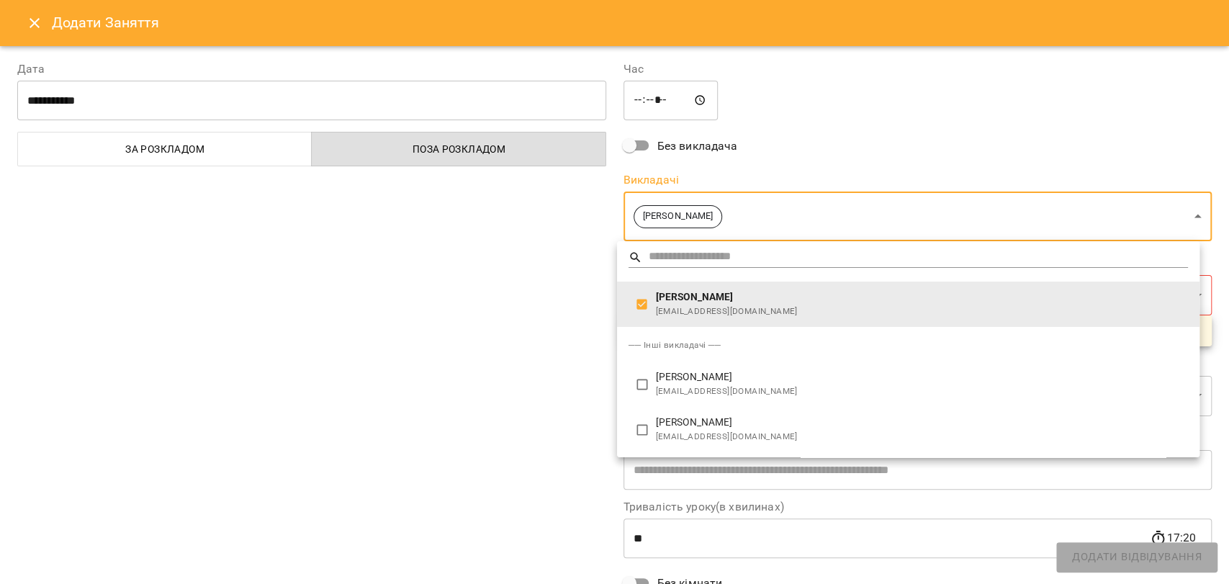
click at [541, 298] on div at bounding box center [614, 292] width 1229 height 584
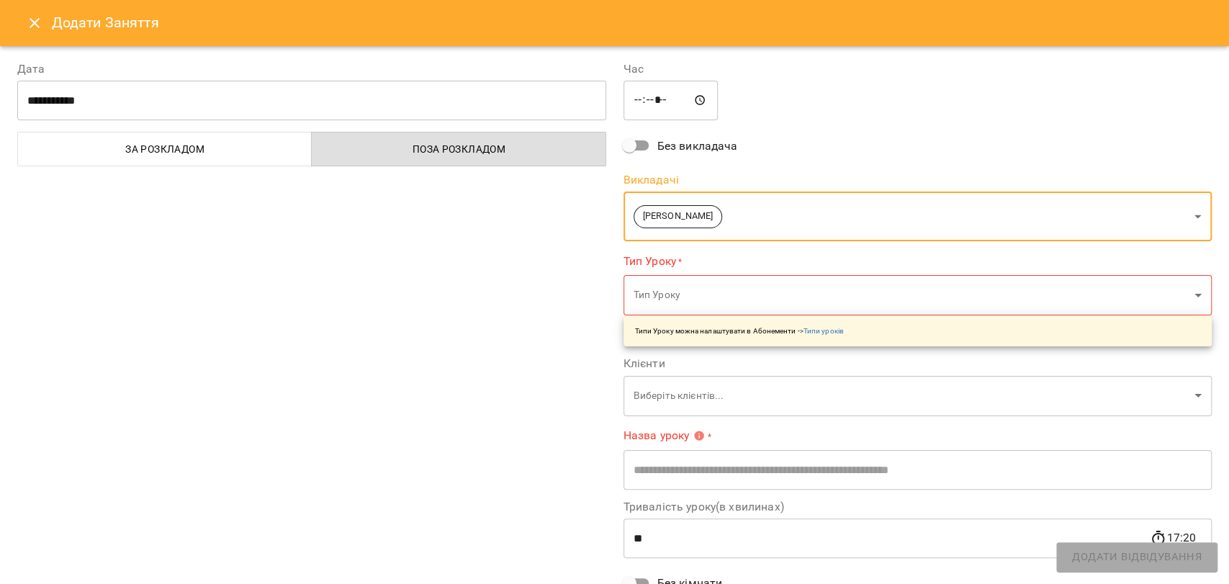
click at [678, 295] on body "For Business 1 UA [DATE] [DATE] [DATE] [DATE] [DATE] [DATE] Нд [DATE] 09 10 11 …" at bounding box center [614, 595] width 1229 height 1190
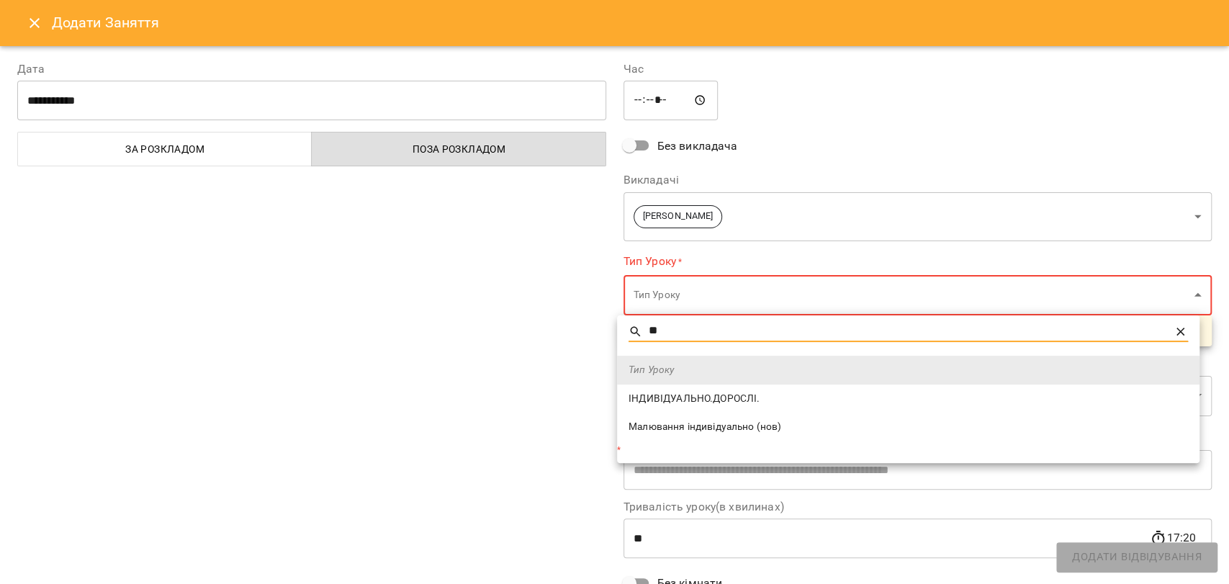
type input "**"
click at [700, 393] on span "ІНДИВІДУАЛЬНО.ДОРОСЛІ." at bounding box center [907, 399] width 559 height 14
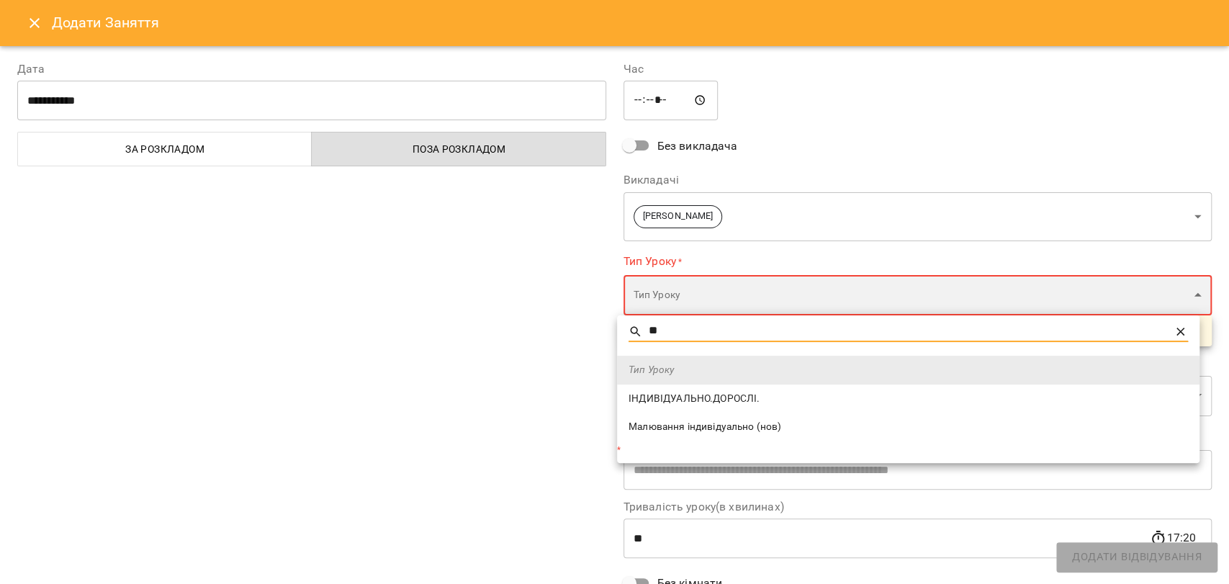
type input "**********"
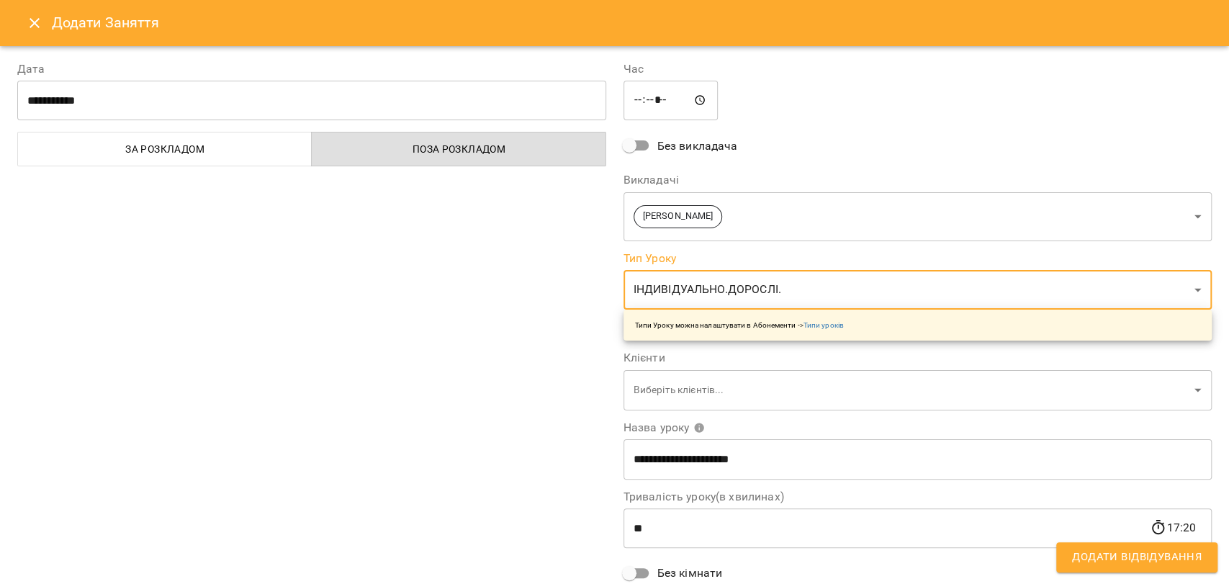
click at [692, 392] on body "For Business 1 UA [DATE] [DATE] [DATE] [DATE] [DATE] [DATE] Нд [DATE] 09 10 11 …" at bounding box center [614, 595] width 1229 height 1190
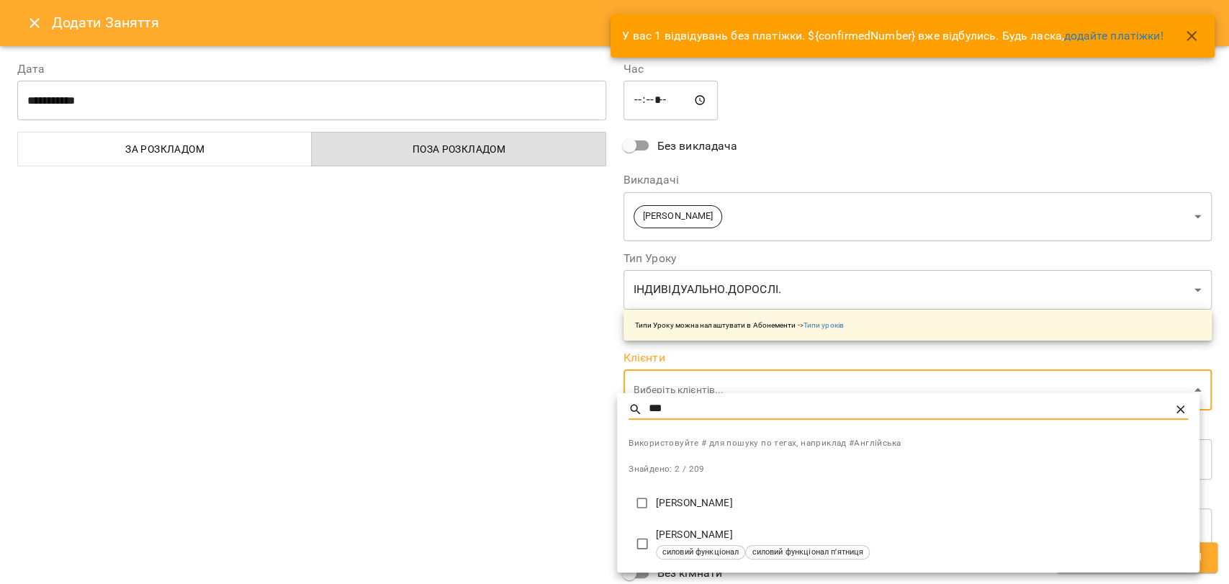
type input "***"
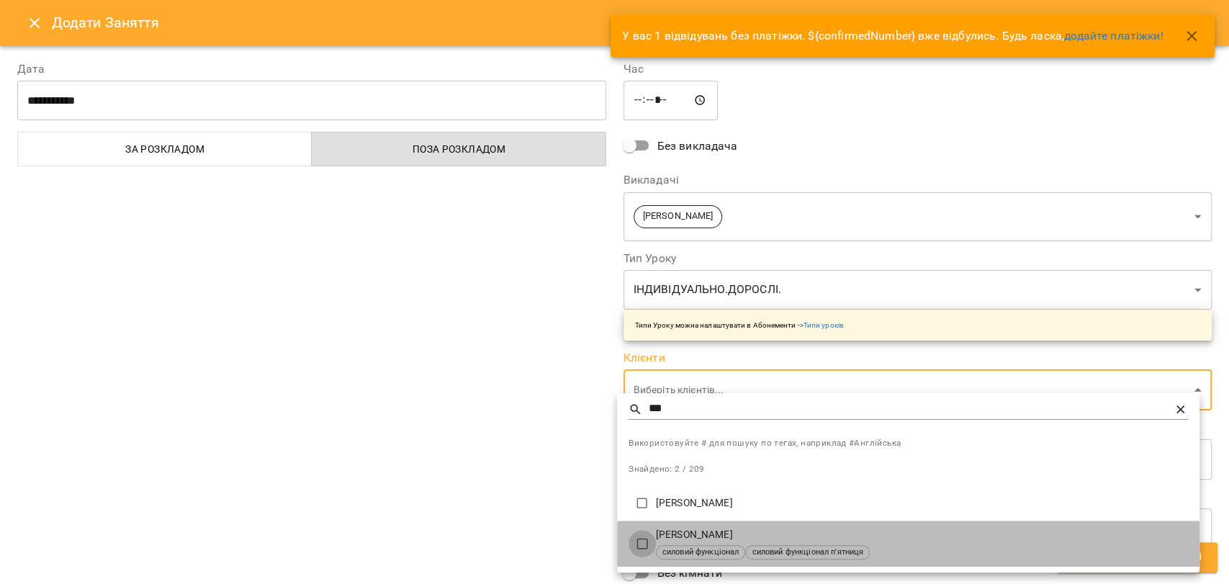
type input "**********"
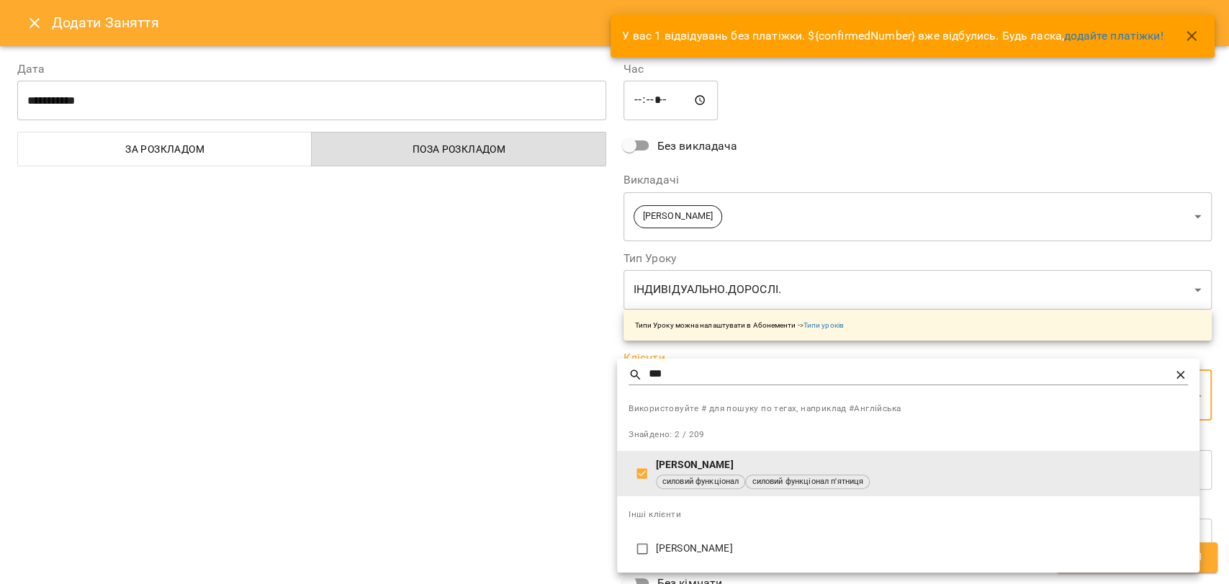
click at [555, 475] on div at bounding box center [614, 292] width 1229 height 584
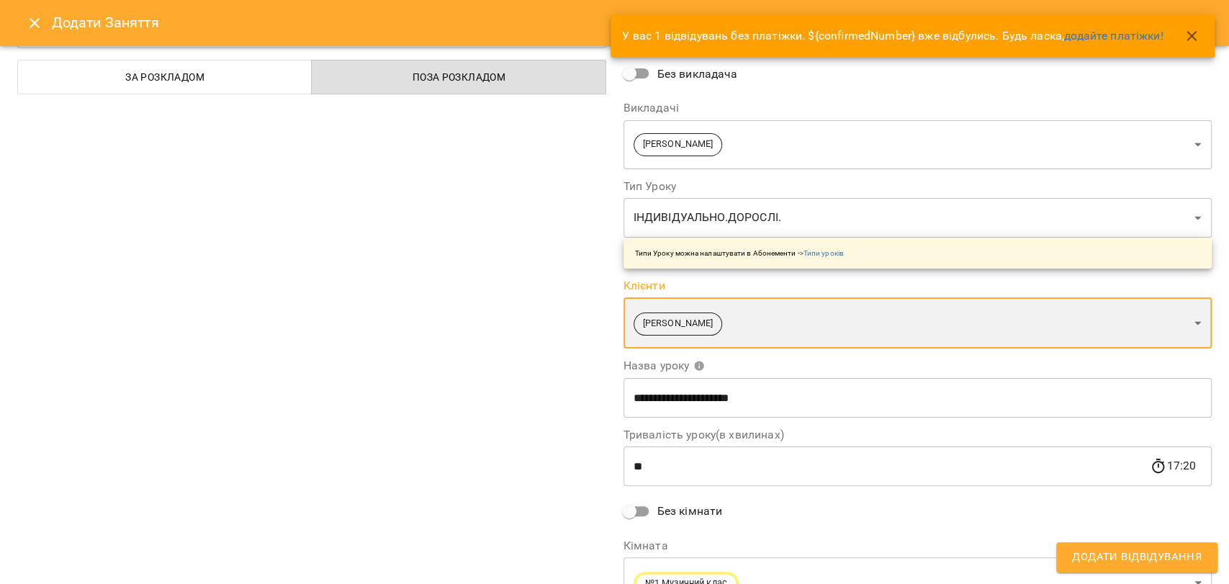
scroll to position [145, 0]
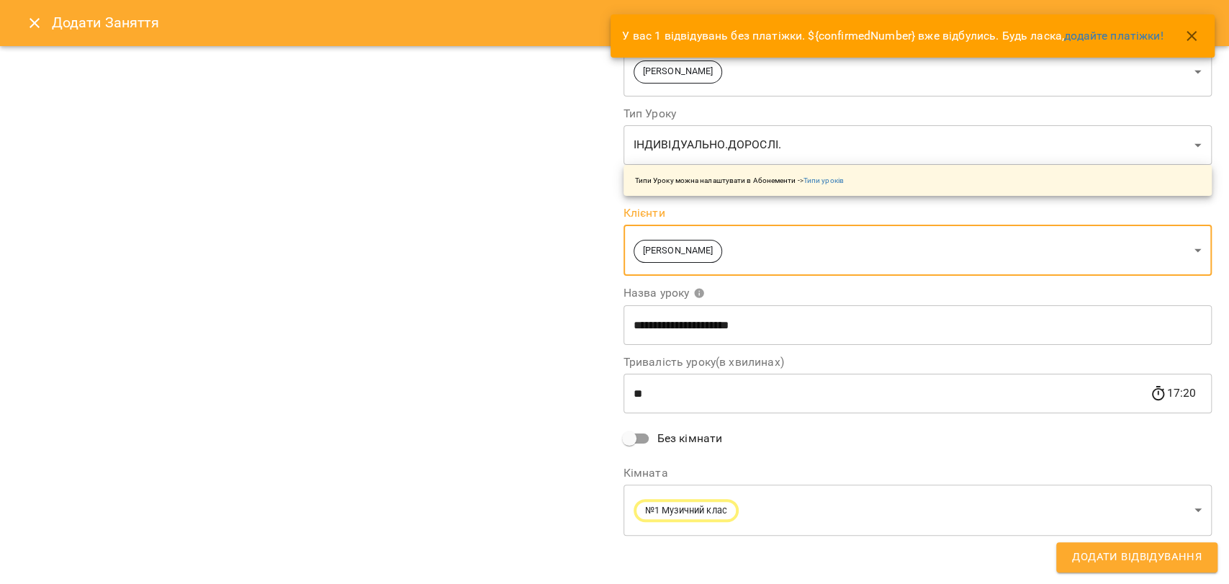
click at [842, 507] on body "For Business 1 UA [DATE] [DATE] [DATE] [DATE] [DATE] [DATE] Нд [DATE] 09 10 11 …" at bounding box center [614, 595] width 1229 height 1190
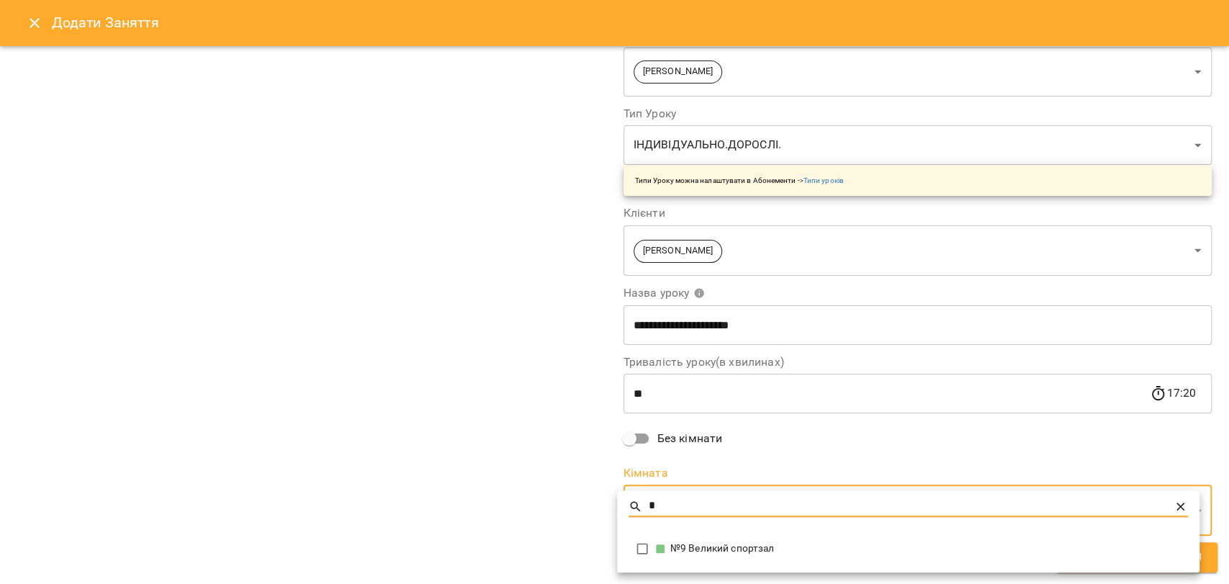
type input "*"
type input "**********"
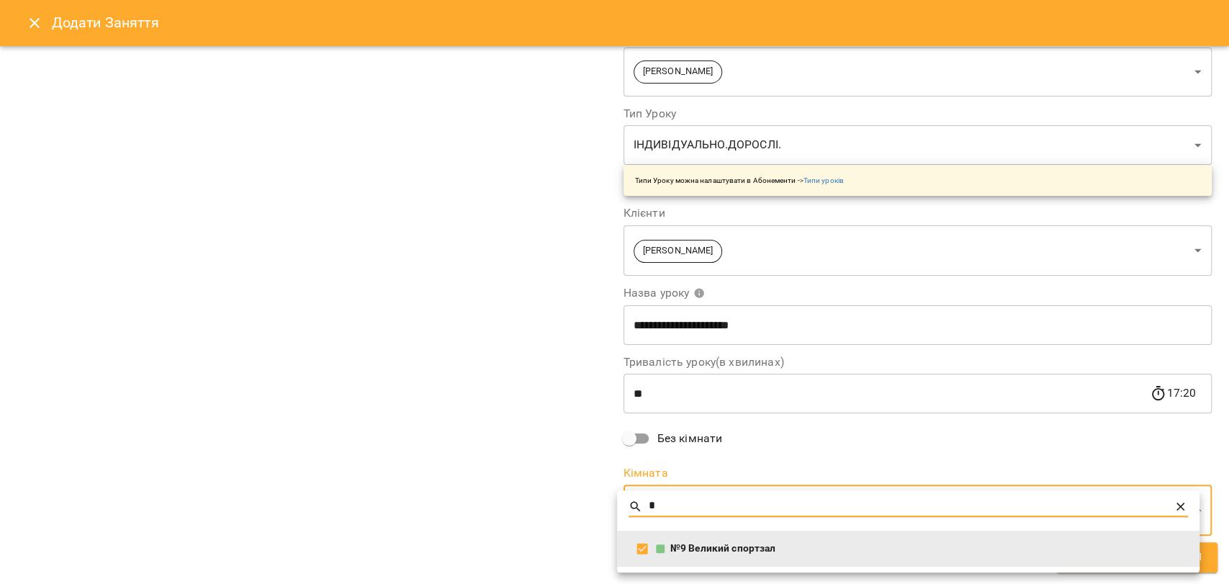
click at [664, 510] on input "*" at bounding box center [909, 506] width 520 height 21
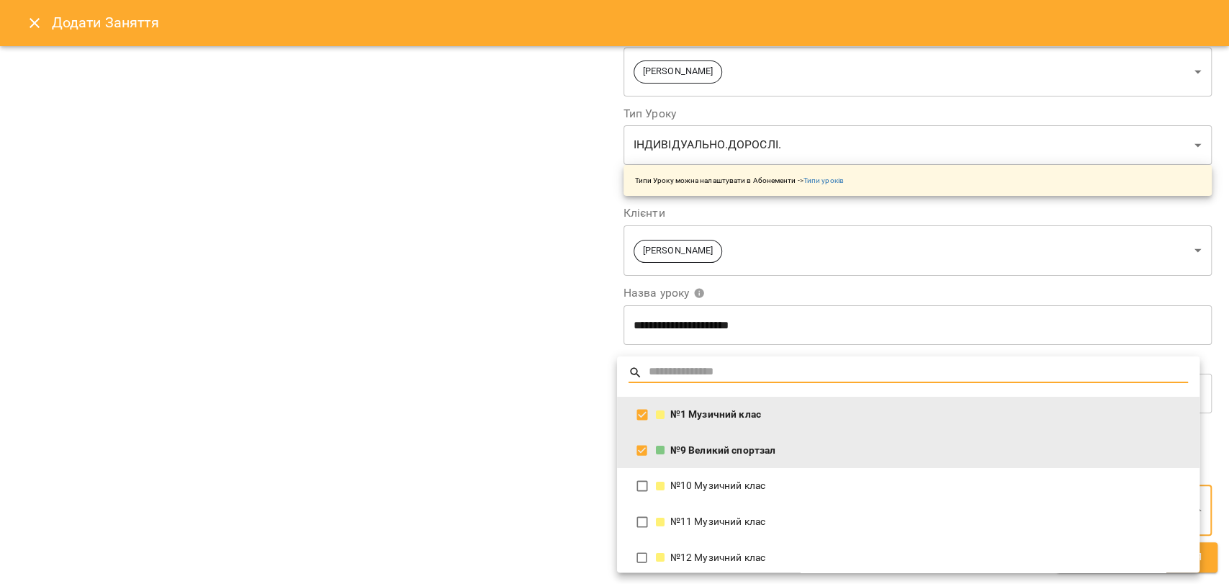
type input "**********"
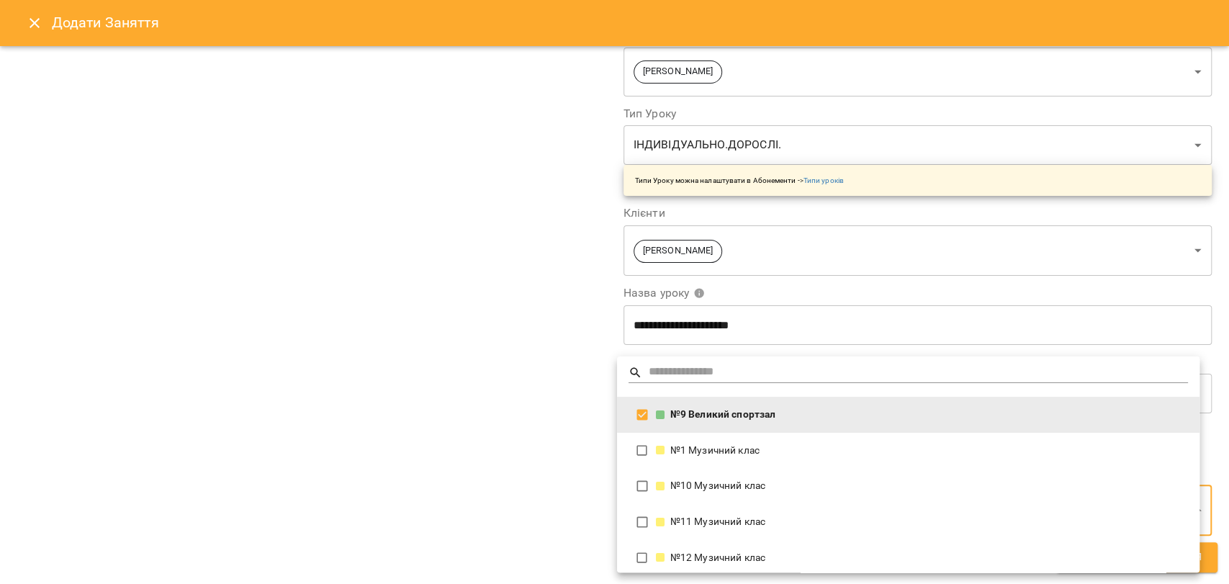
click at [580, 428] on div at bounding box center [614, 292] width 1229 height 584
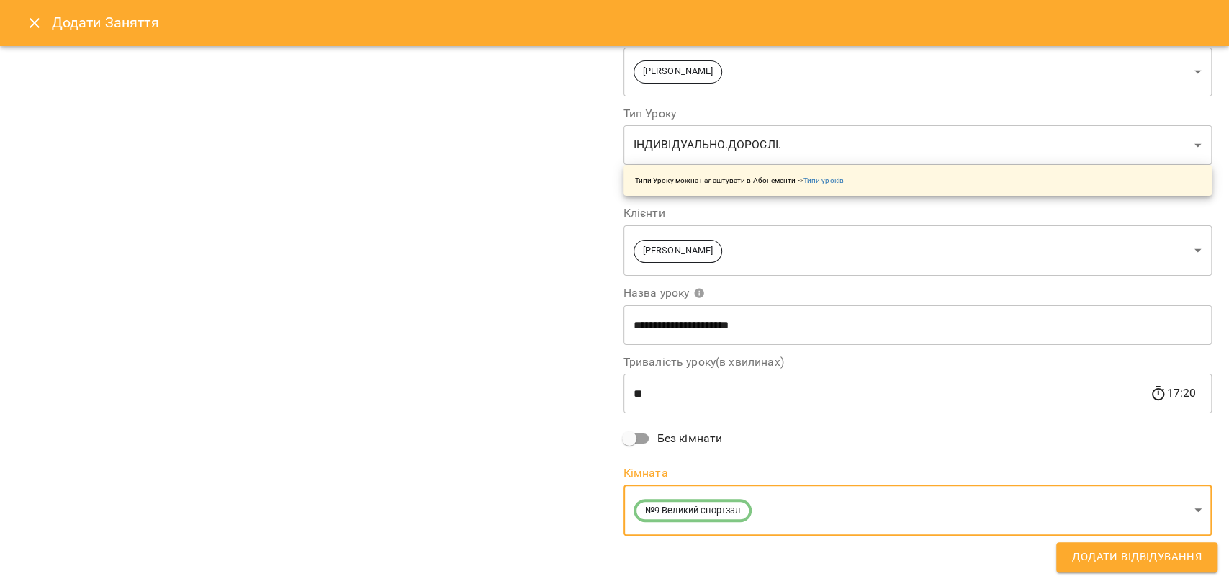
click at [1094, 556] on span "Додати Відвідування" at bounding box center [1137, 557] width 130 height 19
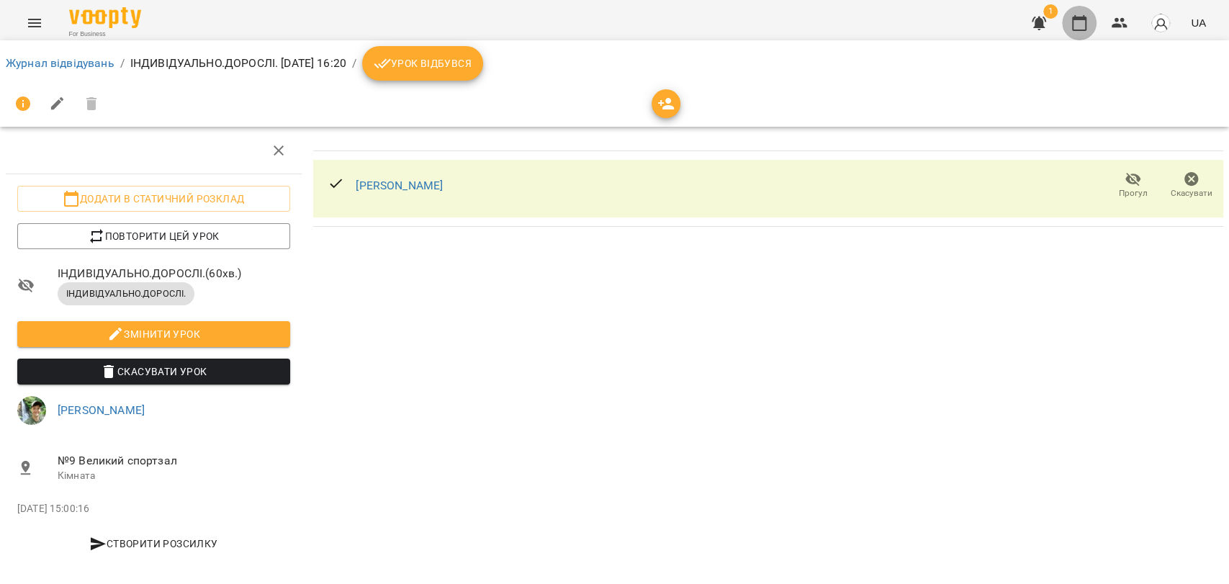
click at [1080, 34] on button "button" at bounding box center [1079, 23] width 35 height 35
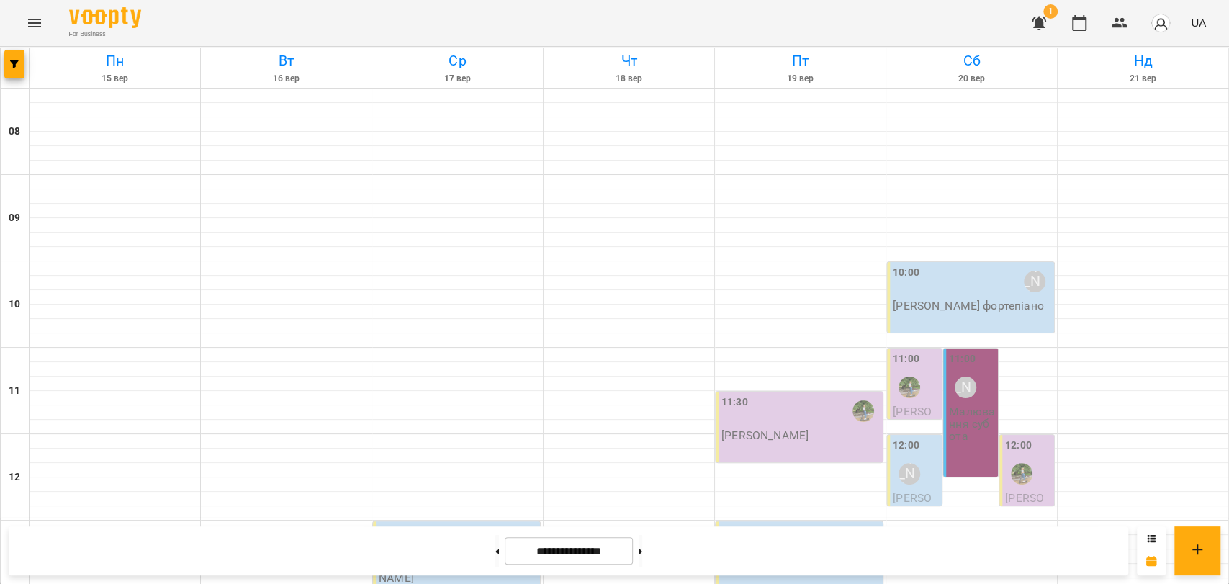
scroll to position [127, 0]
drag, startPoint x: 481, startPoint y: 551, endPoint x: 484, endPoint y: 543, distance: 9.1
click at [495, 550] on button at bounding box center [497, 551] width 4 height 32
type input "**********"
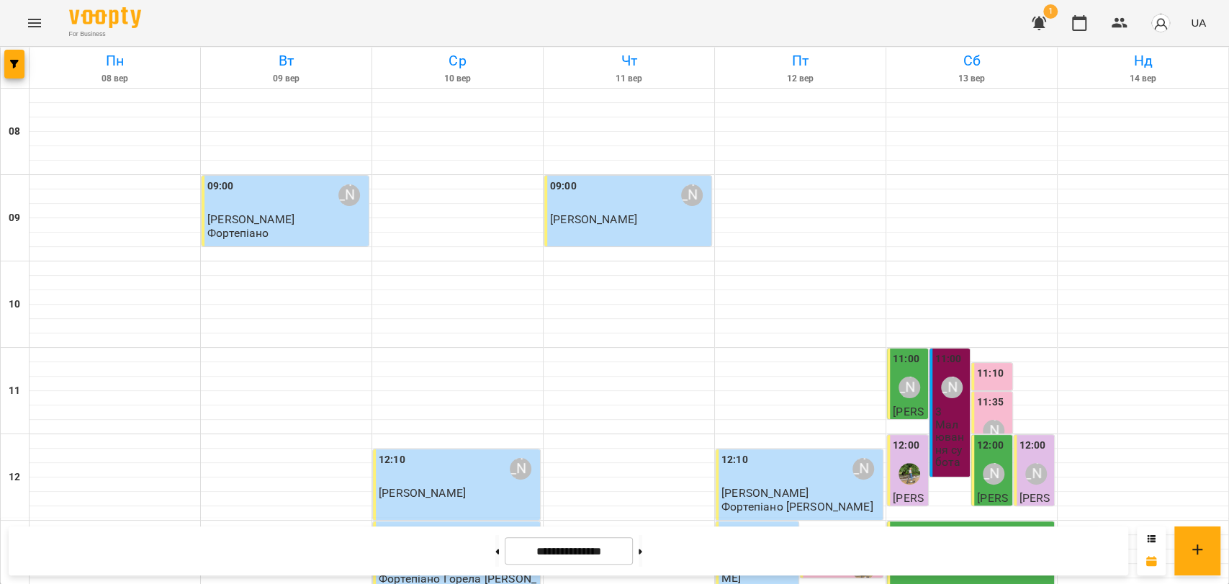
scroll to position [286, 0]
